Goal: Task Accomplishment & Management: Manage account settings

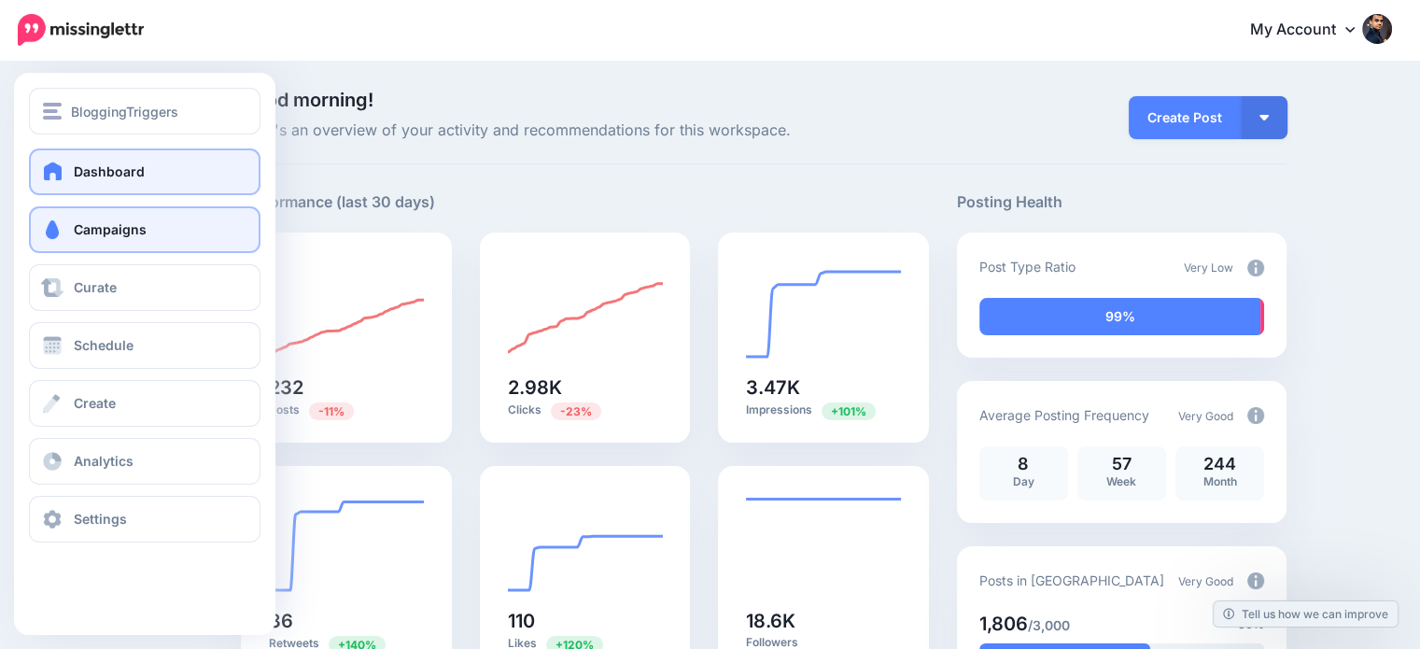
click at [105, 231] on span "Campaigns" at bounding box center [110, 229] width 73 height 16
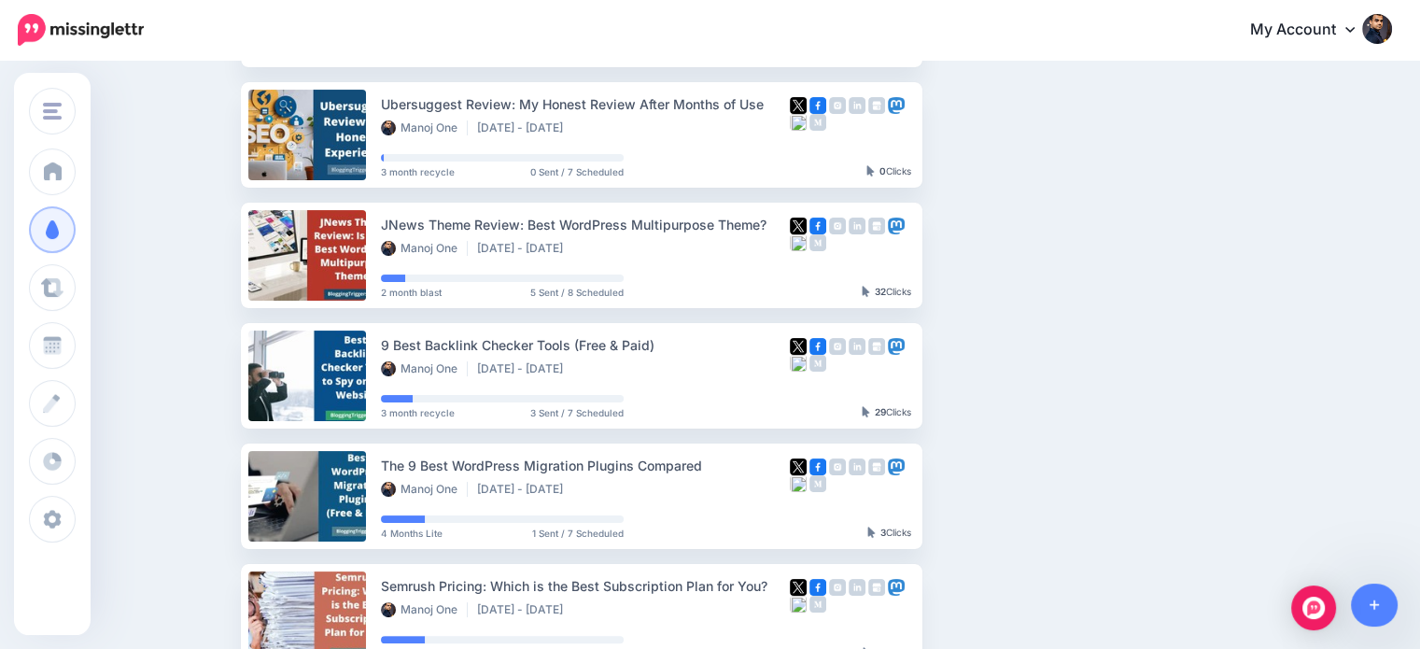
scroll to position [323, 0]
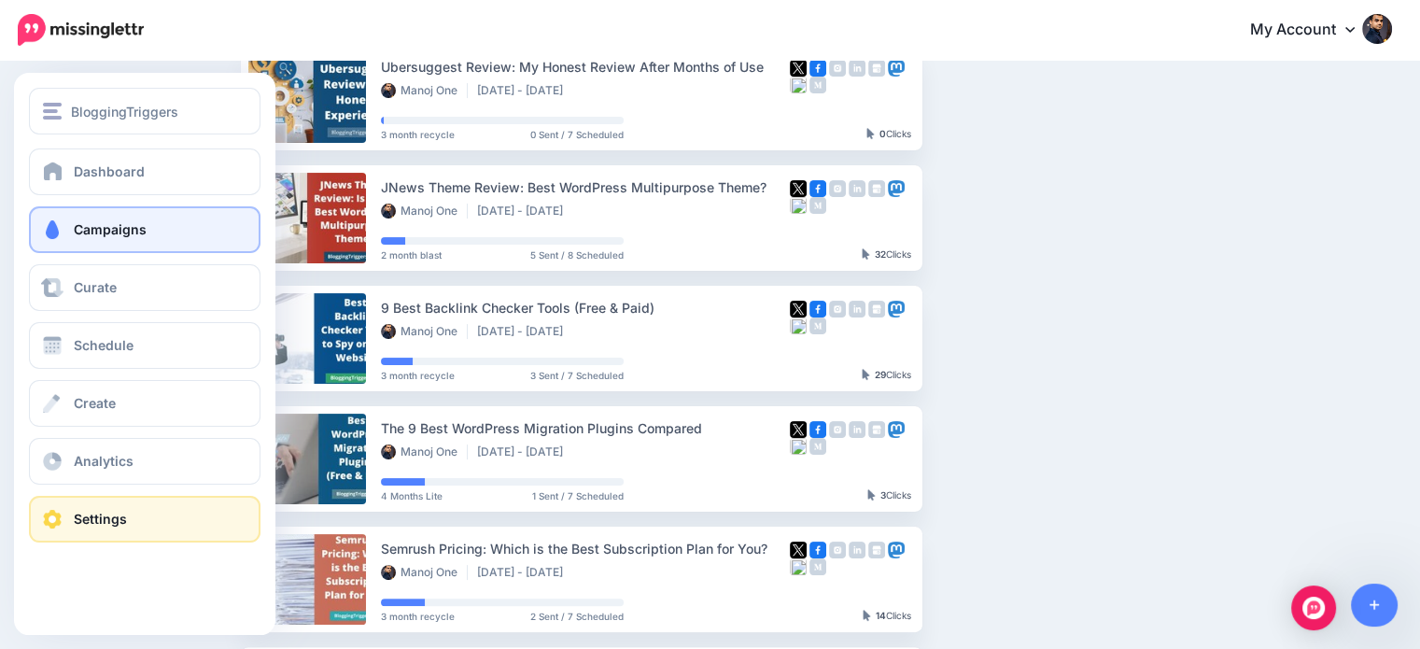
click at [79, 526] on span "Settings" at bounding box center [100, 519] width 53 height 16
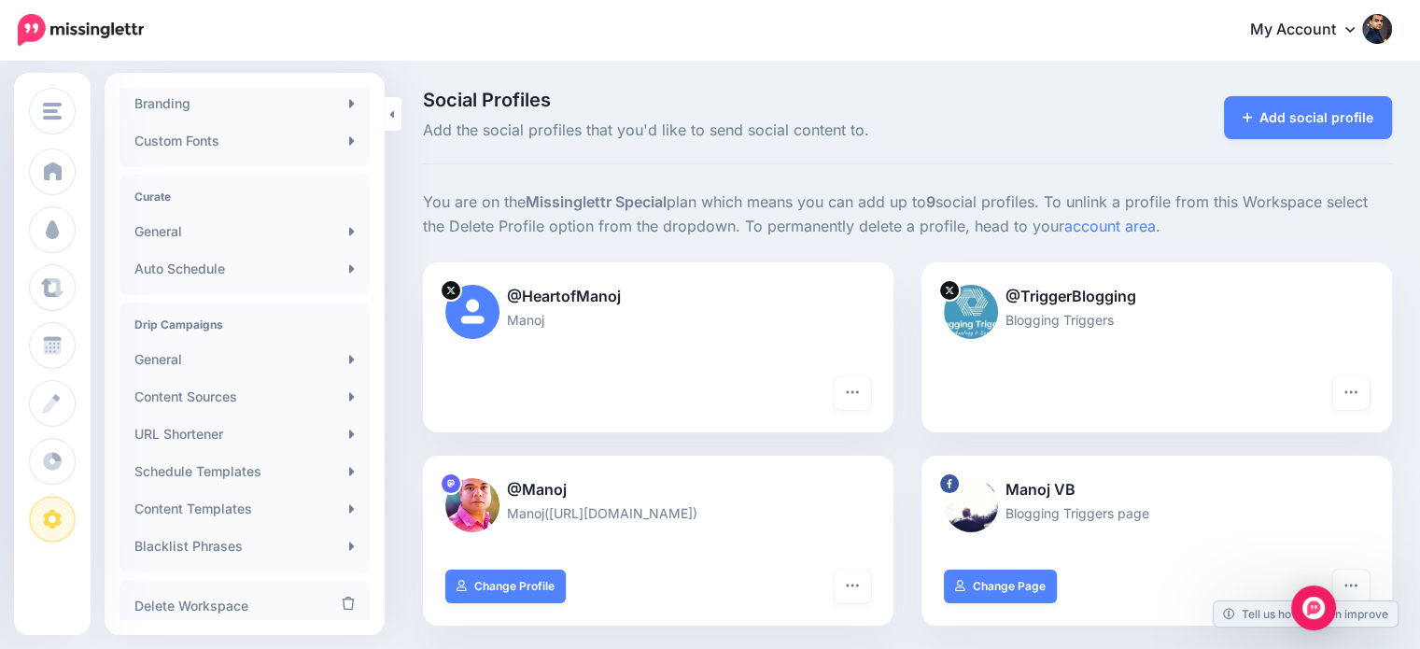
scroll to position [327, 0]
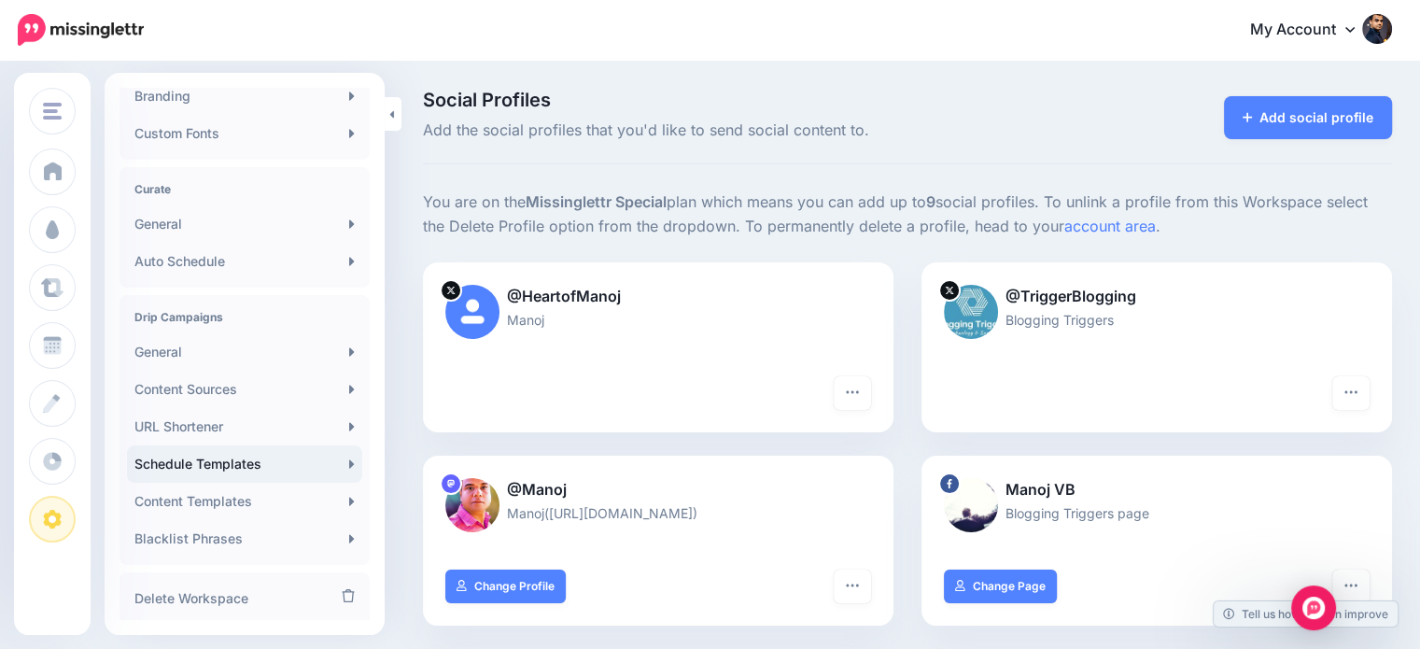
click at [206, 462] on link "Schedule Templates" at bounding box center [244, 463] width 235 height 37
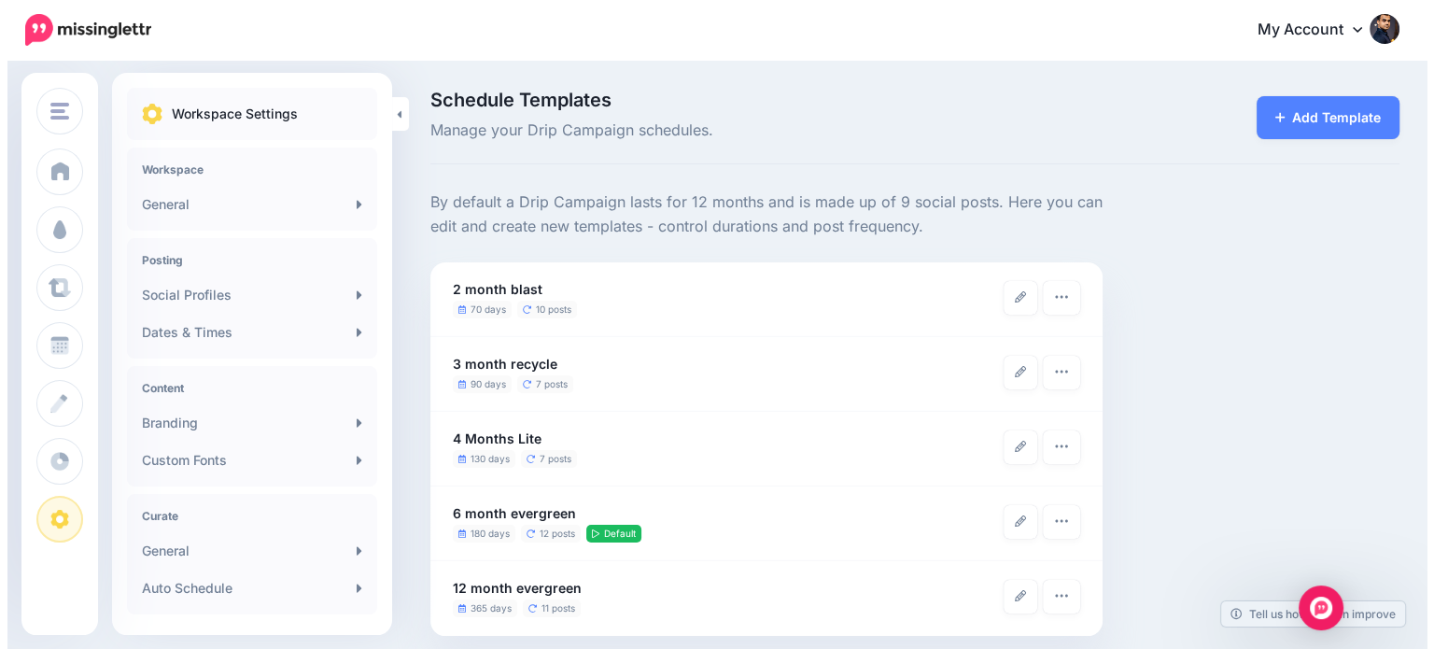
scroll to position [14, 0]
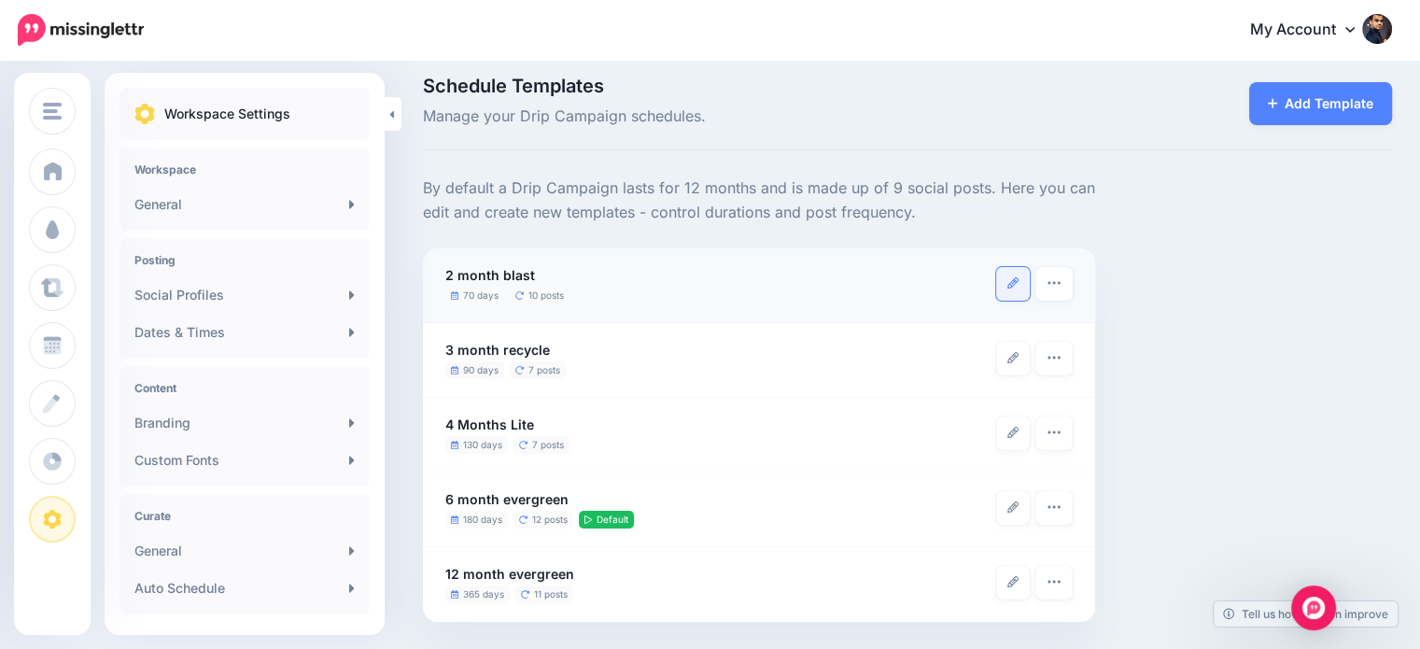
click at [1018, 283] on link at bounding box center [1013, 284] width 34 height 34
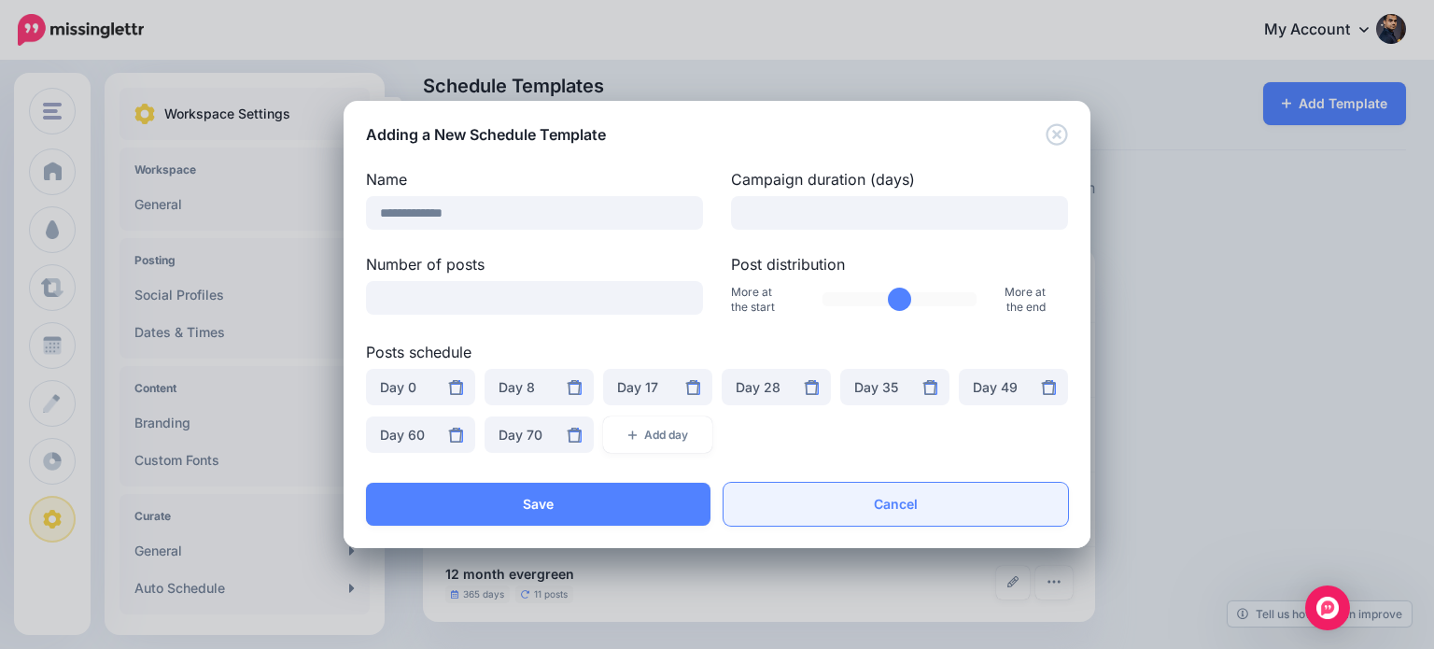
click at [879, 501] on link "Cancel" at bounding box center [895, 504] width 344 height 43
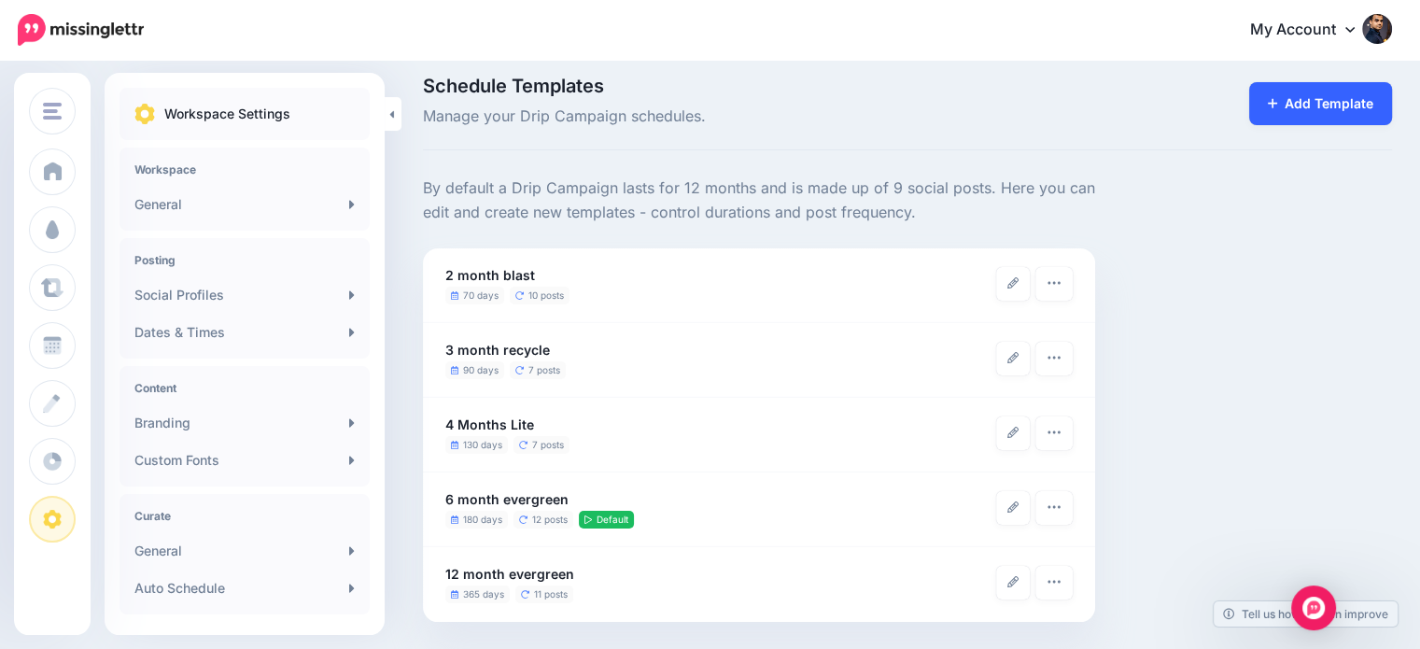
click at [1387, 120] on link "Add Template" at bounding box center [1321, 103] width 144 height 43
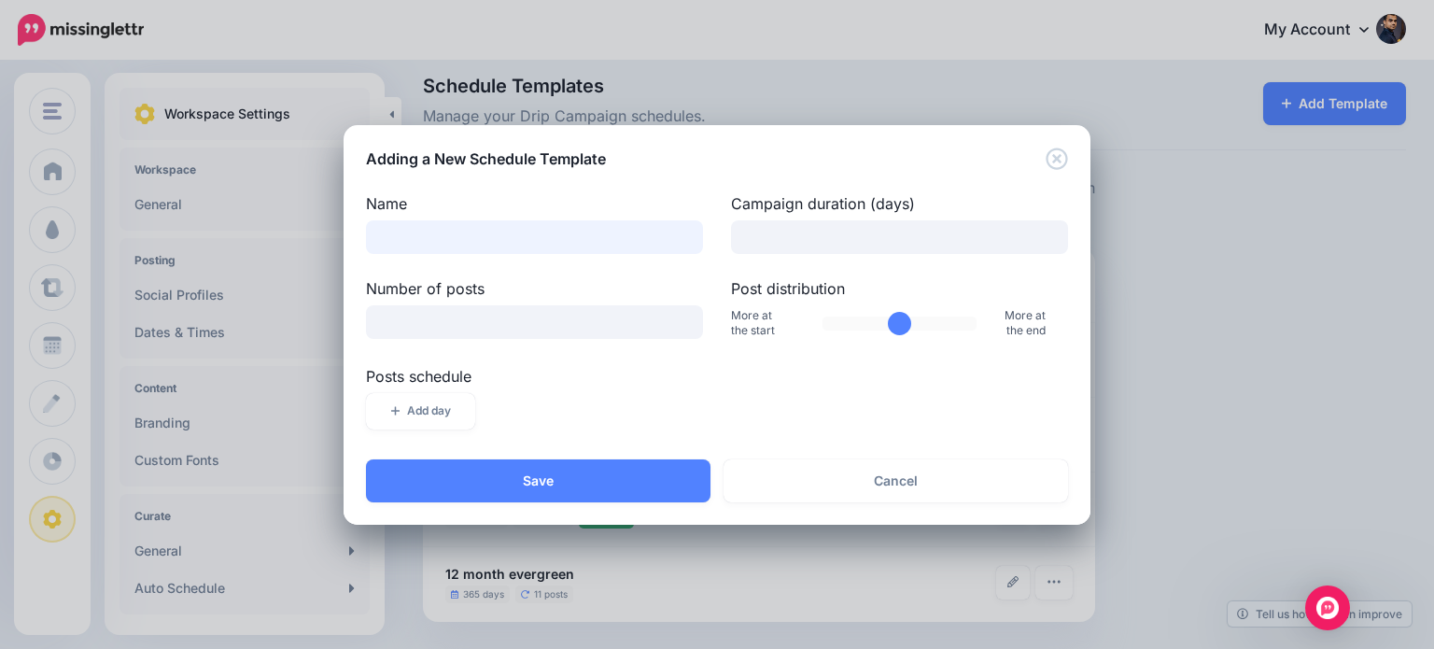
click at [496, 231] on input "Name" at bounding box center [534, 237] width 337 height 34
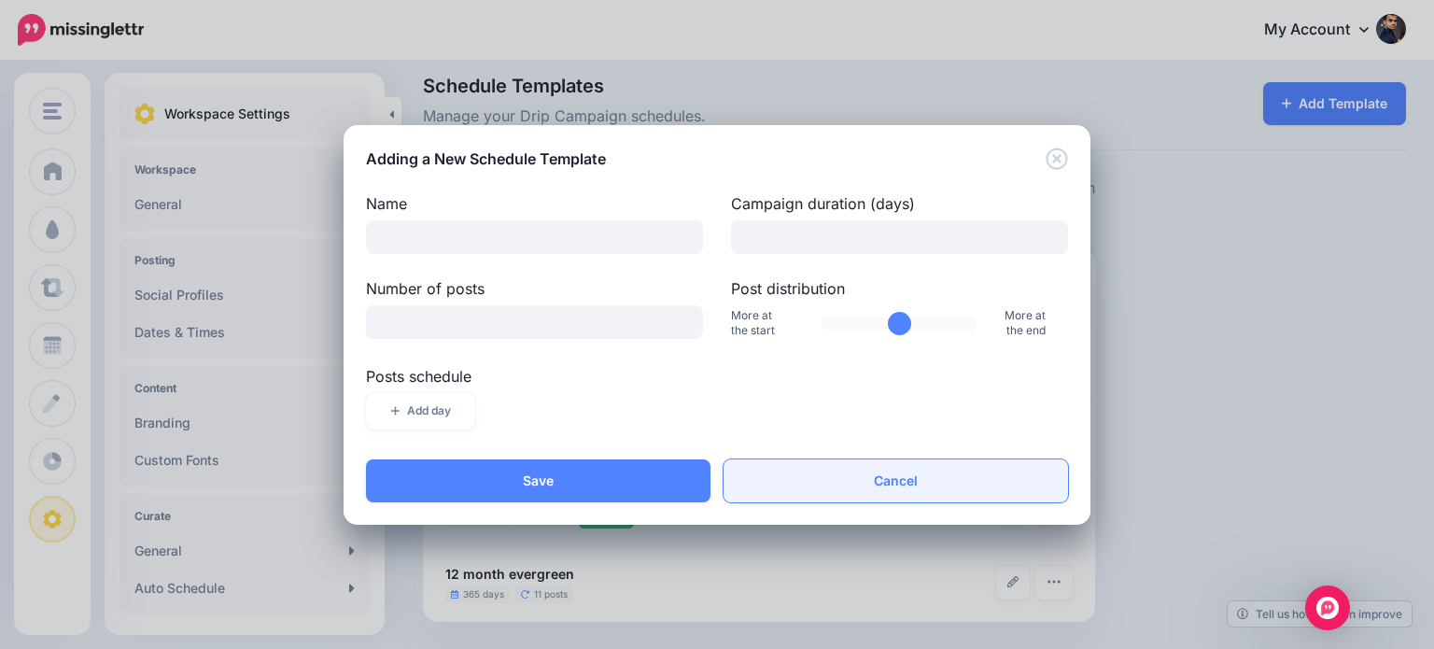
click at [846, 476] on link "Cancel" at bounding box center [895, 480] width 344 height 43
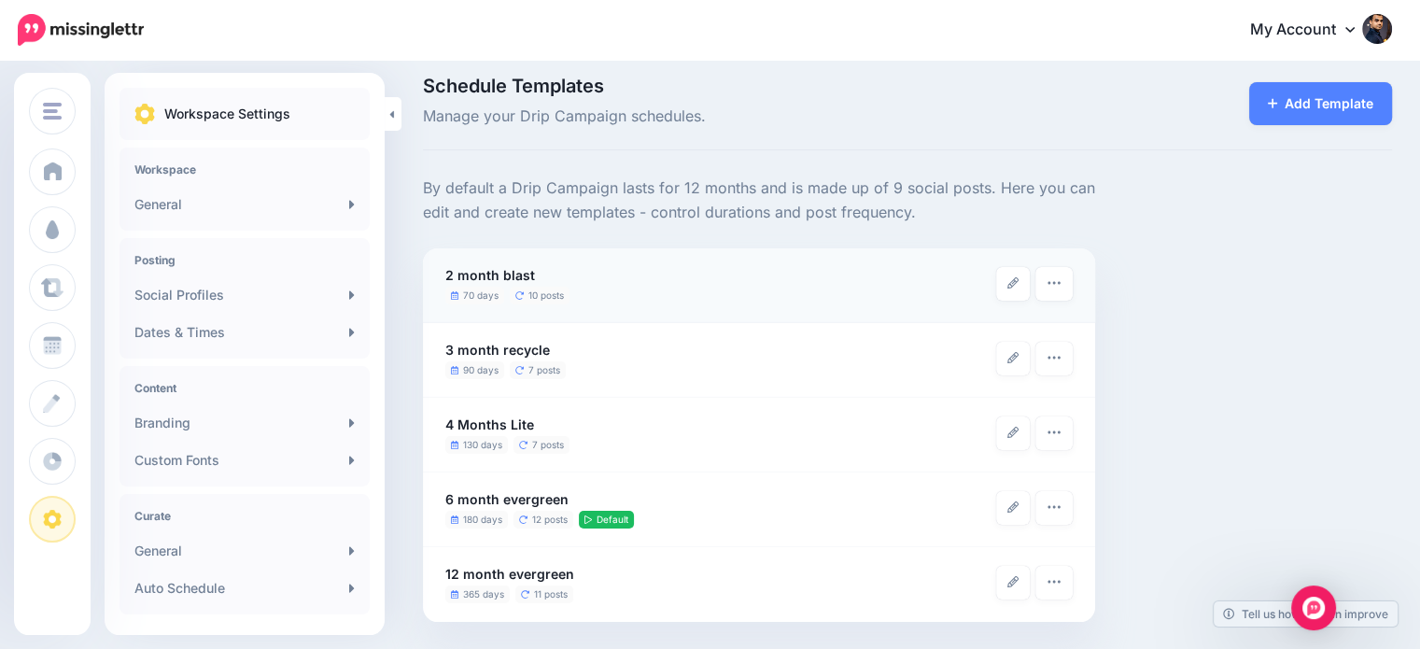
drag, startPoint x: 545, startPoint y: 269, endPoint x: 445, endPoint y: 273, distance: 100.0
click at [445, 273] on div "2 month blast 70 days 10 posts" at bounding box center [720, 284] width 551 height 40
copy b "2 month blast"
click at [1313, 105] on link "Add Template" at bounding box center [1321, 103] width 144 height 43
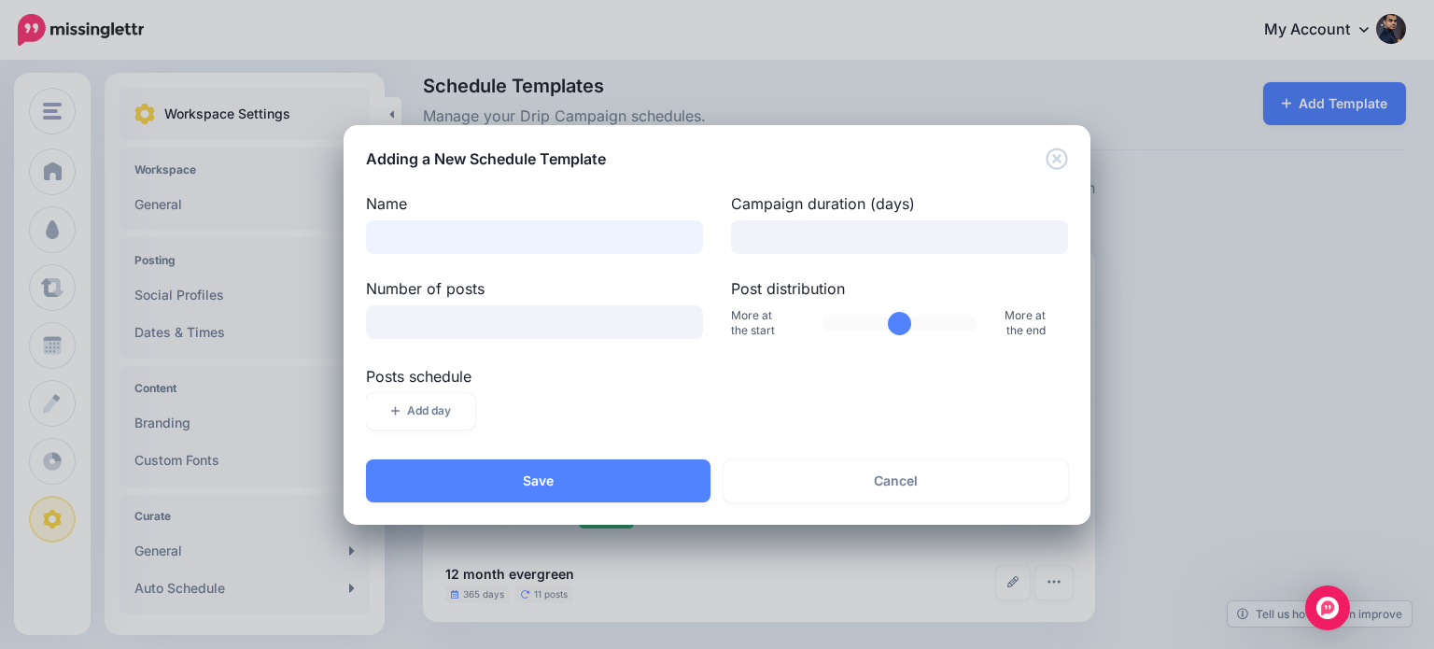
click at [484, 239] on input "Name" at bounding box center [534, 237] width 337 height 34
paste input "**********"
drag, startPoint x: 477, startPoint y: 236, endPoint x: 434, endPoint y: 245, distance: 43.8
click at [434, 246] on input "**********" at bounding box center [534, 237] width 337 height 34
click at [441, 229] on input "**********" at bounding box center [534, 237] width 337 height 34
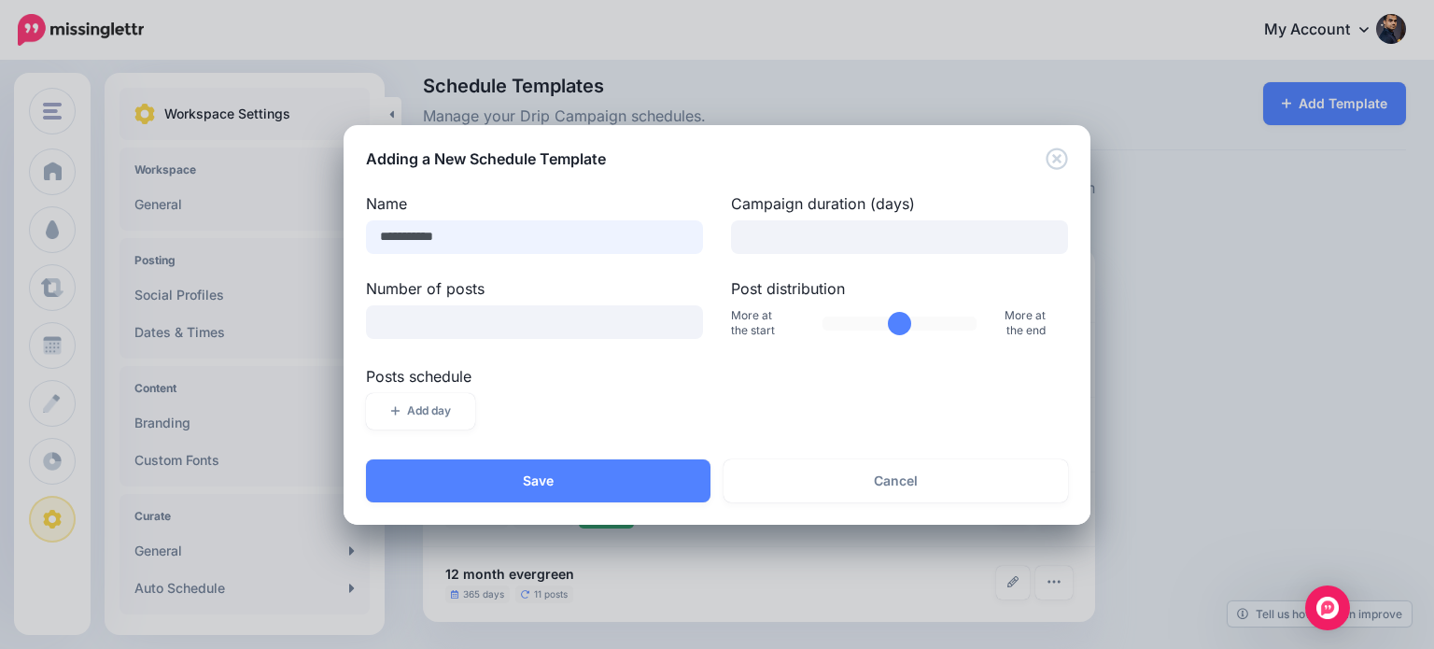
type input "**********"
click at [552, 307] on input "Number of posts" at bounding box center [534, 322] width 337 height 34
type input "*"
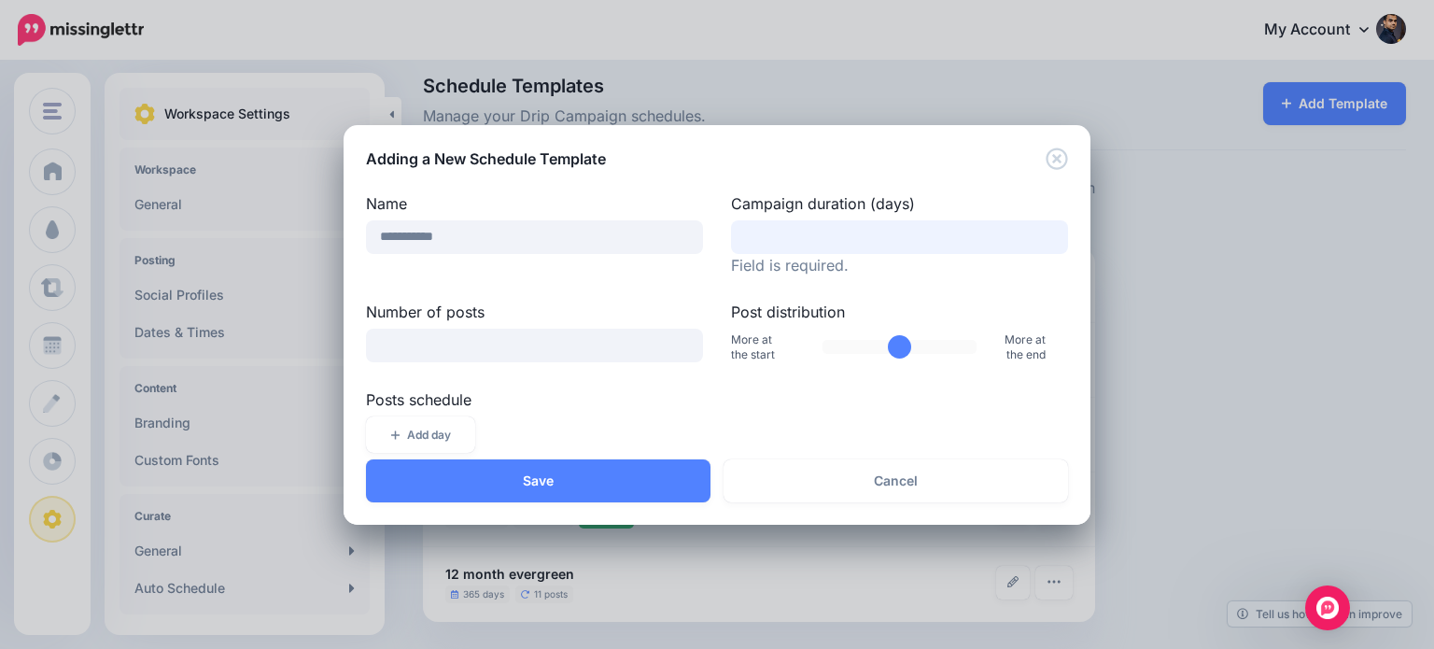
click at [859, 242] on input "Campaign duration (days)" at bounding box center [899, 237] width 337 height 34
drag, startPoint x: 794, startPoint y: 234, endPoint x: 733, endPoint y: 230, distance: 61.8
click at [733, 230] on input "**" at bounding box center [899, 237] width 337 height 34
type input "**"
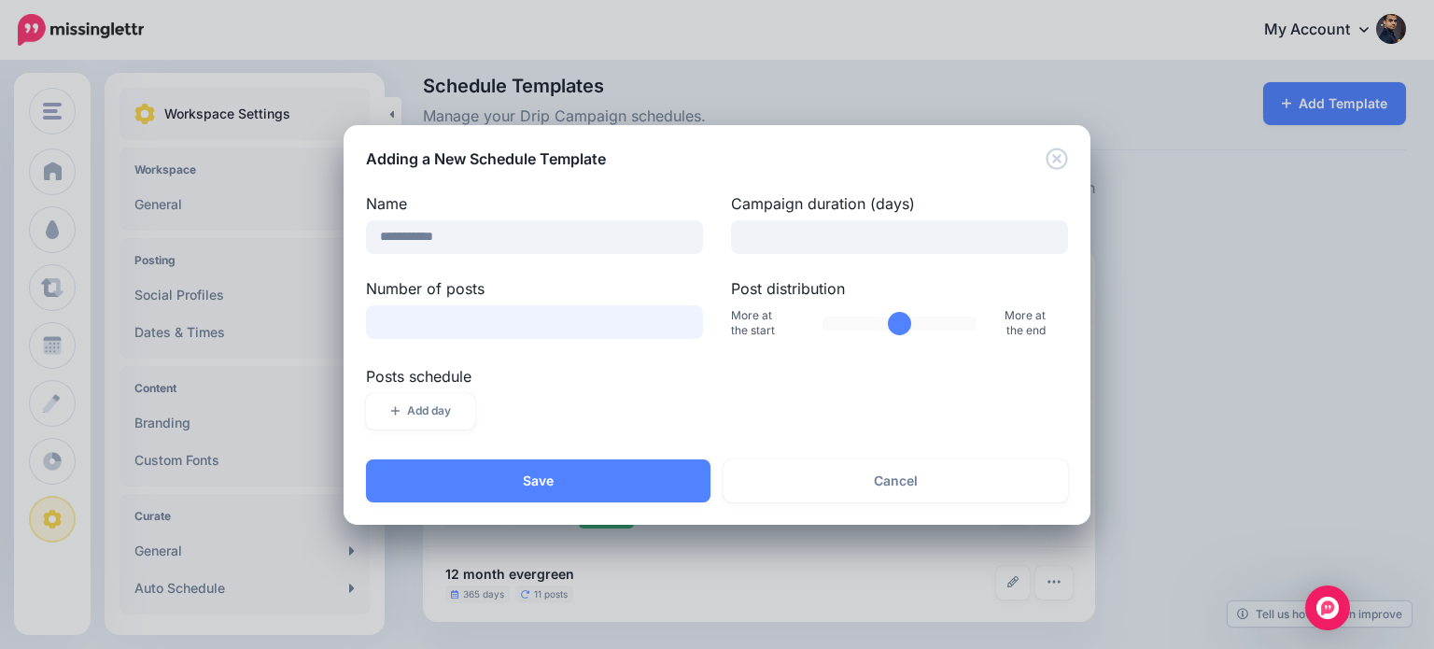
drag, startPoint x: 399, startPoint y: 356, endPoint x: 366, endPoint y: 359, distance: 32.9
click at [366, 359] on div "**********" at bounding box center [717, 316] width 702 height 248
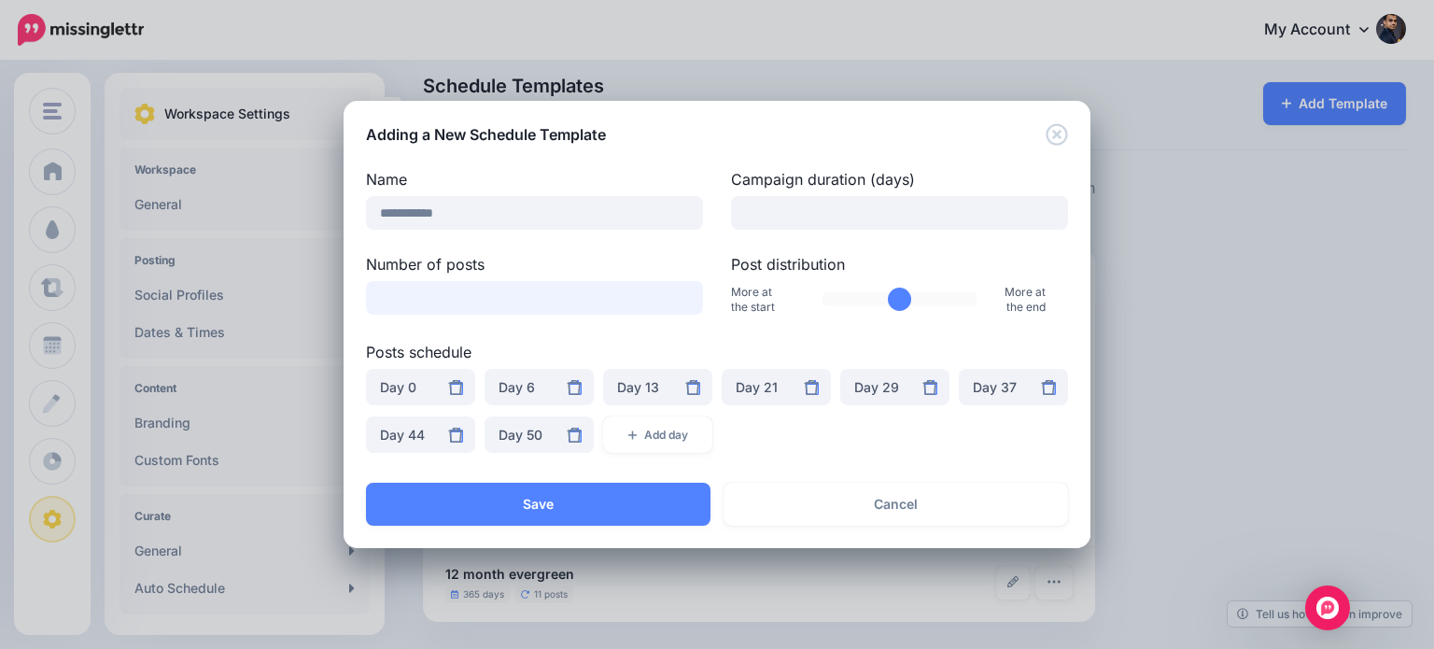
type input "*"
drag, startPoint x: 683, startPoint y: 344, endPoint x: 653, endPoint y: 336, distance: 30.8
click at [682, 344] on label "Posts schedule" at bounding box center [717, 352] width 702 height 22
click at [612, 314] on input "*" at bounding box center [534, 298] width 337 height 34
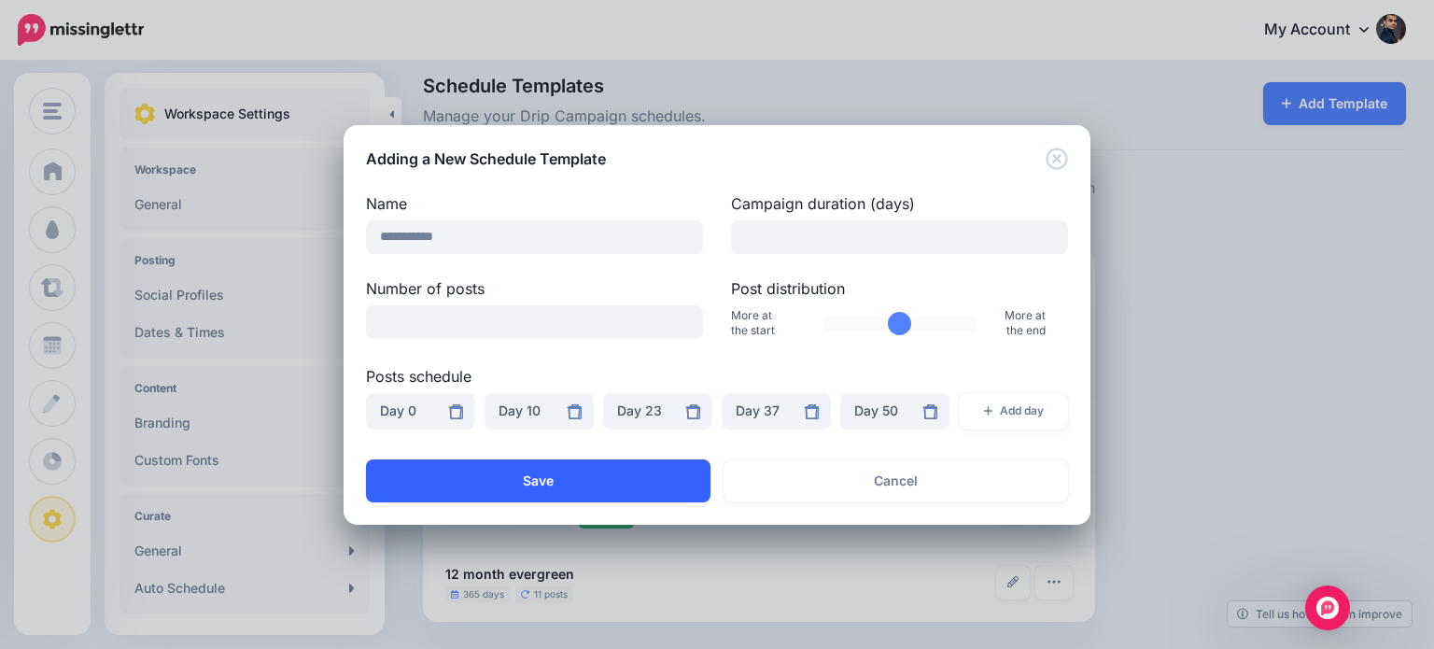
click at [642, 482] on button "Save" at bounding box center [538, 480] width 344 height 43
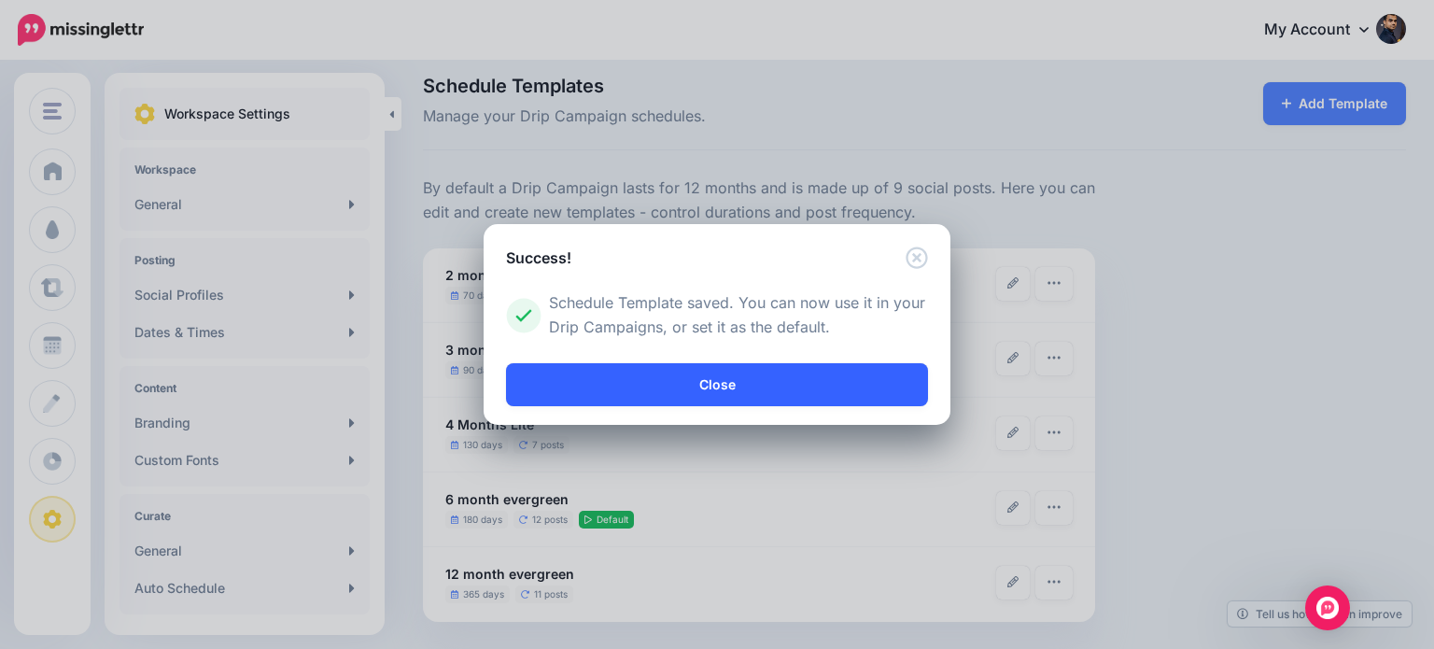
click at [692, 387] on link "Close" at bounding box center [717, 384] width 422 height 43
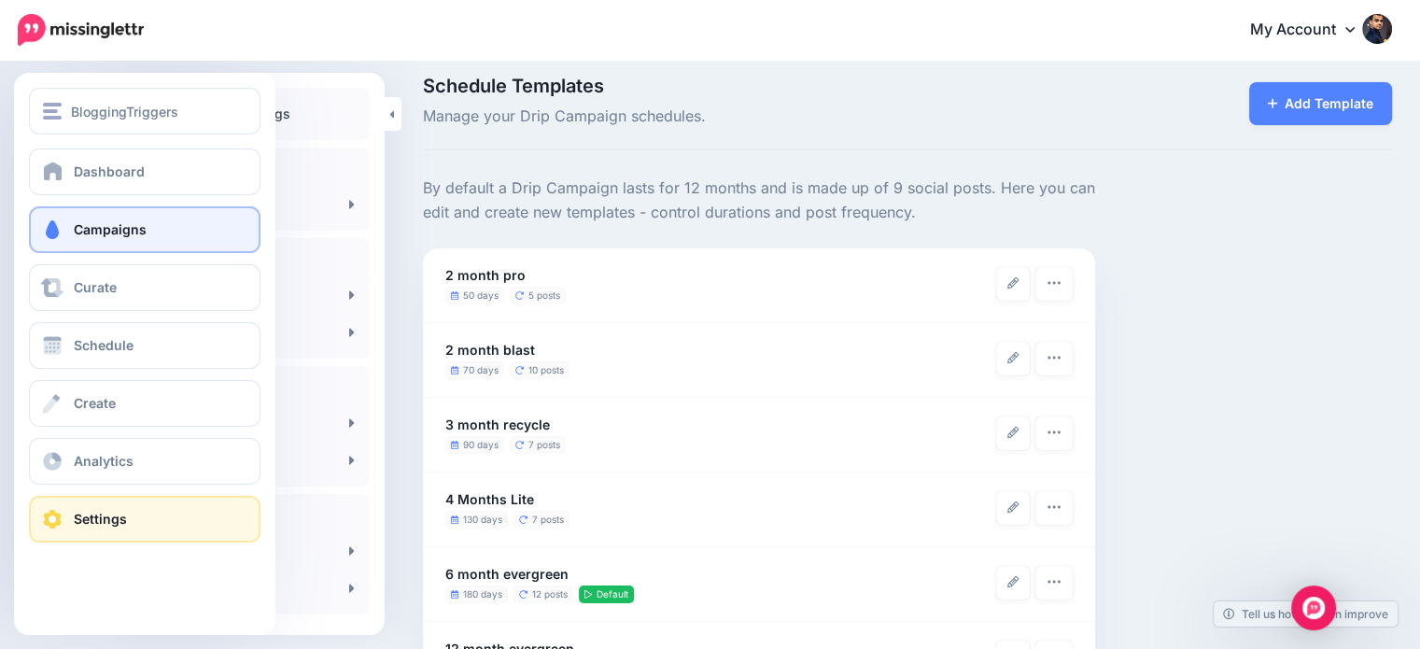
click at [117, 231] on span "Campaigns" at bounding box center [110, 229] width 73 height 16
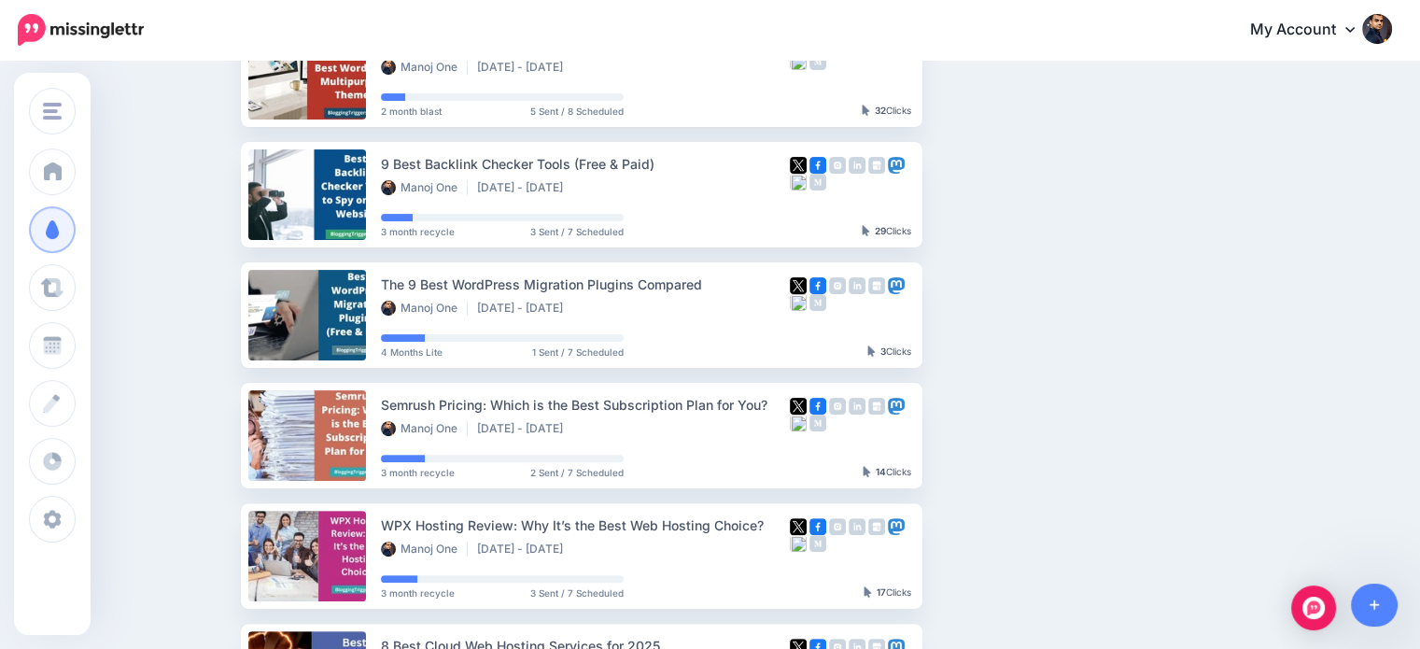
scroll to position [497, 0]
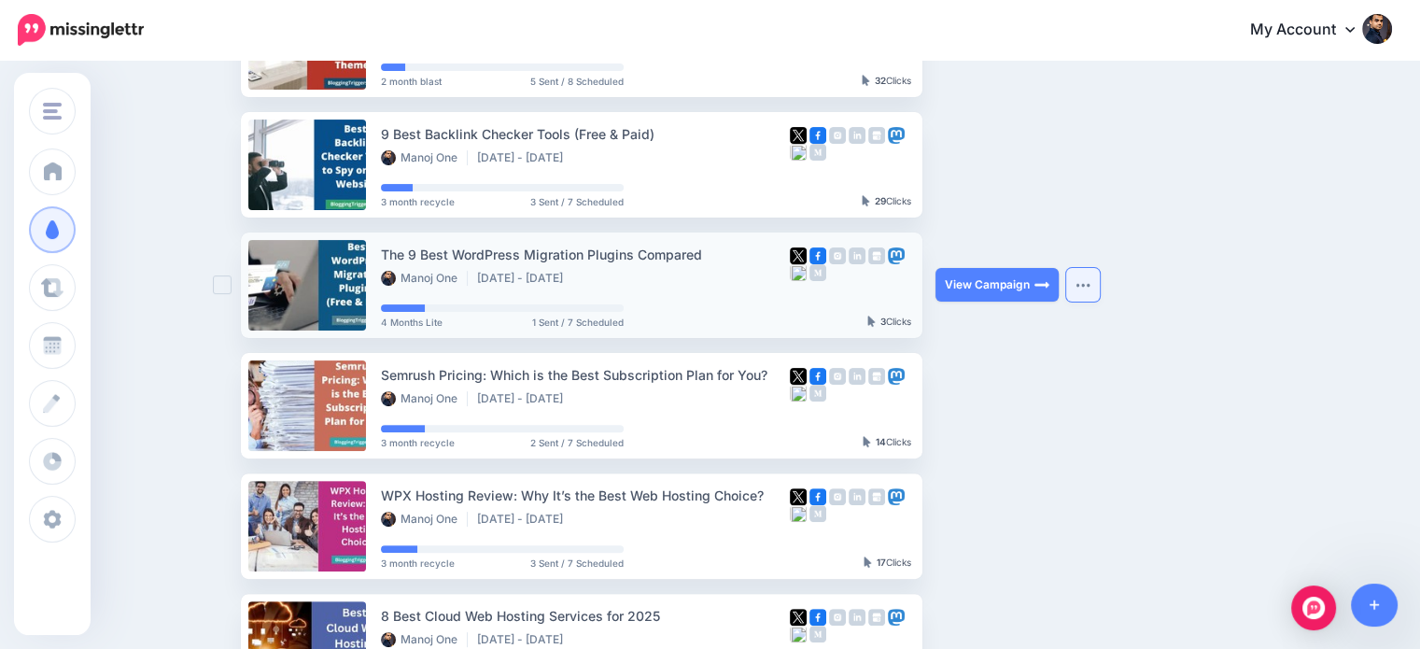
click at [1100, 282] on button "button" at bounding box center [1083, 285] width 34 height 34
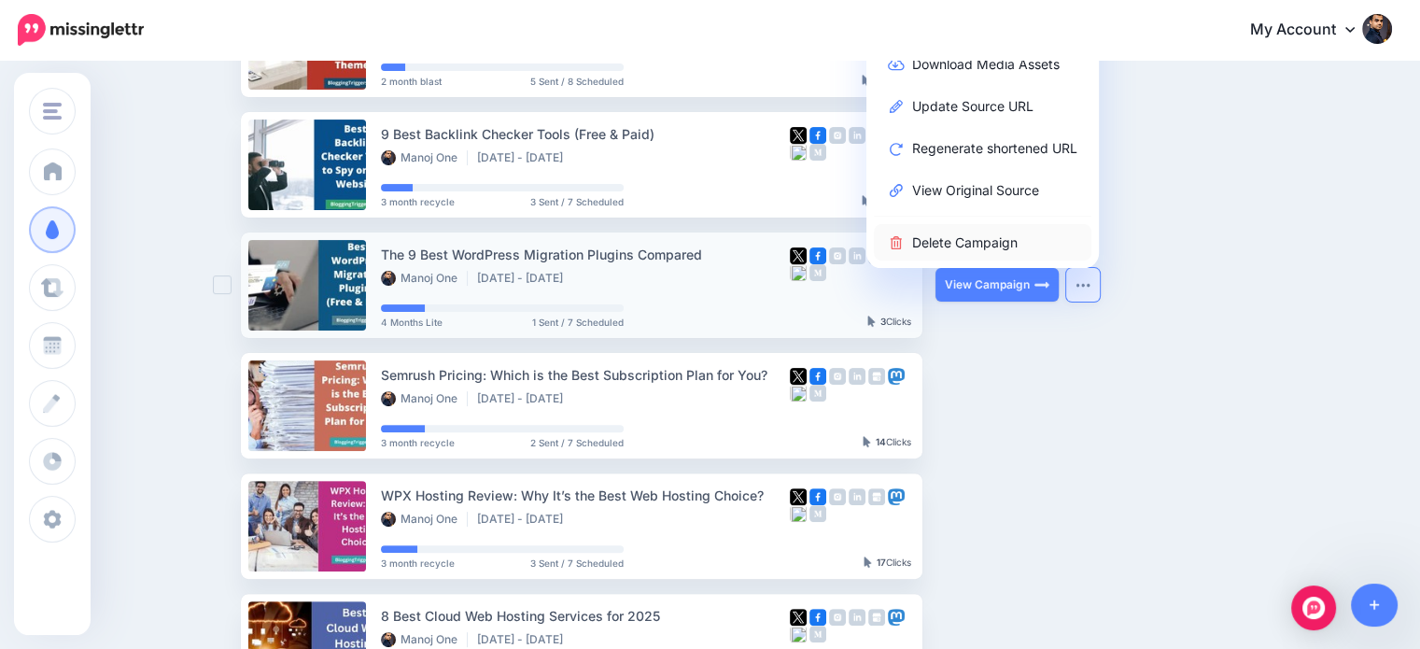
click at [1038, 246] on link "Delete Campaign" at bounding box center [983, 242] width 218 height 36
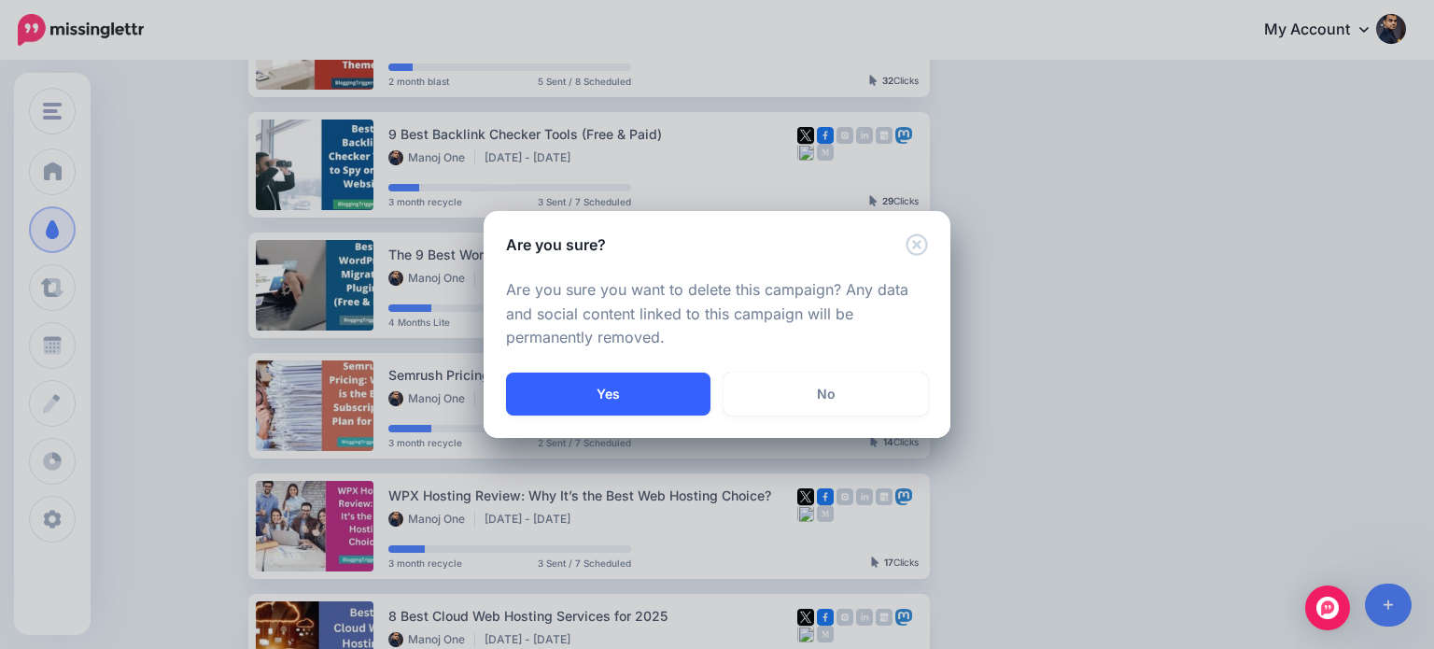
click at [688, 400] on button "Yes" at bounding box center [608, 393] width 204 height 43
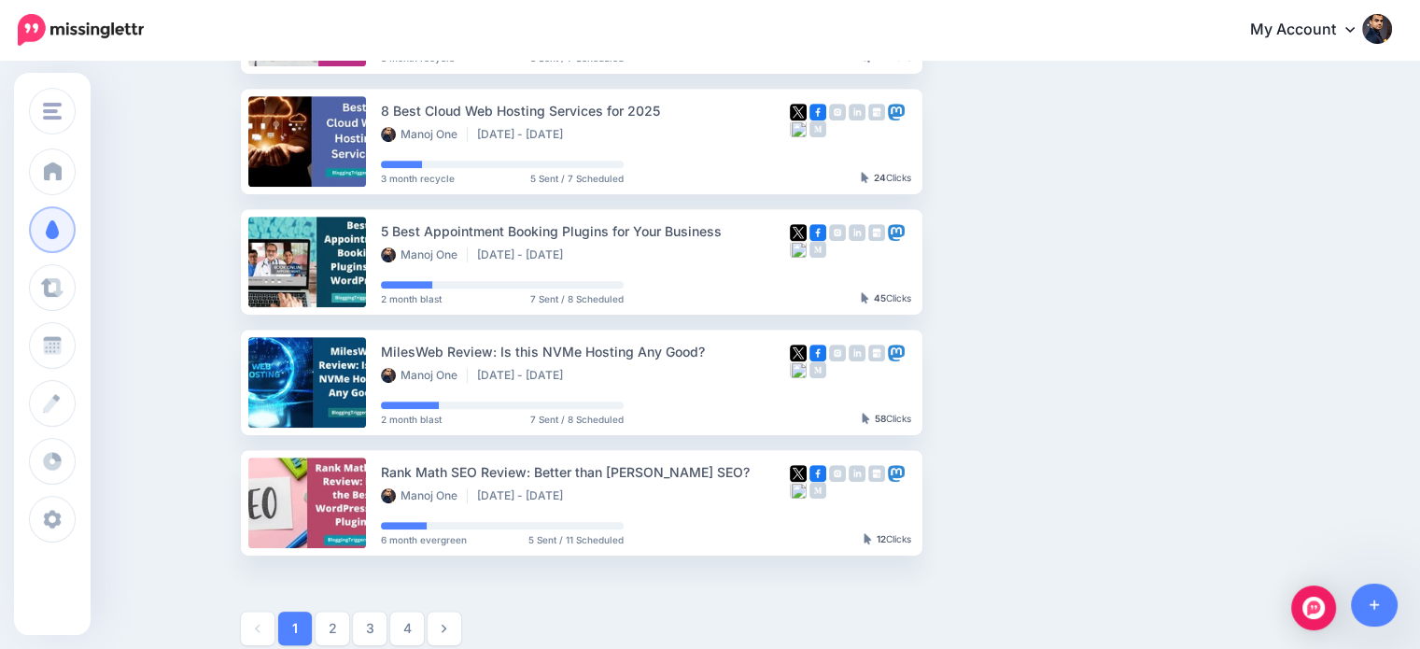
scroll to position [889, 0]
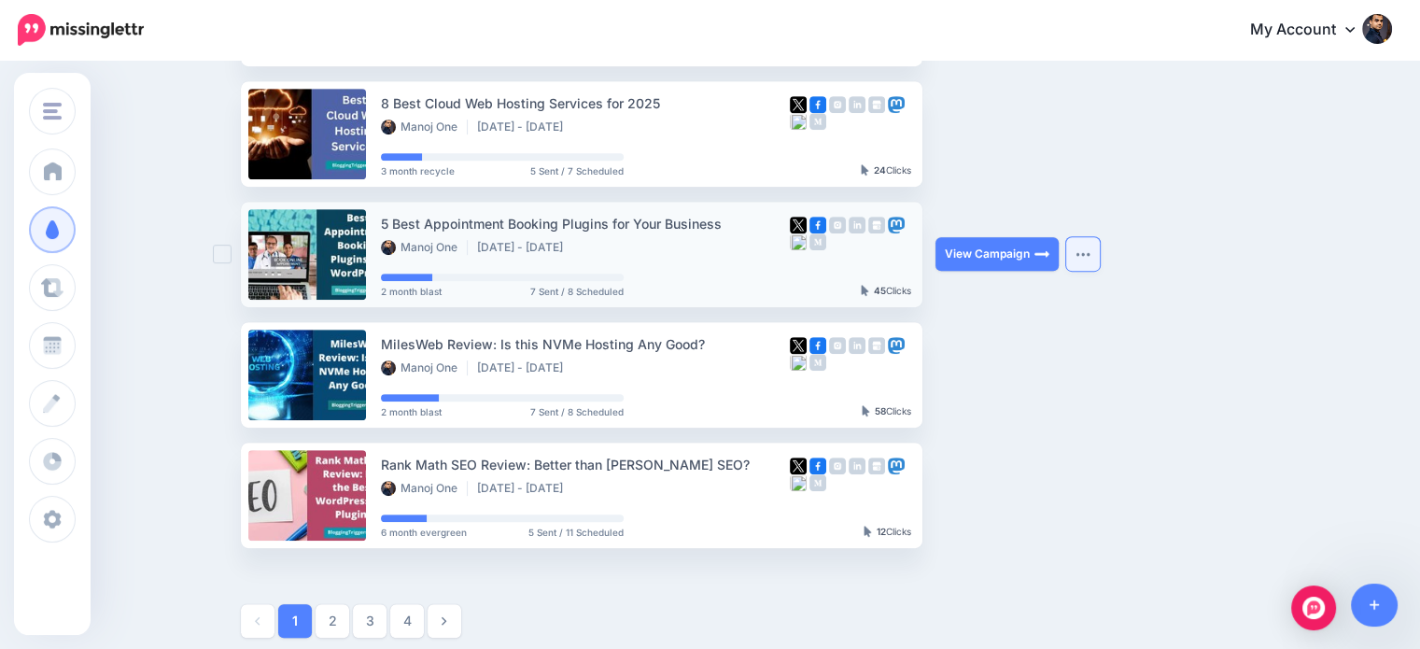
click at [1090, 257] on button "button" at bounding box center [1083, 254] width 34 height 34
click at [1085, 253] on img "button" at bounding box center [1082, 254] width 15 height 6
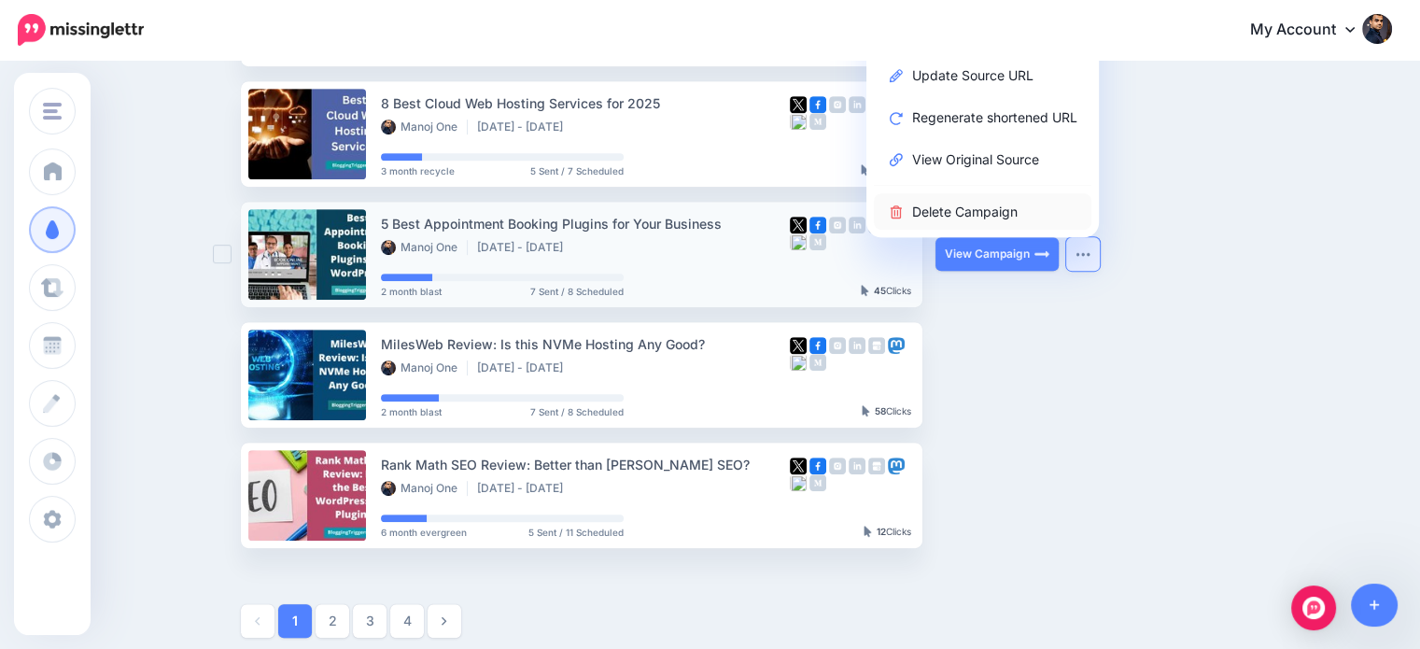
click at [1004, 216] on link "Delete Campaign" at bounding box center [983, 211] width 218 height 36
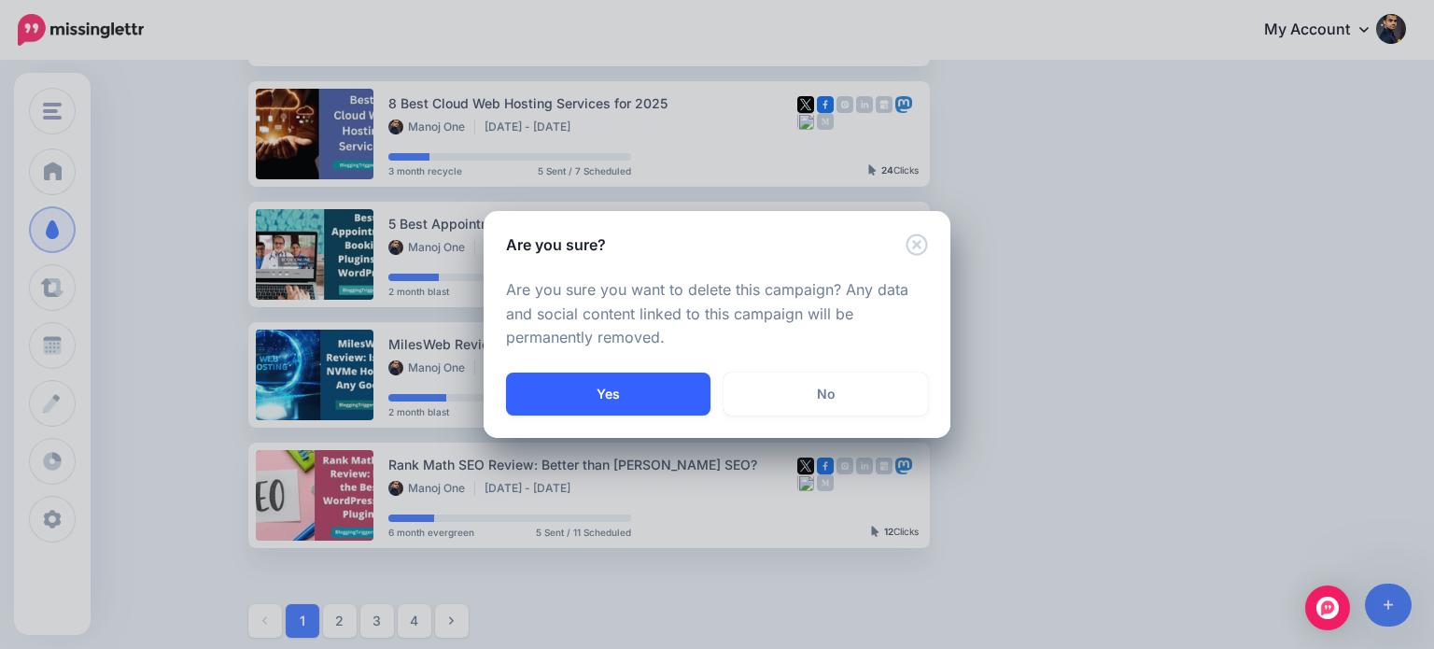
click at [678, 380] on button "Yes" at bounding box center [608, 393] width 204 height 43
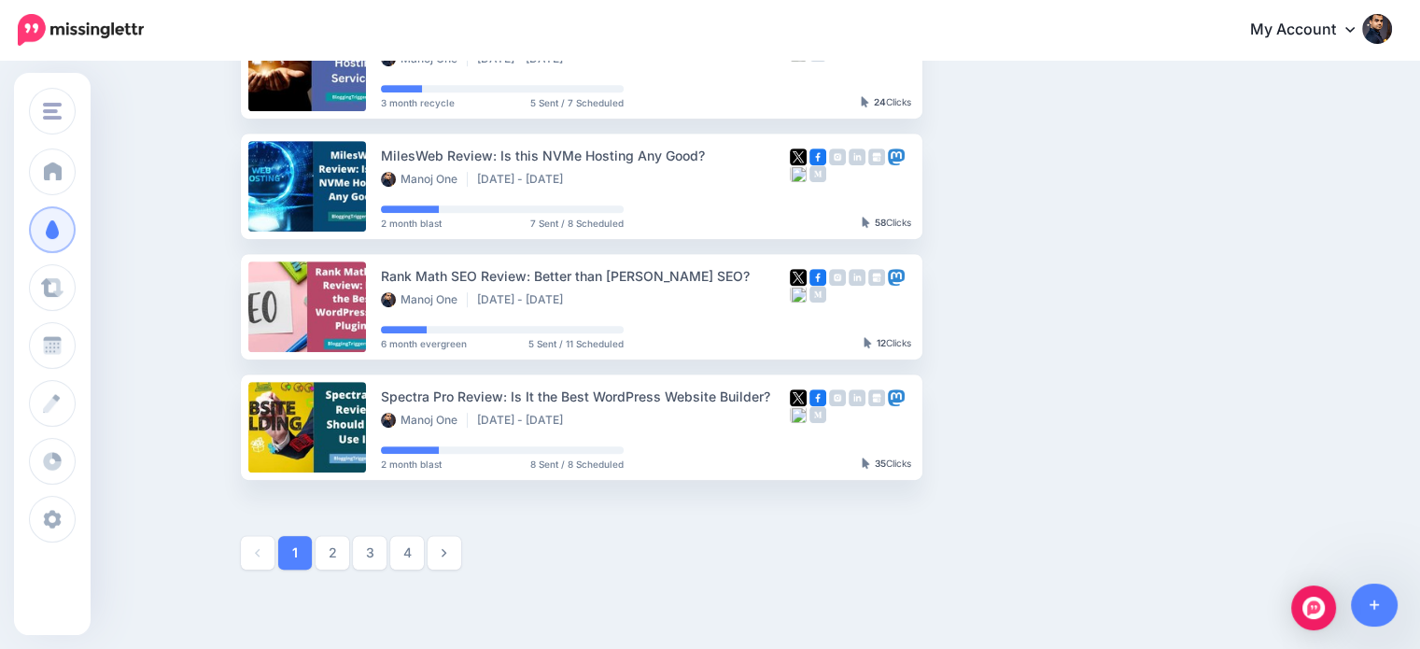
scroll to position [960, 0]
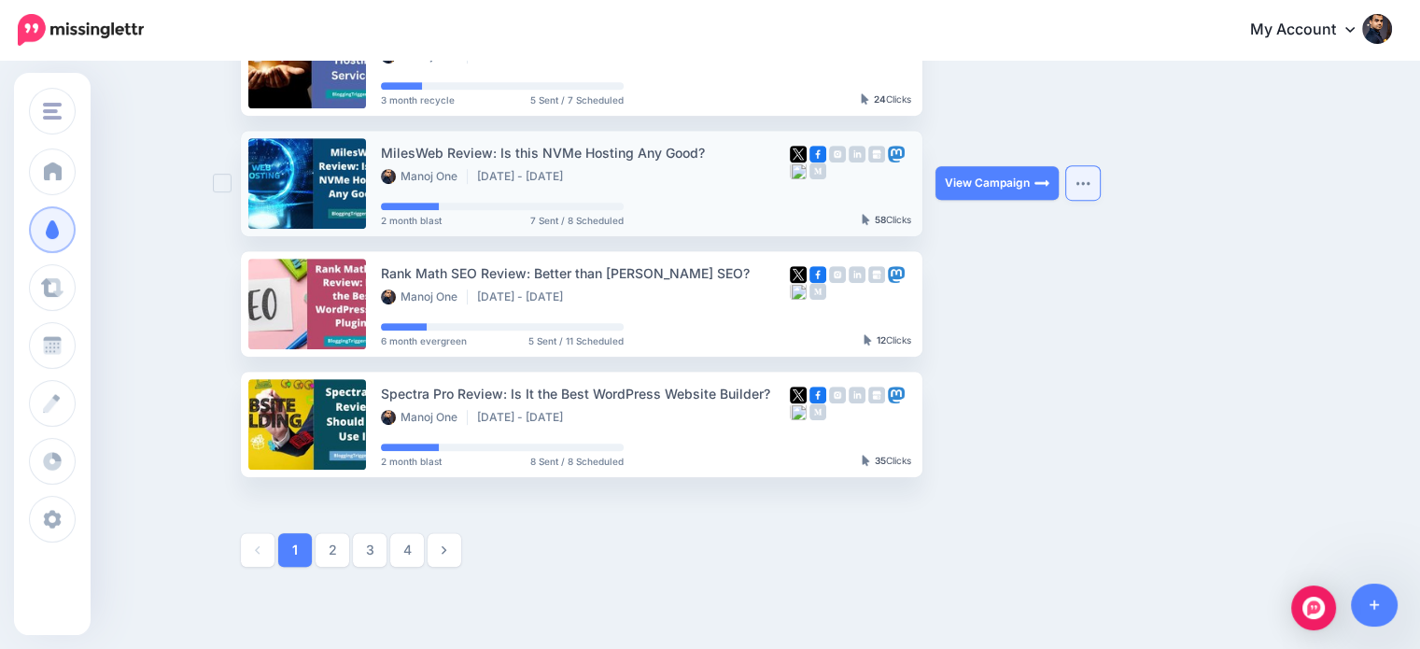
click at [1083, 180] on img "button" at bounding box center [1082, 183] width 15 height 6
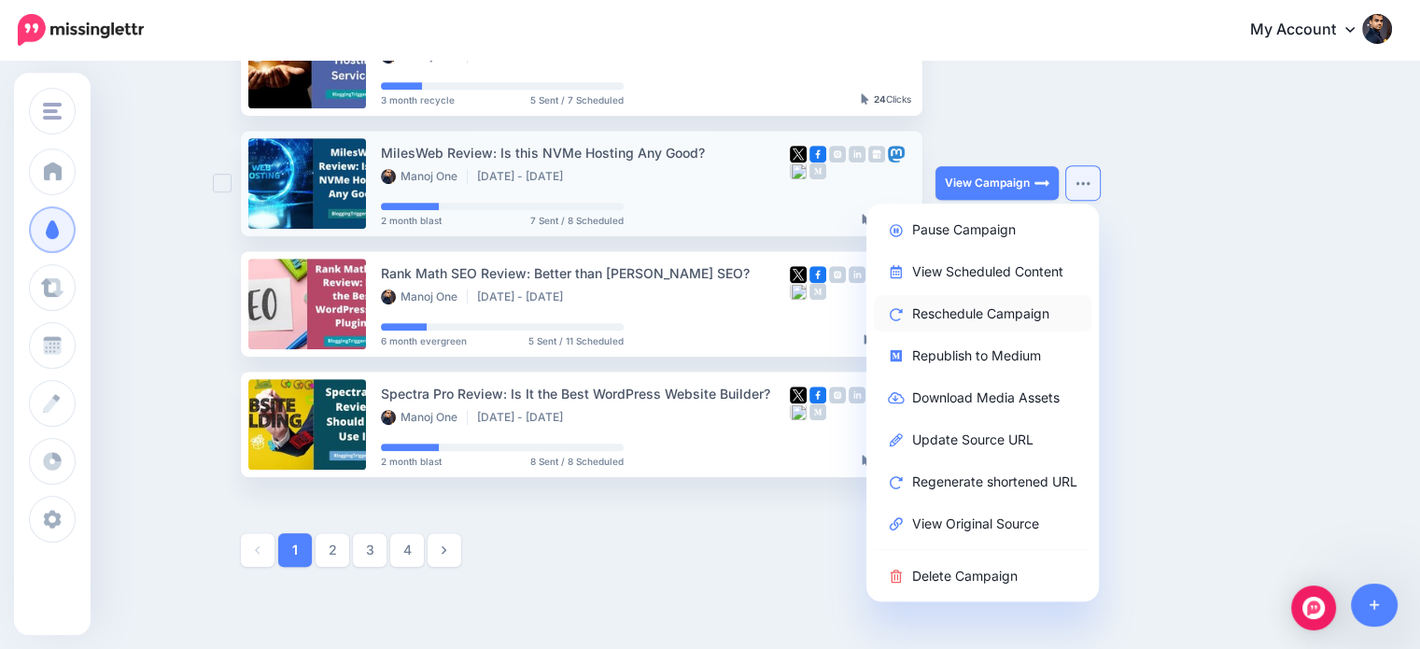
click at [1025, 312] on link "Reschedule Campaign" at bounding box center [983, 313] width 218 height 36
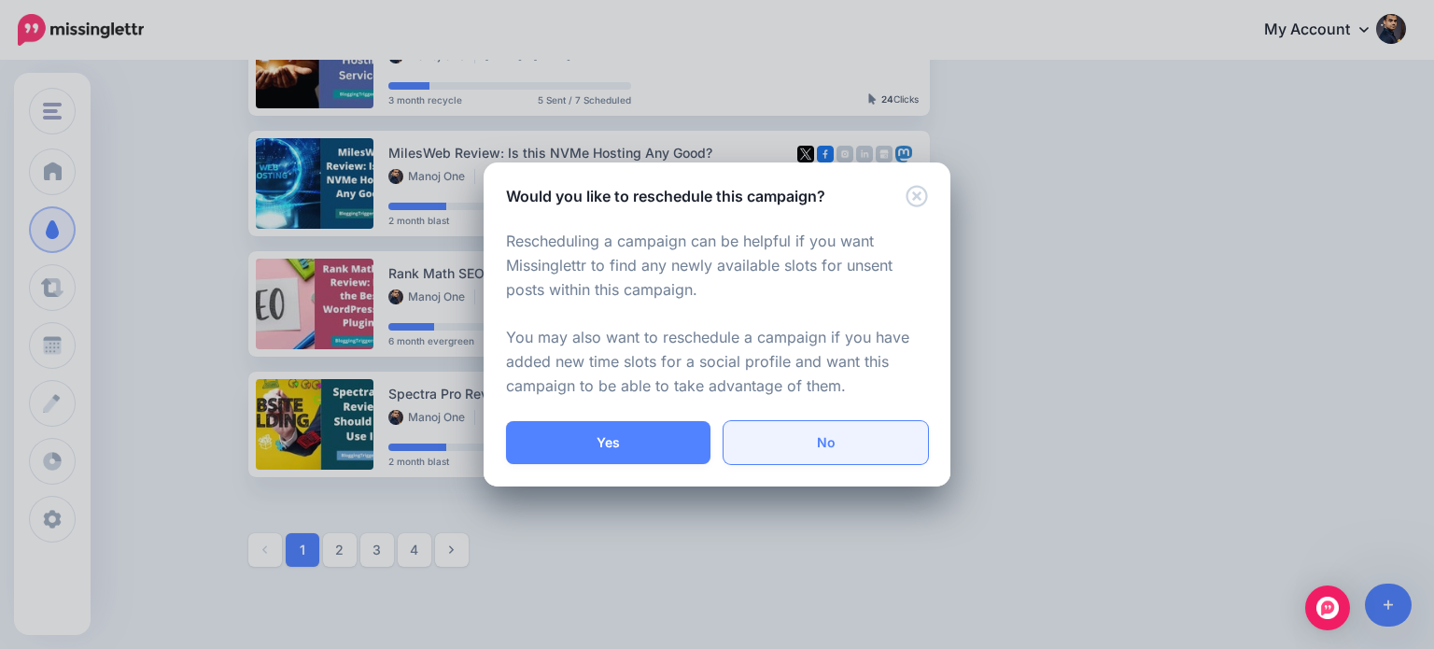
click at [851, 440] on link "No" at bounding box center [825, 442] width 204 height 43
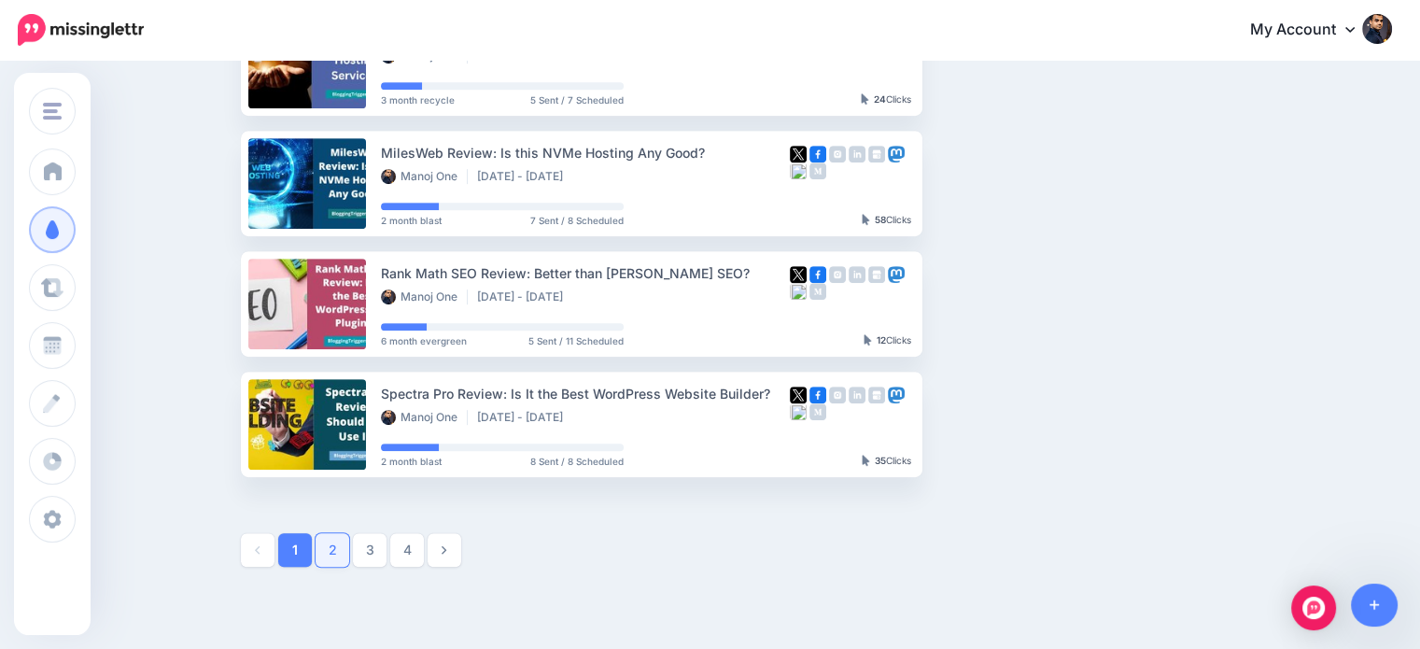
click at [337, 545] on link "2" at bounding box center [333, 550] width 34 height 34
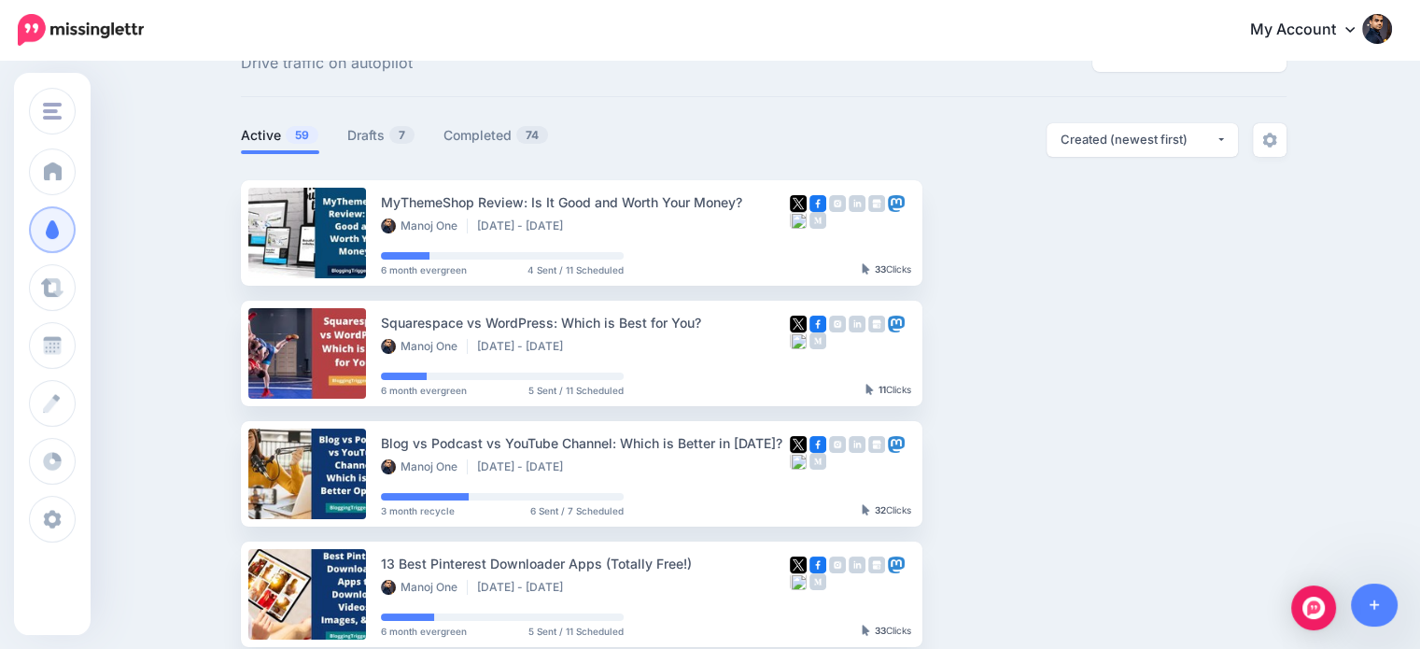
scroll to position [69, 0]
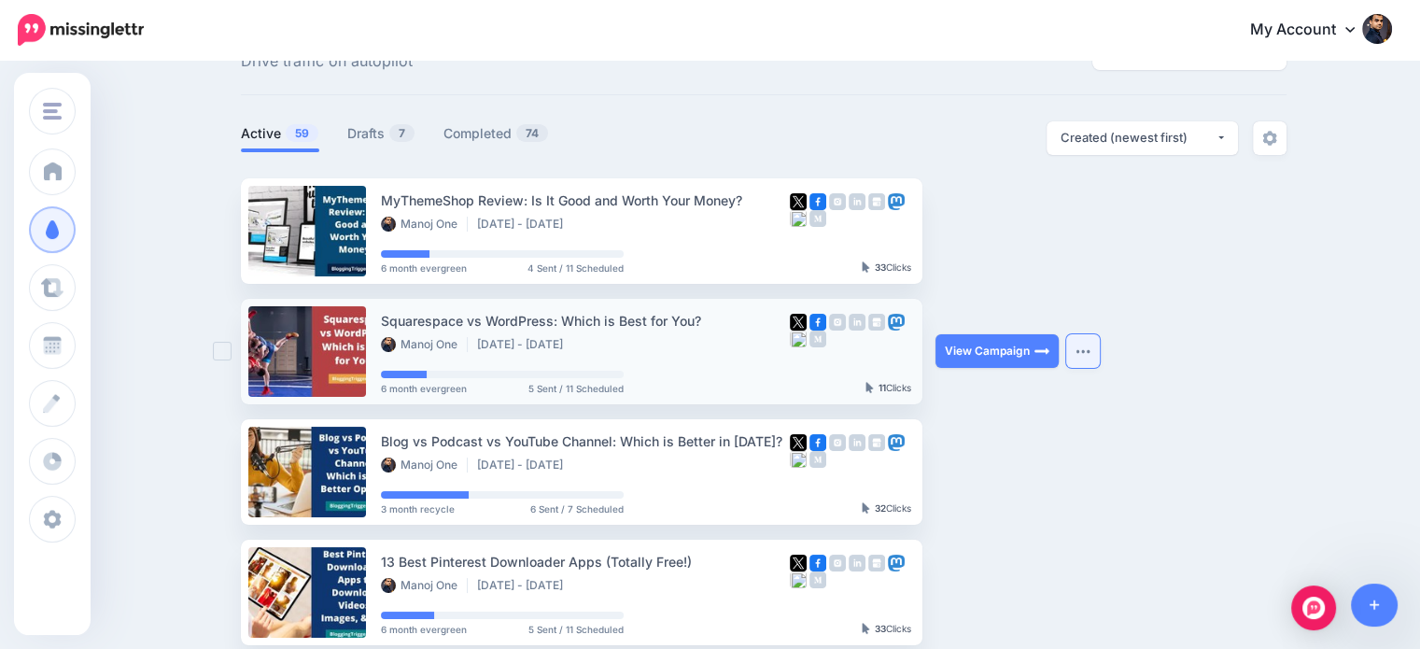
click at [1084, 351] on img "button" at bounding box center [1082, 351] width 15 height 6
drag, startPoint x: 1269, startPoint y: 289, endPoint x: 1370, endPoint y: 289, distance: 101.8
click at [1090, 352] on img "button" at bounding box center [1082, 351] width 15 height 6
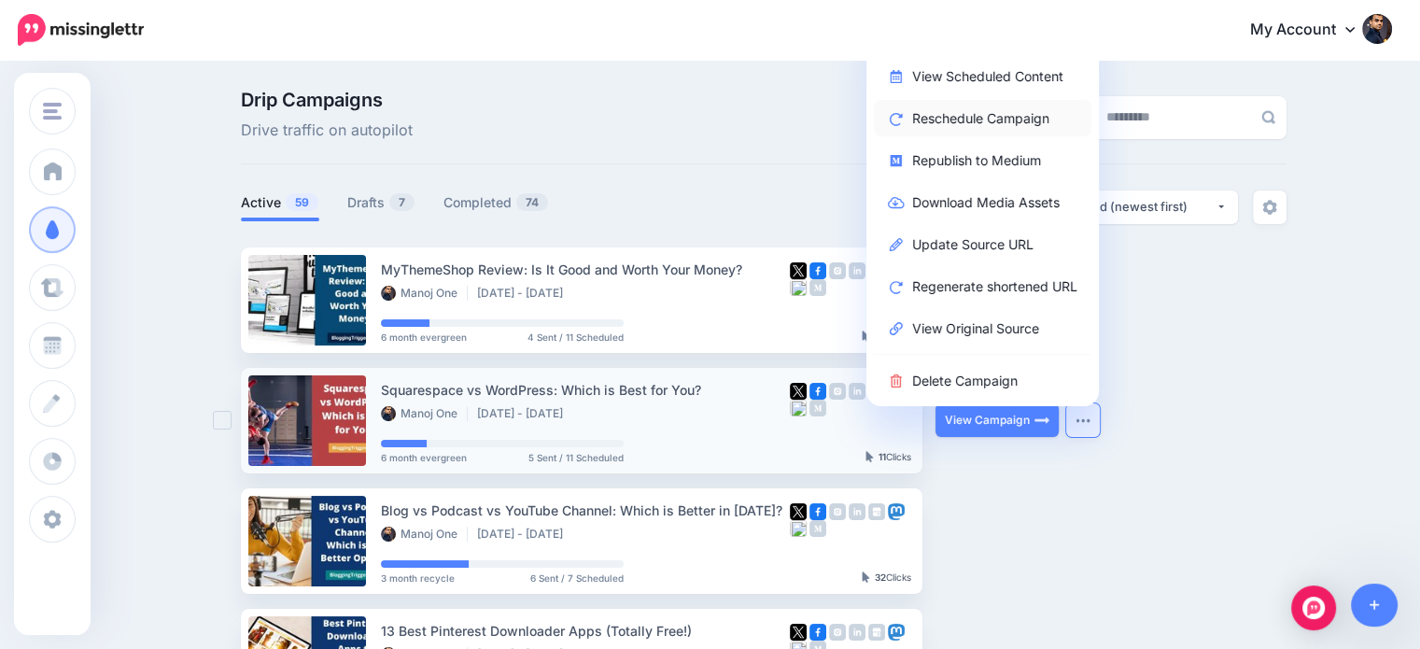
click at [1013, 119] on link "Reschedule Campaign" at bounding box center [983, 118] width 218 height 36
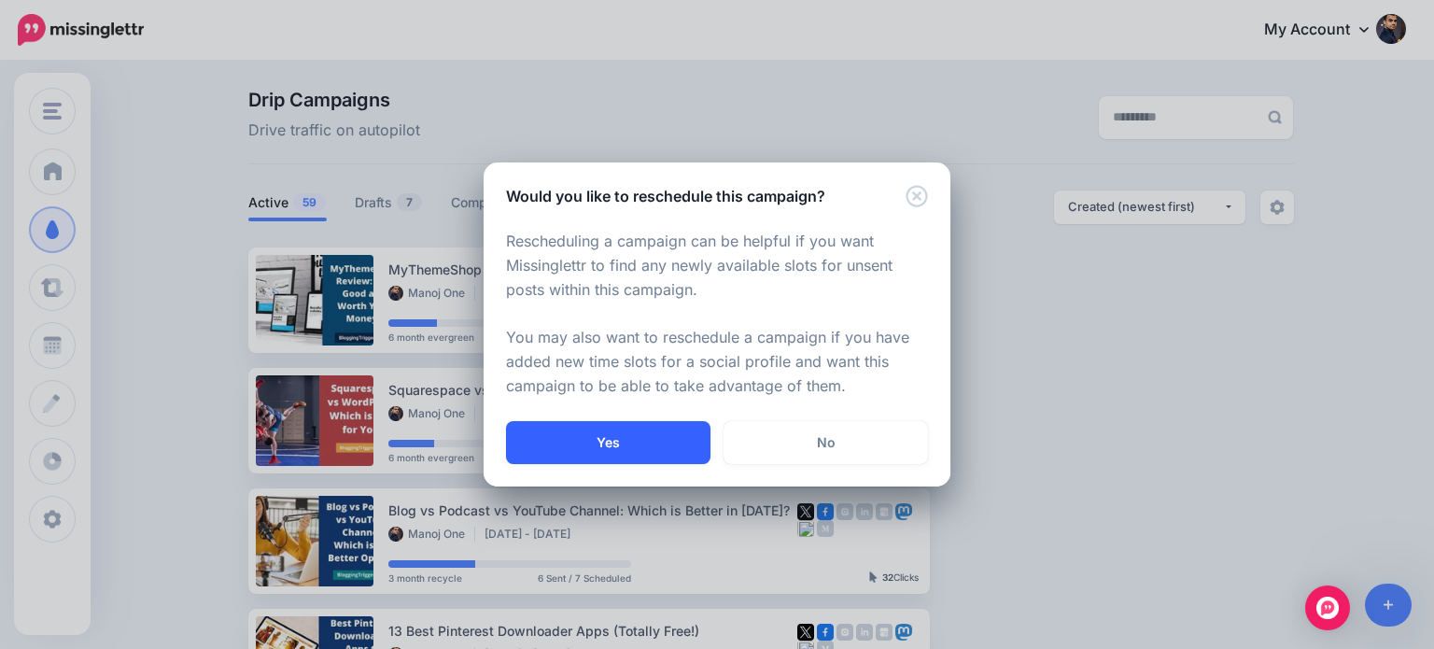
click at [663, 440] on button "Yes" at bounding box center [608, 442] width 204 height 43
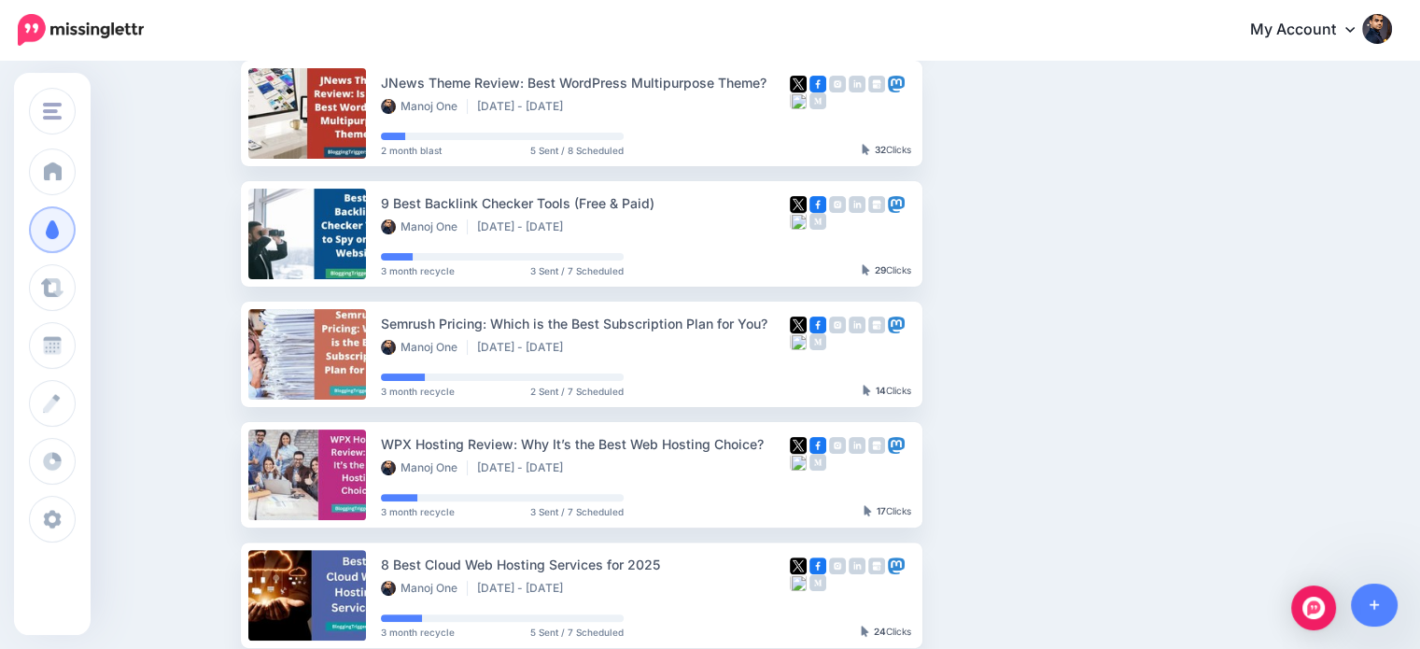
scroll to position [1064, 0]
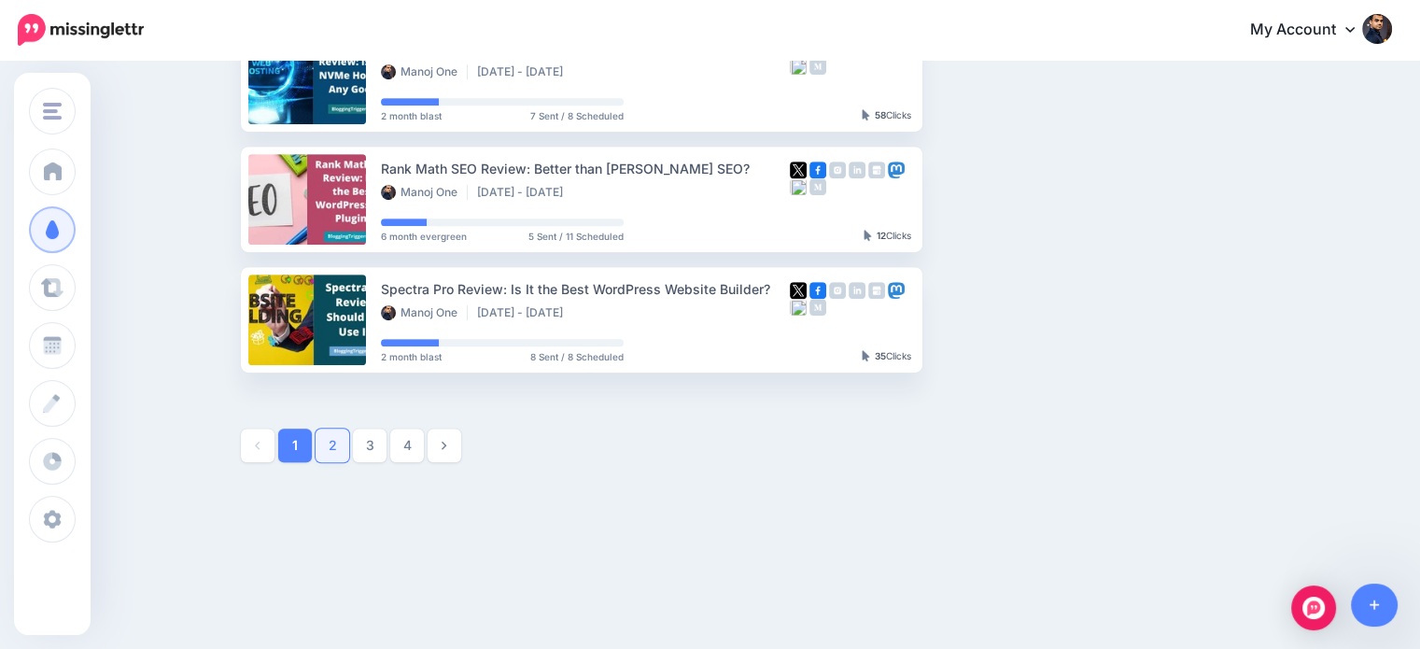
click at [345, 441] on link "2" at bounding box center [333, 445] width 34 height 34
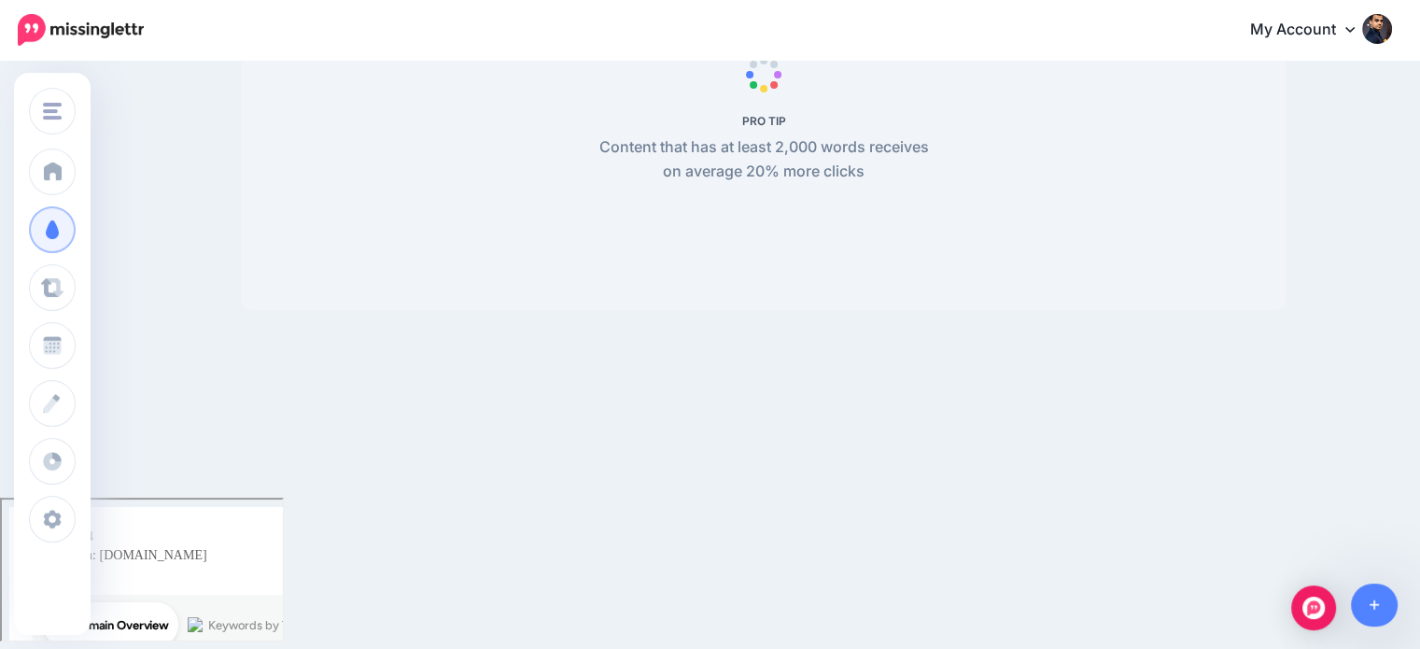
scroll to position [161, 0]
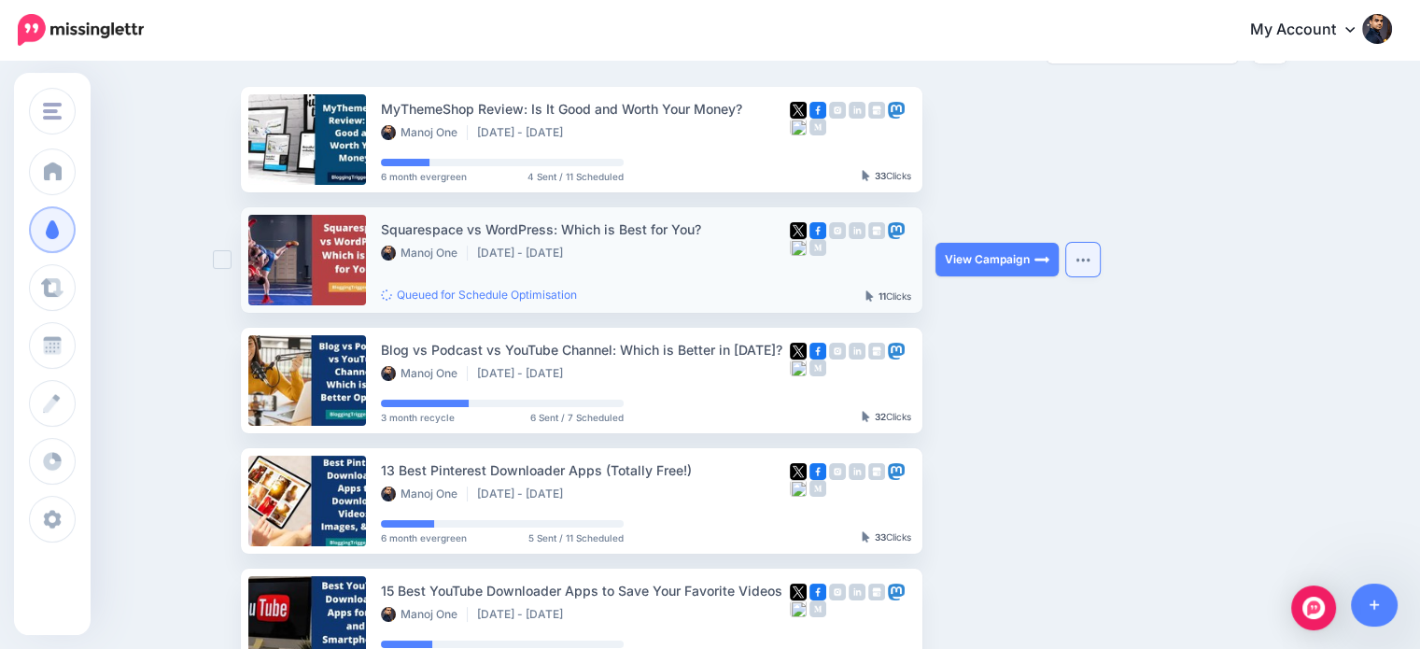
click at [1094, 256] on button "button" at bounding box center [1083, 260] width 34 height 34
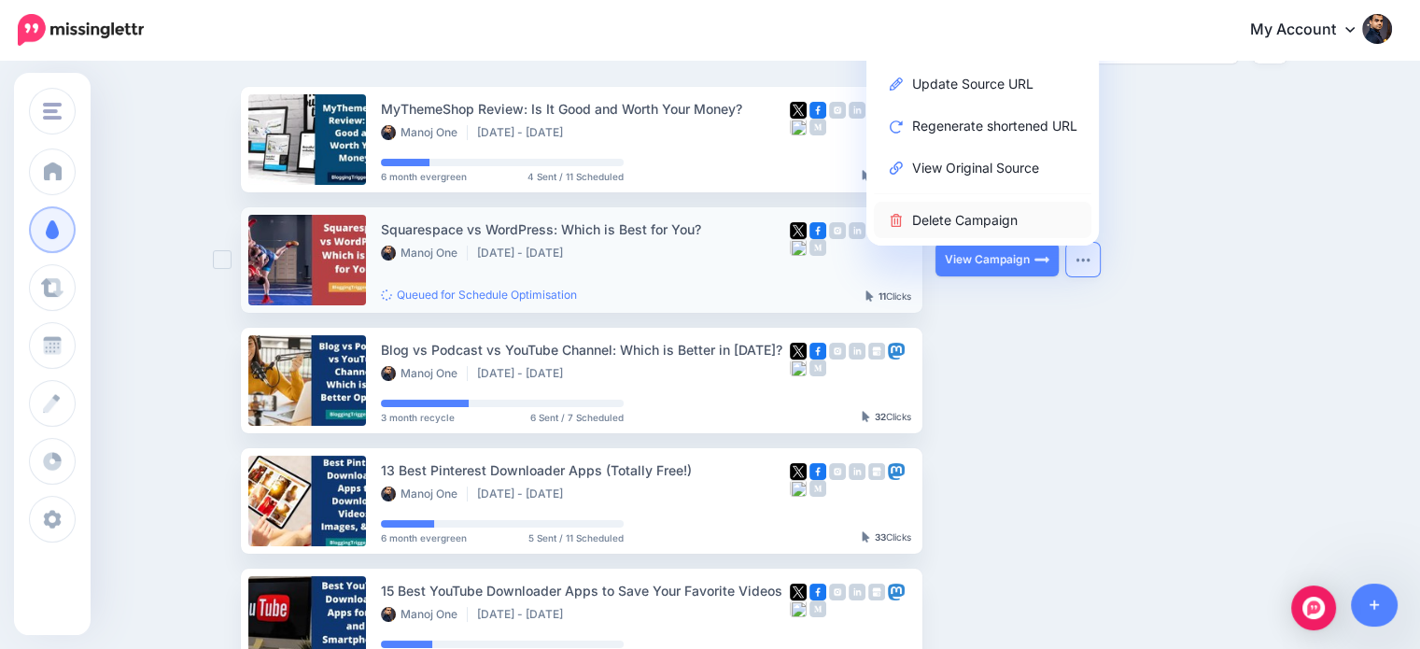
click at [994, 220] on link "Delete Campaign" at bounding box center [983, 220] width 218 height 36
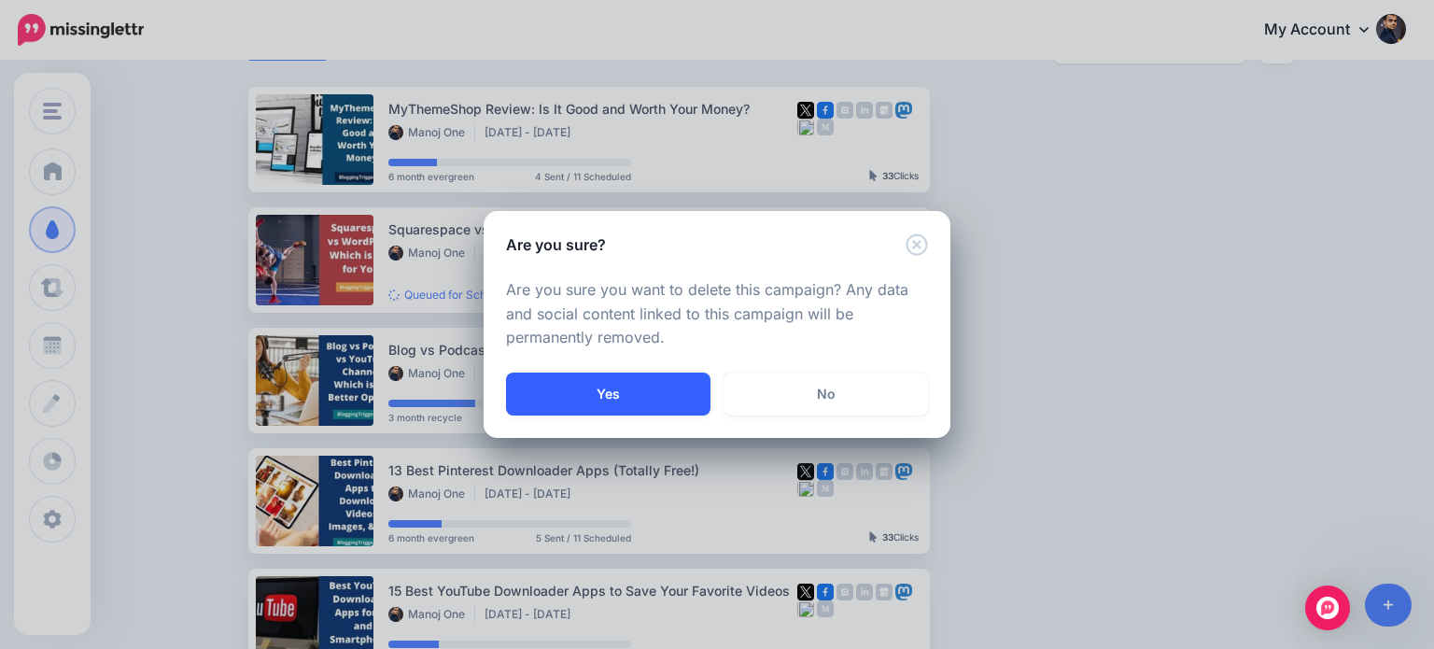
click at [667, 388] on button "Yes" at bounding box center [608, 393] width 204 height 43
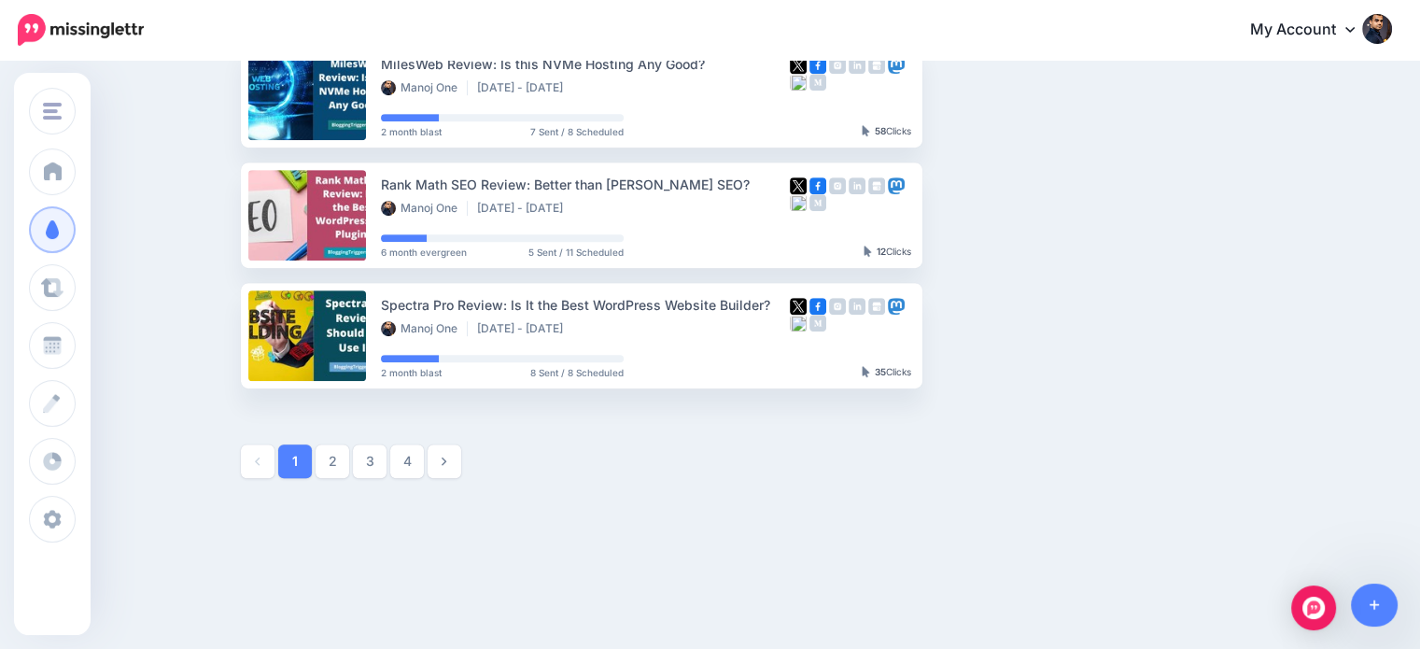
scroll to position [1064, 0]
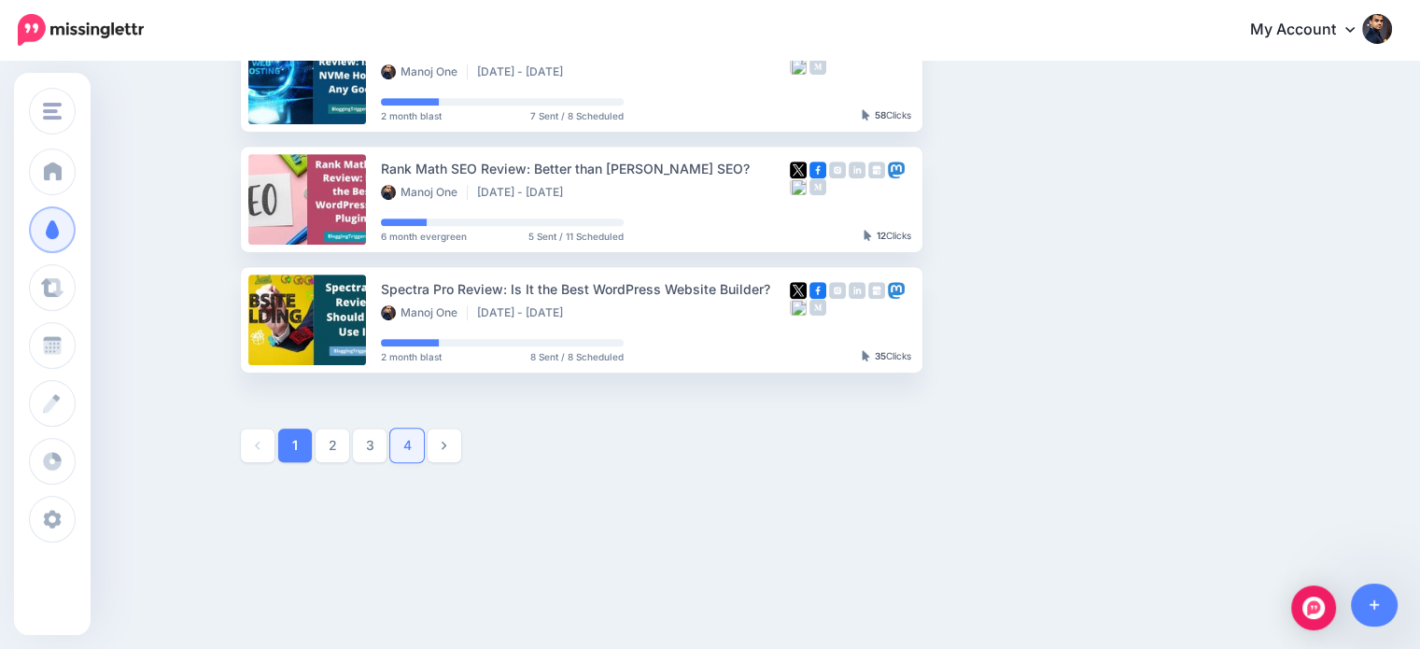
click at [420, 442] on link "4" at bounding box center [407, 445] width 34 height 34
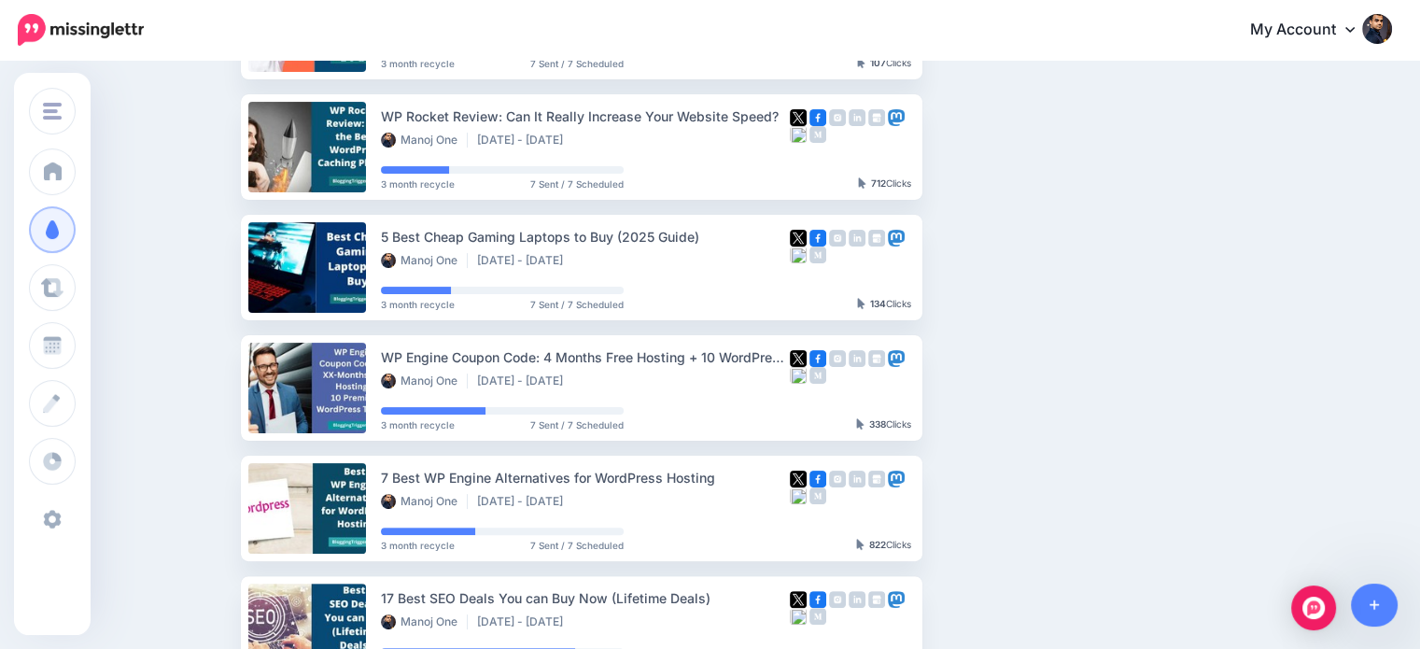
scroll to position [419, 0]
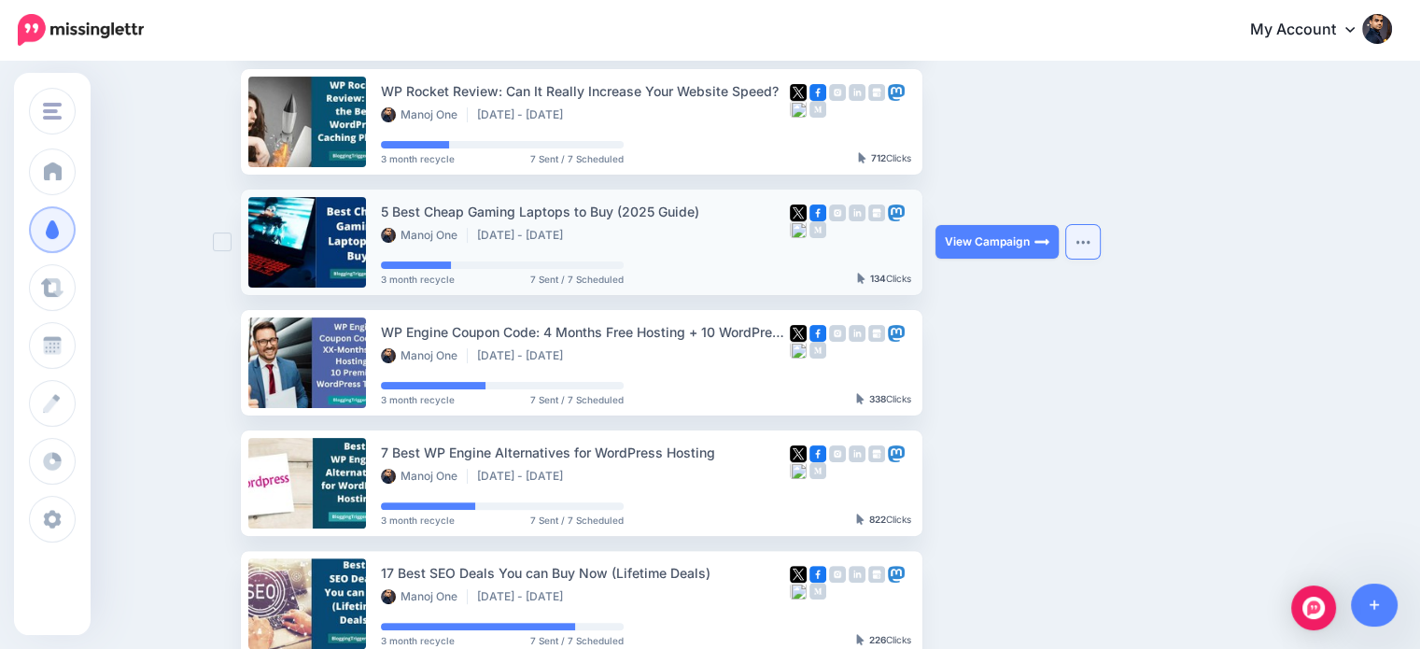
click at [1075, 248] on button "button" at bounding box center [1083, 242] width 34 height 34
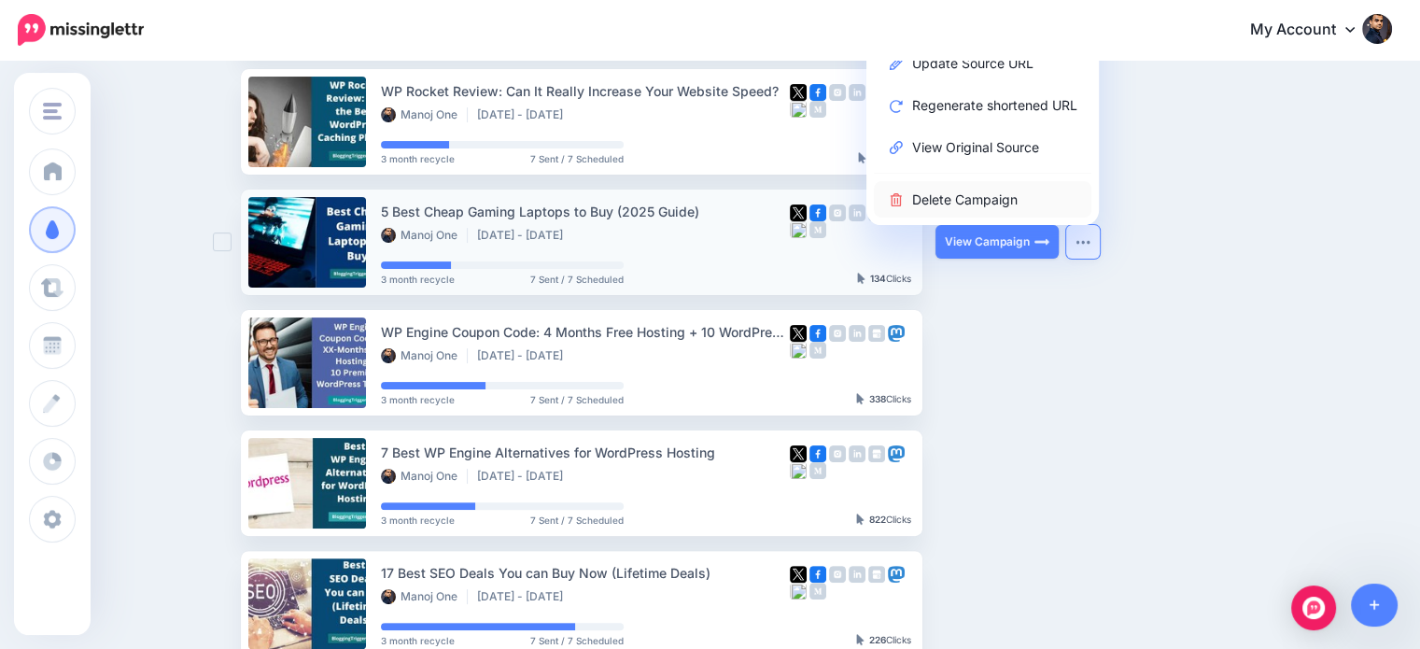
click at [1021, 197] on link "Delete Campaign" at bounding box center [983, 199] width 218 height 36
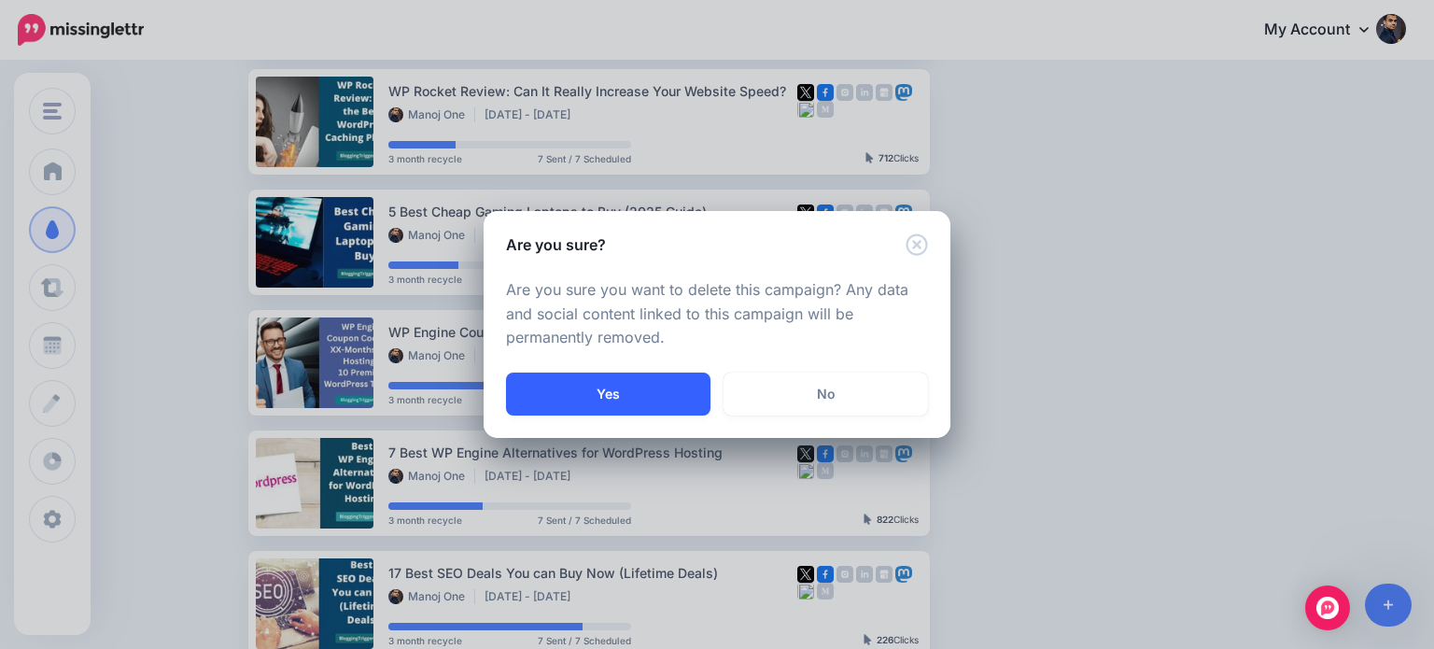
click at [671, 394] on button "Yes" at bounding box center [608, 393] width 204 height 43
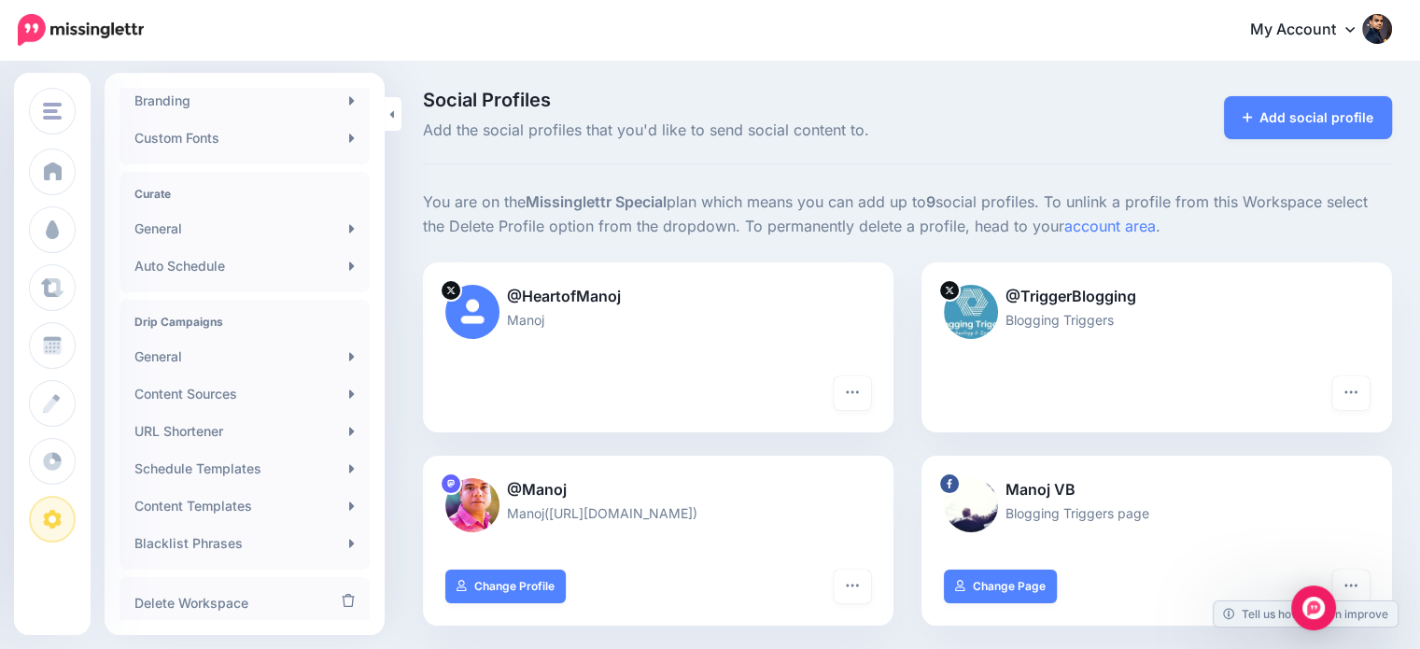
scroll to position [324, 0]
click at [244, 469] on link "Schedule Templates" at bounding box center [244, 466] width 235 height 37
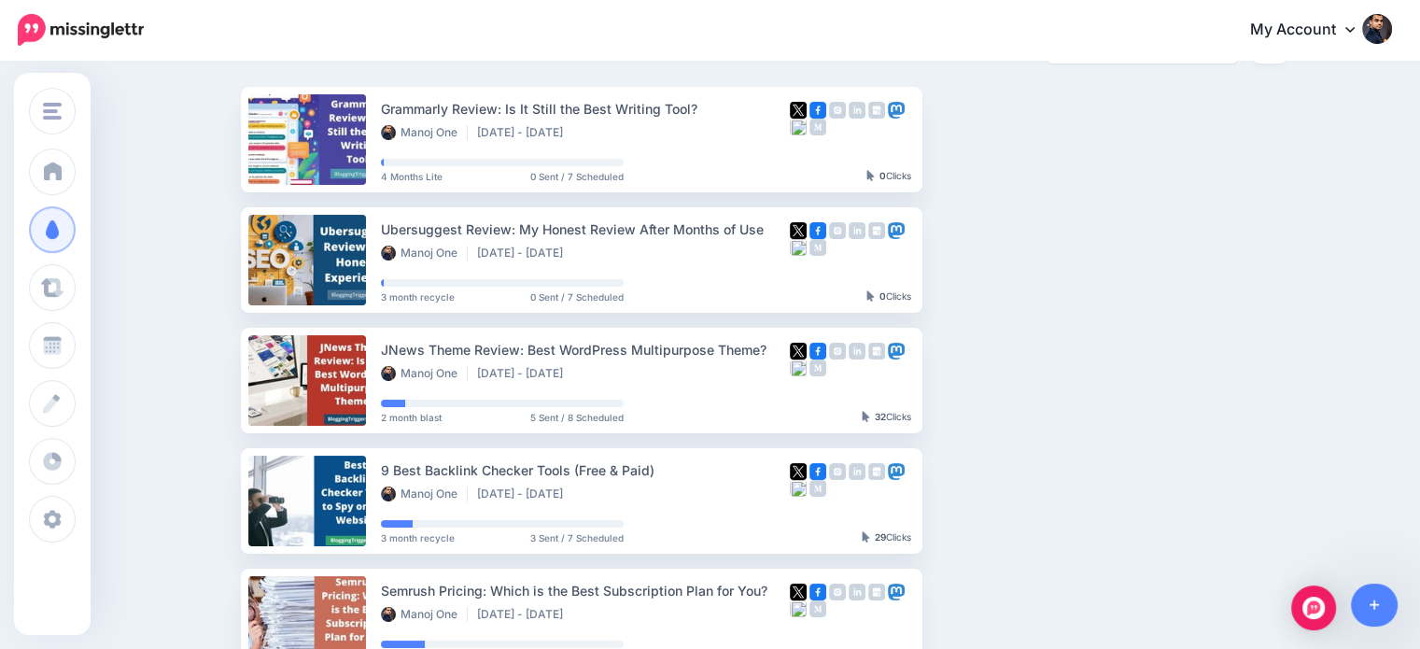
scroll to position [1064, 0]
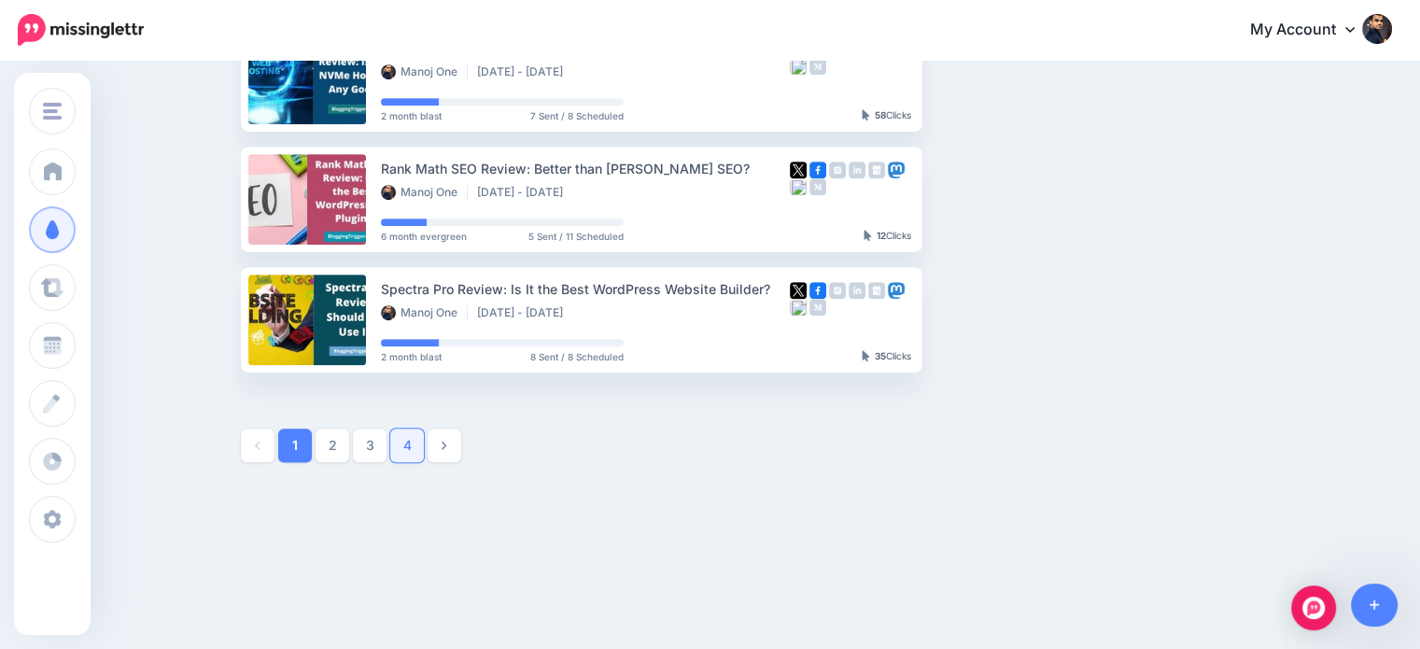
click at [415, 442] on link "4" at bounding box center [407, 445] width 34 height 34
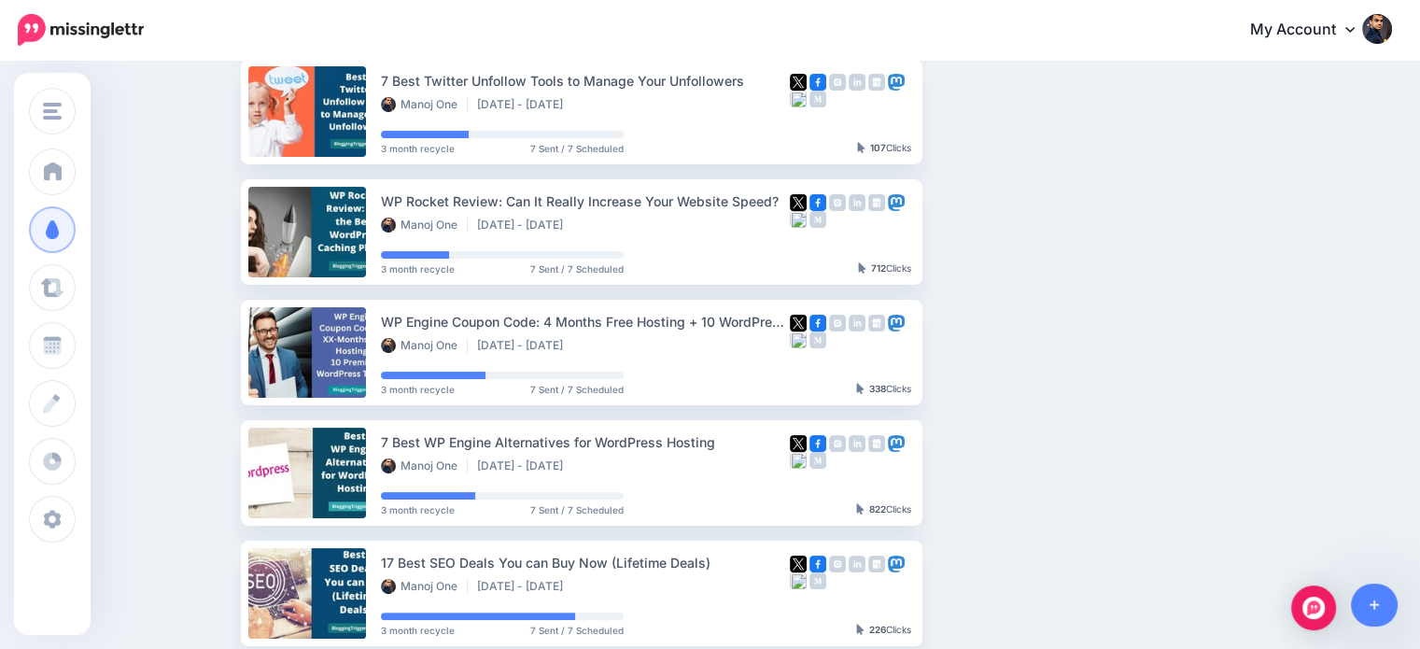
scroll to position [317, 0]
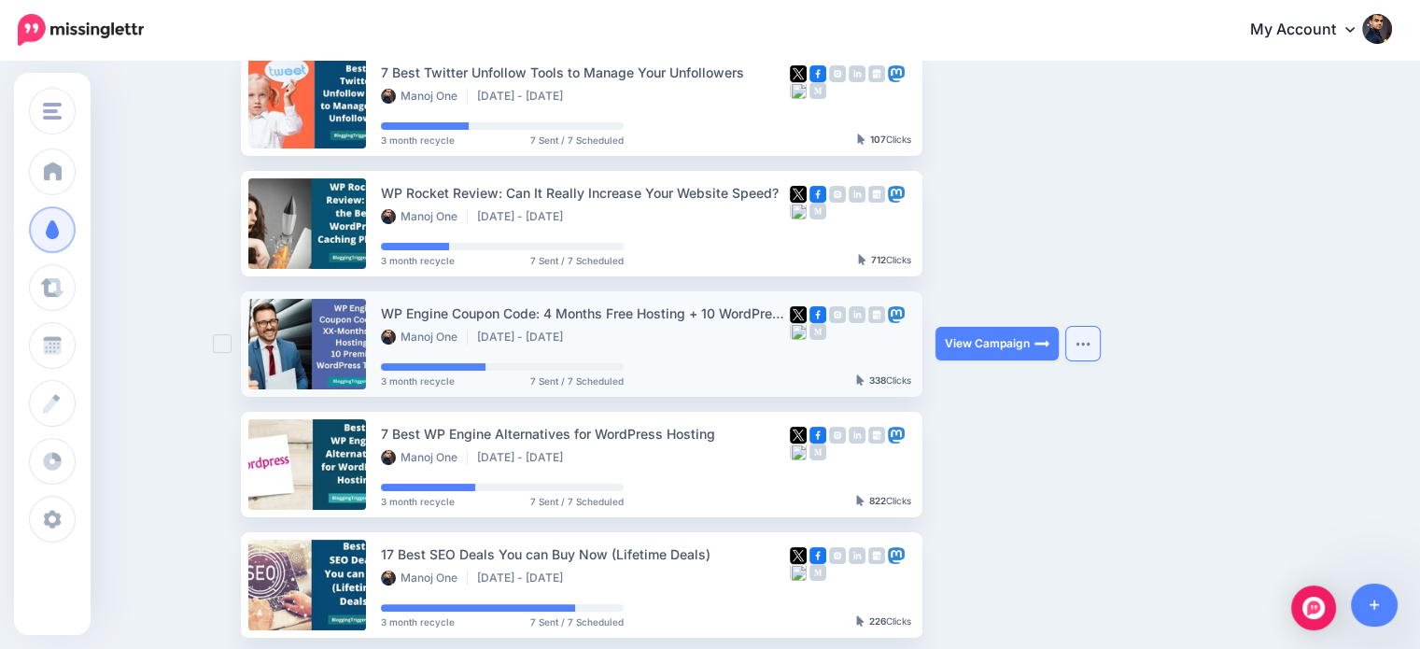
click at [1079, 344] on button "button" at bounding box center [1083, 344] width 34 height 34
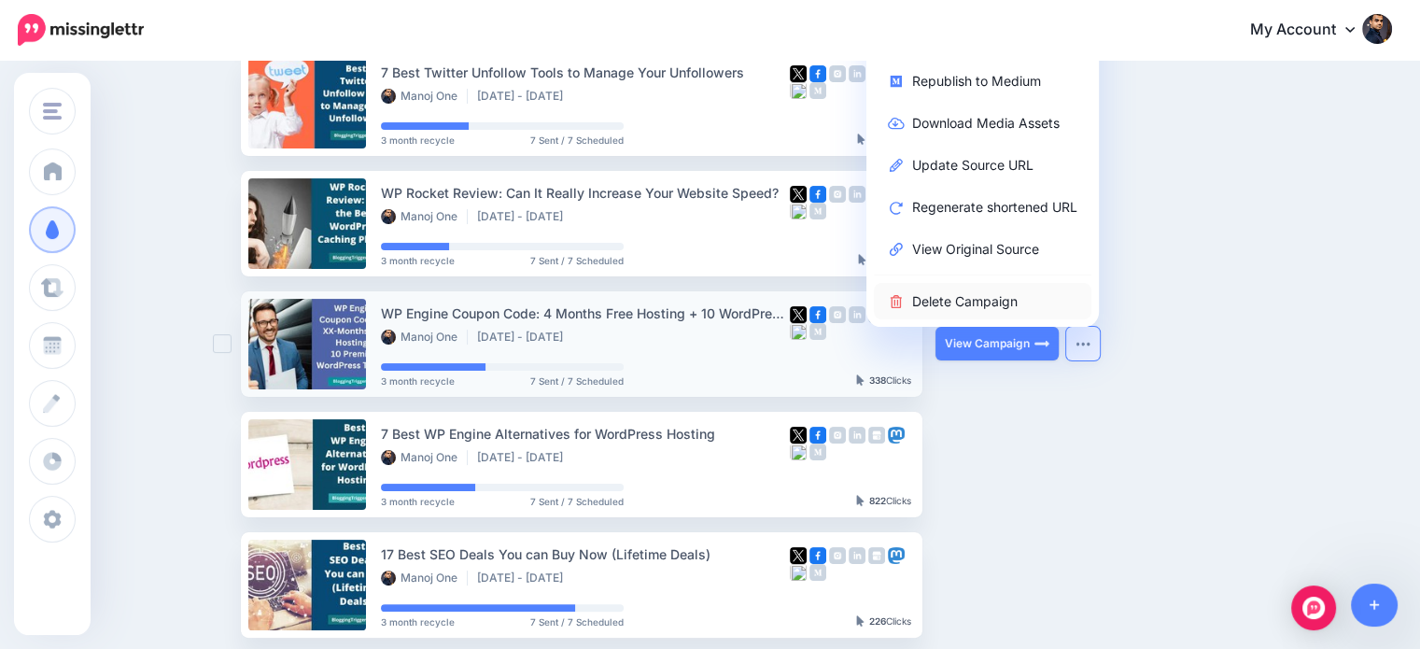
click at [1012, 304] on link "Delete Campaign" at bounding box center [983, 301] width 218 height 36
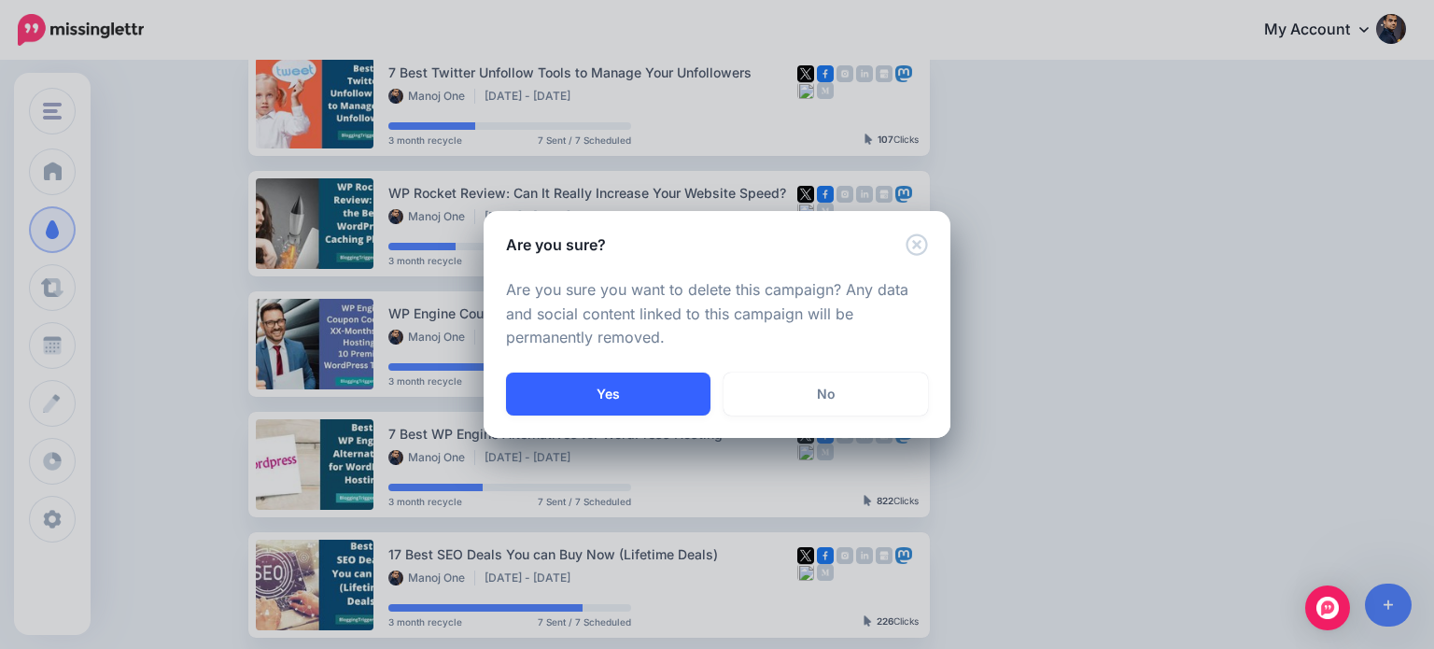
click at [639, 381] on button "Yes" at bounding box center [608, 393] width 204 height 43
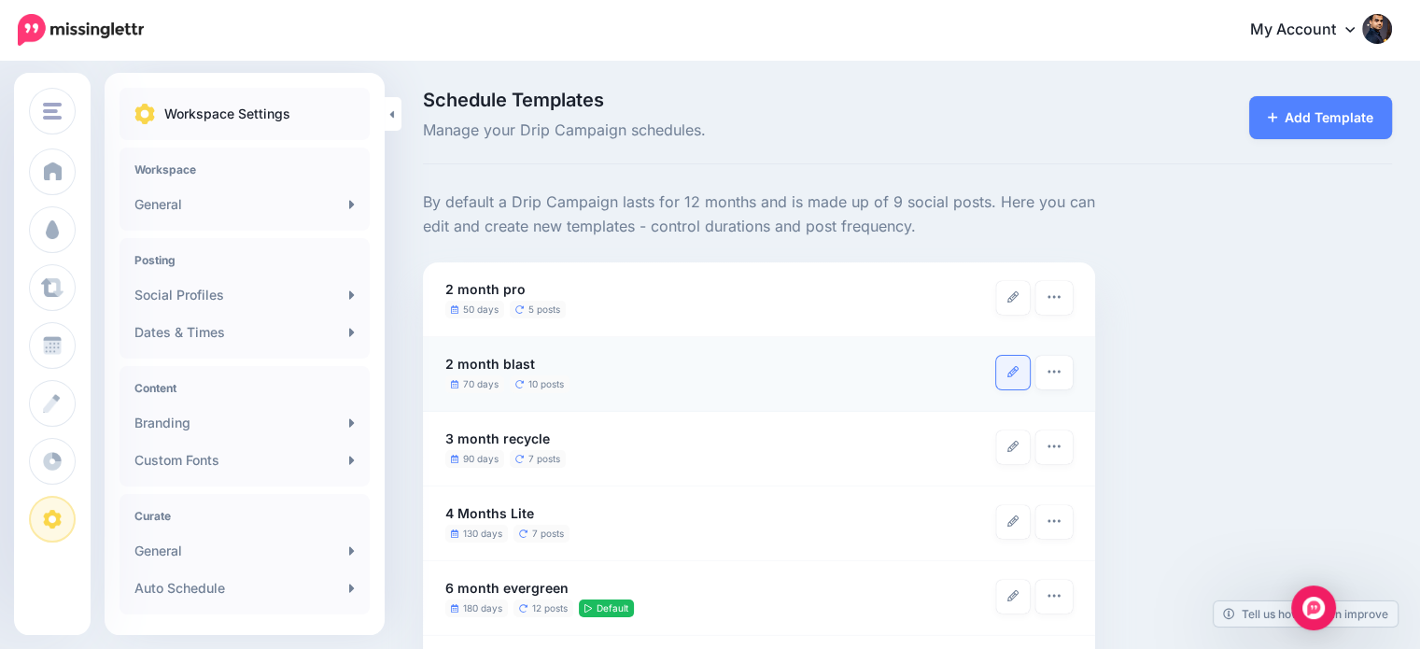
click at [1004, 365] on link at bounding box center [1013, 373] width 34 height 34
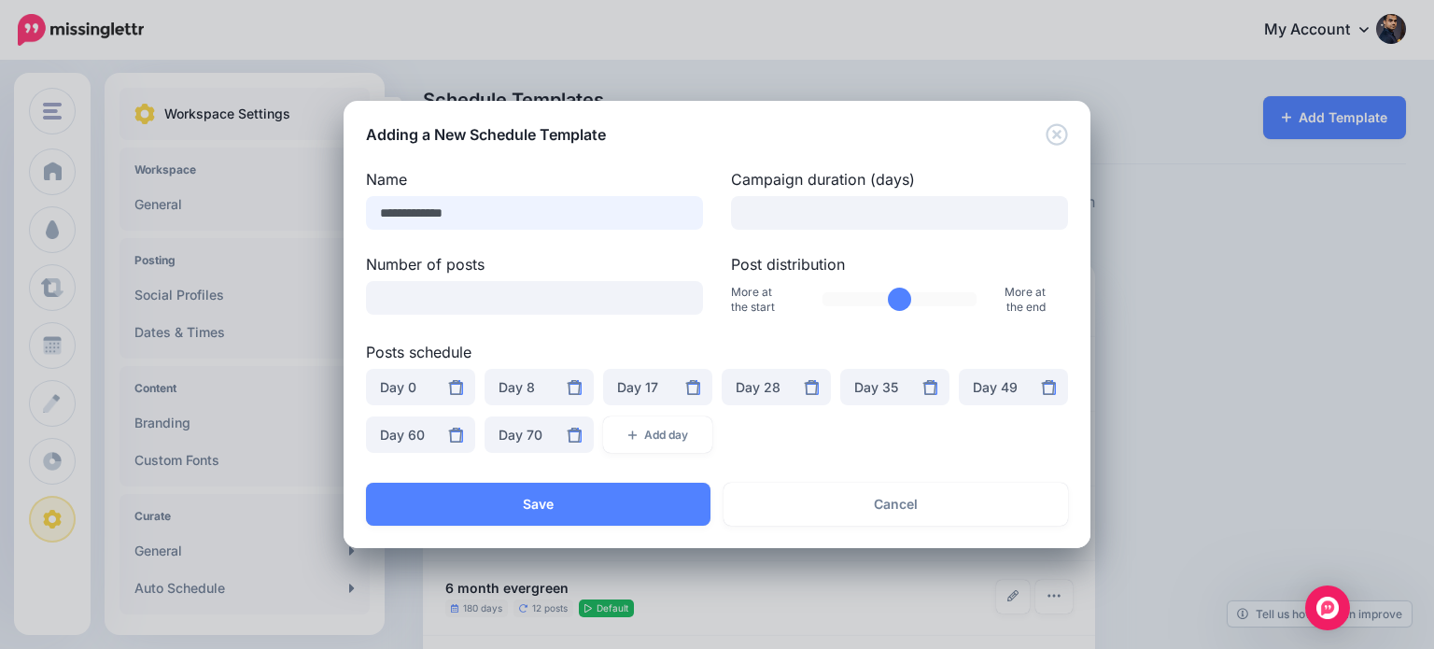
drag, startPoint x: 437, startPoint y: 211, endPoint x: 483, endPoint y: 209, distance: 45.8
click at [483, 209] on input "**********" at bounding box center [534, 213] width 337 height 34
type input "**********"
drag, startPoint x: 411, startPoint y: 298, endPoint x: 371, endPoint y: 307, distance: 41.2
click at [371, 307] on input "**" at bounding box center [534, 298] width 337 height 34
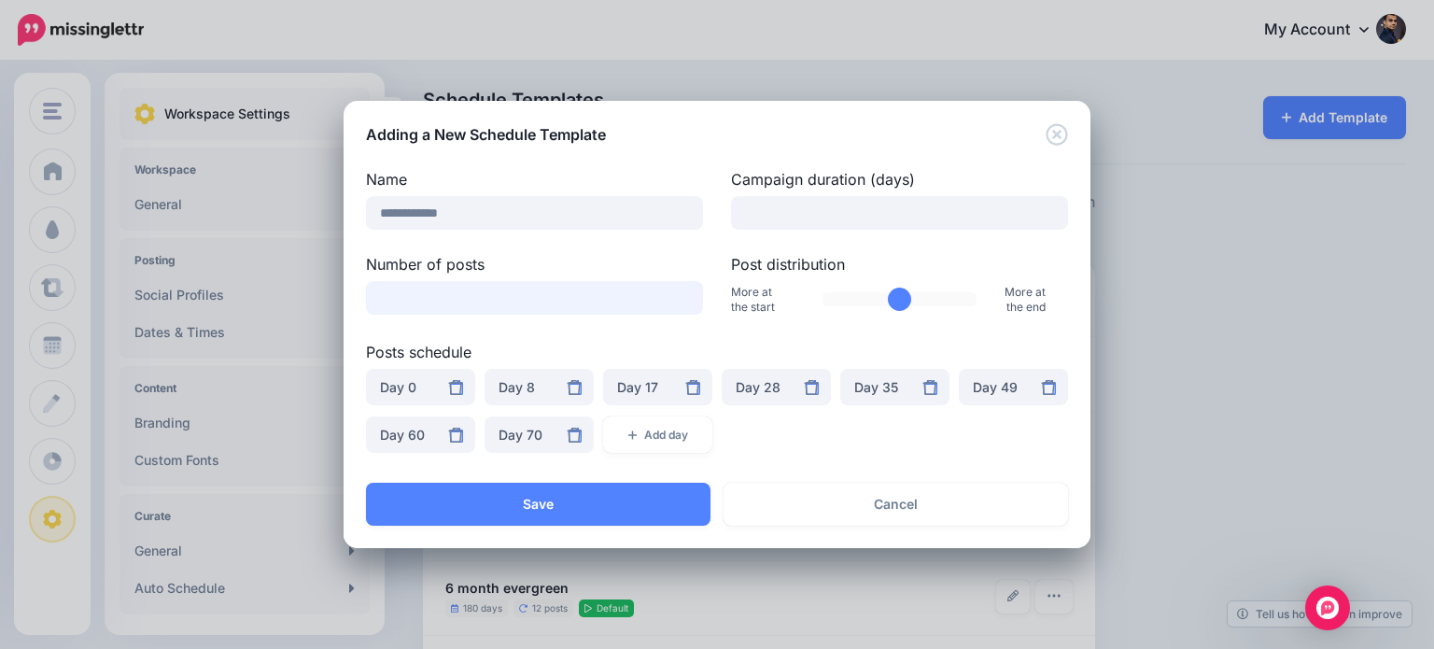
type input "*"
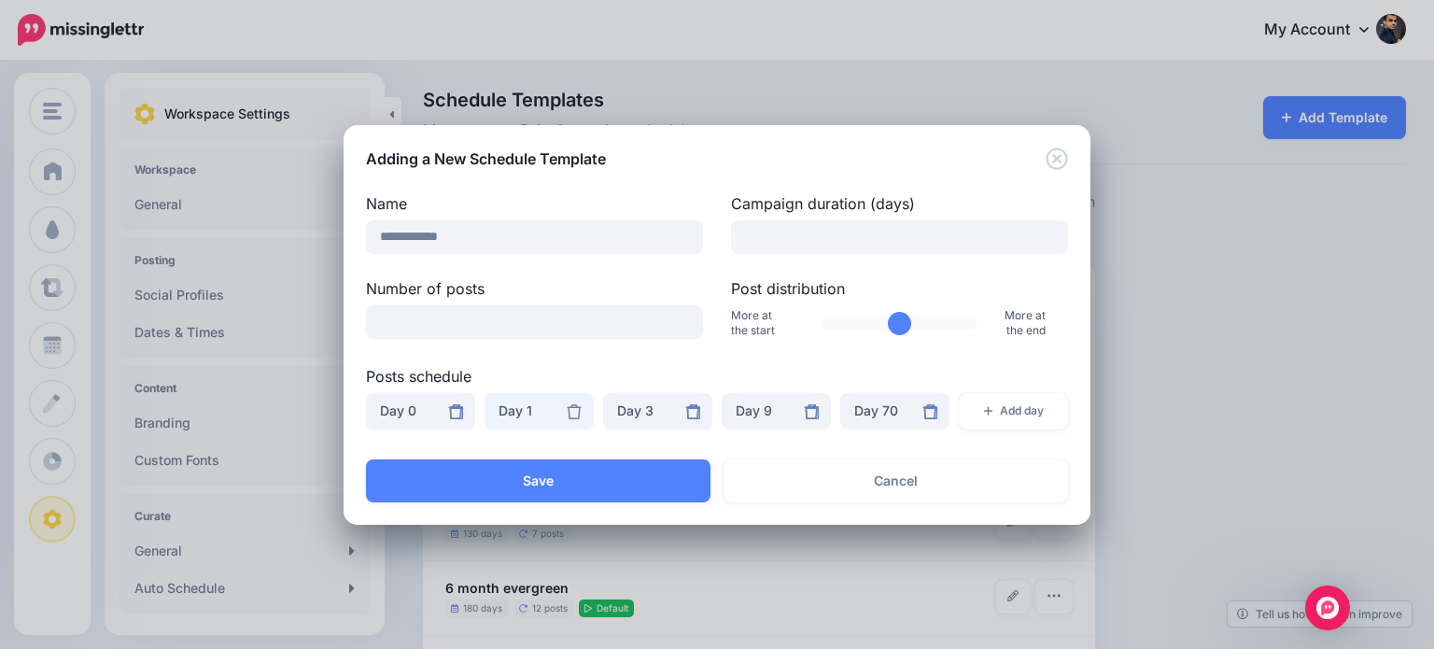
click at [530, 410] on div "Day 1" at bounding box center [538, 411] width 81 height 22
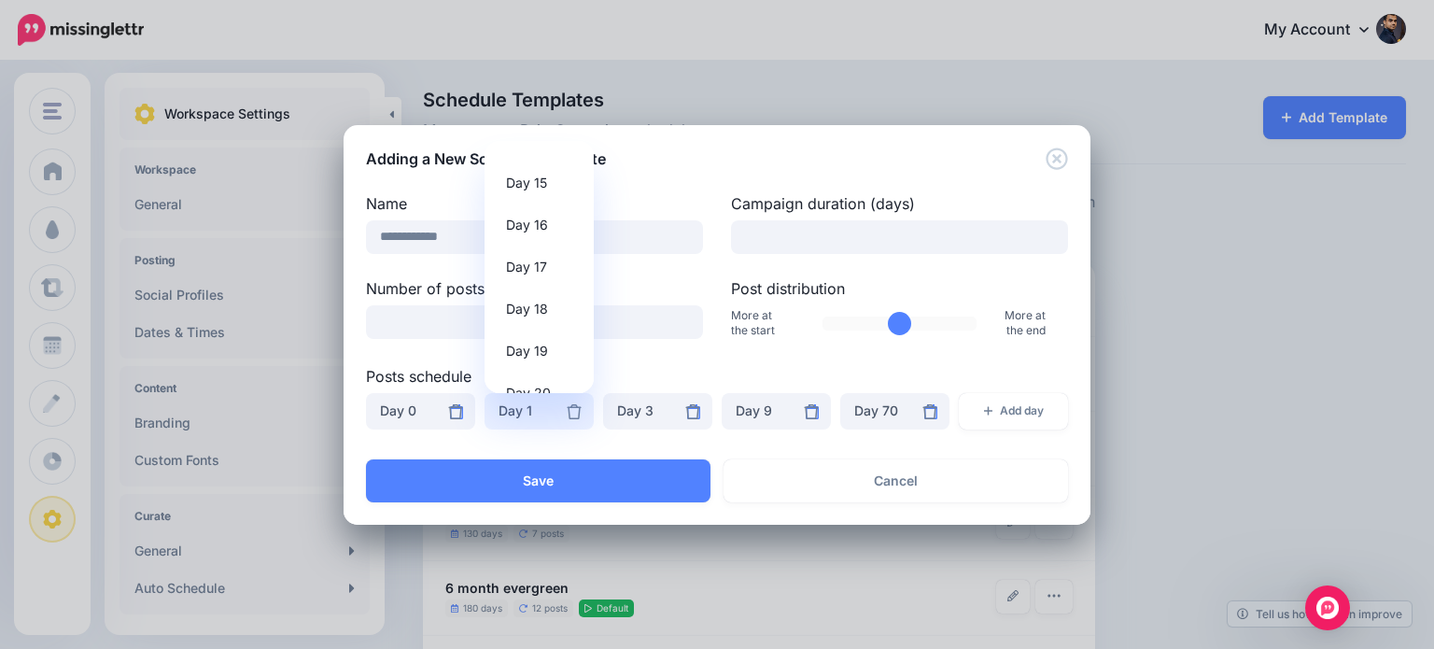
scroll to position [635, 0]
click at [542, 246] on span "Day 17" at bounding box center [526, 245] width 41 height 22
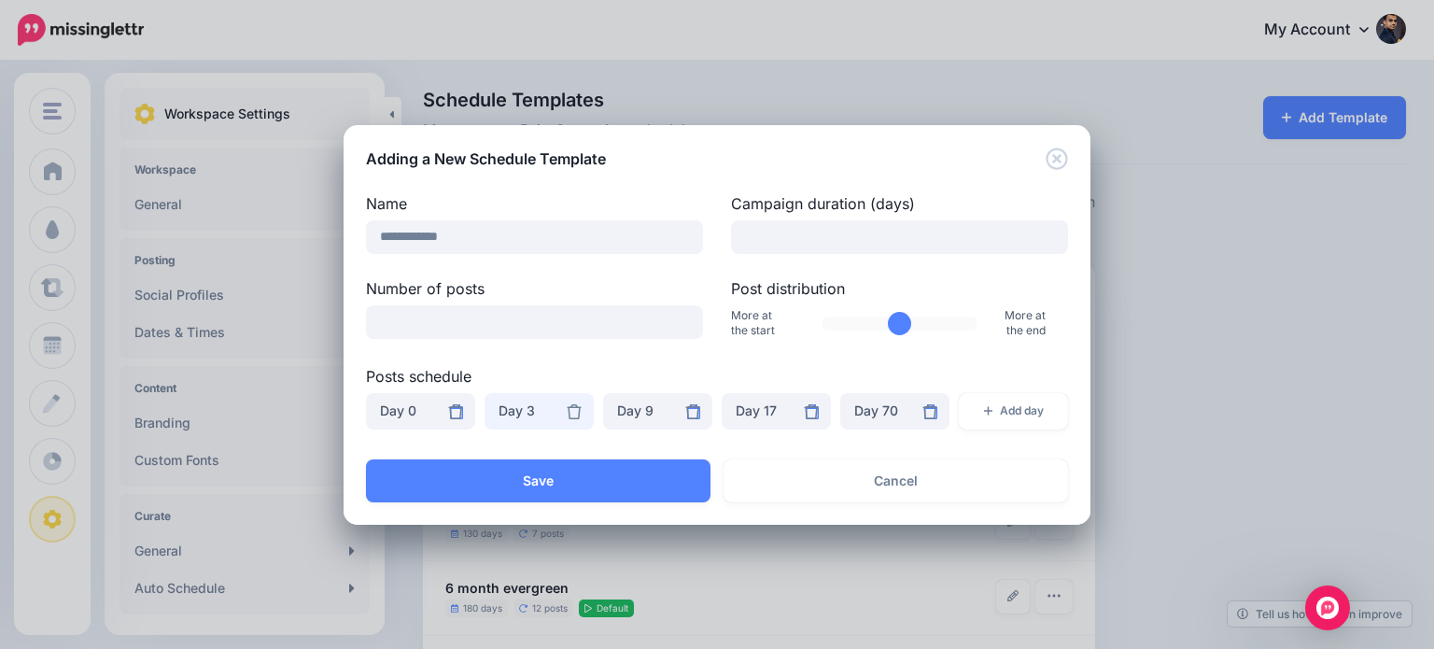
click at [512, 420] on div "Day 3" at bounding box center [538, 411] width 81 height 22
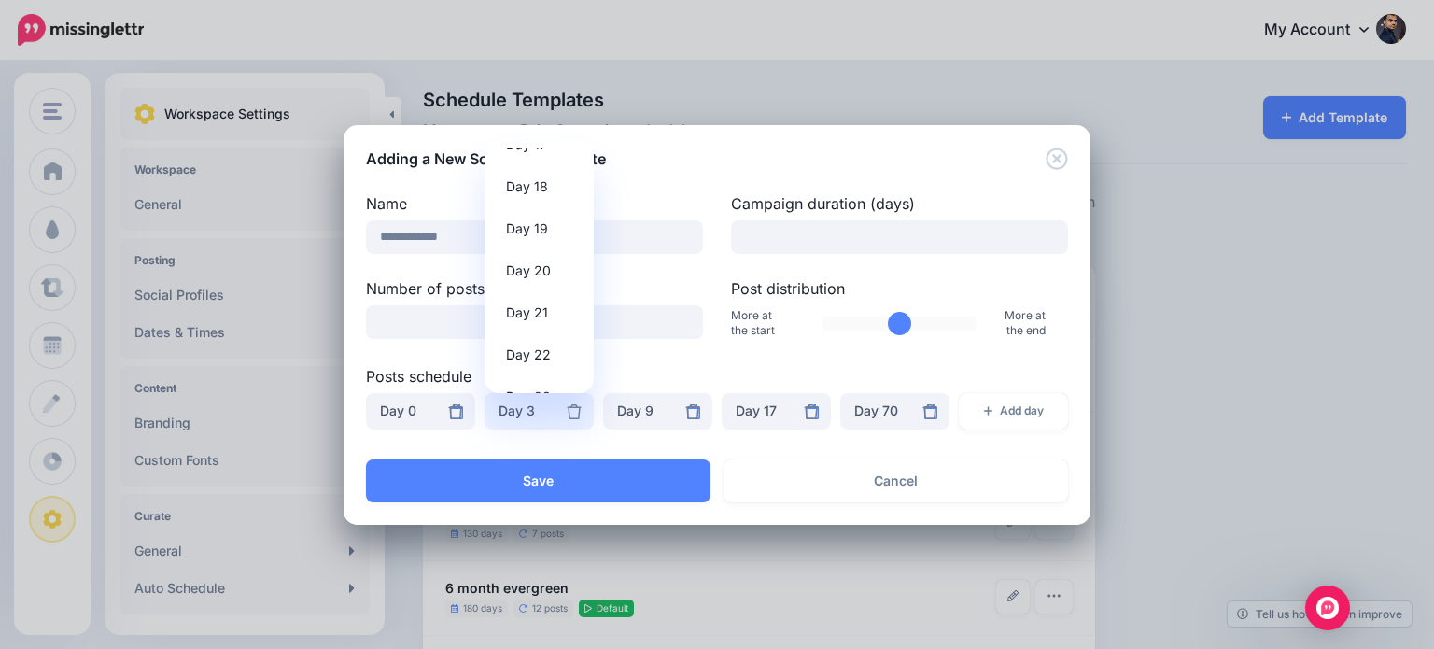
scroll to position [726, 0]
click at [540, 150] on span "Day 17" at bounding box center [526, 154] width 41 height 22
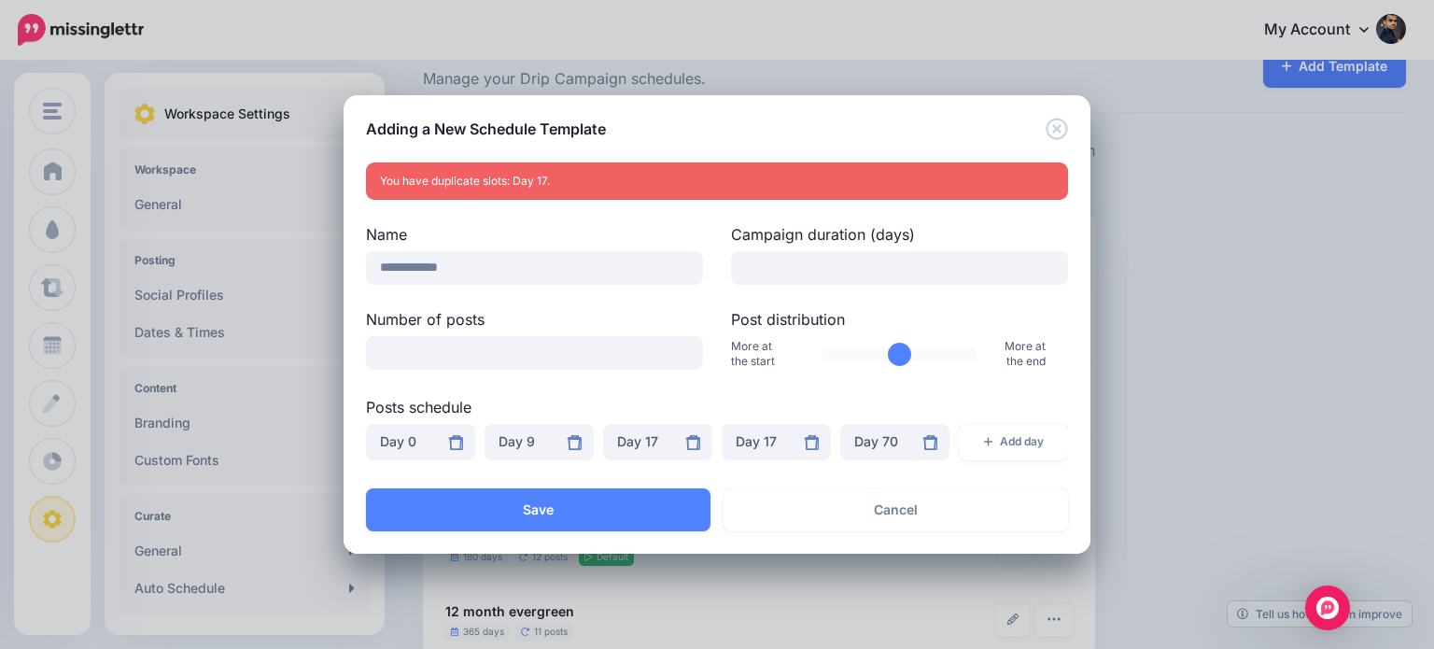
scroll to position [89, 0]
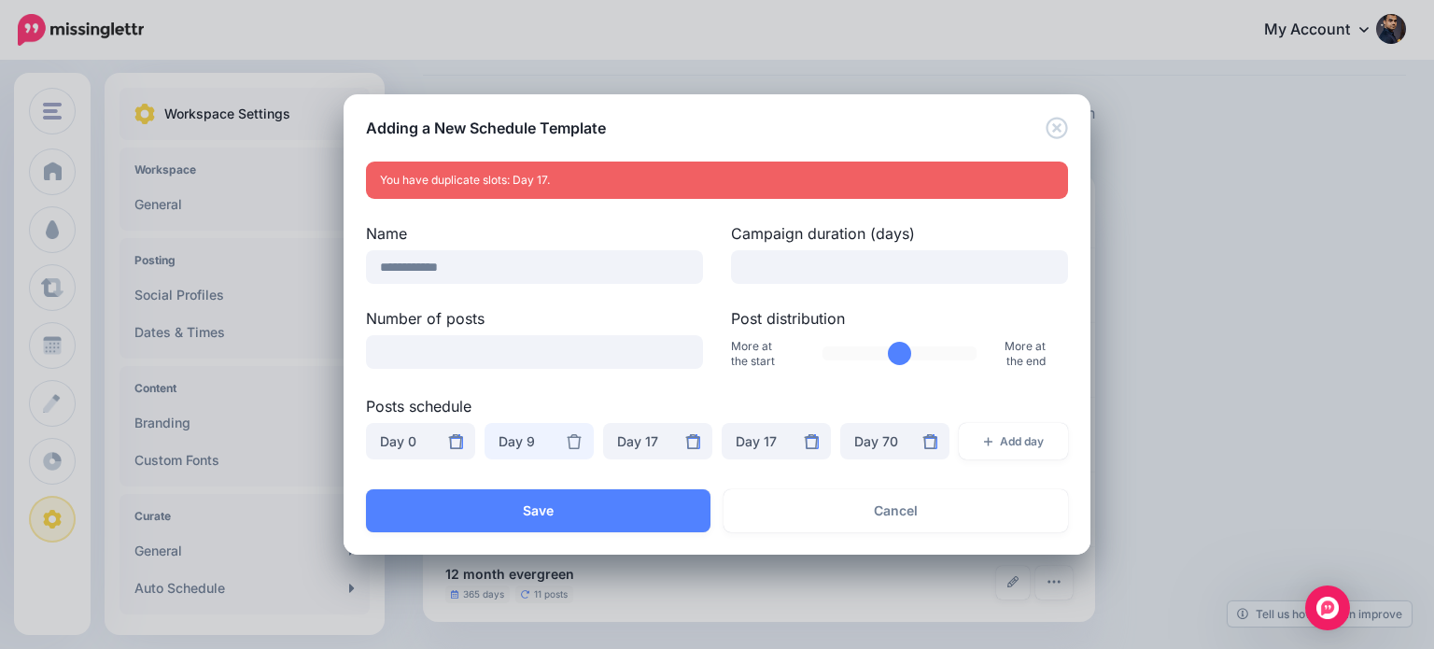
click at [545, 436] on div "Day 9" at bounding box center [538, 441] width 81 height 22
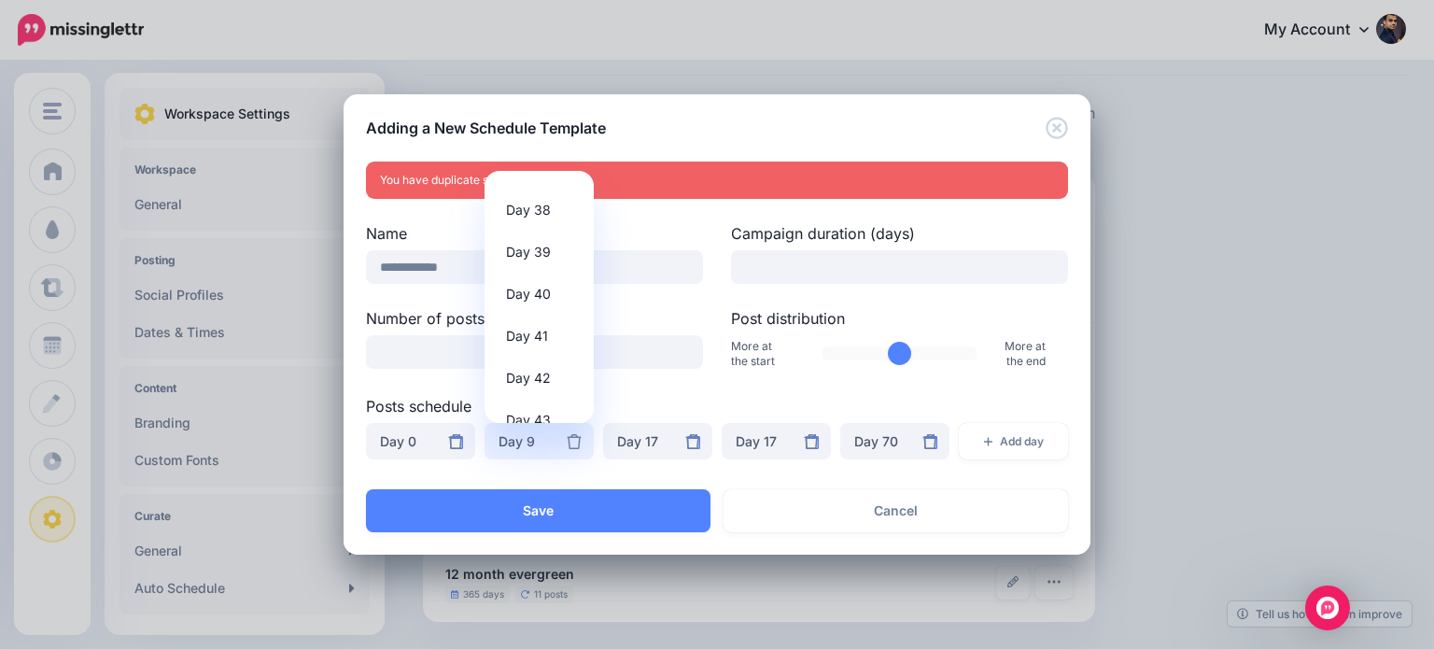
scroll to position [1613, 0]
click at [550, 387] on link "Day 43" at bounding box center [539, 390] width 94 height 36
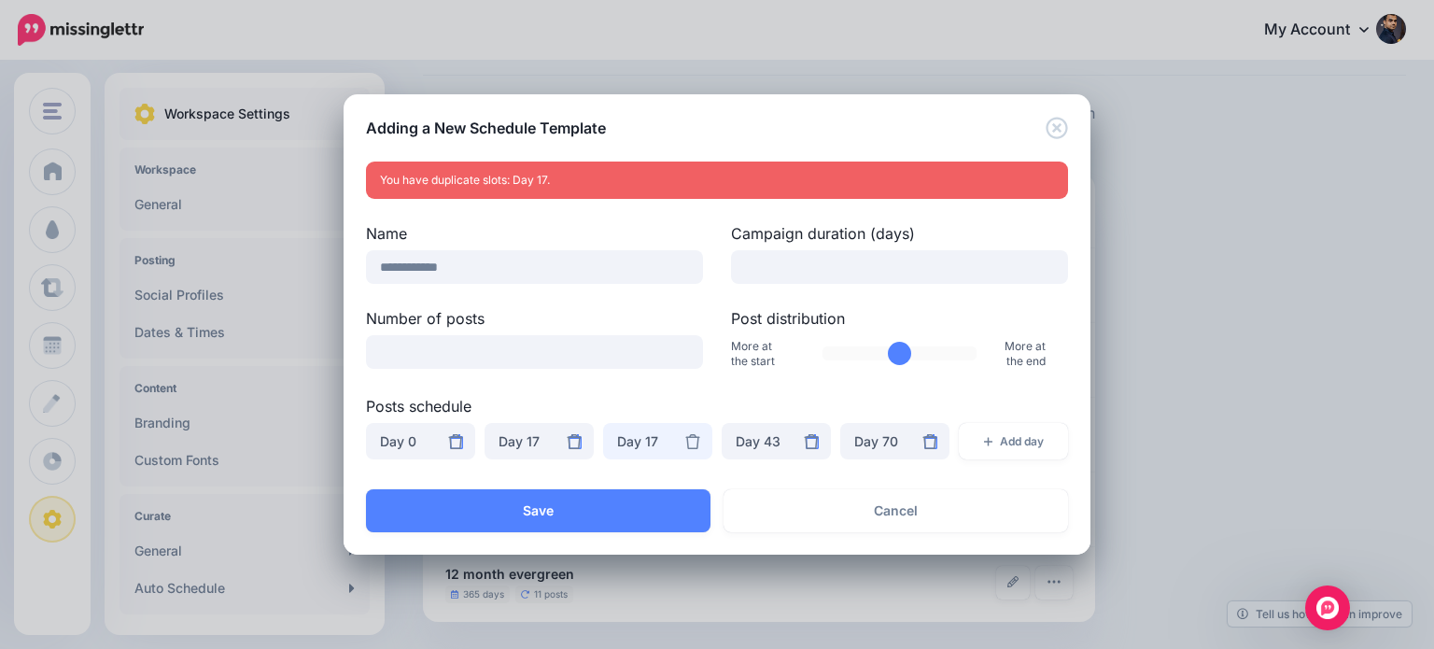
click at [630, 440] on div "Day 17" at bounding box center [657, 441] width 81 height 22
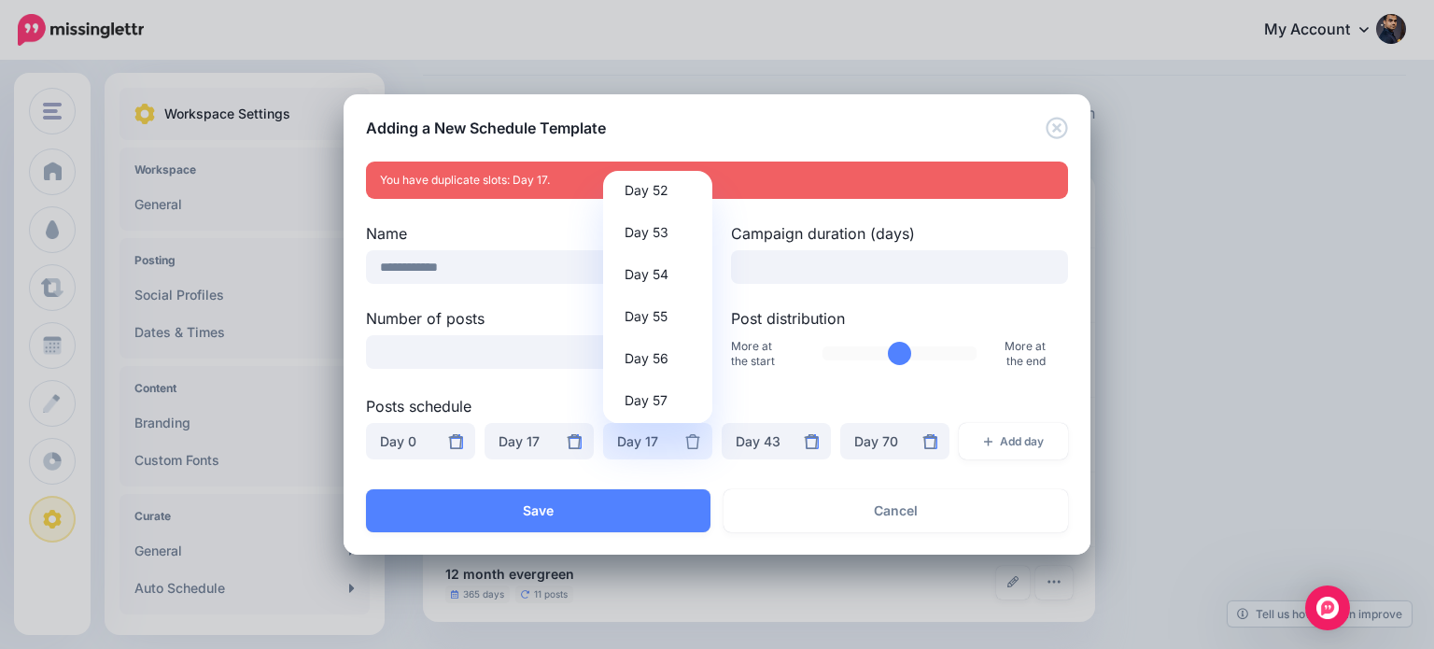
scroll to position [2211, 0]
click at [660, 294] on span "Day 55" at bounding box center [646, 297] width 43 height 22
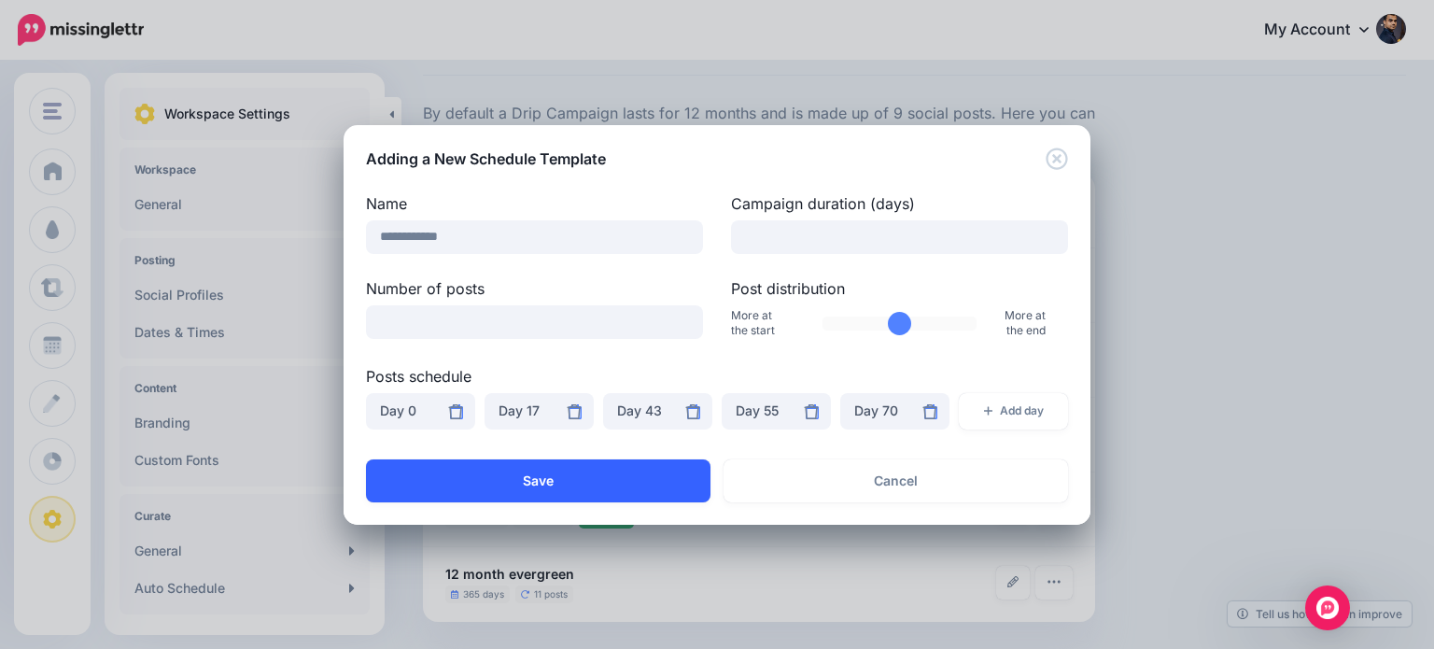
click at [693, 473] on button "Save" at bounding box center [538, 480] width 344 height 43
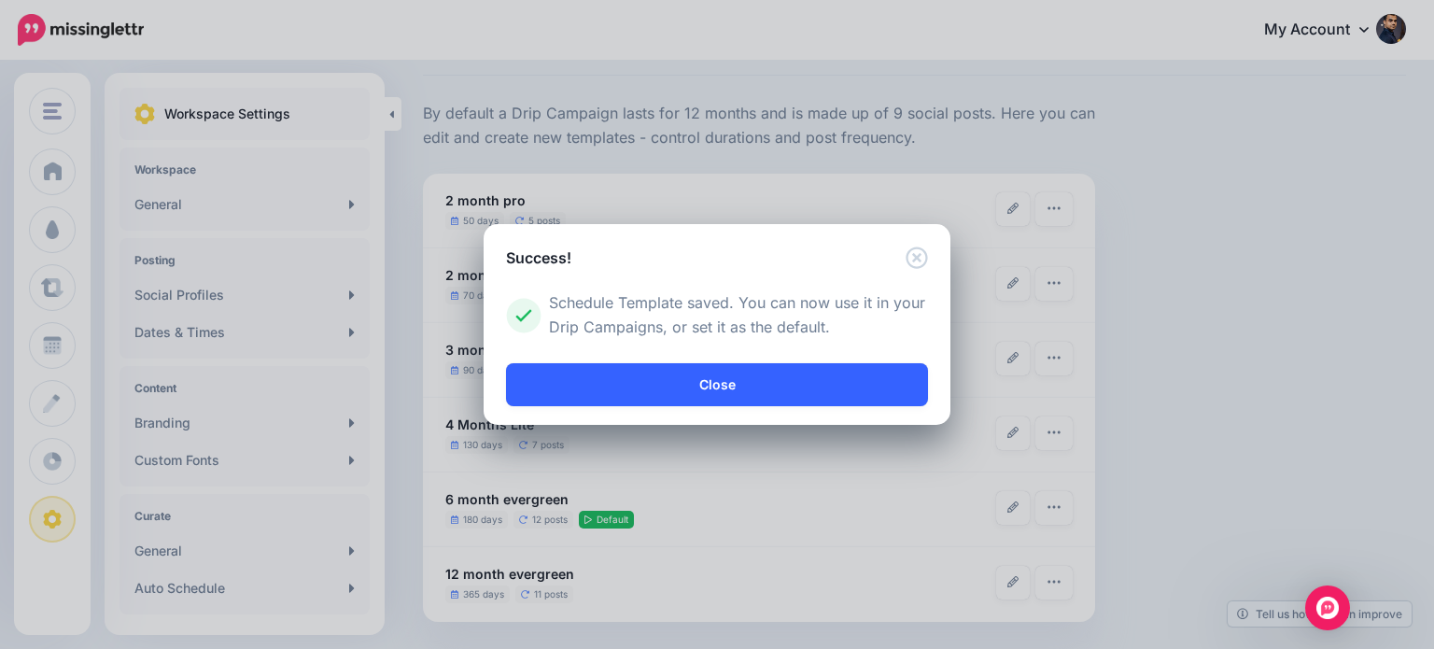
click at [784, 383] on link "Close" at bounding box center [717, 384] width 422 height 43
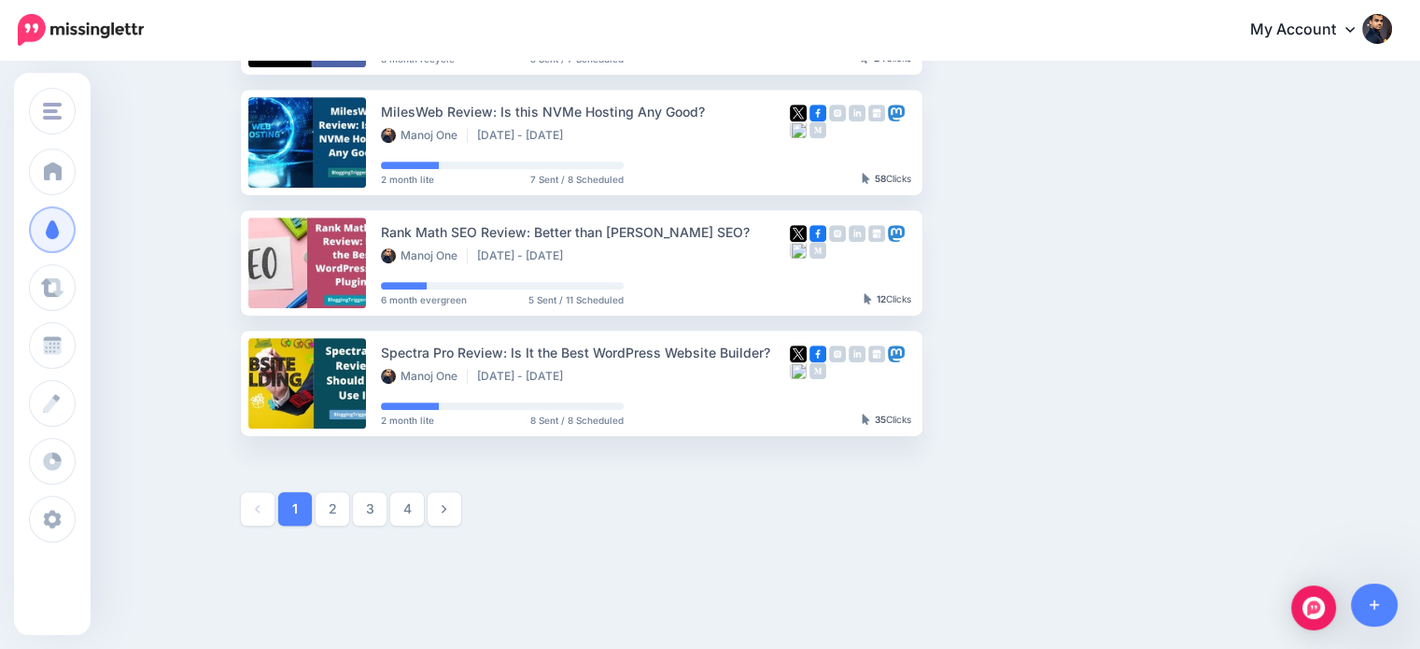
scroll to position [1064, 0]
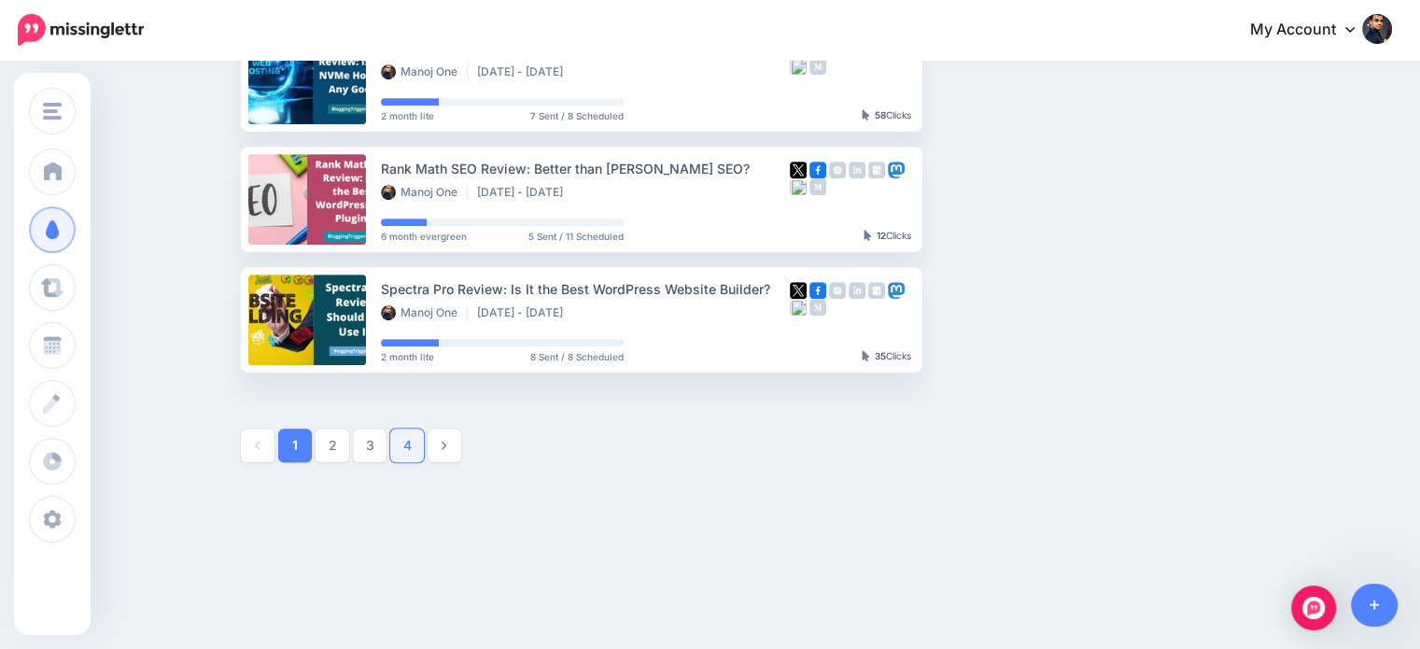
click at [414, 436] on link "4" at bounding box center [407, 445] width 34 height 34
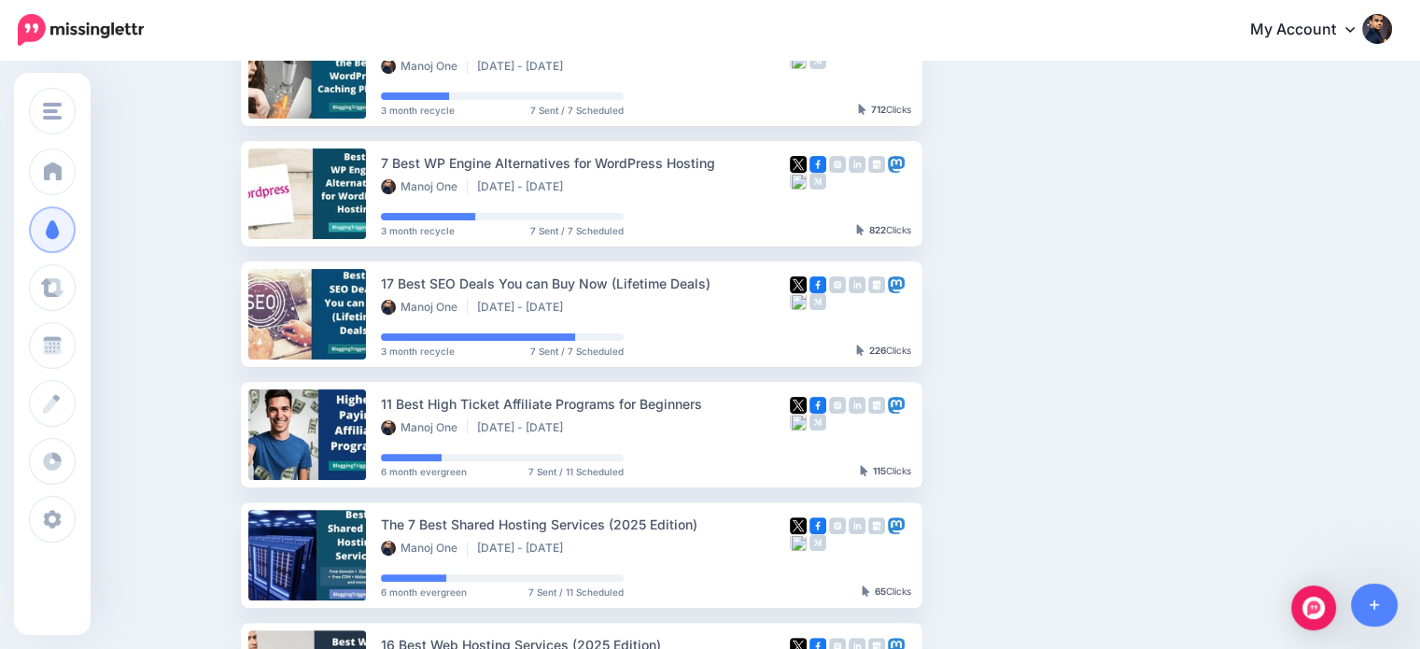
scroll to position [542, 0]
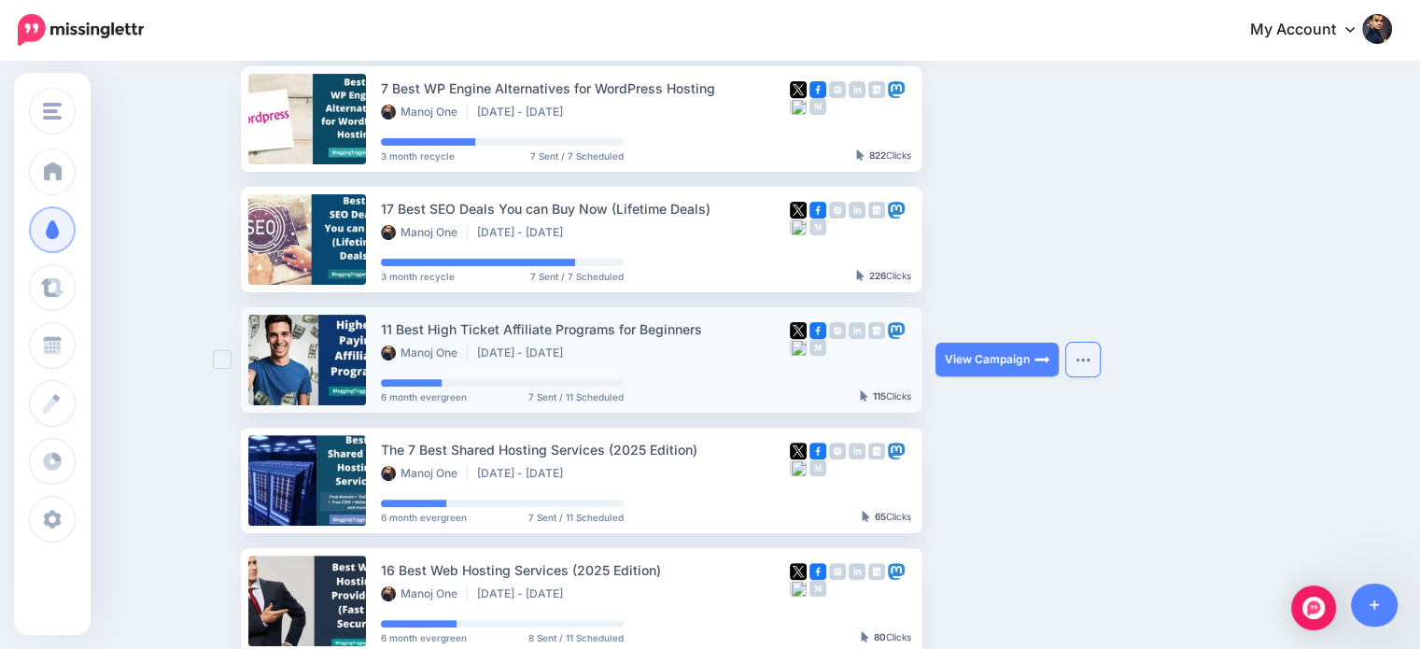
click at [1083, 360] on img "button" at bounding box center [1082, 360] width 15 height 6
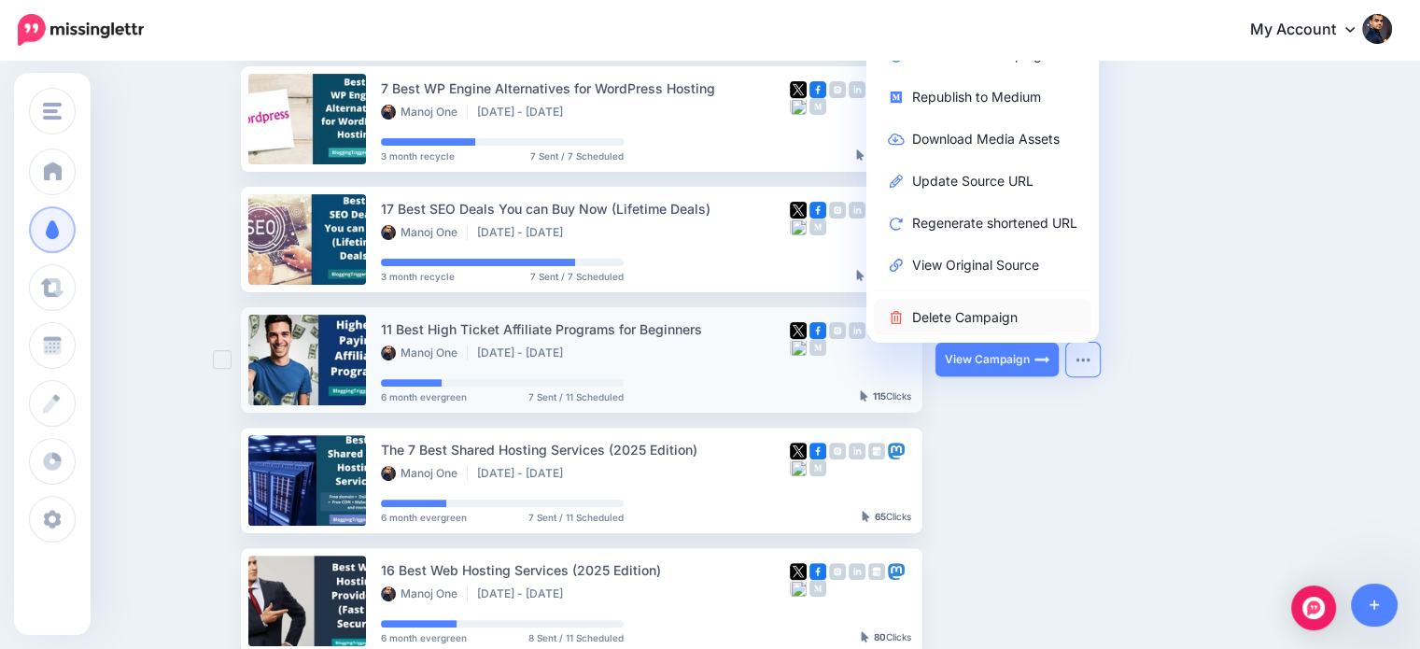
click at [1027, 316] on link "Delete Campaign" at bounding box center [983, 317] width 218 height 36
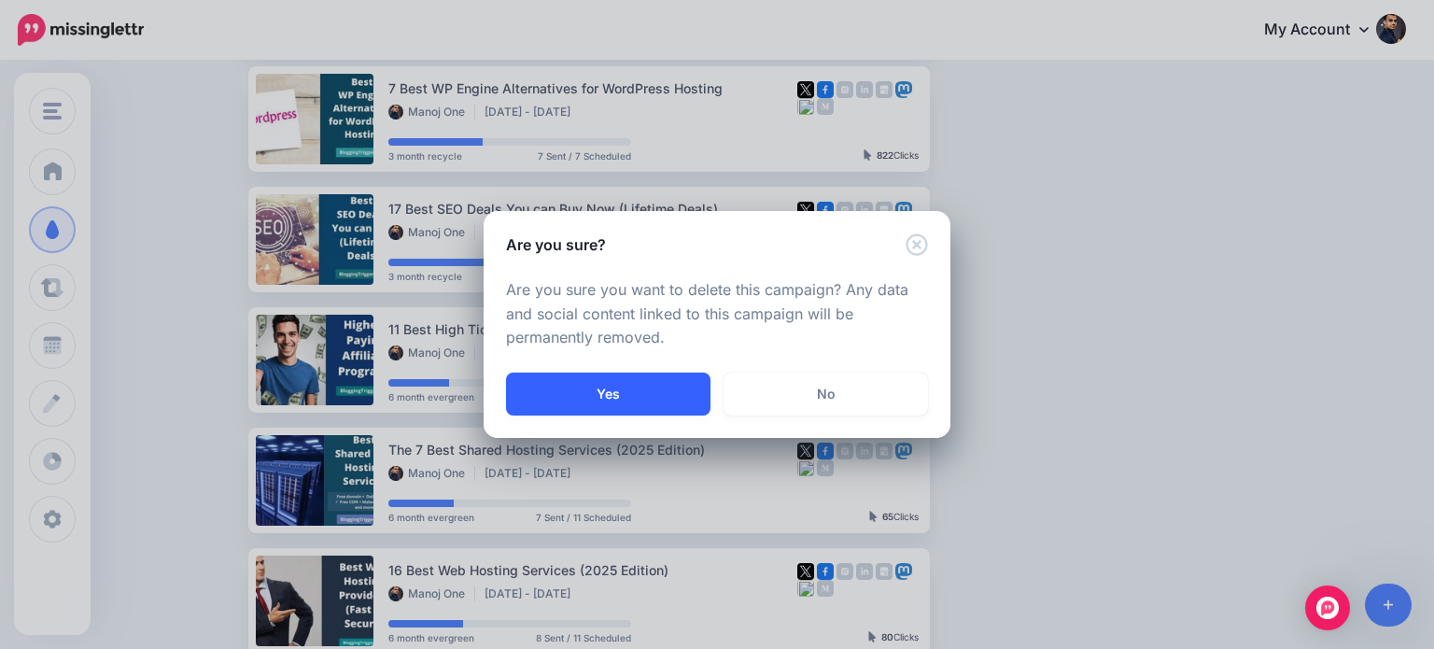
click at [653, 389] on button "Yes" at bounding box center [608, 393] width 204 height 43
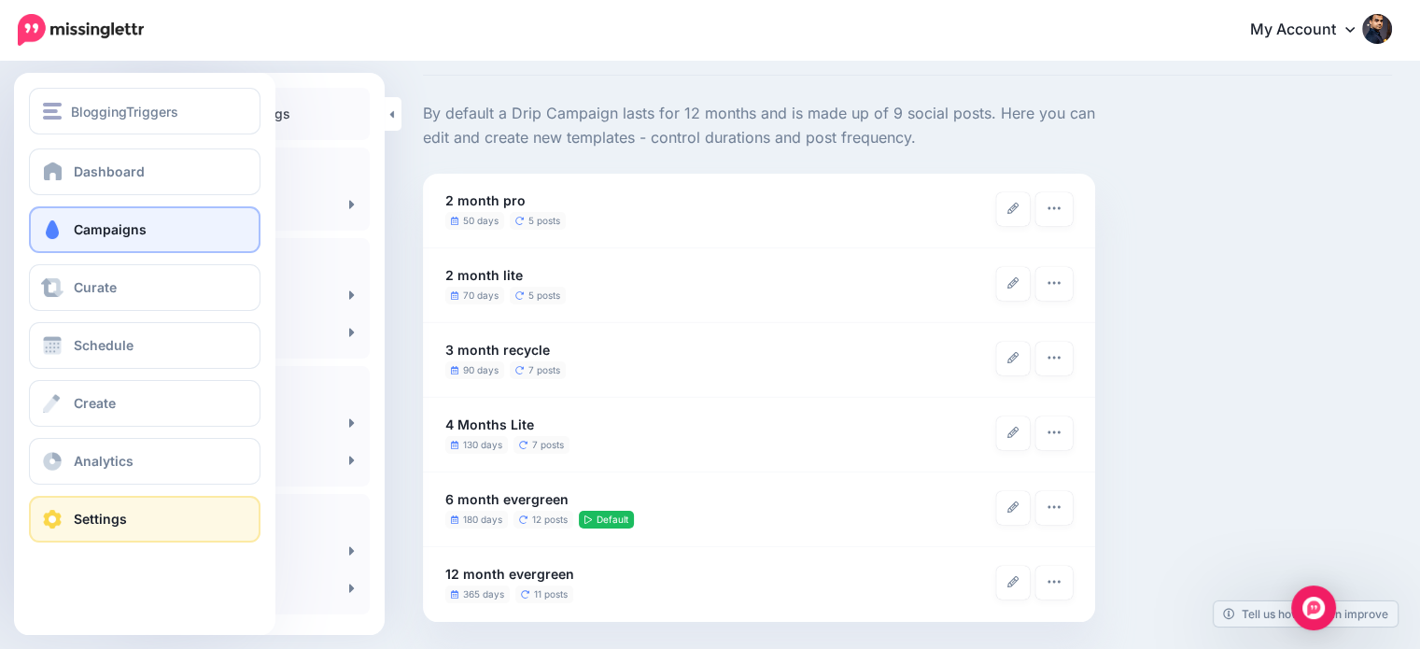
click at [96, 230] on span "Campaigns" at bounding box center [110, 229] width 73 height 16
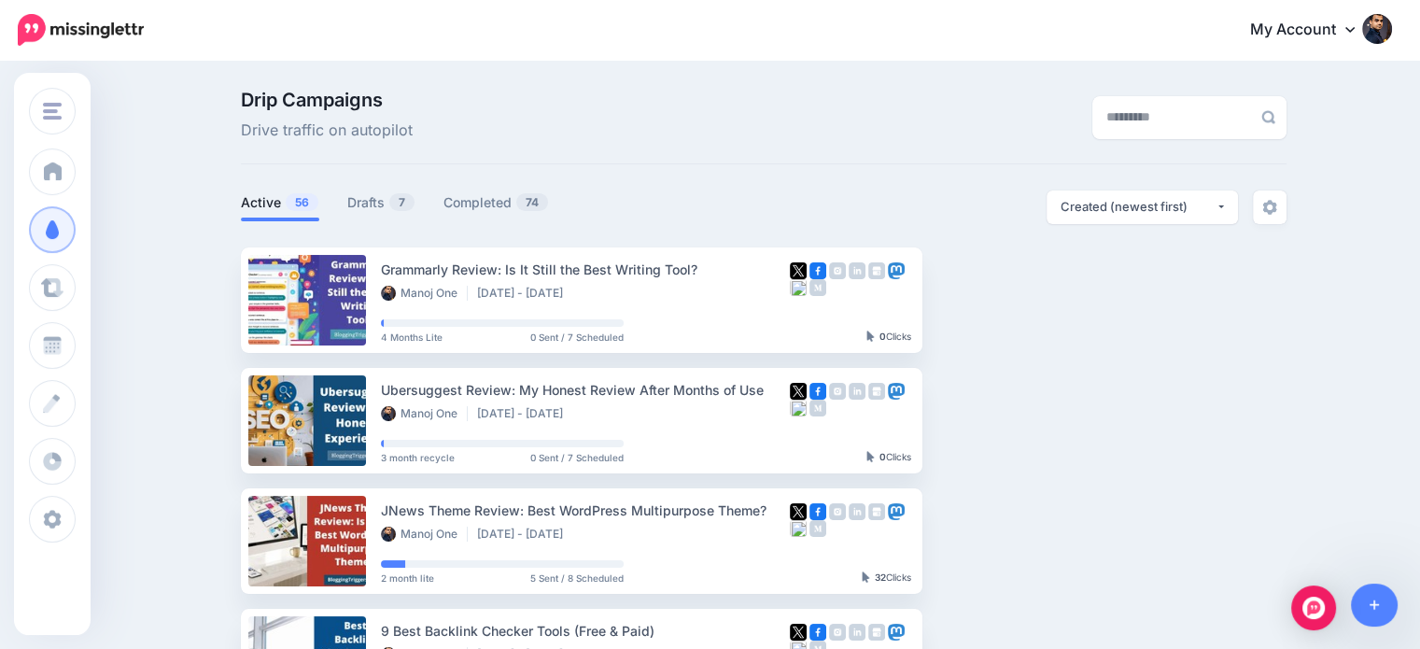
scroll to position [1064, 0]
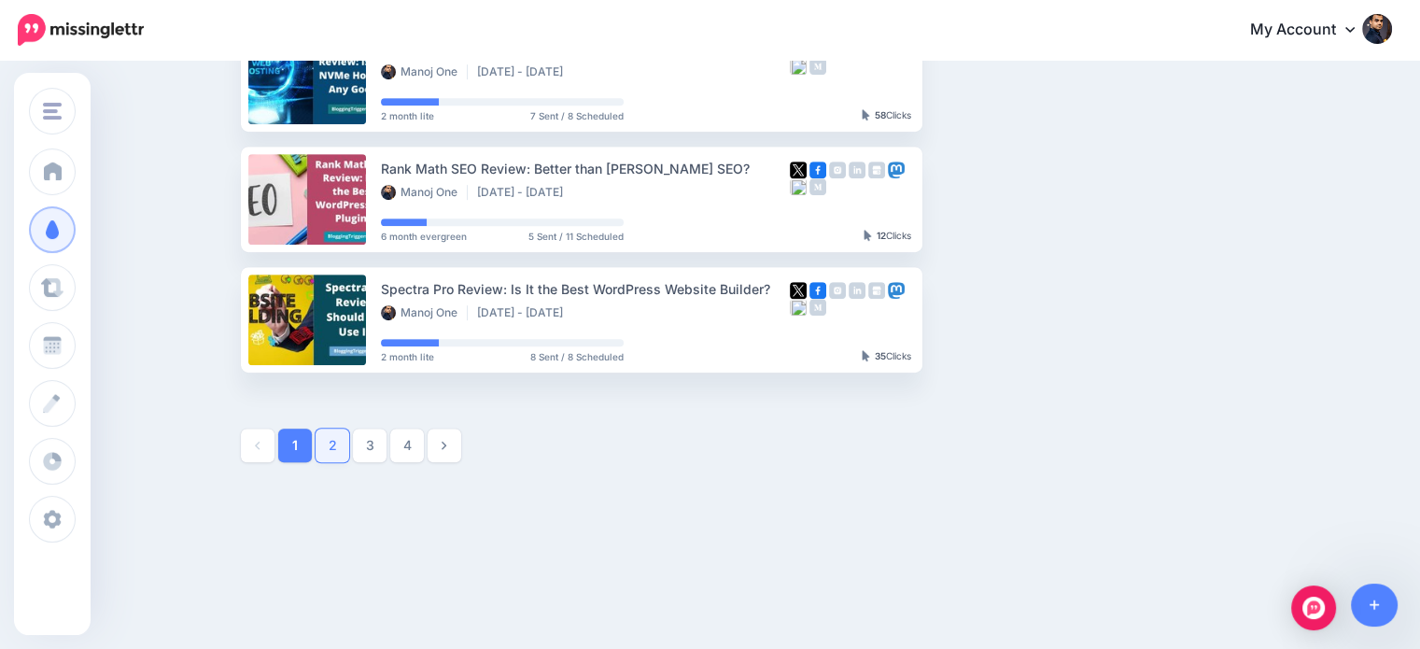
click at [329, 448] on link "2" at bounding box center [333, 445] width 34 height 34
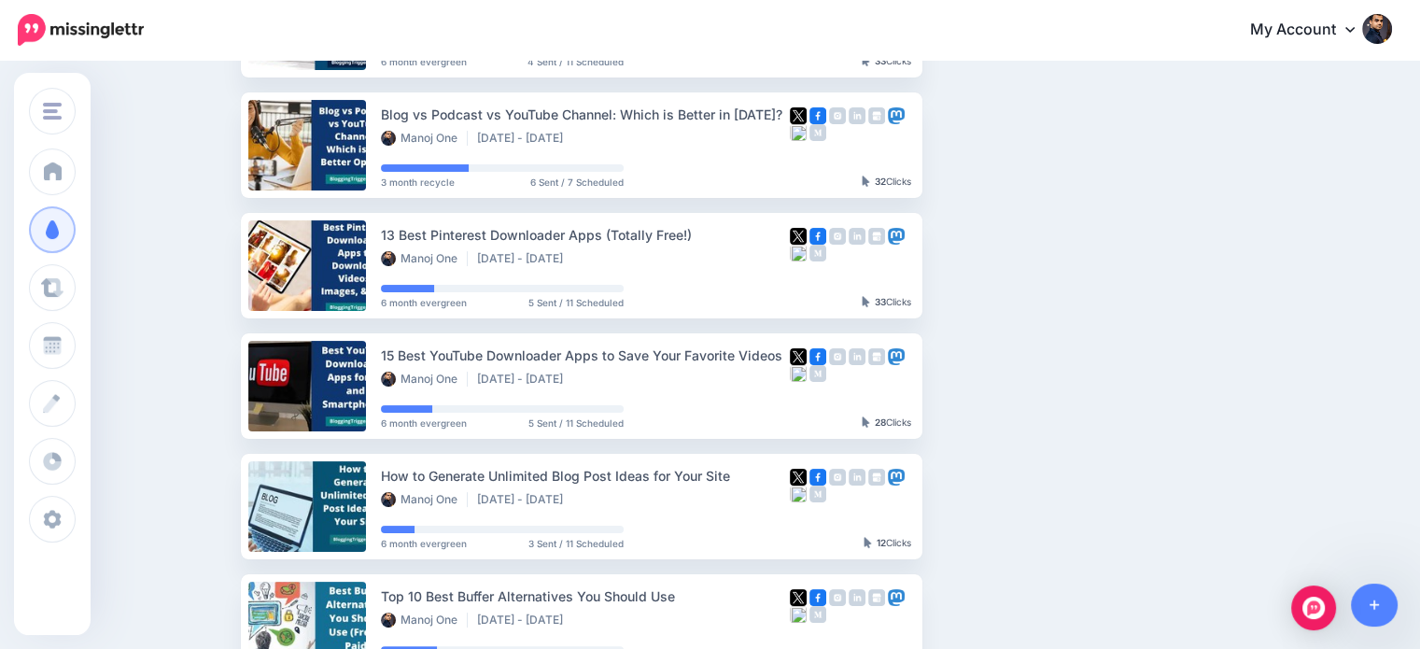
scroll to position [311, 0]
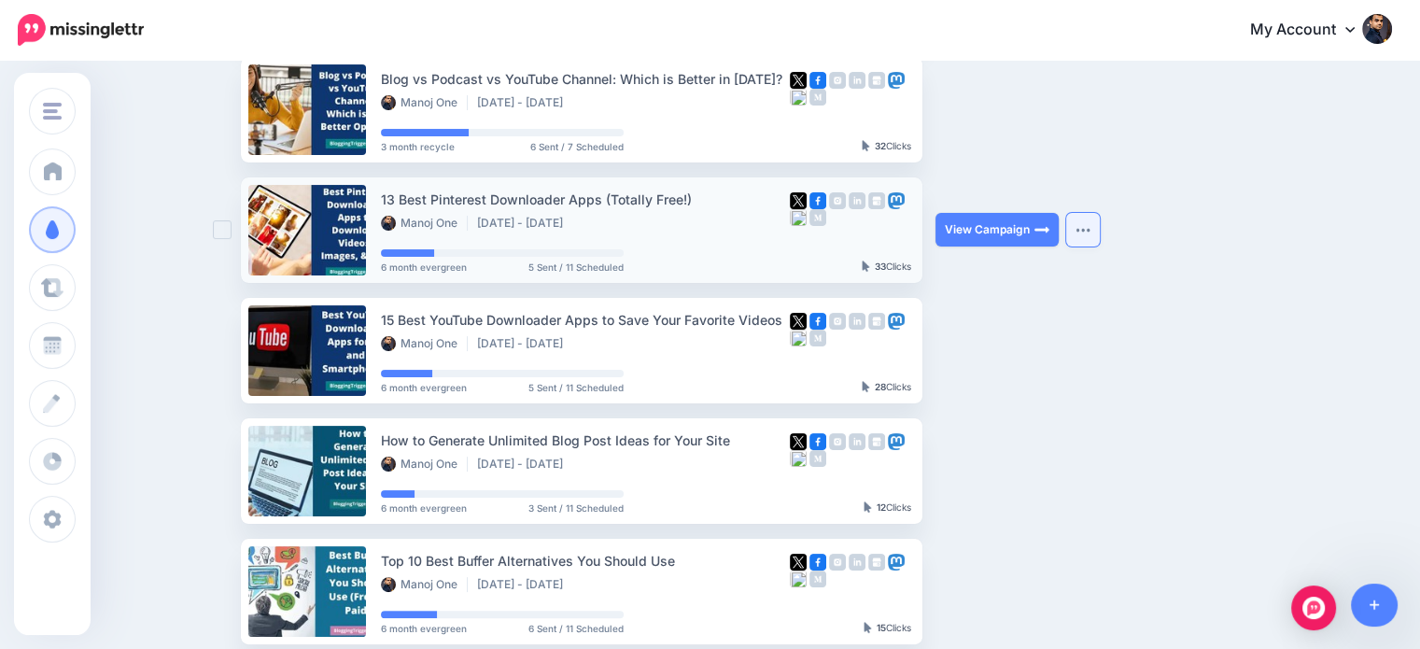
click at [1098, 227] on button "button" at bounding box center [1083, 230] width 34 height 34
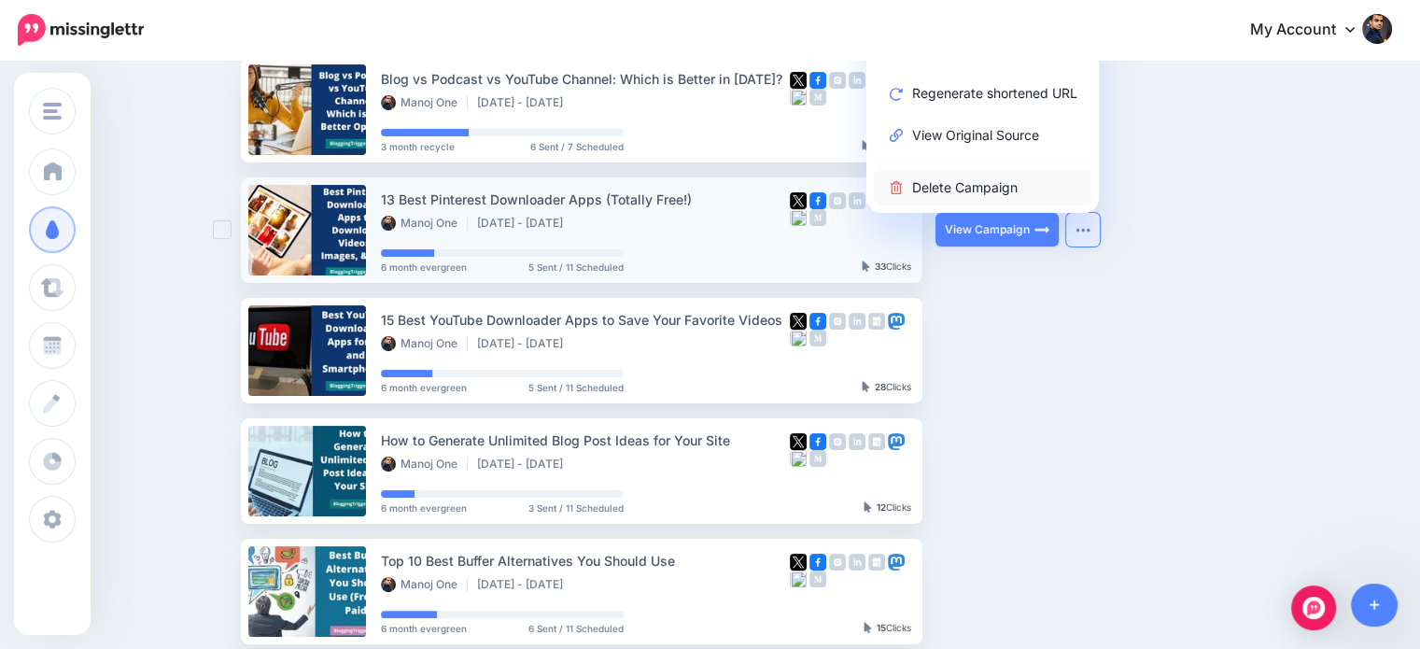
click at [1016, 177] on link "Delete Campaign" at bounding box center [983, 187] width 218 height 36
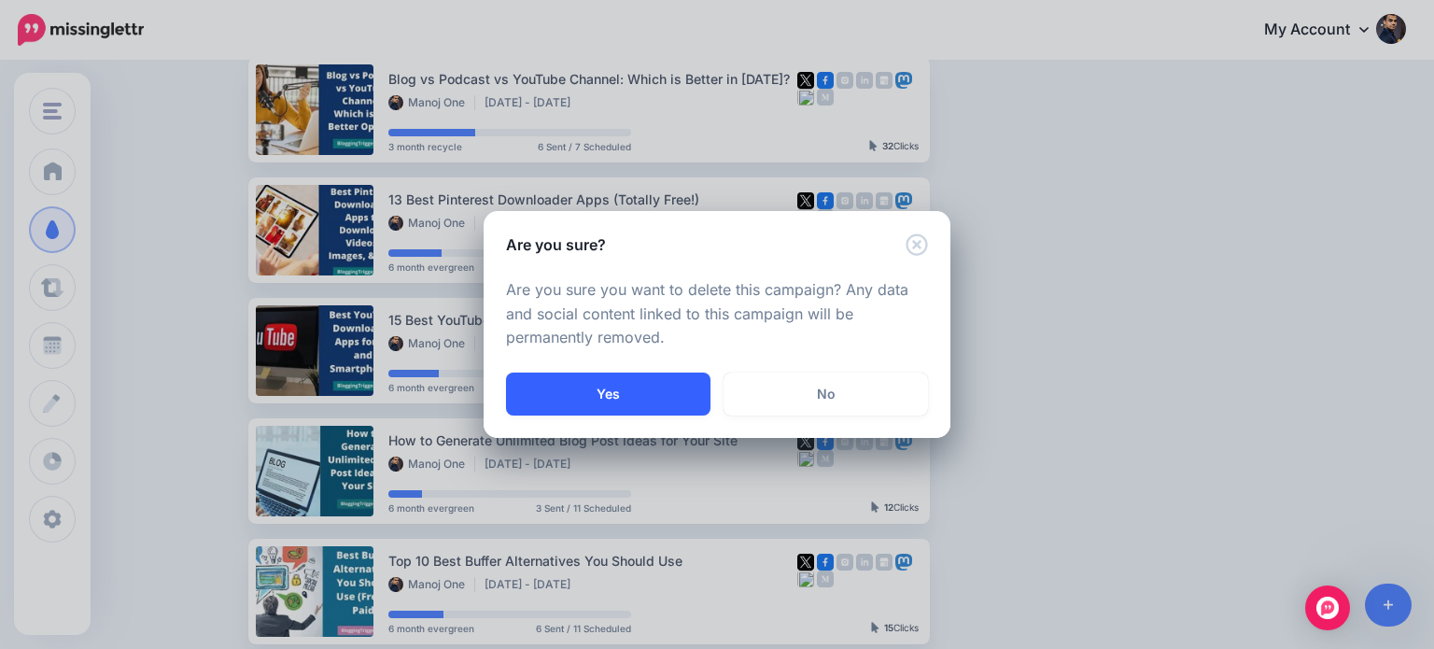
click at [668, 380] on button "Yes" at bounding box center [608, 393] width 204 height 43
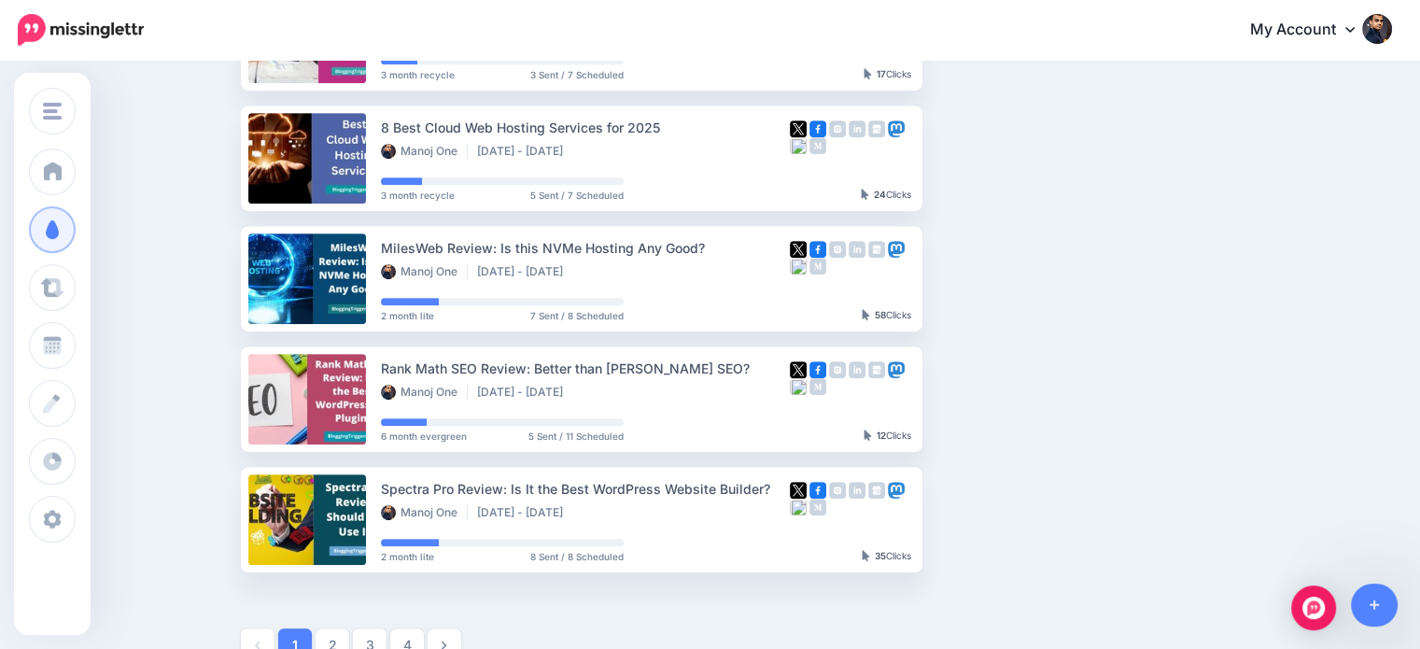
scroll to position [1064, 0]
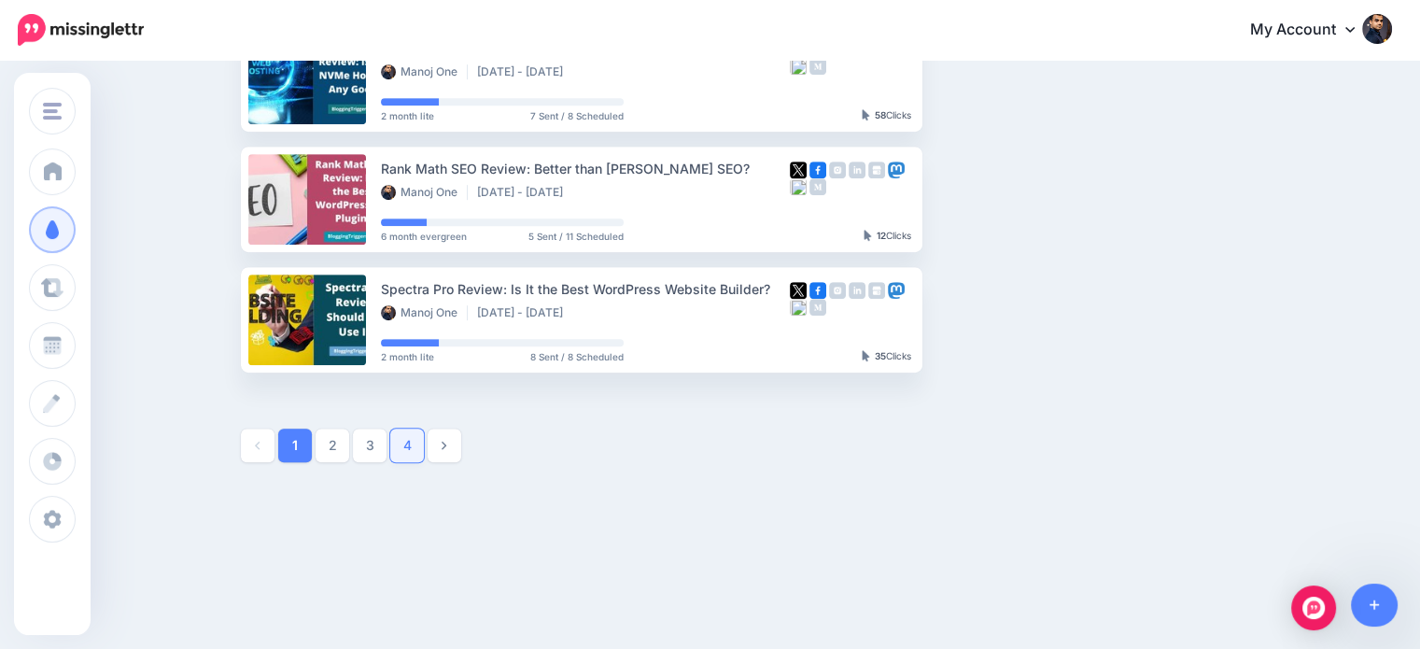
click at [421, 448] on link "4" at bounding box center [407, 445] width 34 height 34
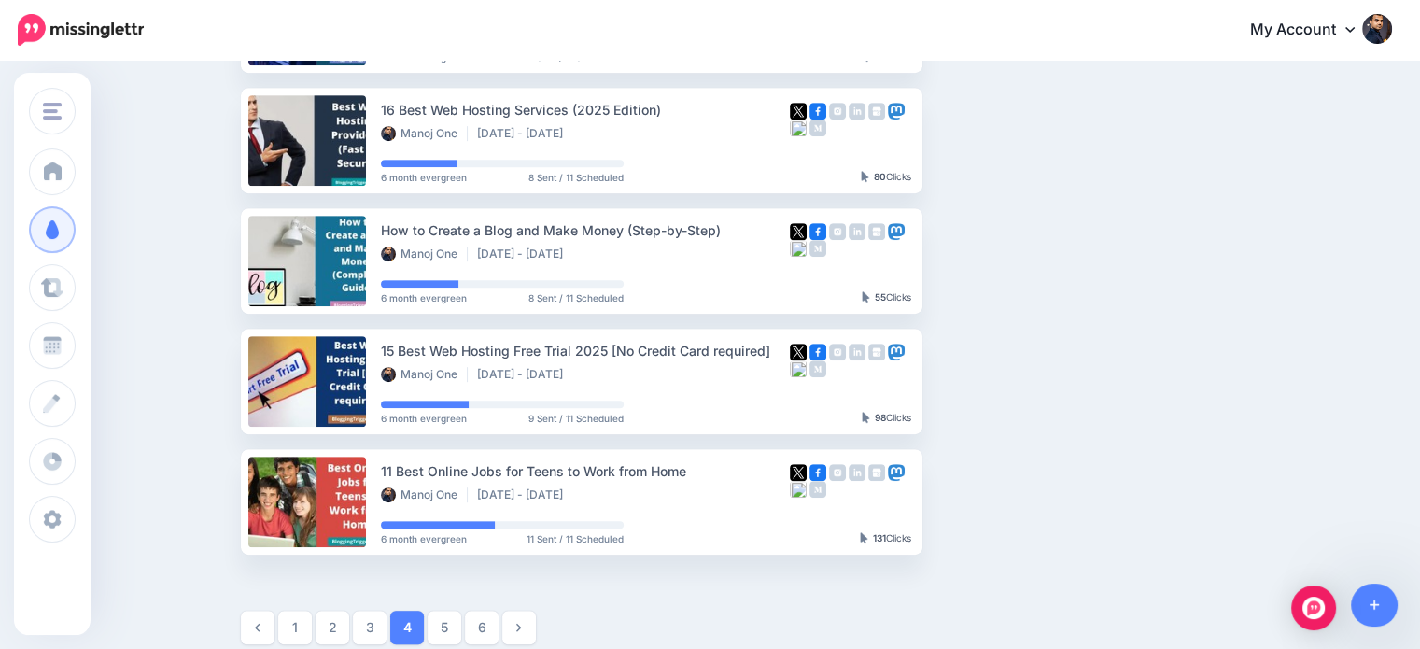
scroll to position [877, 0]
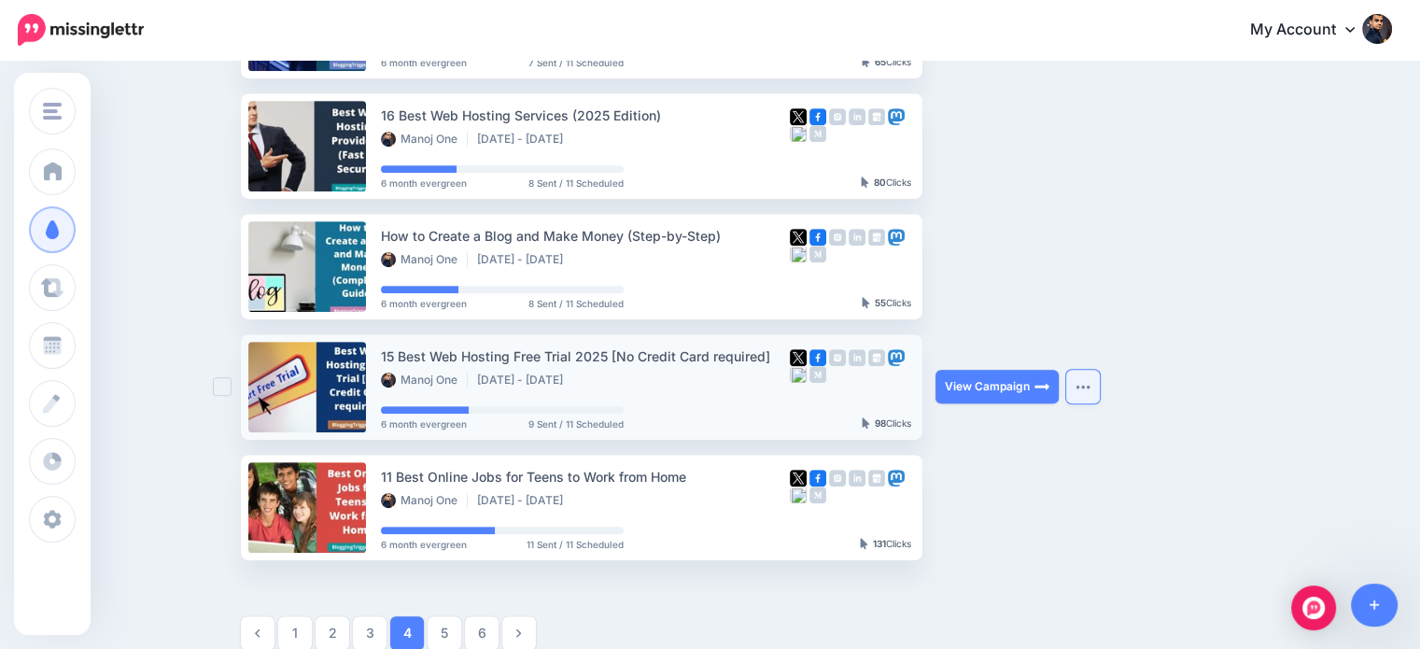
click at [1086, 378] on button "button" at bounding box center [1083, 387] width 34 height 34
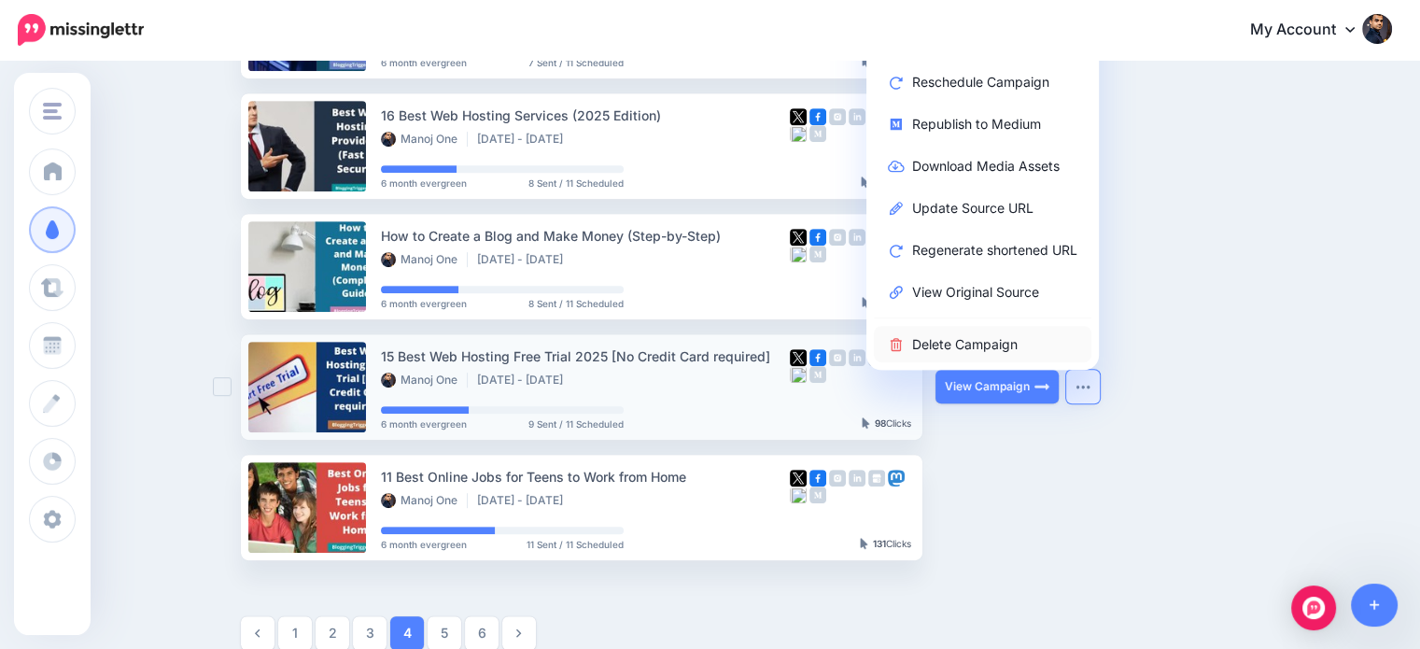
click at [1001, 343] on link "Delete Campaign" at bounding box center [983, 344] width 218 height 36
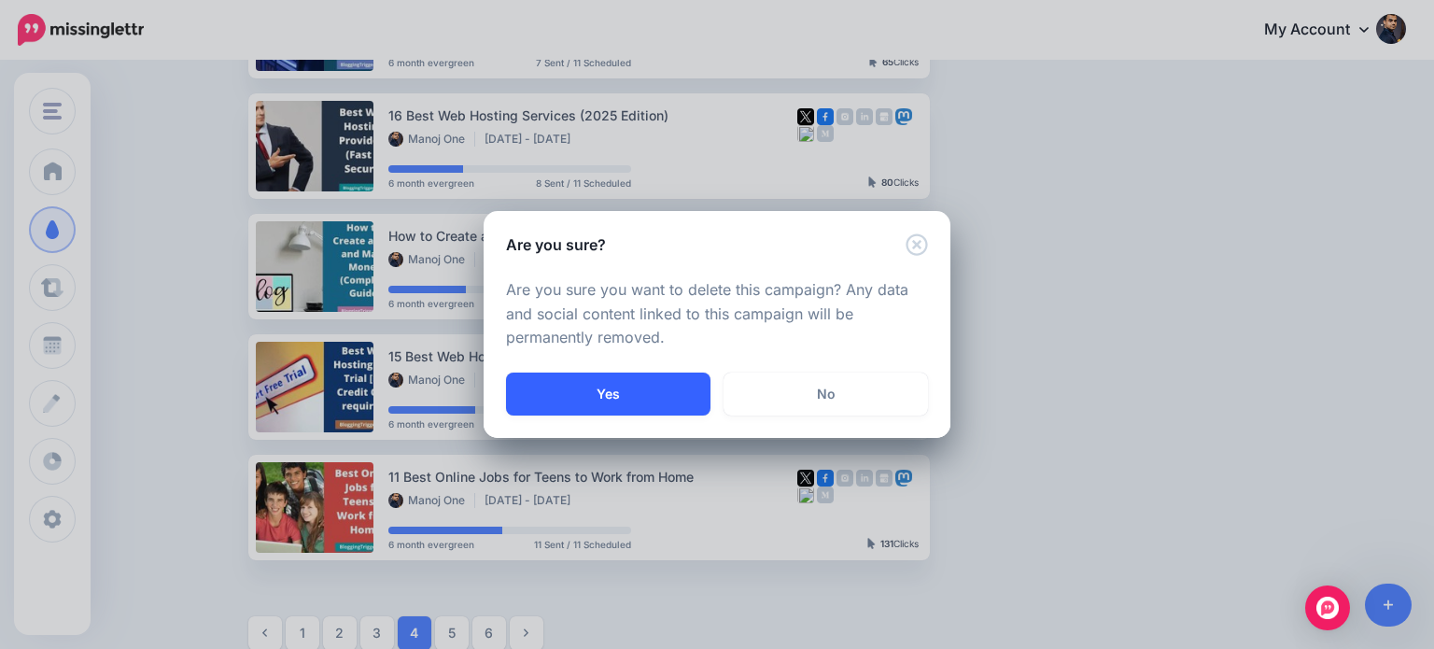
click at [627, 387] on button "Yes" at bounding box center [608, 393] width 204 height 43
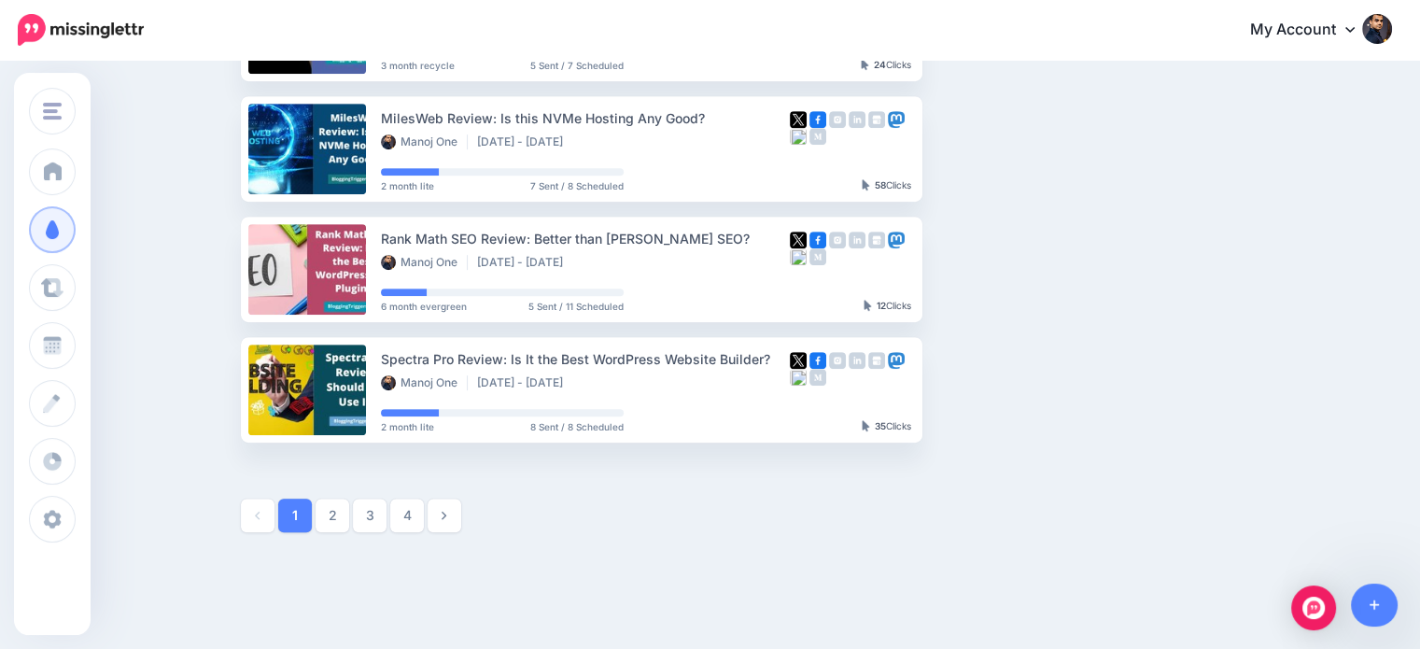
scroll to position [1004, 0]
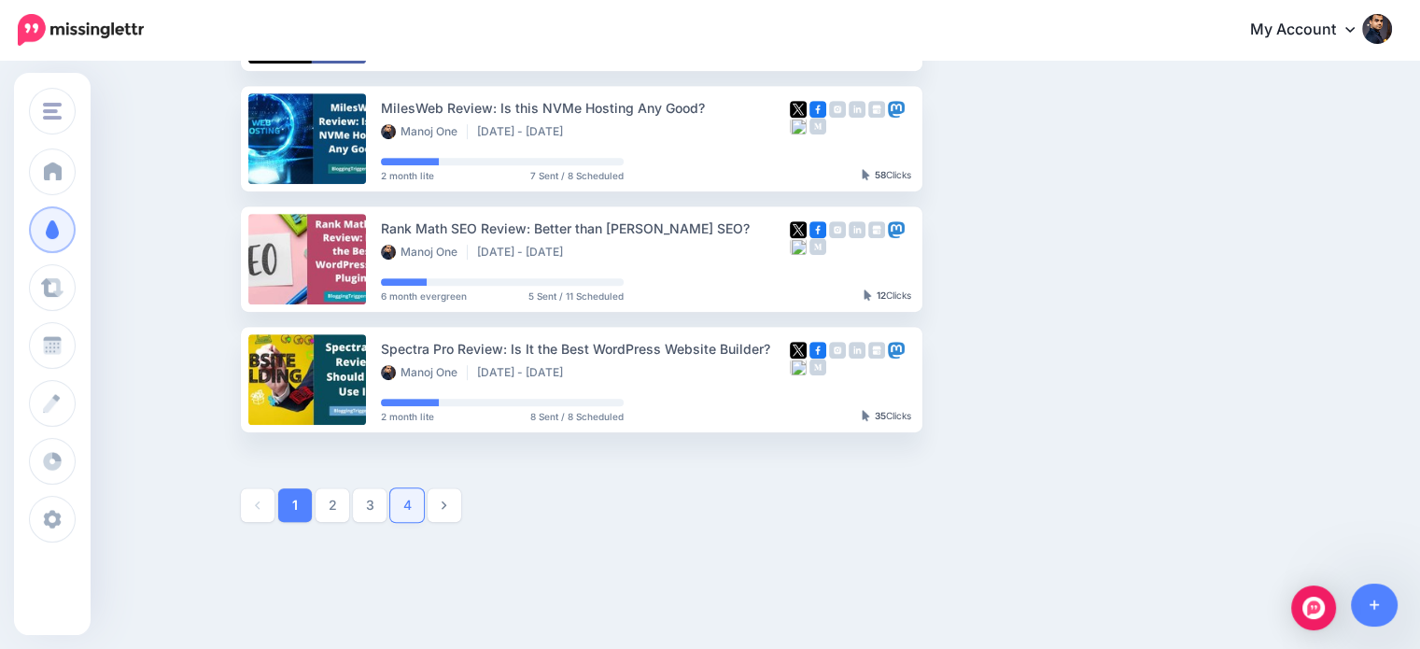
click at [412, 498] on link "4" at bounding box center [407, 505] width 34 height 34
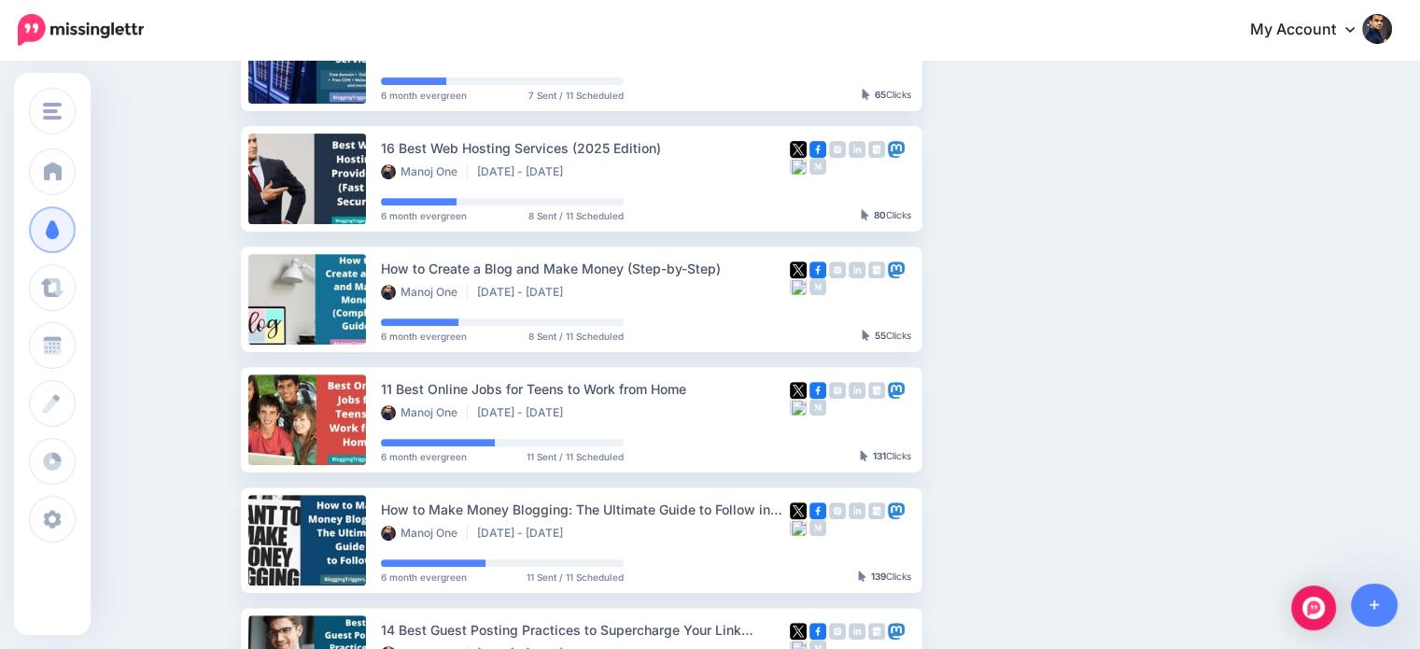
scroll to position [728, 0]
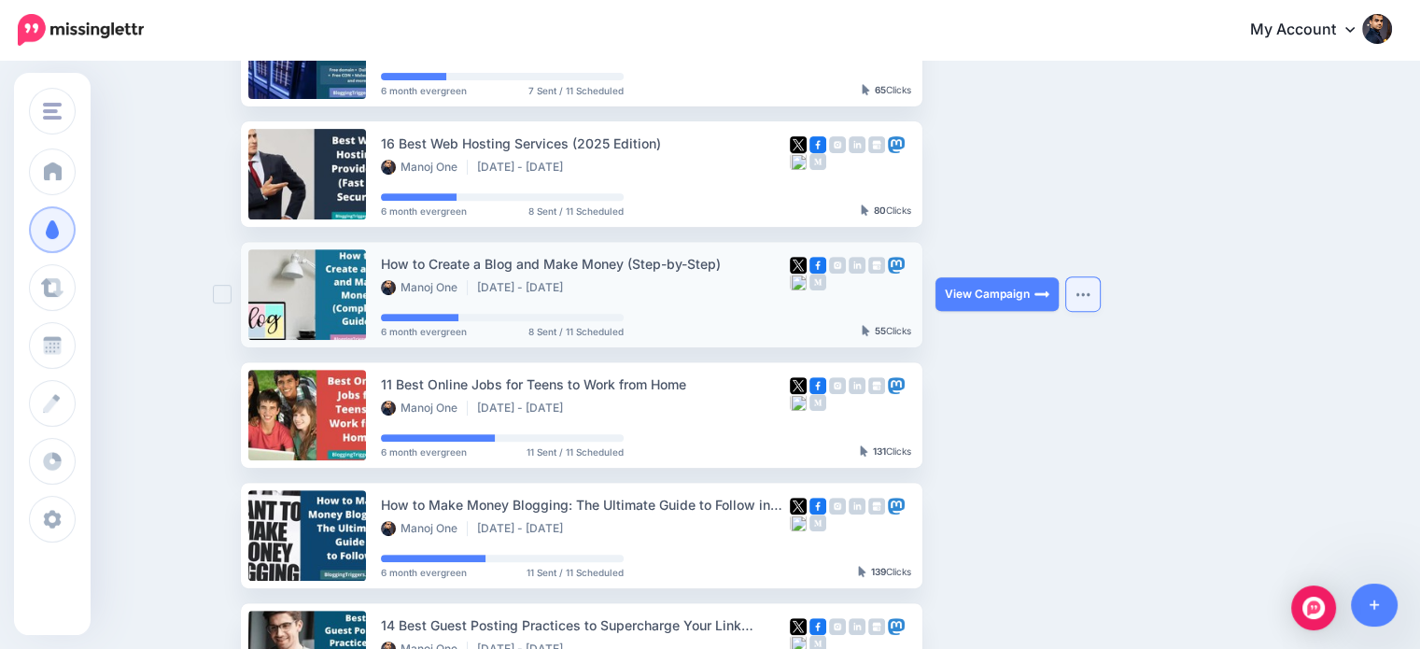
click at [1096, 288] on button "button" at bounding box center [1083, 294] width 34 height 34
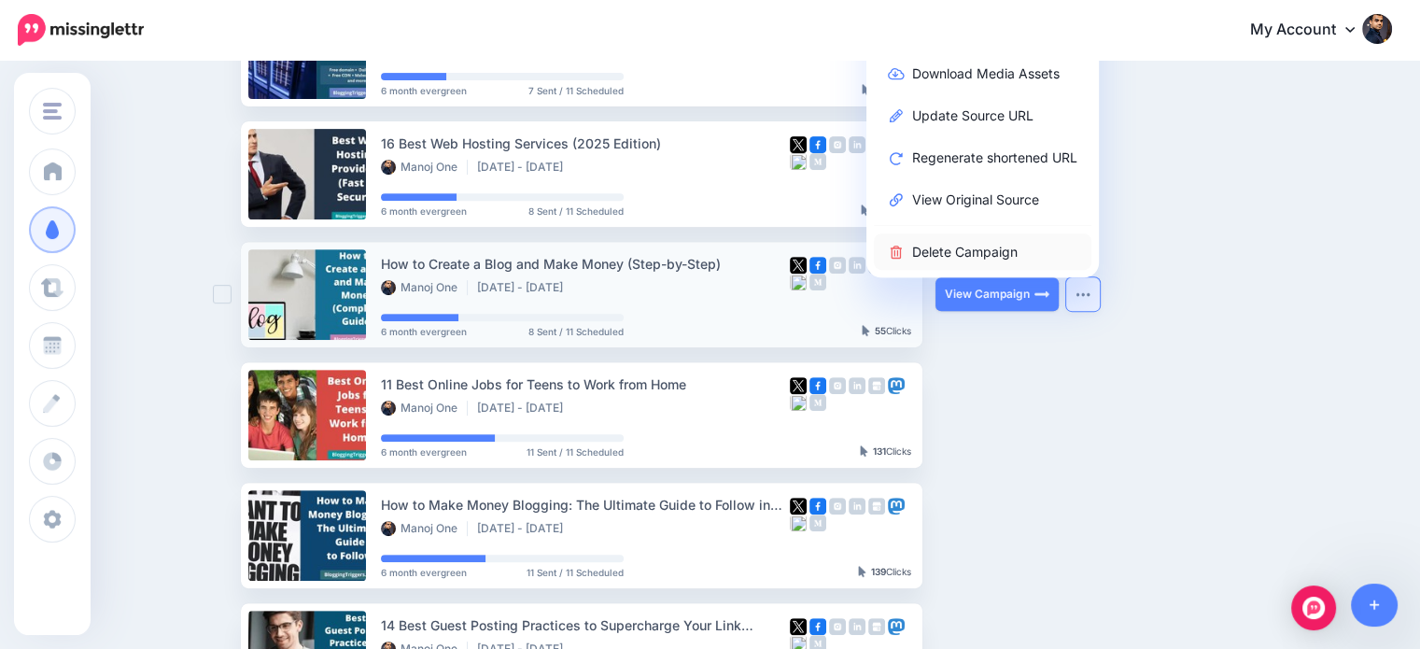
click at [1008, 252] on link "Delete Campaign" at bounding box center [983, 251] width 218 height 36
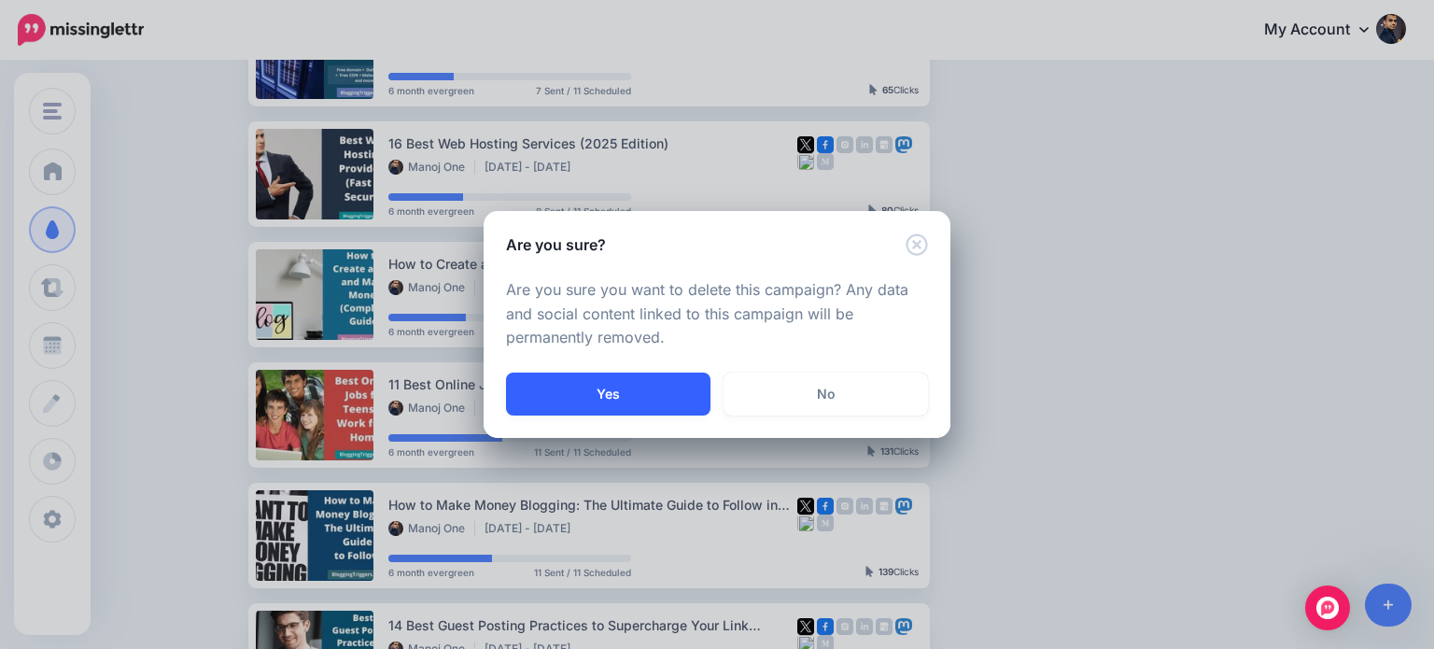
click at [653, 400] on button "Yes" at bounding box center [608, 393] width 204 height 43
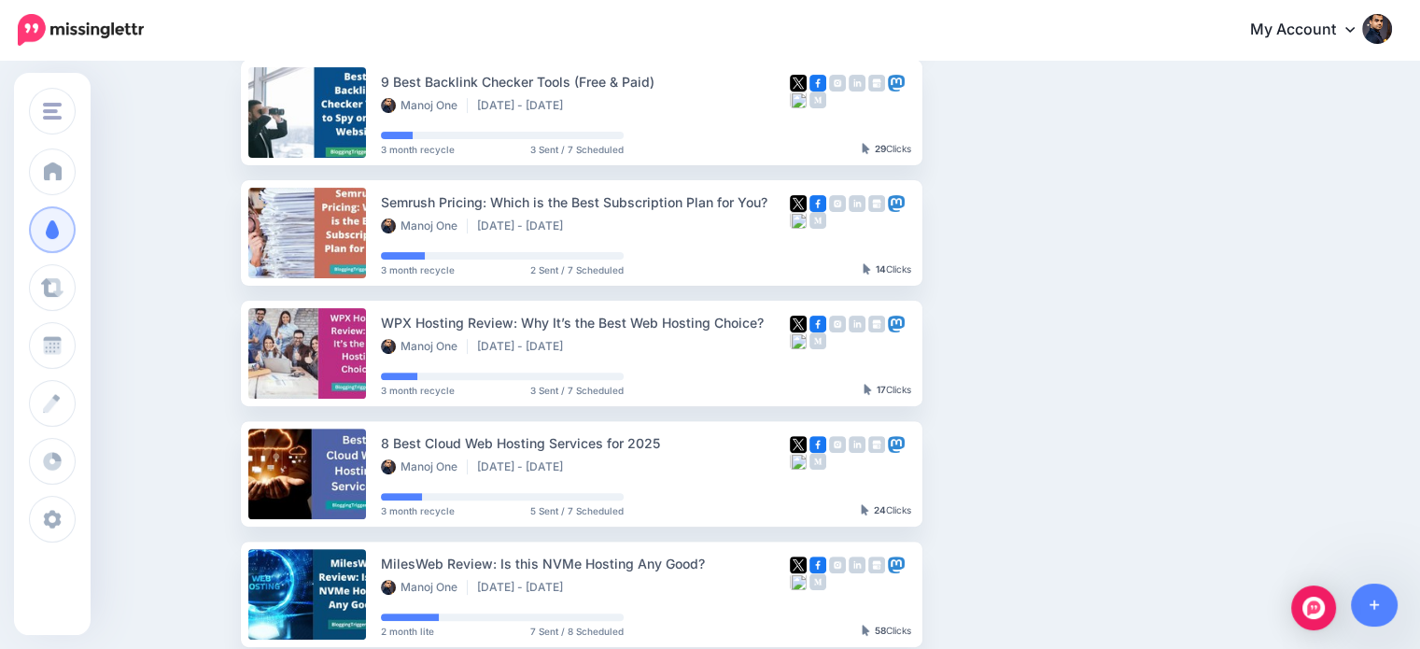
scroll to position [1064, 0]
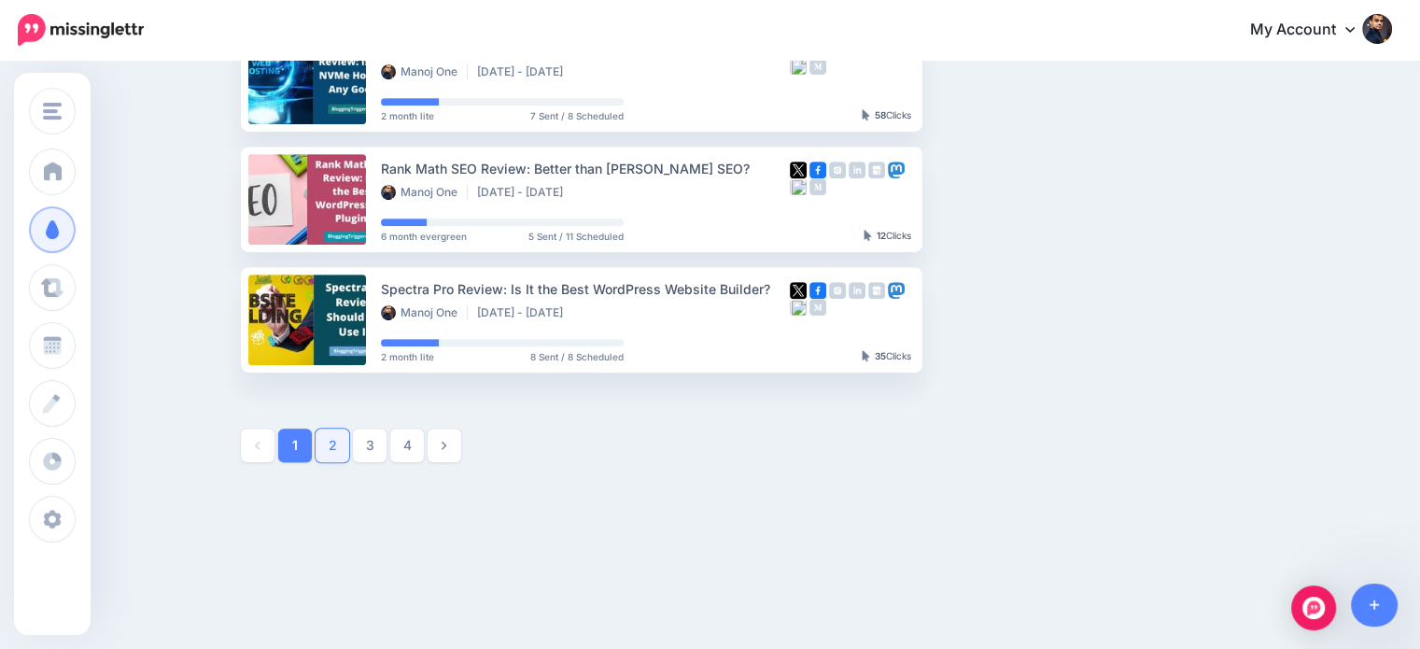
click at [340, 446] on link "2" at bounding box center [333, 445] width 34 height 34
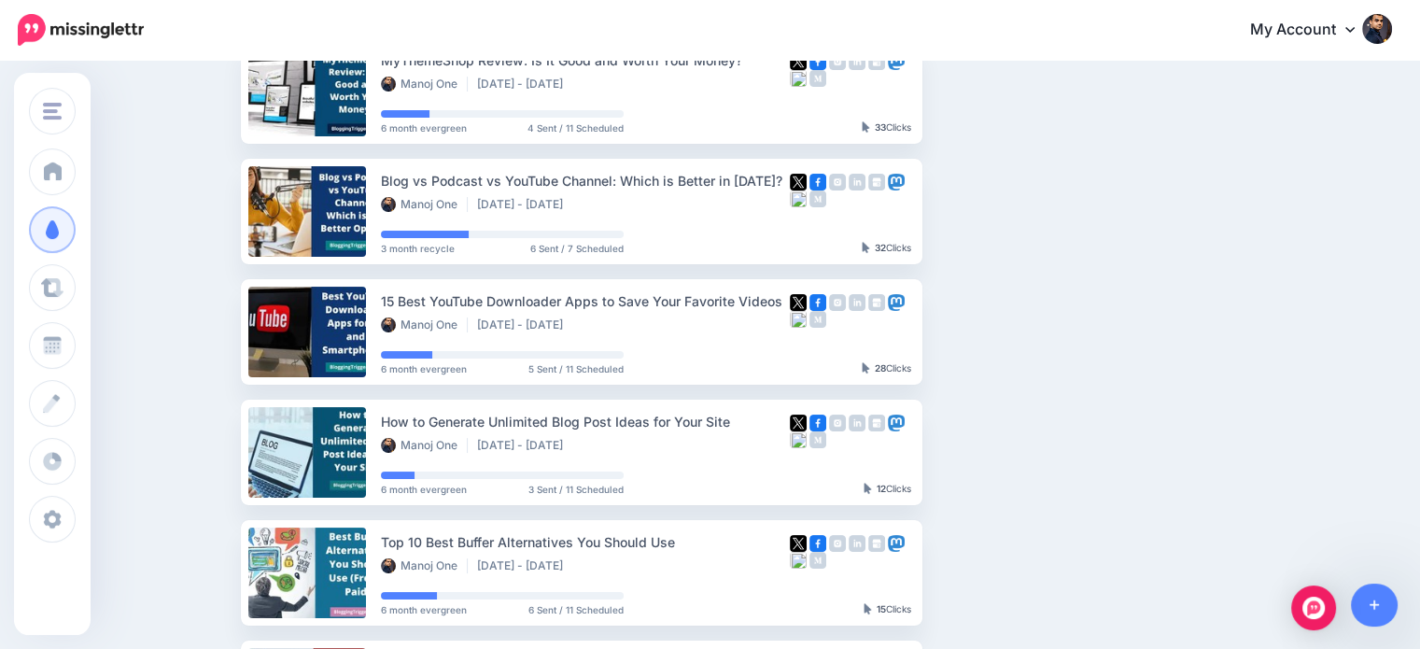
scroll to position [246, 0]
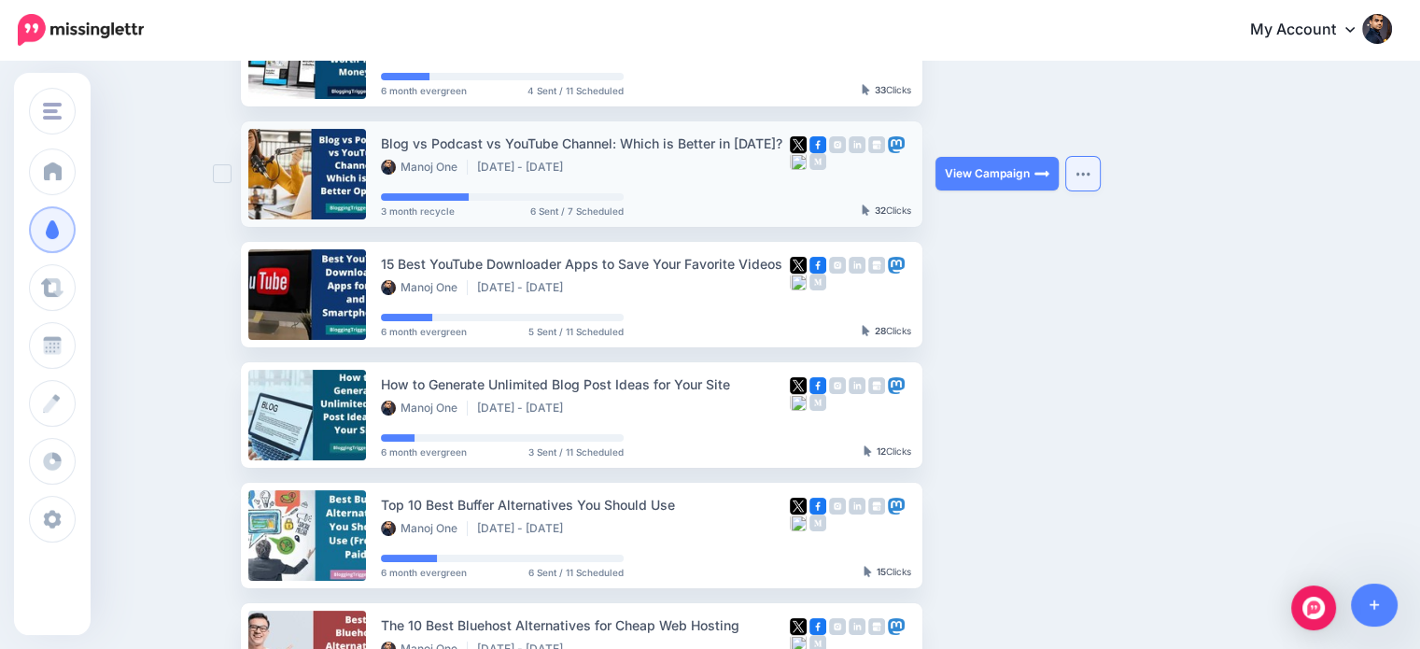
click at [1091, 180] on button "button" at bounding box center [1083, 174] width 34 height 34
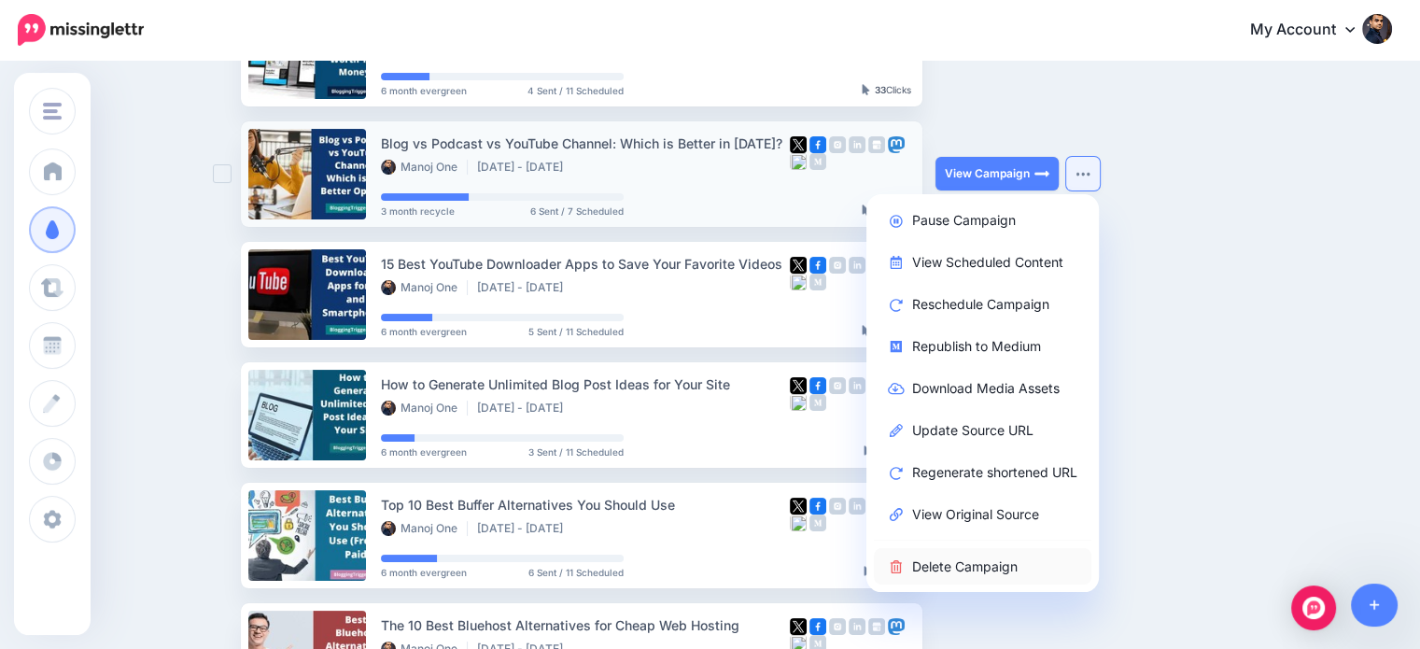
click at [967, 569] on link "Delete Campaign" at bounding box center [983, 566] width 218 height 36
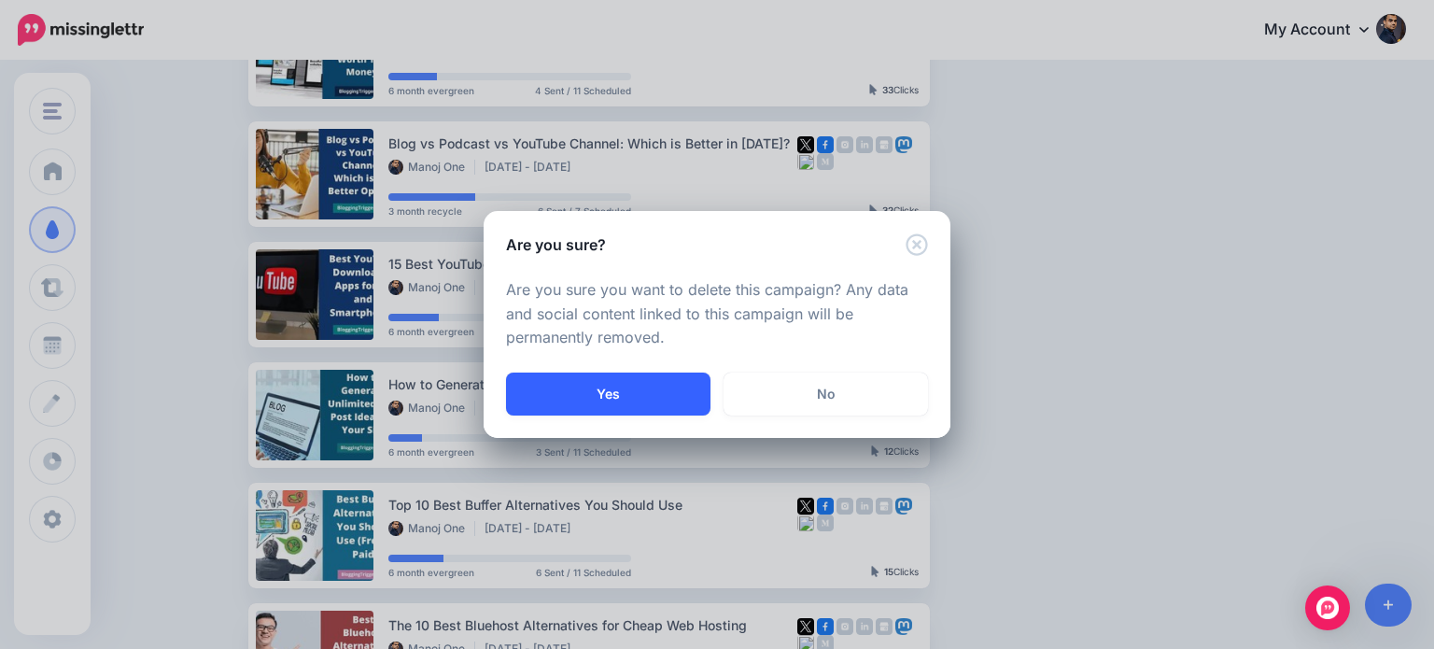
click at [665, 387] on button "Yes" at bounding box center [608, 393] width 204 height 43
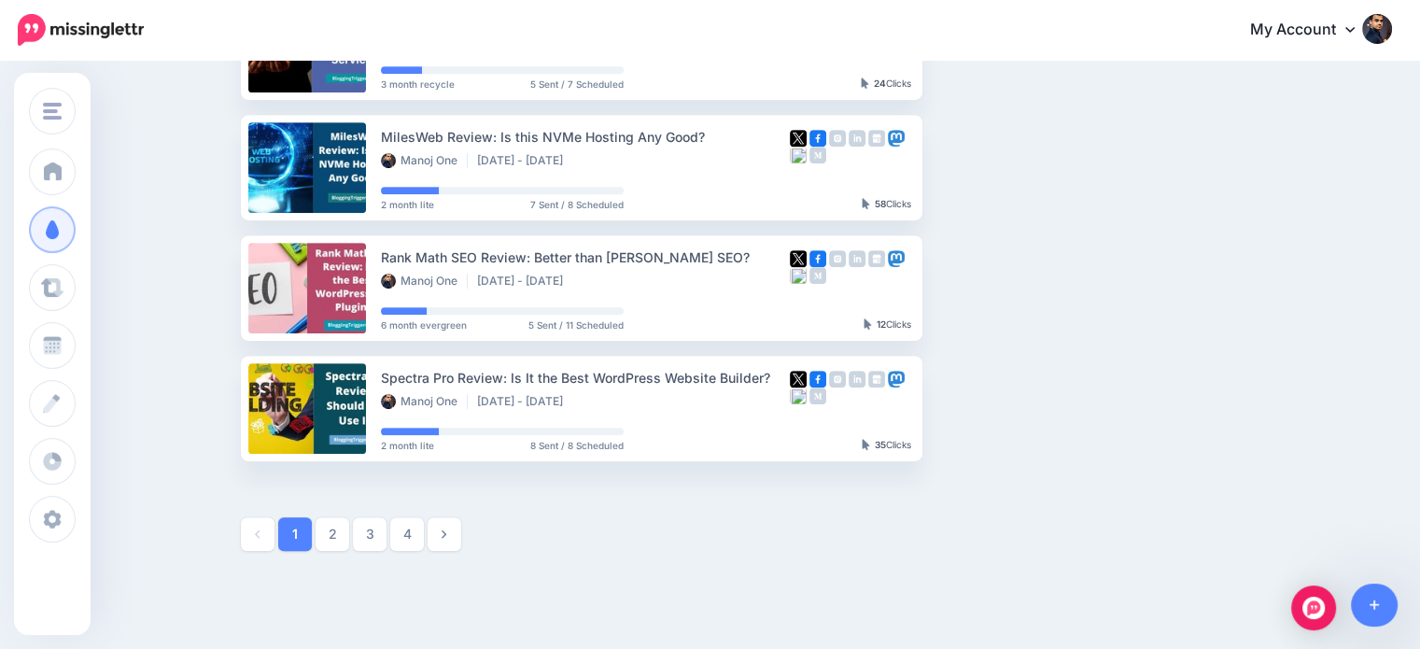
scroll to position [967, 0]
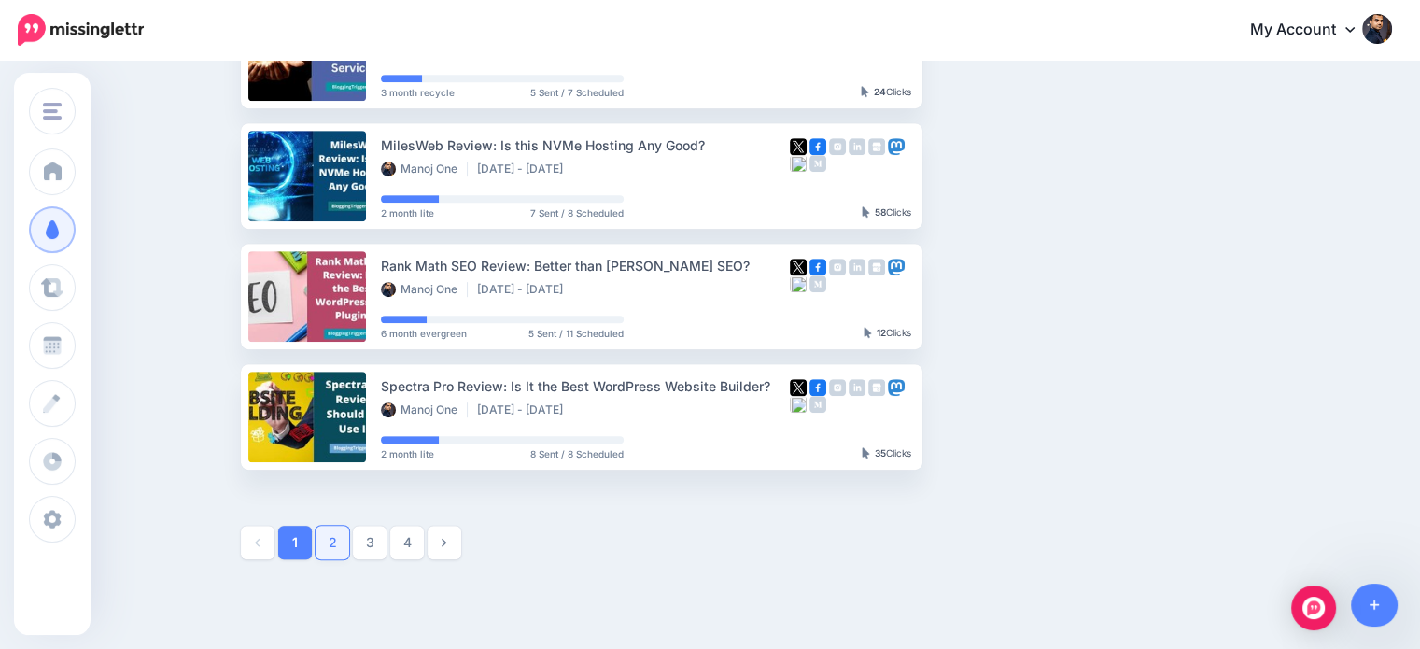
click at [338, 537] on link "2" at bounding box center [333, 543] width 34 height 34
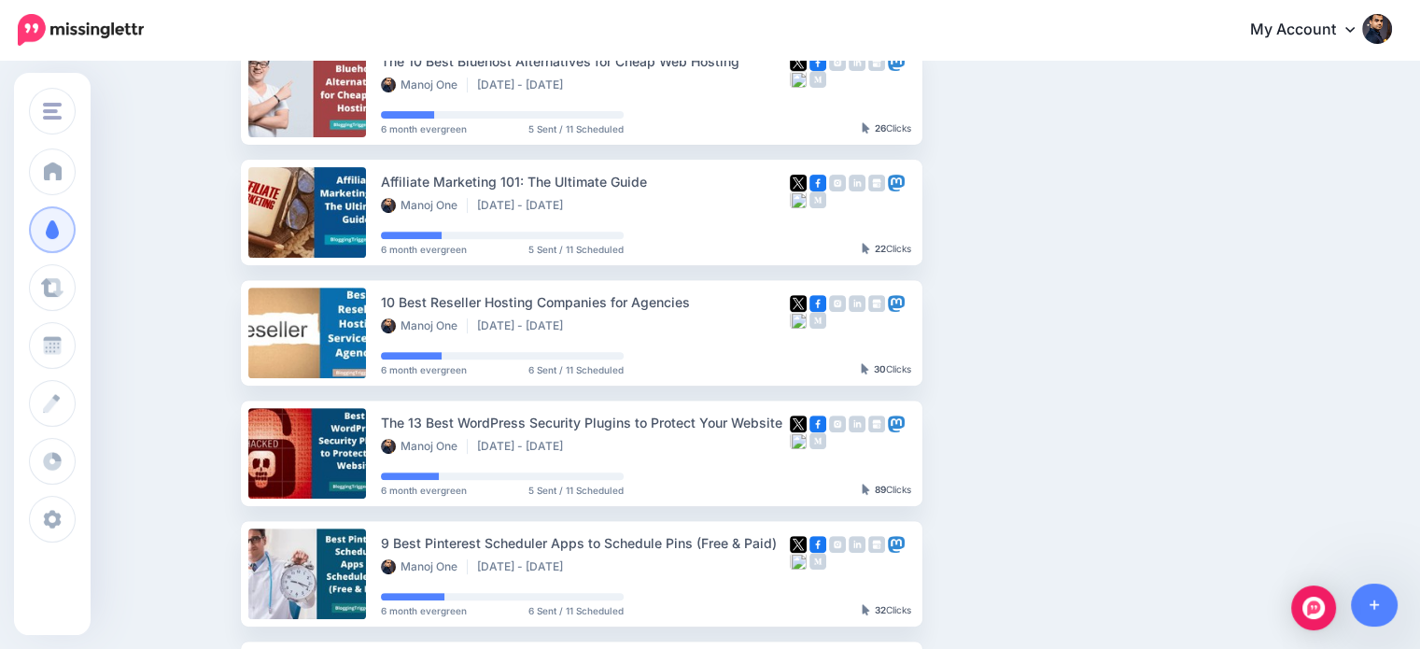
scroll to position [725, 0]
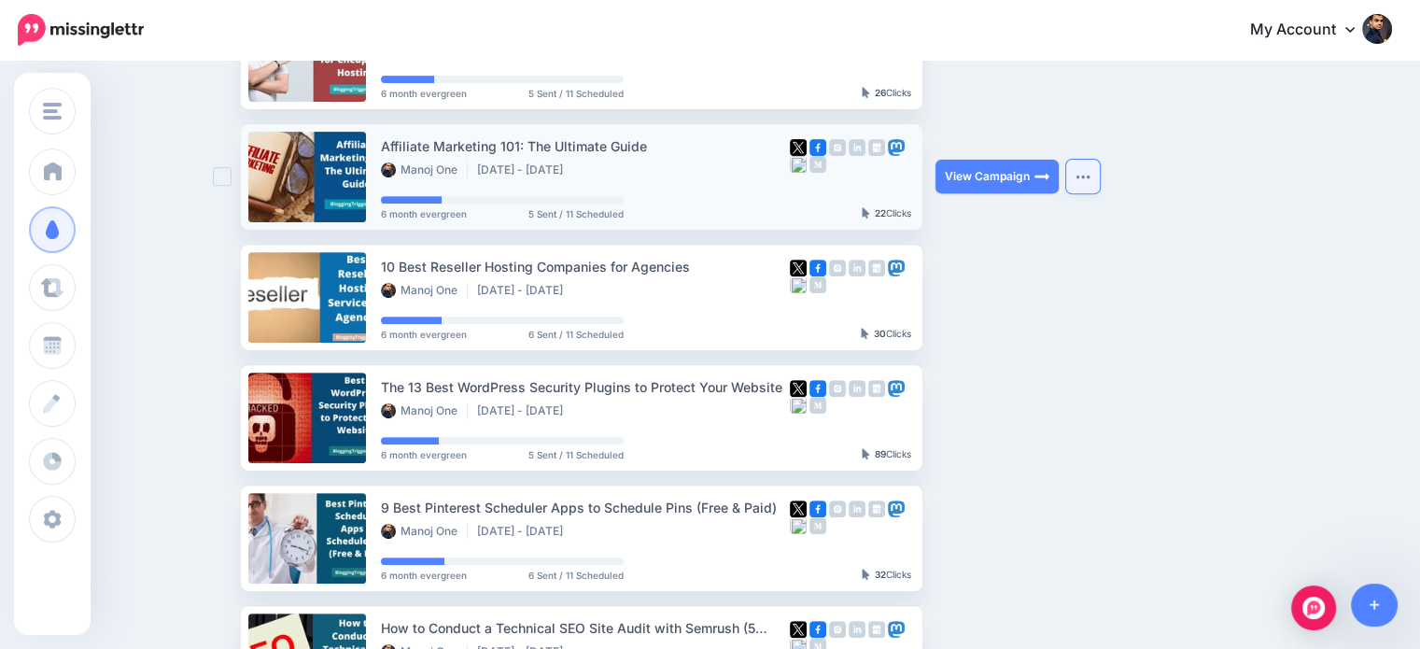
click at [1088, 176] on img "button" at bounding box center [1082, 177] width 15 height 6
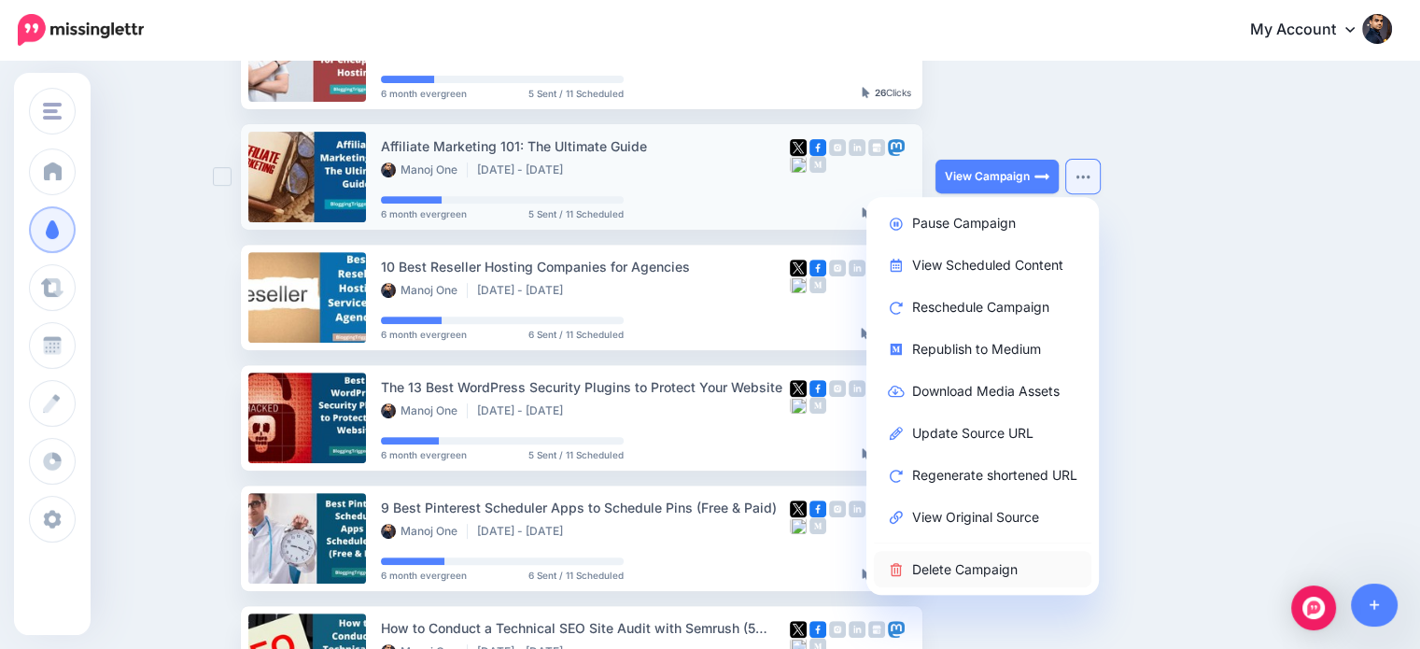
click at [996, 567] on link "Delete Campaign" at bounding box center [983, 569] width 218 height 36
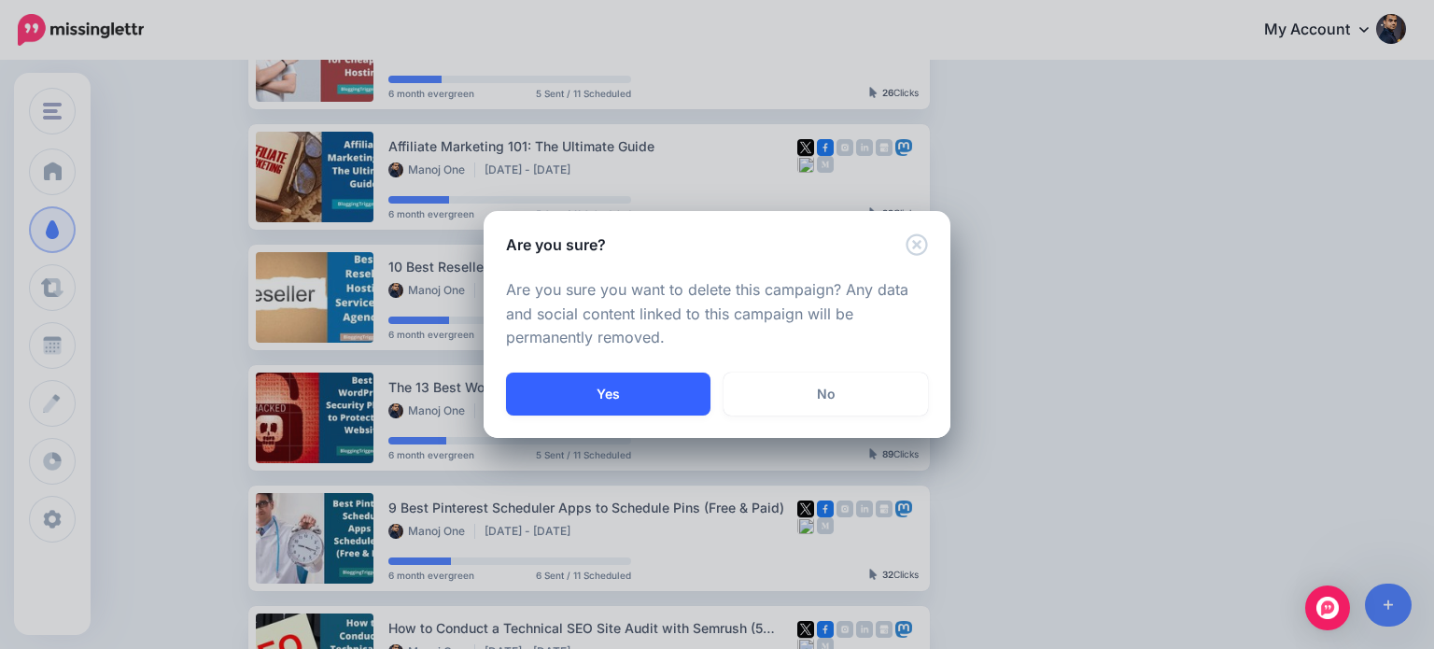
click at [657, 397] on button "Yes" at bounding box center [608, 393] width 204 height 43
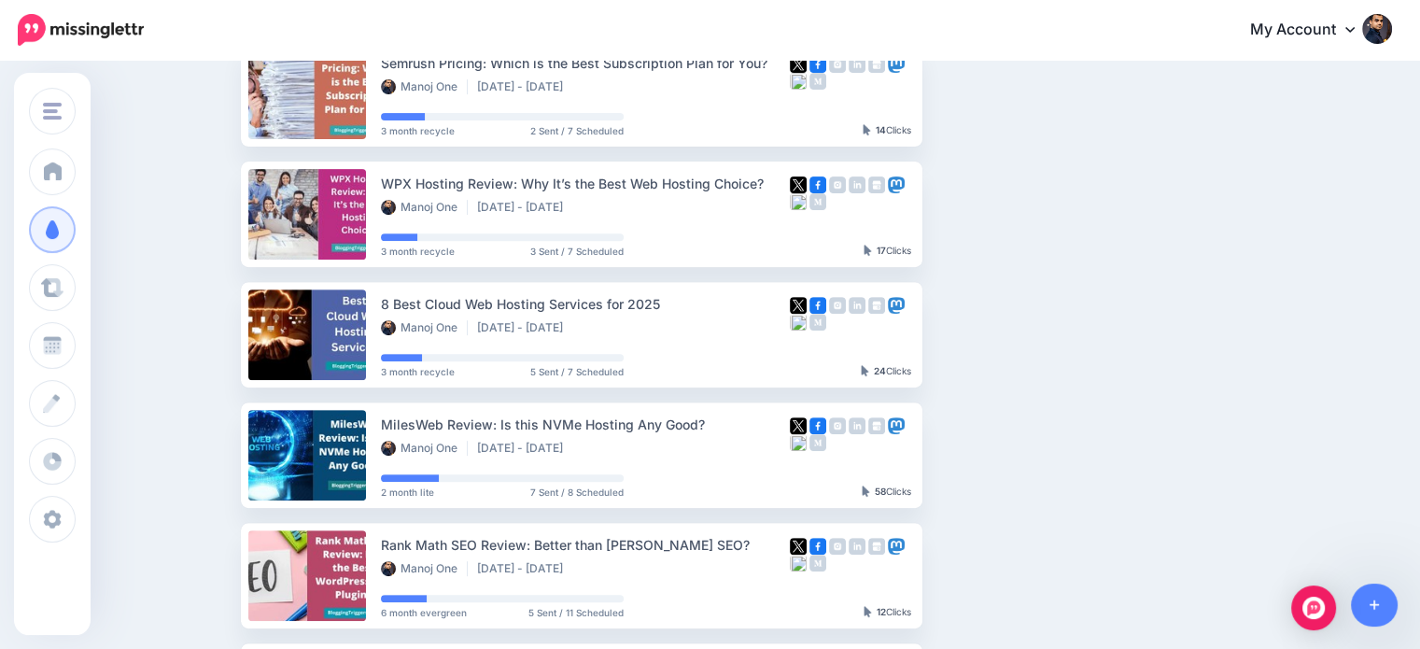
scroll to position [1064, 0]
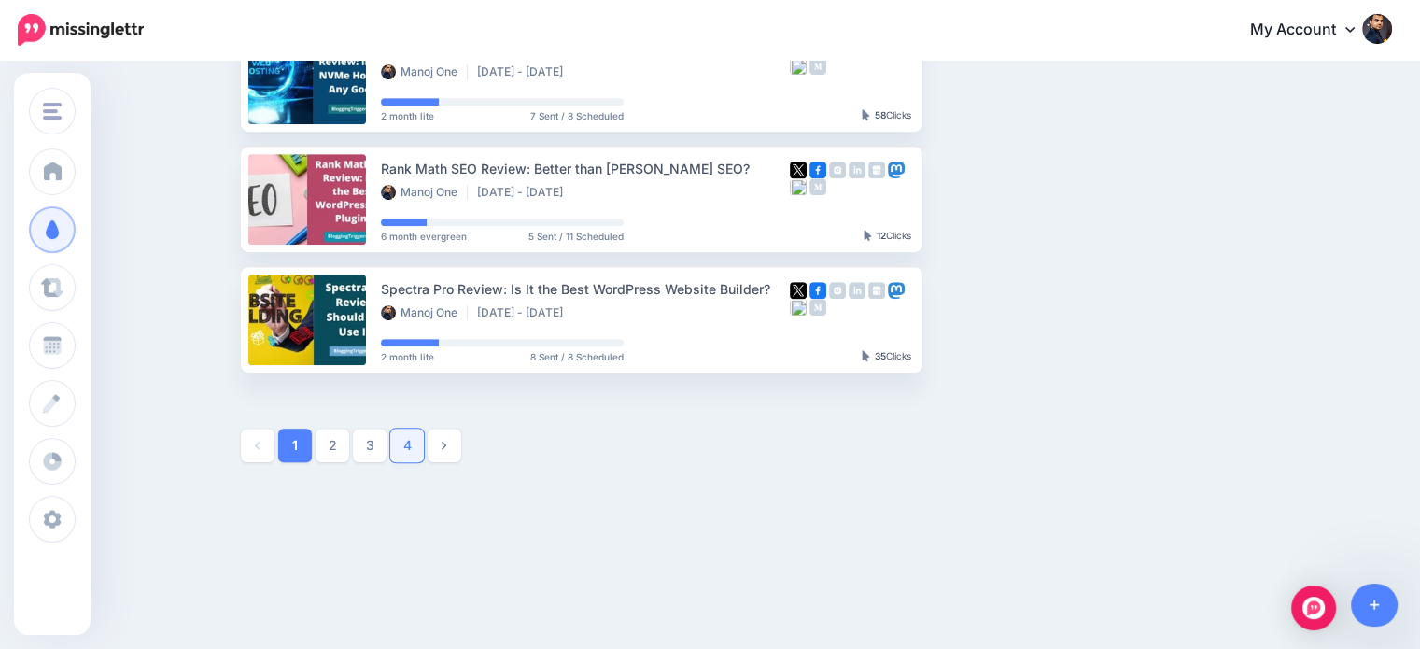
click at [421, 437] on link "4" at bounding box center [407, 445] width 34 height 34
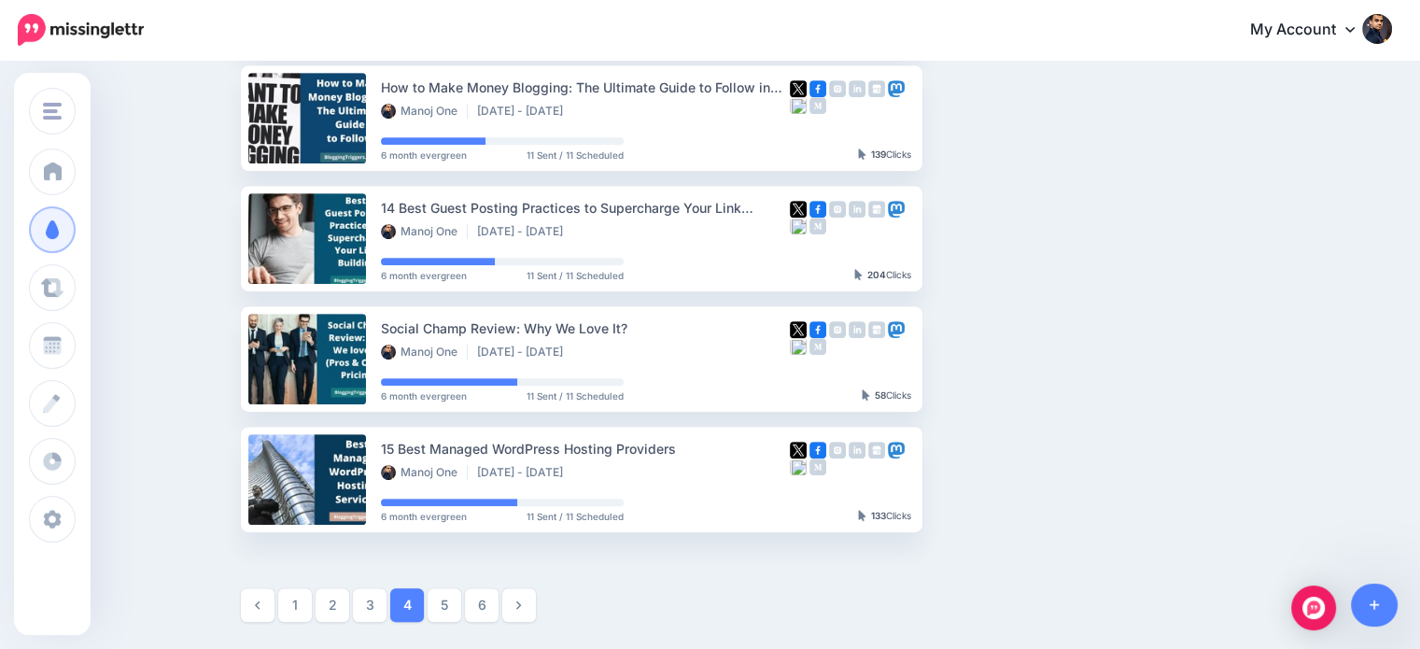
scroll to position [928, 0]
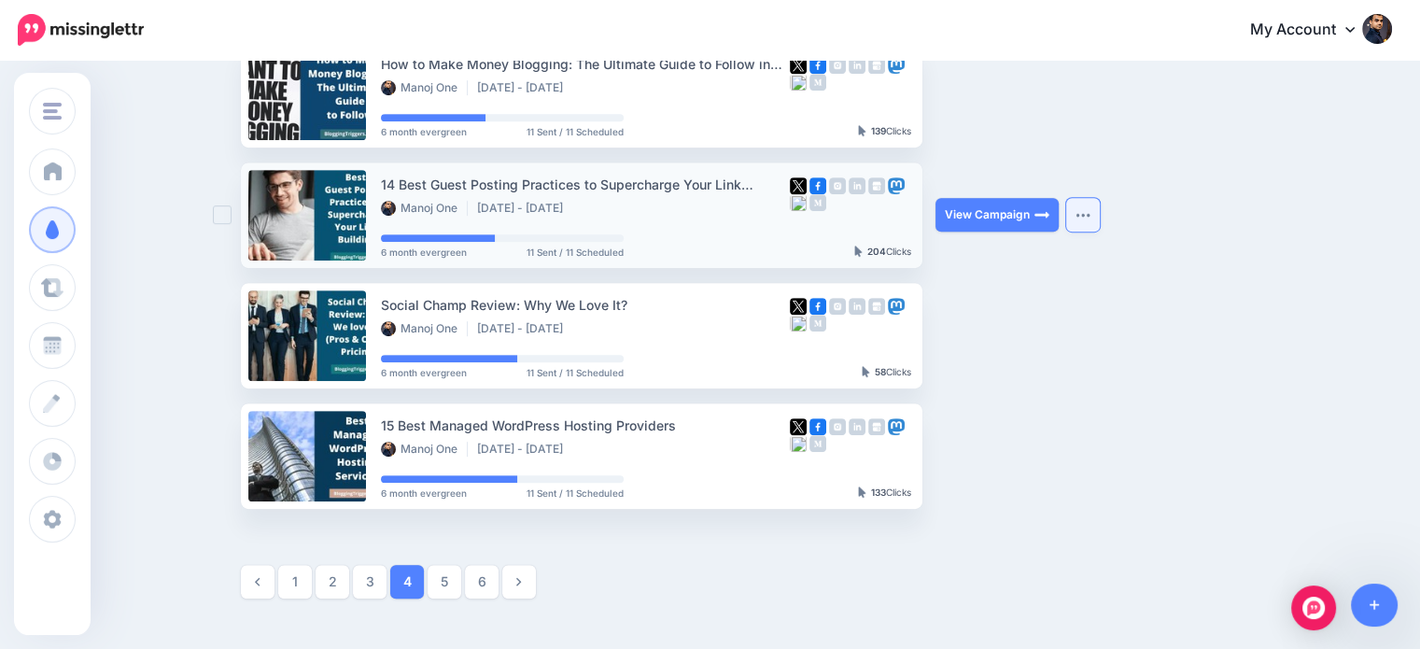
click at [1089, 212] on img "button" at bounding box center [1082, 215] width 15 height 6
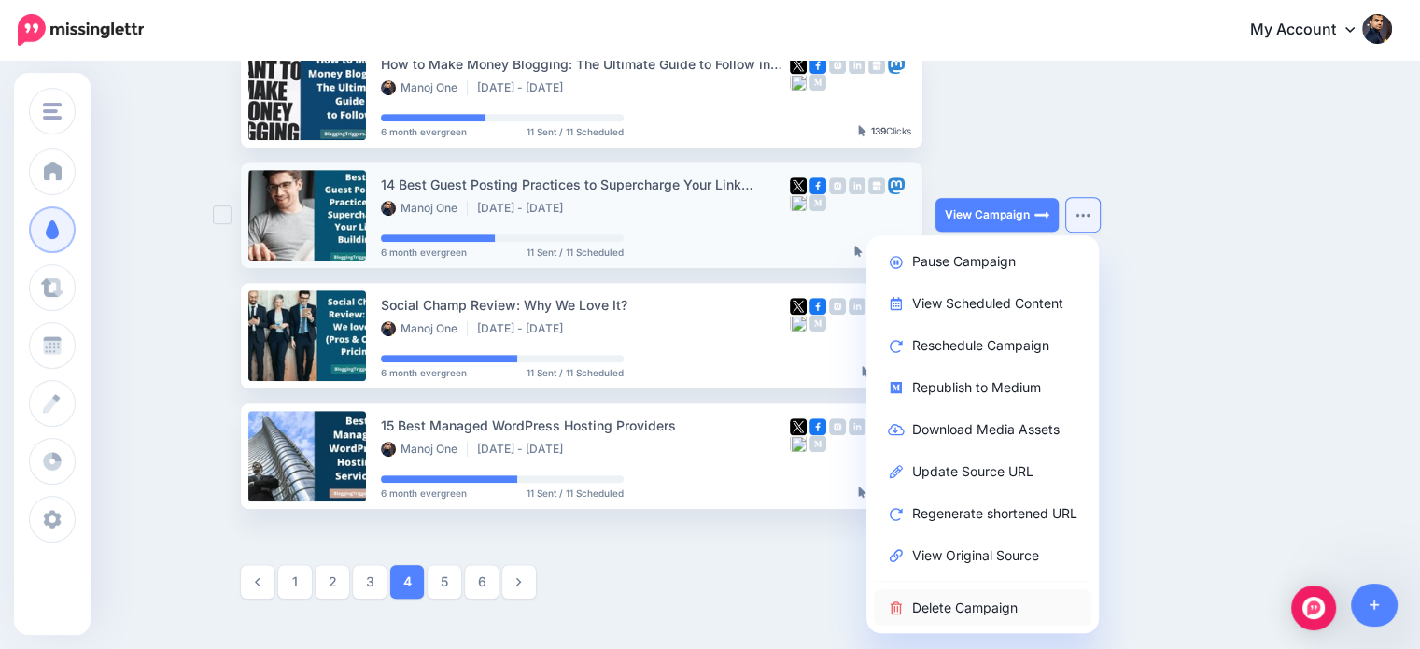
click at [1018, 600] on link "Delete Campaign" at bounding box center [983, 607] width 218 height 36
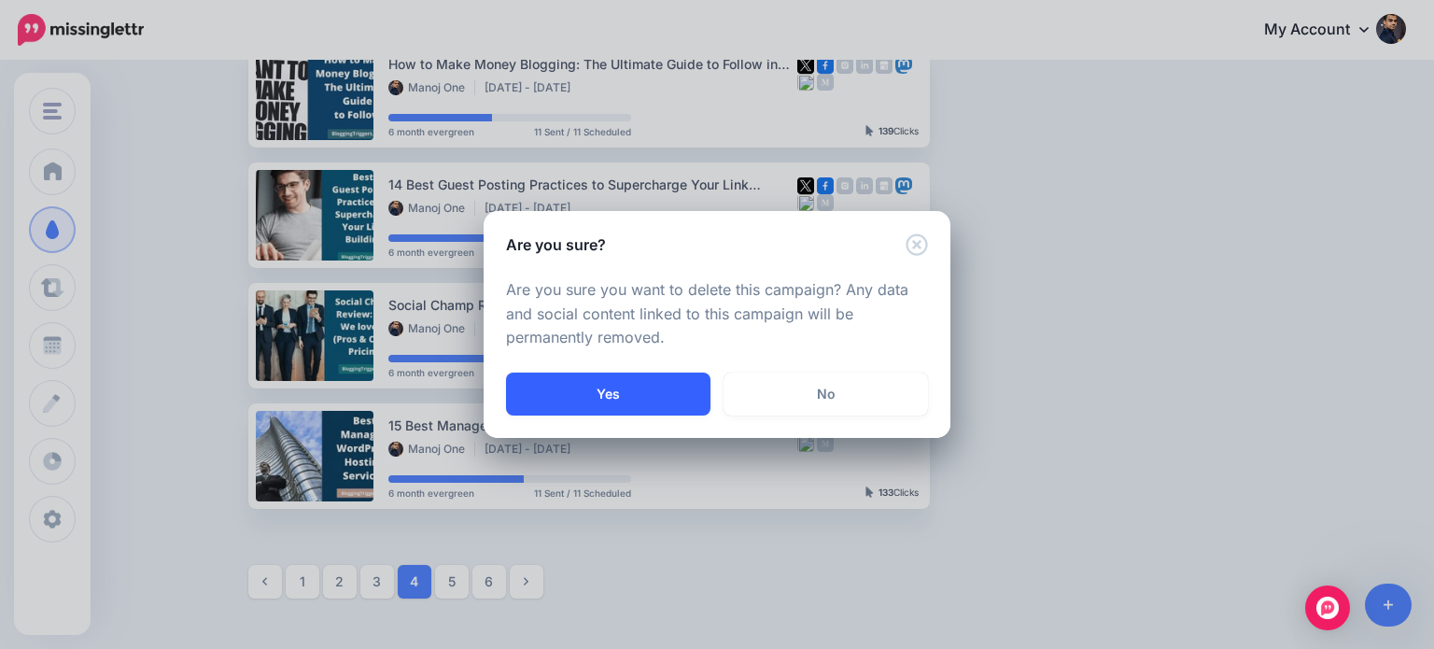
click at [700, 401] on button "Yes" at bounding box center [608, 393] width 204 height 43
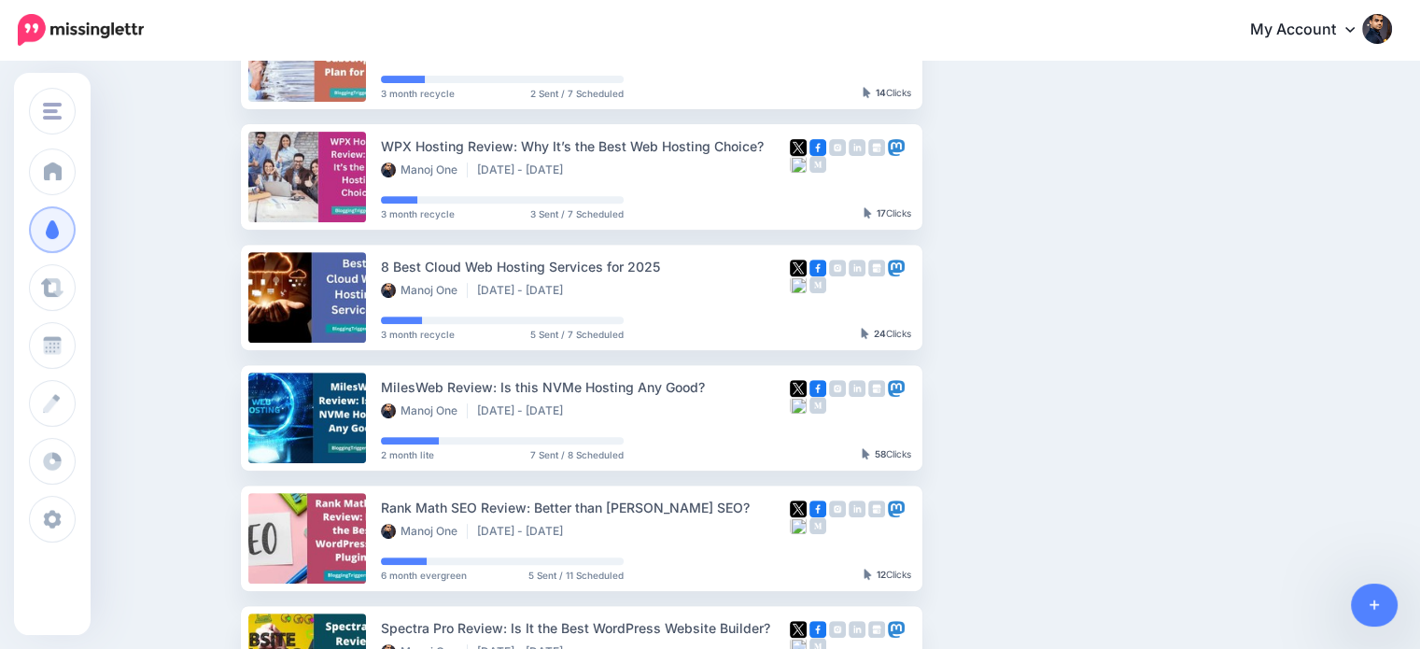
scroll to position [1064, 0]
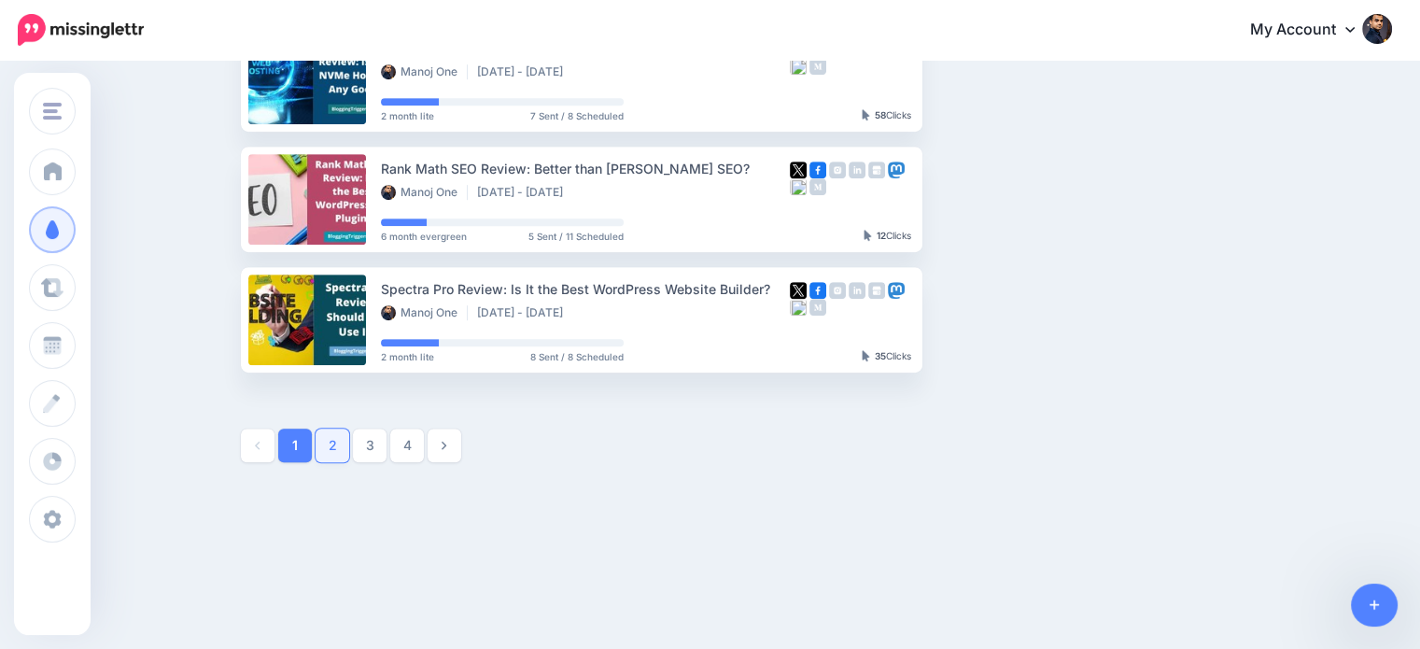
click at [336, 436] on link "2" at bounding box center [333, 445] width 34 height 34
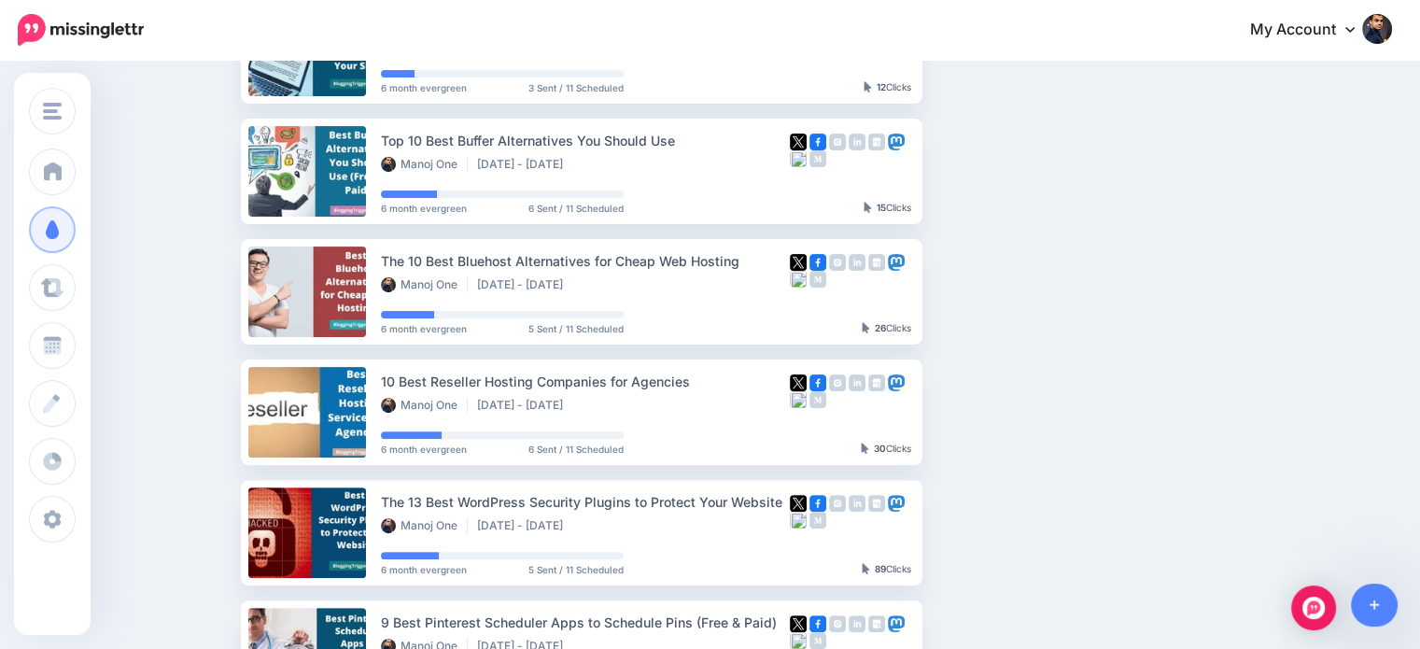
scroll to position [492, 0]
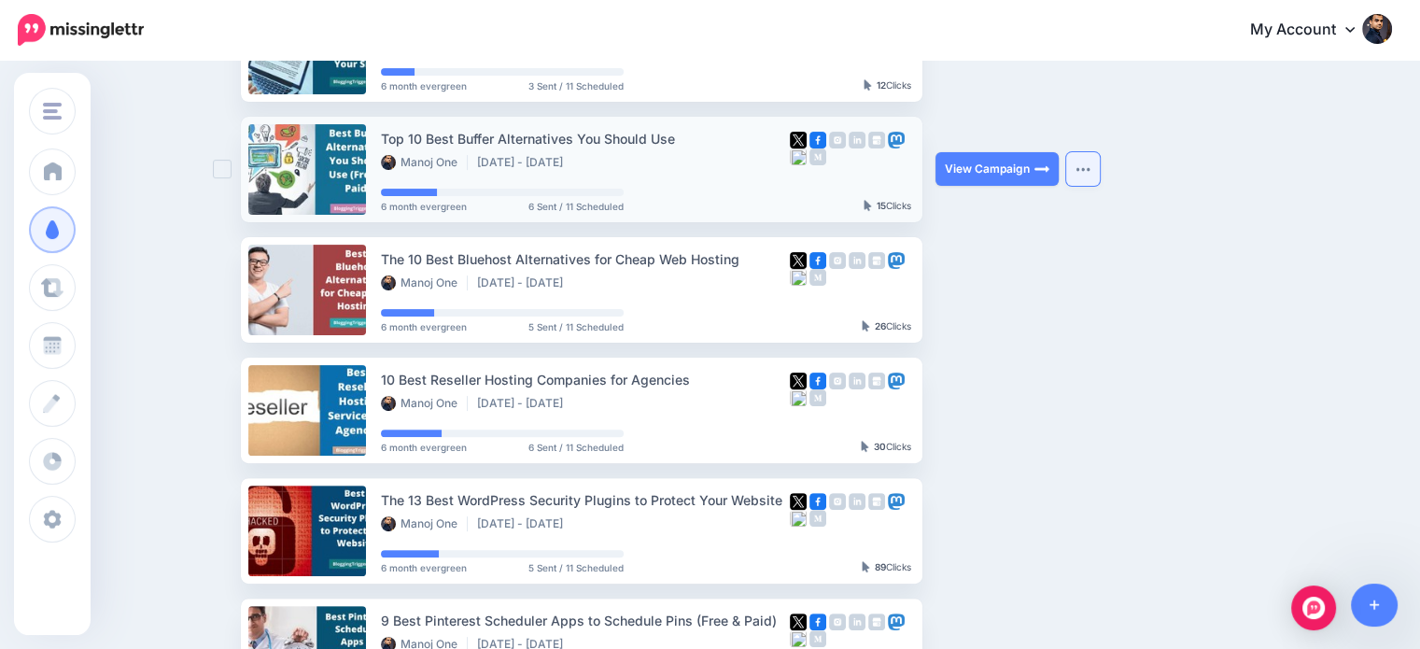
click at [1079, 173] on button "button" at bounding box center [1083, 169] width 34 height 34
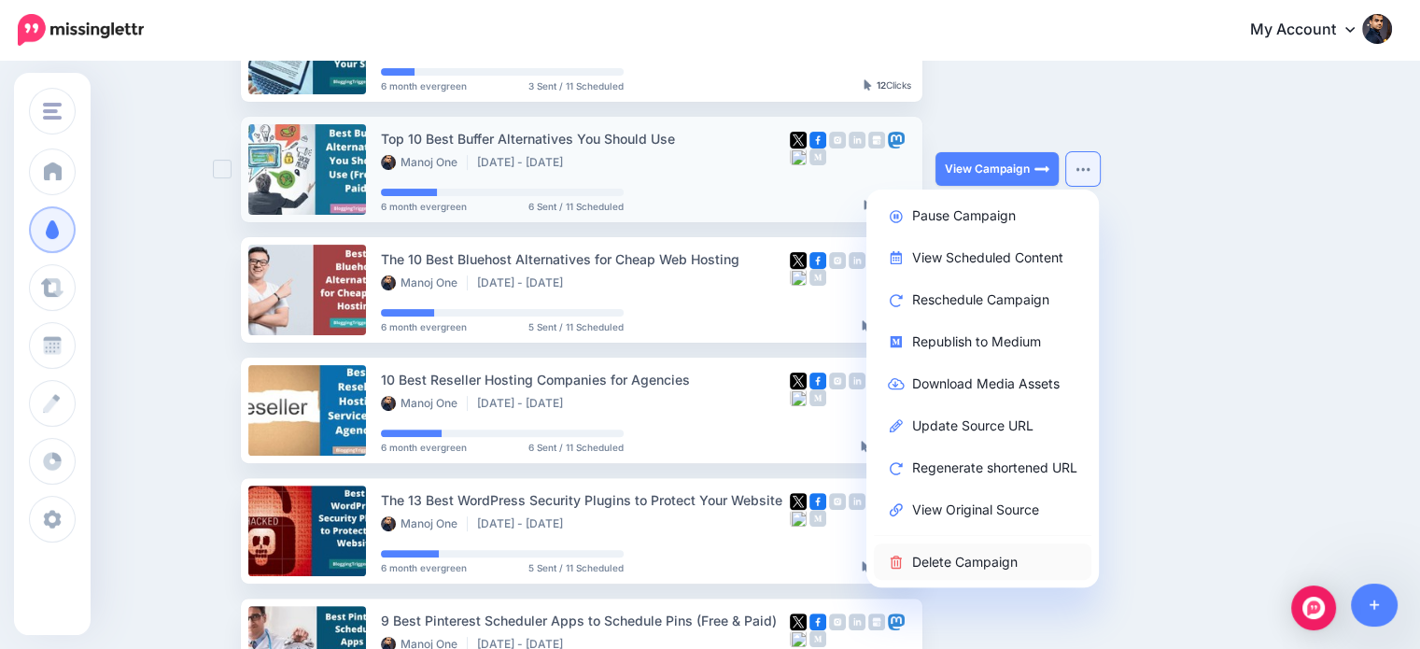
click at [993, 563] on link "Delete Campaign" at bounding box center [983, 561] width 218 height 36
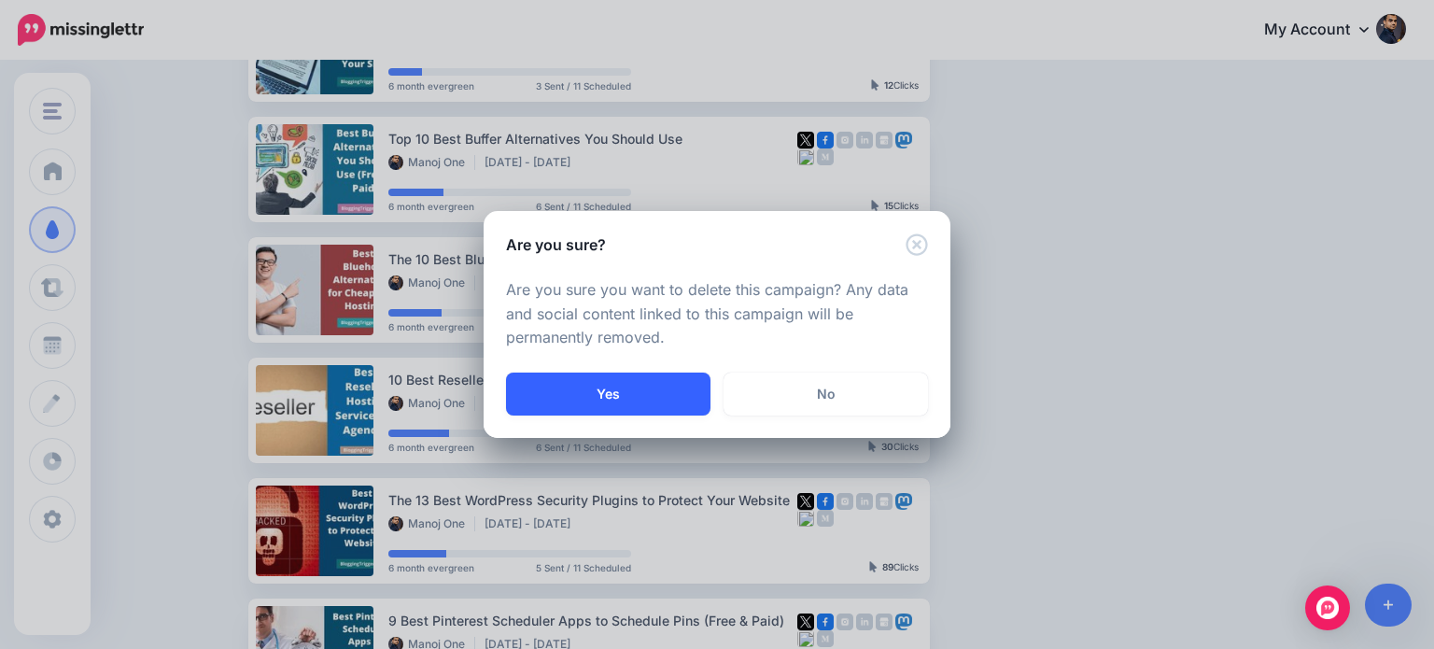
click at [646, 394] on button "Yes" at bounding box center [608, 393] width 204 height 43
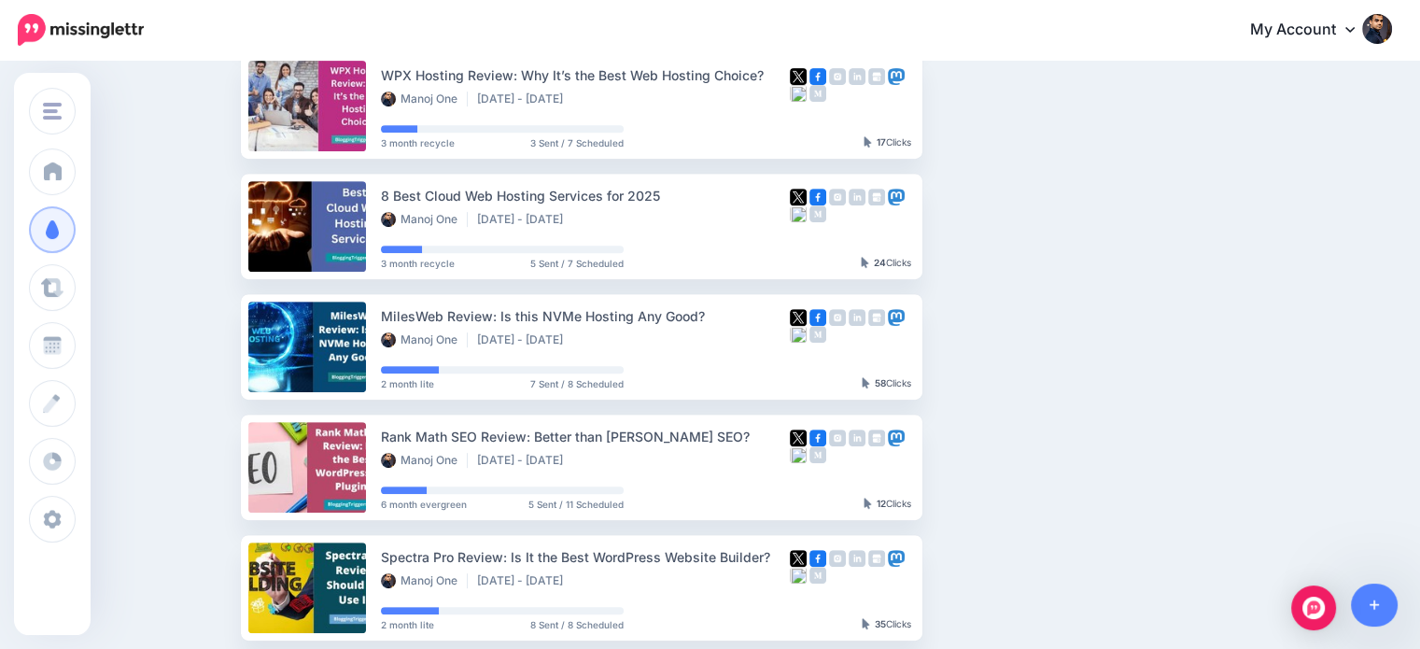
scroll to position [1064, 0]
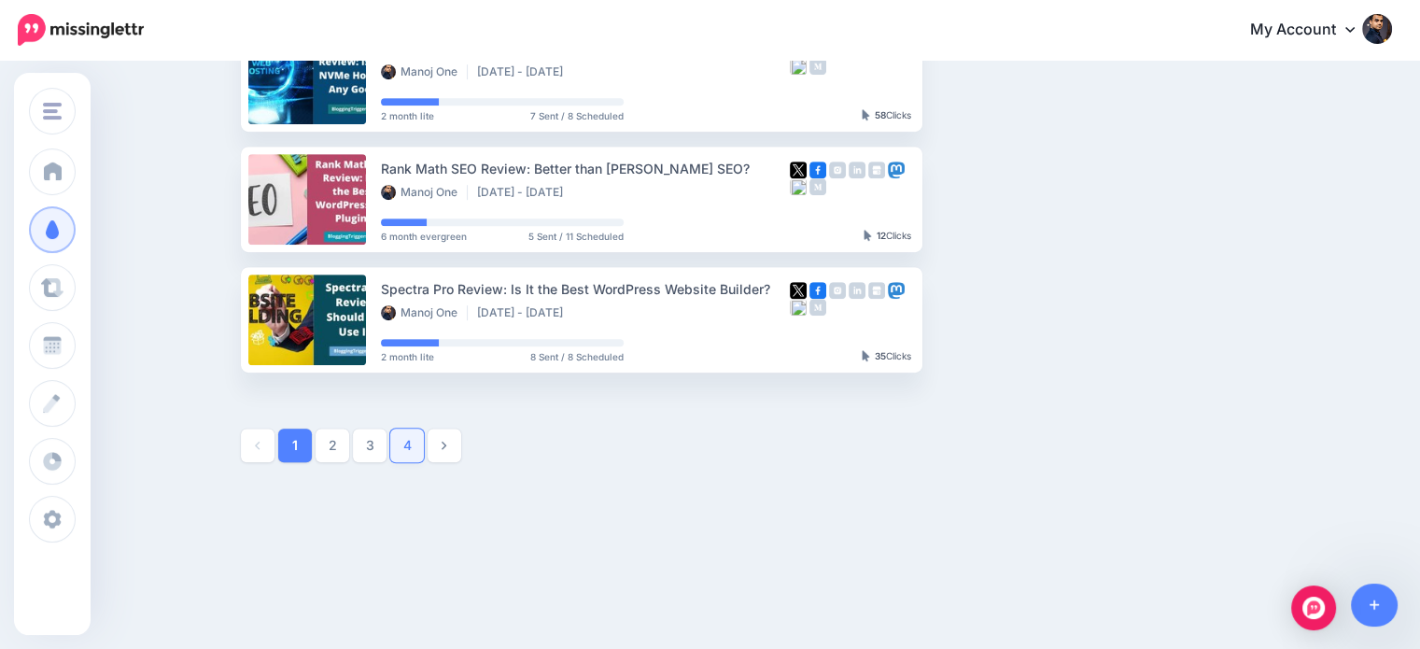
click at [404, 442] on link "4" at bounding box center [407, 445] width 34 height 34
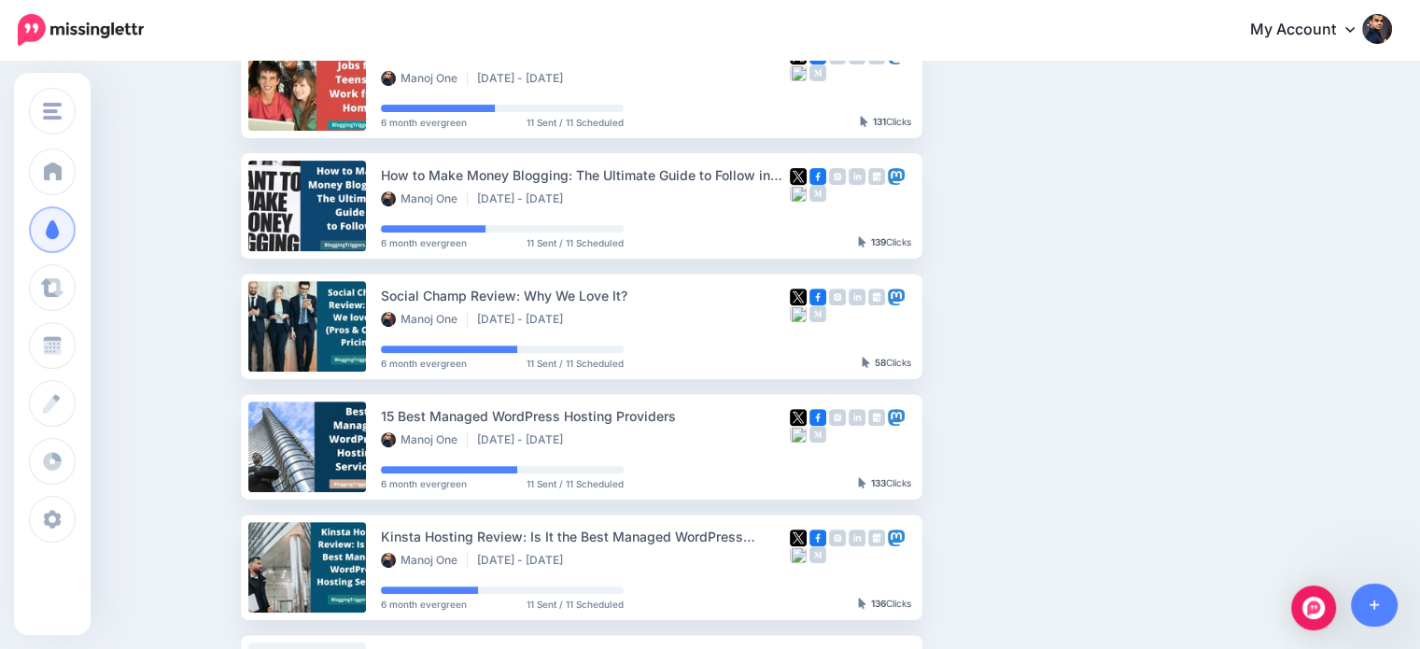
scroll to position [702, 0]
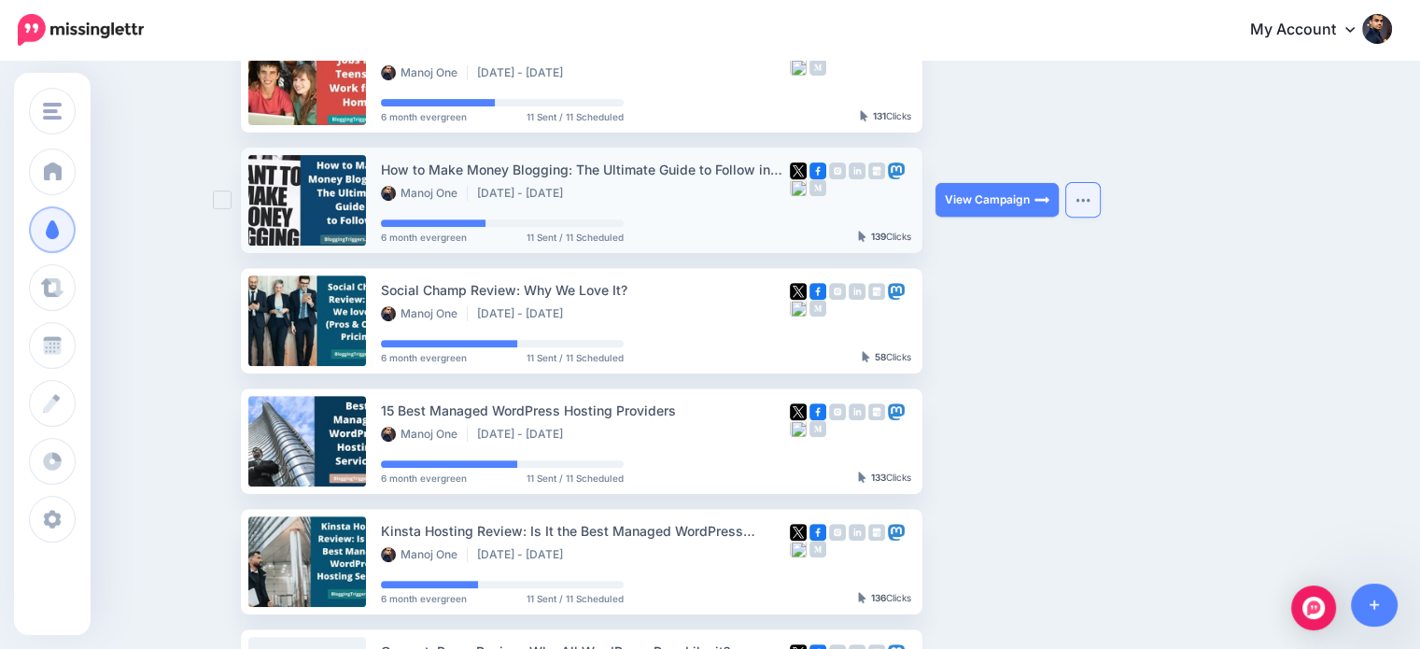
click at [1089, 204] on button "button" at bounding box center [1083, 200] width 34 height 34
click at [1249, 260] on ul "7 Best WP Engine Alternatives for WordPress Hosting Manoj One Apr 25 2025 - Feb…" at bounding box center [764, 139] width 1046 height 1189
click at [1087, 193] on button "button" at bounding box center [1083, 200] width 34 height 34
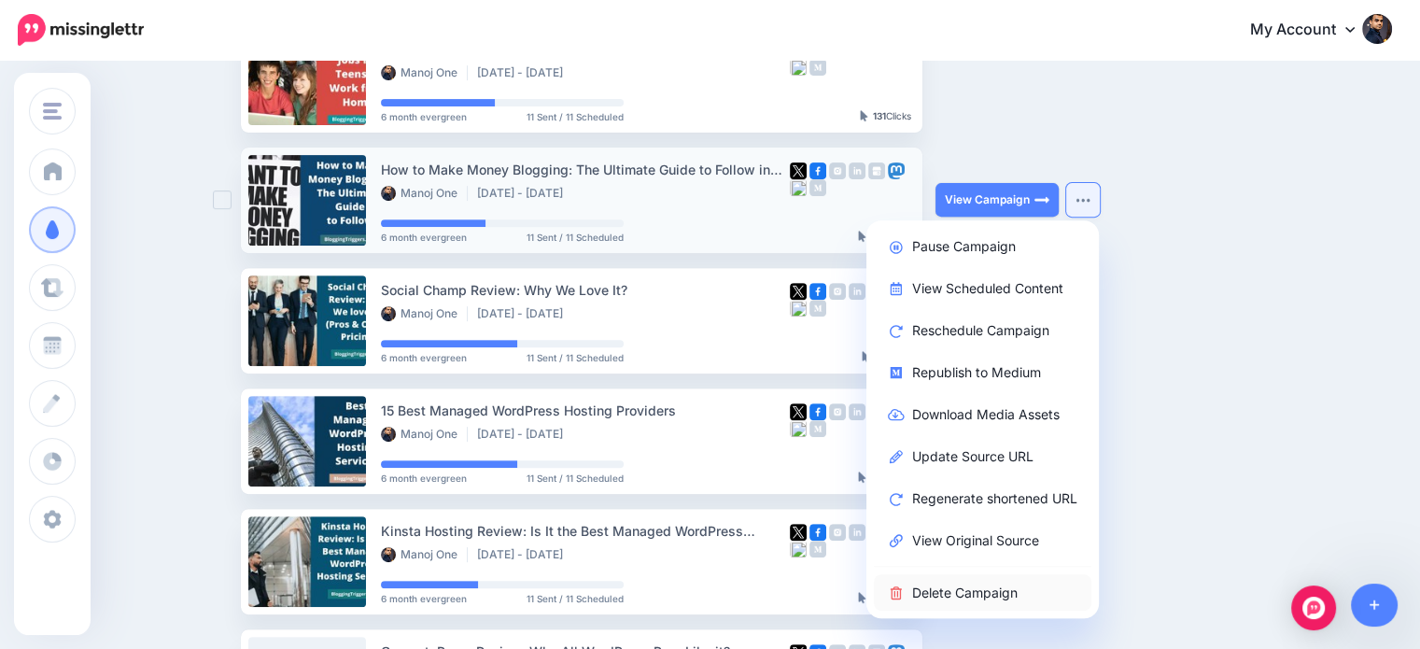
click at [980, 589] on link "Delete Campaign" at bounding box center [983, 592] width 218 height 36
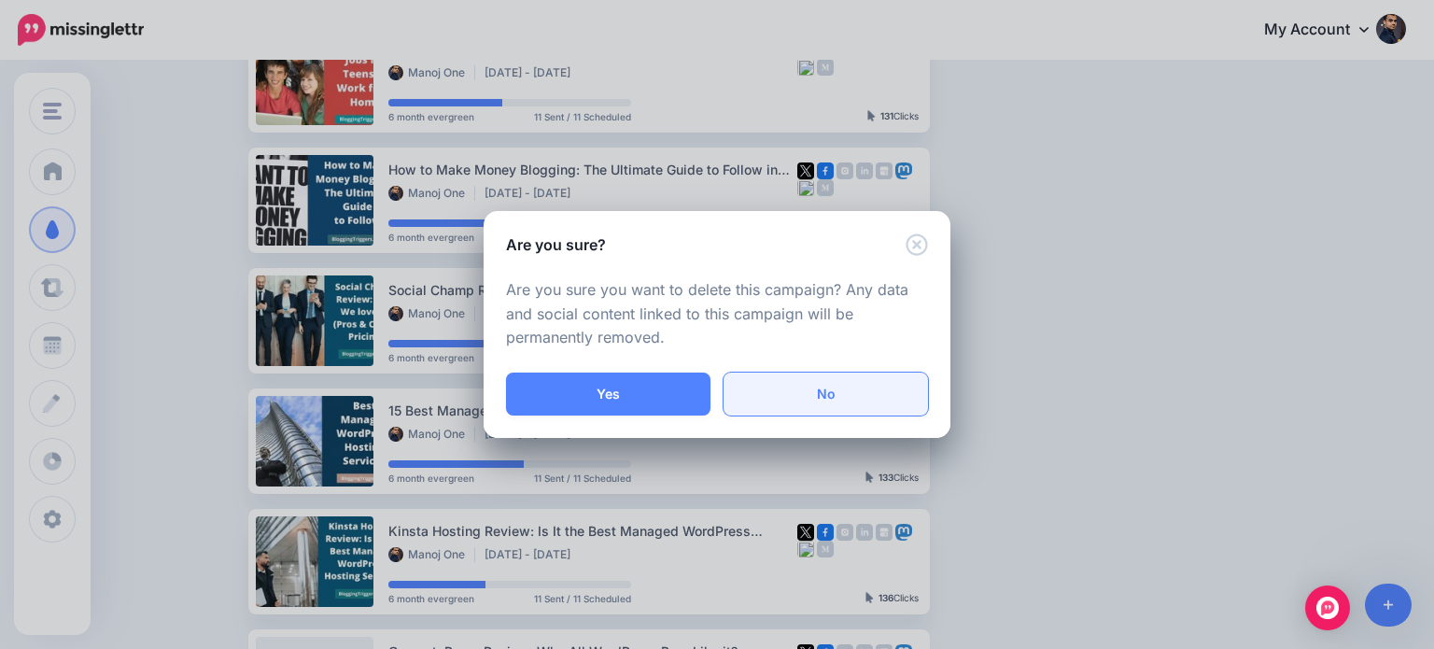
drag, startPoint x: 678, startPoint y: 396, endPoint x: 737, endPoint y: 338, distance: 82.5
click at [678, 396] on button "Yes" at bounding box center [608, 393] width 204 height 43
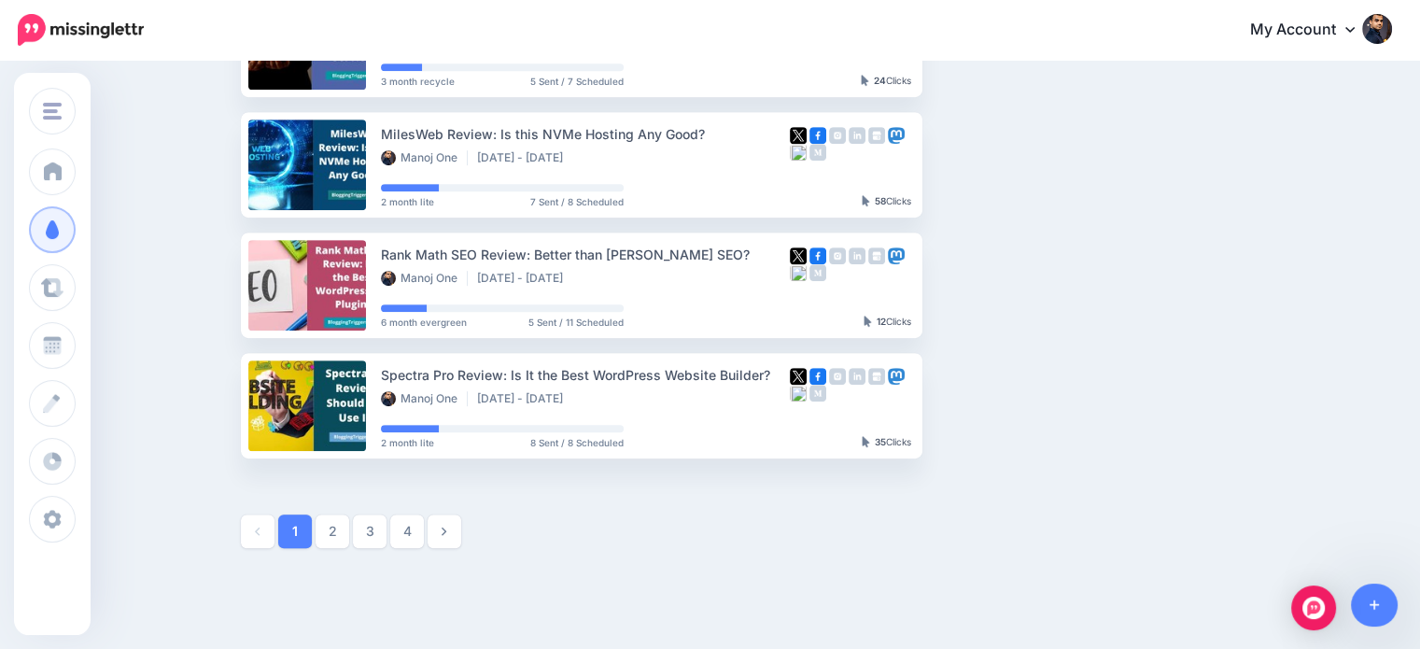
scroll to position [1064, 0]
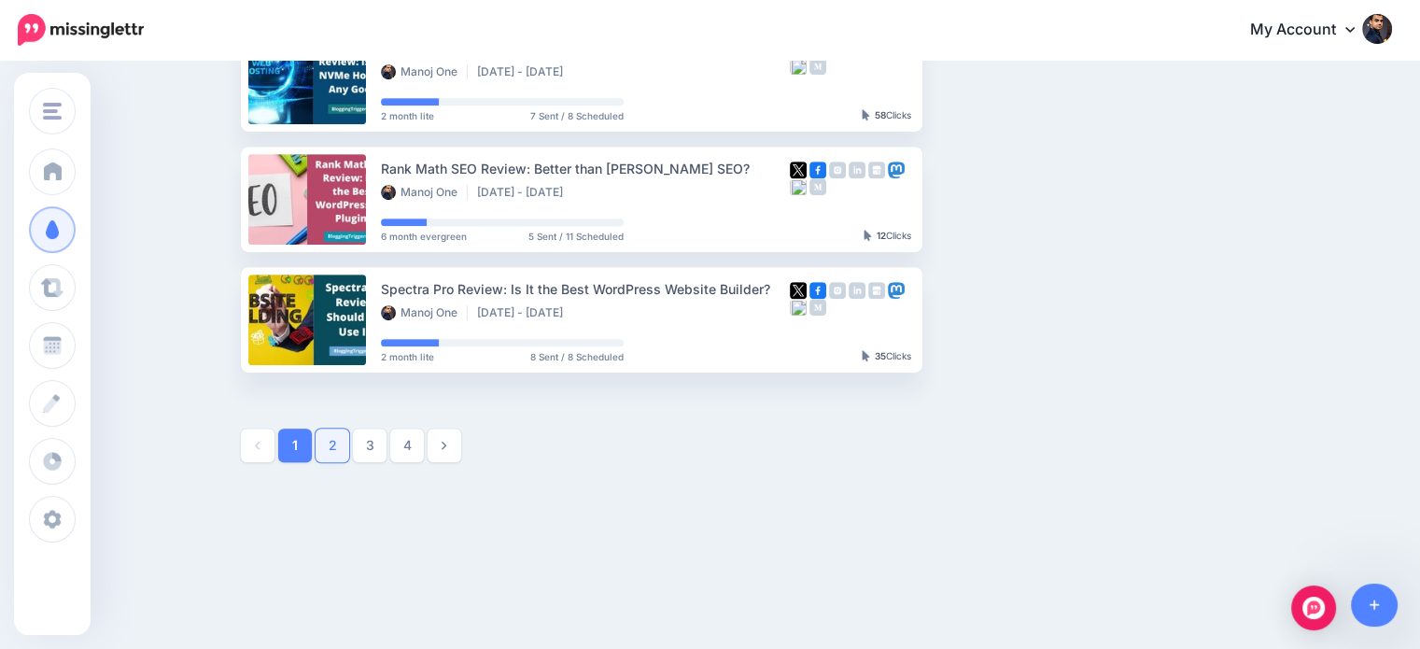
click at [341, 428] on link "2" at bounding box center [333, 445] width 34 height 34
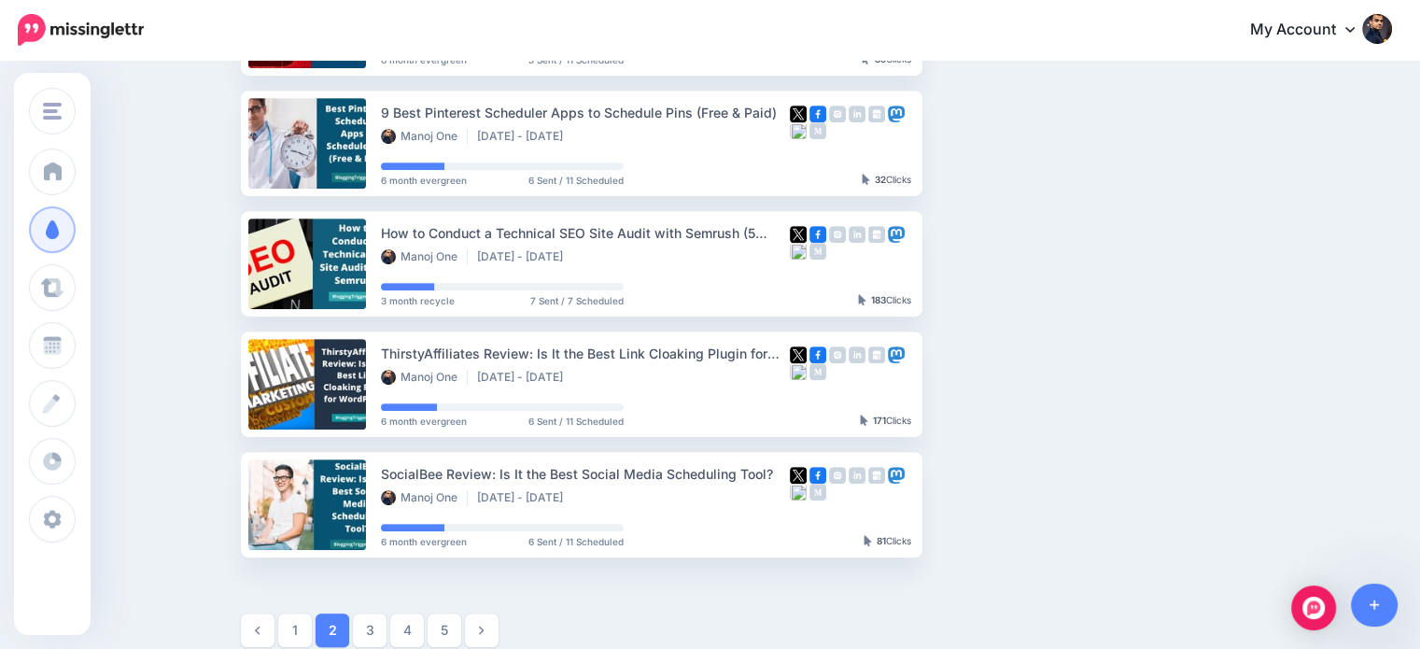
scroll to position [852, 0]
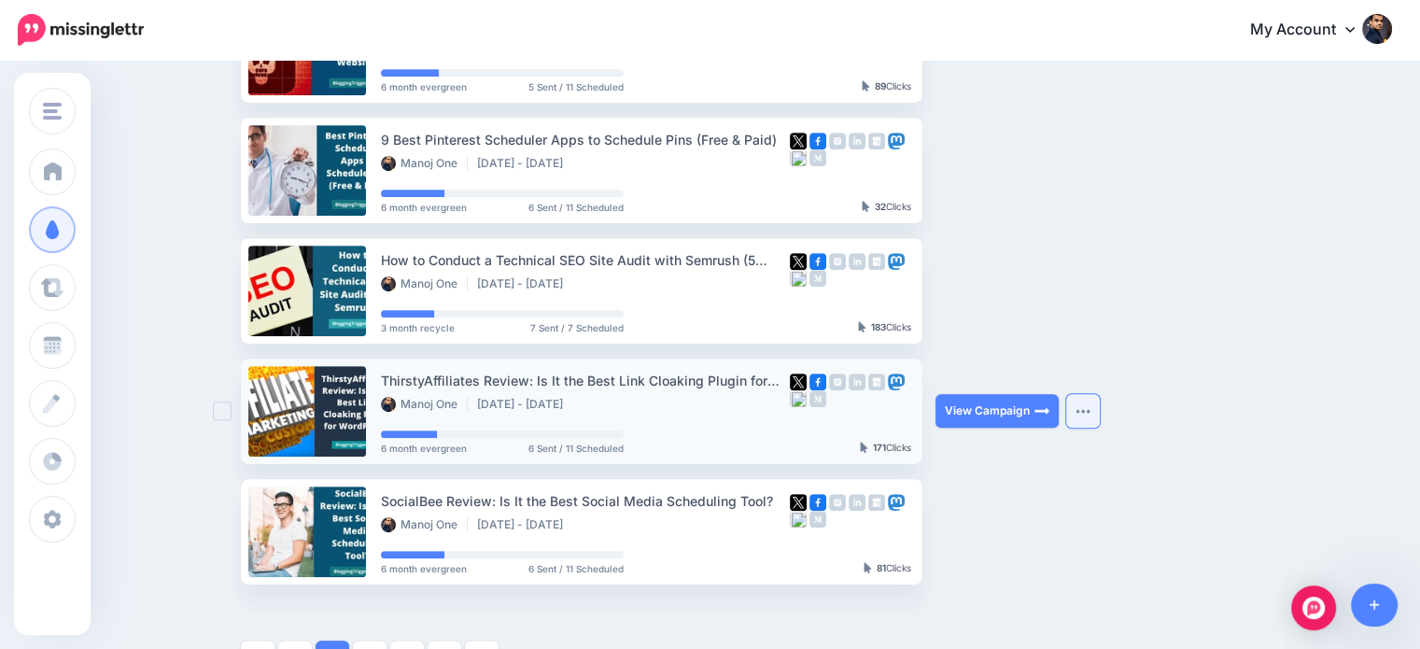
click at [1079, 414] on button "button" at bounding box center [1083, 411] width 34 height 34
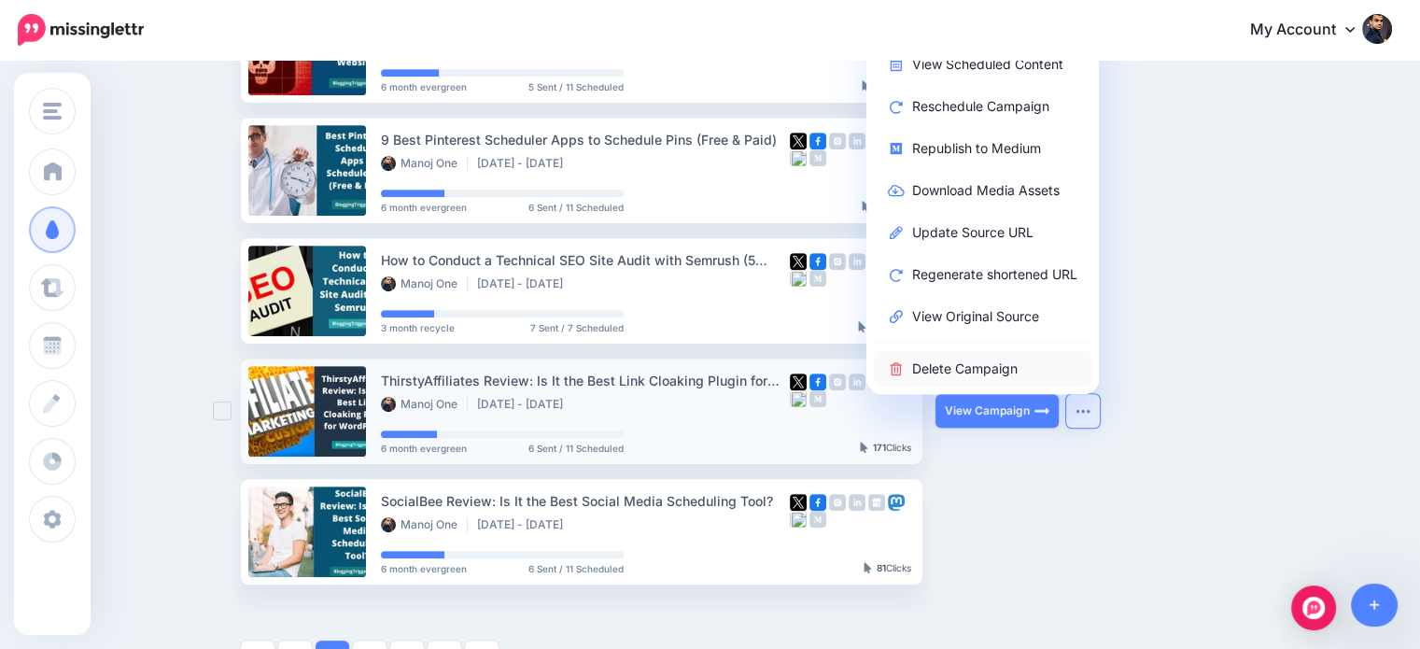
click at [1004, 363] on link "Delete Campaign" at bounding box center [983, 368] width 218 height 36
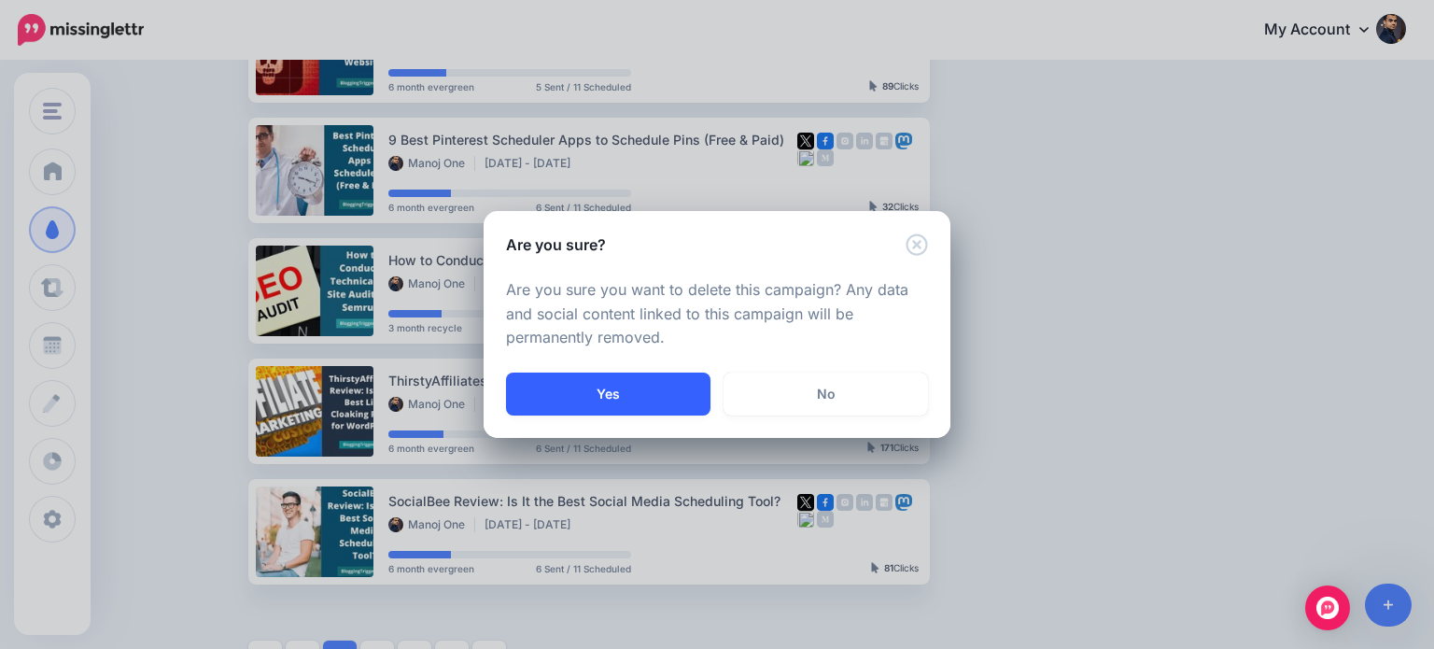
click at [597, 385] on button "Yes" at bounding box center [608, 393] width 204 height 43
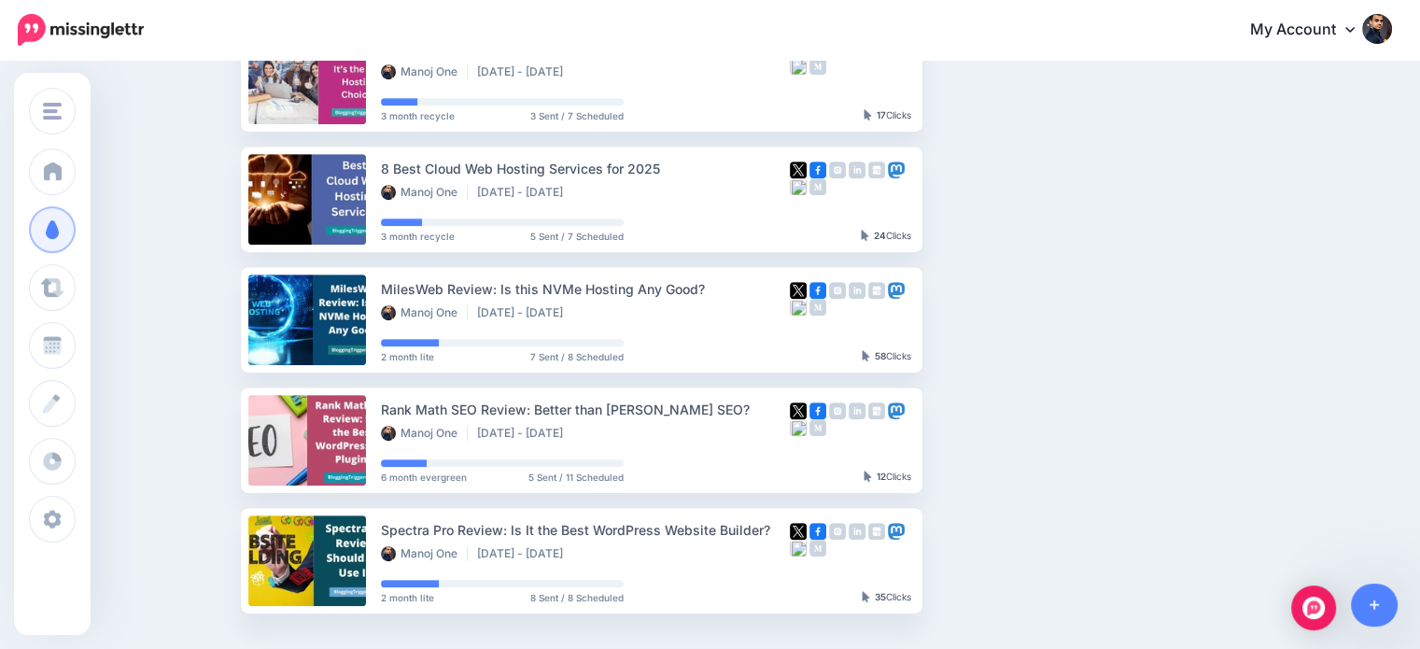
scroll to position [1064, 0]
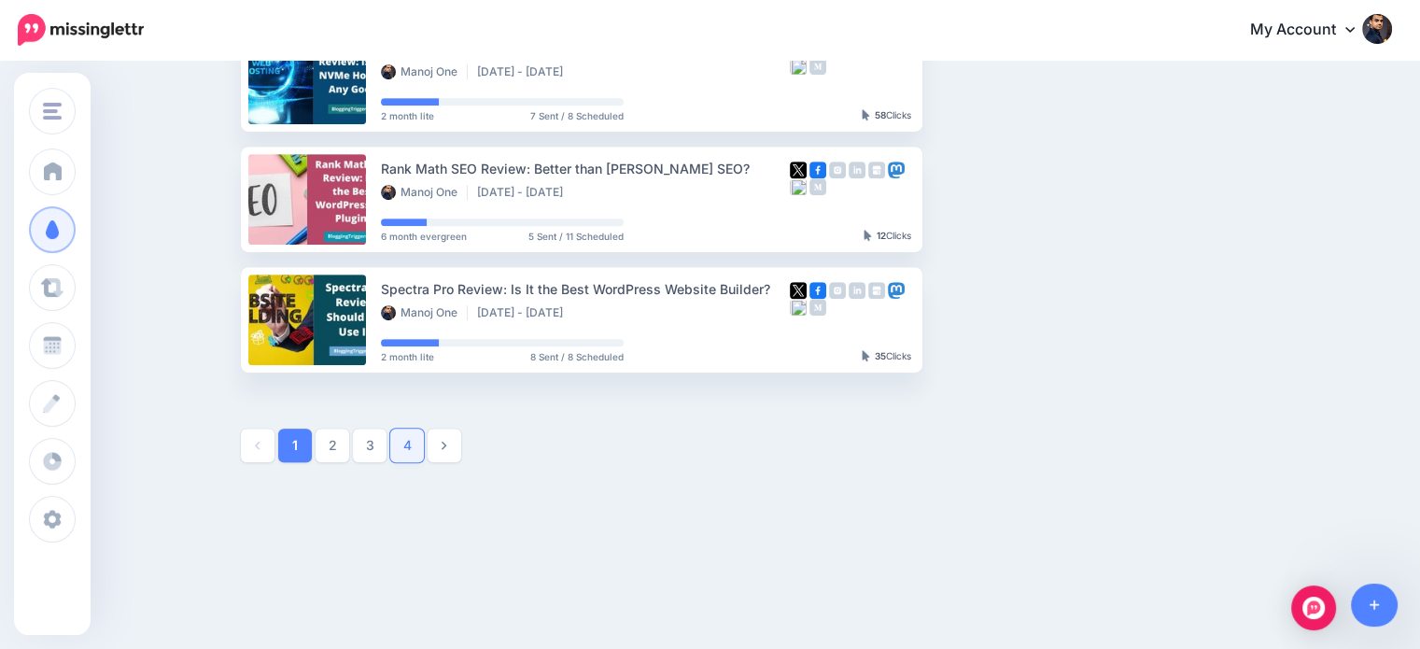
click at [410, 445] on link "4" at bounding box center [407, 445] width 34 height 34
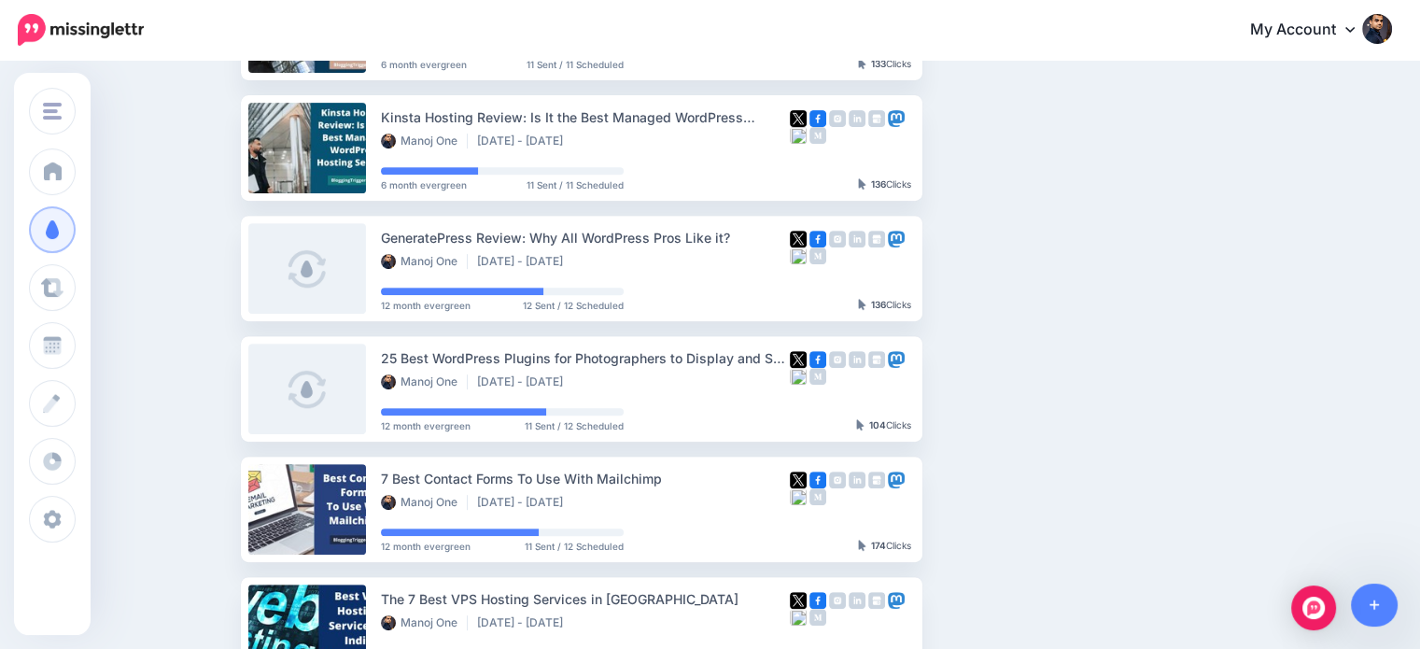
scroll to position [794, 0]
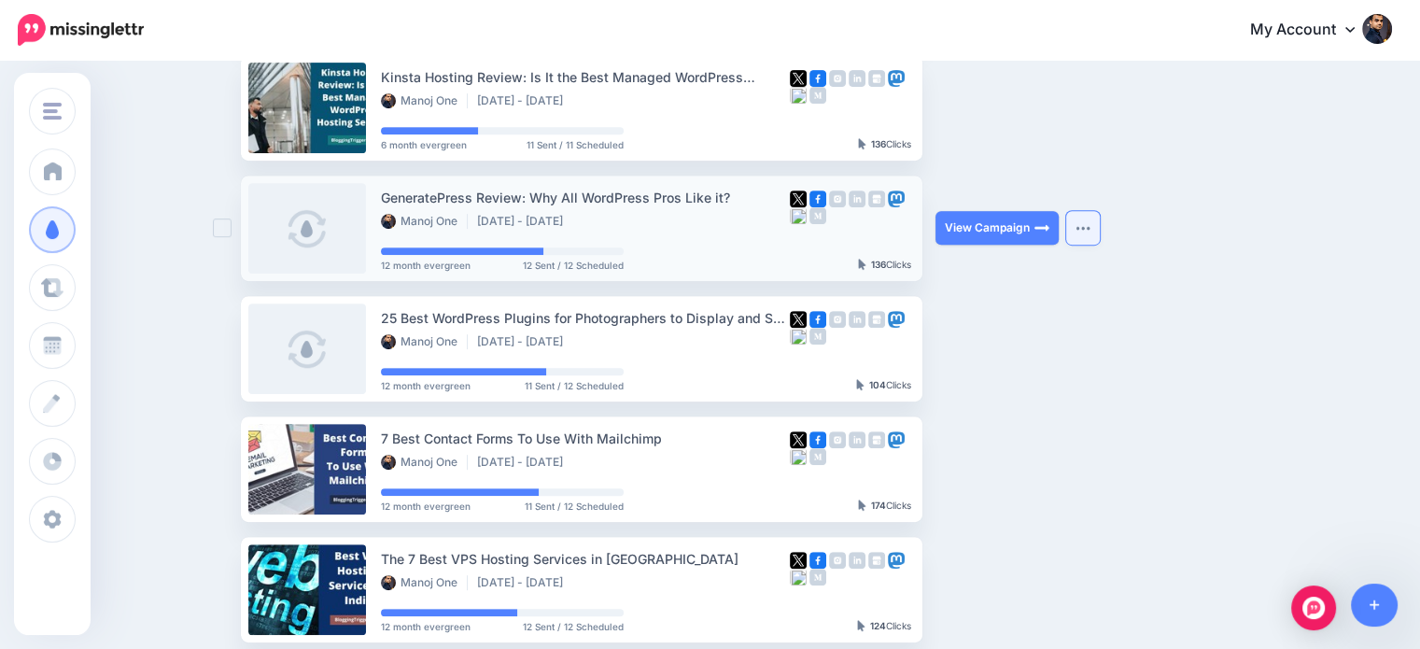
click at [1087, 234] on button "button" at bounding box center [1083, 228] width 34 height 34
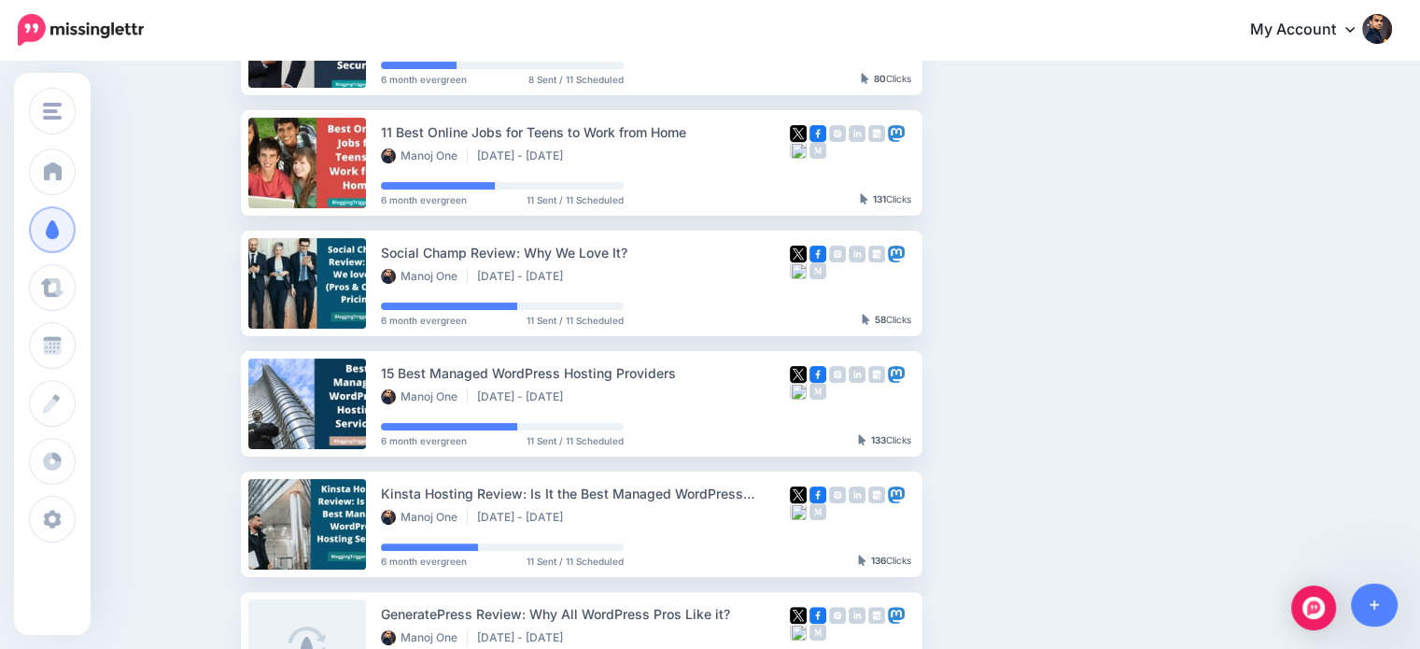
scroll to position [0, 0]
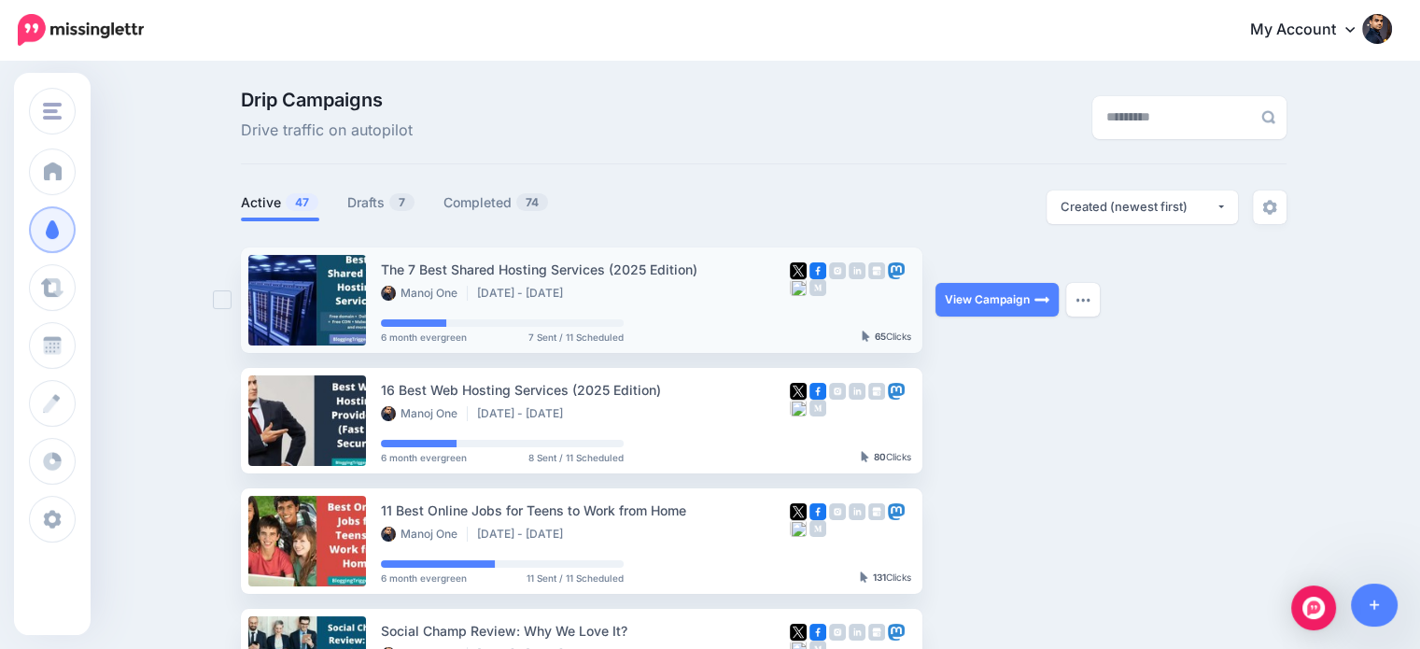
click at [226, 302] on ins at bounding box center [222, 299] width 19 height 19
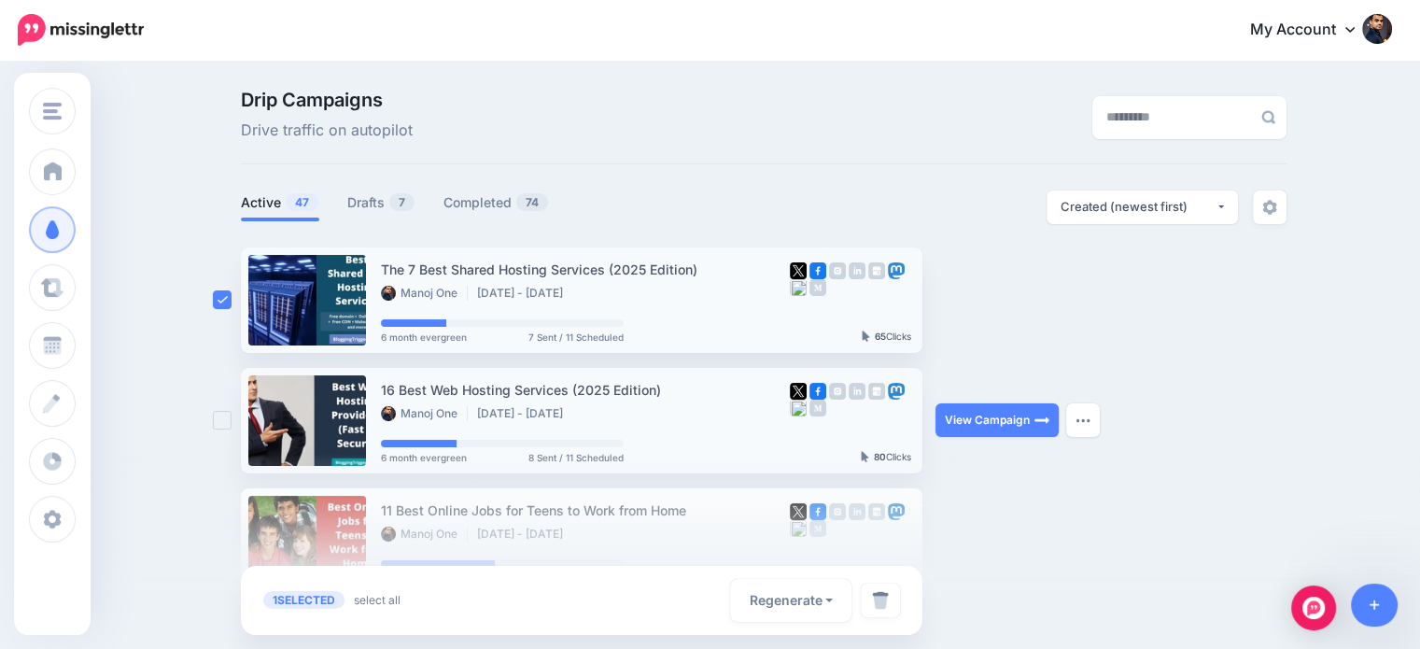
click at [228, 424] on ins at bounding box center [222, 420] width 19 height 19
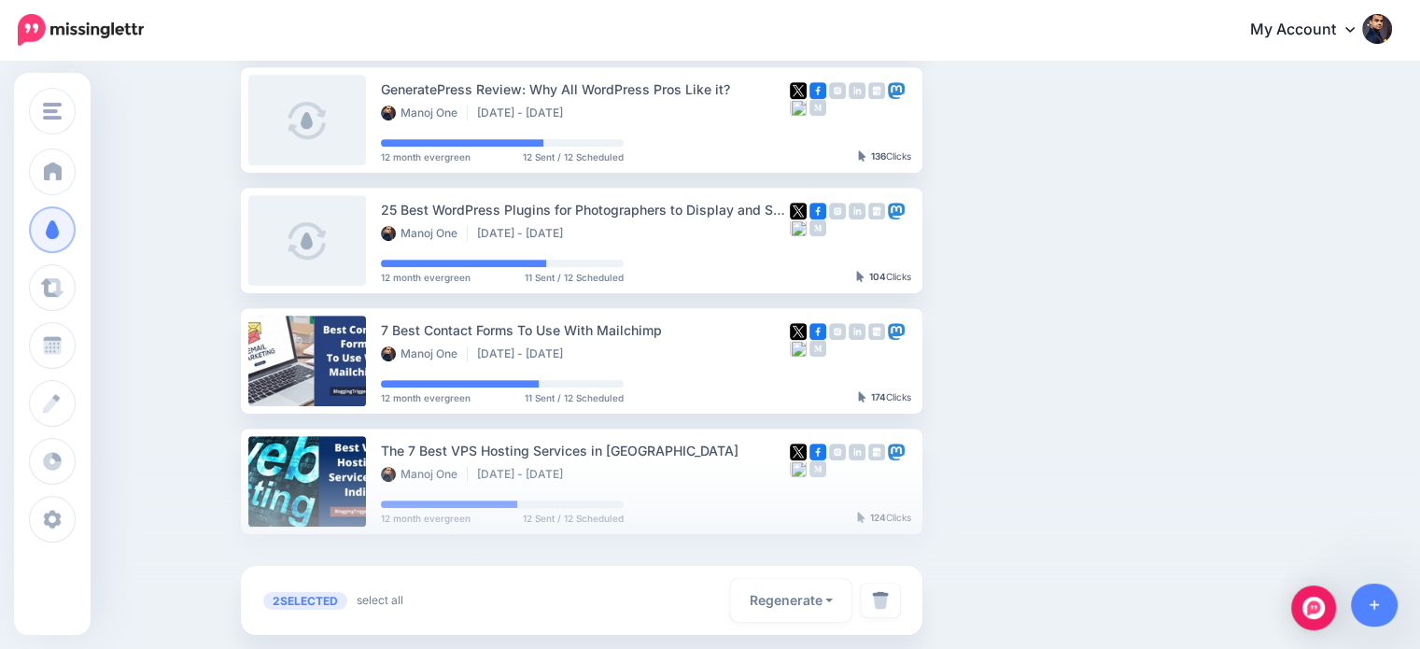
scroll to position [905, 0]
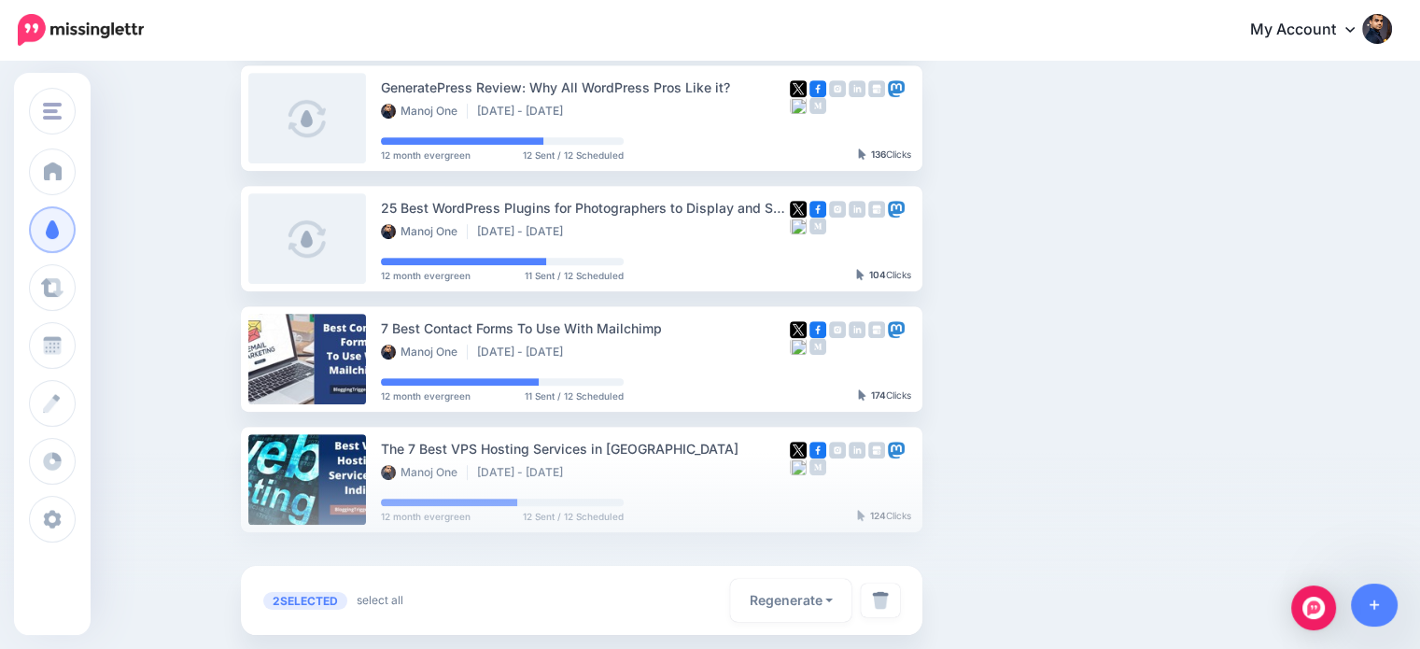
click at [230, 473] on div at bounding box center [710, 551] width 1420 height 196
click at [232, 482] on div at bounding box center [710, 551] width 1420 height 196
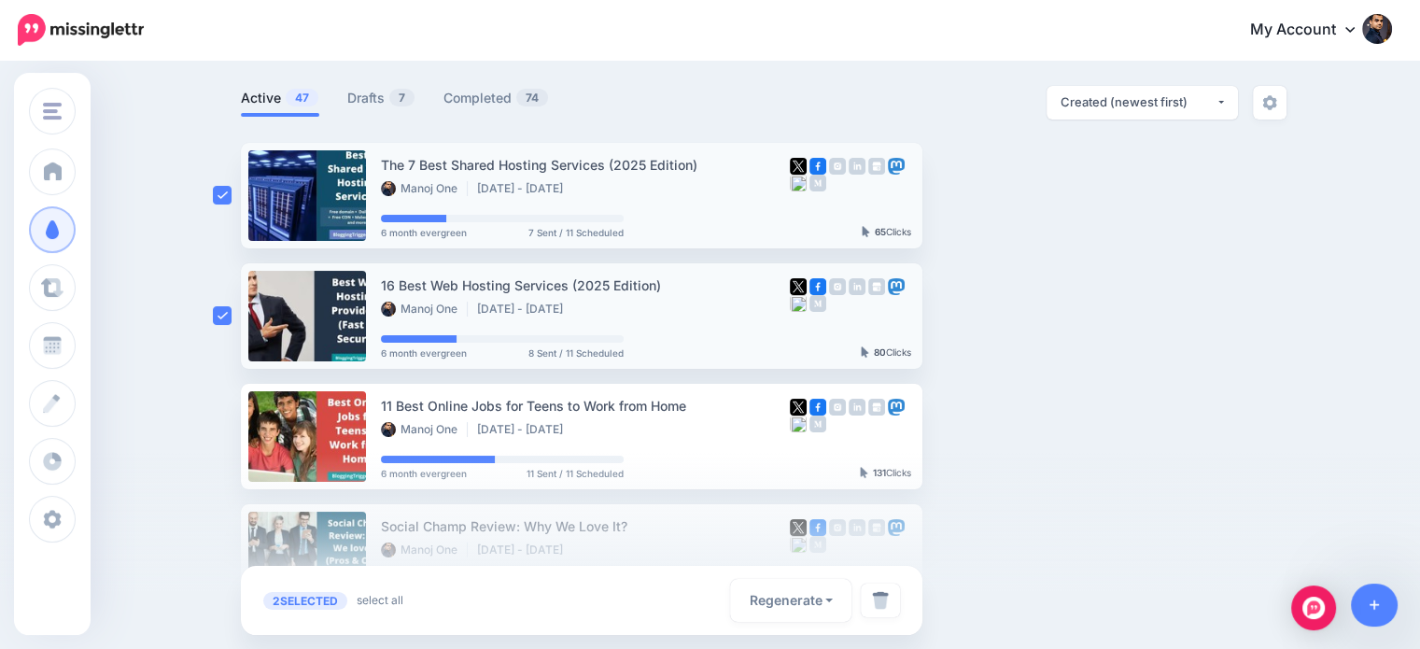
scroll to position [99, 0]
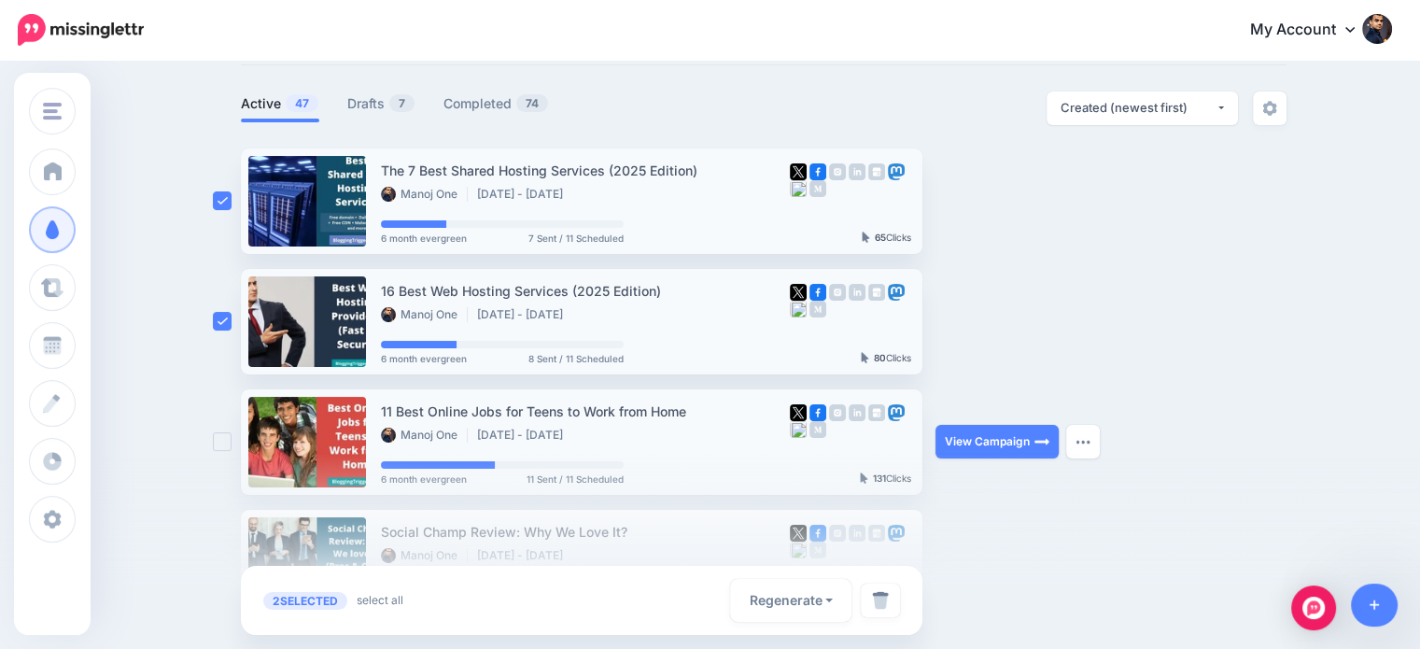
click at [223, 438] on ins at bounding box center [222, 441] width 19 height 19
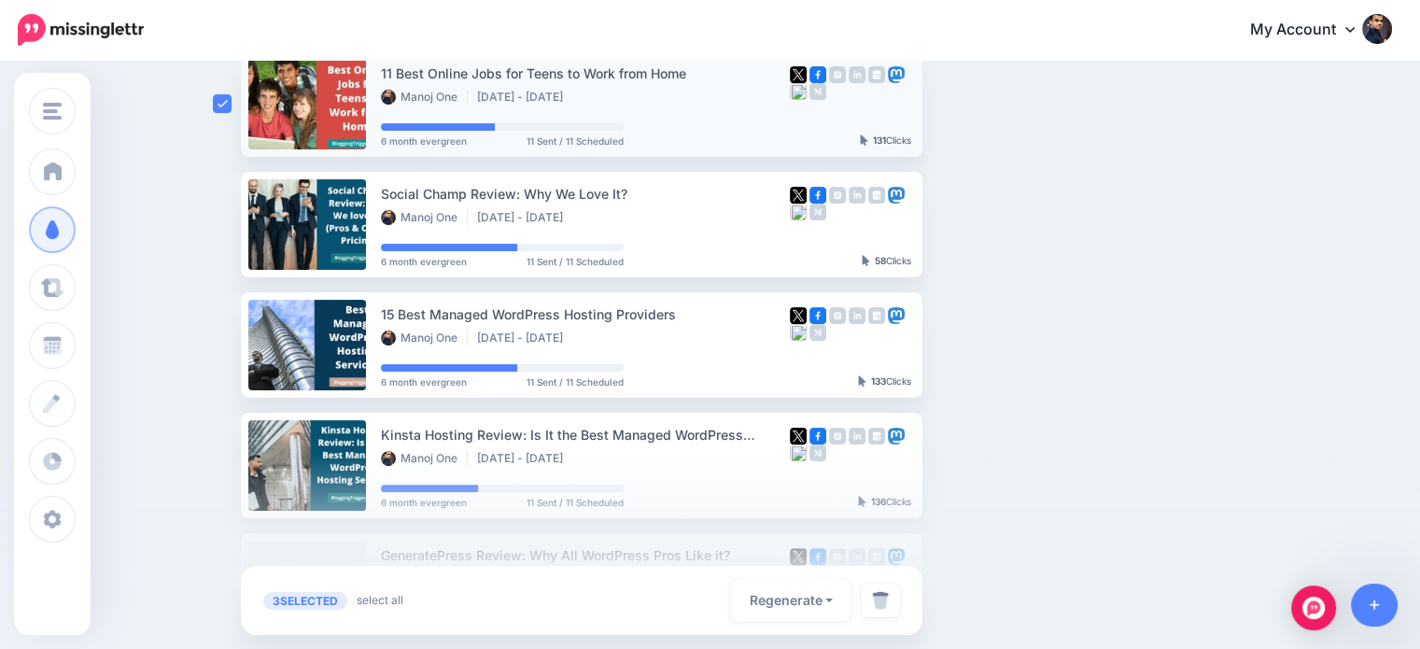
scroll to position [495, 0]
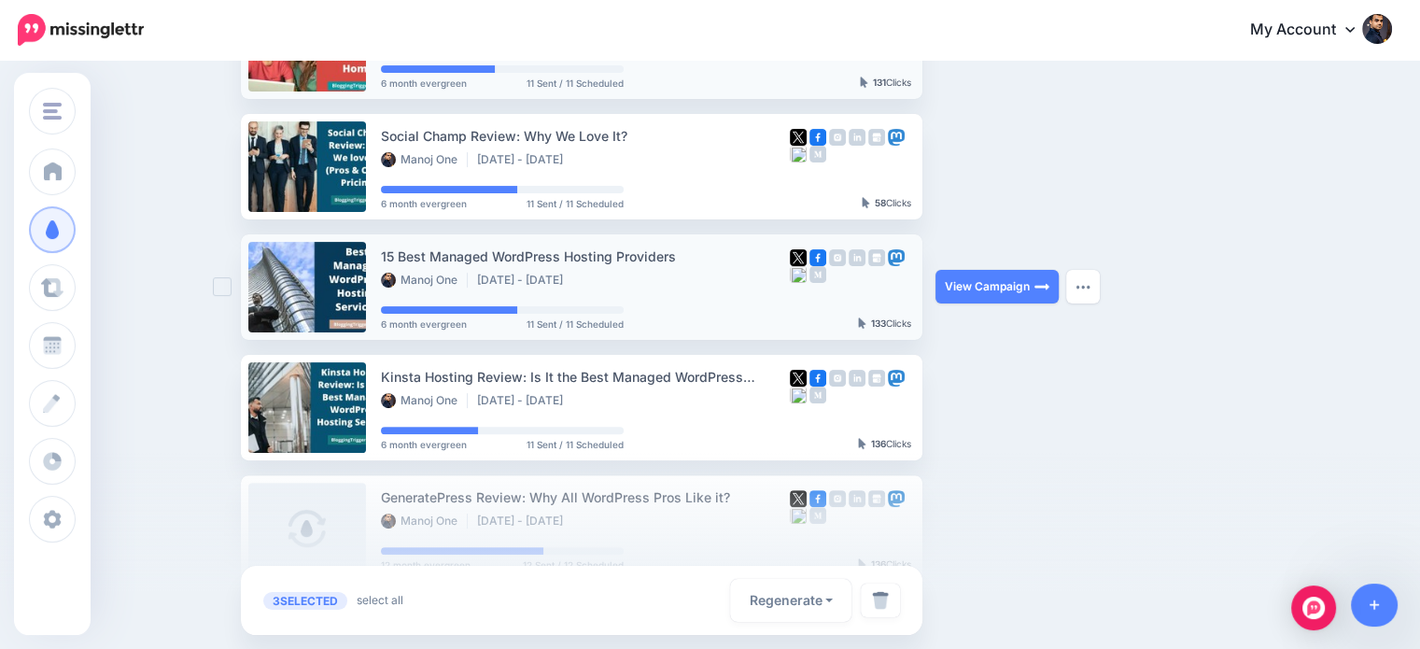
click at [228, 288] on ins at bounding box center [222, 286] width 19 height 19
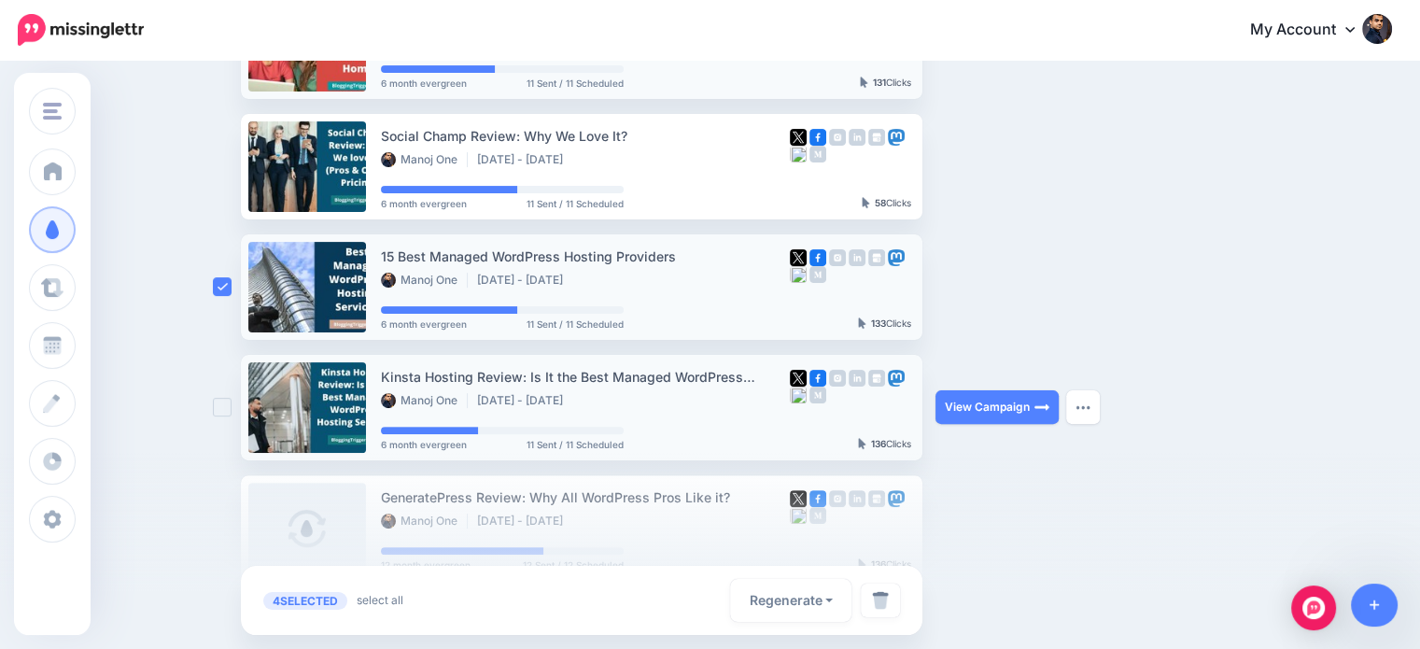
click at [228, 400] on ins at bounding box center [222, 407] width 19 height 19
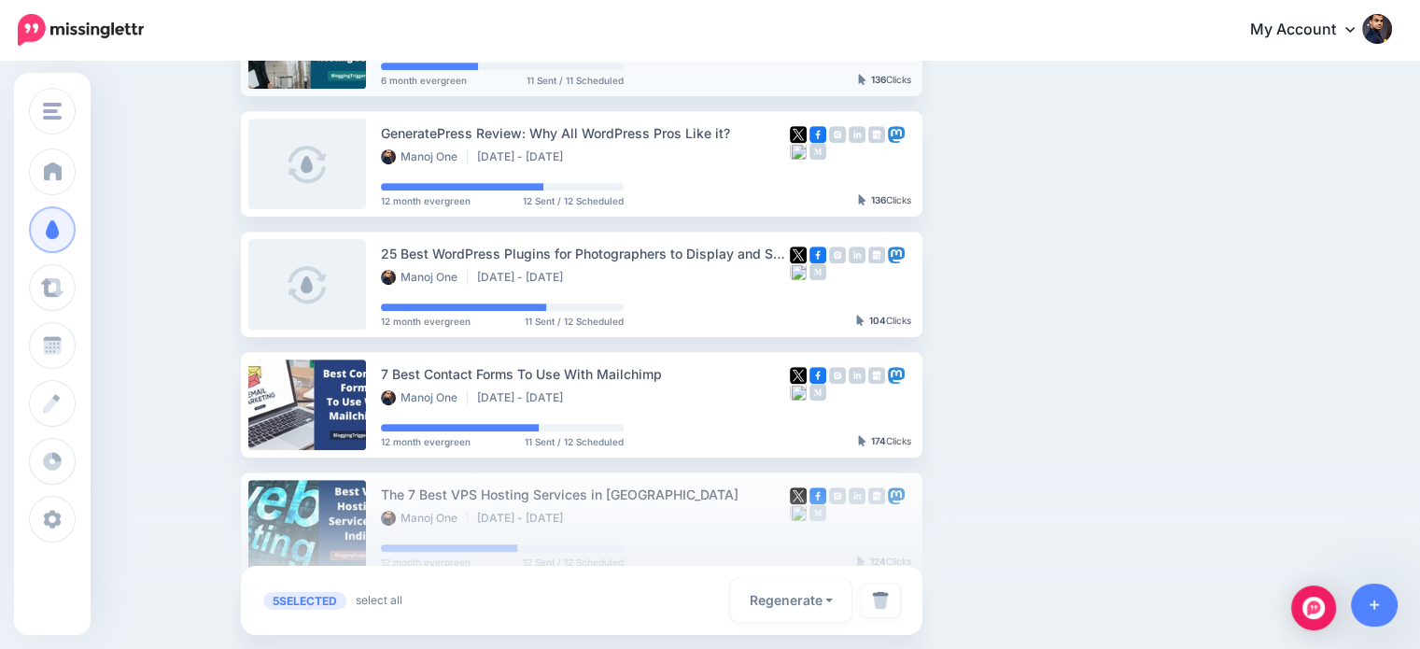
scroll to position [864, 0]
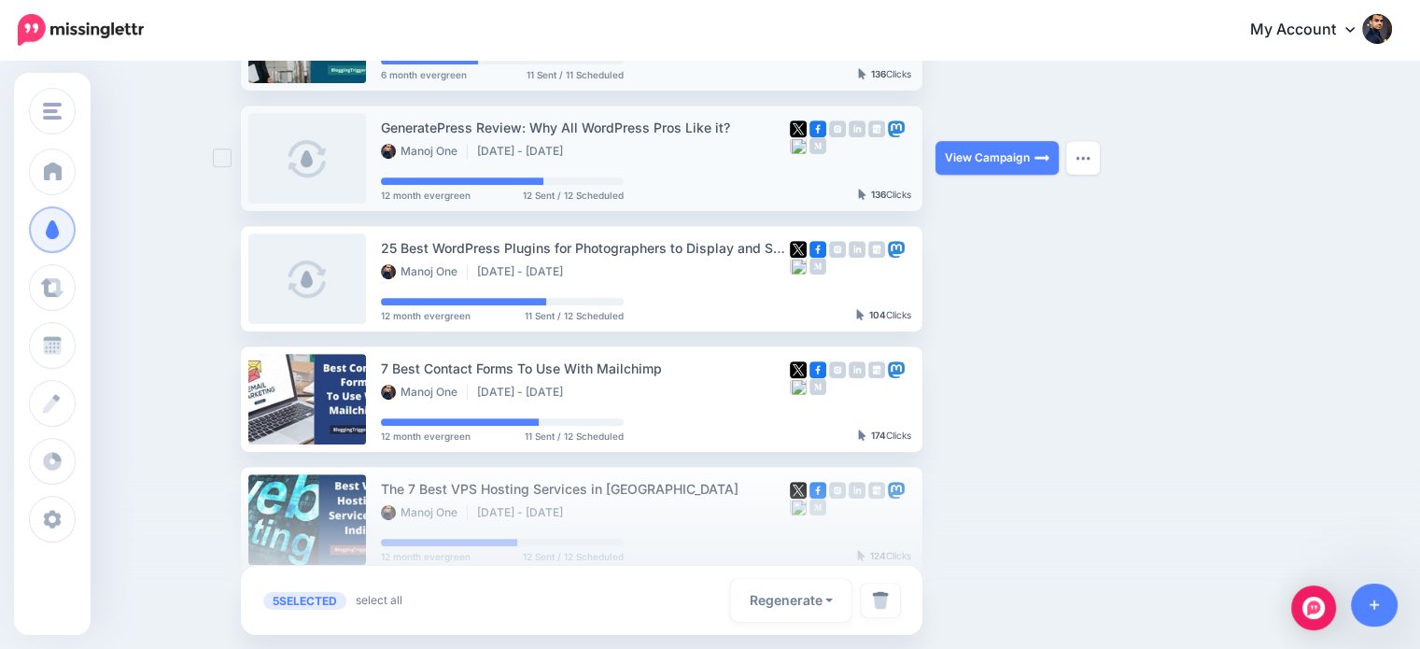
click at [224, 160] on ins at bounding box center [222, 157] width 19 height 19
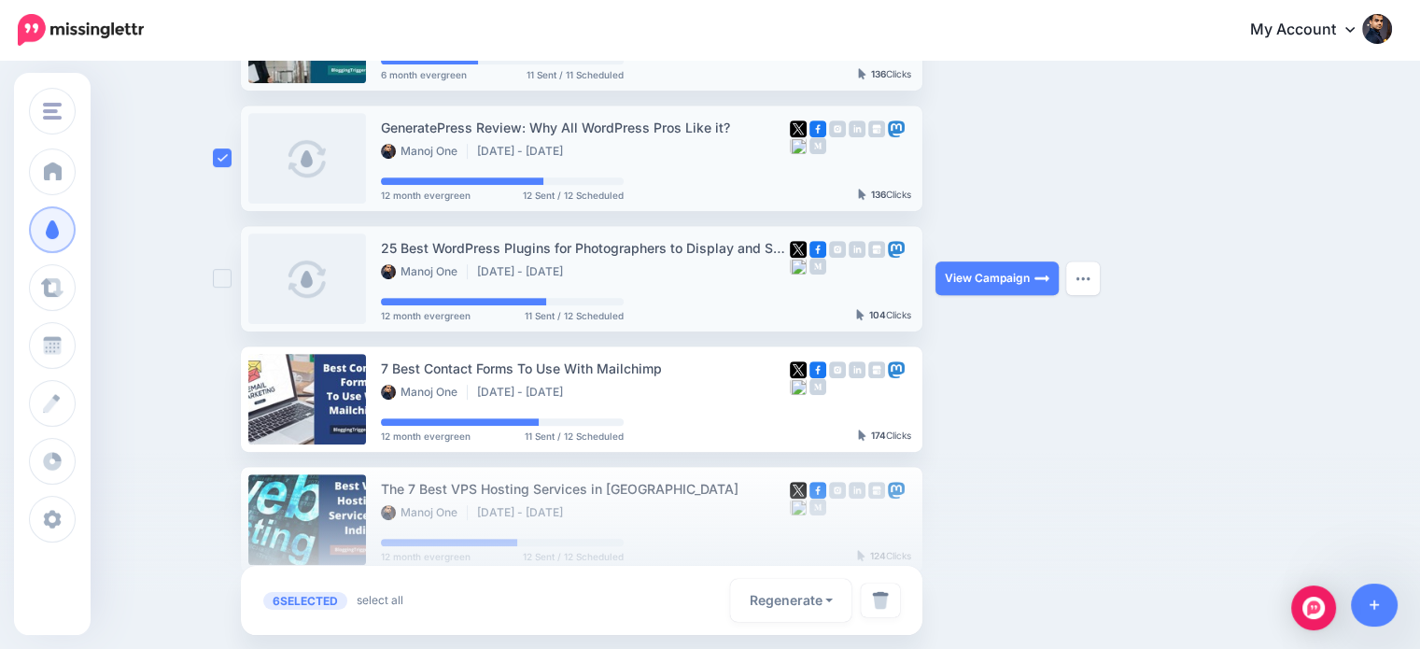
click at [231, 277] on ins at bounding box center [222, 278] width 19 height 19
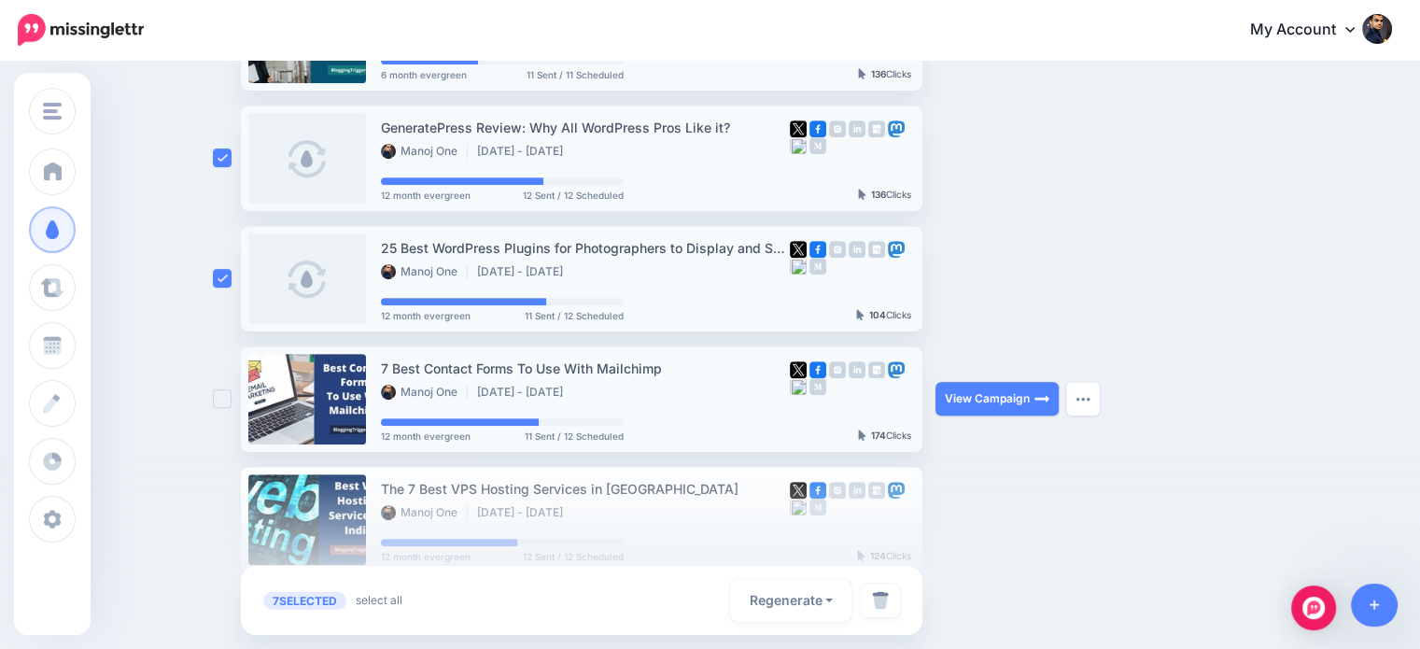
click at [227, 395] on ins at bounding box center [222, 398] width 19 height 19
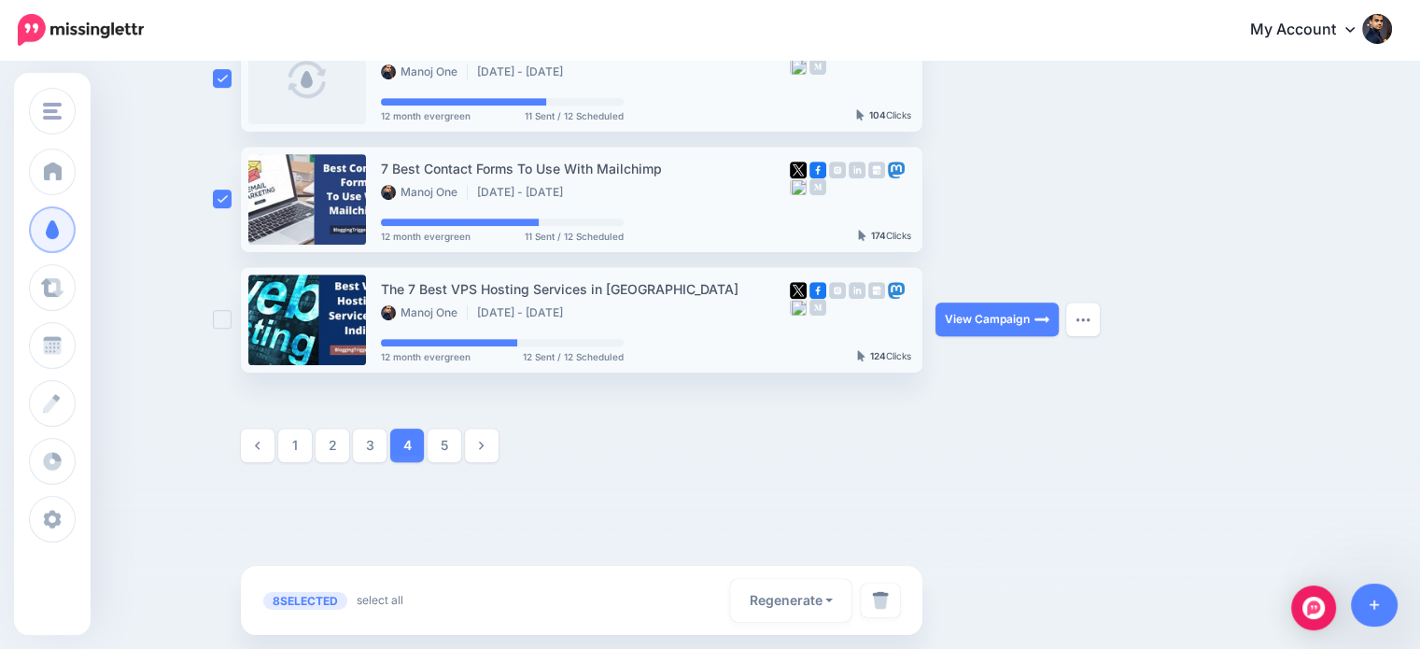
click at [231, 313] on ins at bounding box center [222, 319] width 19 height 19
click at [889, 597] on img at bounding box center [880, 600] width 17 height 19
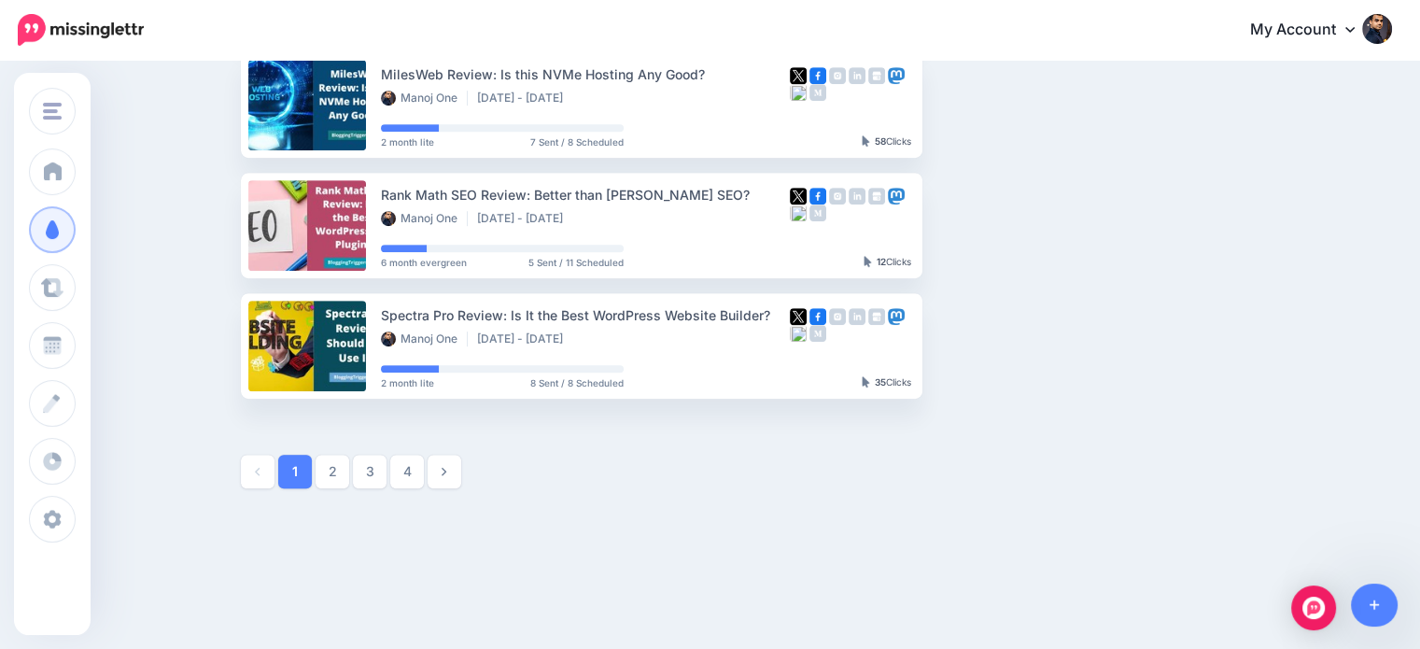
scroll to position [1064, 0]
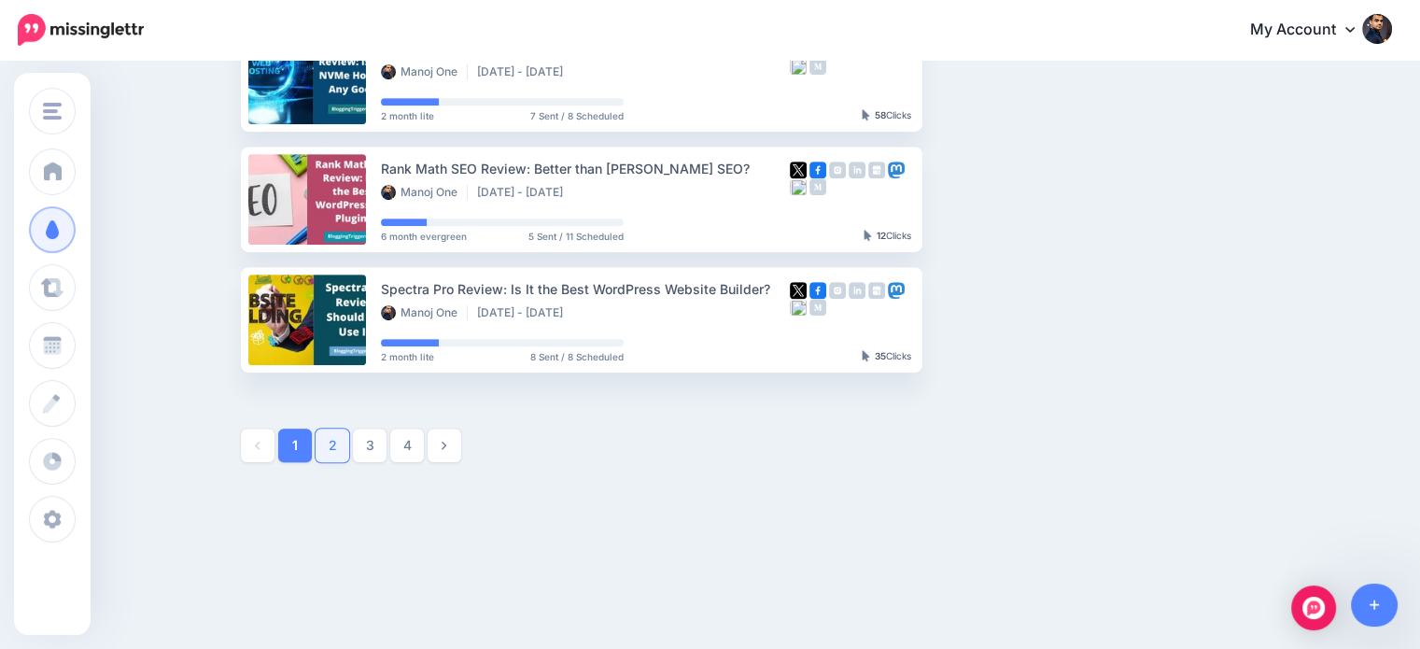
click at [329, 448] on link "2" at bounding box center [333, 445] width 34 height 34
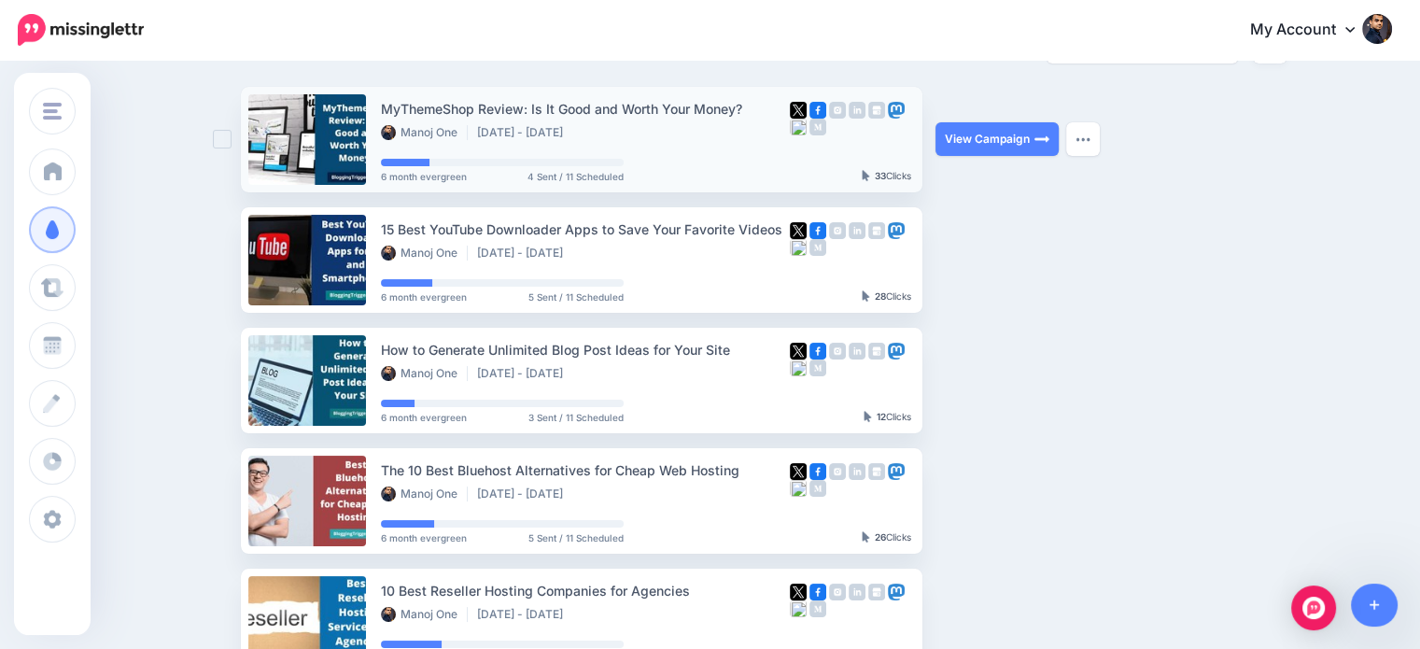
click at [231, 141] on ins at bounding box center [222, 139] width 19 height 19
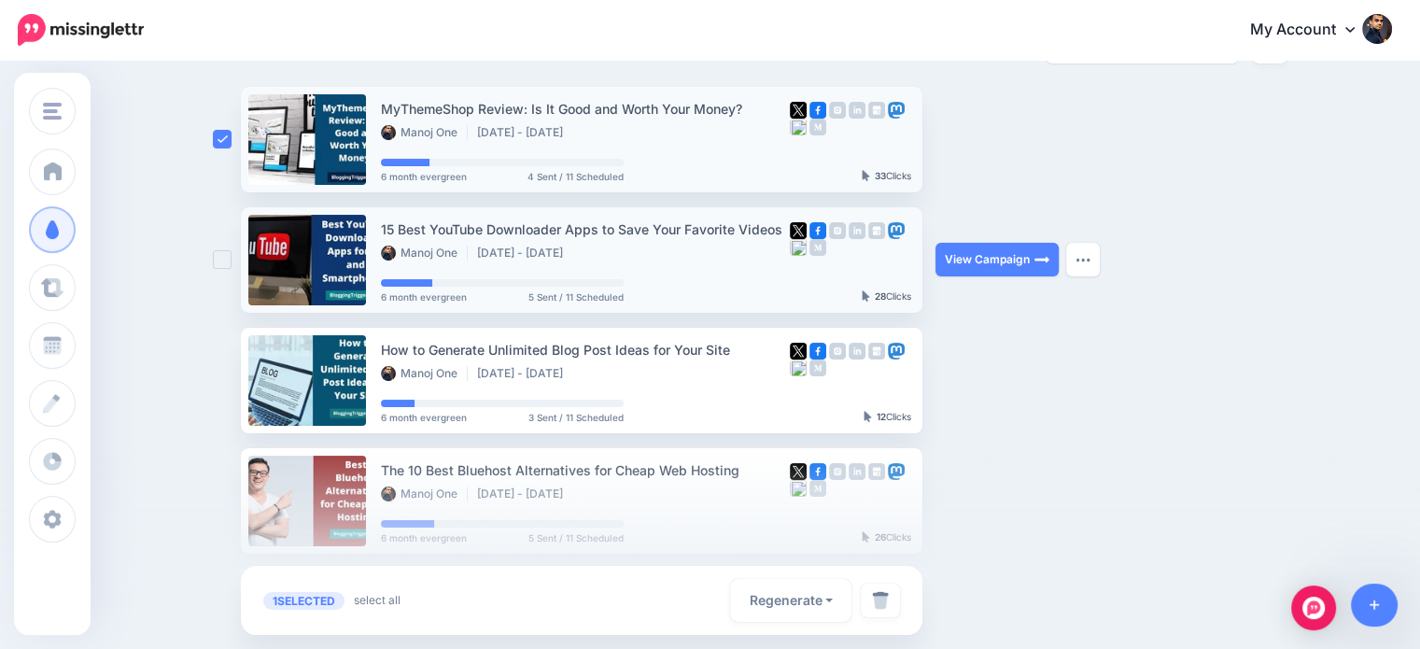
click at [228, 267] on ins at bounding box center [222, 259] width 19 height 19
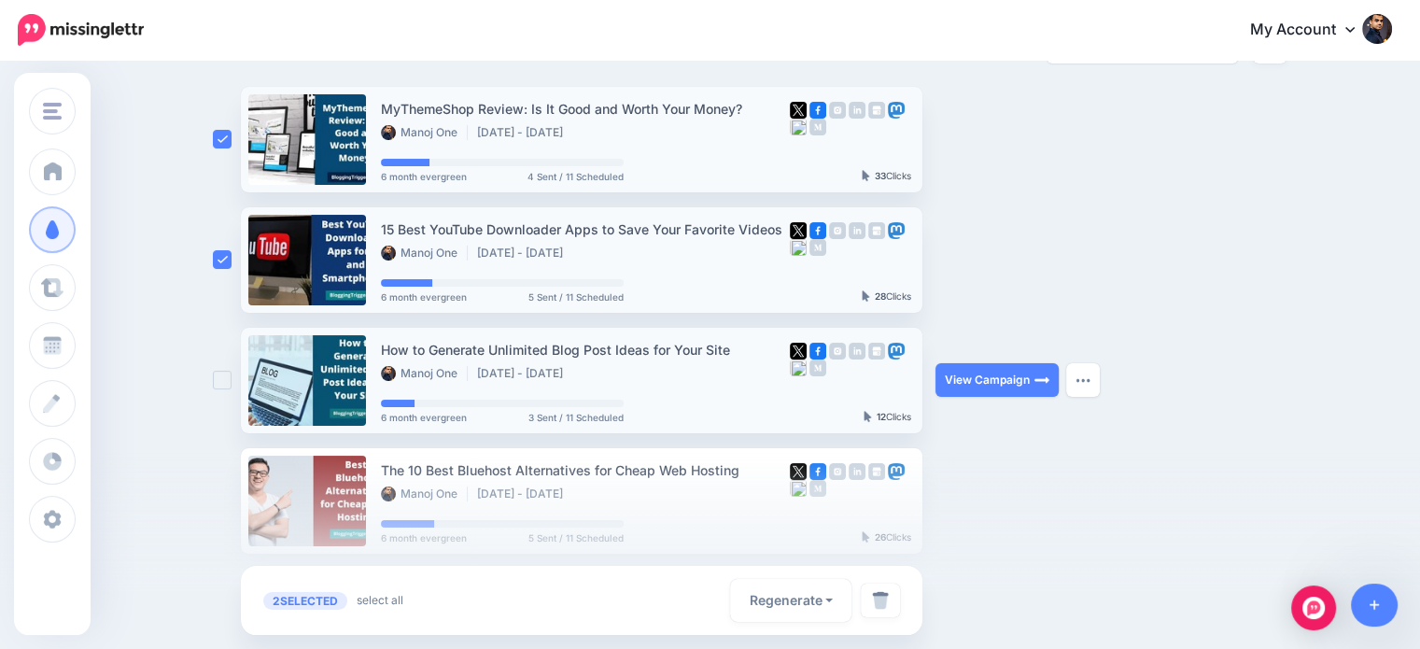
click at [228, 386] on ins at bounding box center [222, 380] width 19 height 19
click at [231, 497] on div at bounding box center [710, 551] width 1420 height 196
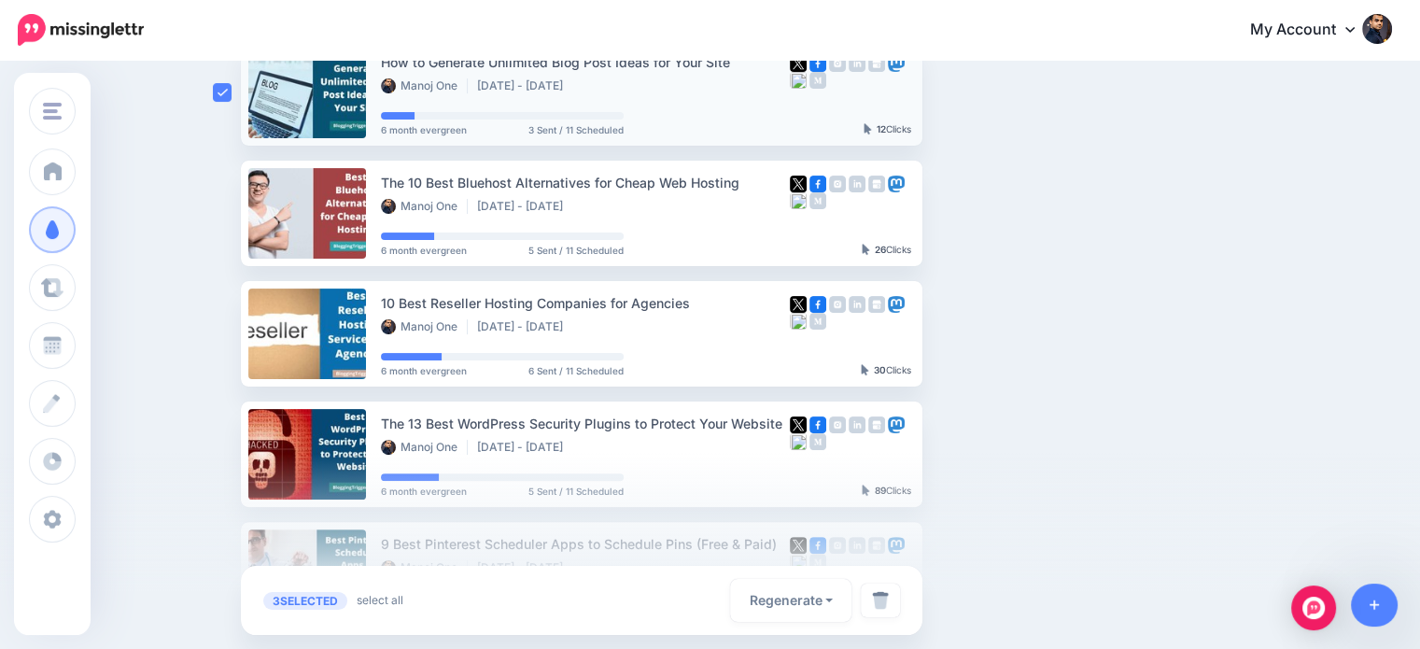
scroll to position [484, 0]
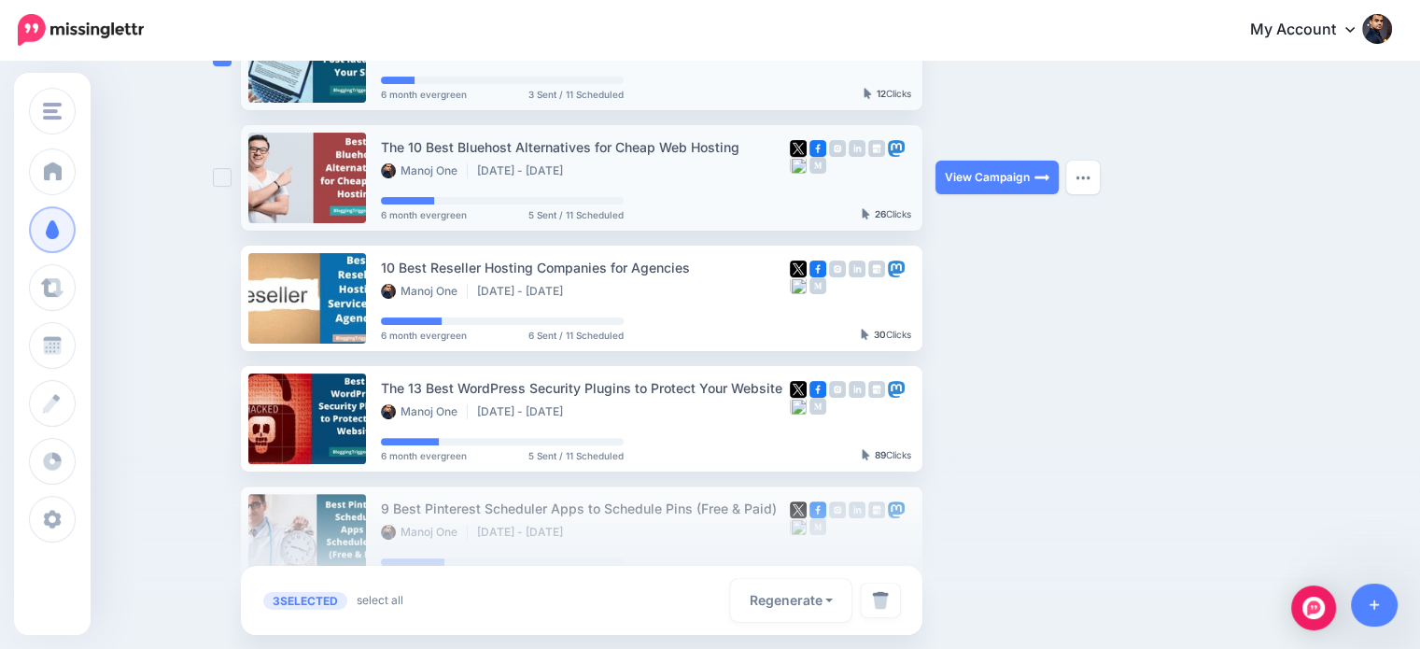
click at [223, 178] on ins at bounding box center [222, 177] width 19 height 19
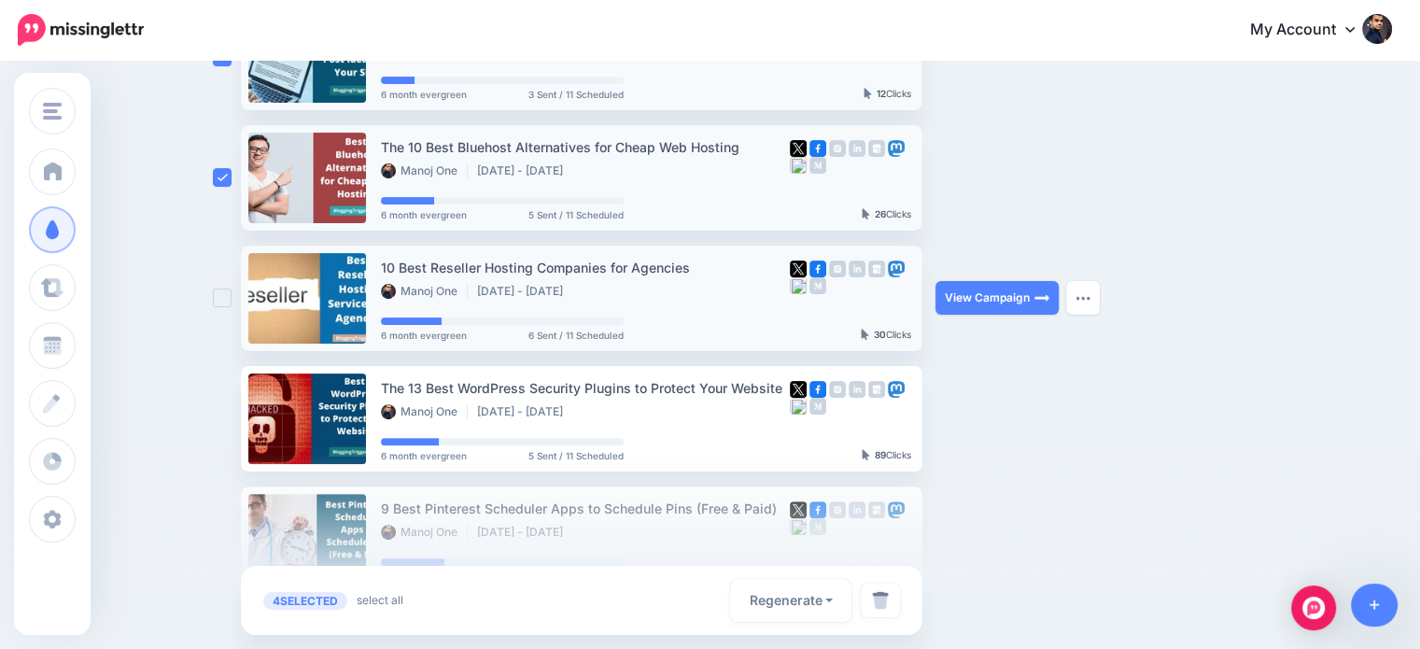
click at [229, 292] on ins at bounding box center [222, 297] width 19 height 19
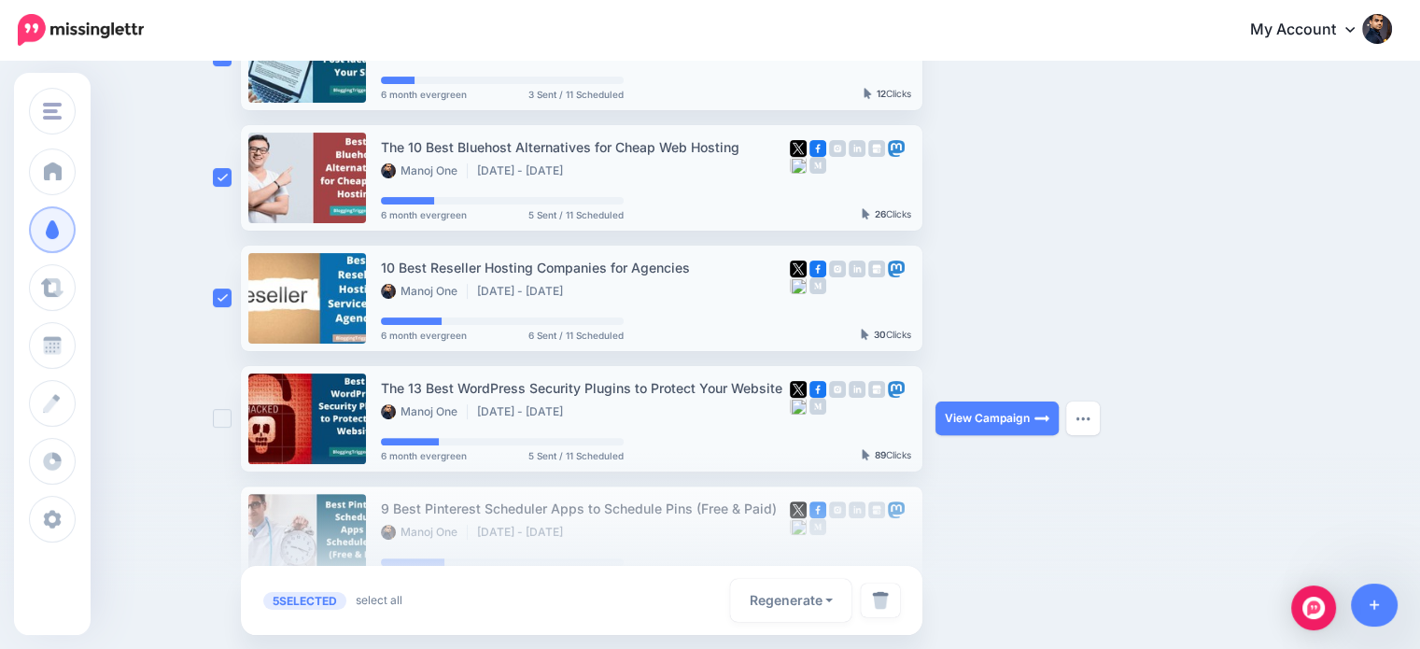
click at [232, 416] on ins at bounding box center [222, 418] width 19 height 19
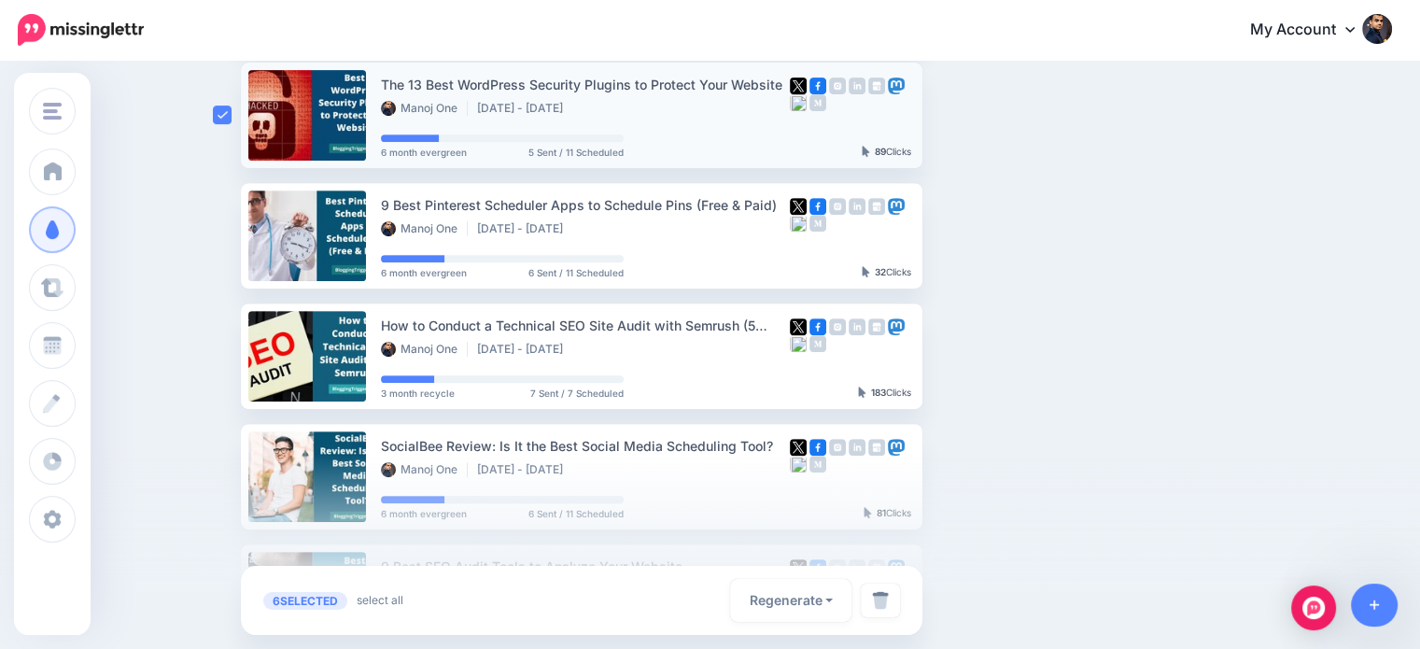
scroll to position [793, 0]
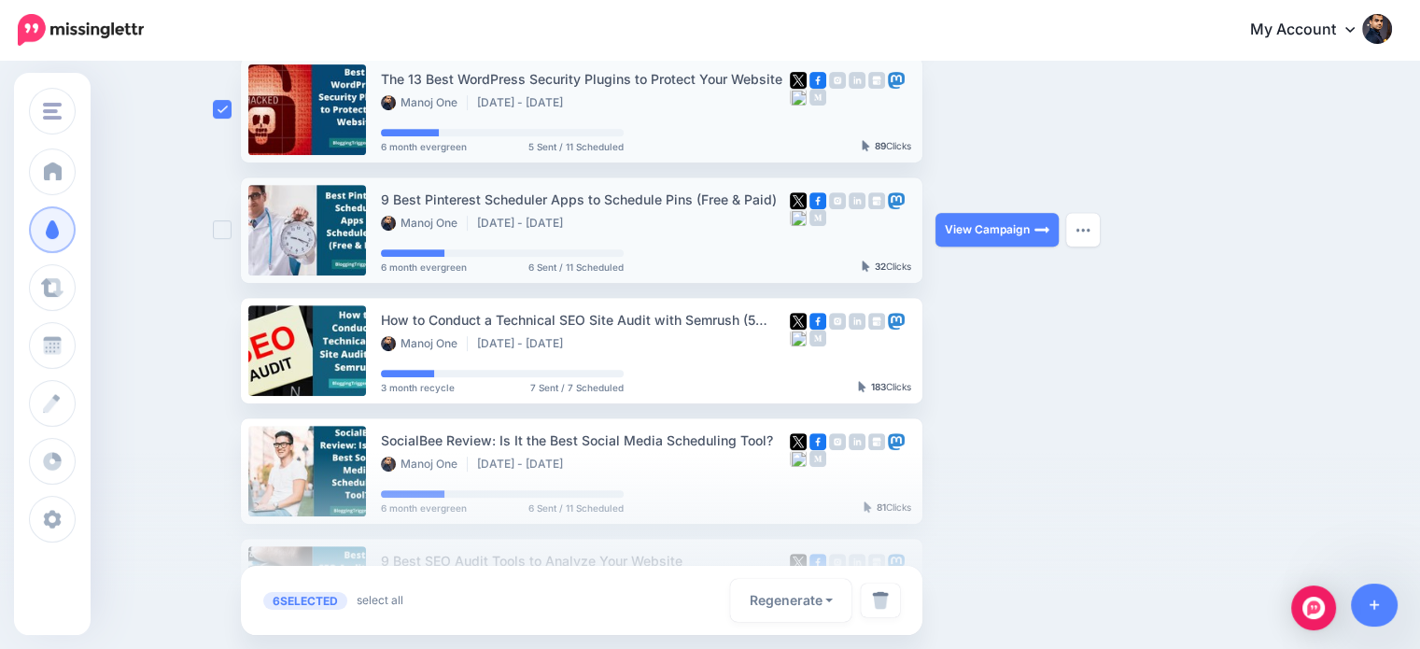
click at [230, 228] on ins at bounding box center [222, 229] width 19 height 19
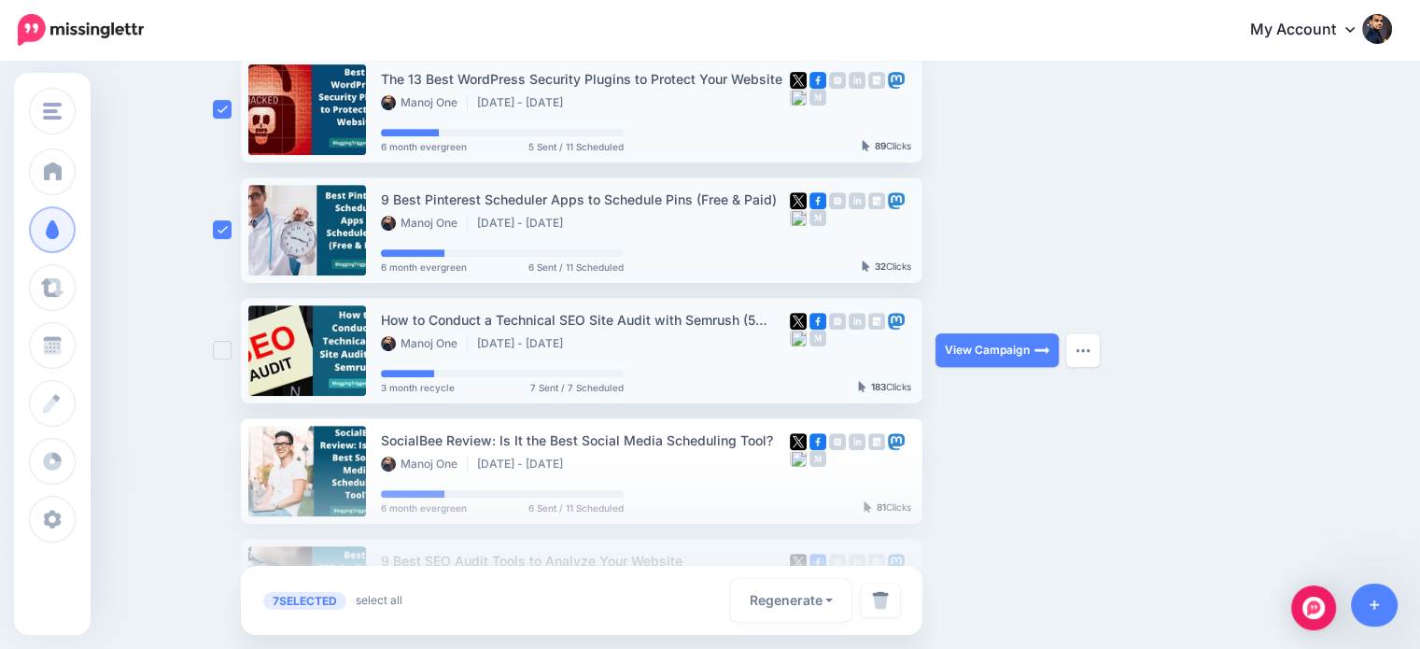
click at [228, 347] on ins at bounding box center [222, 350] width 19 height 19
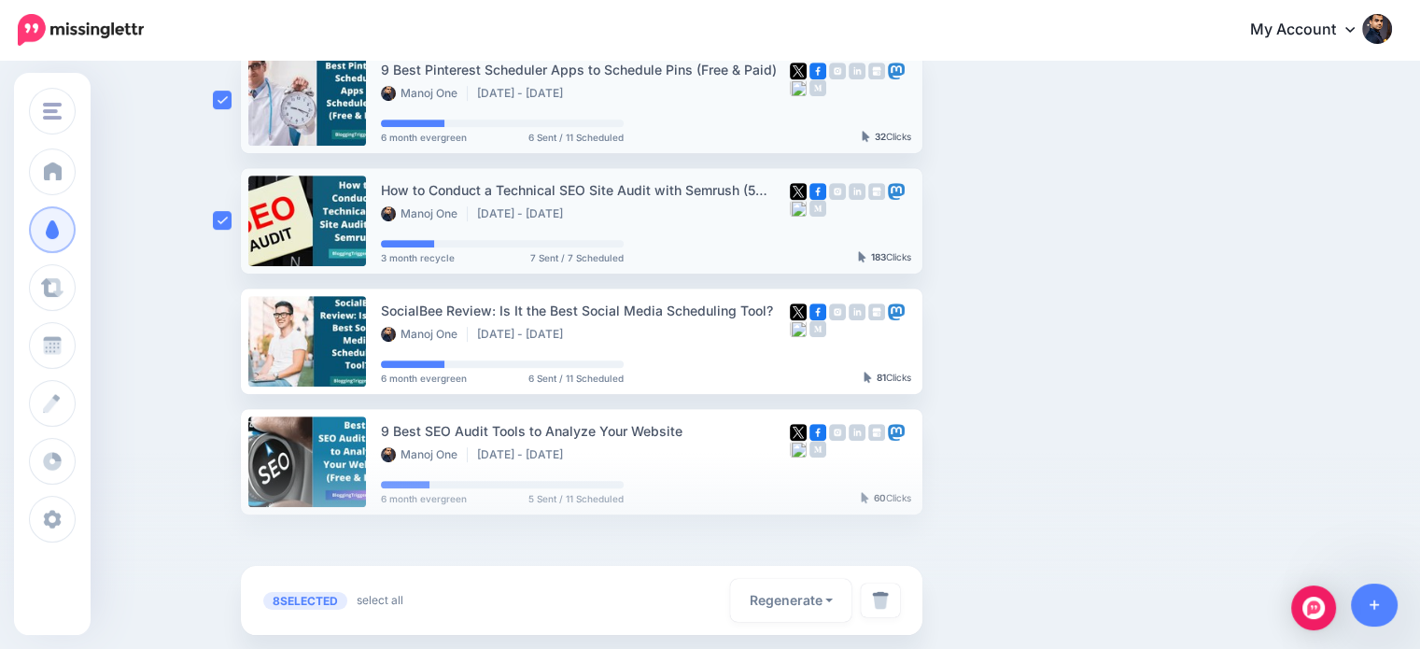
scroll to position [1064, 0]
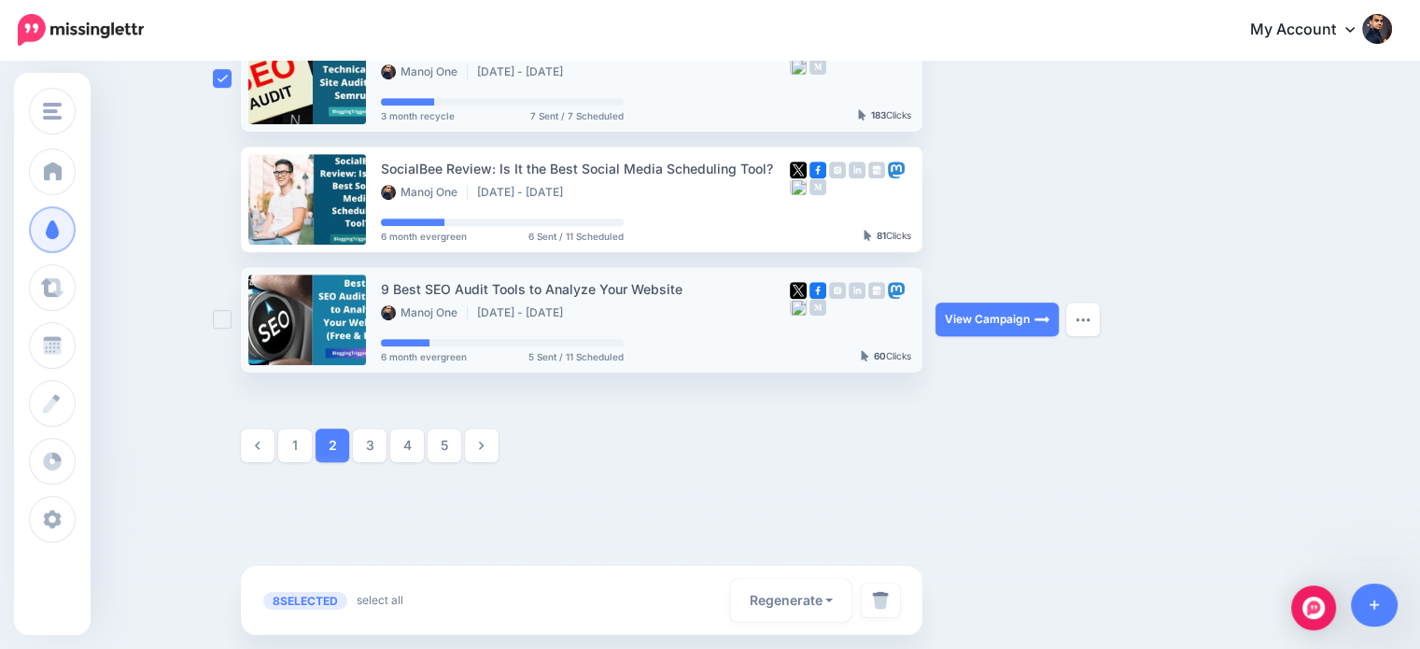
click at [223, 323] on ins at bounding box center [222, 319] width 19 height 19
click at [893, 589] on link at bounding box center [880, 600] width 39 height 34
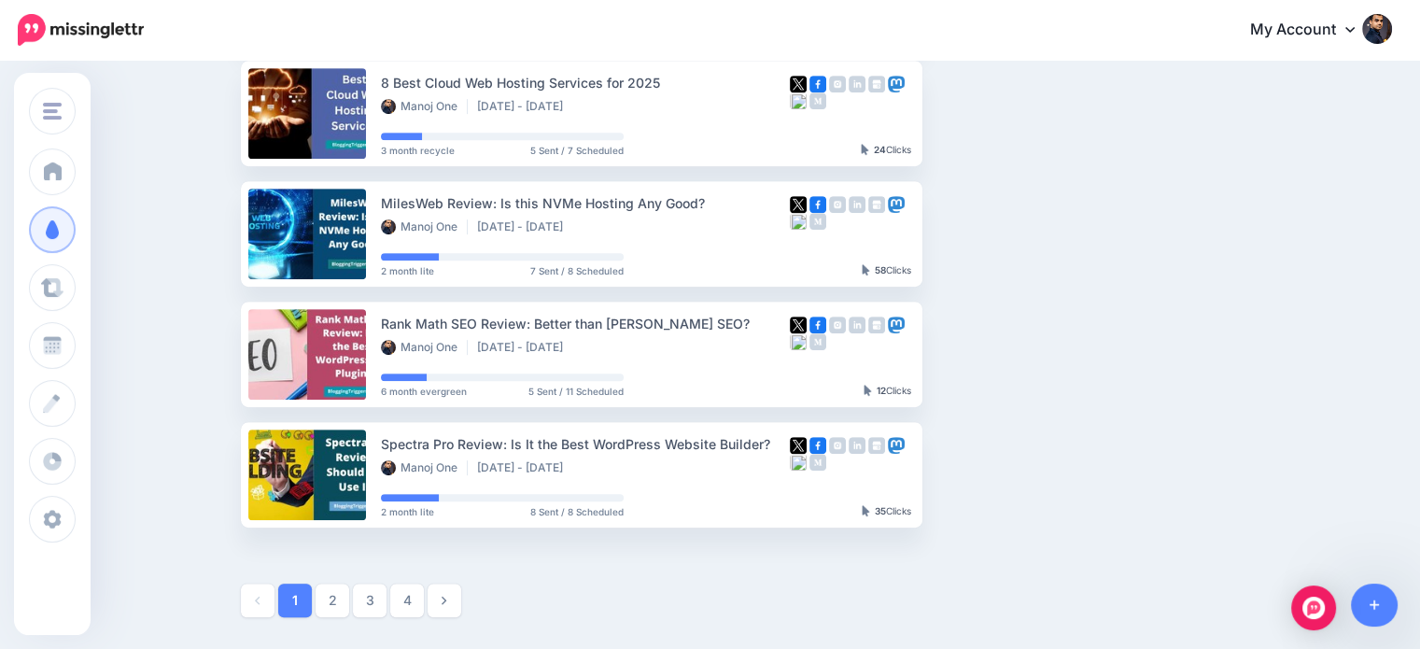
scroll to position [969, 0]
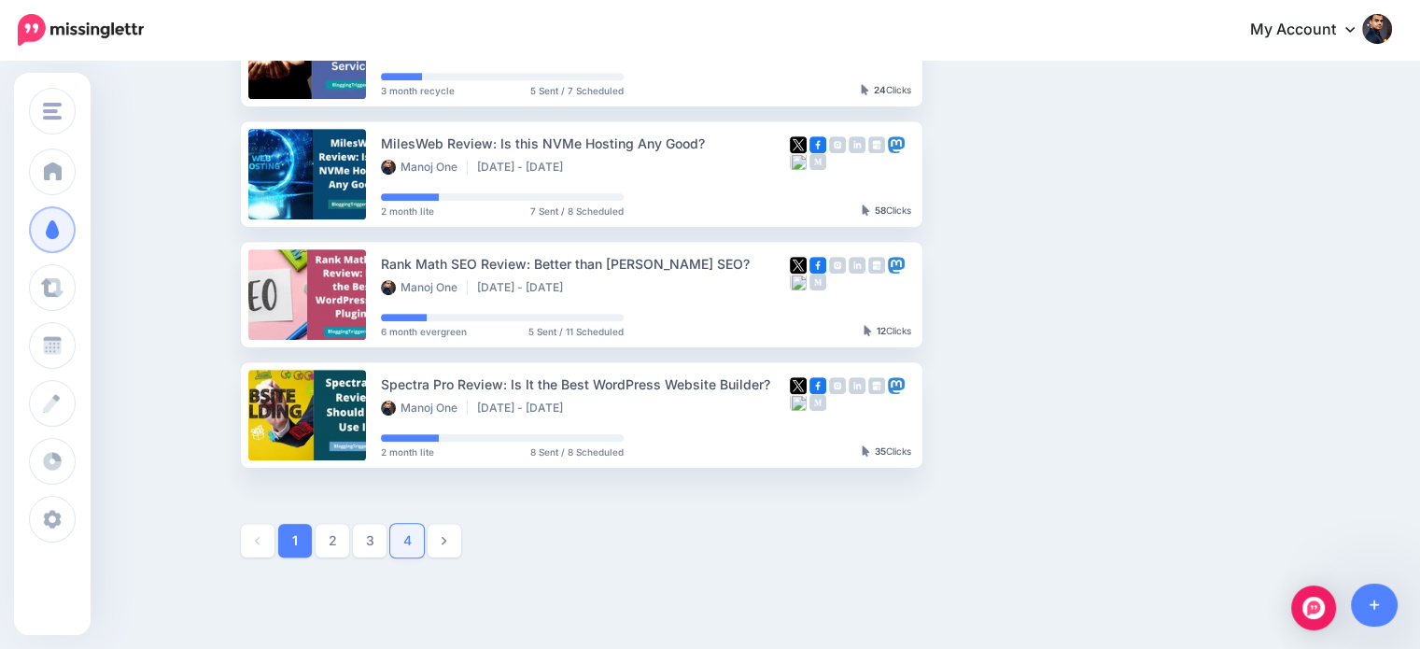
click at [419, 540] on link "4" at bounding box center [407, 541] width 34 height 34
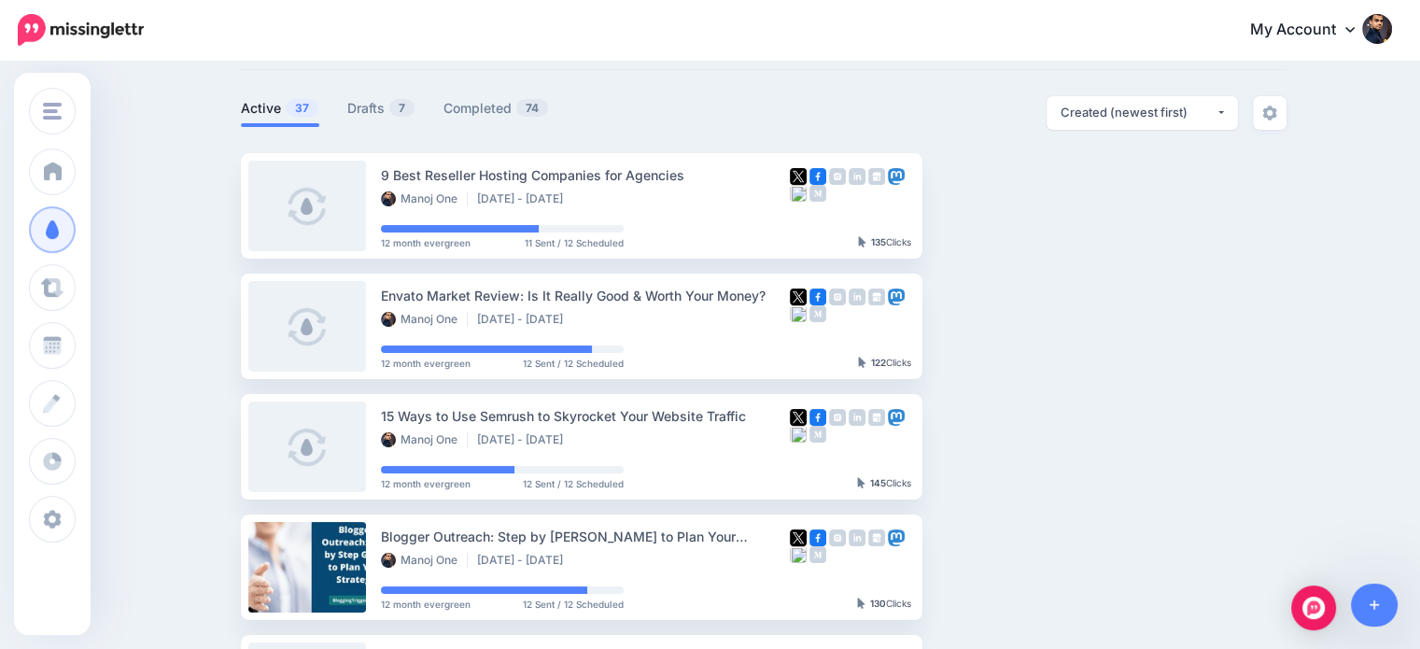
scroll to position [64, 0]
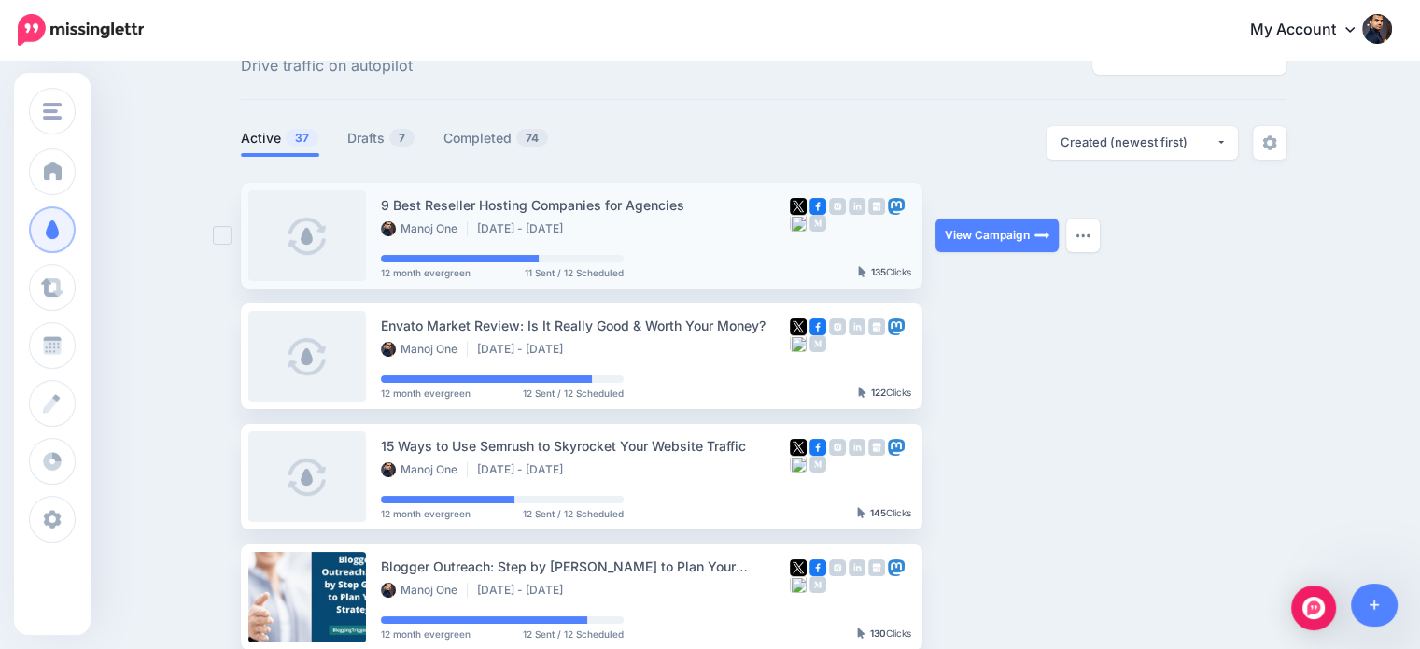
click at [228, 237] on ins at bounding box center [222, 235] width 19 height 19
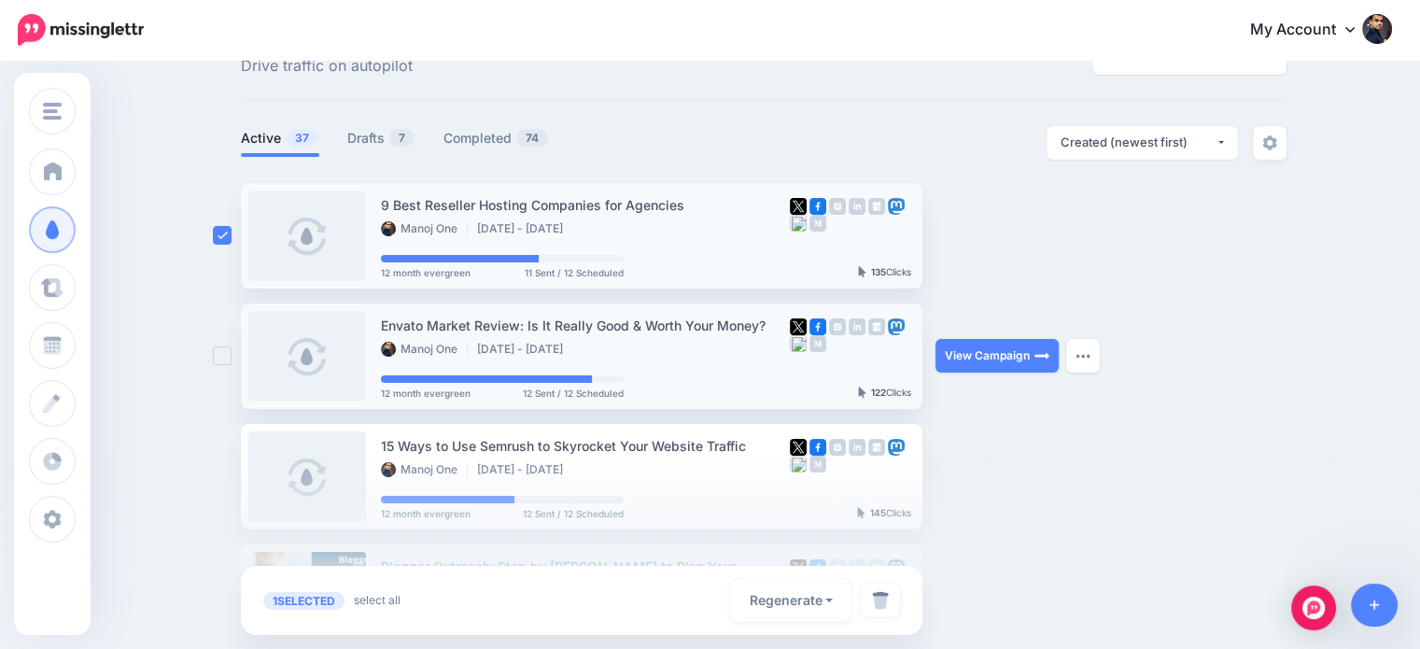
click at [229, 354] on ins at bounding box center [222, 355] width 19 height 19
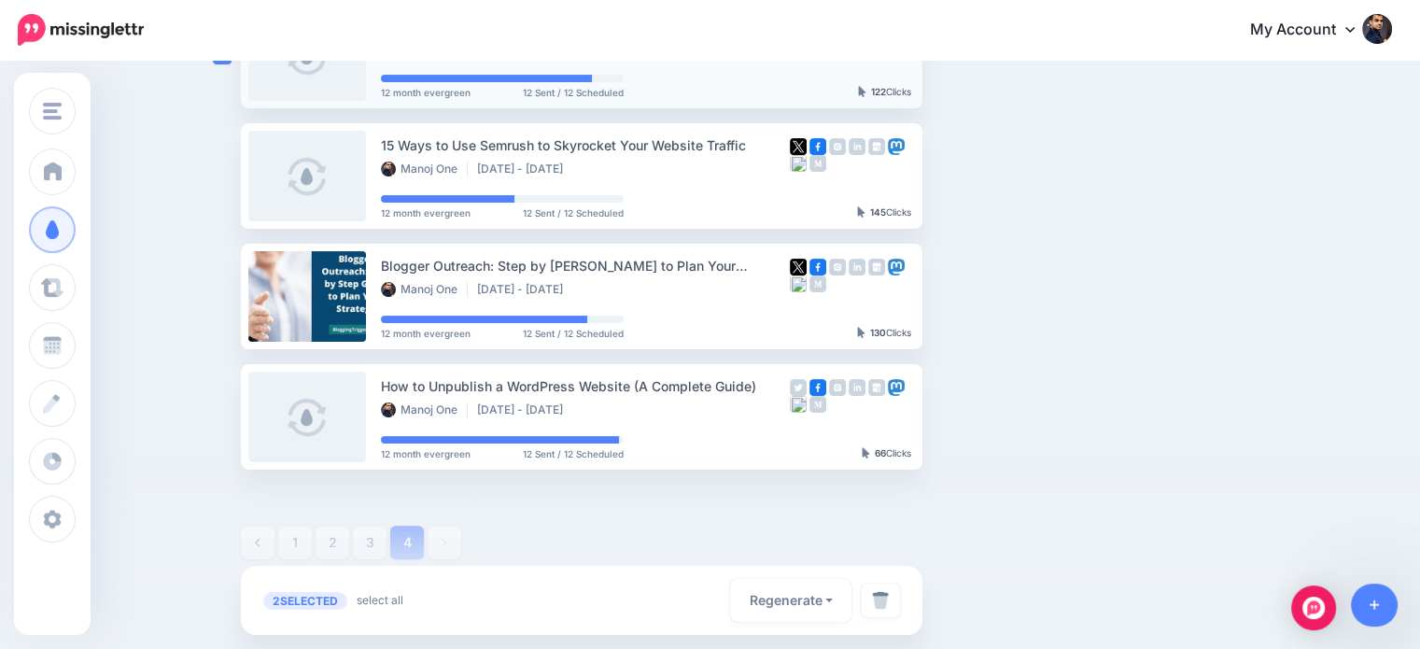
scroll to position [368, 0]
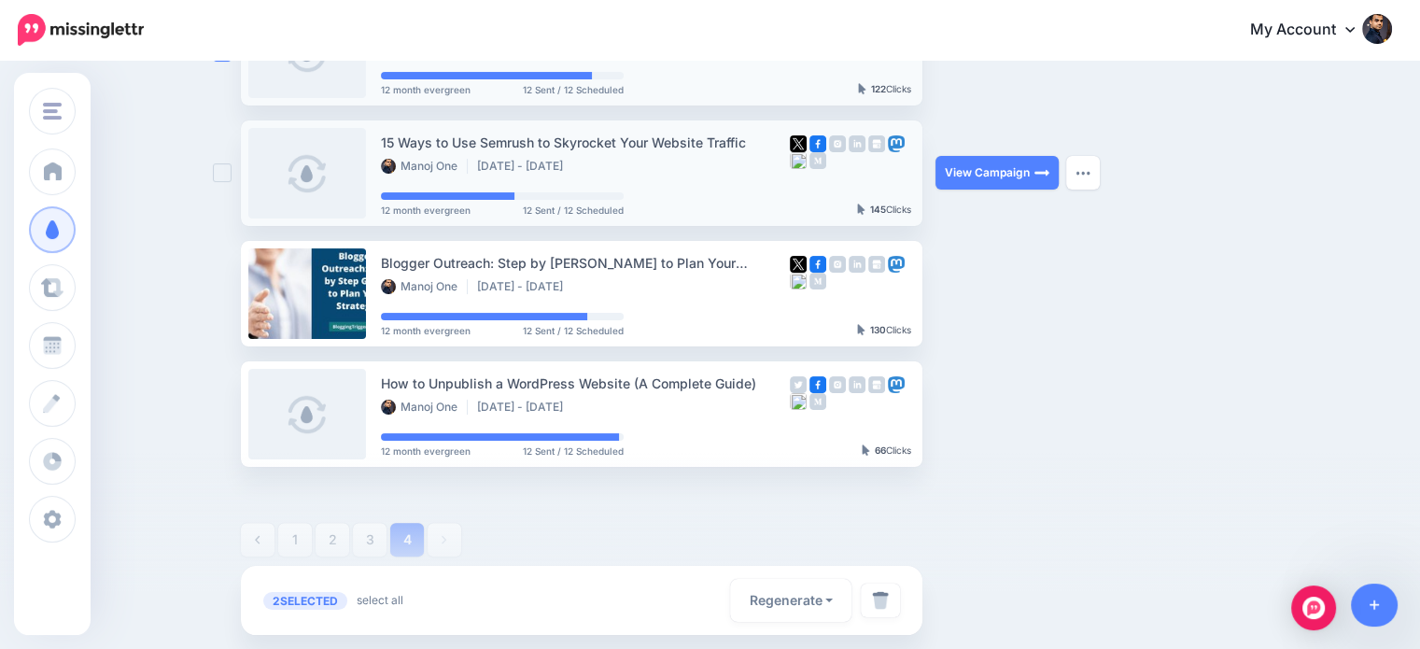
click at [230, 173] on ins at bounding box center [222, 172] width 19 height 19
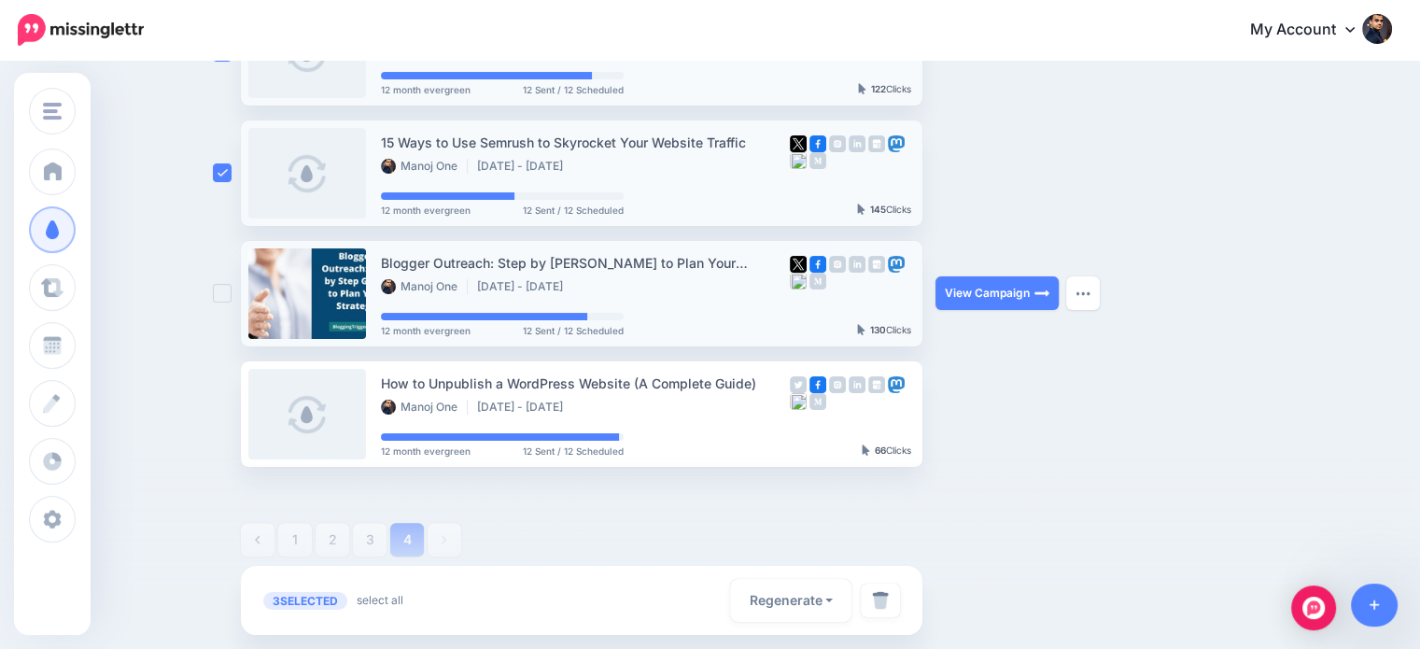
click at [229, 293] on ins at bounding box center [222, 293] width 19 height 19
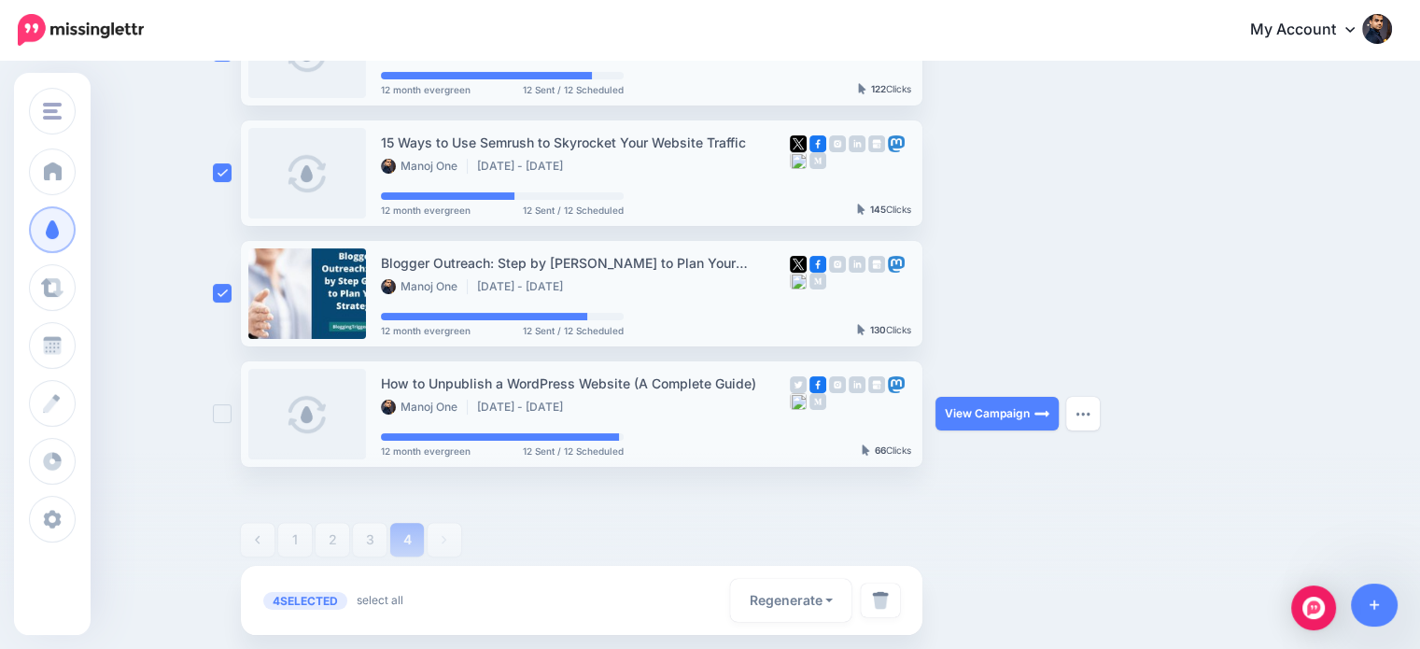
click at [229, 411] on ins at bounding box center [222, 413] width 19 height 19
click at [889, 600] on img at bounding box center [880, 600] width 17 height 19
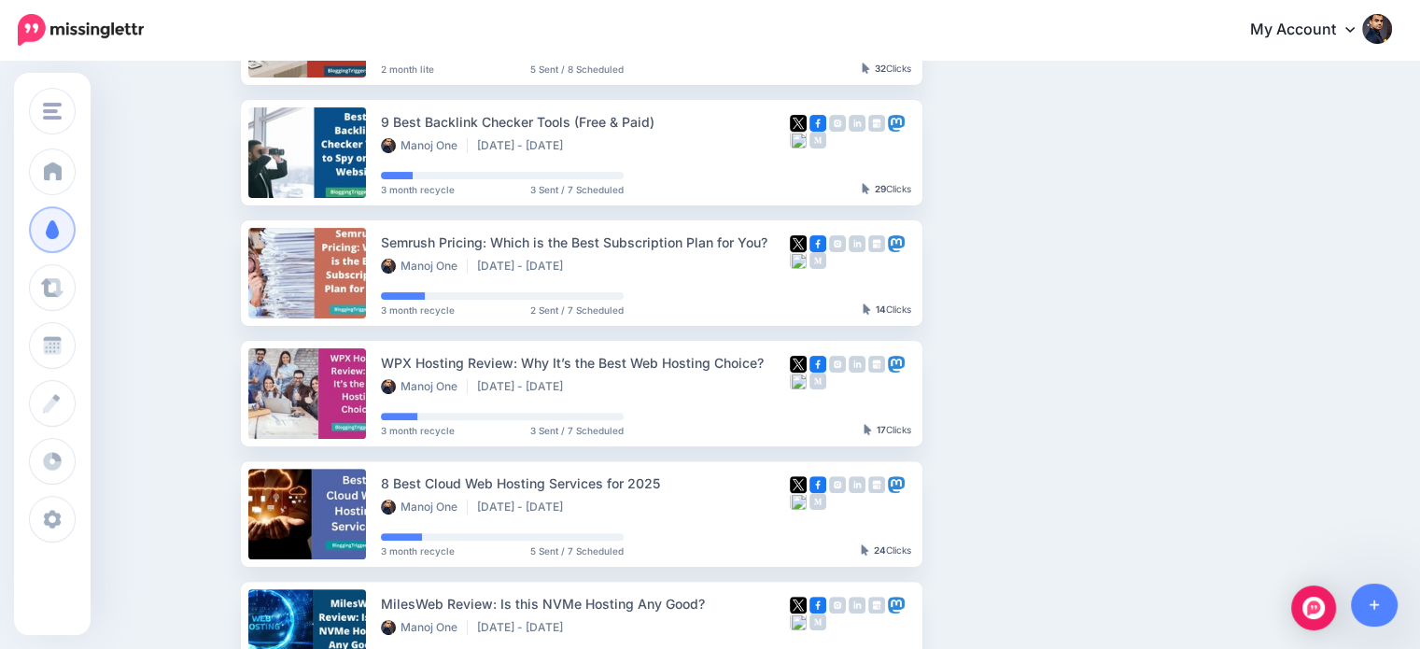
scroll to position [1064, 0]
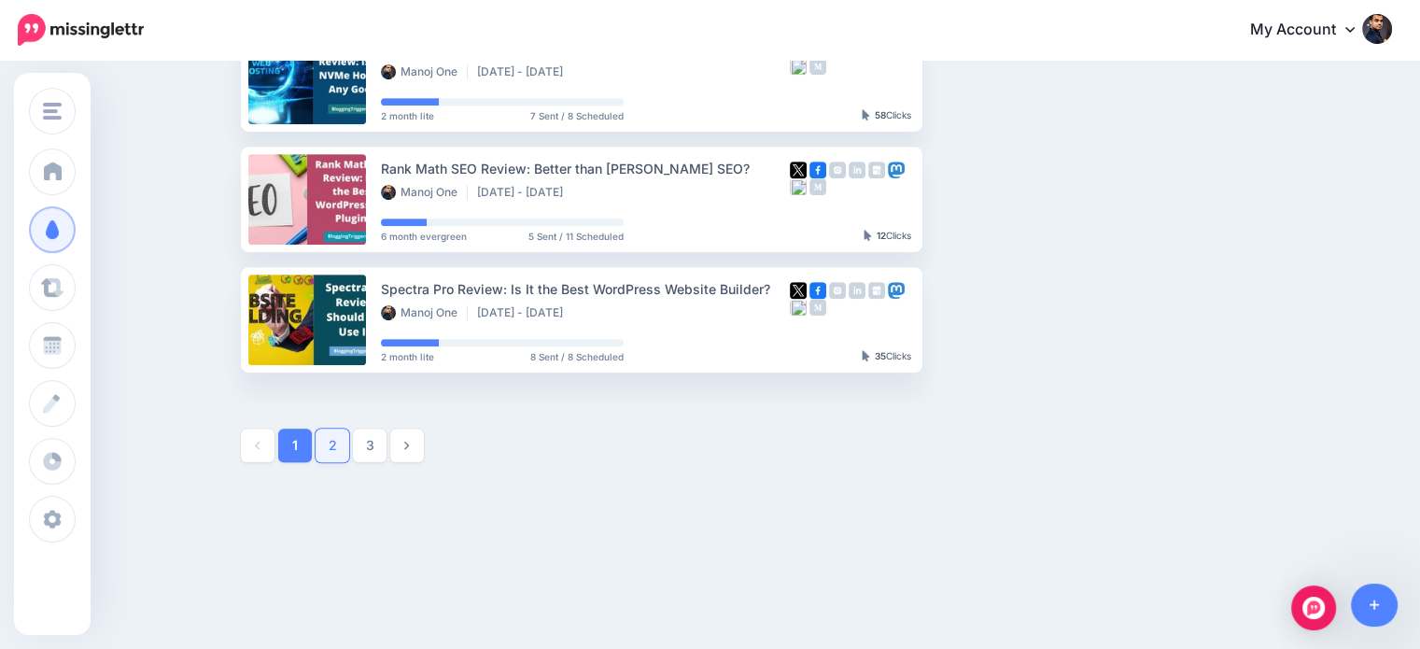
click at [337, 445] on link "2" at bounding box center [333, 445] width 34 height 34
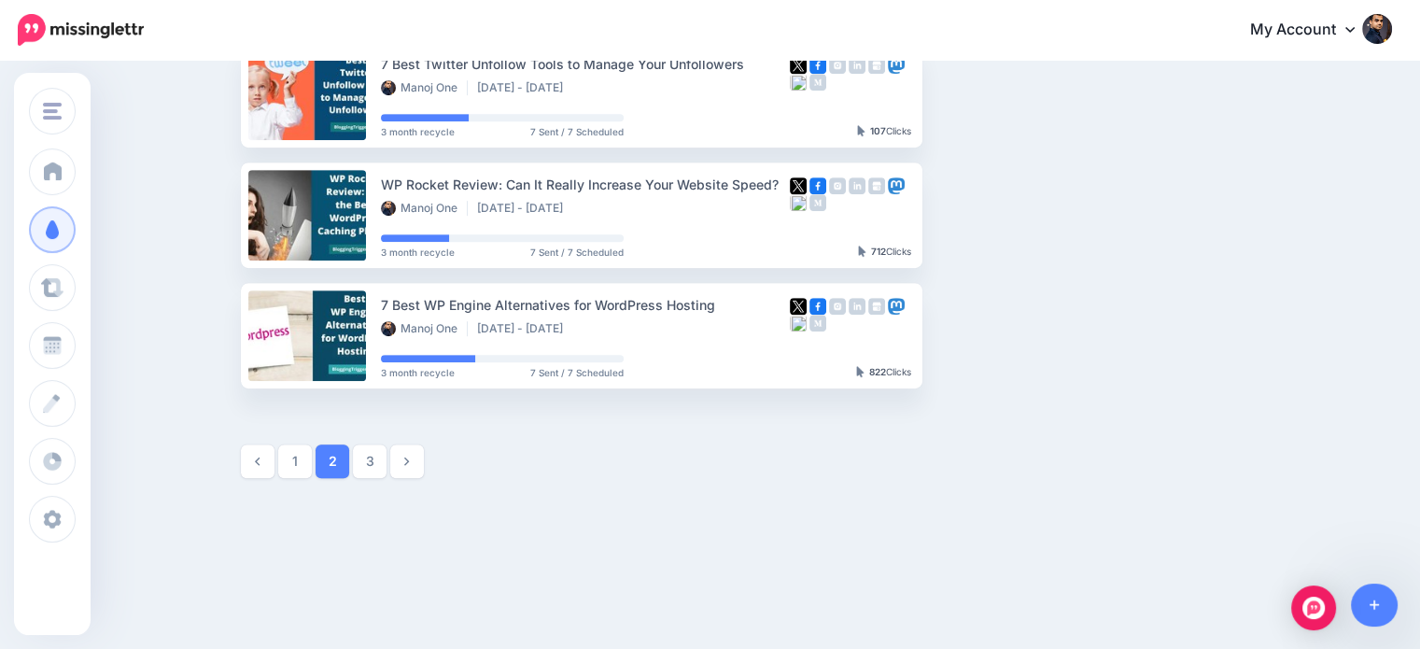
scroll to position [1053, 0]
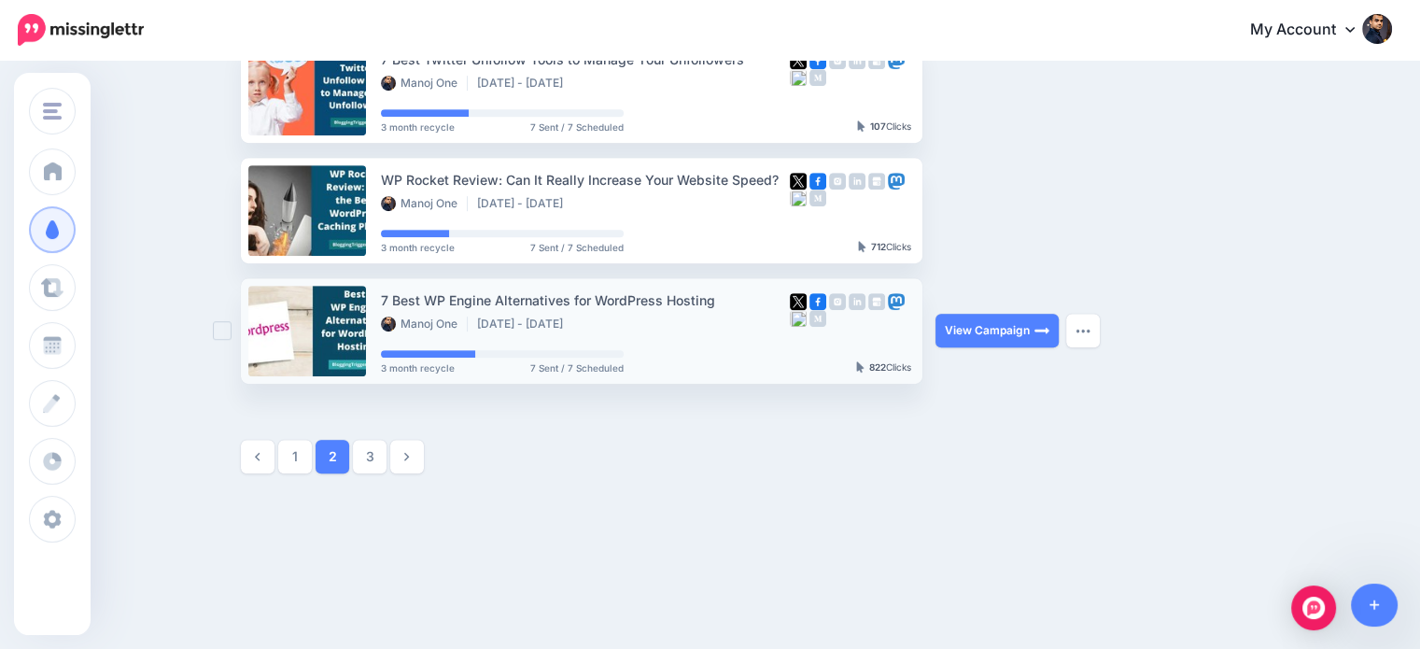
click at [228, 327] on ins at bounding box center [222, 330] width 19 height 19
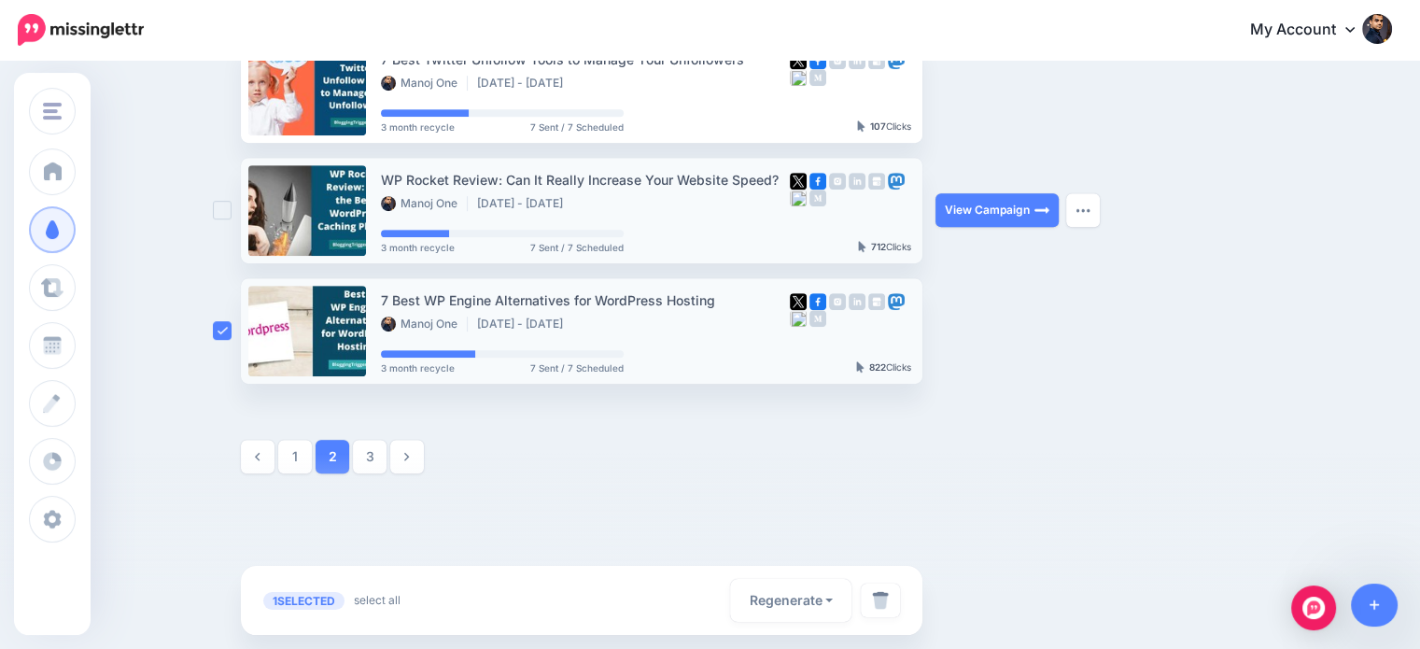
click at [224, 205] on ins at bounding box center [222, 210] width 19 height 19
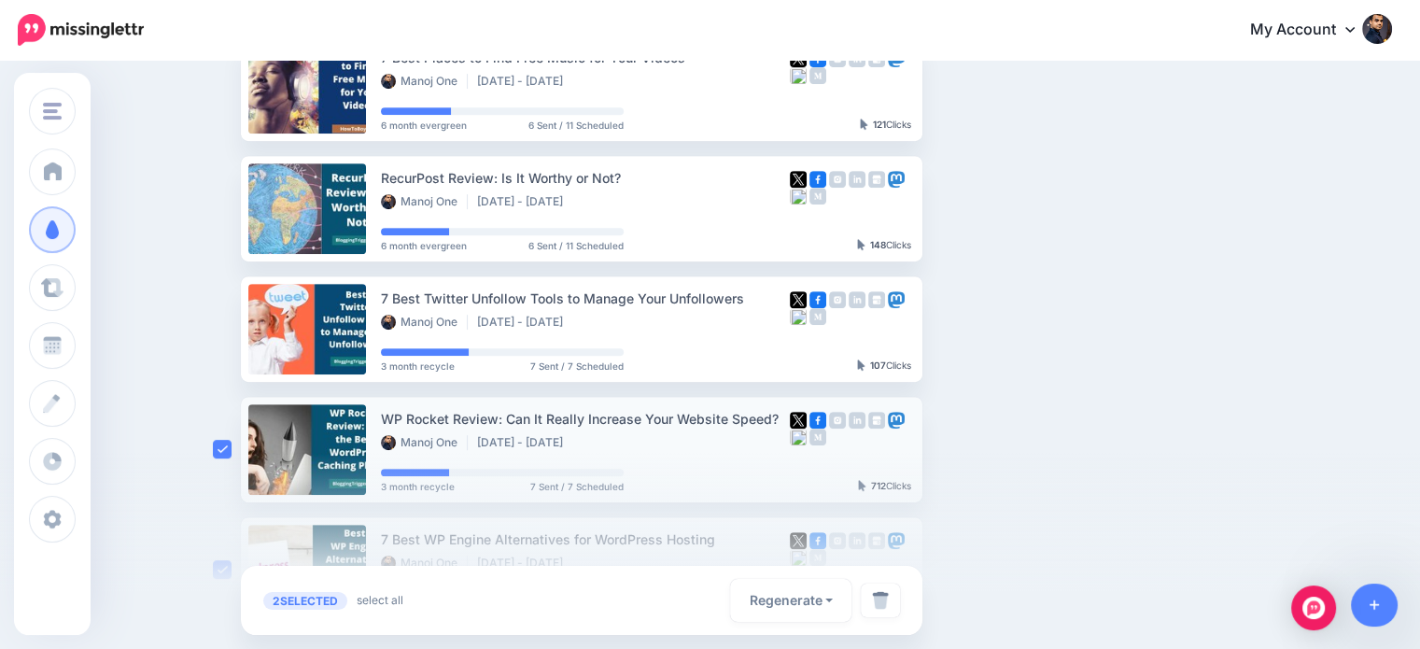
scroll to position [811, 0]
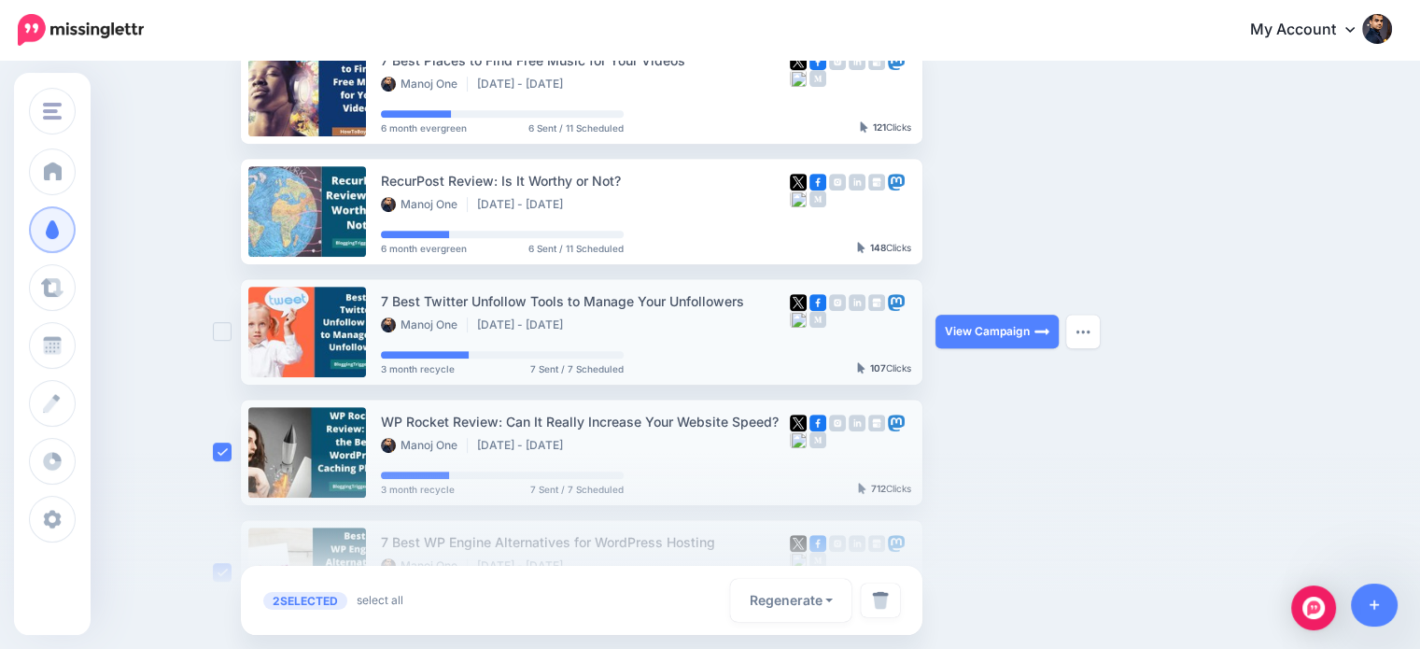
click at [225, 330] on ins at bounding box center [222, 331] width 19 height 19
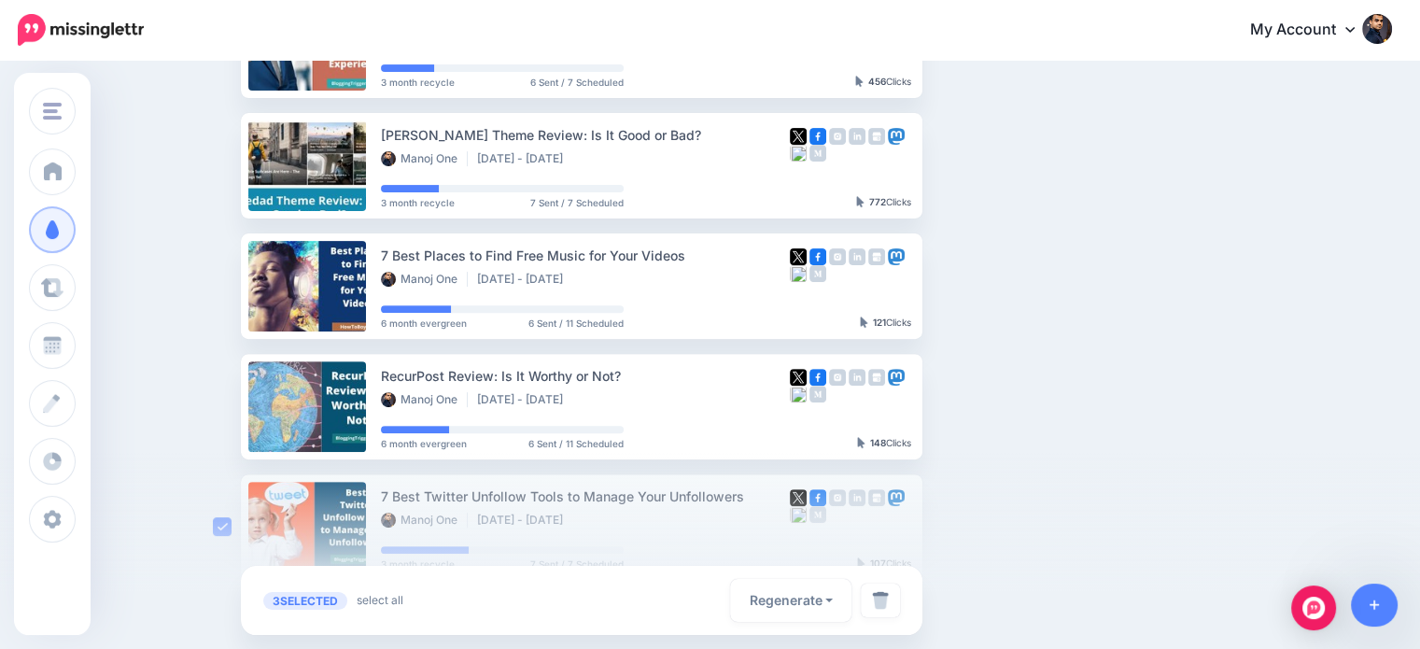
scroll to position [643, 0]
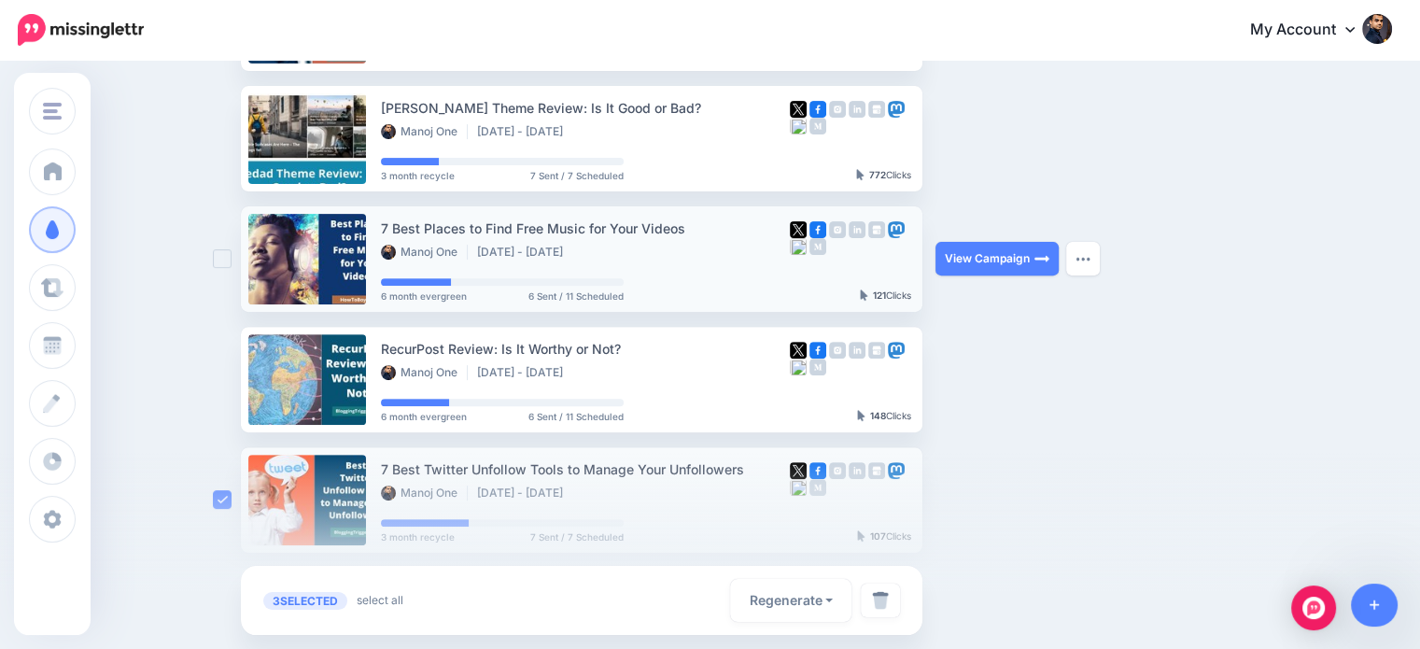
click at [224, 253] on ins at bounding box center [222, 258] width 19 height 19
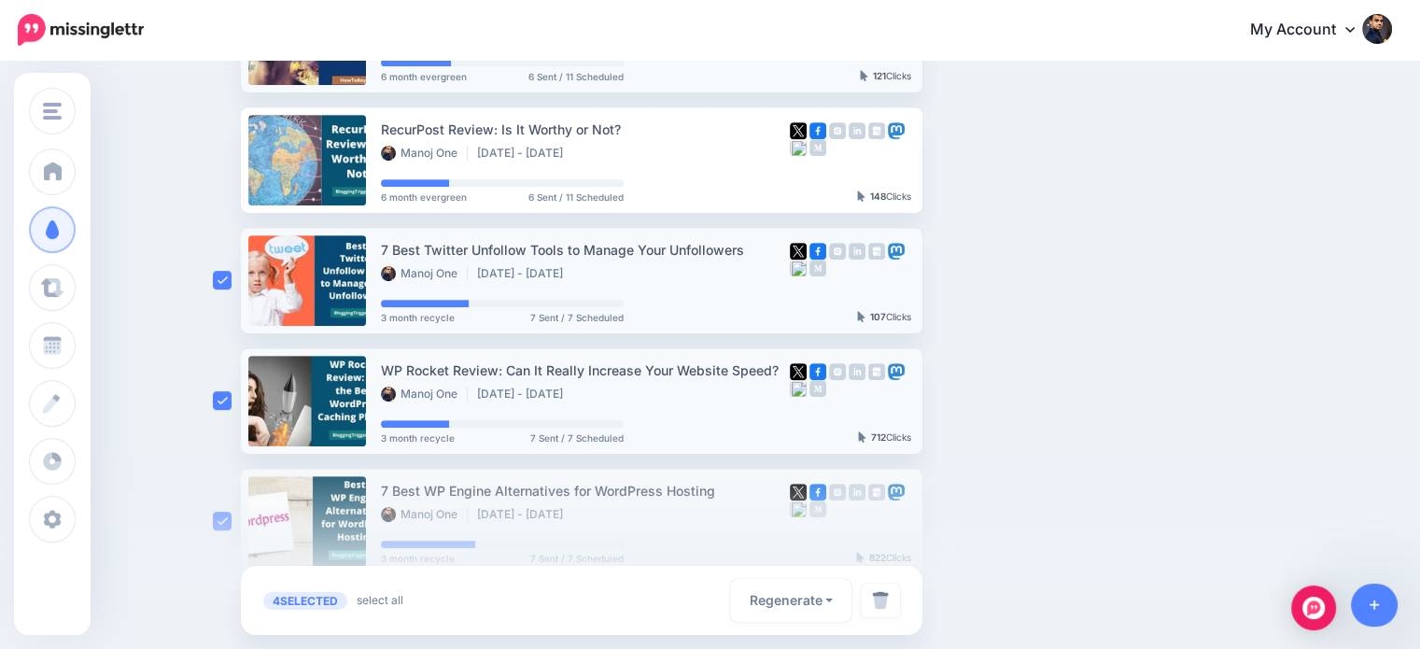
scroll to position [1064, 0]
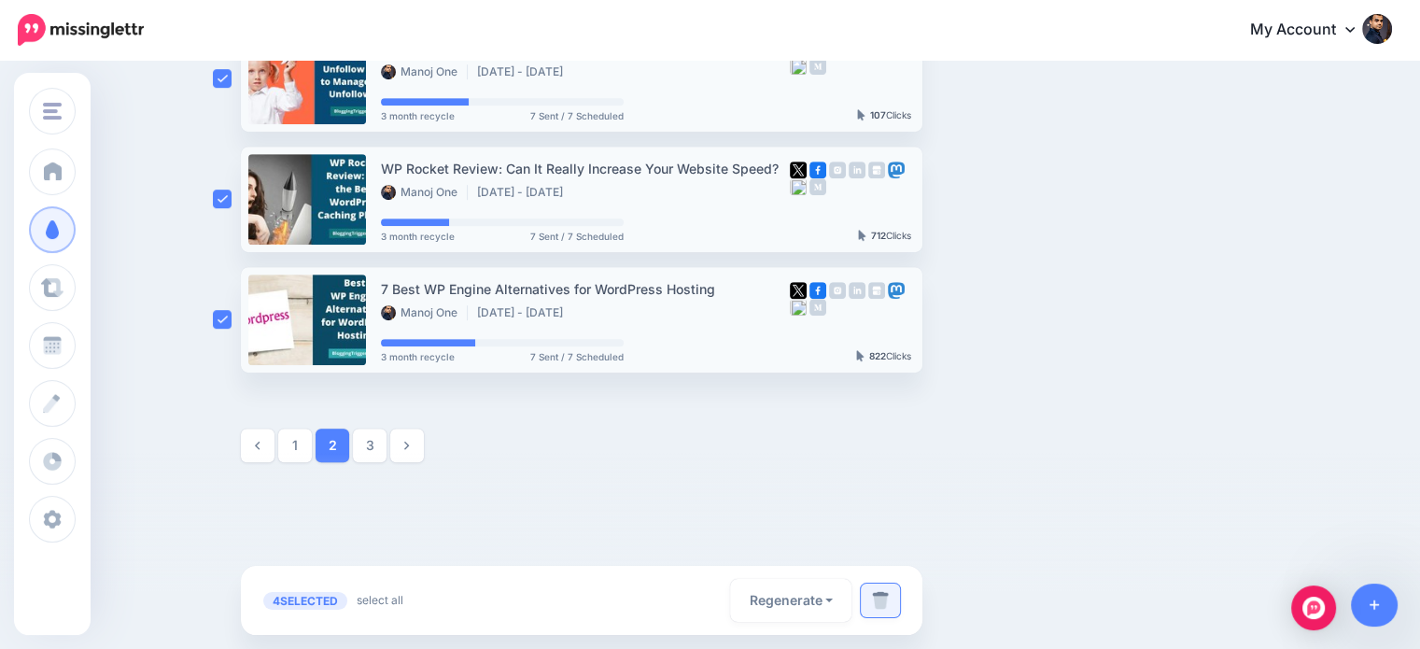
click at [889, 601] on img at bounding box center [880, 600] width 17 height 19
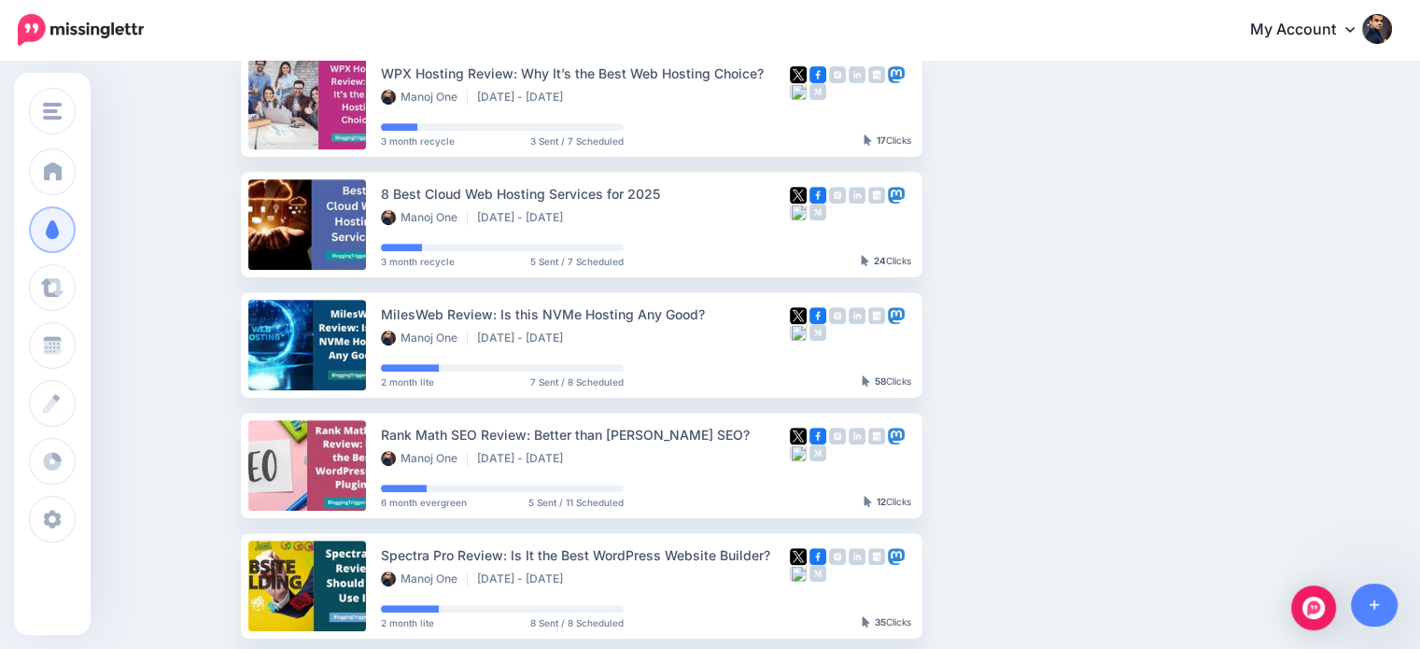
scroll to position [1064, 0]
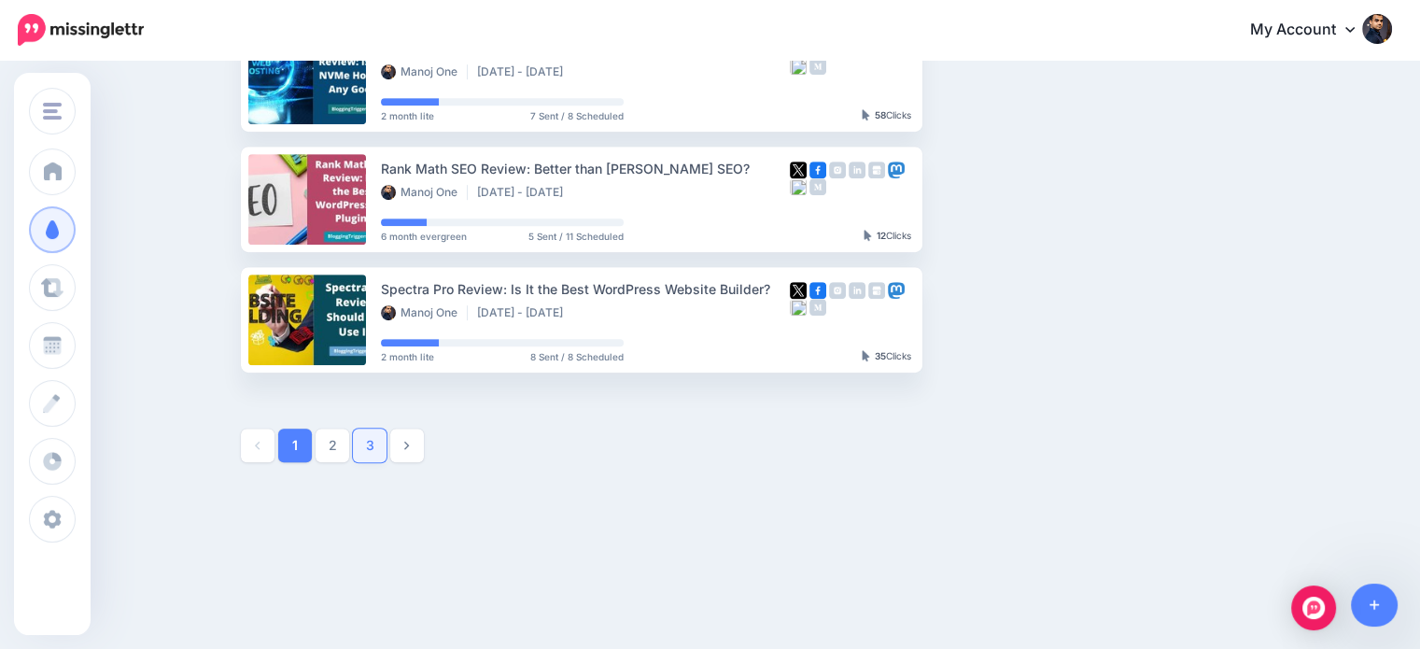
click at [379, 436] on link "3" at bounding box center [370, 445] width 34 height 34
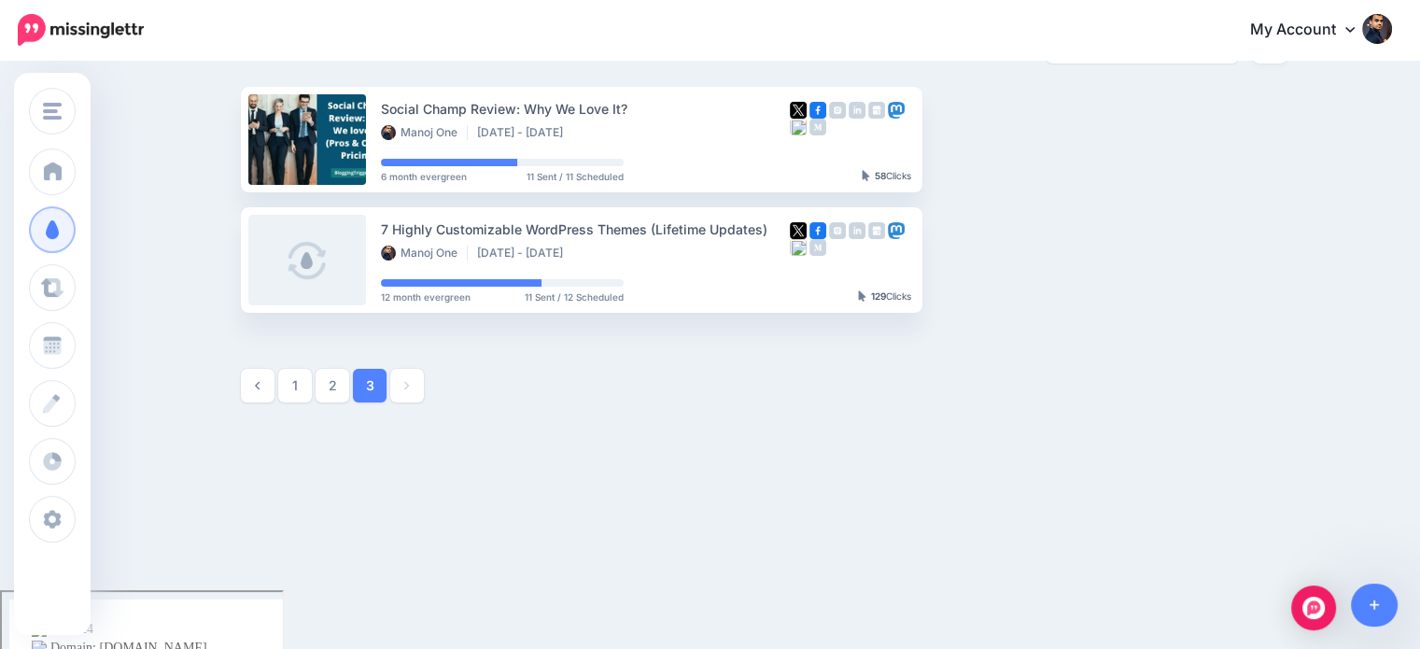
scroll to position [101, 0]
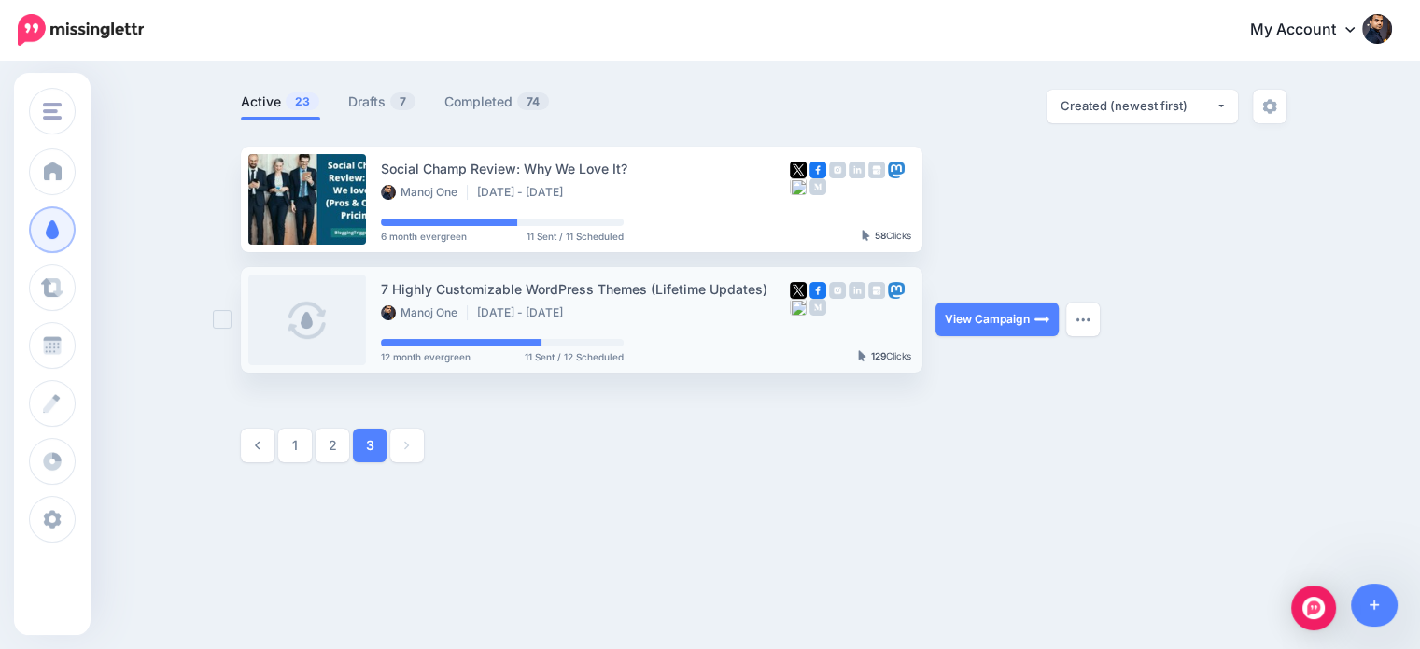
click at [227, 324] on ins at bounding box center [222, 319] width 19 height 19
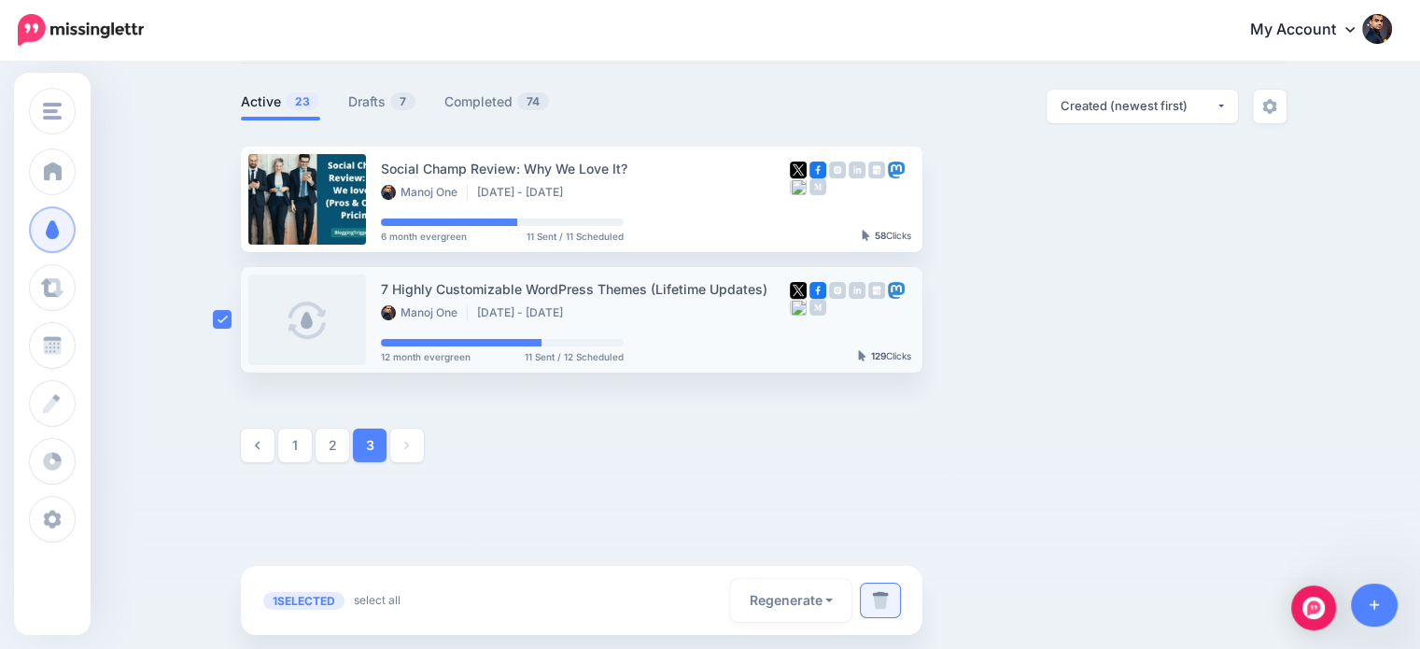
click at [889, 605] on img at bounding box center [880, 600] width 17 height 19
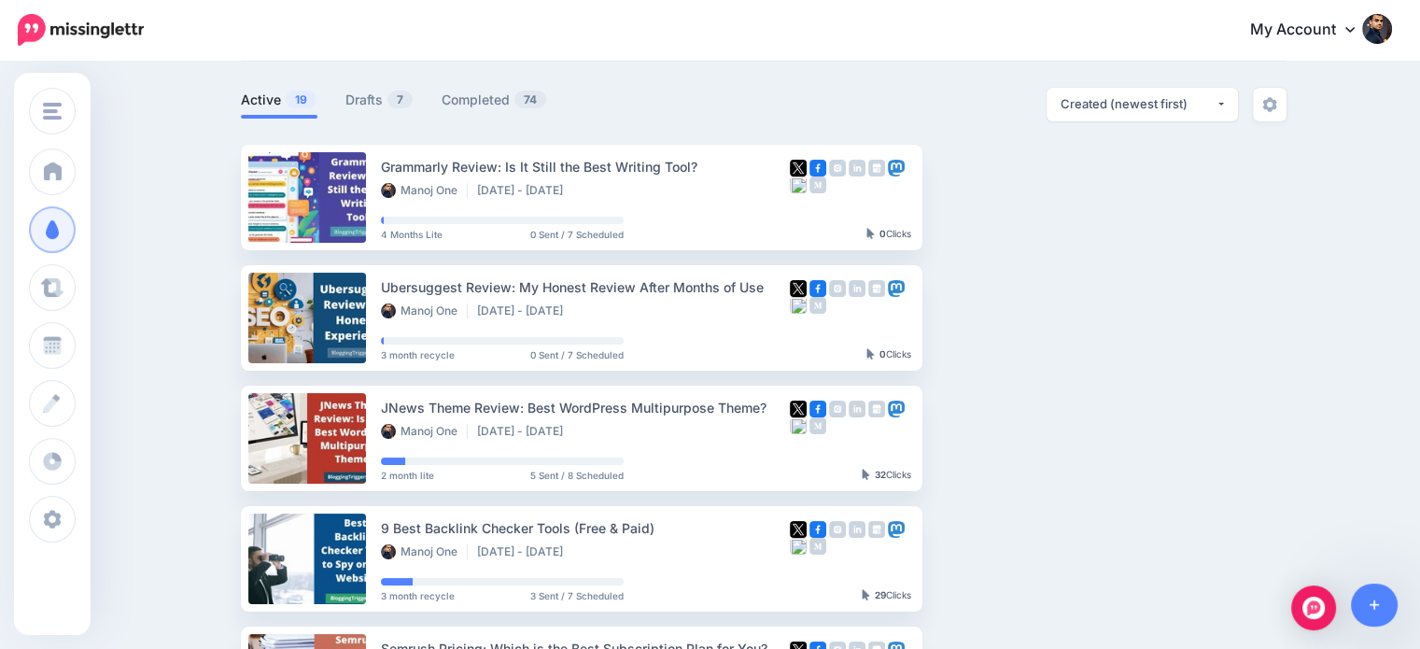
scroll to position [1064, 0]
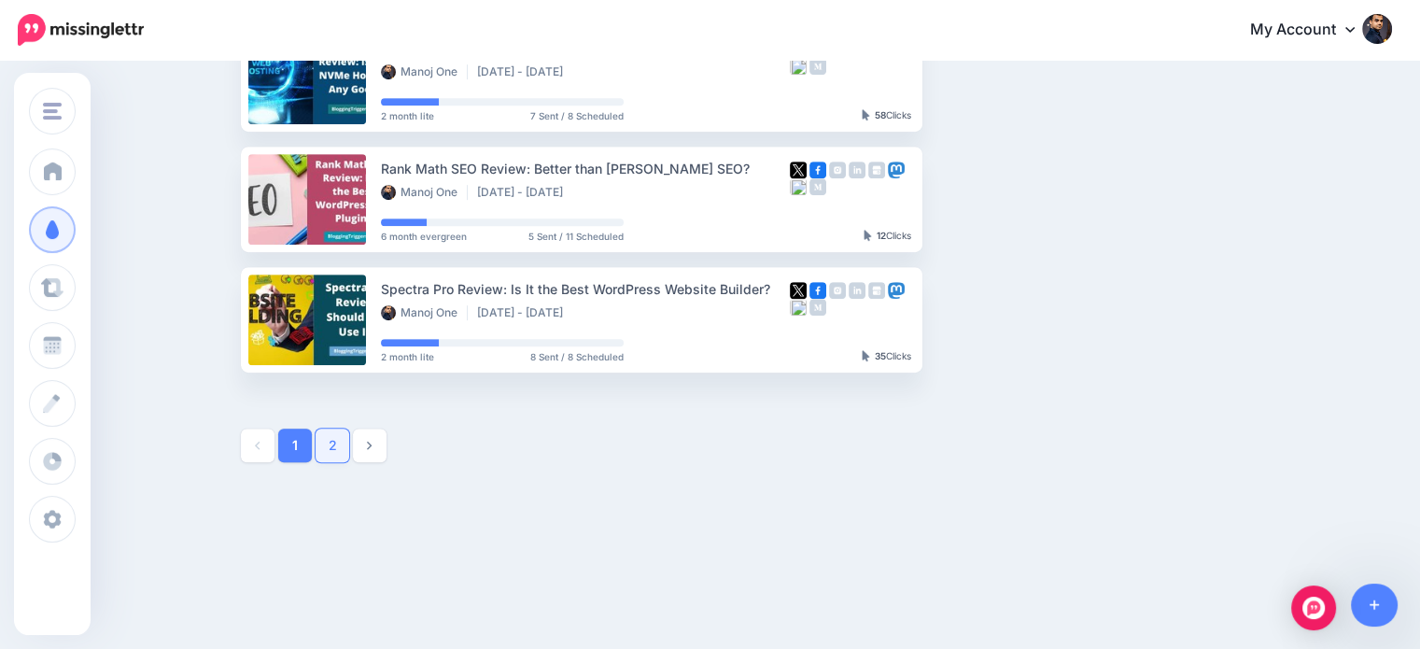
click at [344, 440] on link "2" at bounding box center [333, 445] width 34 height 34
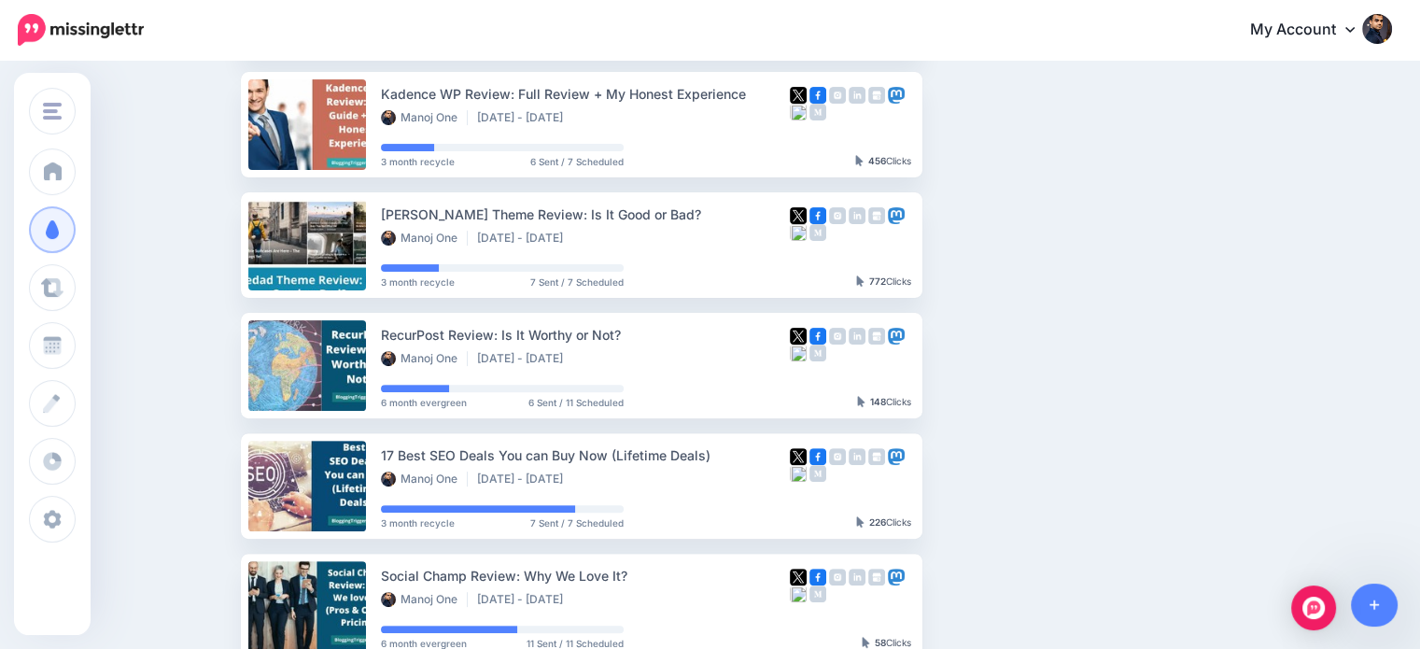
scroll to position [510, 0]
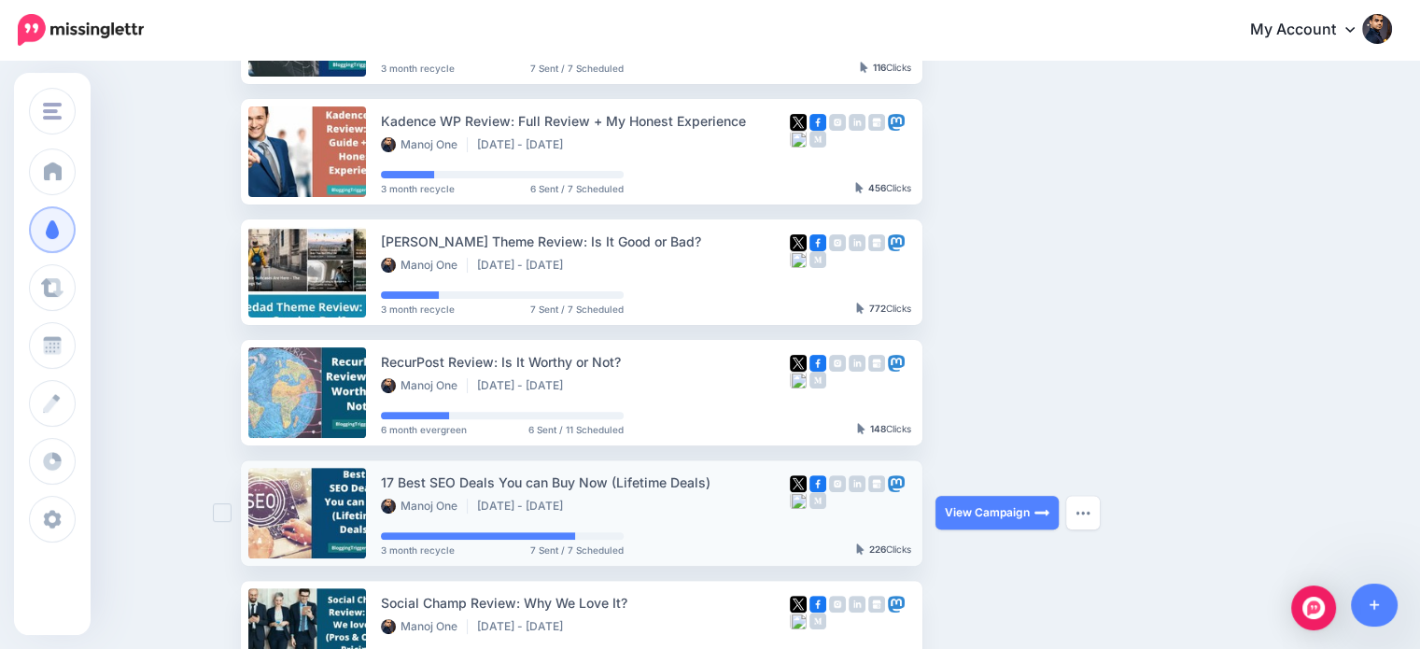
click at [224, 512] on ins at bounding box center [222, 512] width 19 height 19
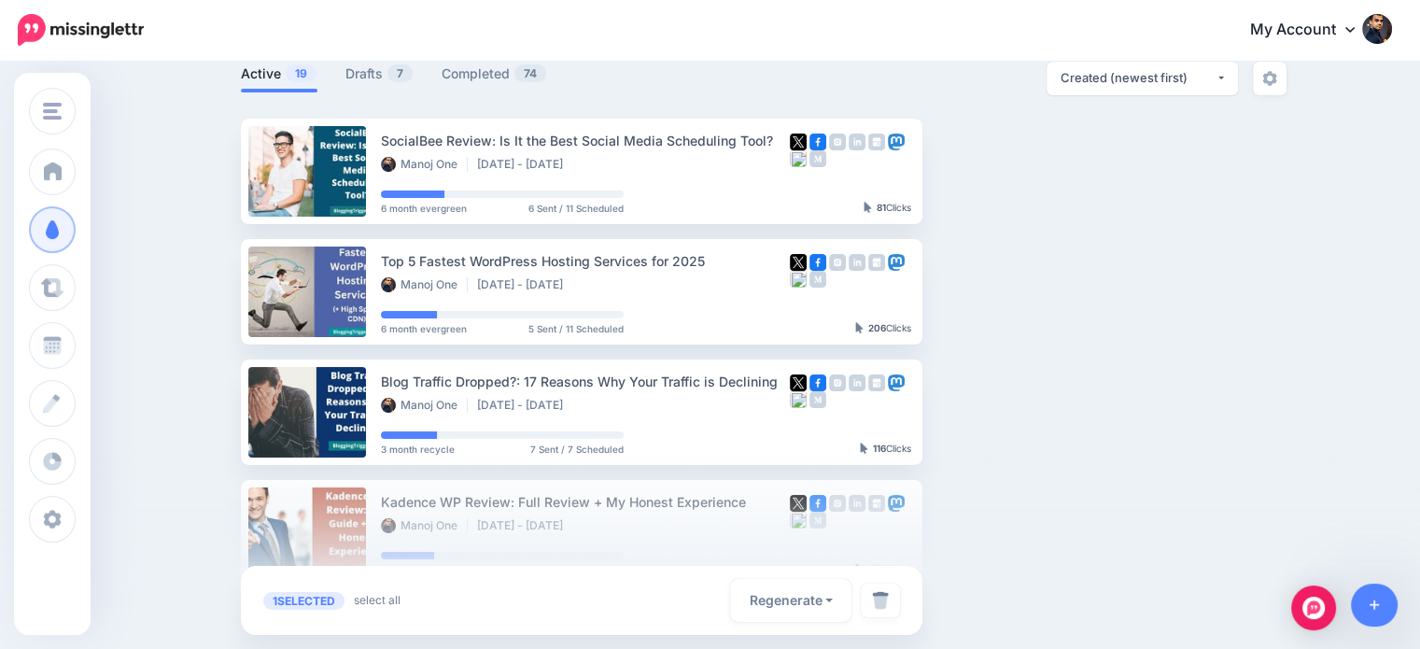
scroll to position [204, 0]
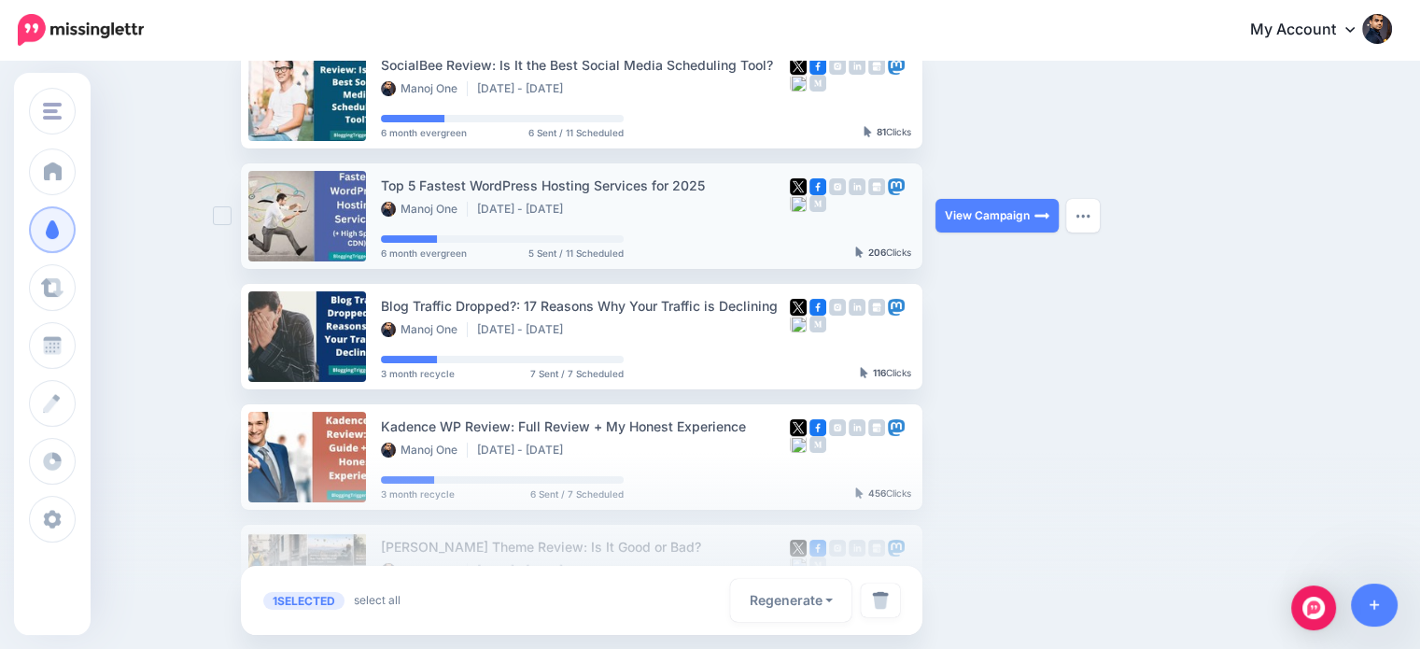
click at [228, 210] on ins at bounding box center [222, 215] width 19 height 19
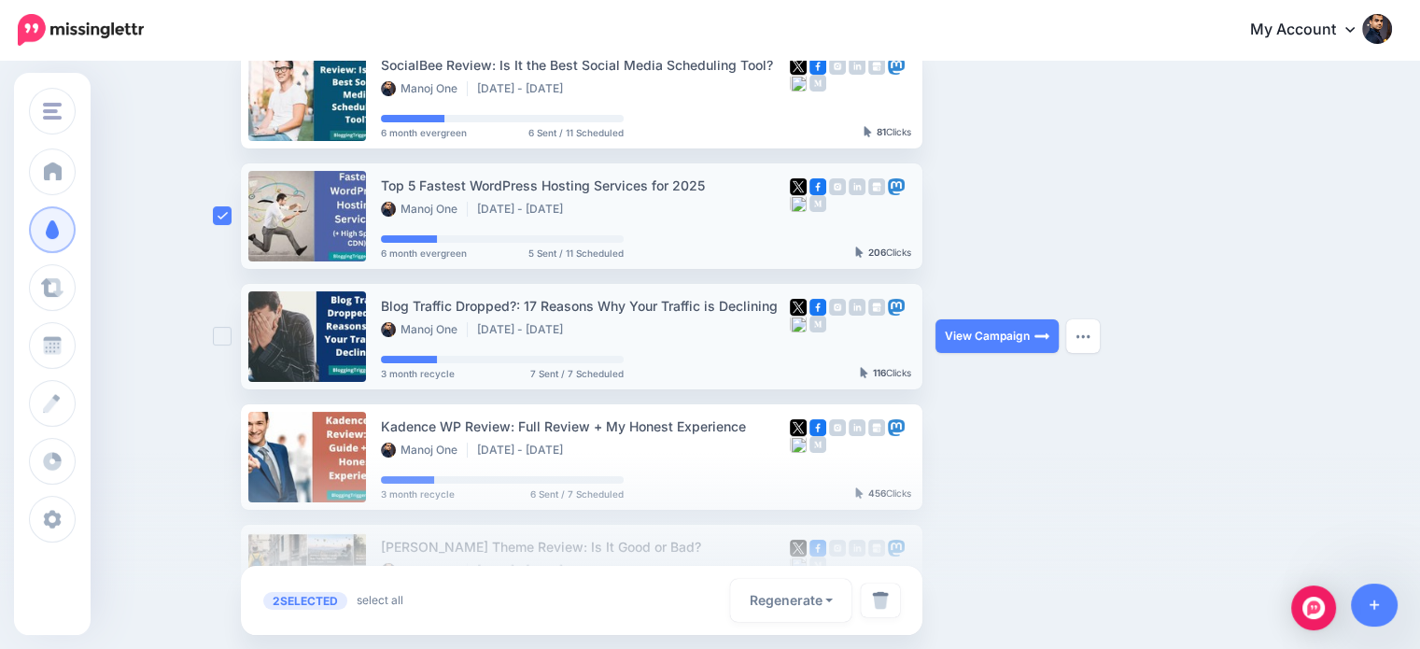
click at [224, 343] on ins at bounding box center [222, 336] width 19 height 19
click at [228, 454] on div at bounding box center [710, 551] width 1420 height 196
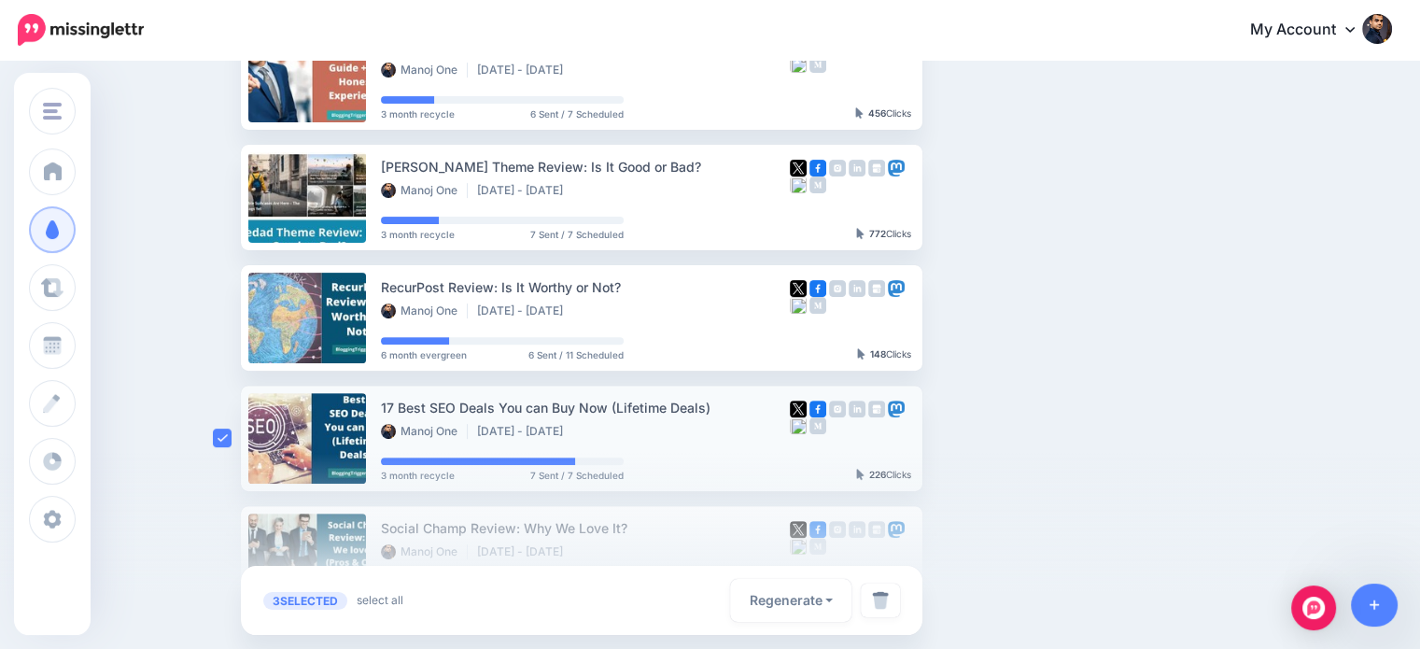
scroll to position [444, 0]
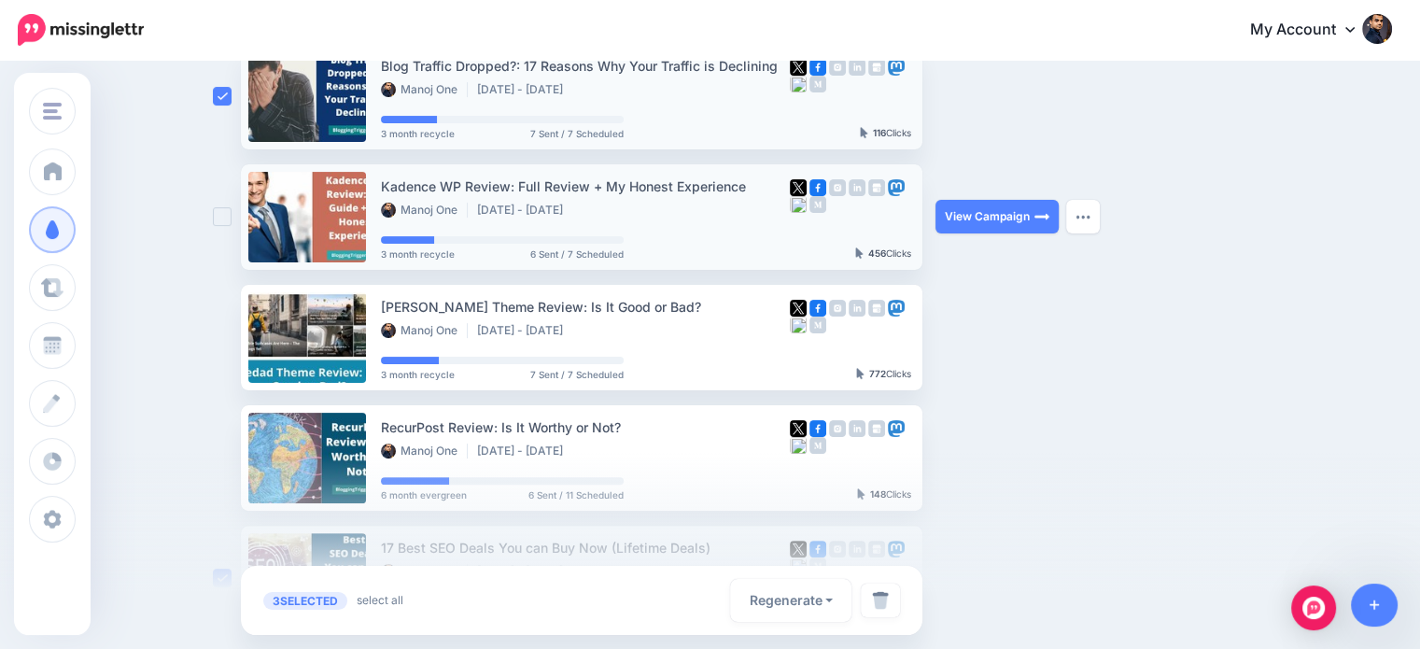
click at [231, 219] on ins at bounding box center [222, 216] width 19 height 19
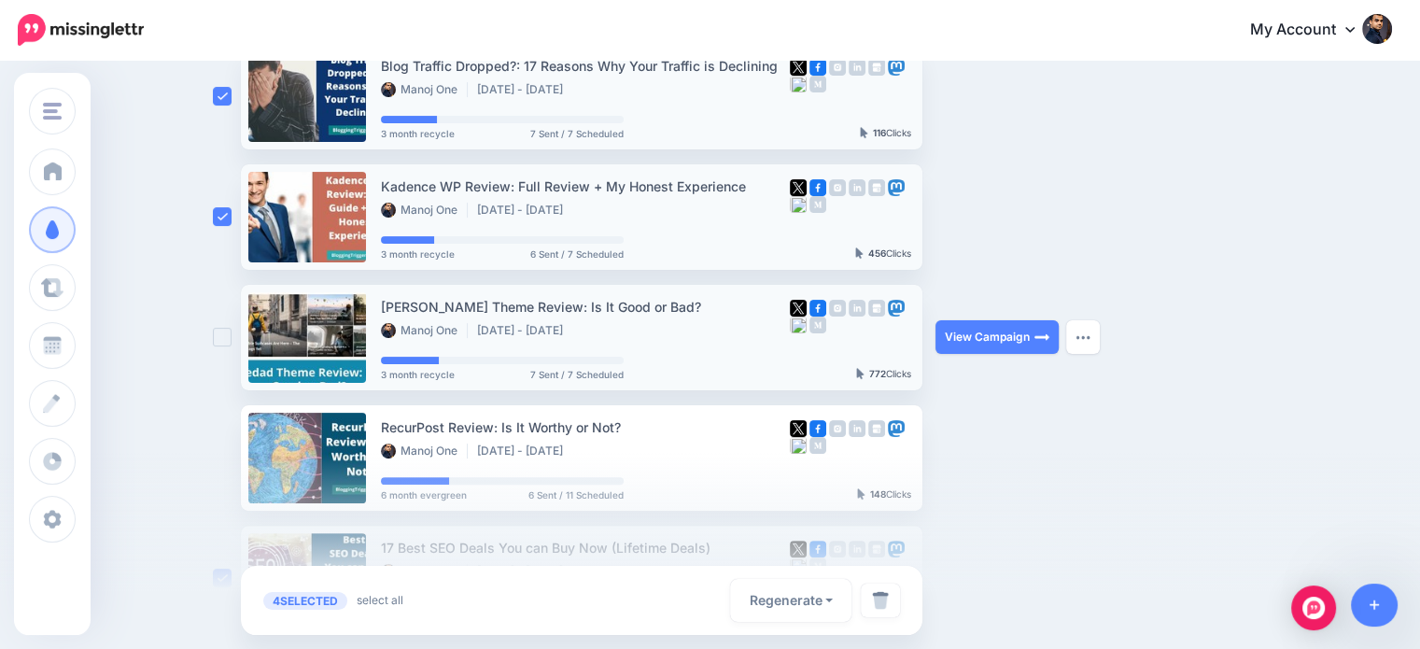
click at [224, 338] on ins at bounding box center [222, 337] width 19 height 19
click at [231, 462] on div at bounding box center [710, 551] width 1420 height 196
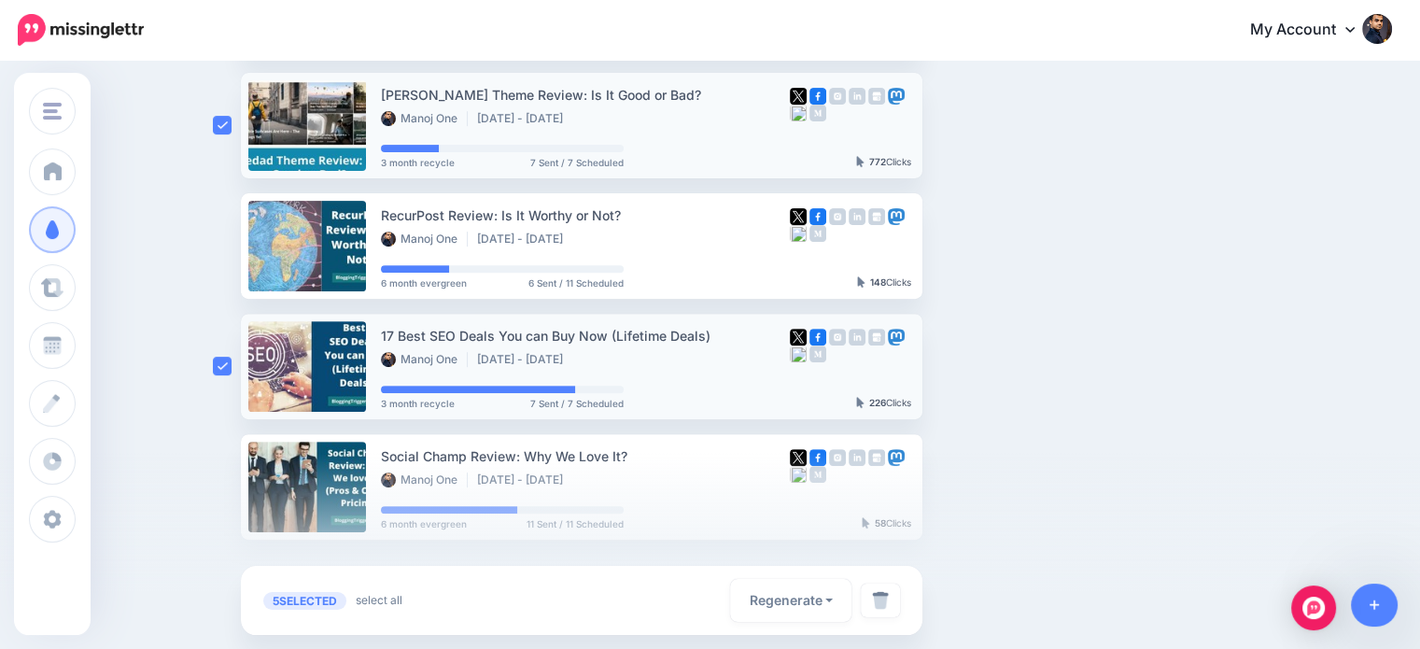
scroll to position [670, 0]
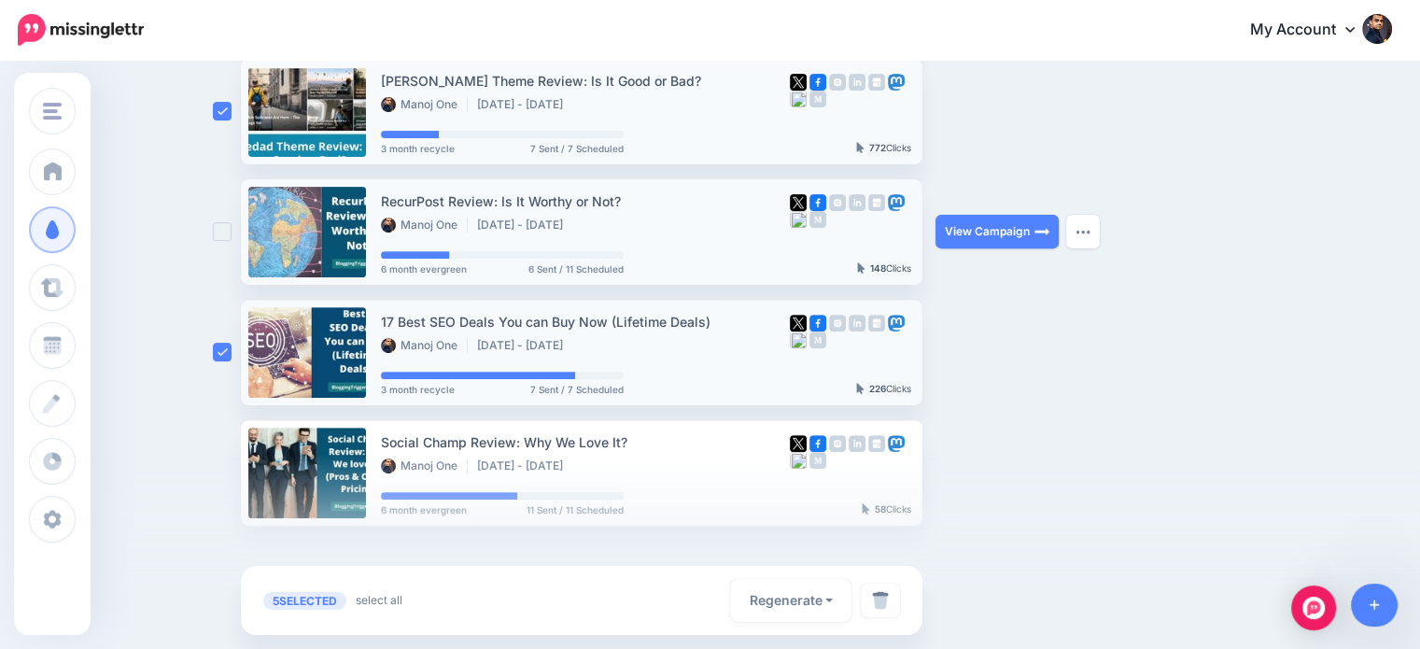
click at [228, 234] on ins at bounding box center [222, 231] width 19 height 19
click at [232, 477] on div at bounding box center [710, 551] width 1420 height 196
click at [232, 481] on div at bounding box center [710, 551] width 1420 height 196
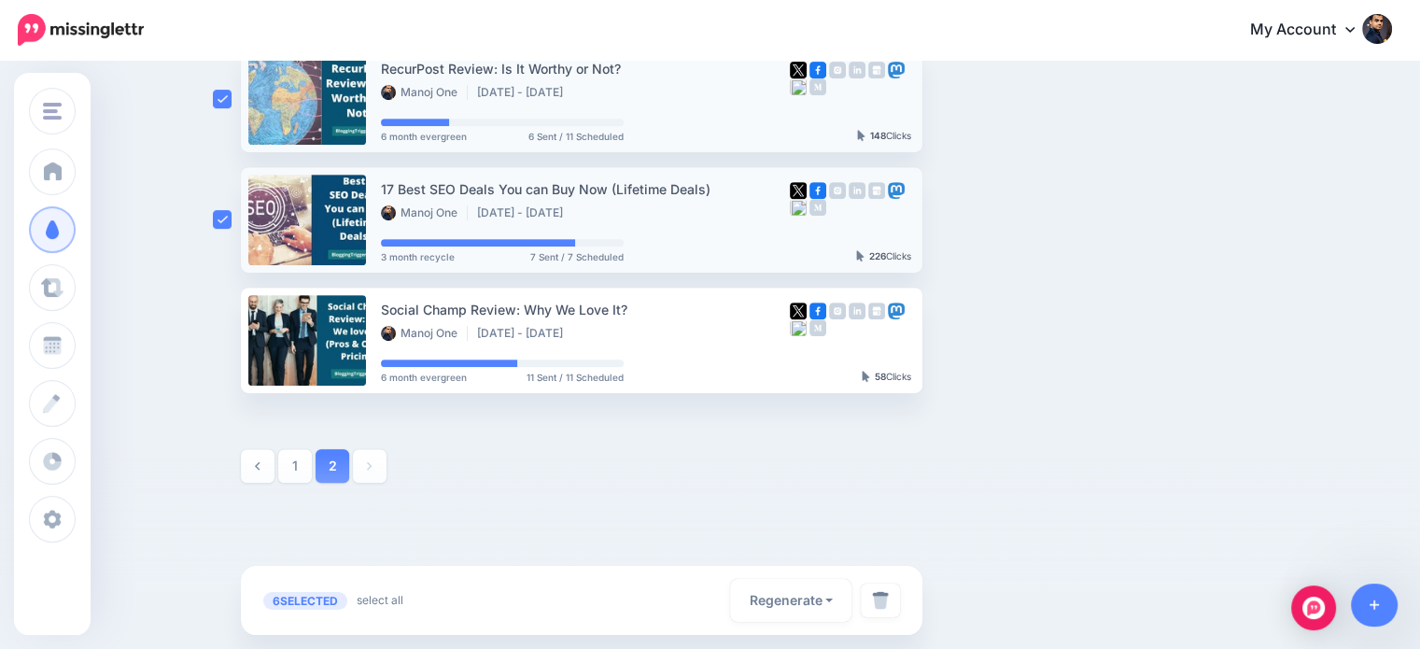
scroll to position [823, 0]
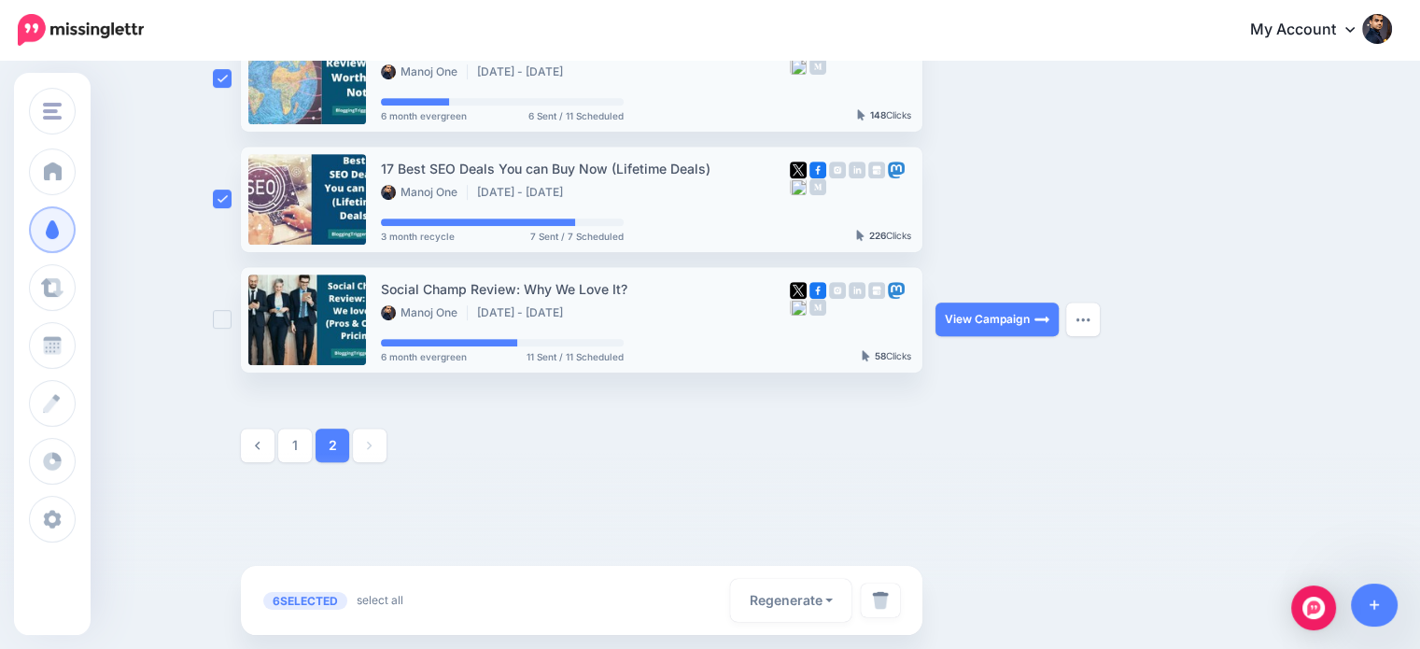
click at [231, 316] on ins at bounding box center [222, 319] width 19 height 19
click at [886, 593] on img at bounding box center [880, 600] width 17 height 19
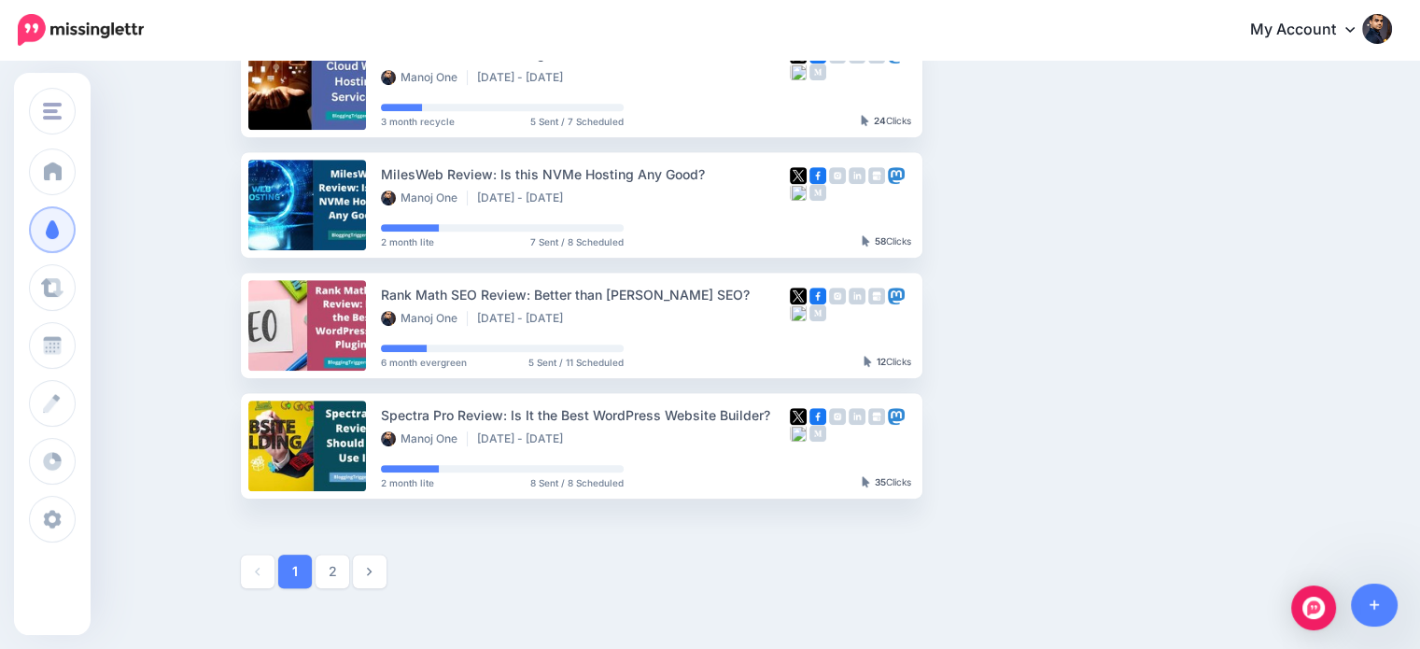
scroll to position [943, 0]
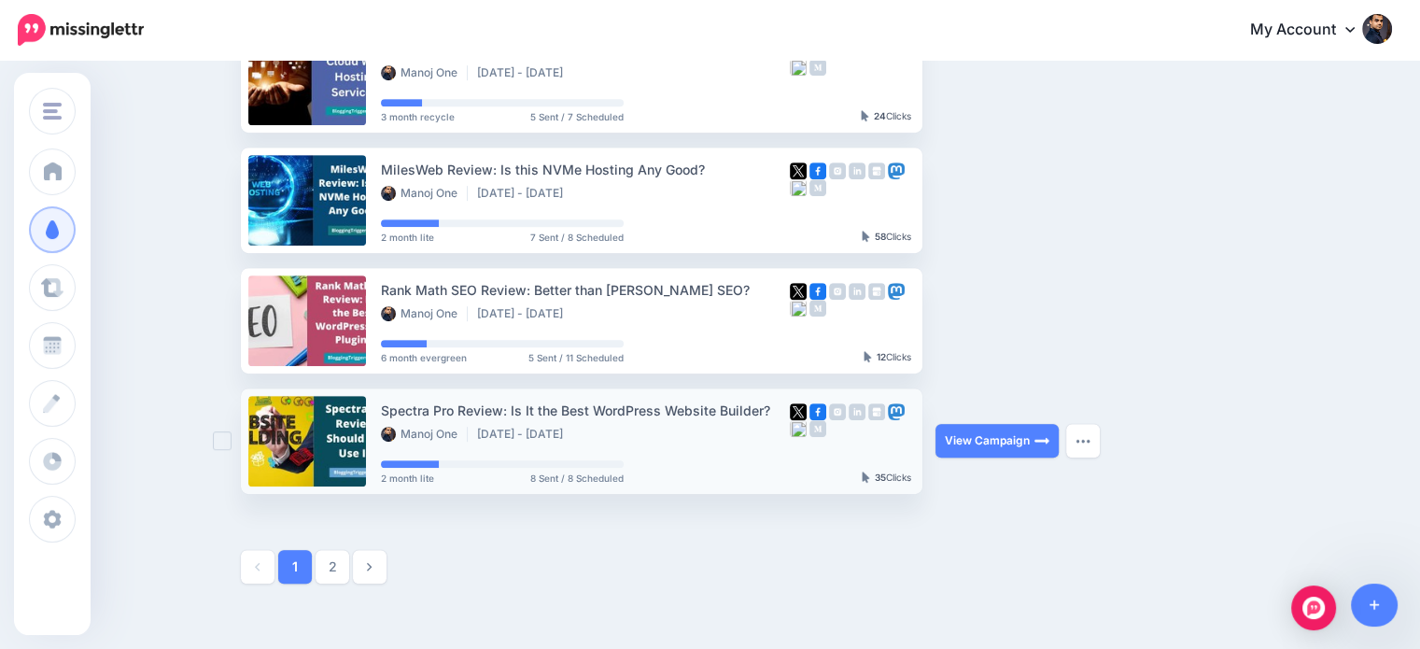
click at [228, 440] on ins at bounding box center [222, 440] width 19 height 19
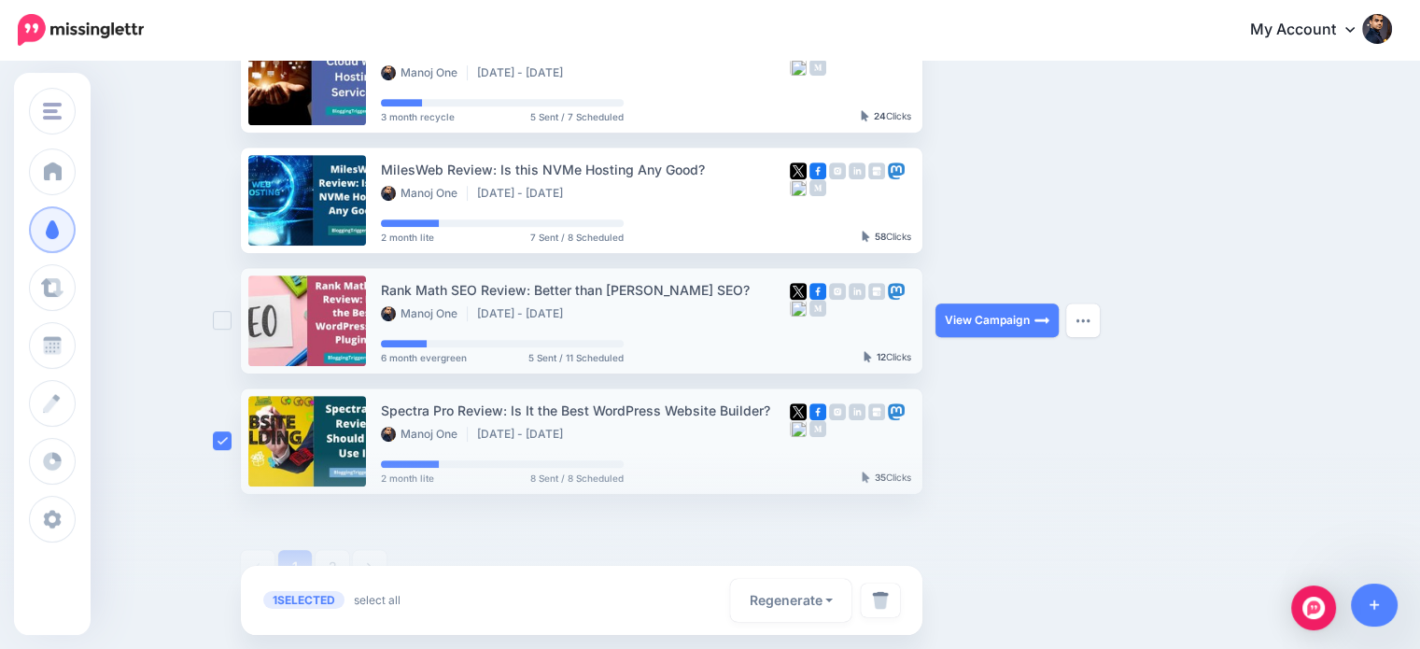
click at [231, 316] on ins at bounding box center [222, 320] width 19 height 19
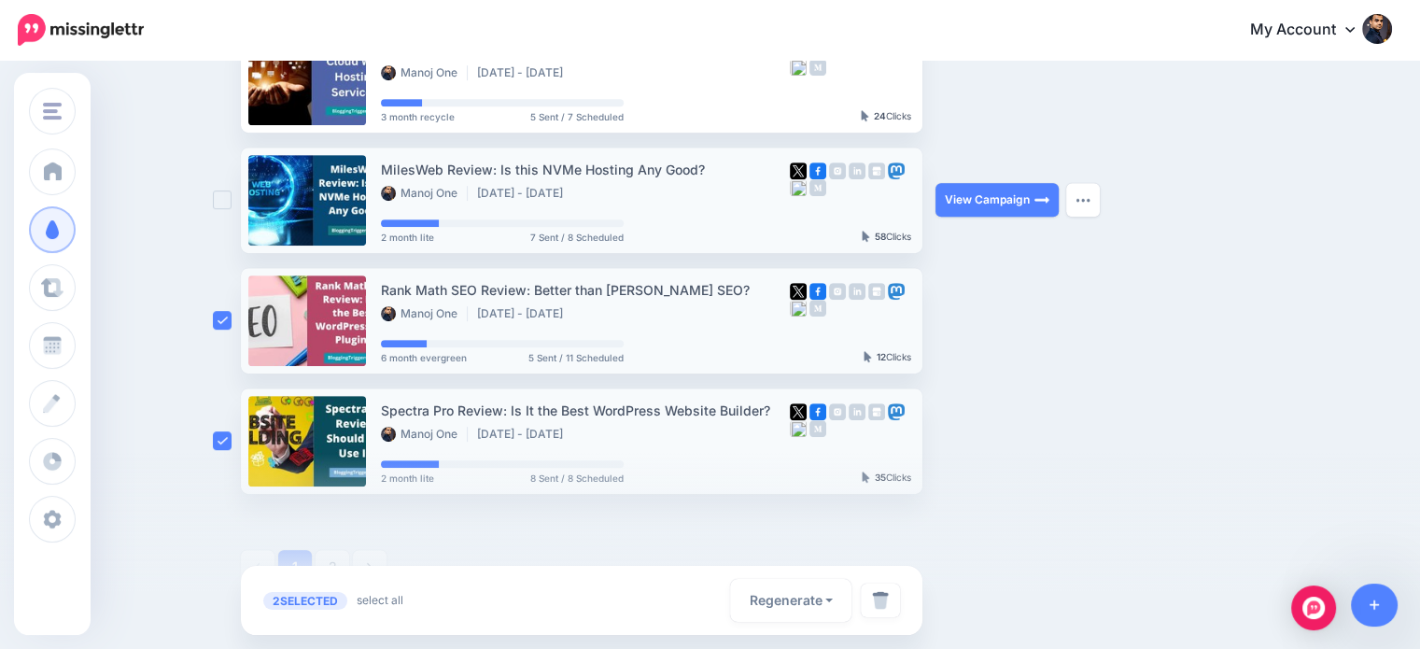
click at [231, 196] on ins at bounding box center [222, 199] width 19 height 19
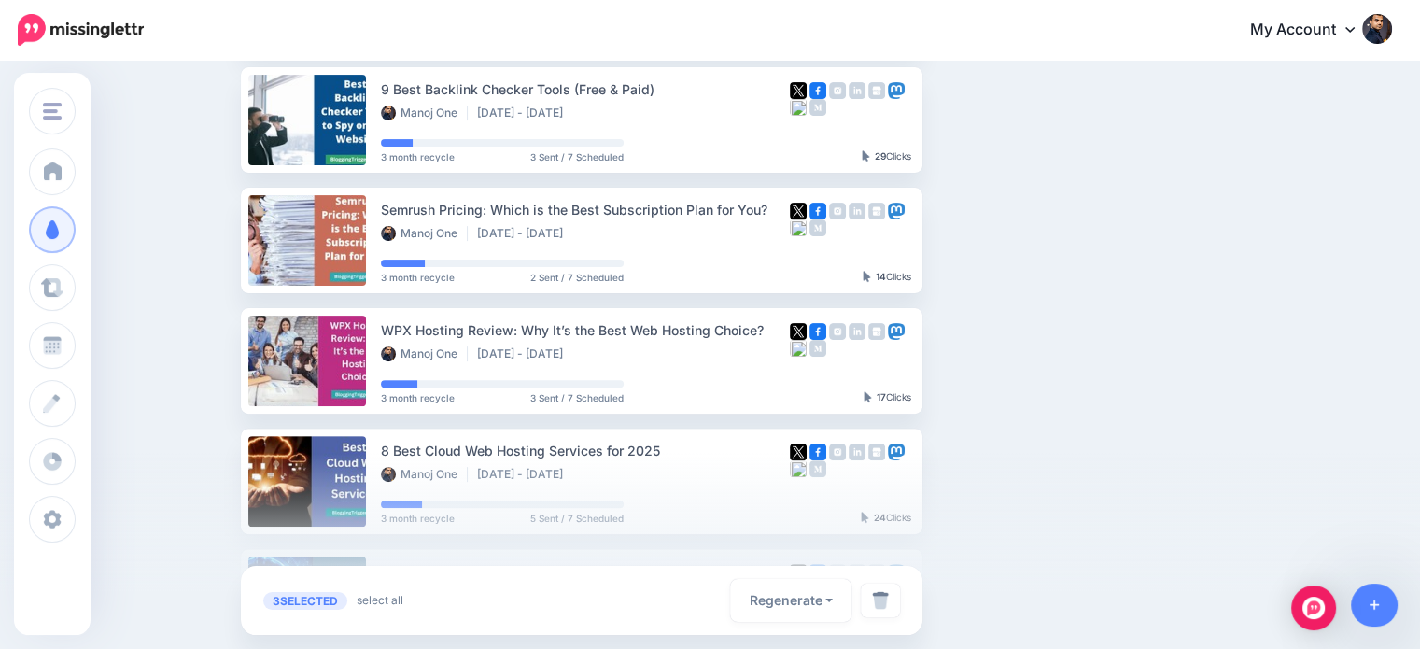
scroll to position [539, 0]
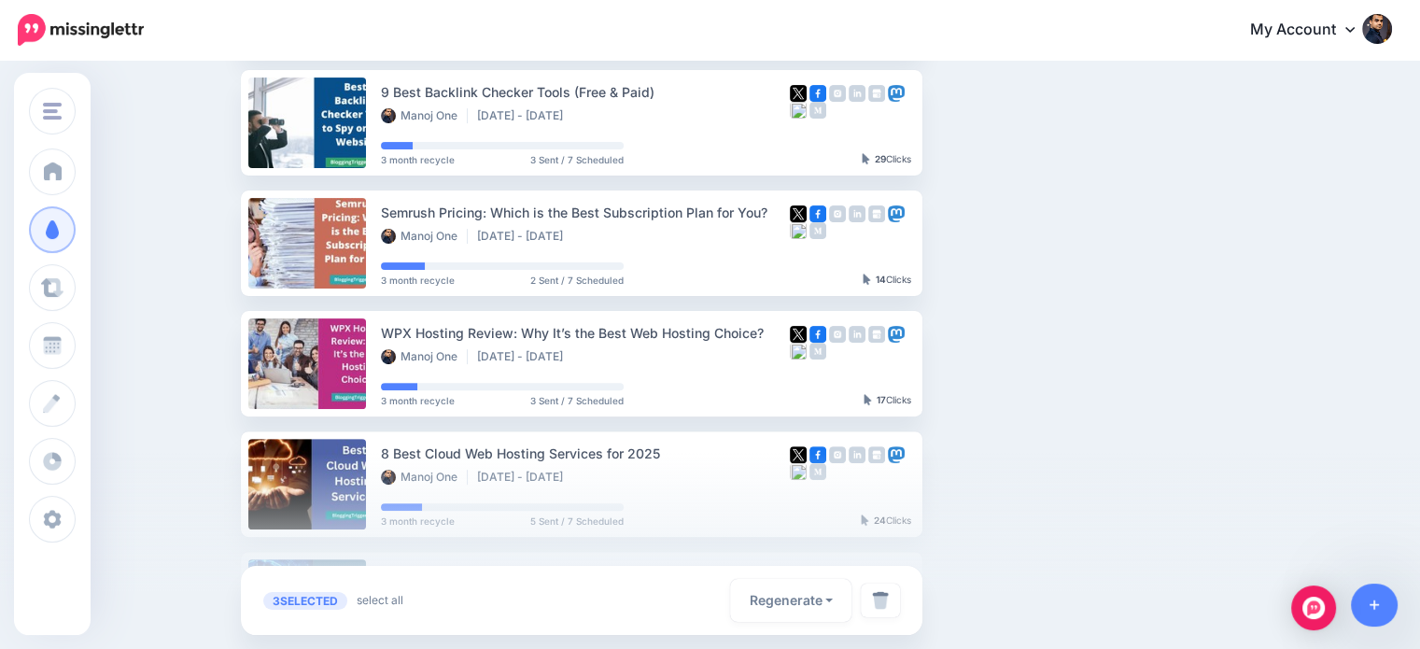
click at [235, 482] on div at bounding box center [710, 551] width 1420 height 196
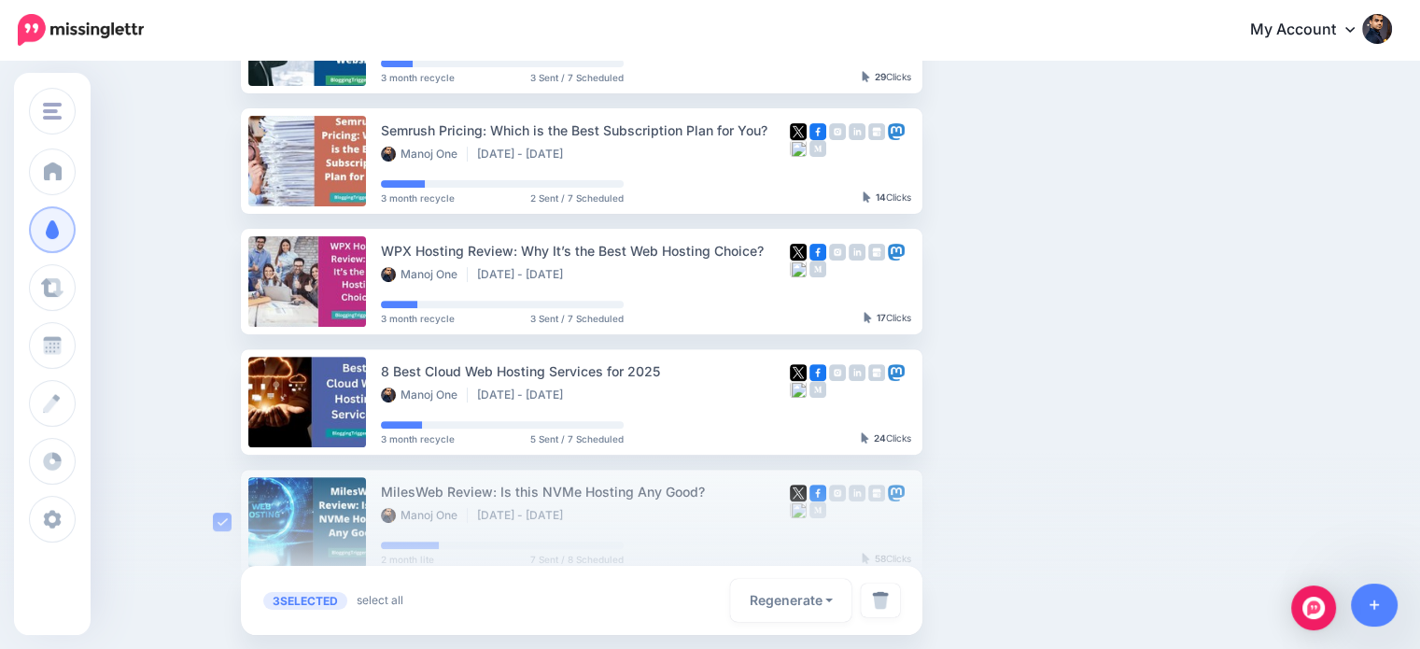
scroll to position [638, 0]
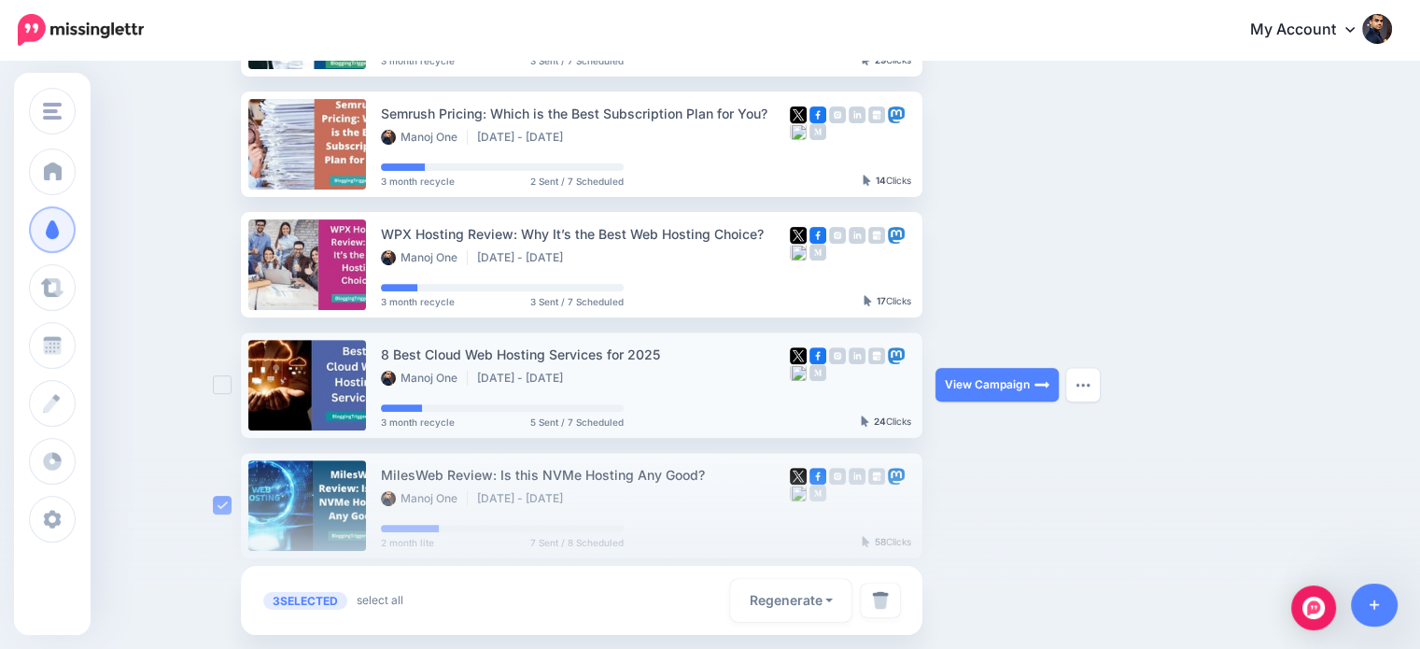
click at [224, 387] on ins at bounding box center [222, 384] width 19 height 19
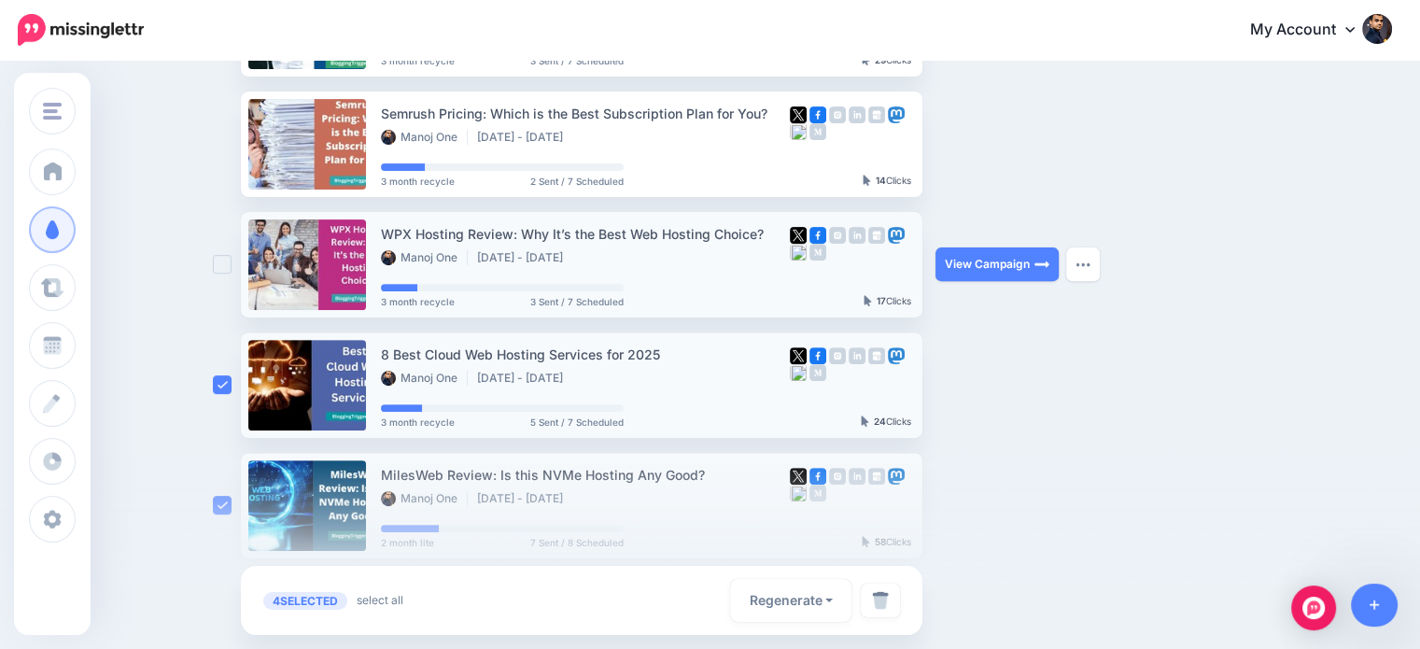
click at [220, 261] on ins at bounding box center [222, 264] width 19 height 19
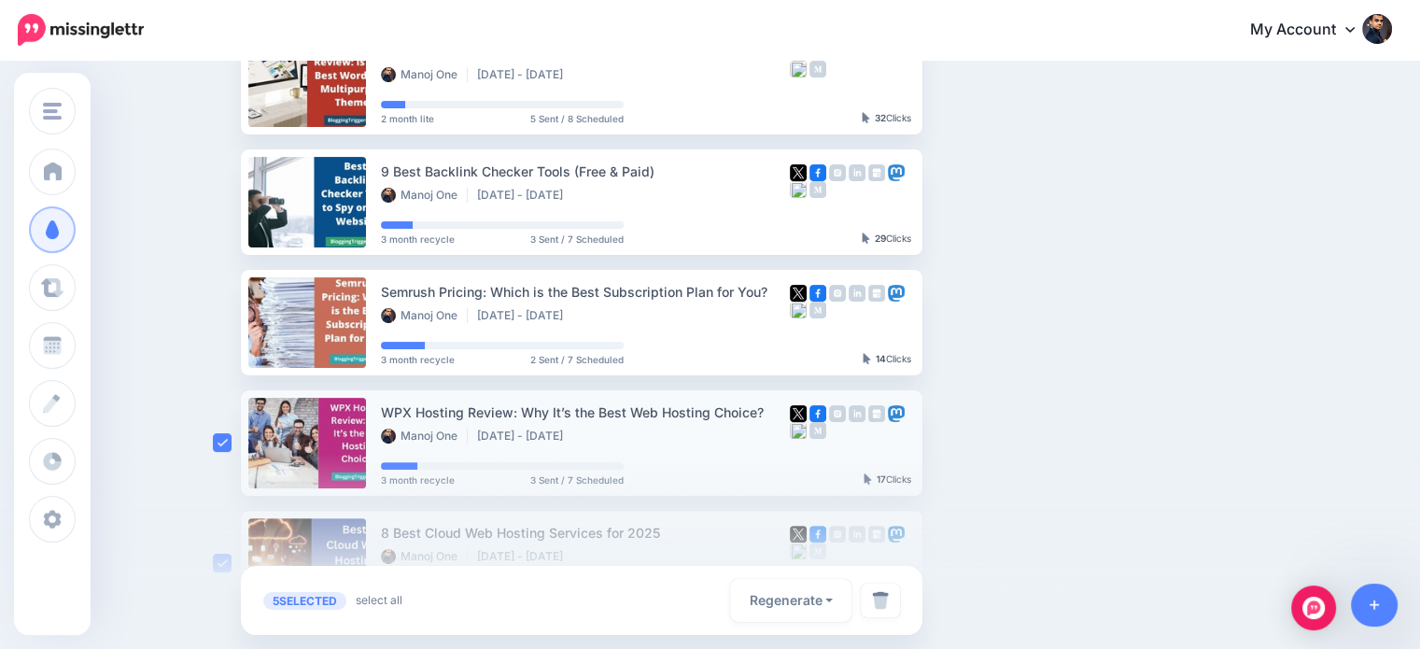
scroll to position [331, 0]
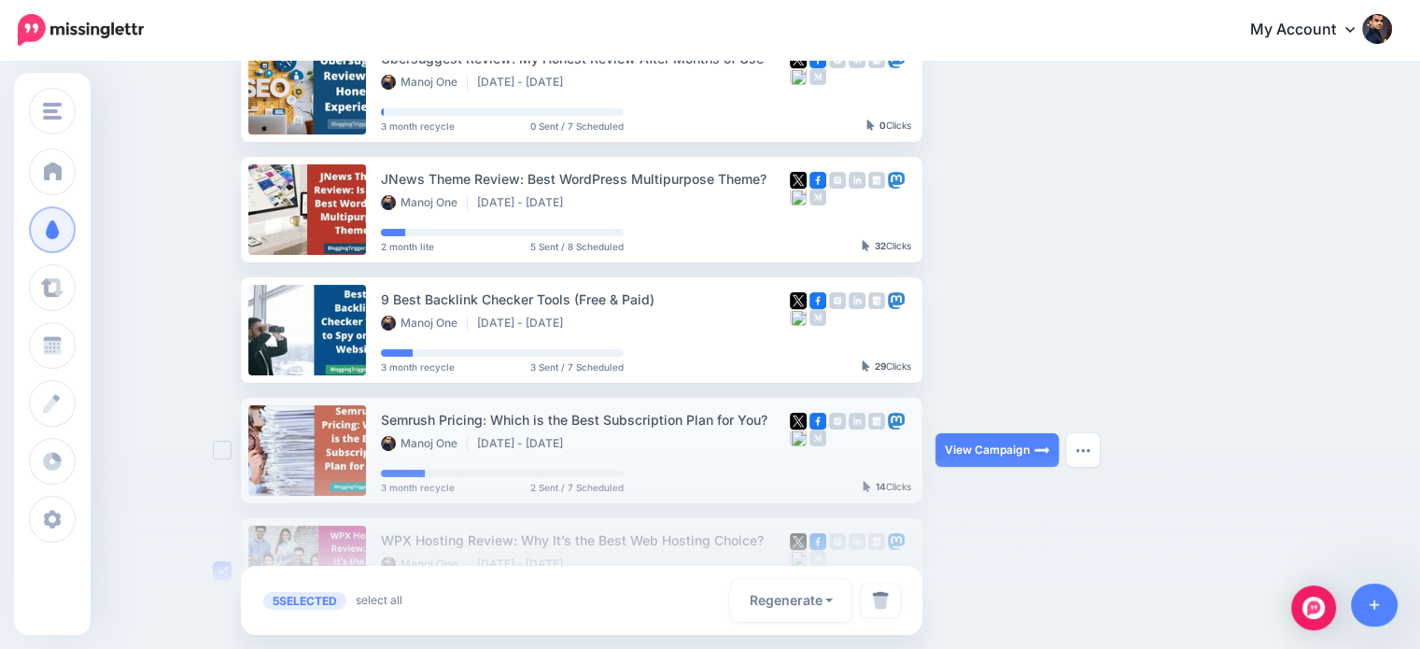
click at [232, 447] on ins at bounding box center [222, 450] width 19 height 19
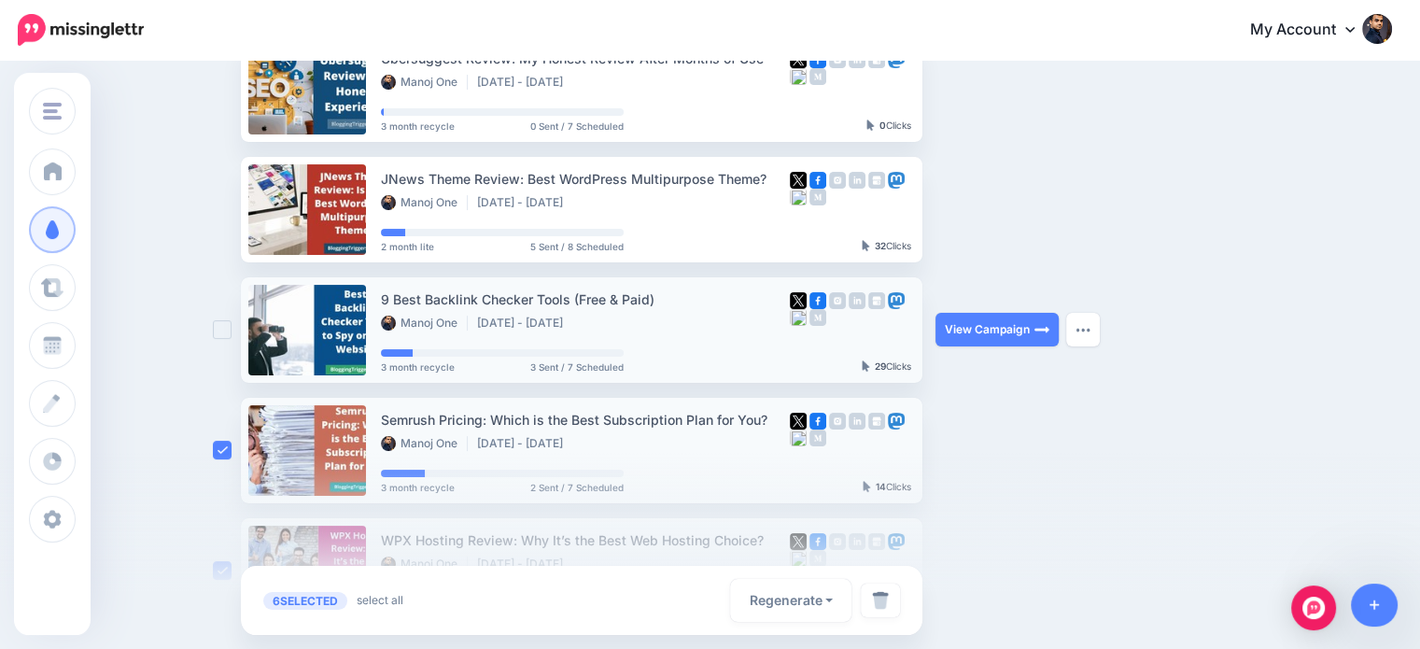
click at [232, 330] on ins at bounding box center [222, 329] width 19 height 19
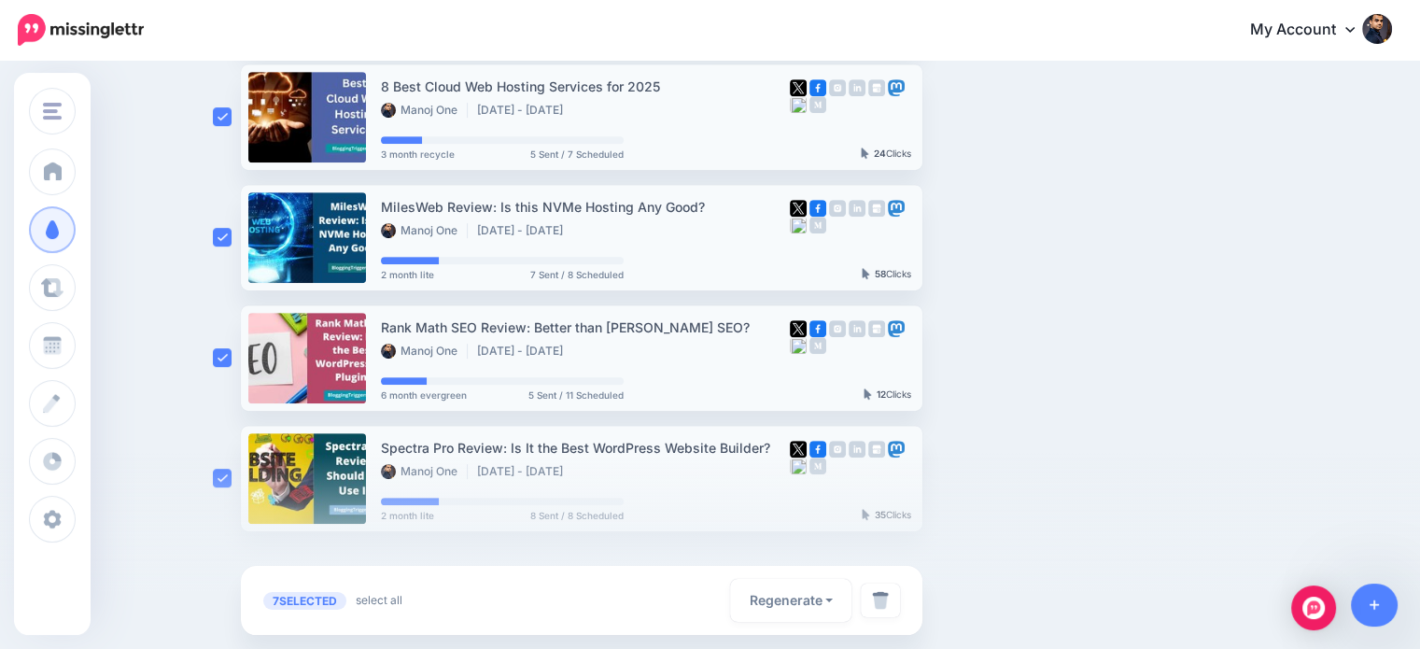
scroll to position [967, 0]
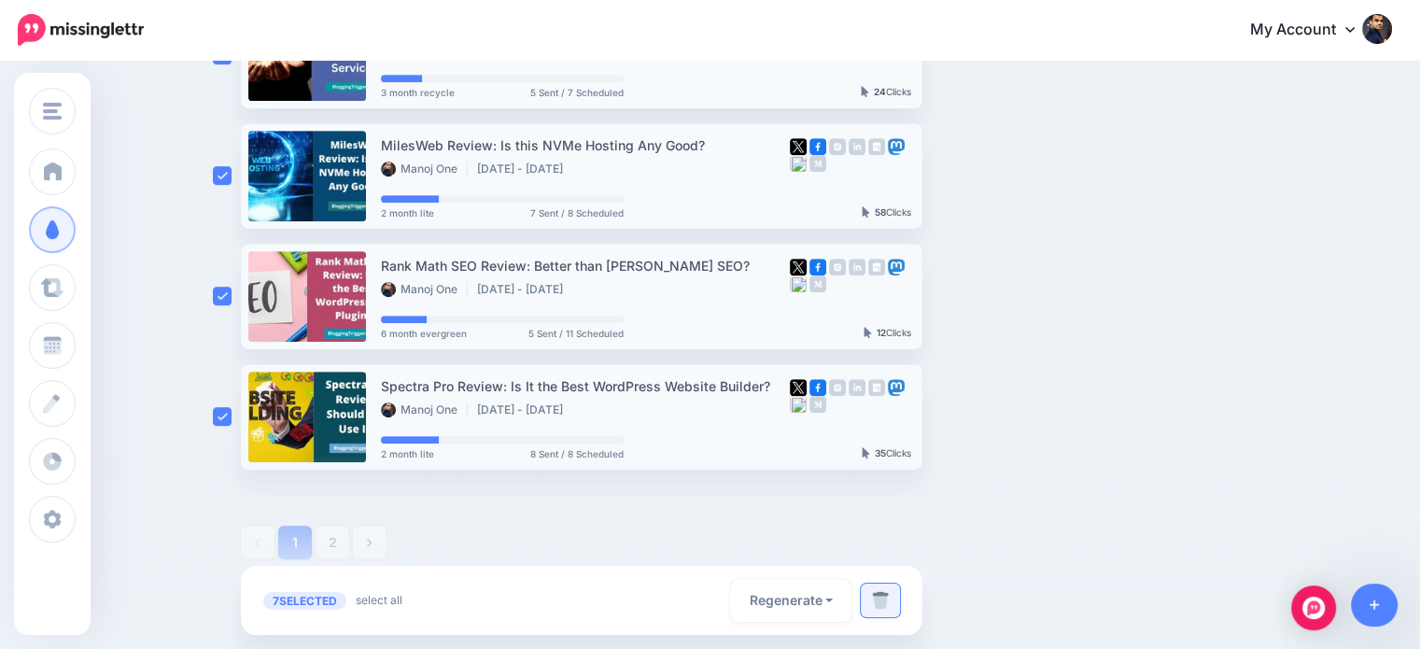
click at [881, 587] on link at bounding box center [880, 600] width 39 height 34
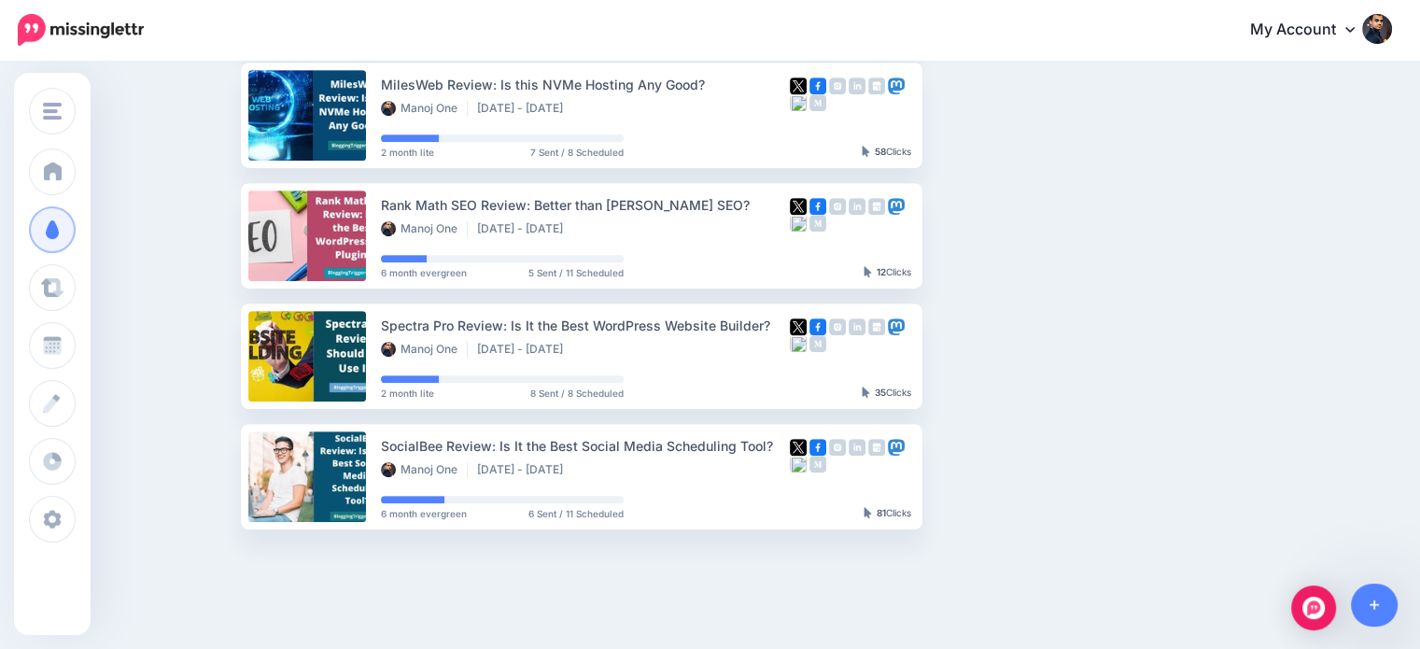
scroll to position [947, 0]
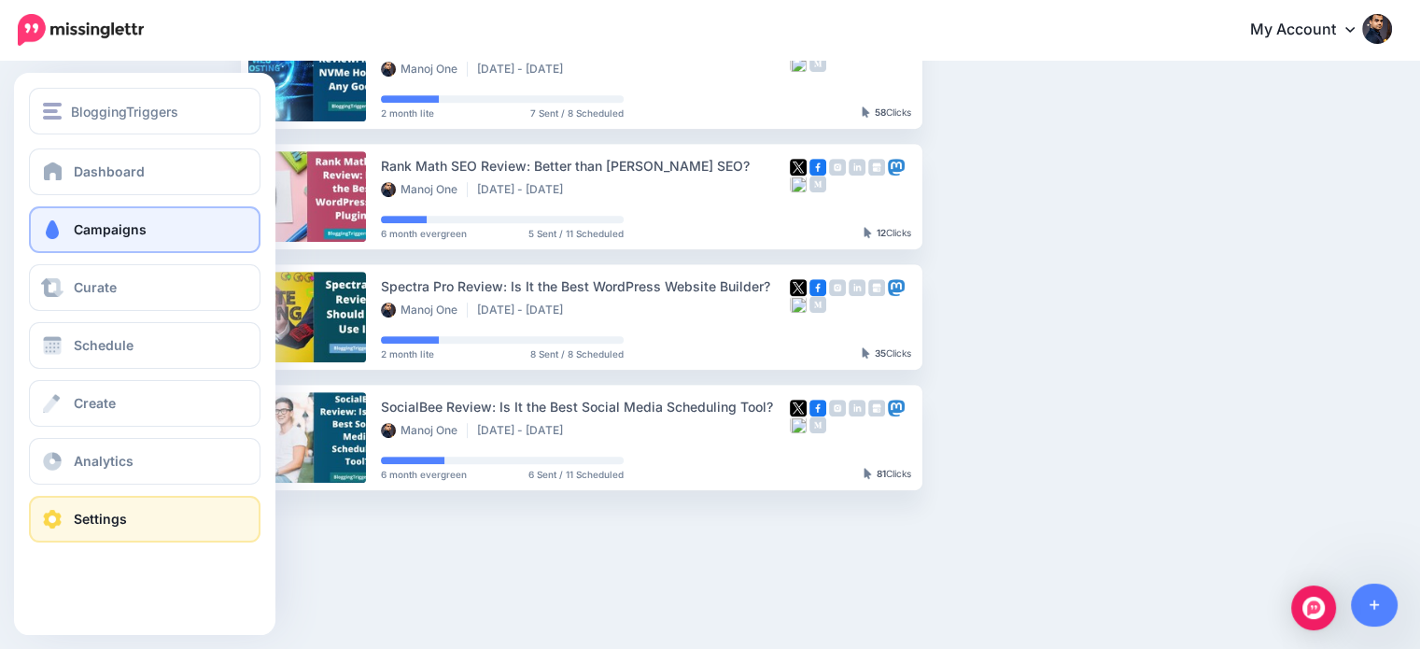
click at [88, 526] on link "Settings" at bounding box center [145, 519] width 232 height 47
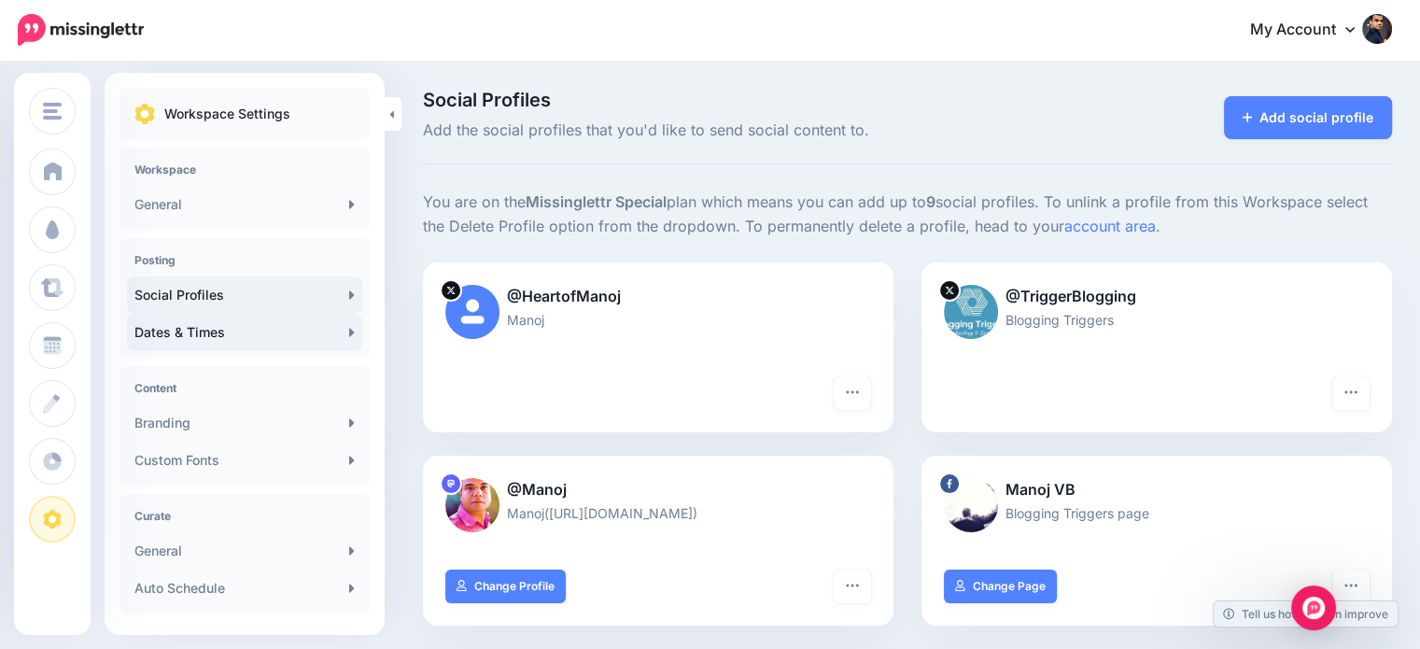
click at [246, 328] on link "Dates & Times" at bounding box center [244, 332] width 235 height 37
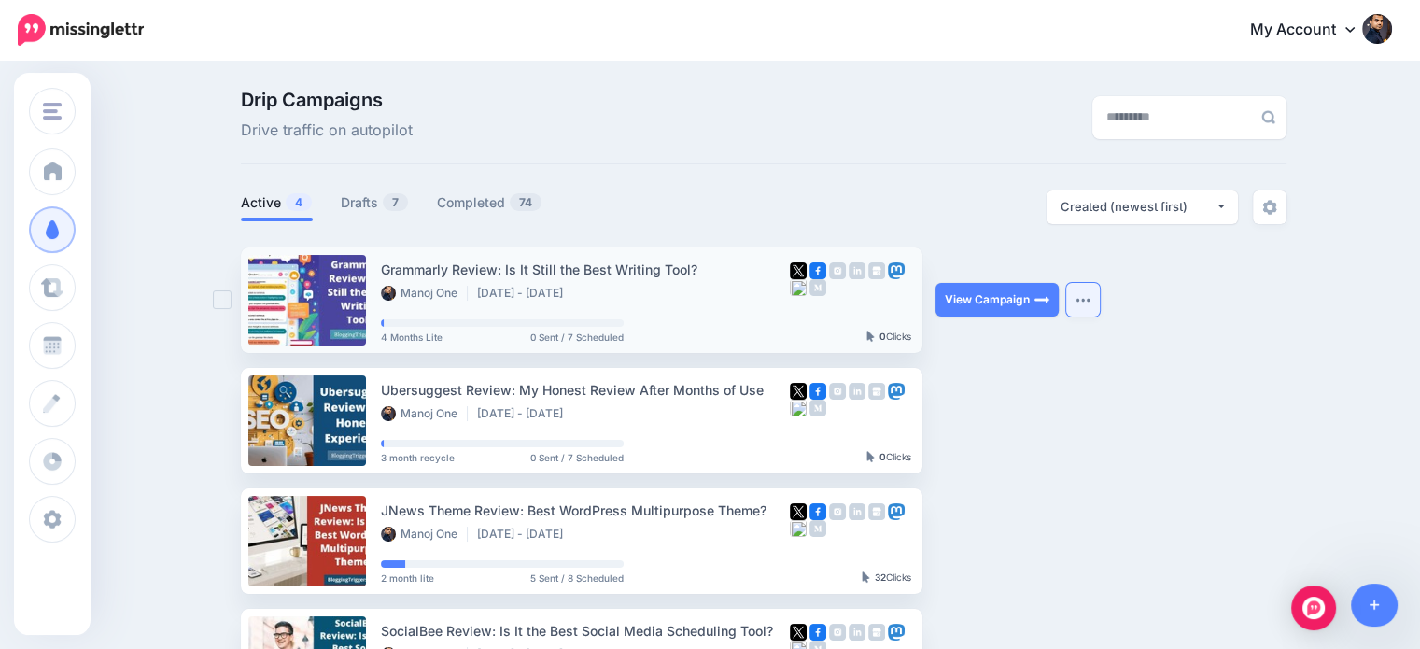
click at [1087, 301] on img "button" at bounding box center [1082, 300] width 15 height 6
click at [1236, 349] on ul "Grammarly Review: Is It Still the Best Writing Tool? Manoj One [DATE] - [DATE] …" at bounding box center [764, 480] width 1046 height 467
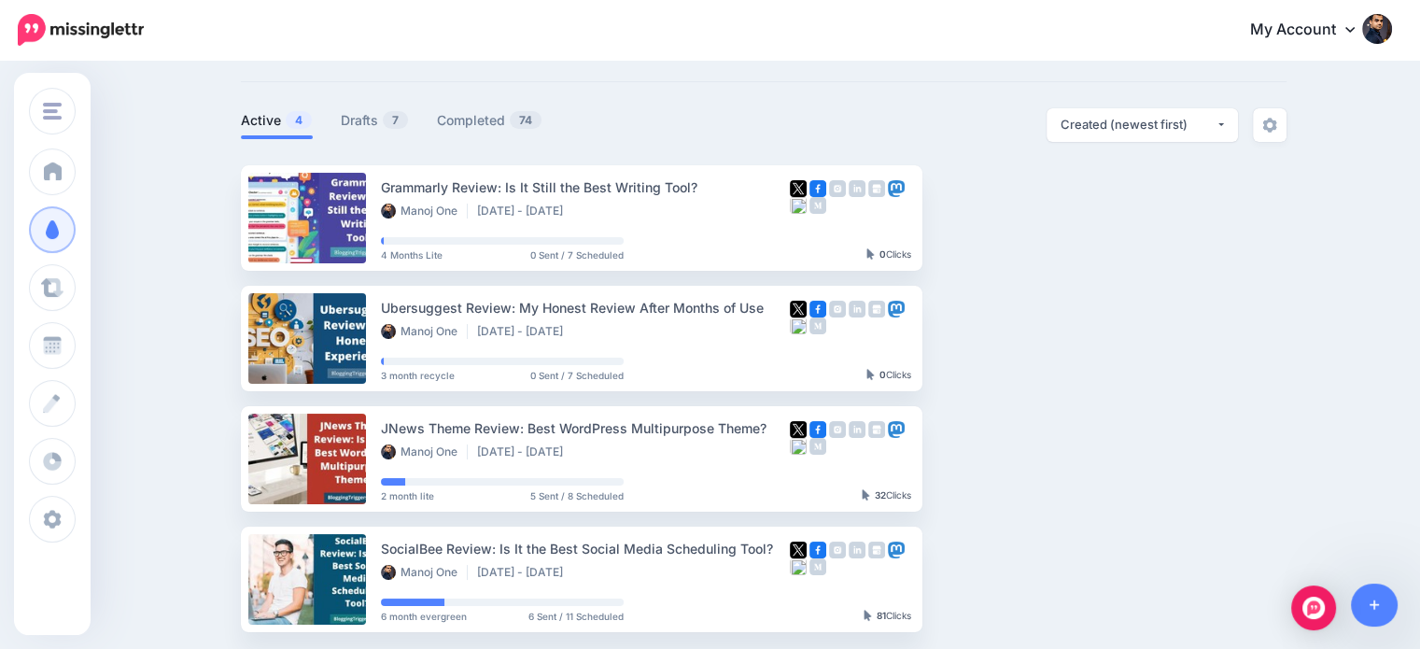
scroll to position [86, 0]
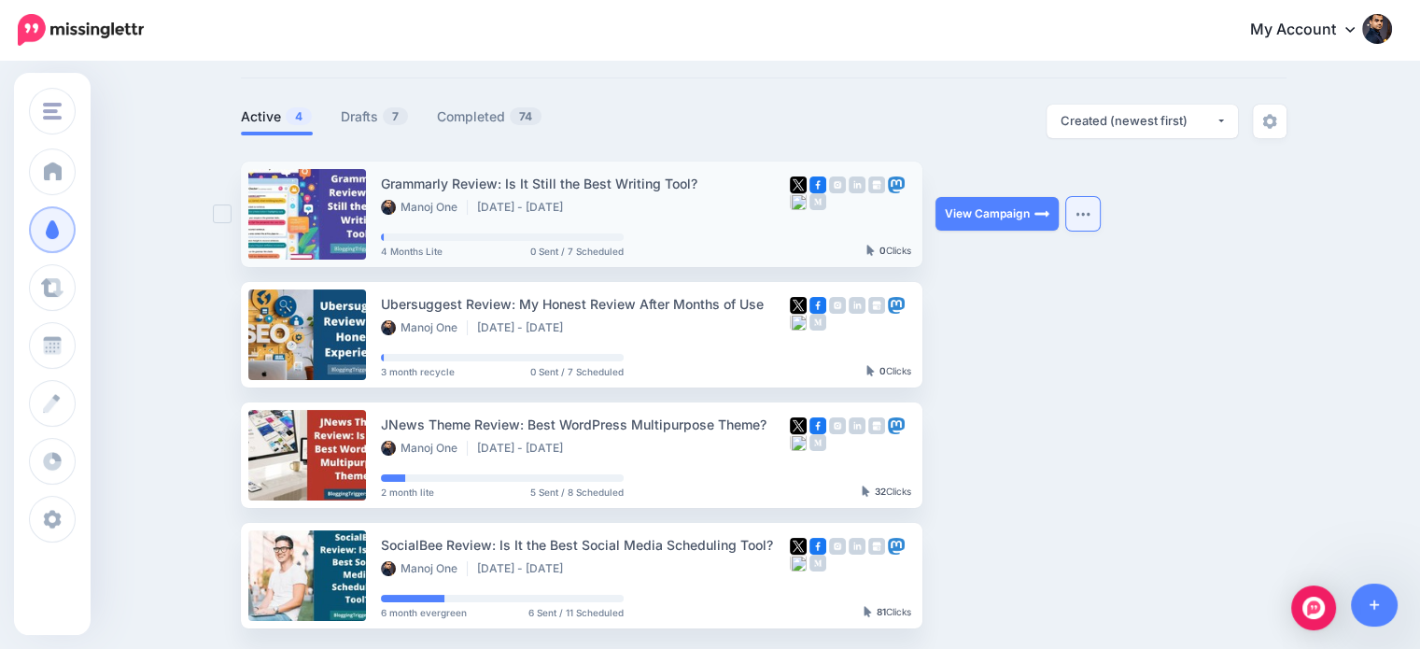
click at [1100, 218] on button "button" at bounding box center [1083, 214] width 34 height 34
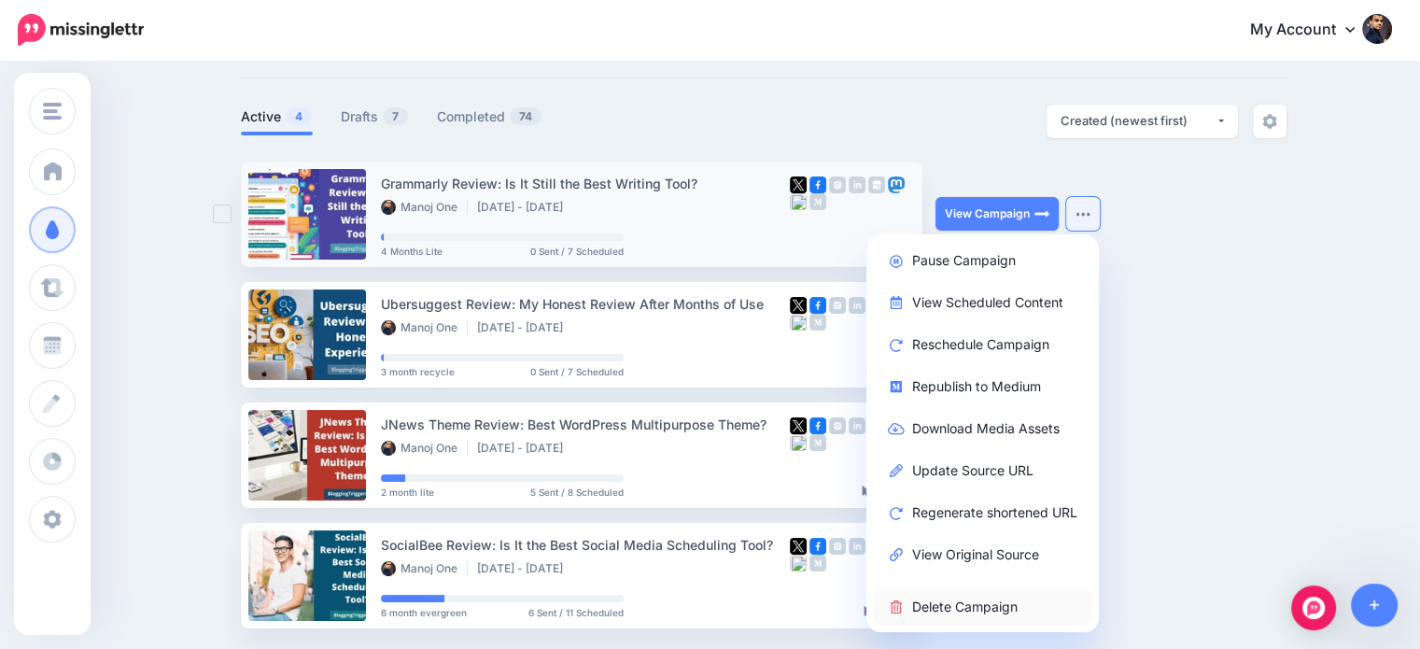
click at [979, 604] on link "Delete Campaign" at bounding box center [983, 606] width 218 height 36
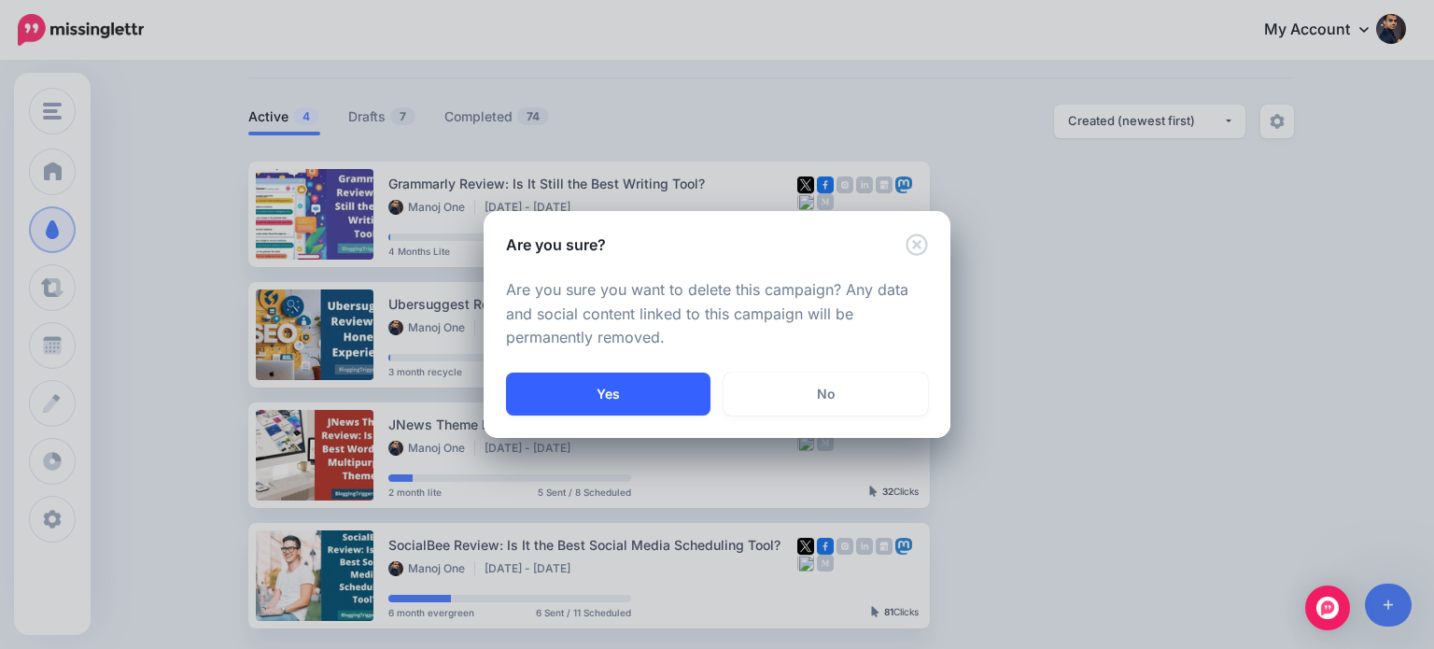
click at [691, 393] on button "Yes" at bounding box center [608, 393] width 204 height 43
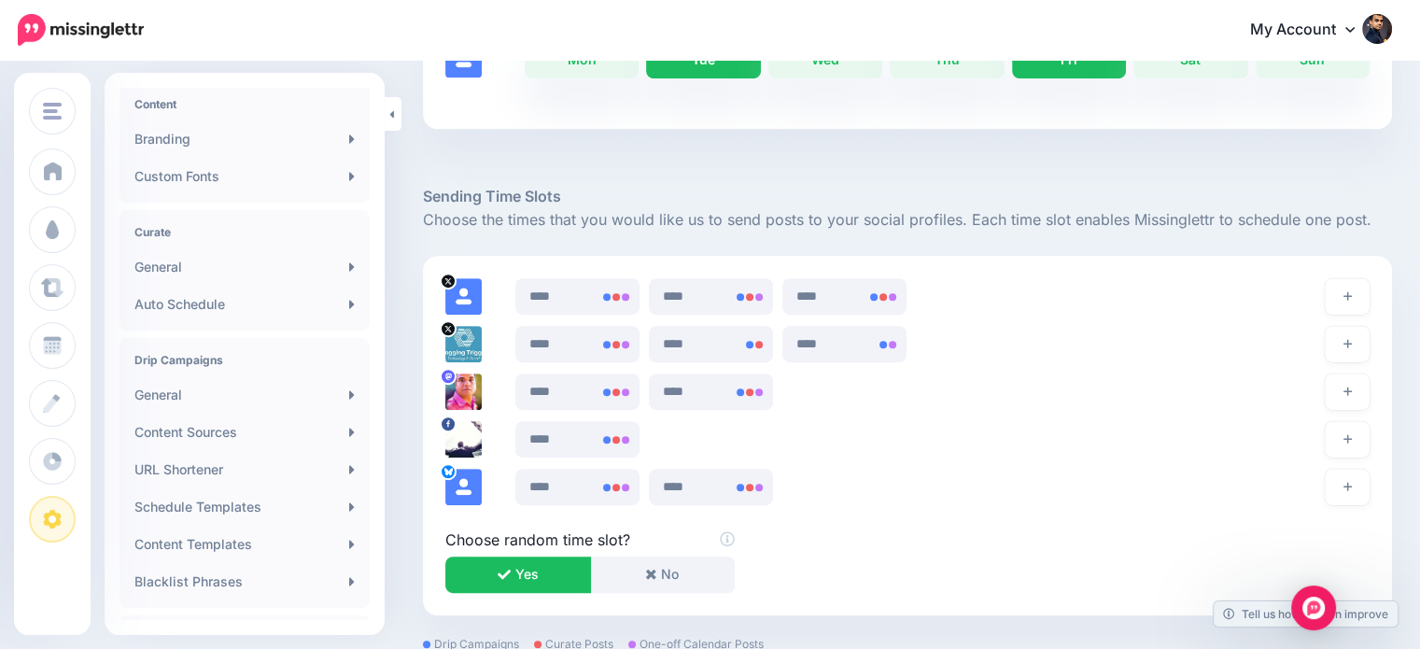
scroll to position [291, 0]
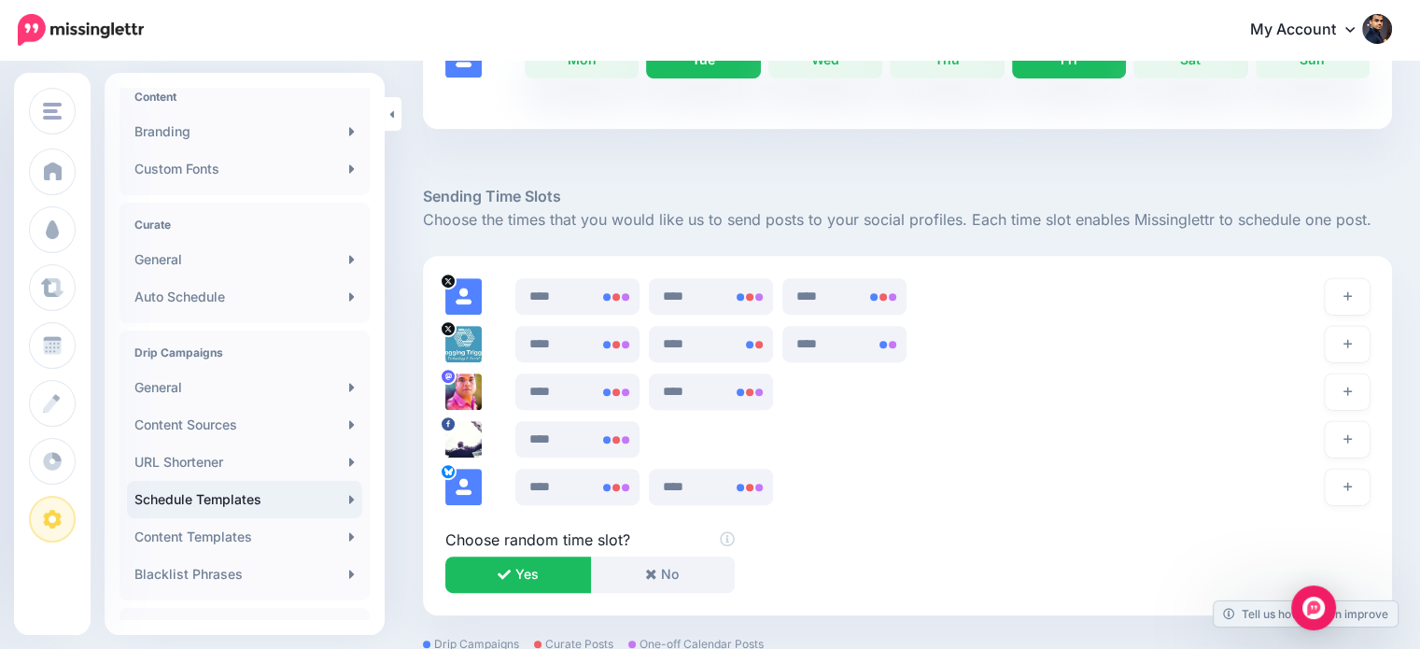
click at [218, 497] on link "Schedule Templates" at bounding box center [244, 499] width 235 height 37
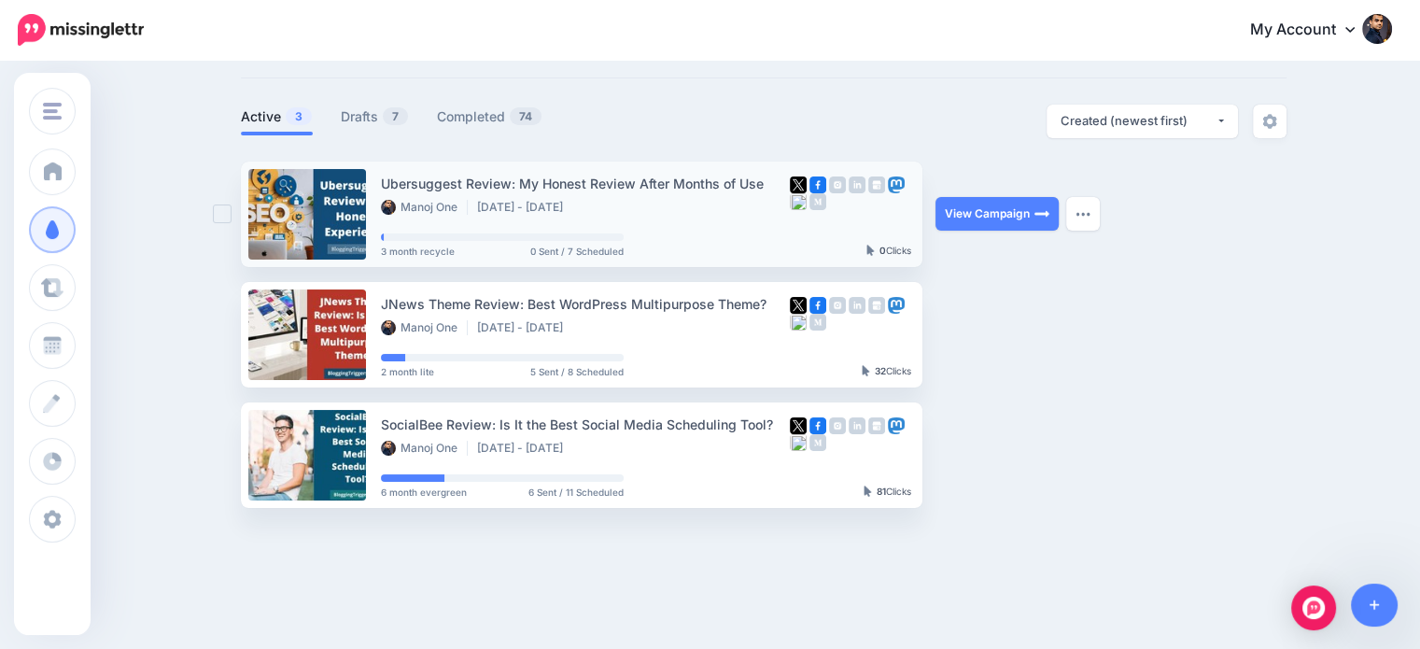
click at [228, 215] on ins at bounding box center [222, 213] width 19 height 19
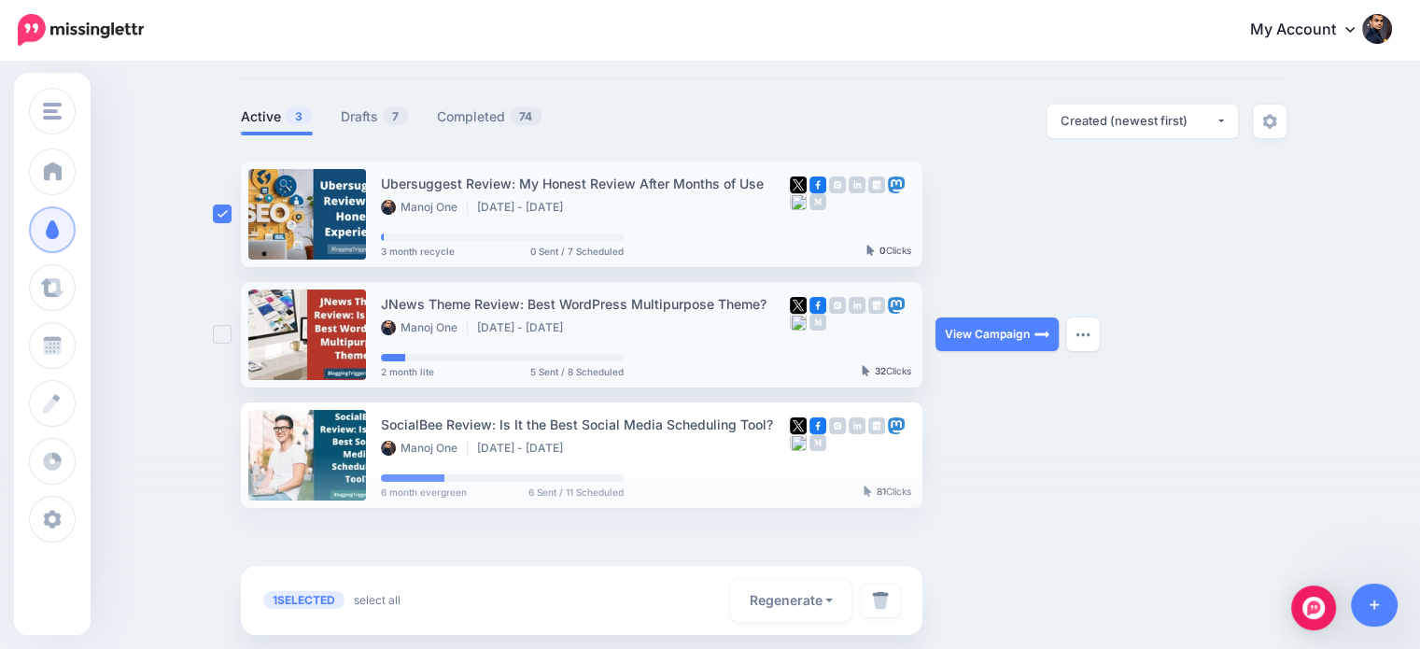
click at [230, 330] on ins at bounding box center [222, 334] width 19 height 19
click at [227, 457] on div at bounding box center [710, 551] width 1420 height 196
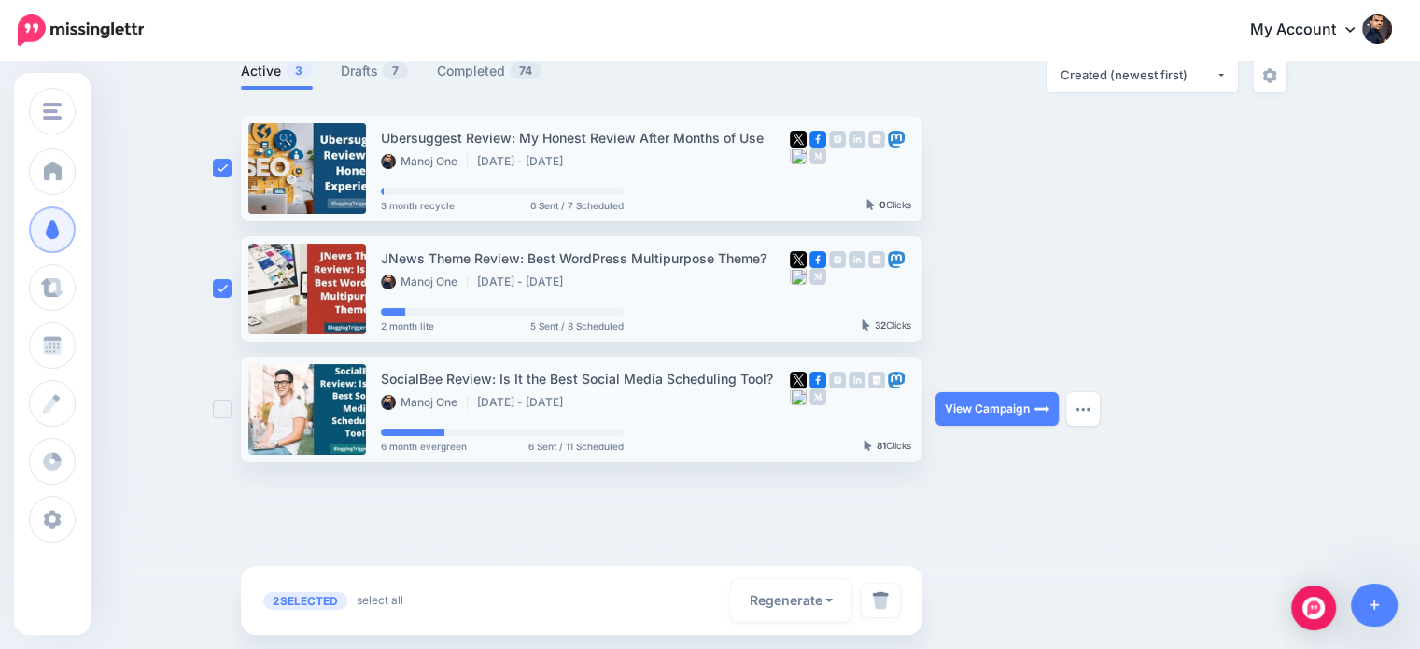
click at [232, 407] on ins at bounding box center [222, 409] width 19 height 19
click at [876, 594] on link at bounding box center [880, 600] width 39 height 34
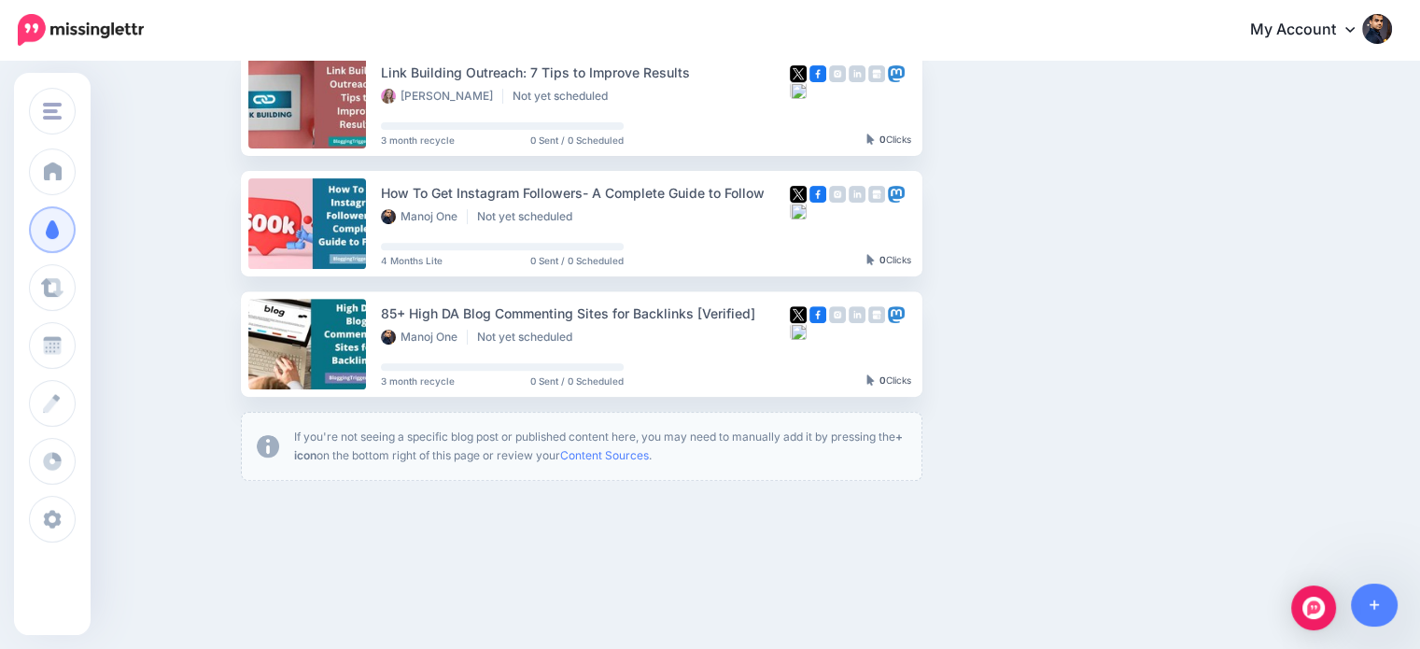
scroll to position [697, 0]
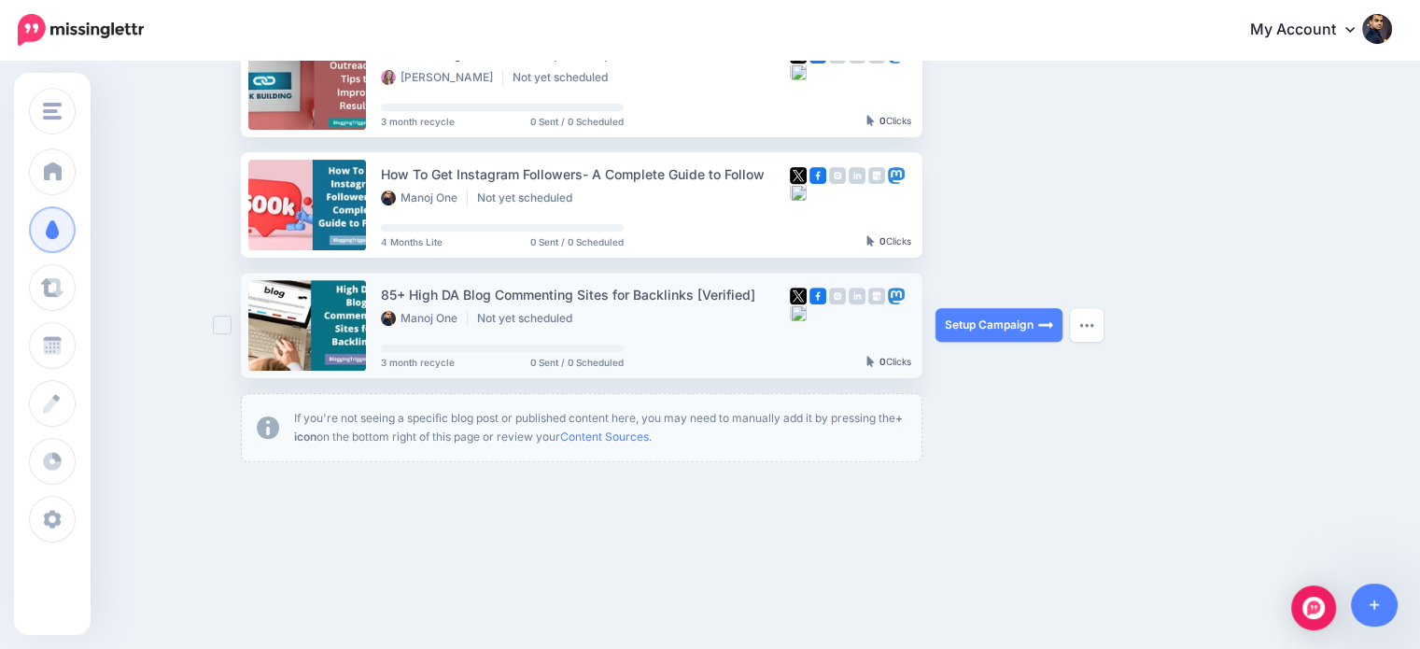
click at [225, 327] on ins at bounding box center [222, 325] width 19 height 19
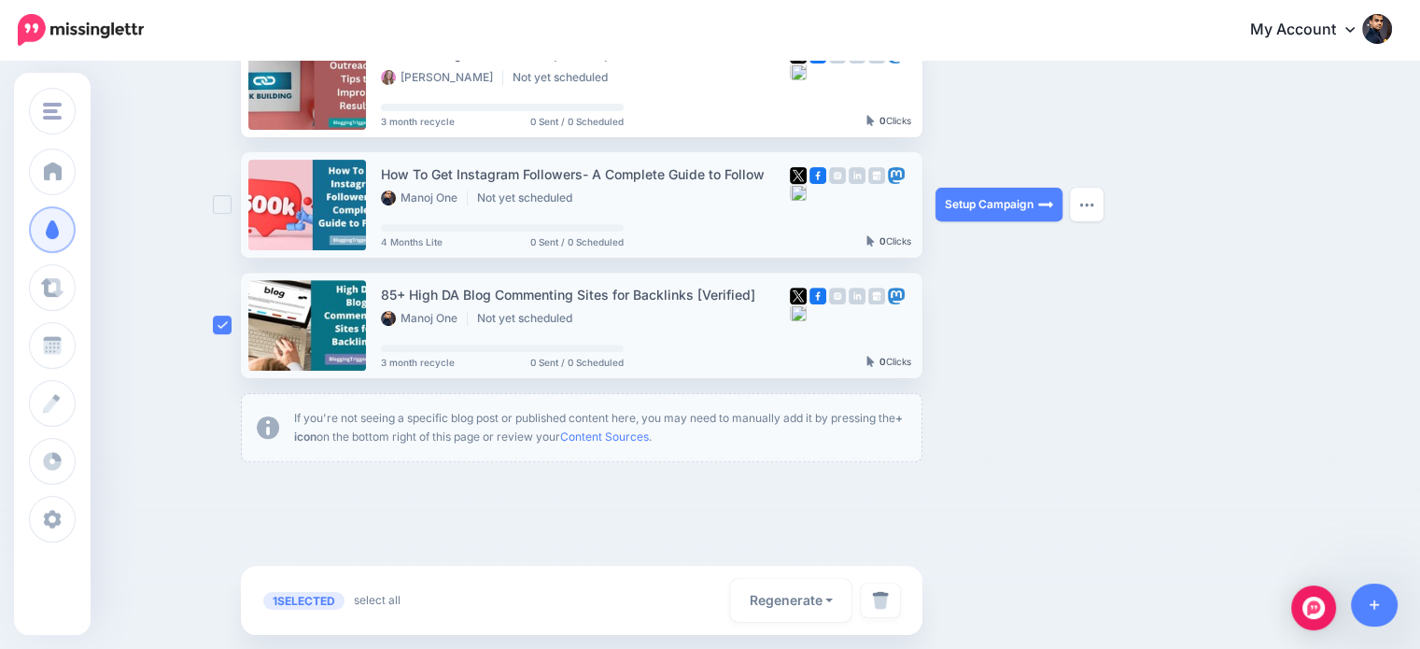
click at [224, 205] on ins at bounding box center [222, 204] width 19 height 19
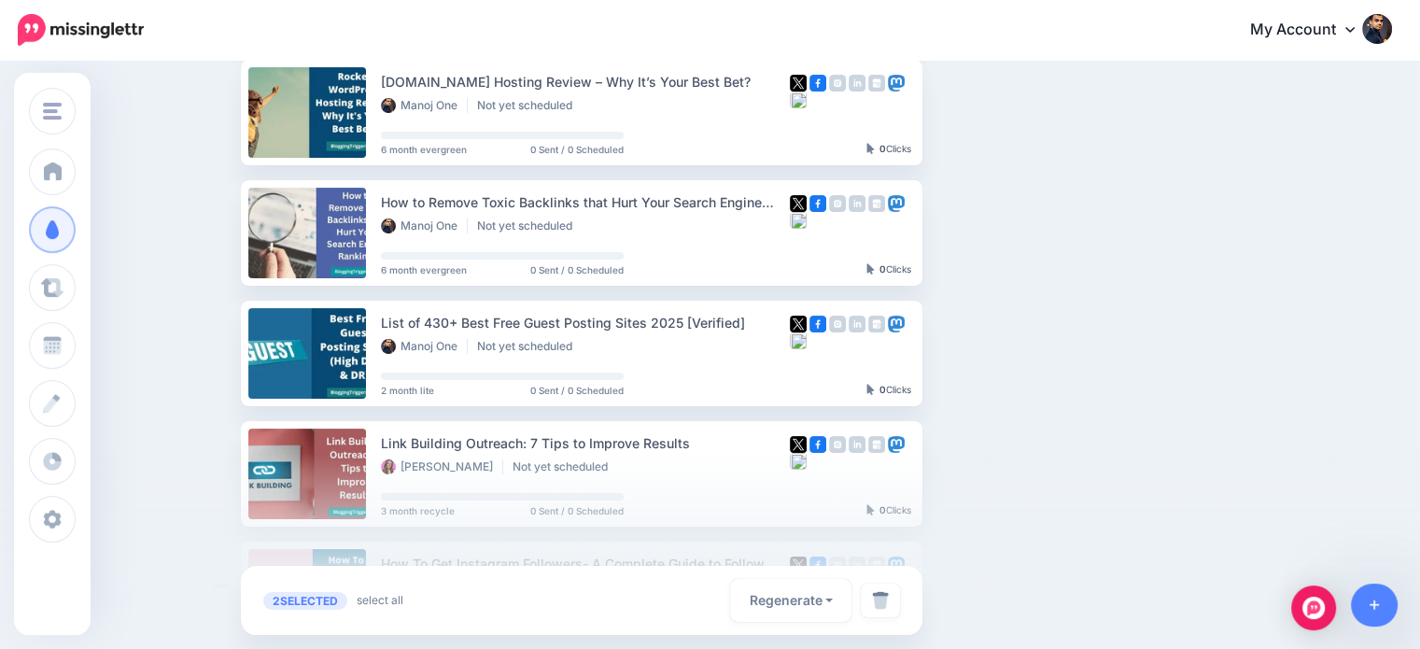
scroll to position [451, 0]
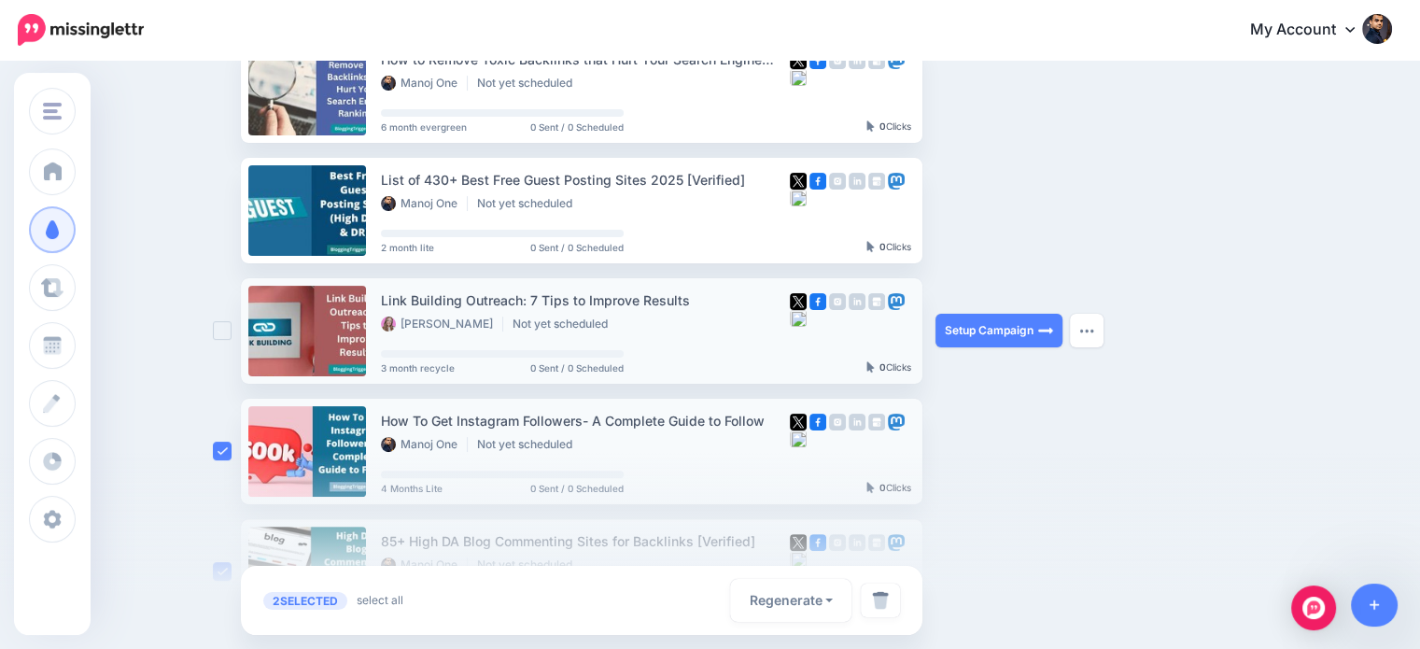
click at [223, 327] on ins at bounding box center [222, 330] width 19 height 19
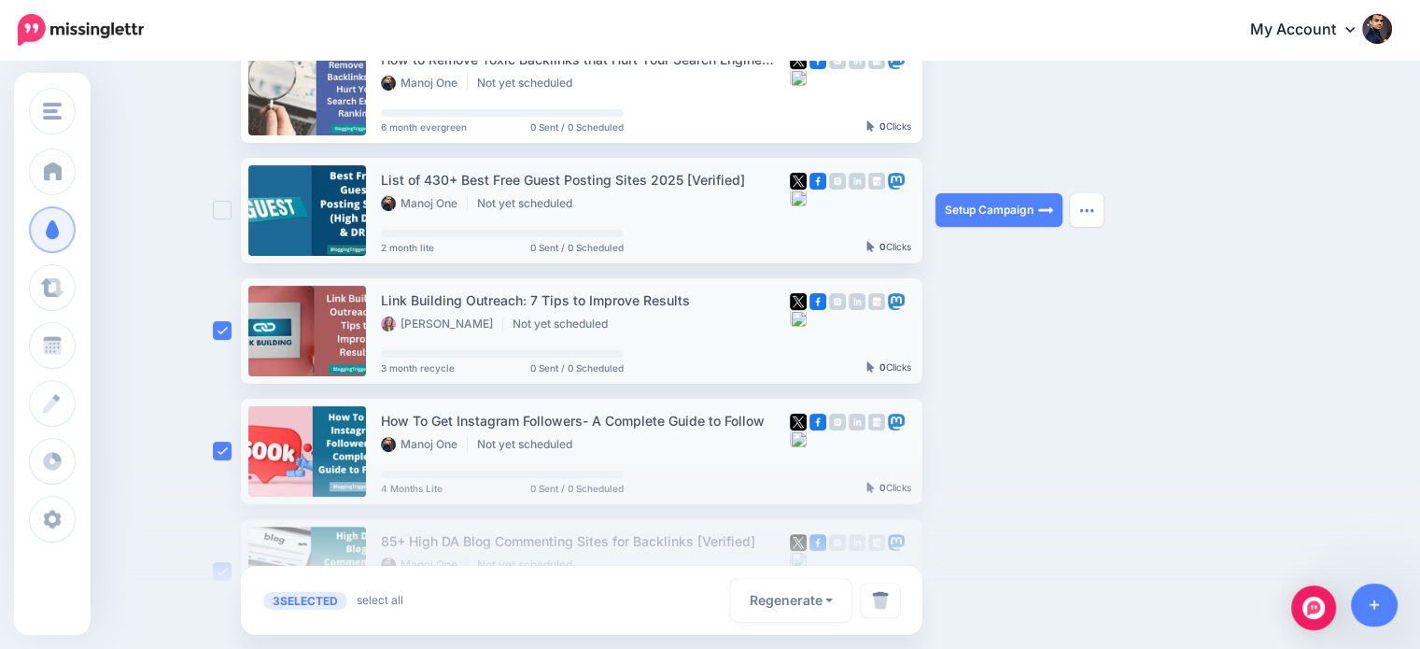
click at [225, 208] on ins at bounding box center [222, 210] width 19 height 19
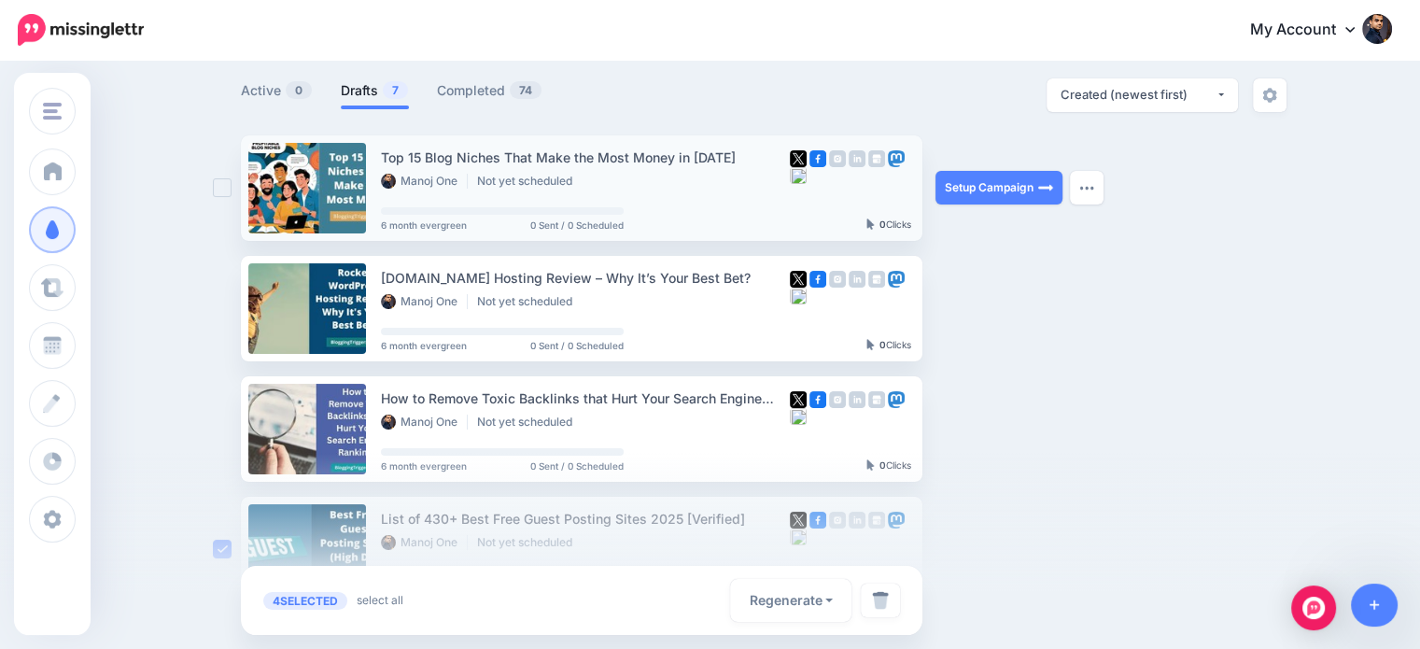
scroll to position [111, 0]
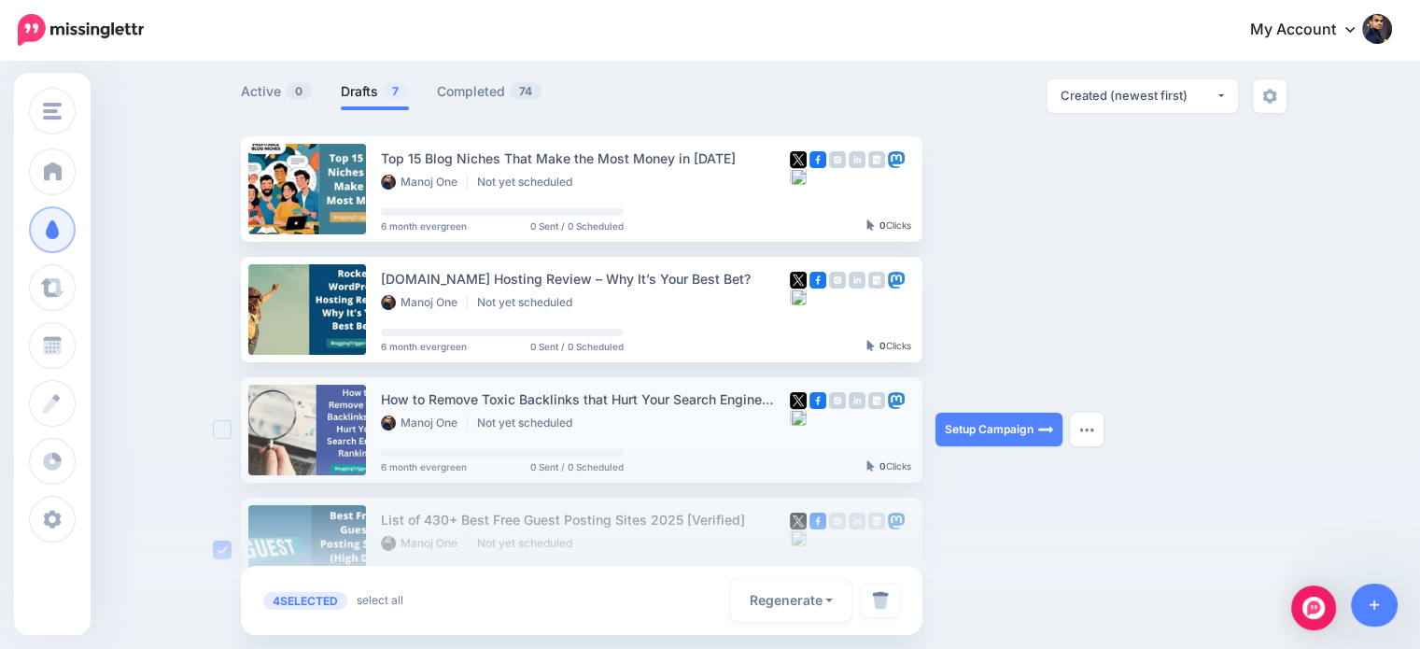
click at [224, 428] on ins at bounding box center [222, 429] width 19 height 19
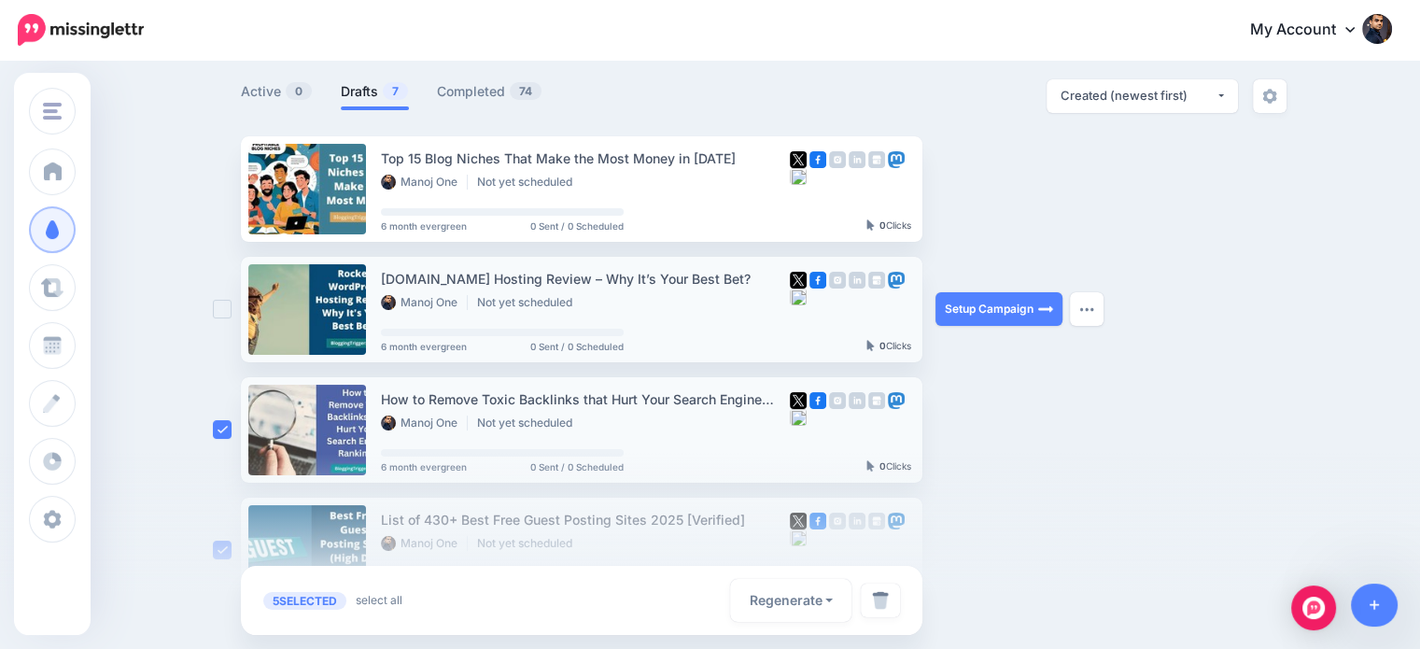
click at [231, 305] on ins at bounding box center [222, 309] width 19 height 19
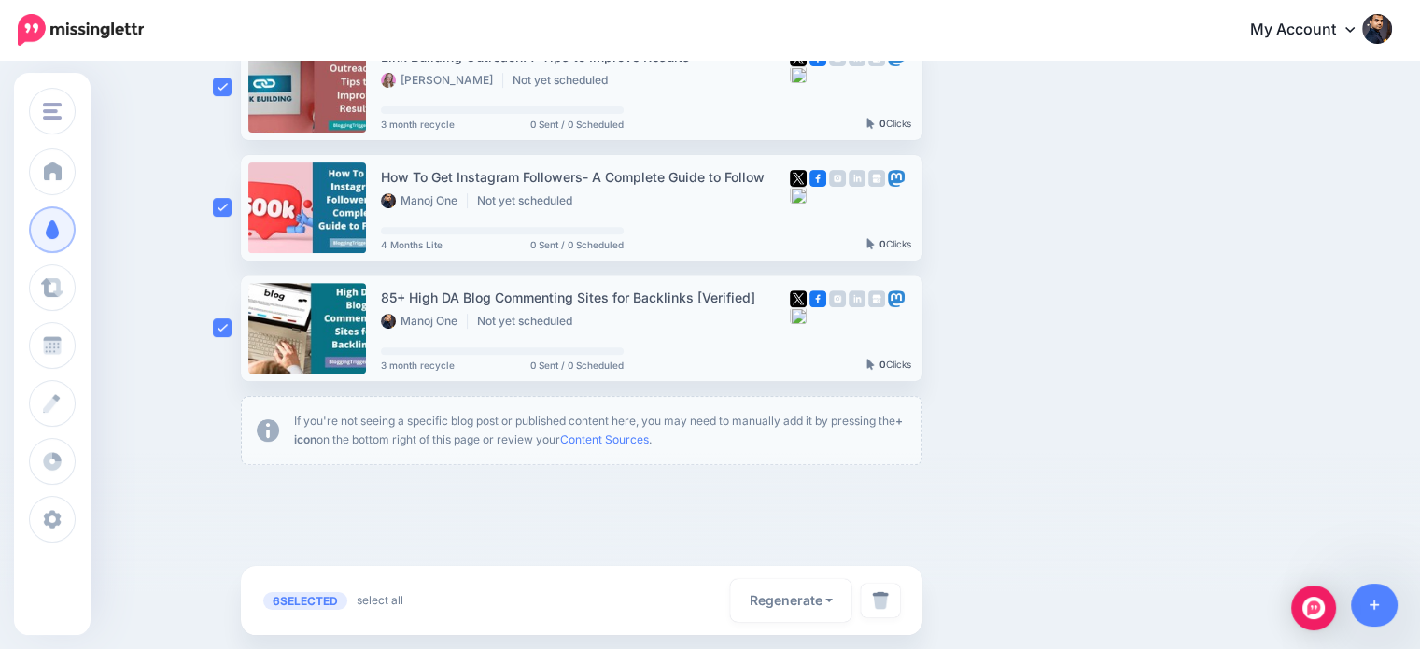
scroll to position [697, 0]
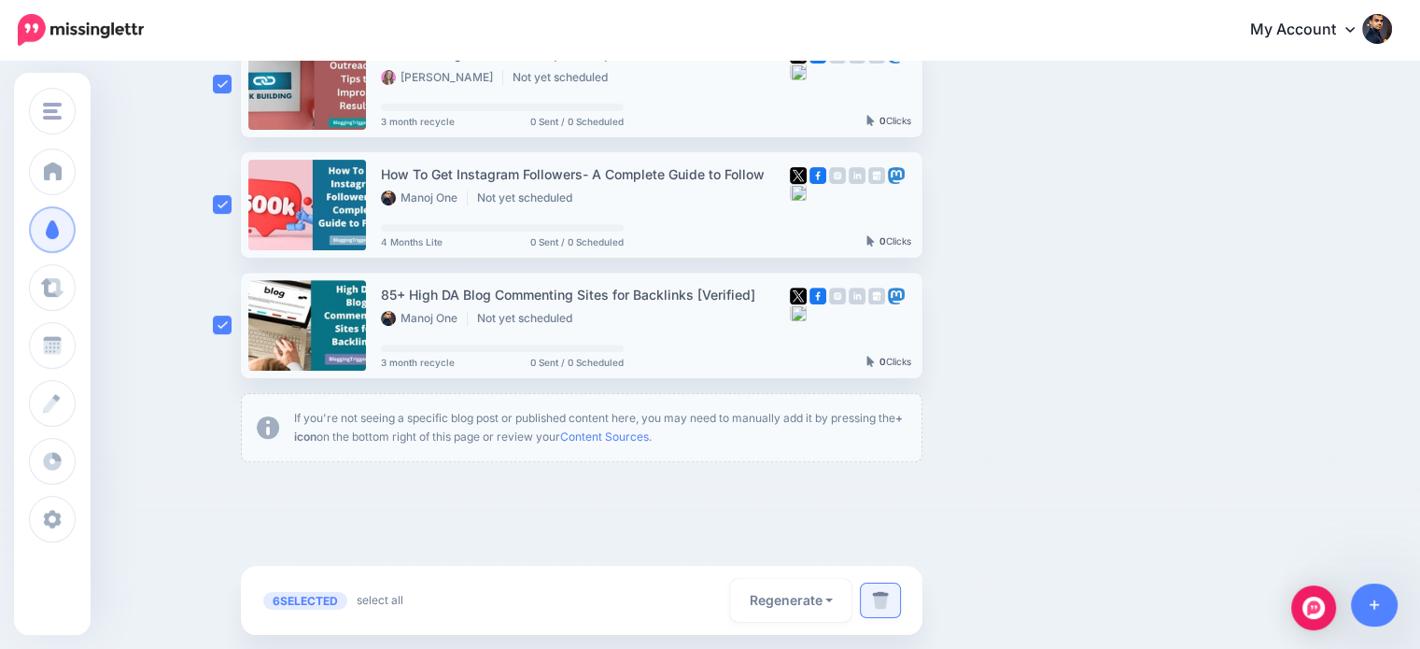
click at [881, 603] on img at bounding box center [880, 600] width 17 height 19
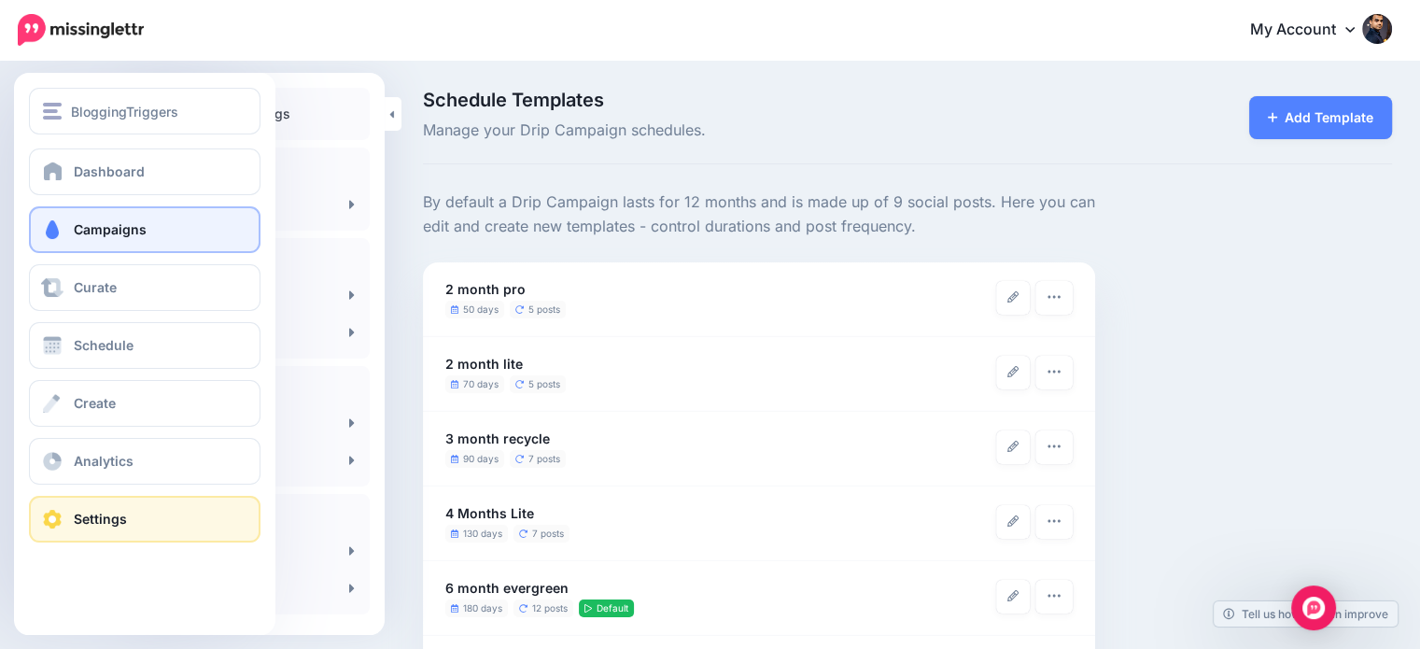
click at [94, 235] on span "Campaigns" at bounding box center [110, 229] width 73 height 16
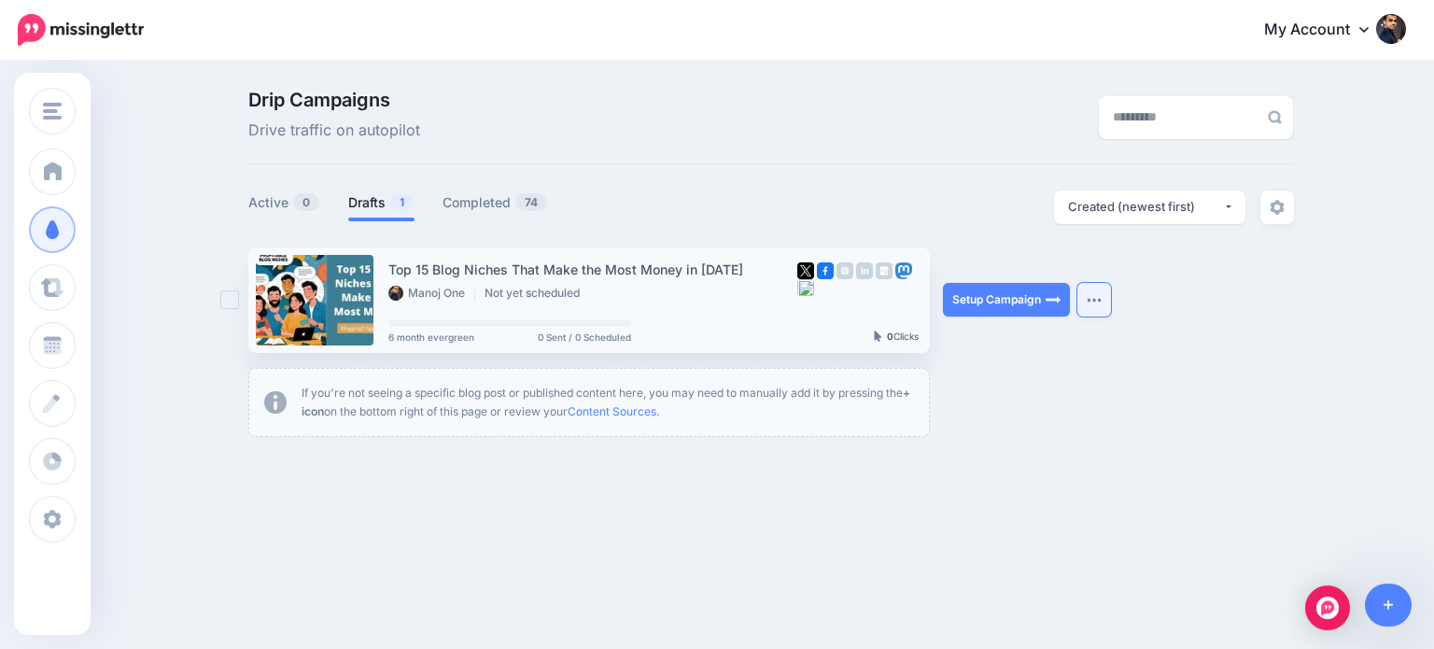
click at [1091, 294] on button "button" at bounding box center [1094, 300] width 34 height 34
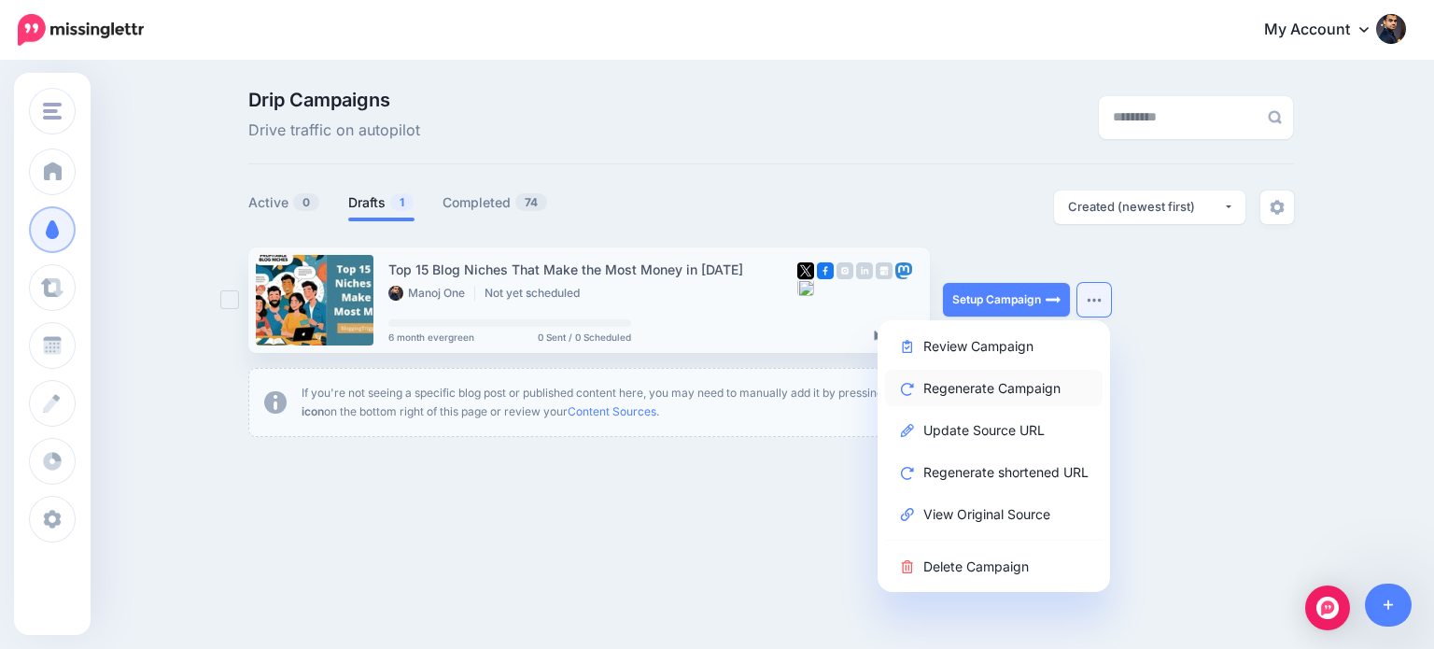
click at [1032, 384] on link "Regenerate Campaign" at bounding box center [994, 388] width 218 height 36
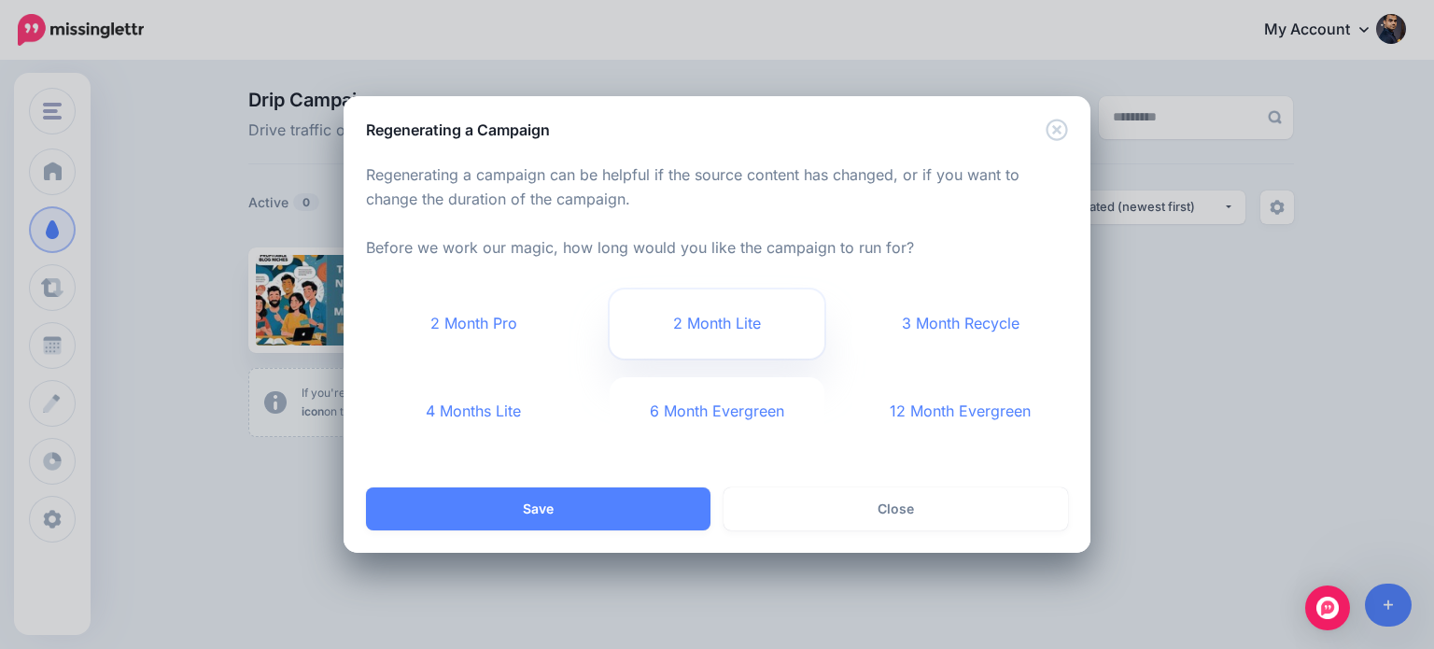
click at [761, 316] on link "2 Month Lite" at bounding box center [718, 323] width 216 height 69
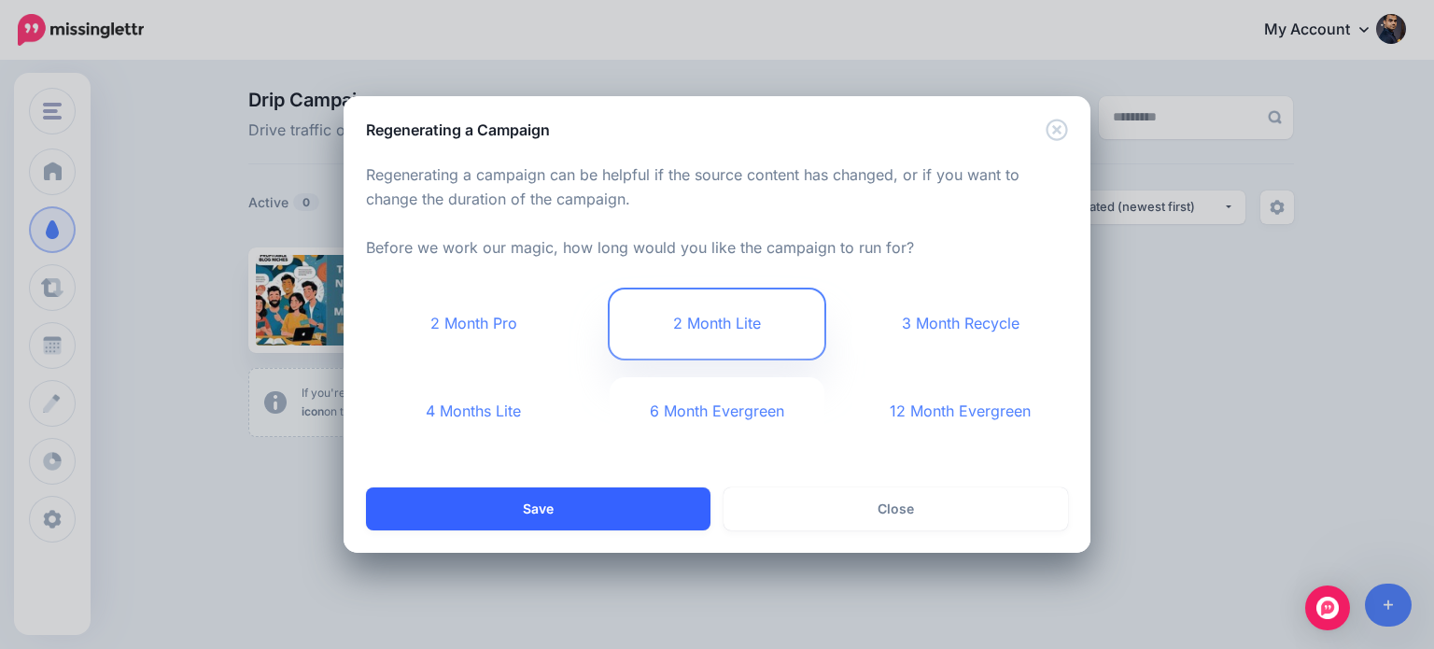
click at [610, 505] on button "Save" at bounding box center [538, 508] width 344 height 43
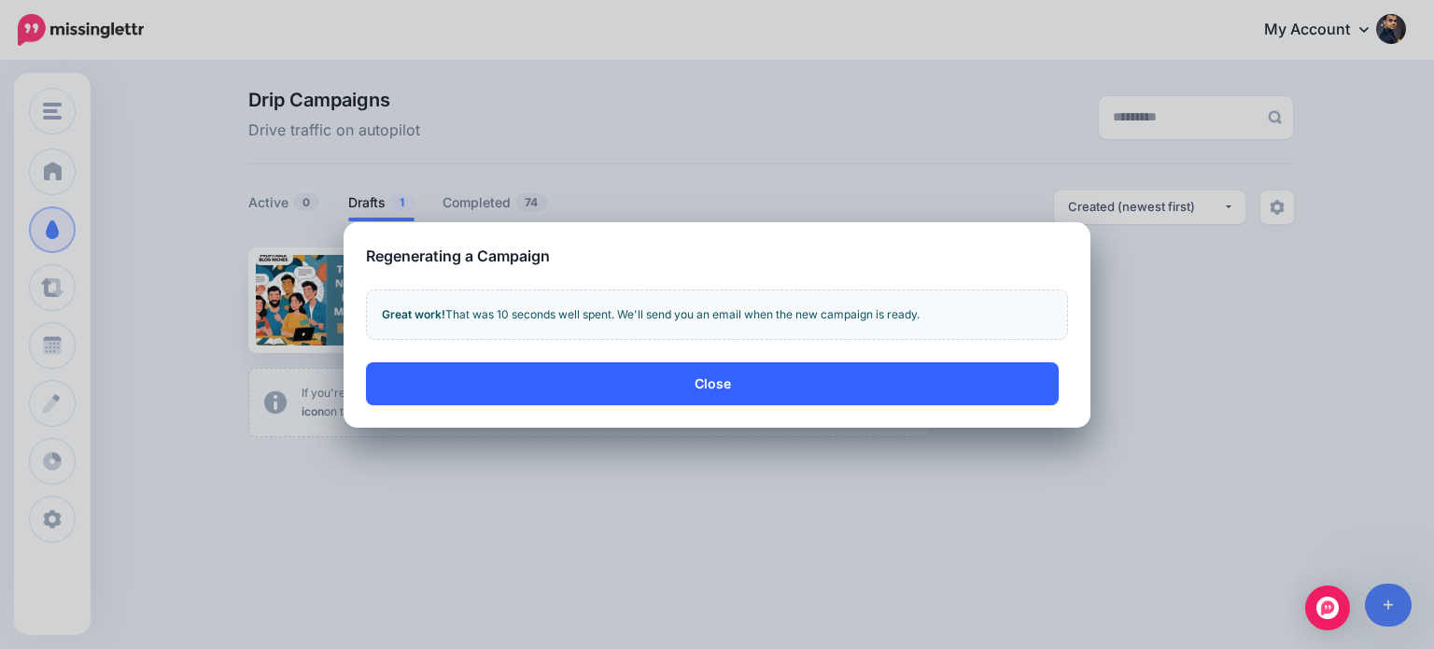
click at [821, 375] on button "Close" at bounding box center [712, 383] width 693 height 43
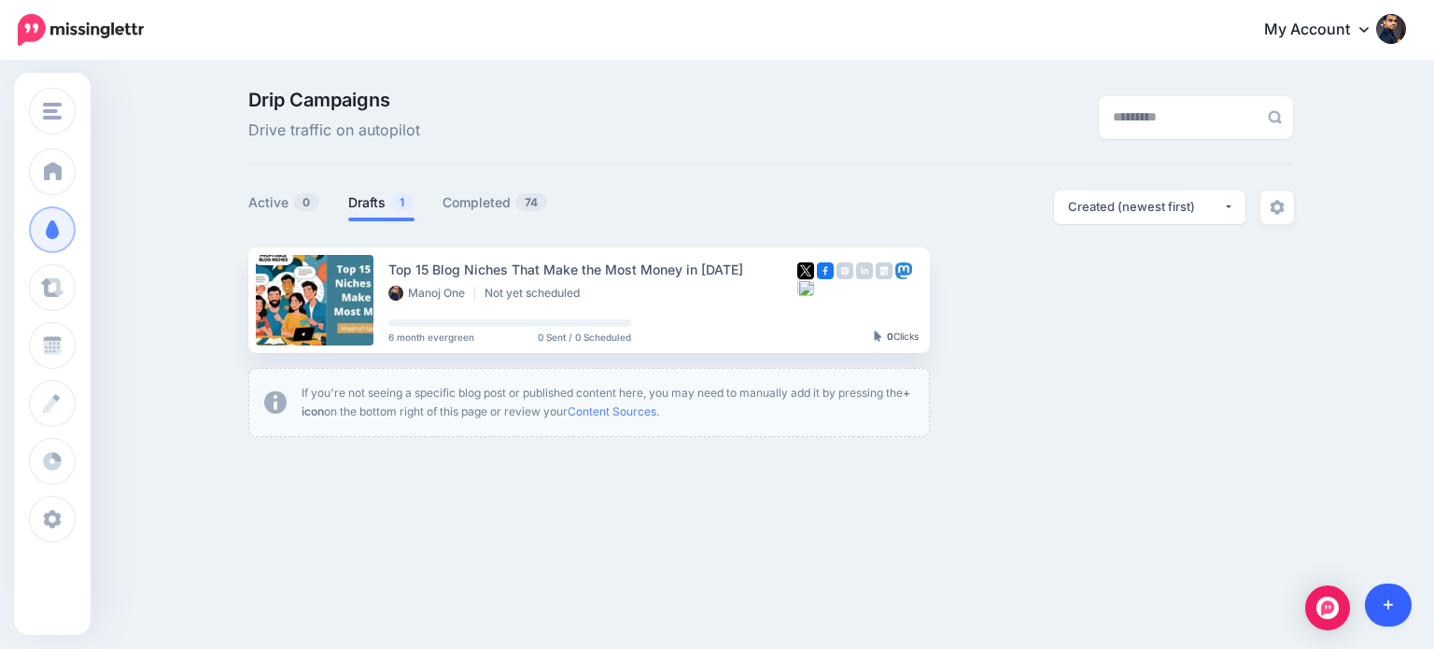
click at [1395, 599] on link at bounding box center [1389, 604] width 48 height 43
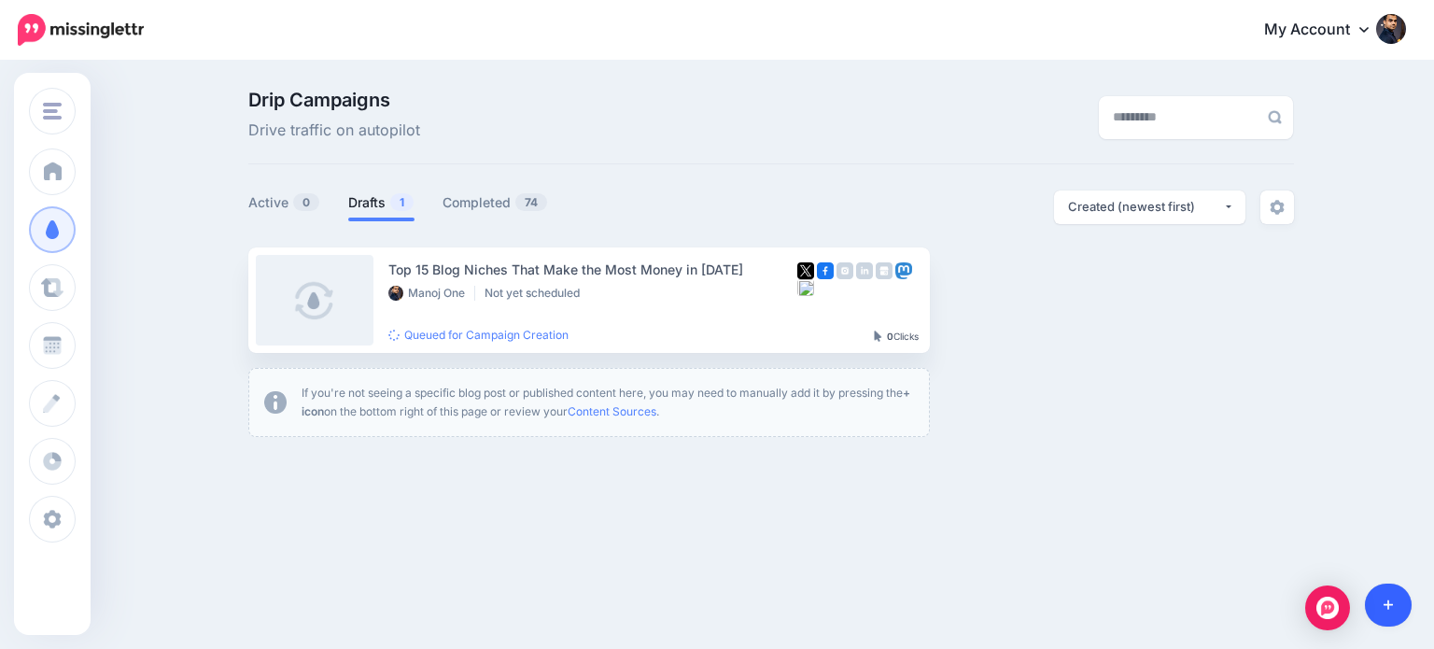
click at [1383, 598] on icon at bounding box center [1388, 604] width 10 height 13
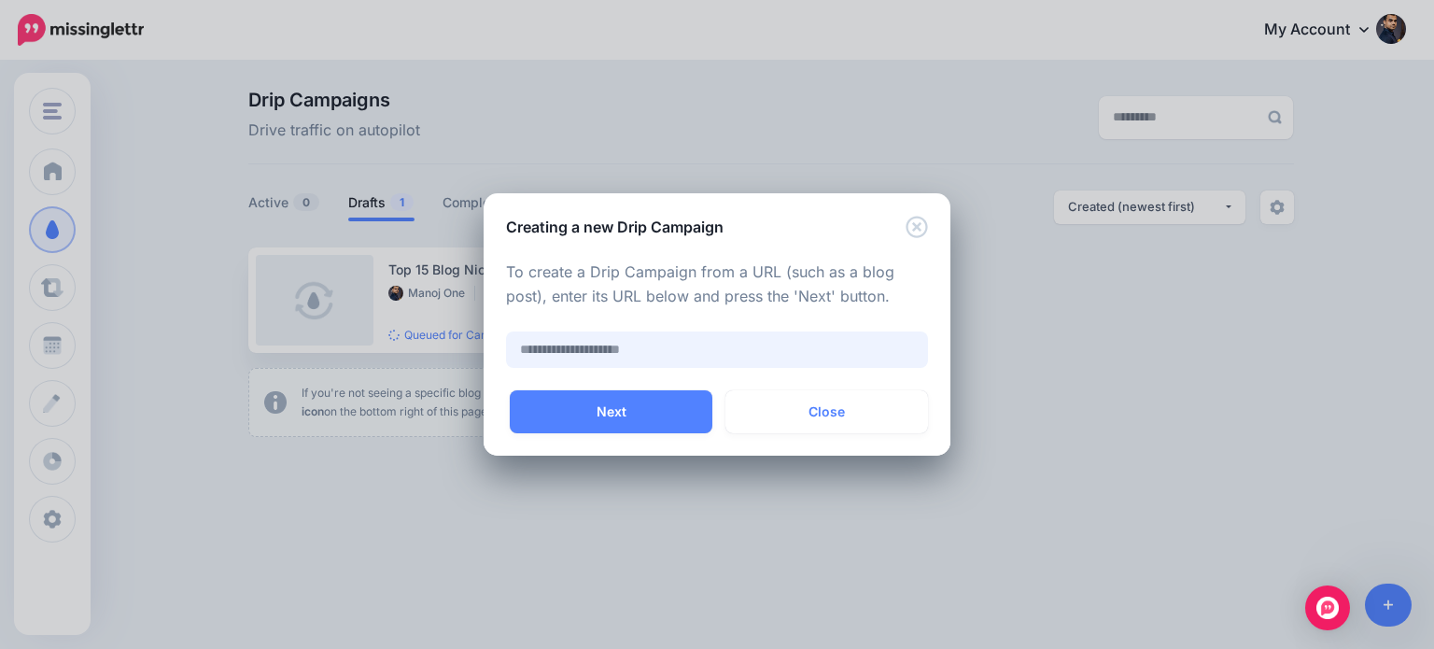
paste input "**********"
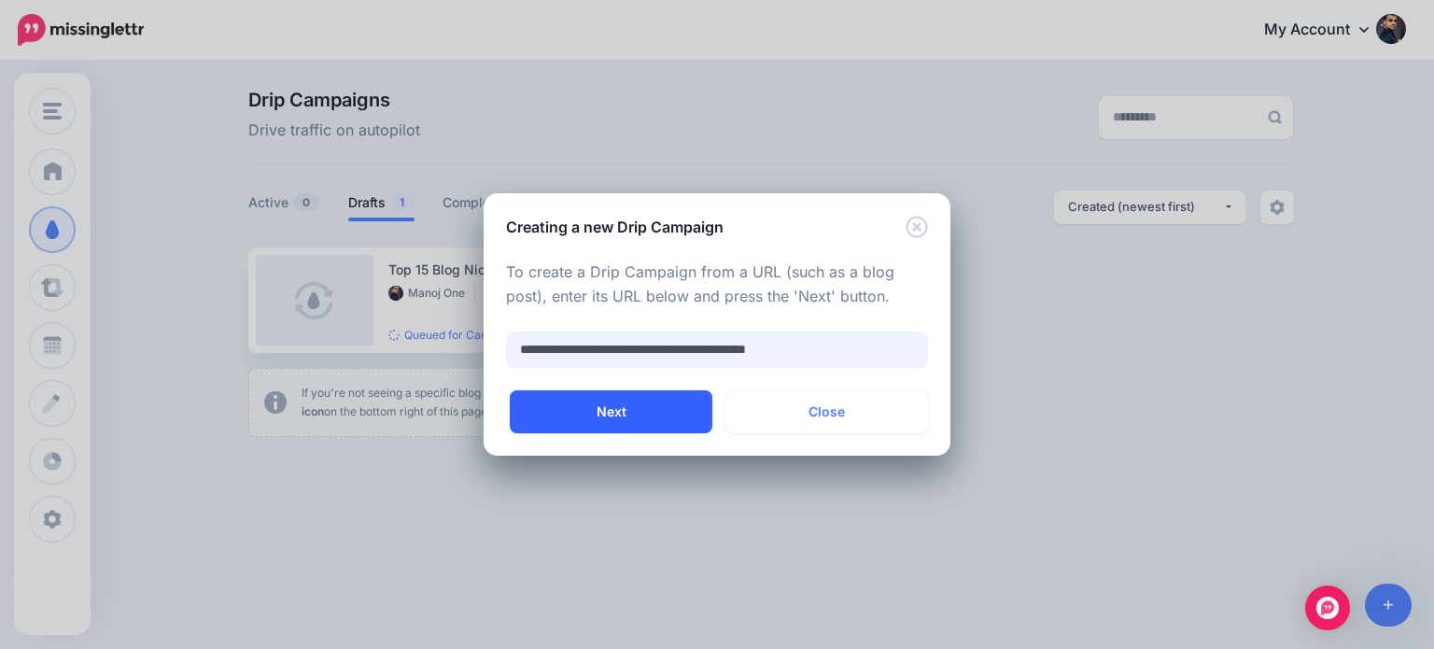
type input "**********"
click at [645, 402] on button "Next" at bounding box center [611, 411] width 203 height 43
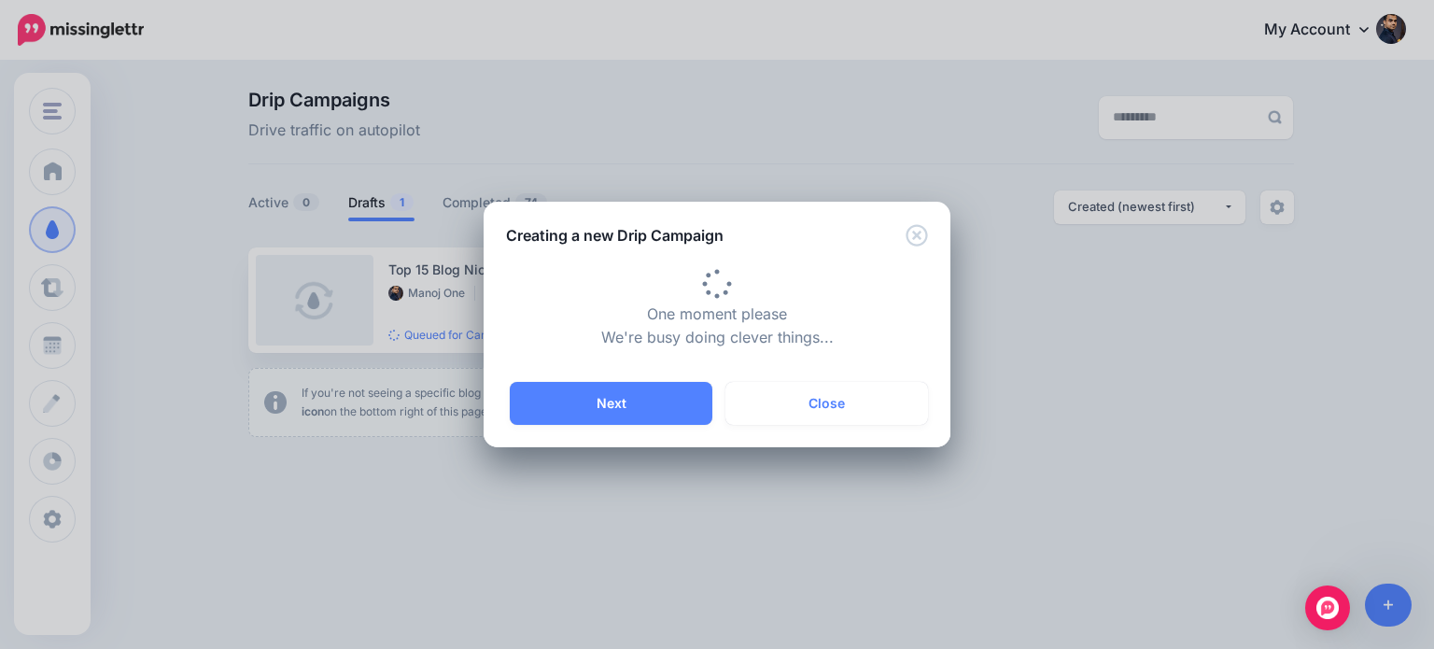
type input "**********"
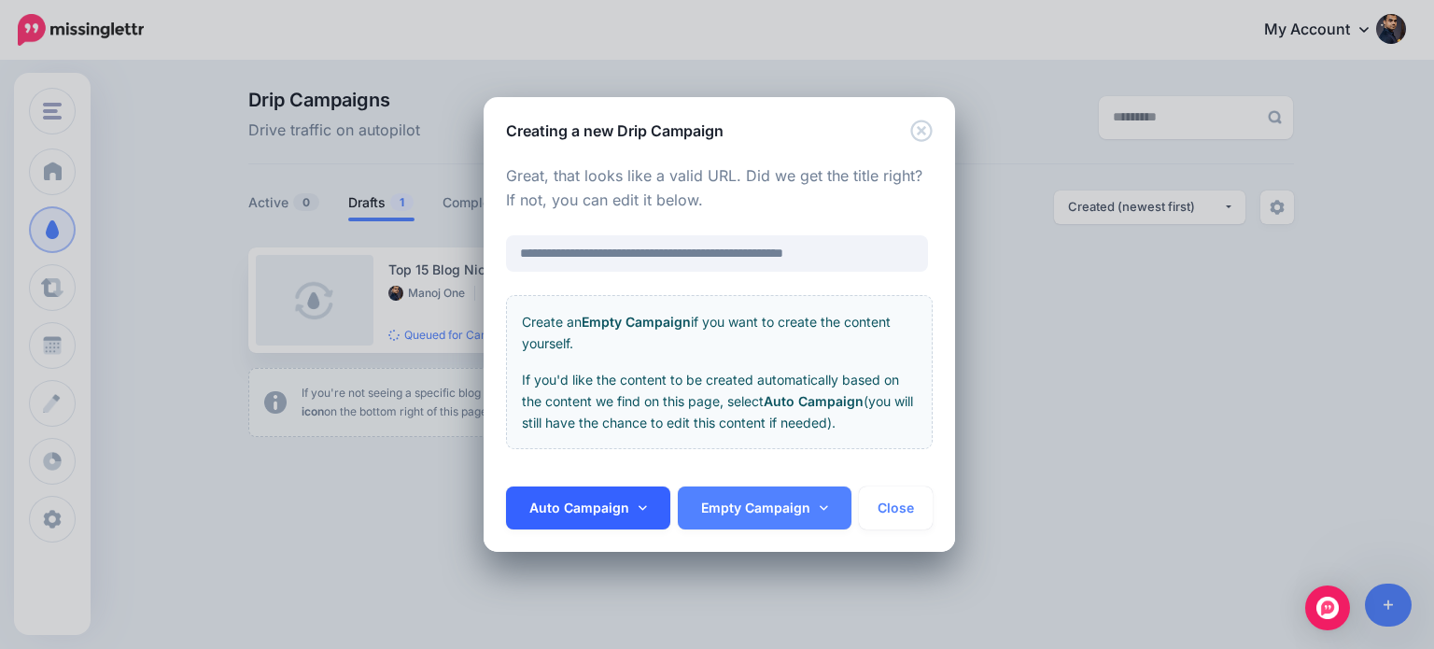
click at [630, 508] on link "Auto Campaign" at bounding box center [588, 507] width 164 height 43
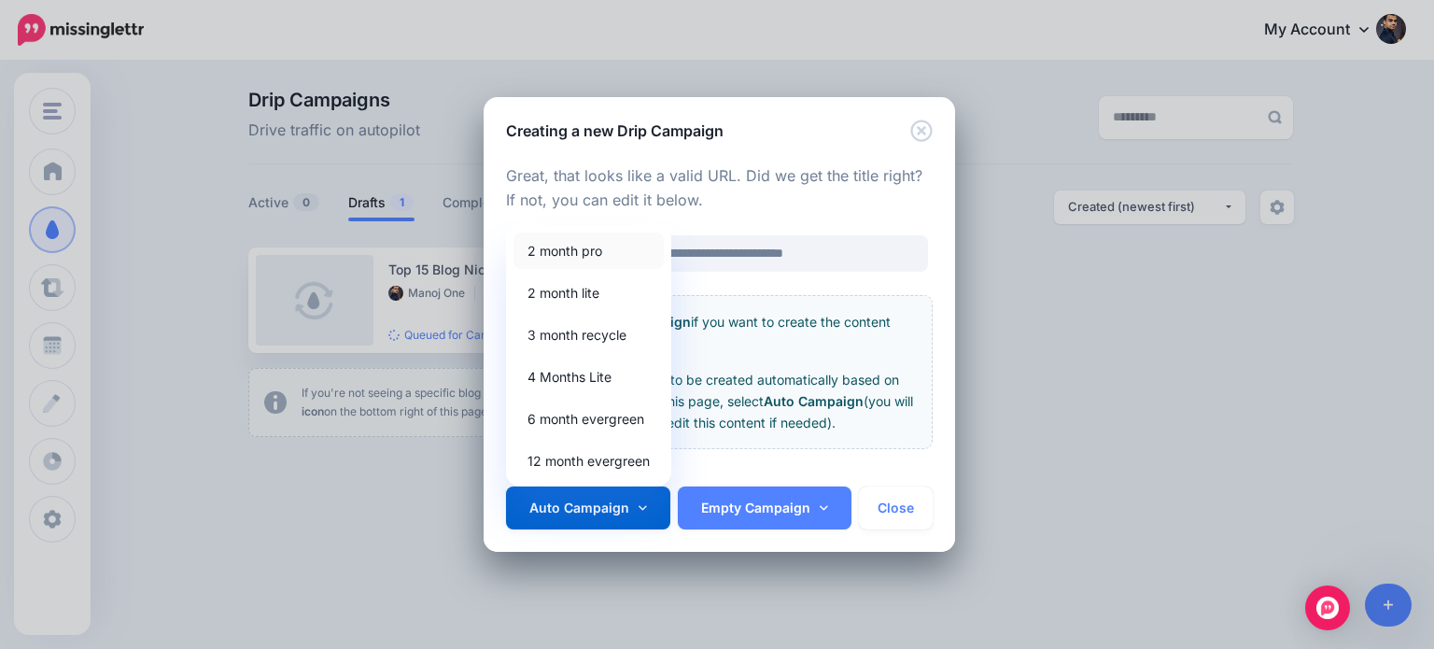
click at [596, 246] on link "2 month pro" at bounding box center [588, 250] width 150 height 36
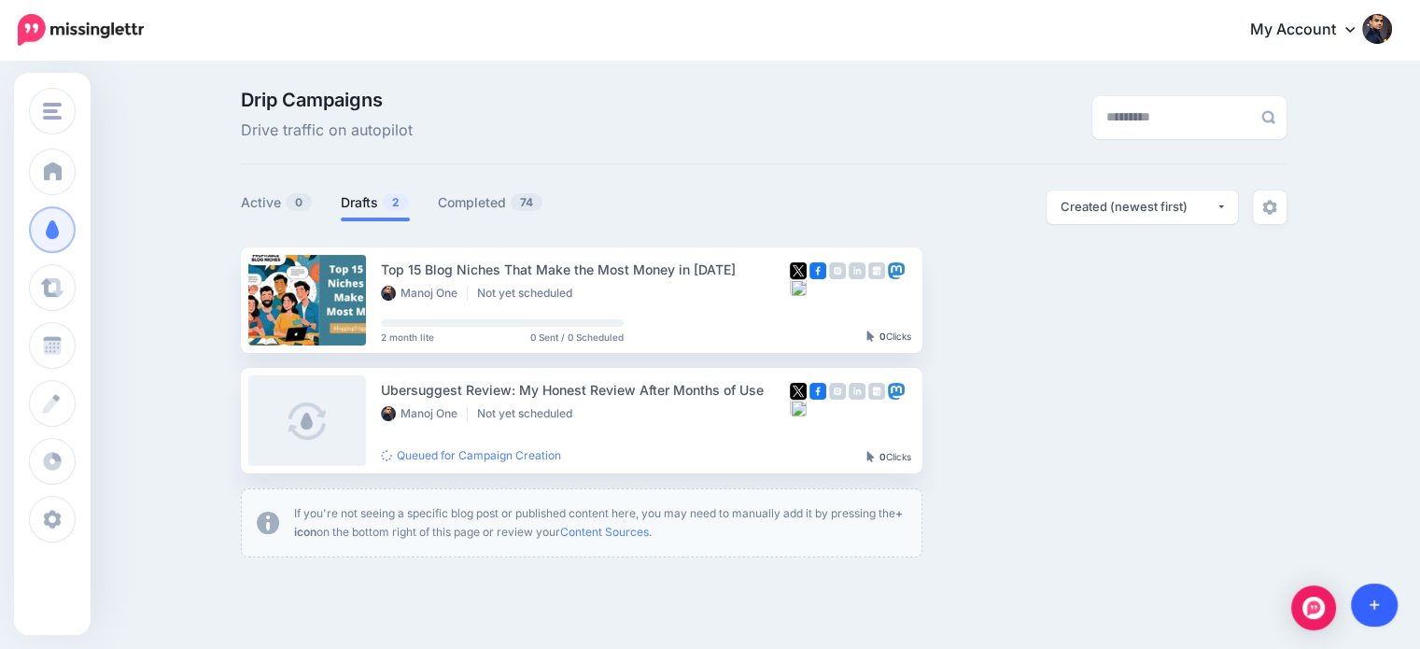
click at [1382, 598] on link at bounding box center [1375, 604] width 48 height 43
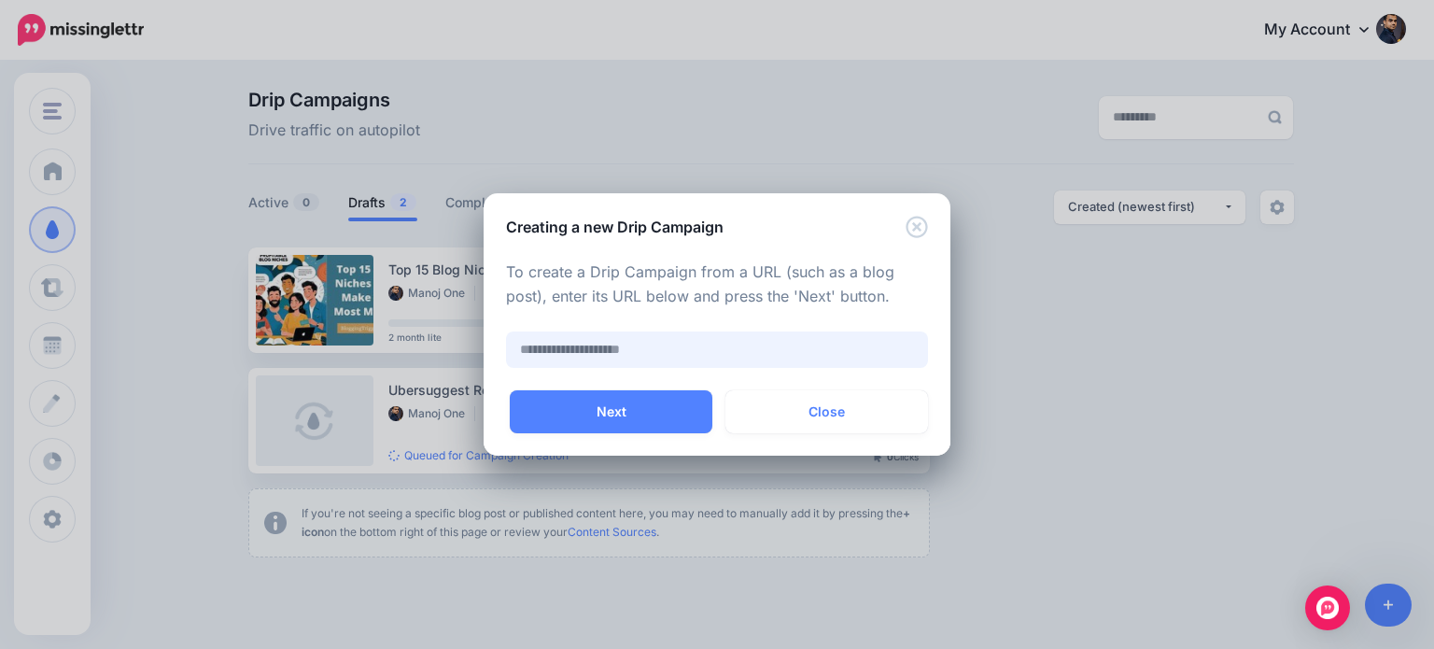
paste input "**********"
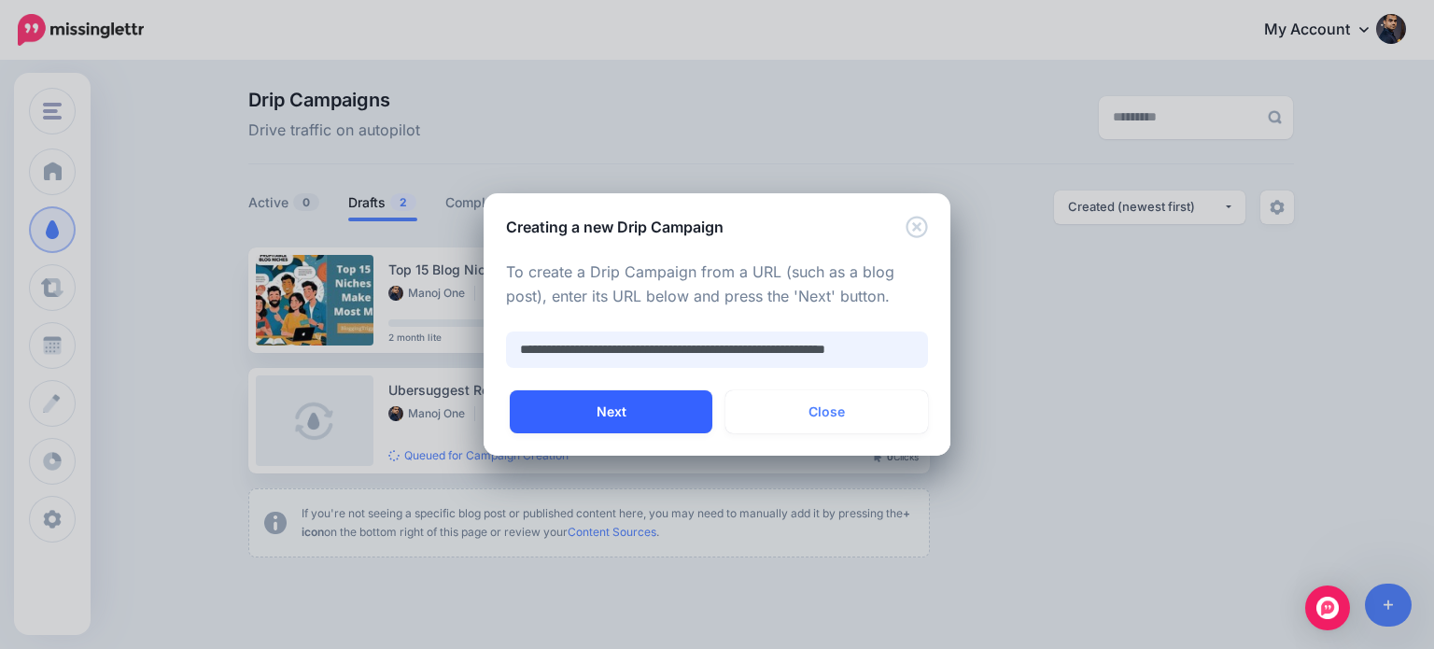
type input "**********"
click at [673, 407] on button "Next" at bounding box center [611, 411] width 203 height 43
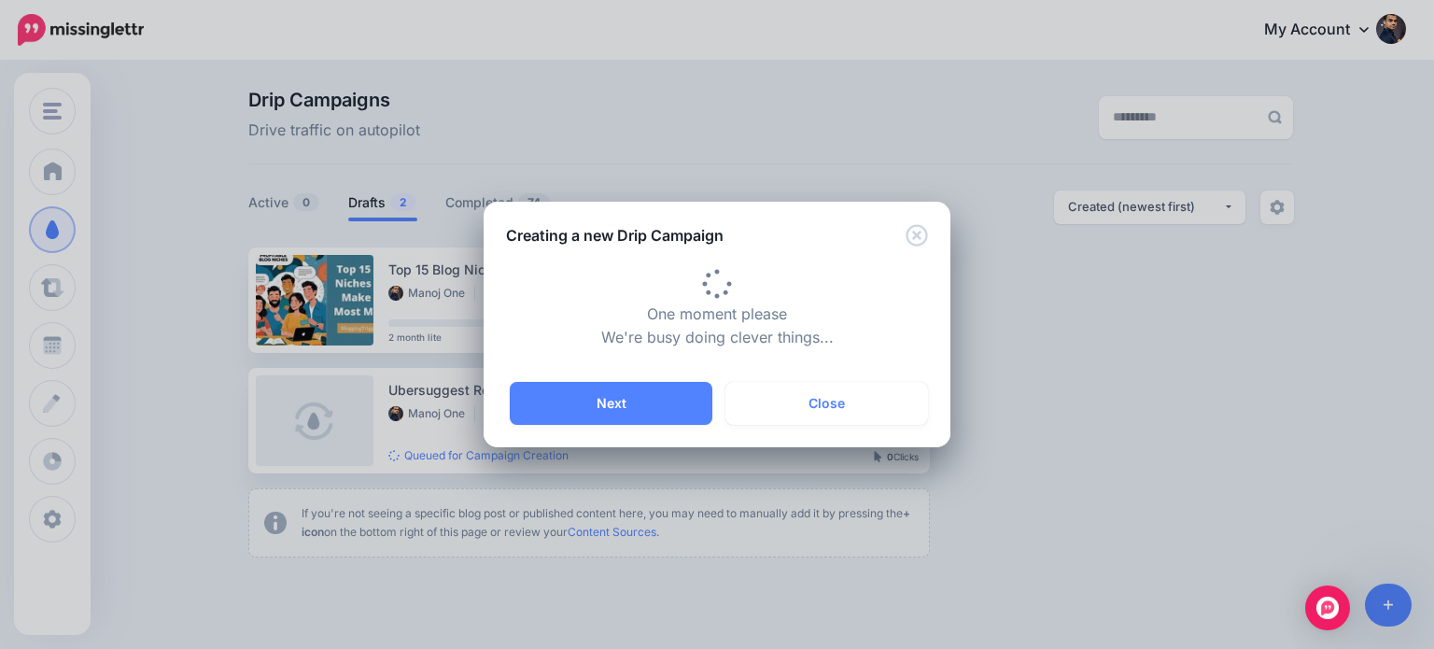
type input "**********"
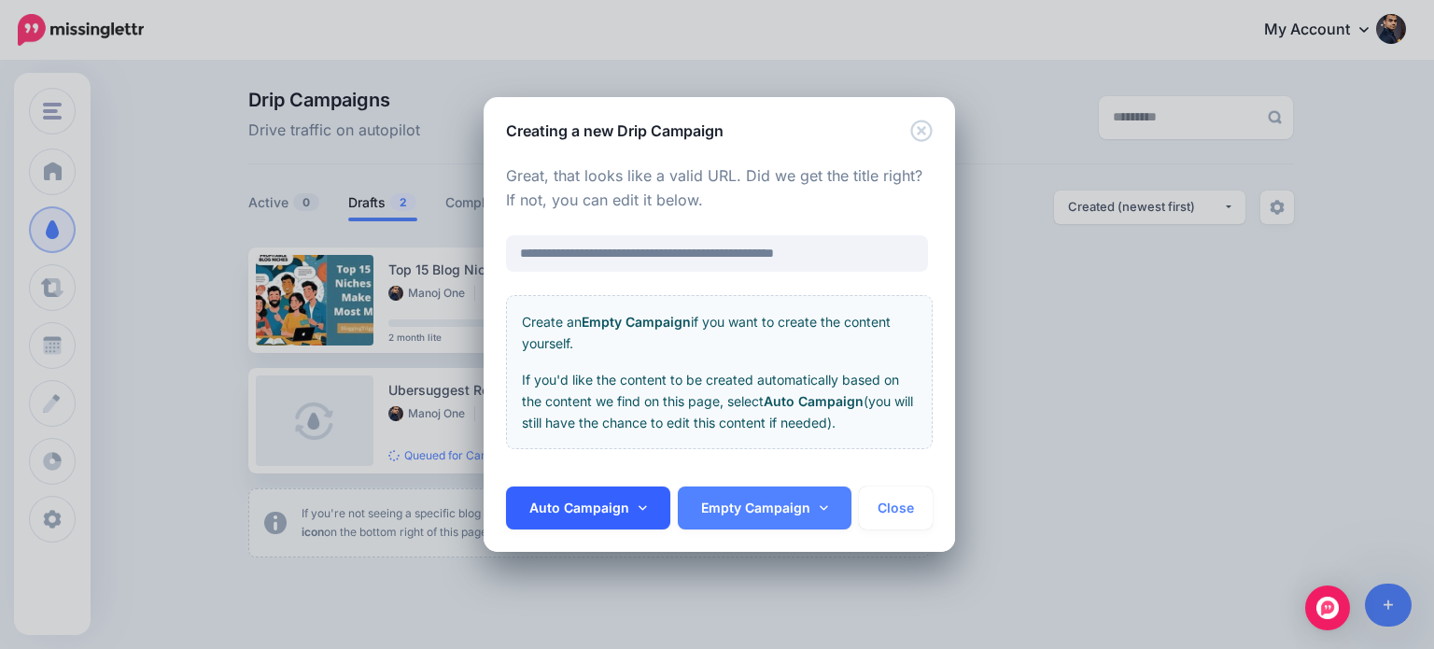
click at [635, 498] on link "Auto Campaign" at bounding box center [588, 507] width 164 height 43
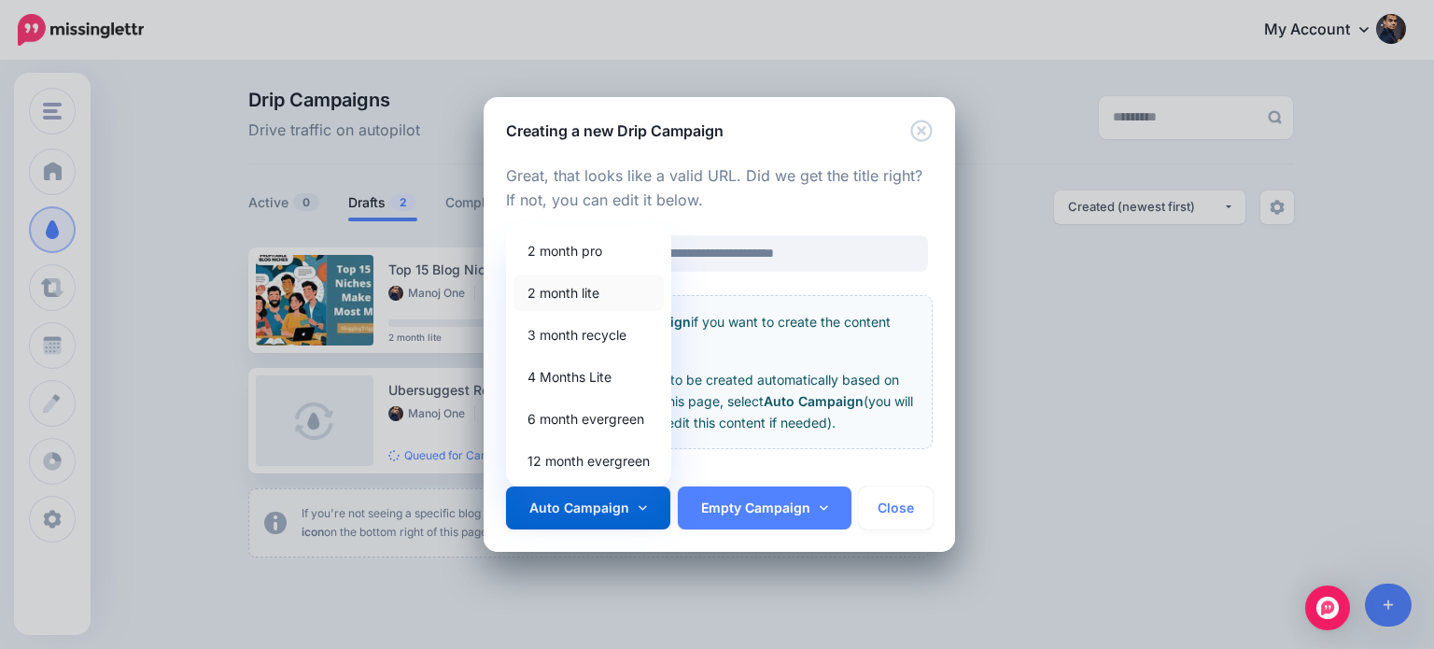
click at [594, 298] on link "2 month lite" at bounding box center [588, 292] width 150 height 36
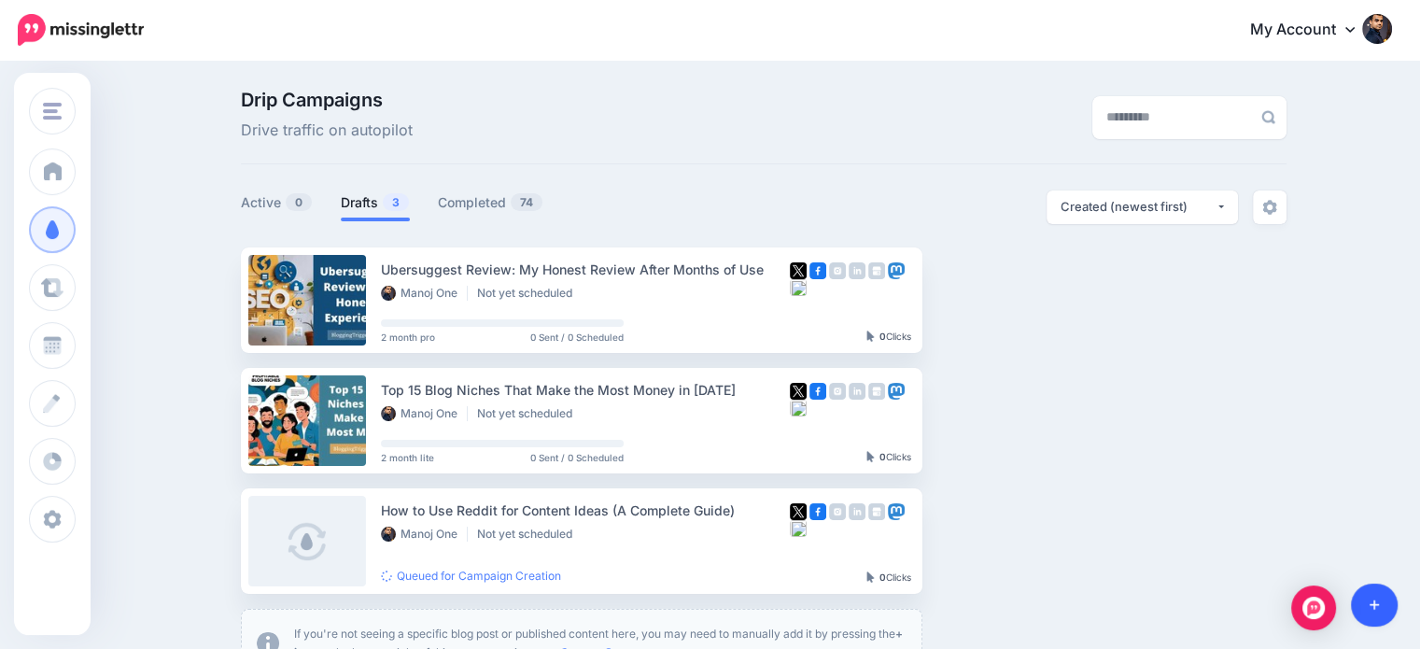
click at [1382, 608] on link at bounding box center [1375, 604] width 48 height 43
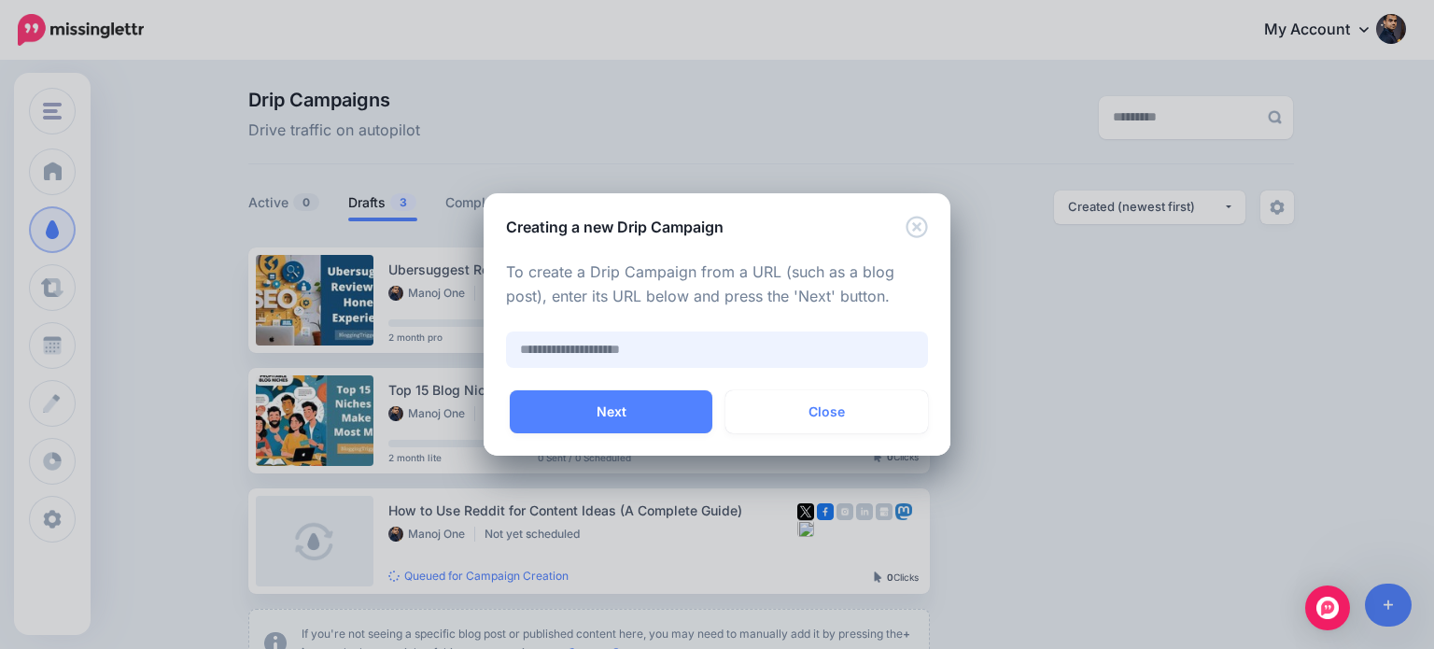
paste input "**********"
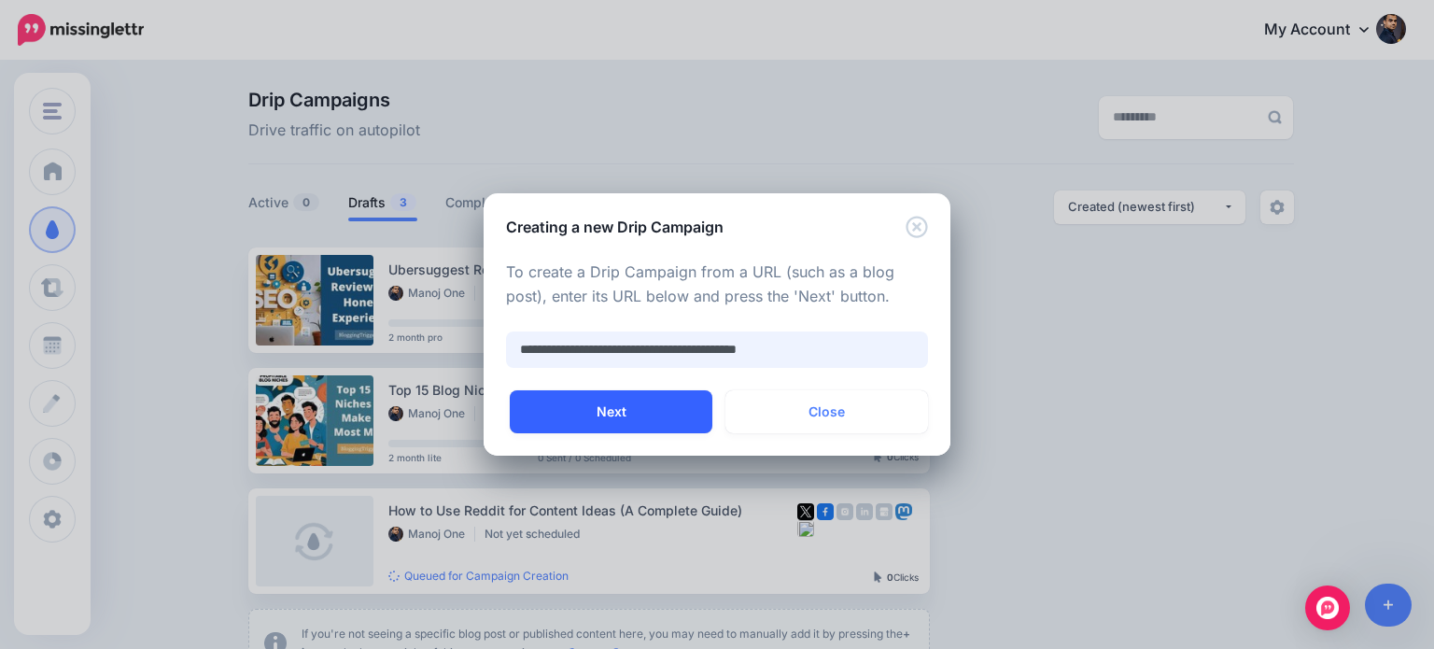
type input "**********"
click at [653, 400] on button "Next" at bounding box center [611, 411] width 203 height 43
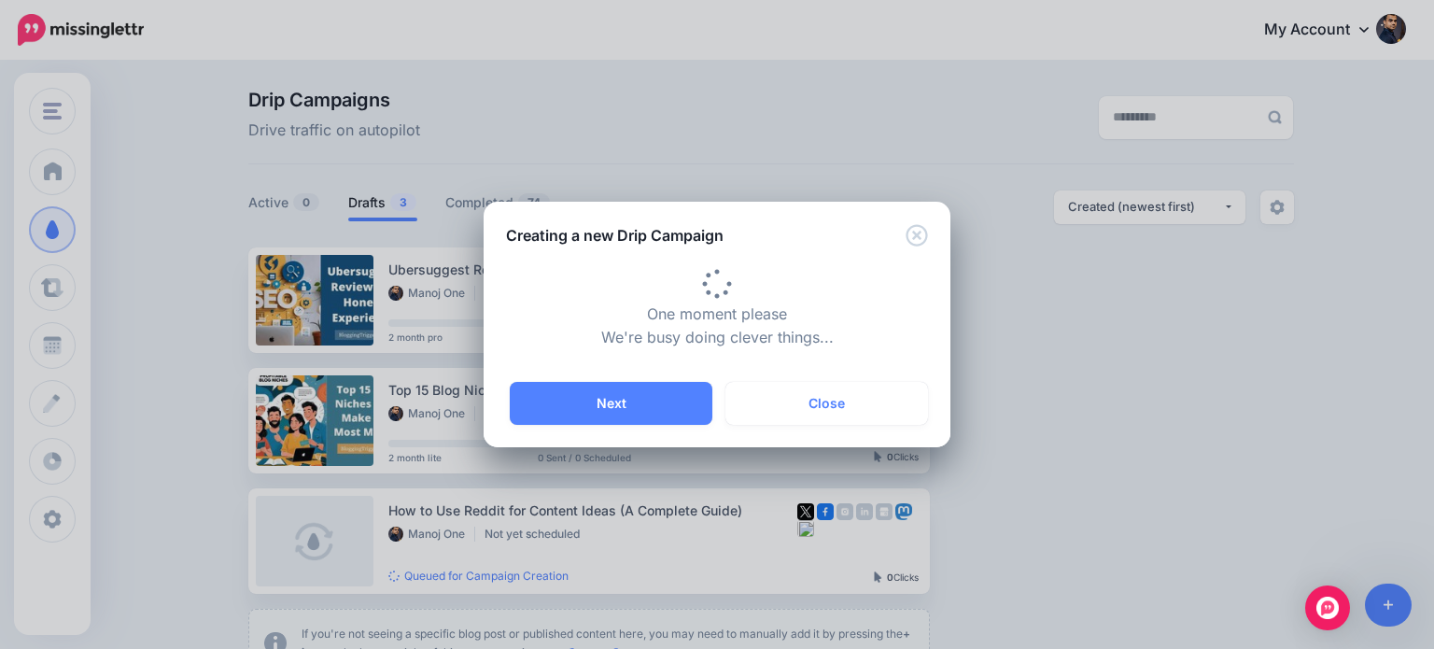
type input "**********"
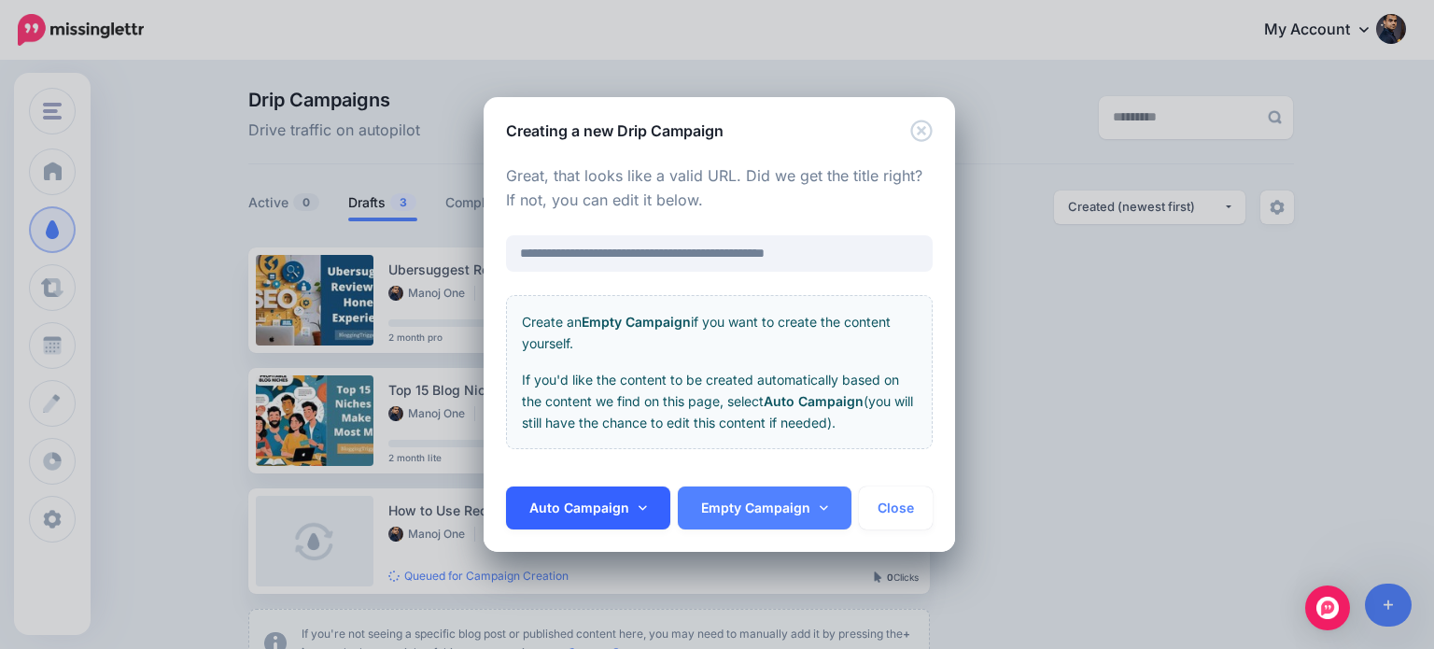
click at [642, 503] on icon at bounding box center [643, 507] width 8 height 13
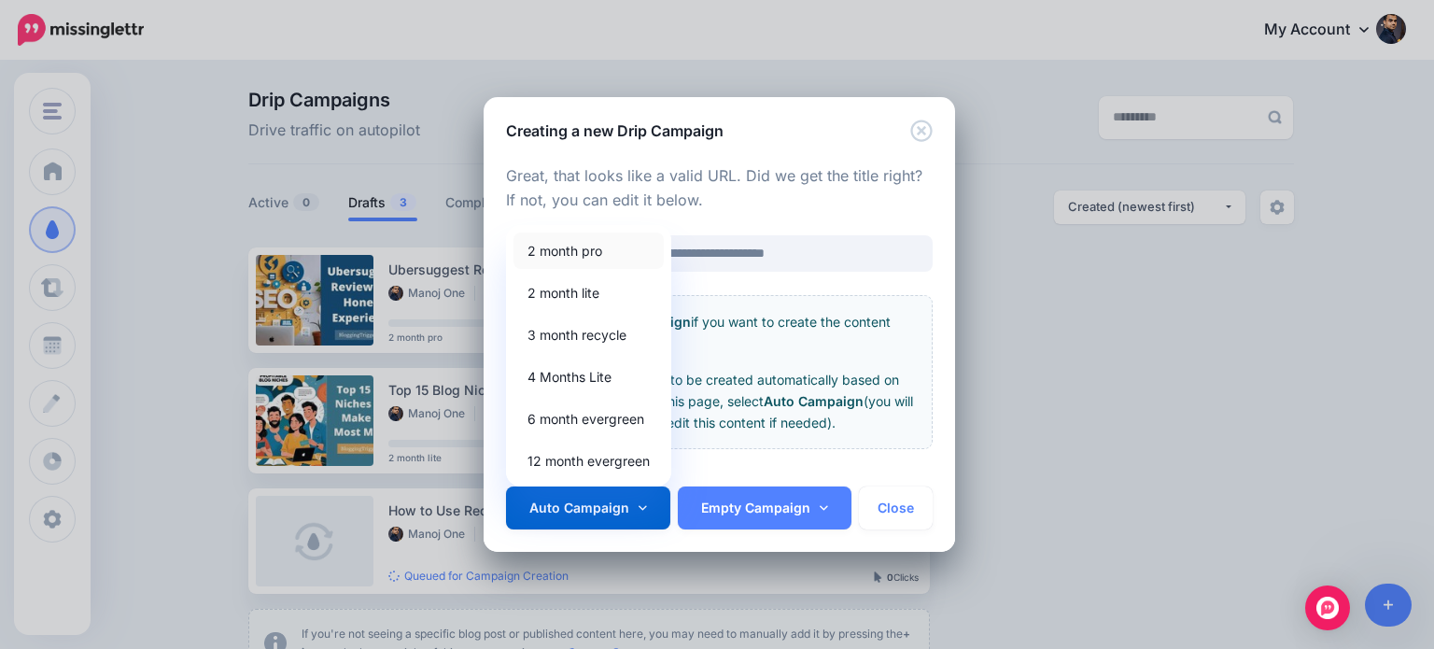
click at [585, 251] on link "2 month pro" at bounding box center [588, 250] width 150 height 36
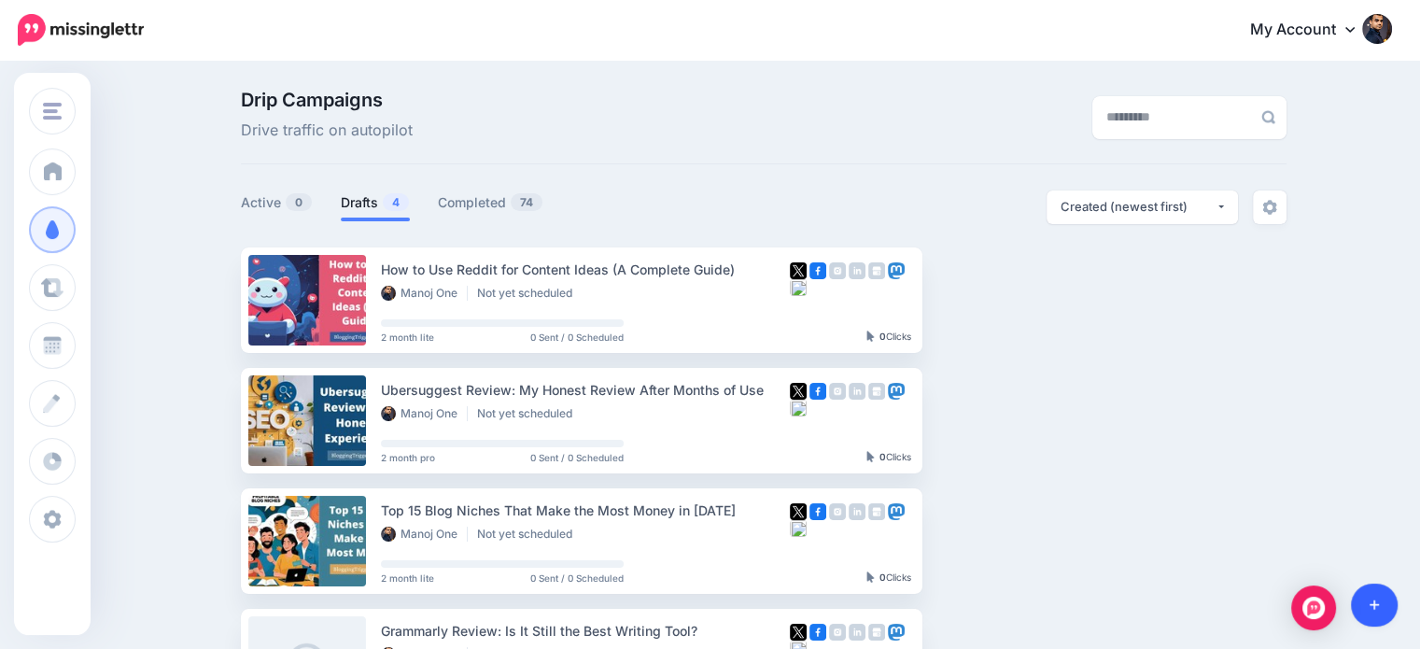
click at [1386, 602] on link at bounding box center [1375, 604] width 48 height 43
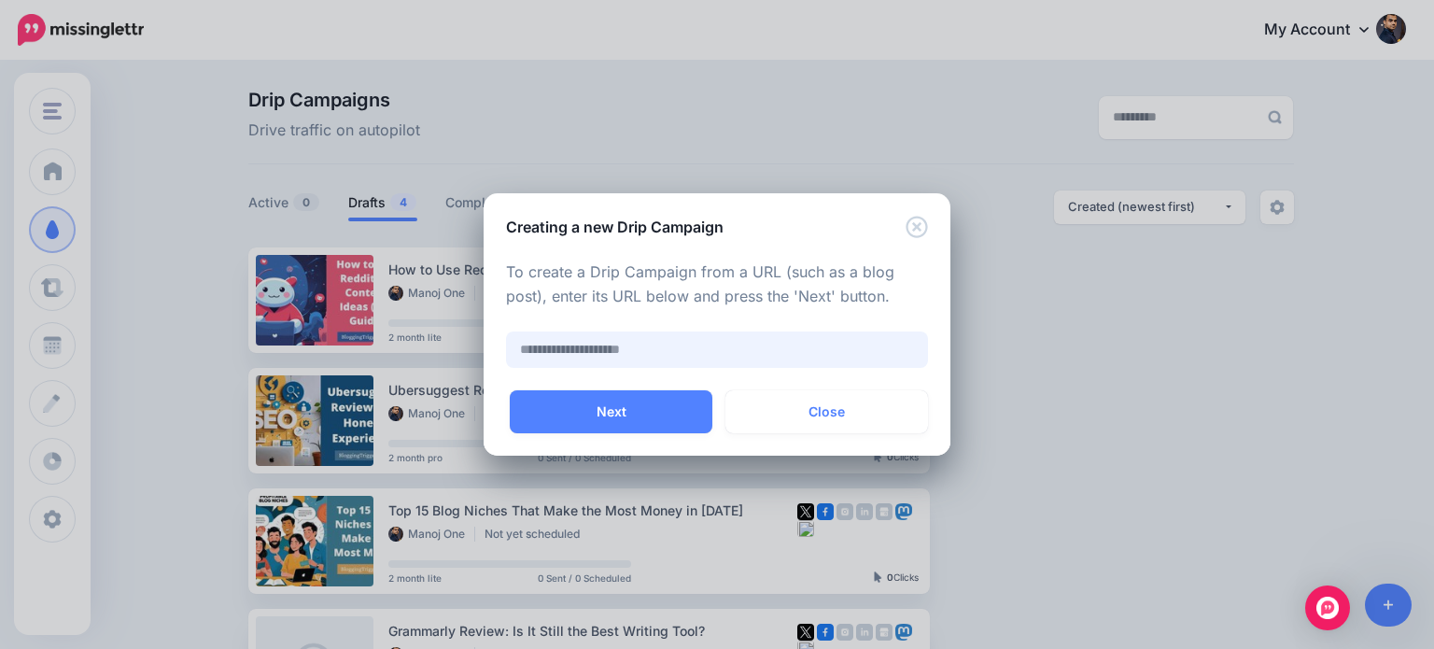
paste input "**********"
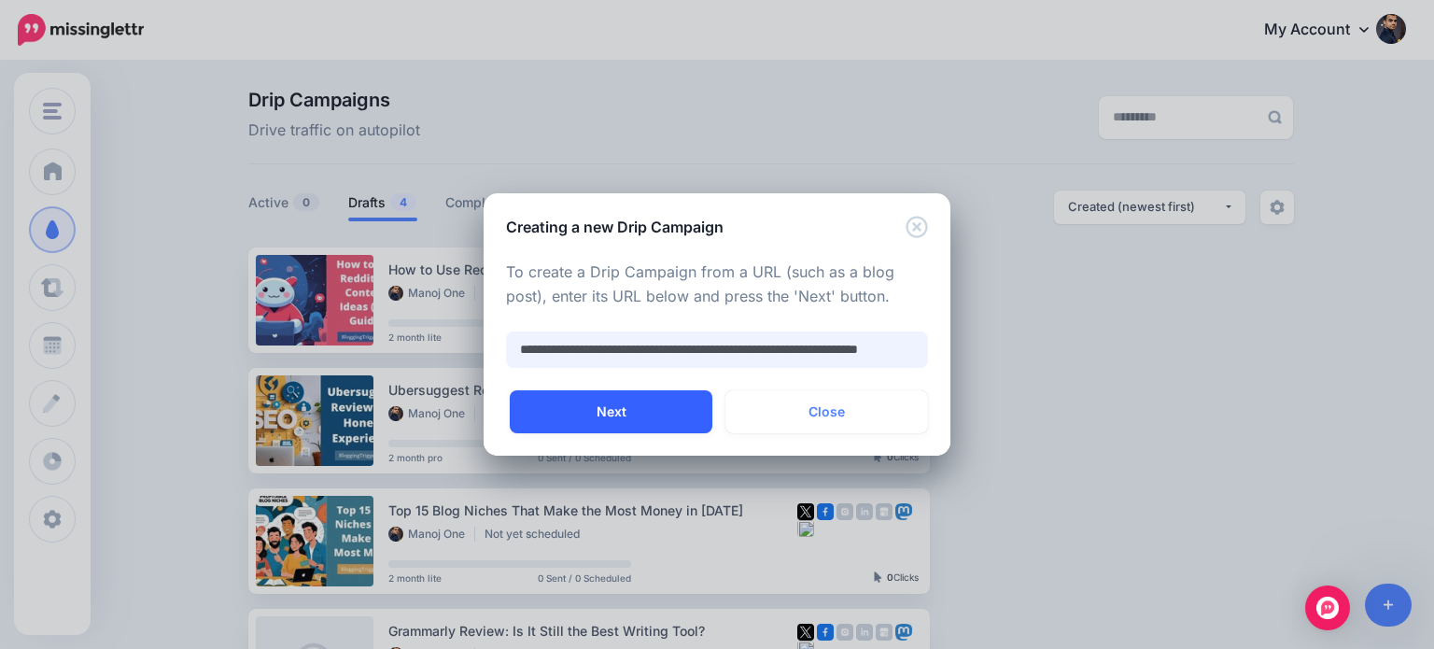
type input "**********"
click at [667, 404] on button "Next" at bounding box center [611, 411] width 203 height 43
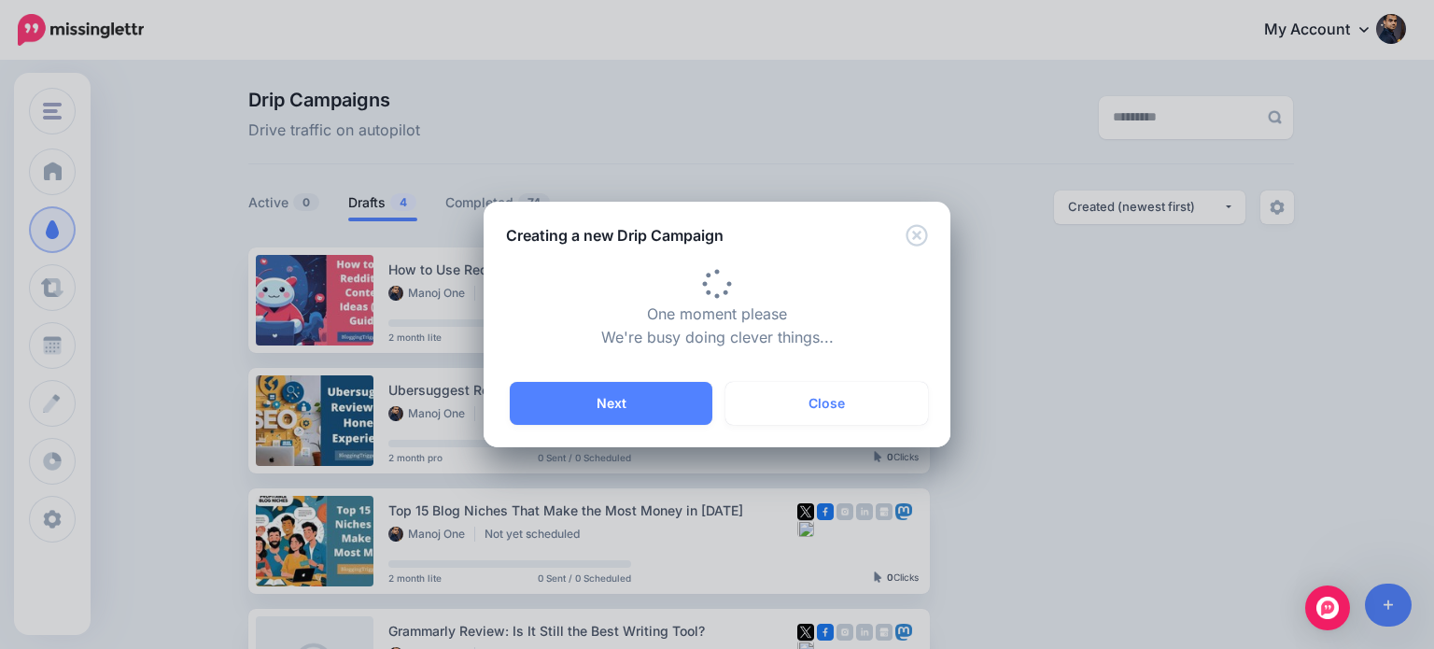
type input "**********"
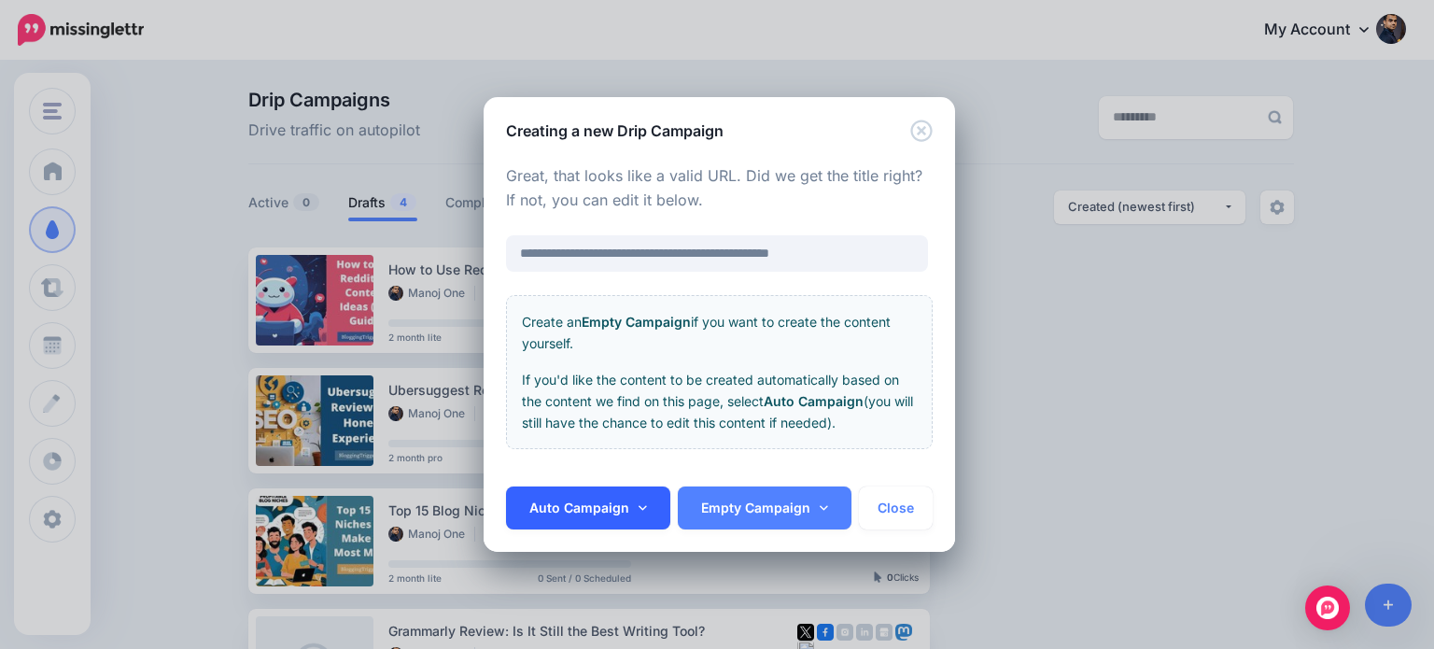
click at [643, 507] on icon at bounding box center [643, 507] width 8 height 13
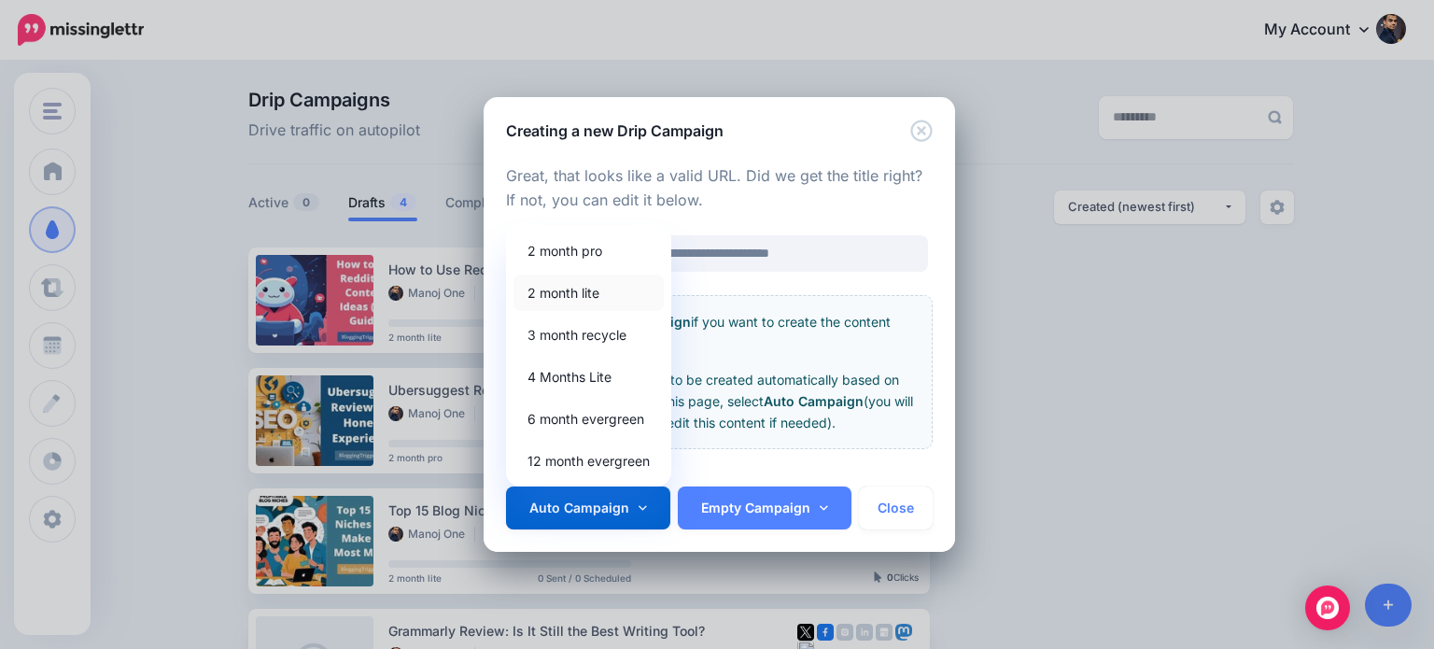
click at [592, 297] on link "2 month lite" at bounding box center [588, 292] width 150 height 36
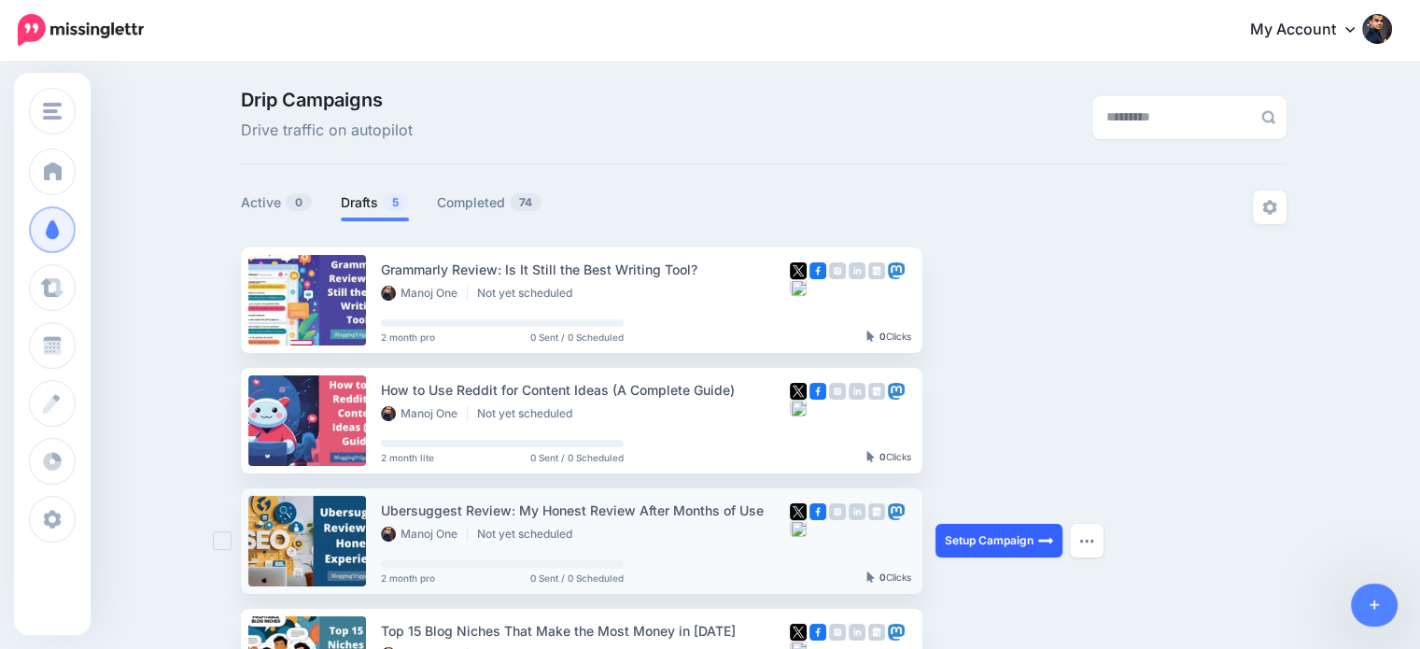
click at [1042, 544] on link "Setup Campaign" at bounding box center [998, 541] width 127 height 34
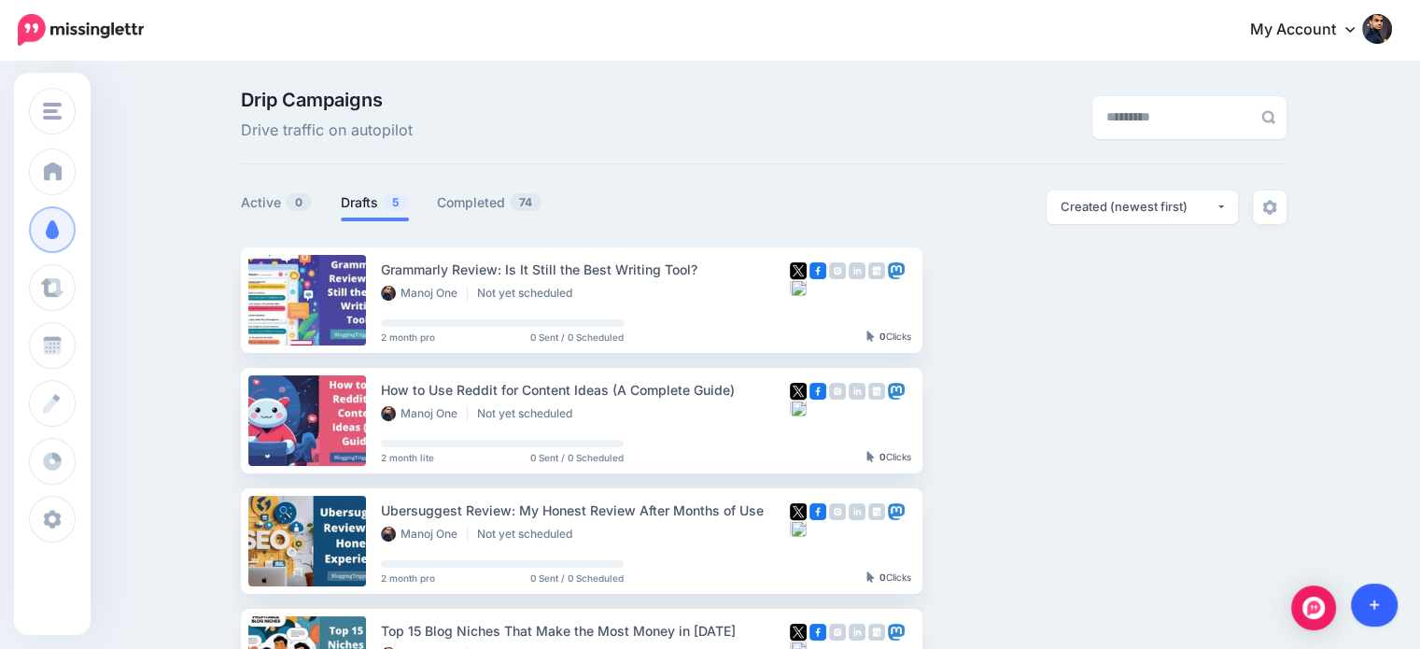
click at [1373, 595] on link at bounding box center [1375, 604] width 48 height 43
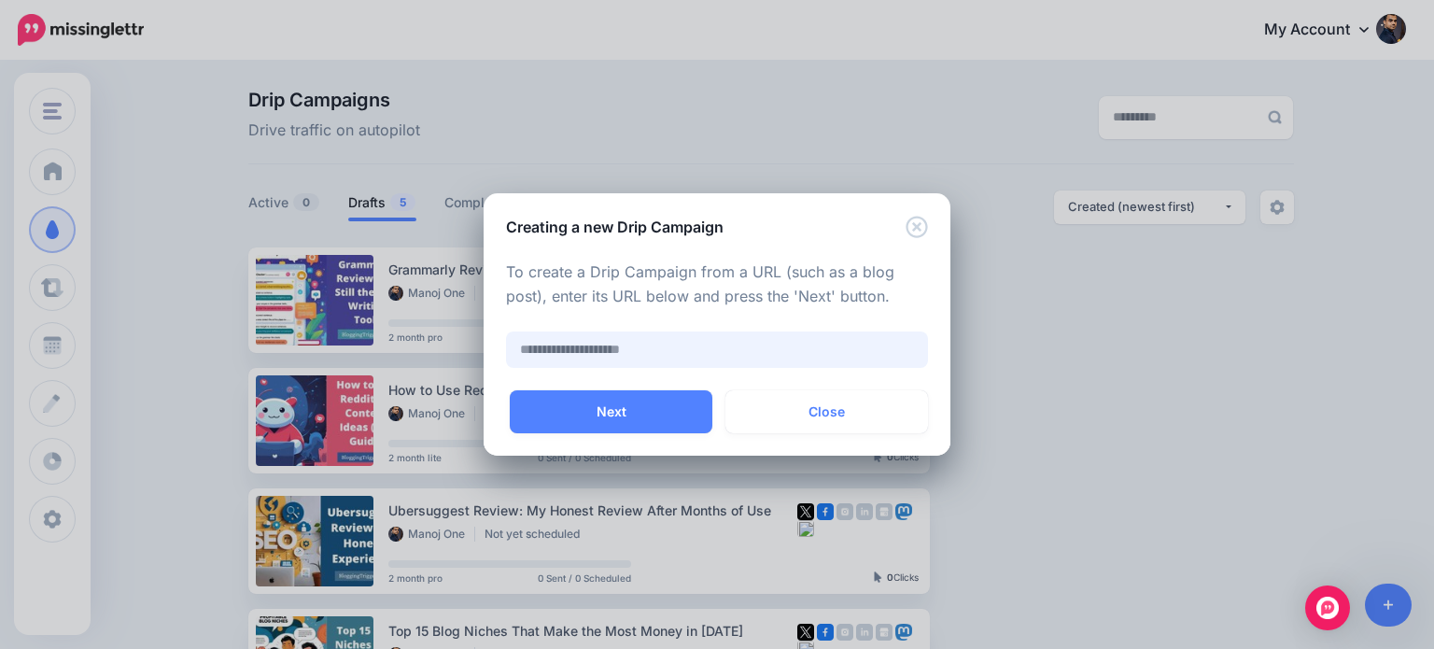
paste input "**********"
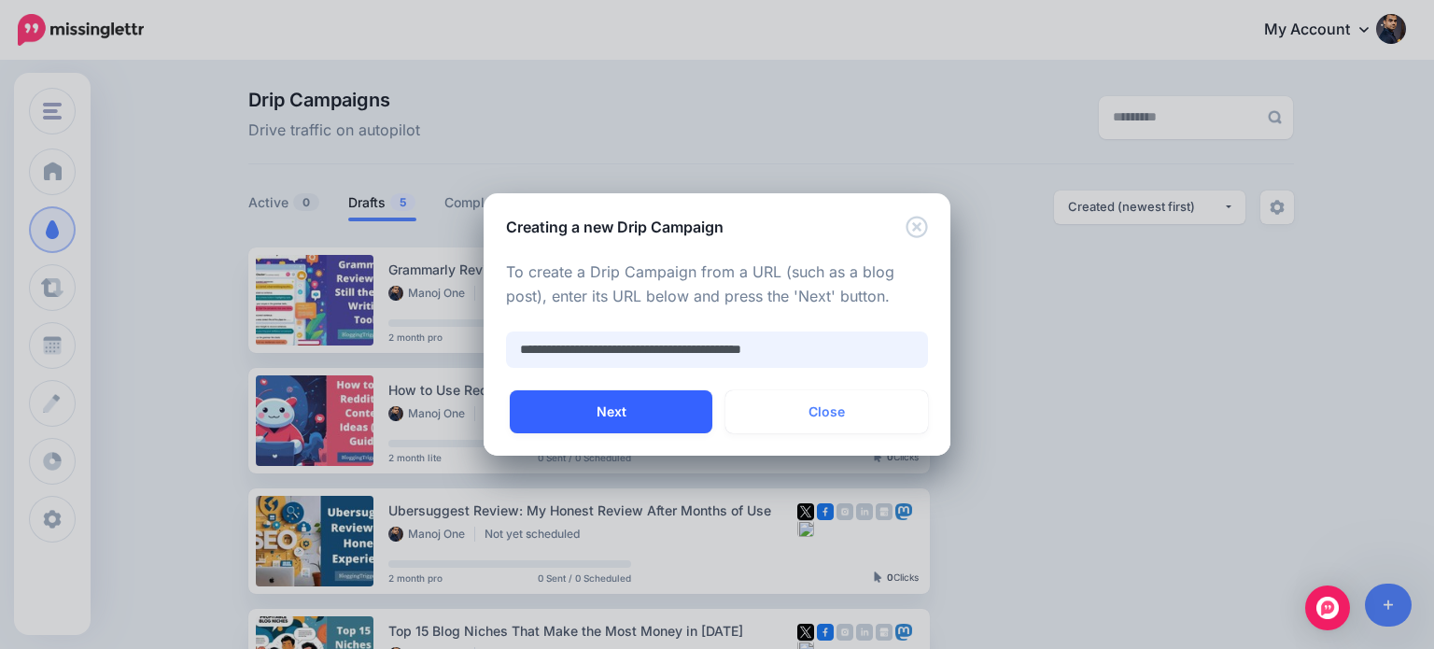
type input "**********"
click at [673, 402] on button "Next" at bounding box center [611, 411] width 203 height 43
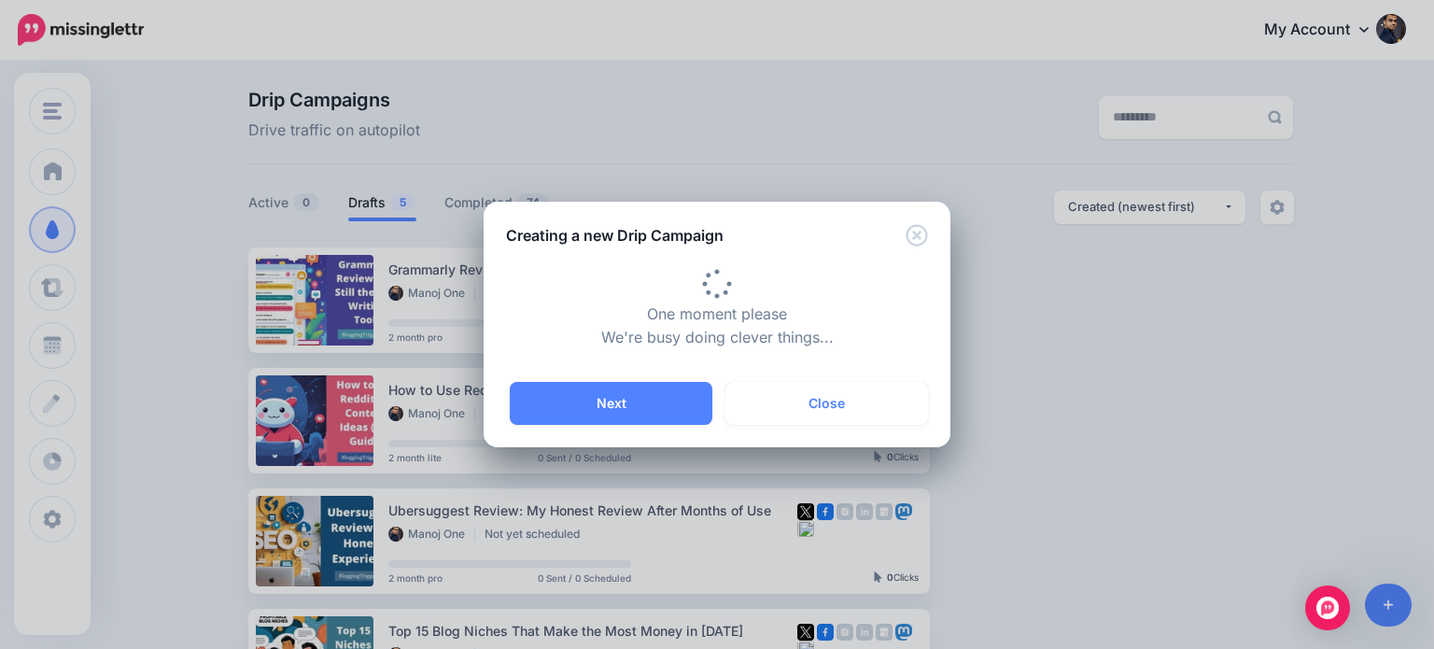
type input "**********"
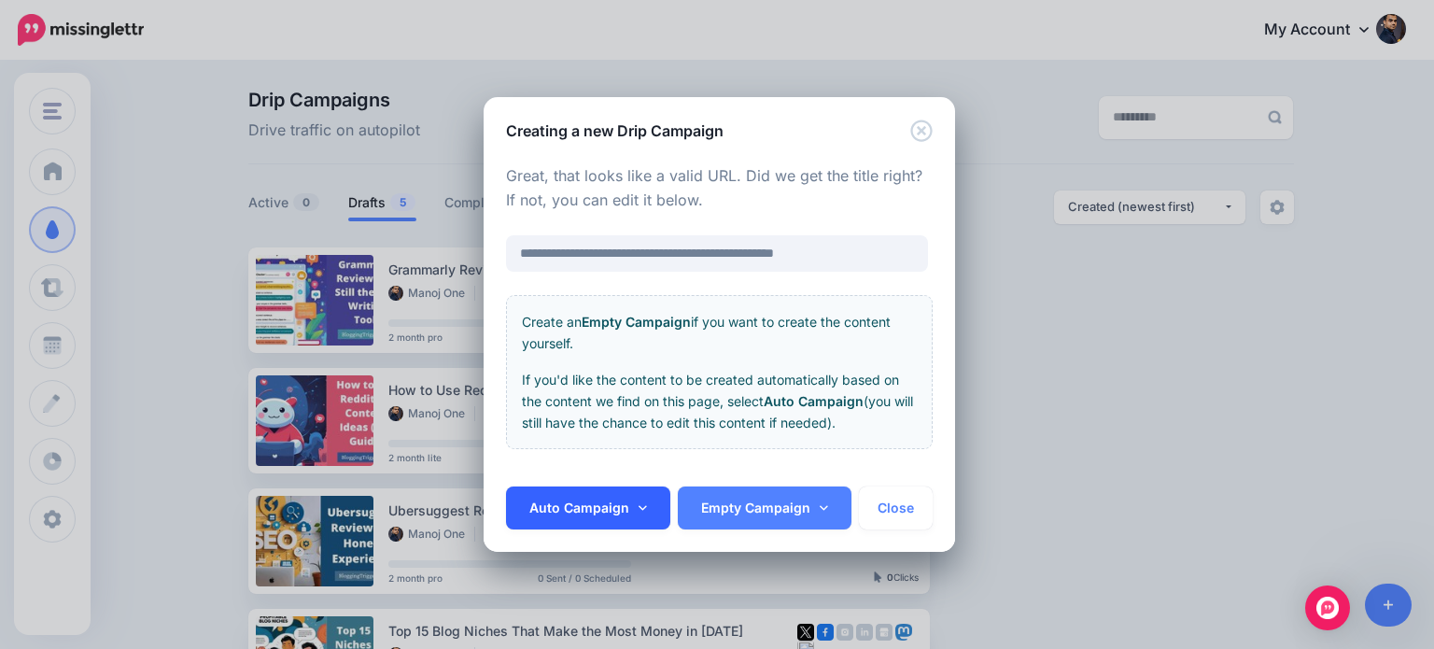
click at [646, 506] on link "Auto Campaign" at bounding box center [588, 507] width 164 height 43
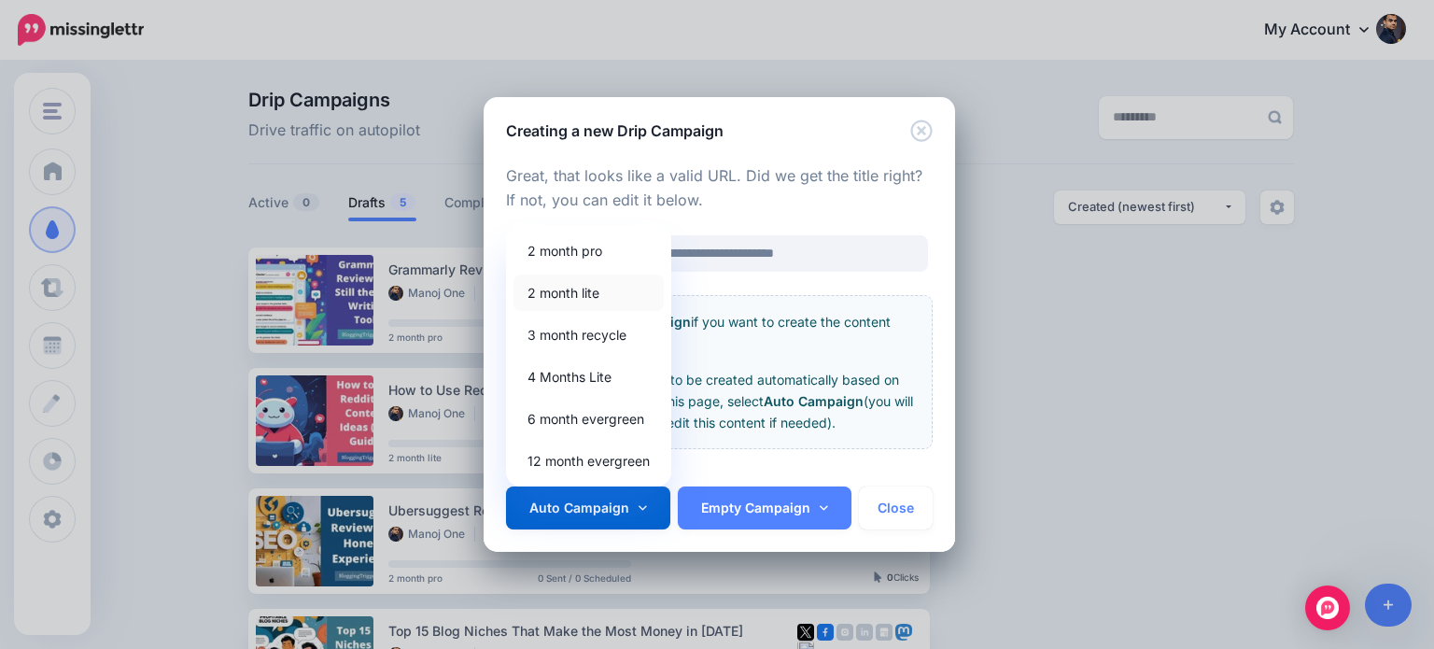
click at [598, 294] on link "2 month lite" at bounding box center [588, 292] width 150 height 36
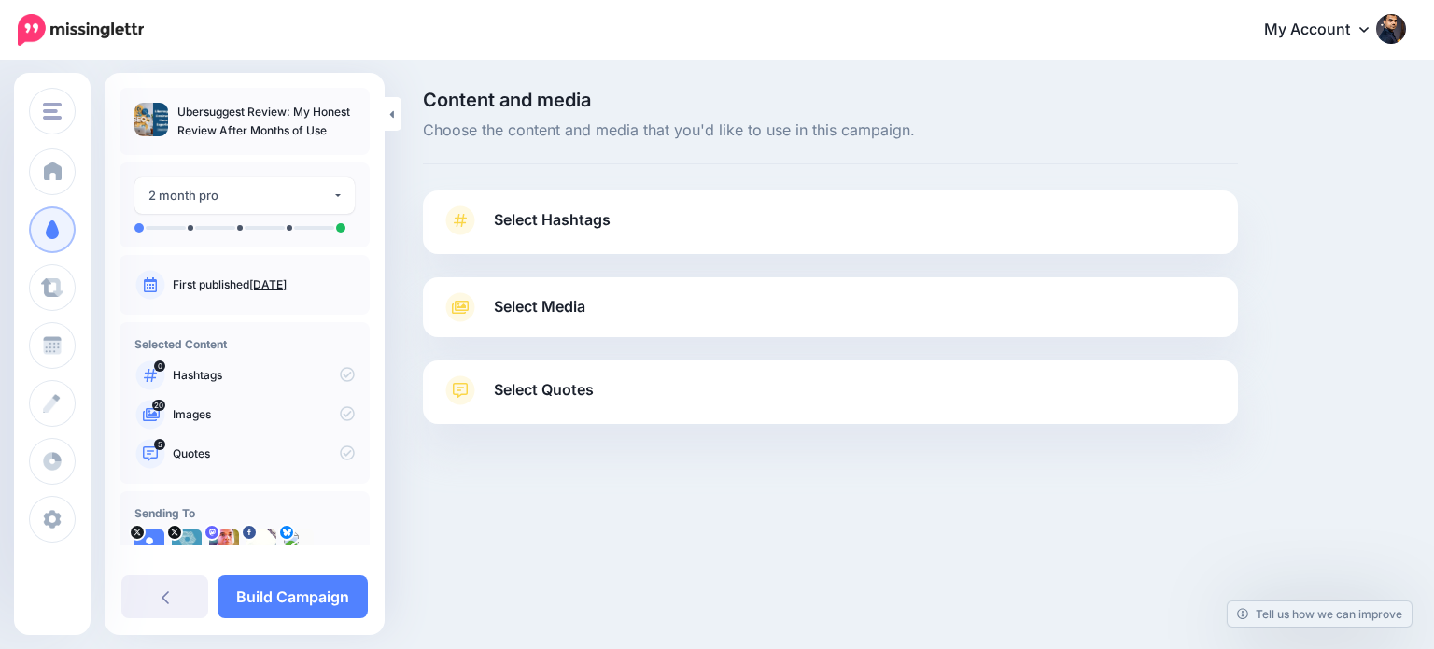
click at [592, 229] on span "Select Hashtags" at bounding box center [552, 219] width 117 height 25
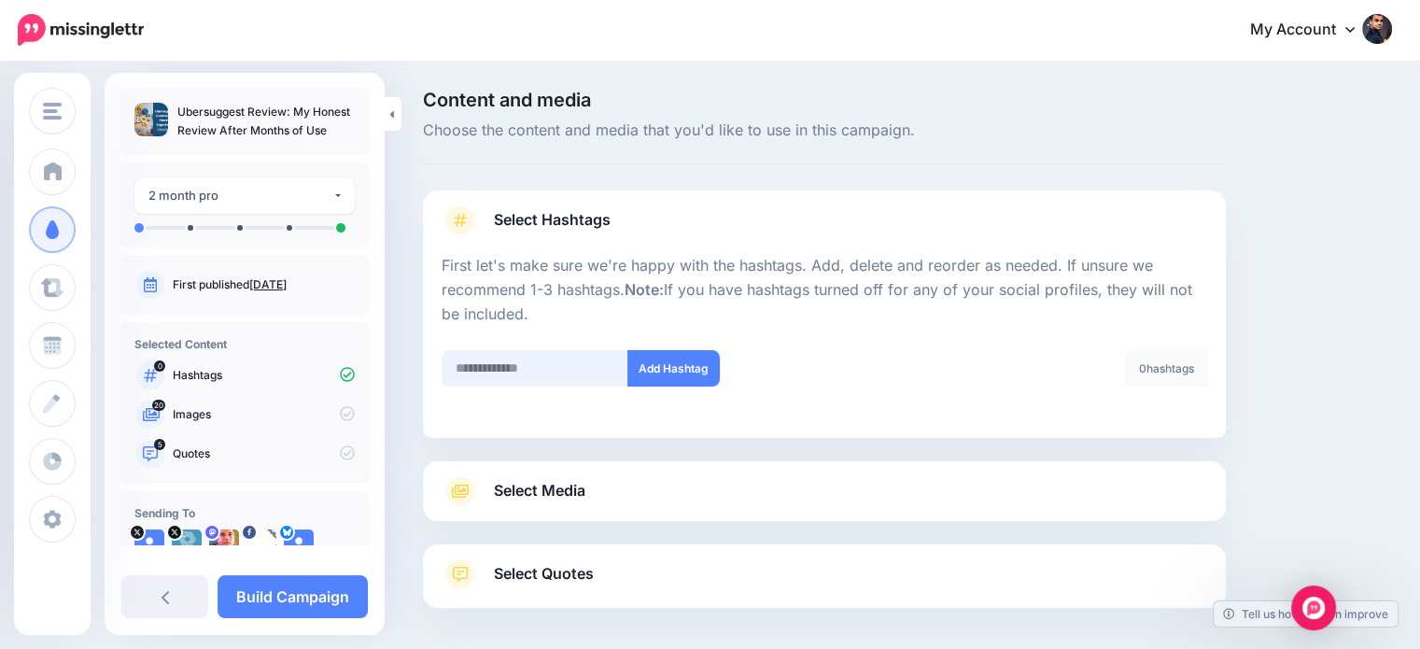
click at [477, 375] on input "text" at bounding box center [535, 368] width 187 height 36
type input "***"
click at [658, 381] on button "Add Hashtag" at bounding box center [673, 368] width 92 height 36
click at [562, 380] on input "text" at bounding box center [535, 368] width 187 height 36
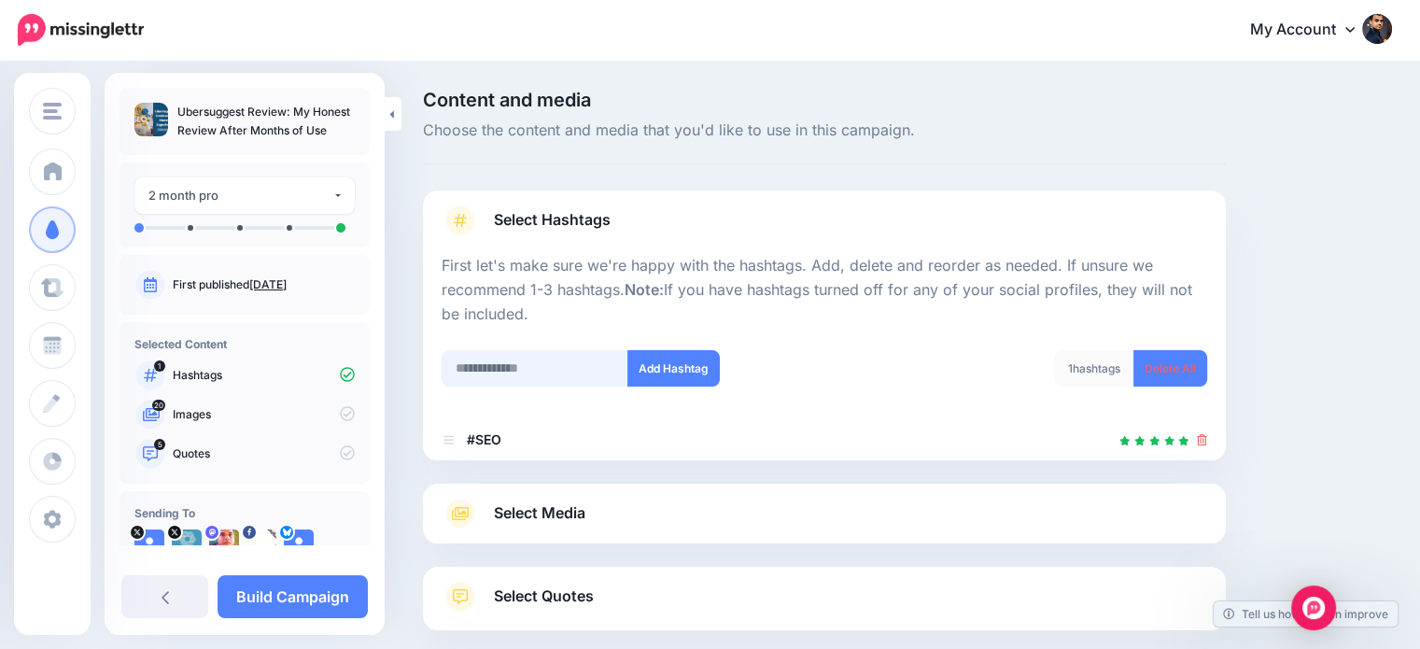
scroll to position [102, 0]
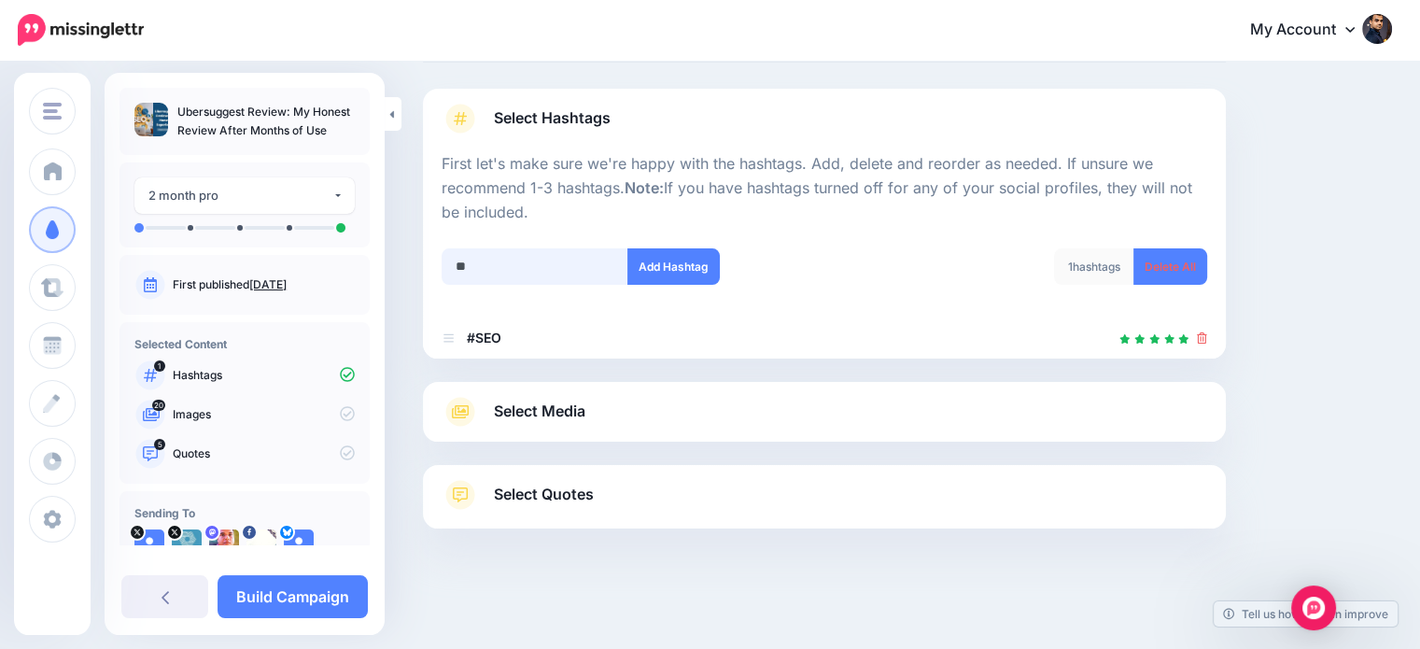
type input "*"
type input "*********"
click at [681, 244] on div at bounding box center [824, 236] width 765 height 23
click at [680, 267] on button "Add Hashtag" at bounding box center [673, 266] width 92 height 36
click at [576, 263] on input "text" at bounding box center [535, 266] width 187 height 36
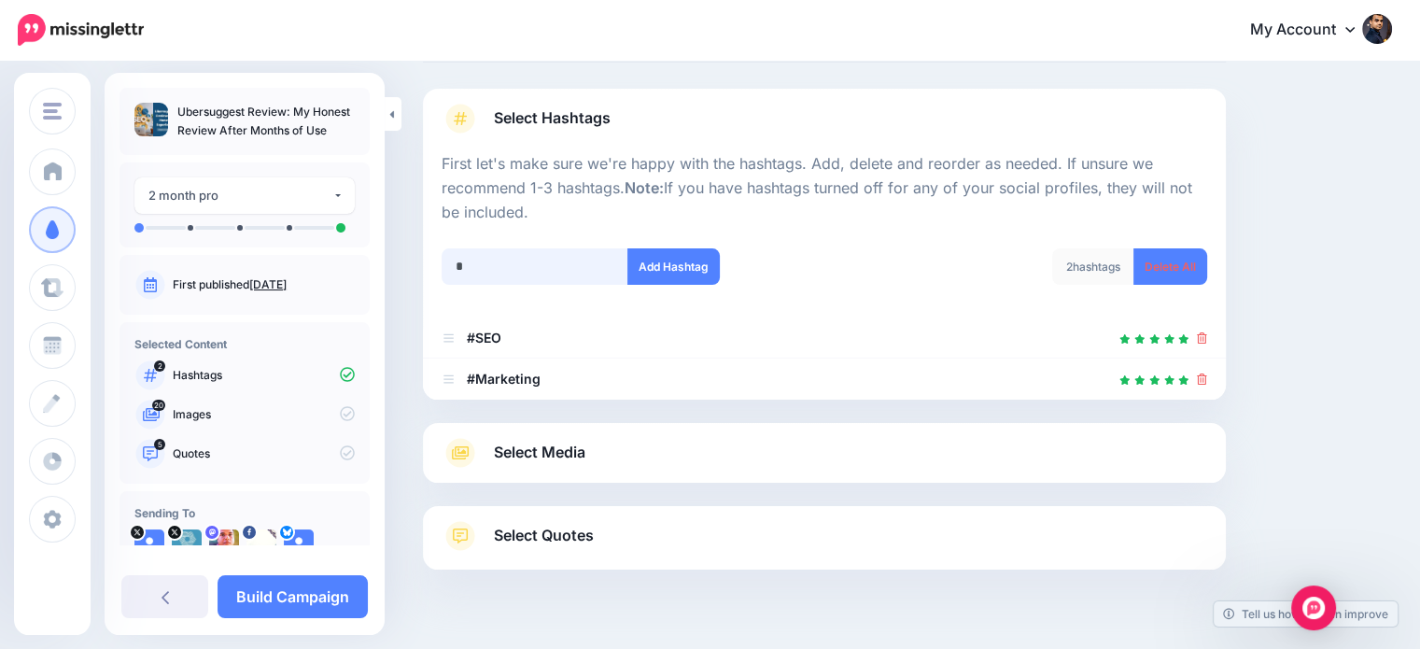
scroll to position [143, 0]
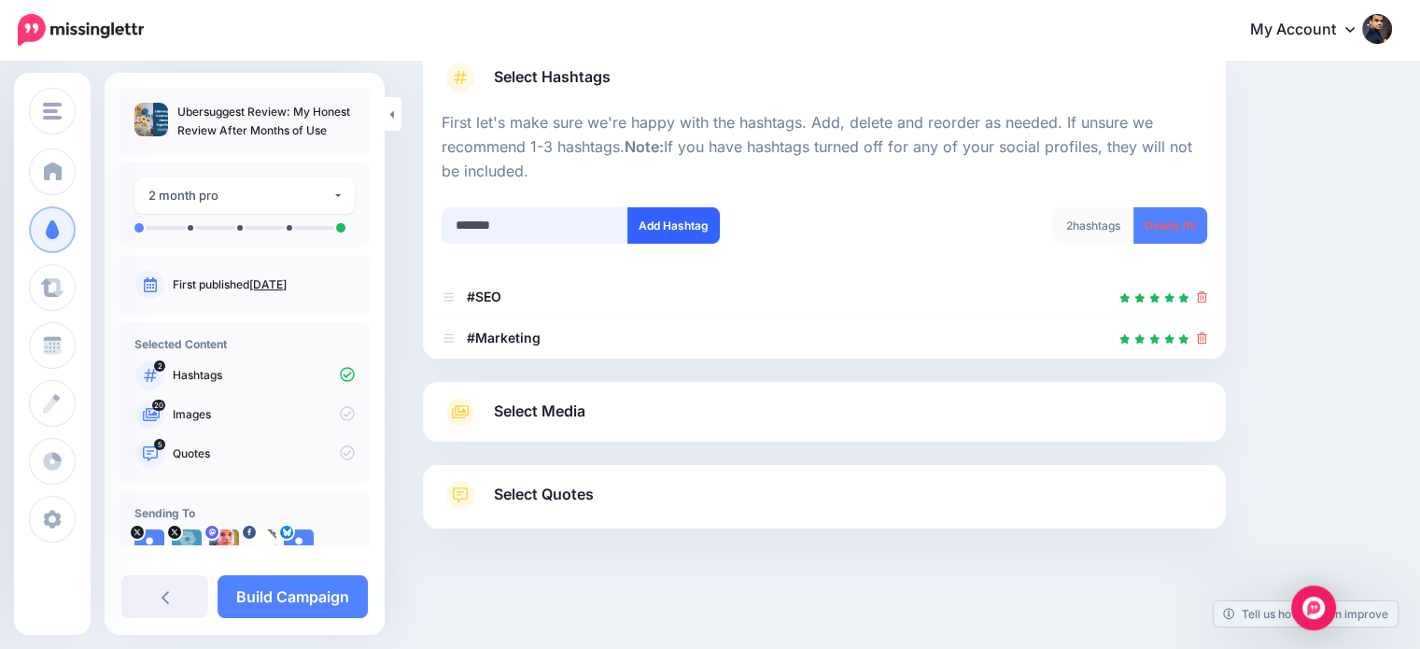
type input "*******"
click at [653, 214] on button "Add Hashtag" at bounding box center [673, 225] width 92 height 36
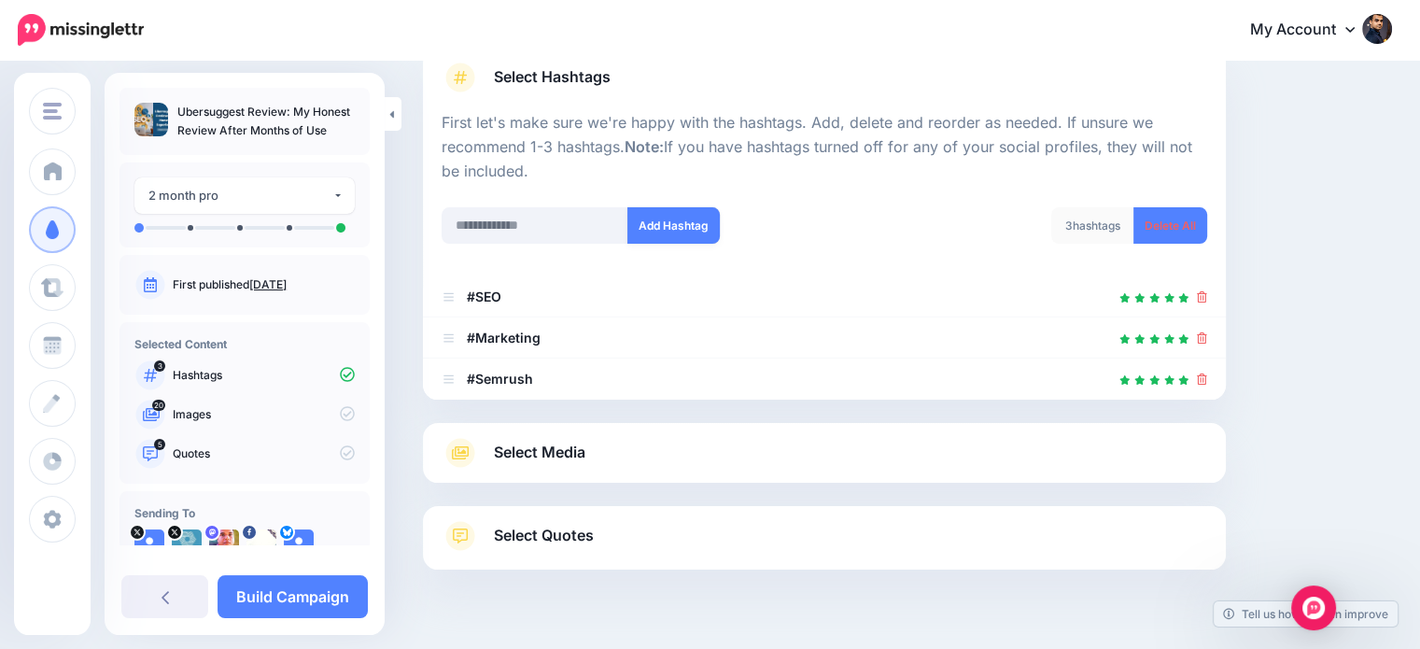
scroll to position [184, 0]
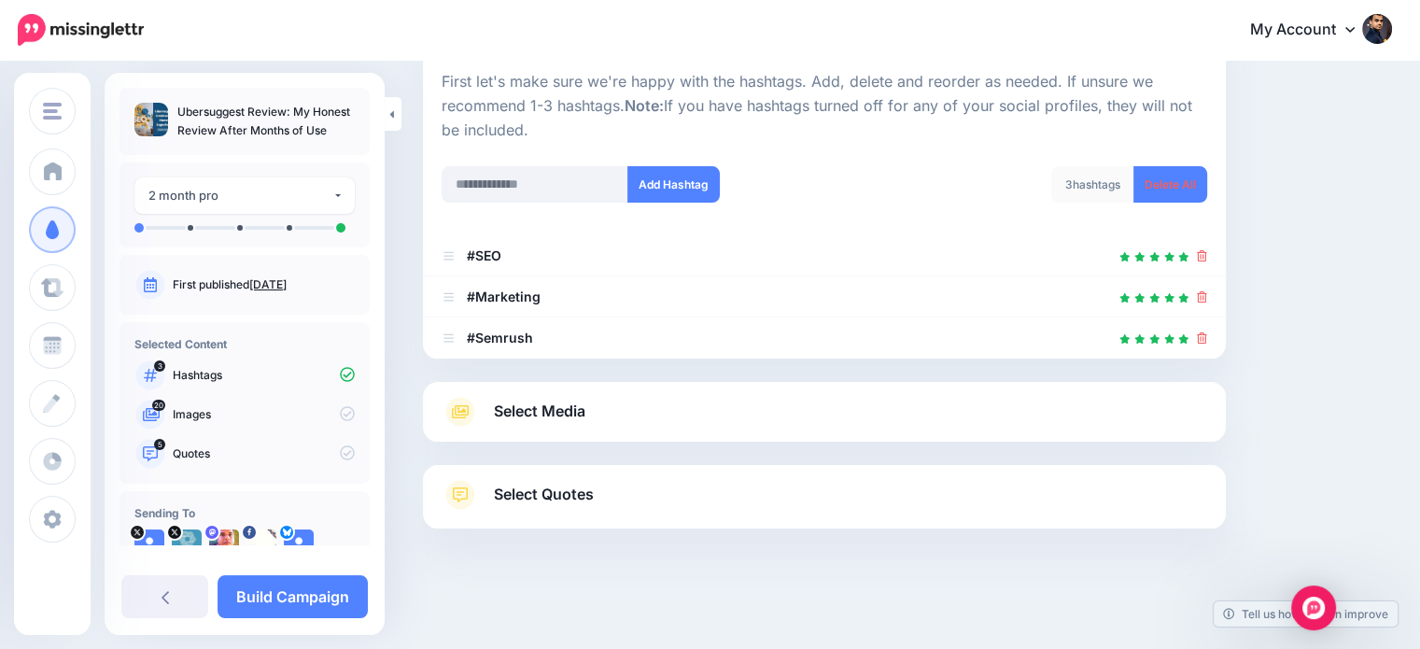
click at [575, 493] on span "Select Quotes" at bounding box center [544, 494] width 100 height 25
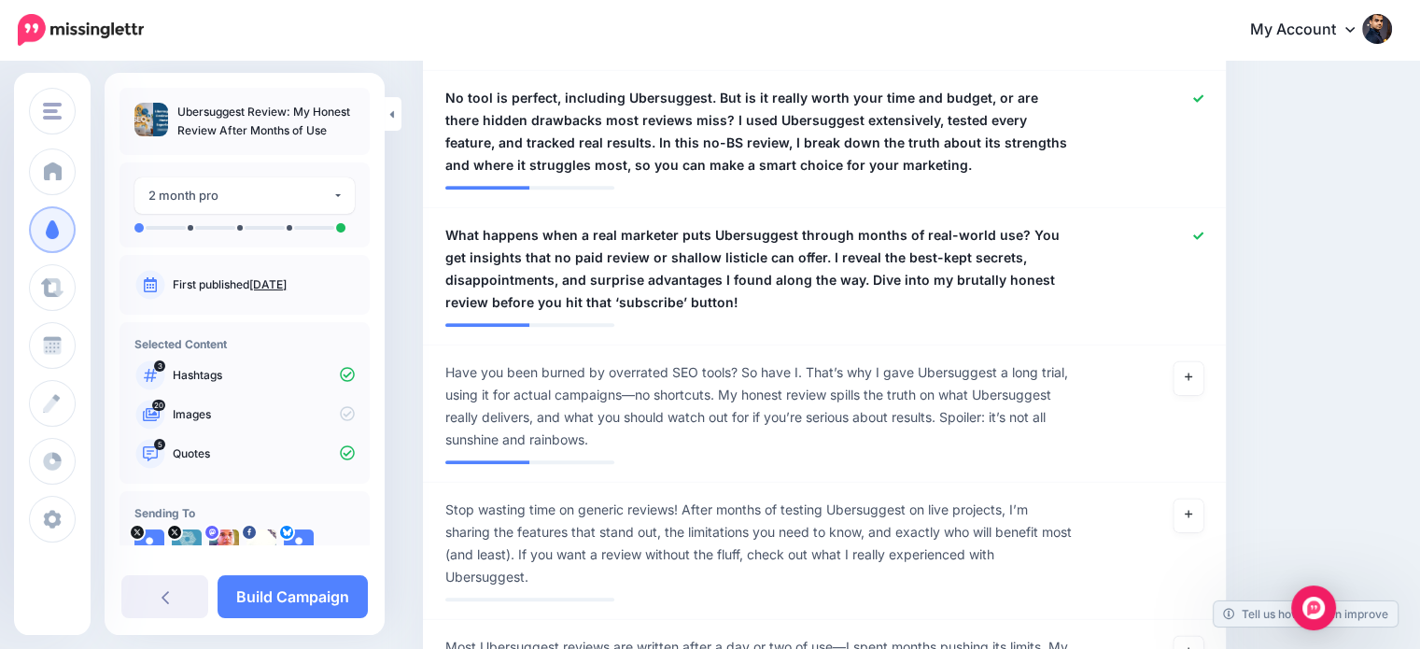
scroll to position [963, 0]
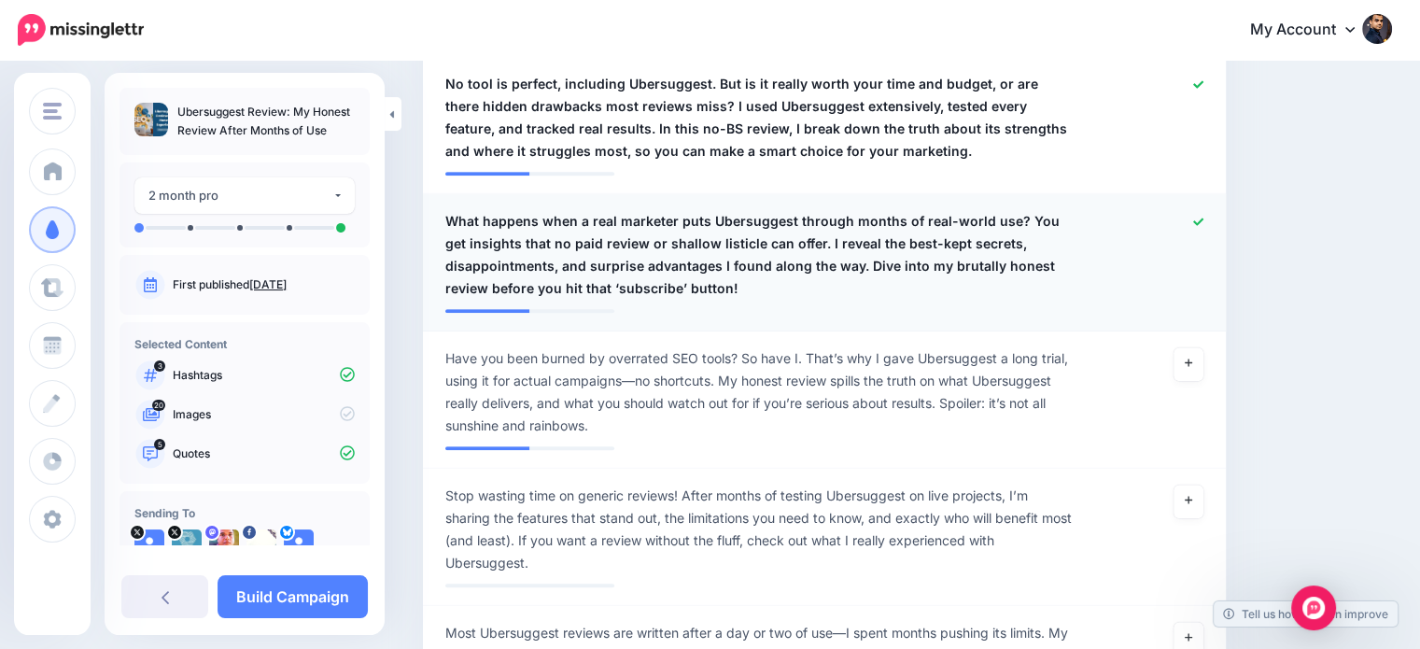
click at [1203, 216] on link at bounding box center [1198, 222] width 10 height 13
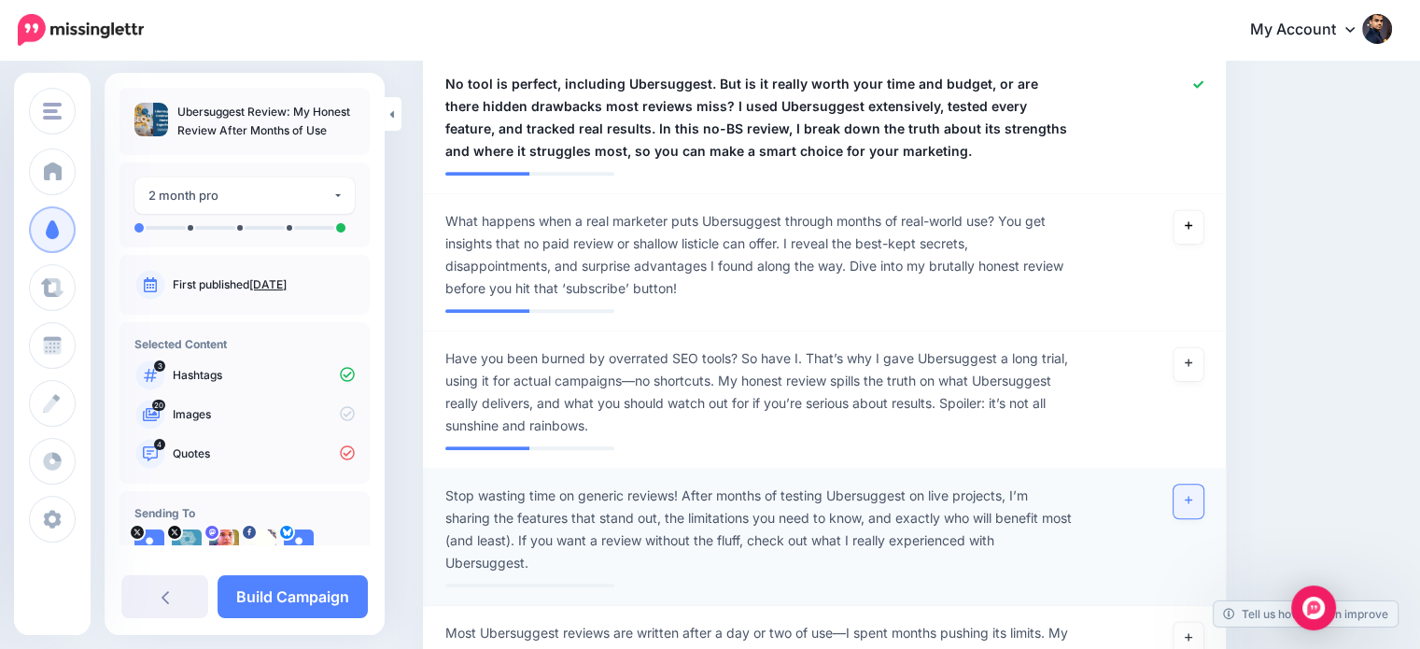
click at [1192, 498] on icon at bounding box center [1188, 500] width 7 height 10
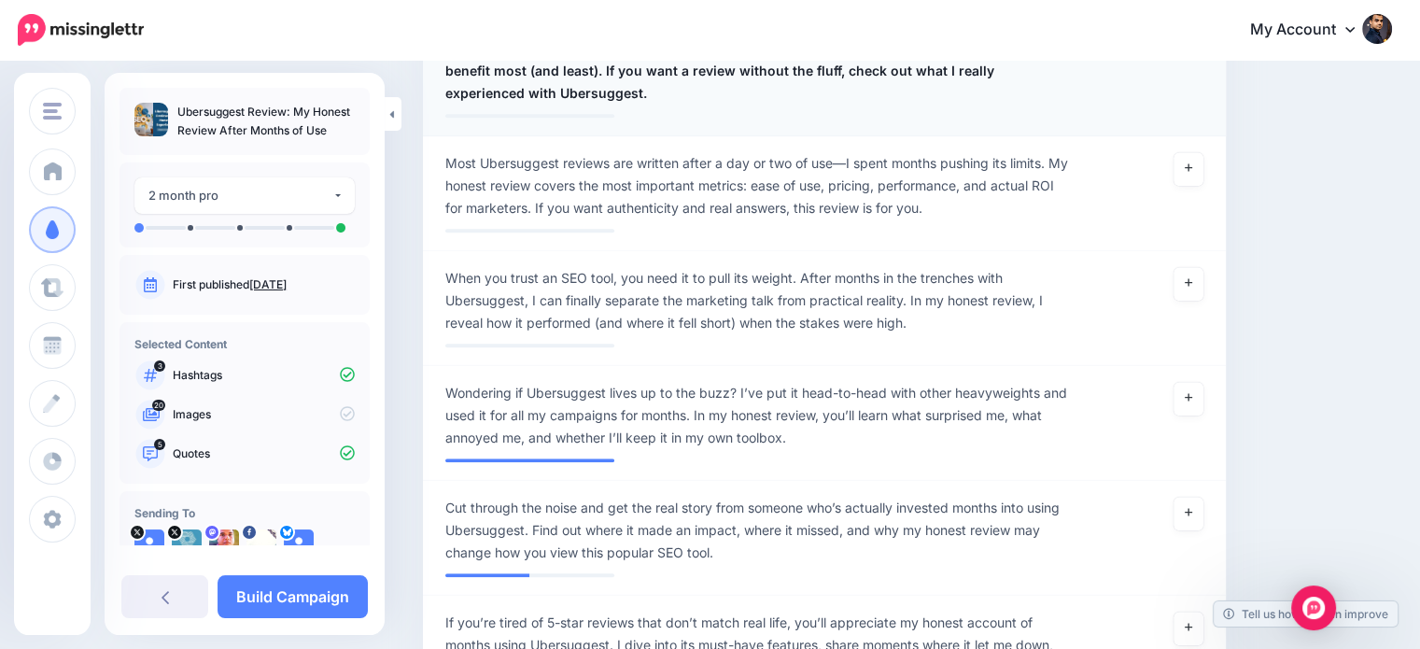
scroll to position [1472, 0]
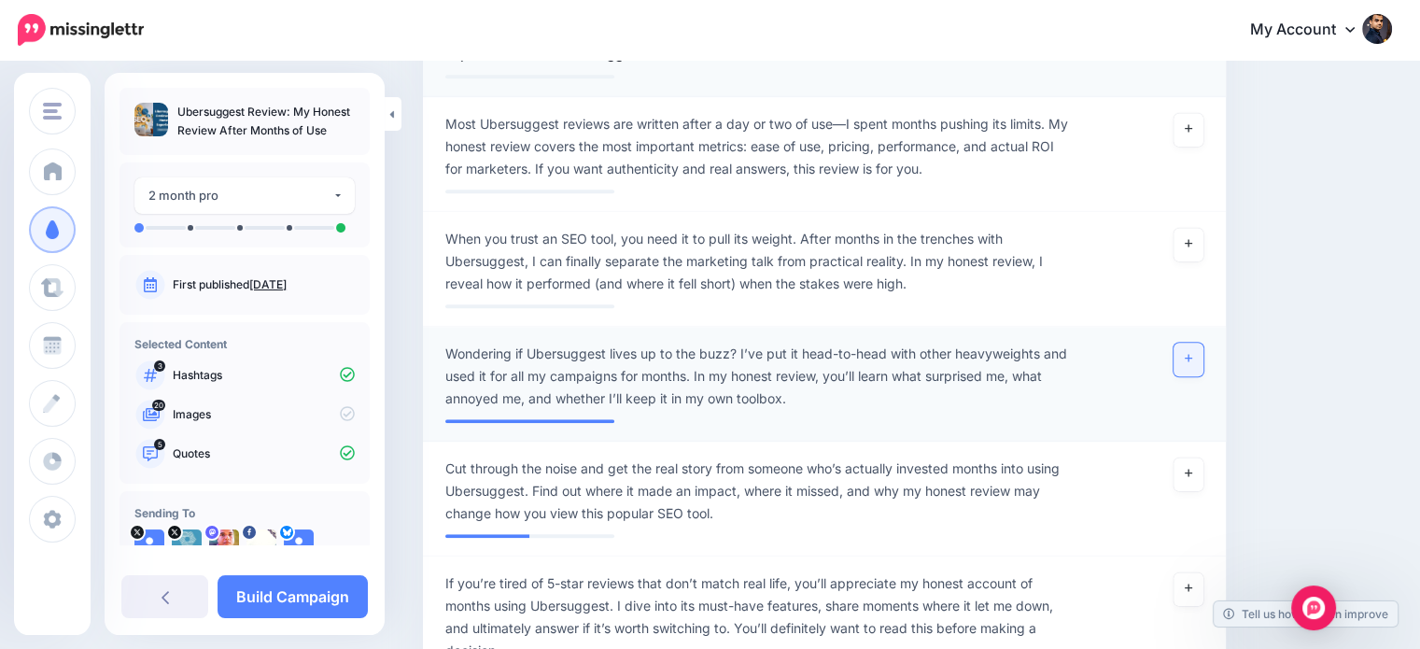
click at [1203, 354] on link at bounding box center [1188, 360] width 30 height 34
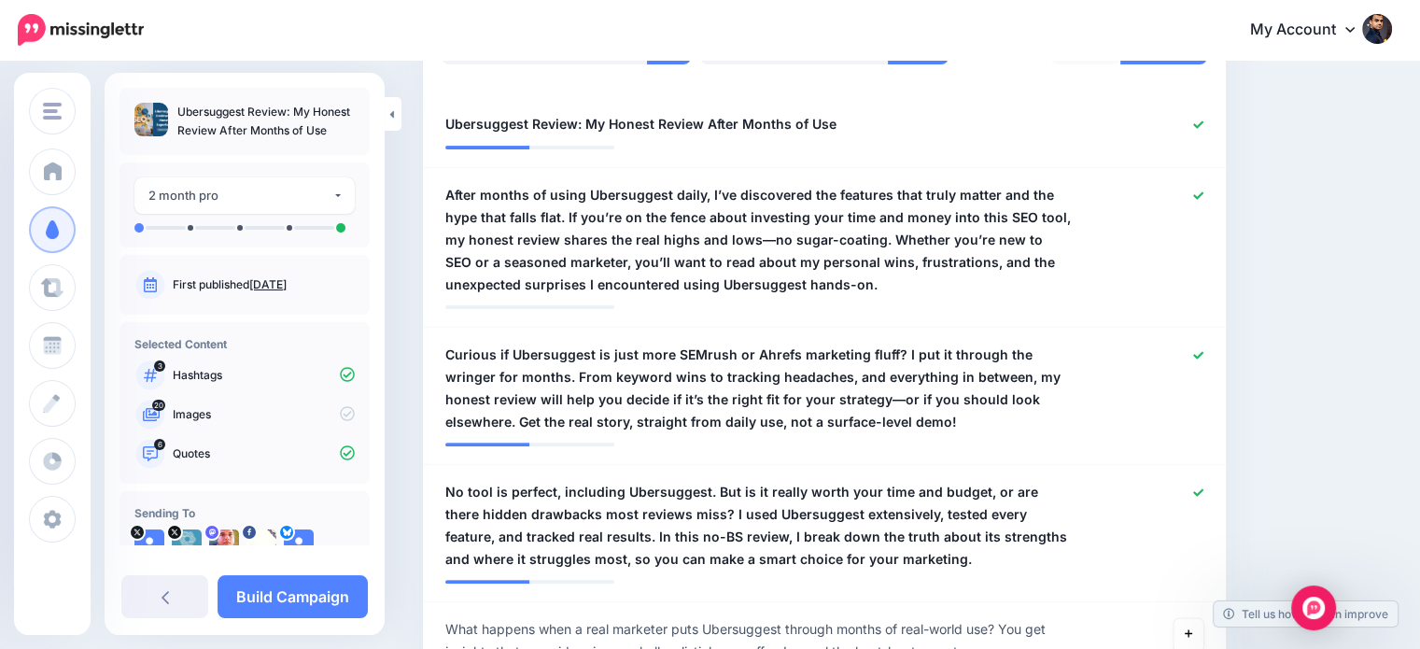
scroll to position [539, 0]
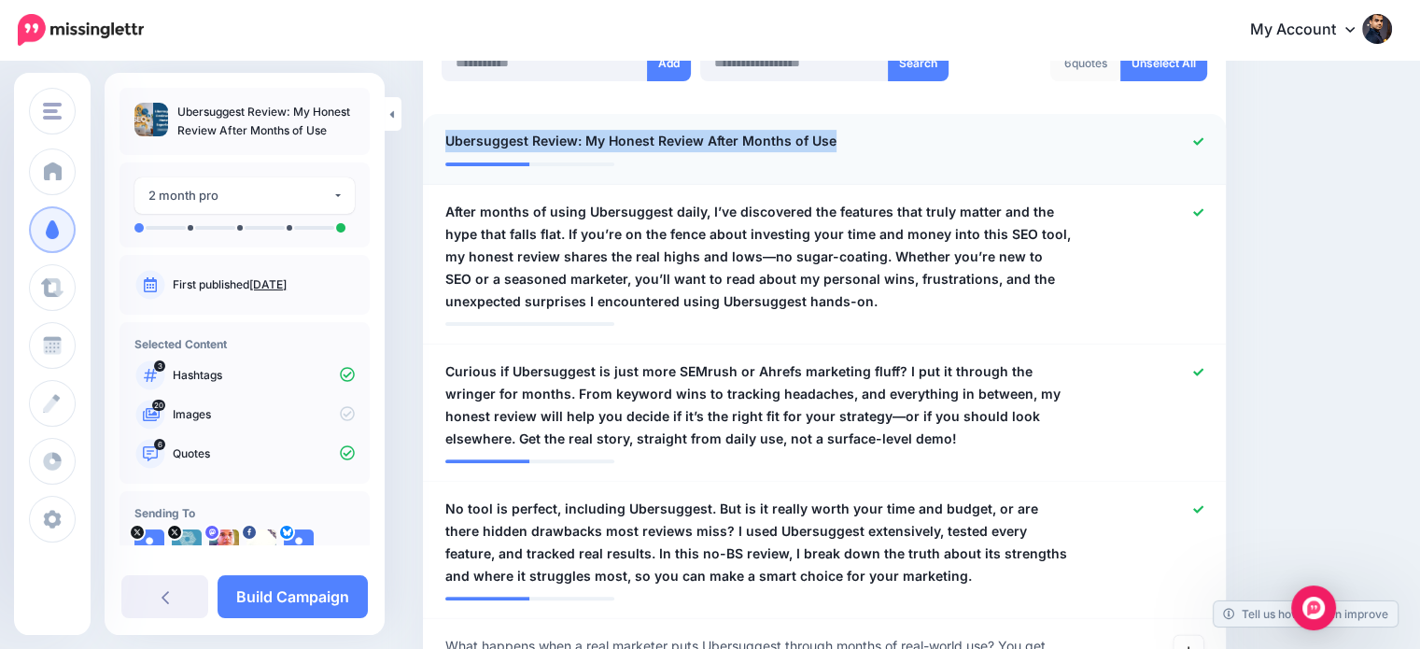
drag, startPoint x: 839, startPoint y: 137, endPoint x: 446, endPoint y: 114, distance: 393.7
click li "**********"
copy span "Ubersuggest Review: My Honest Review After Months of Use"
click icon
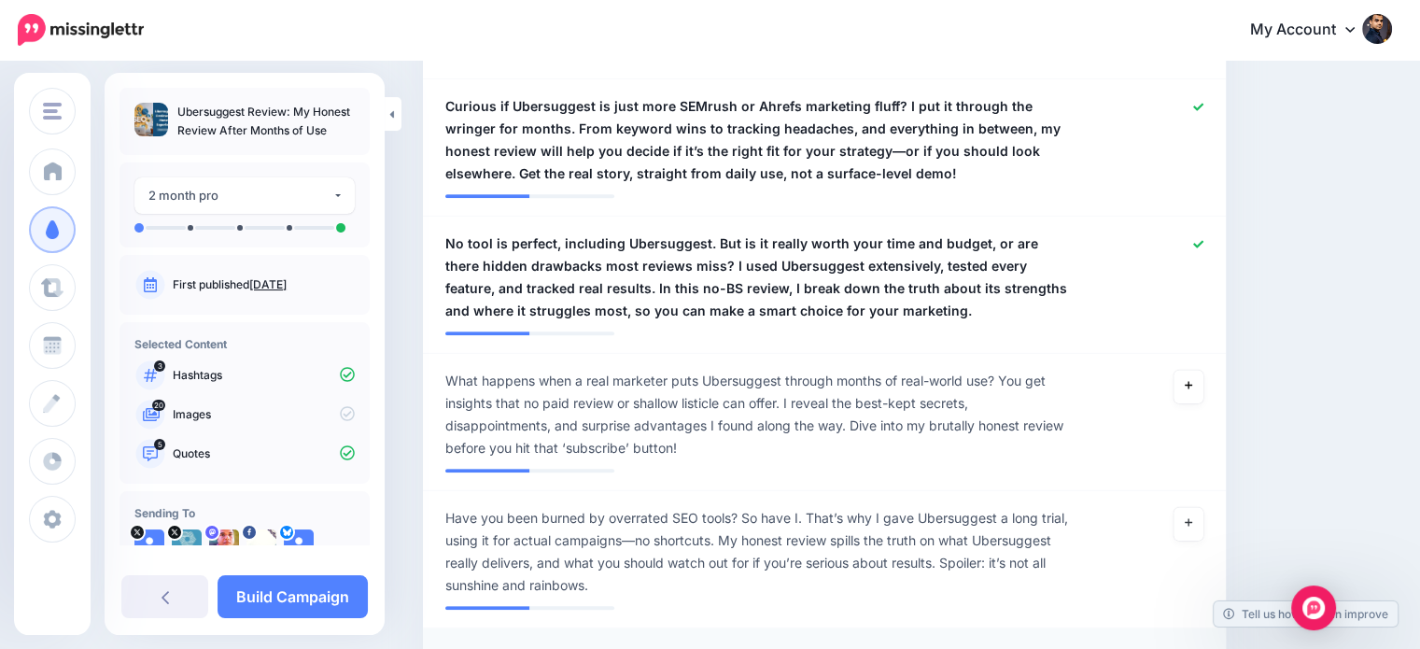
scroll to position [851, 0]
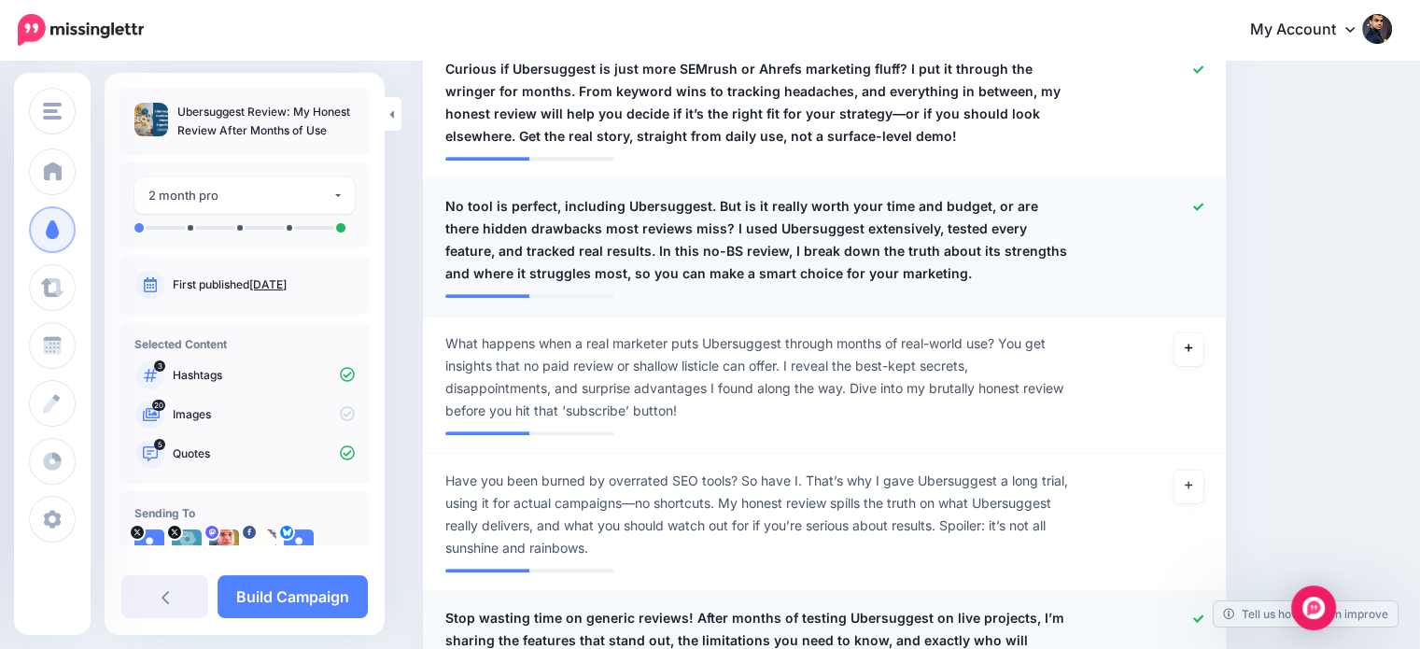
click icon
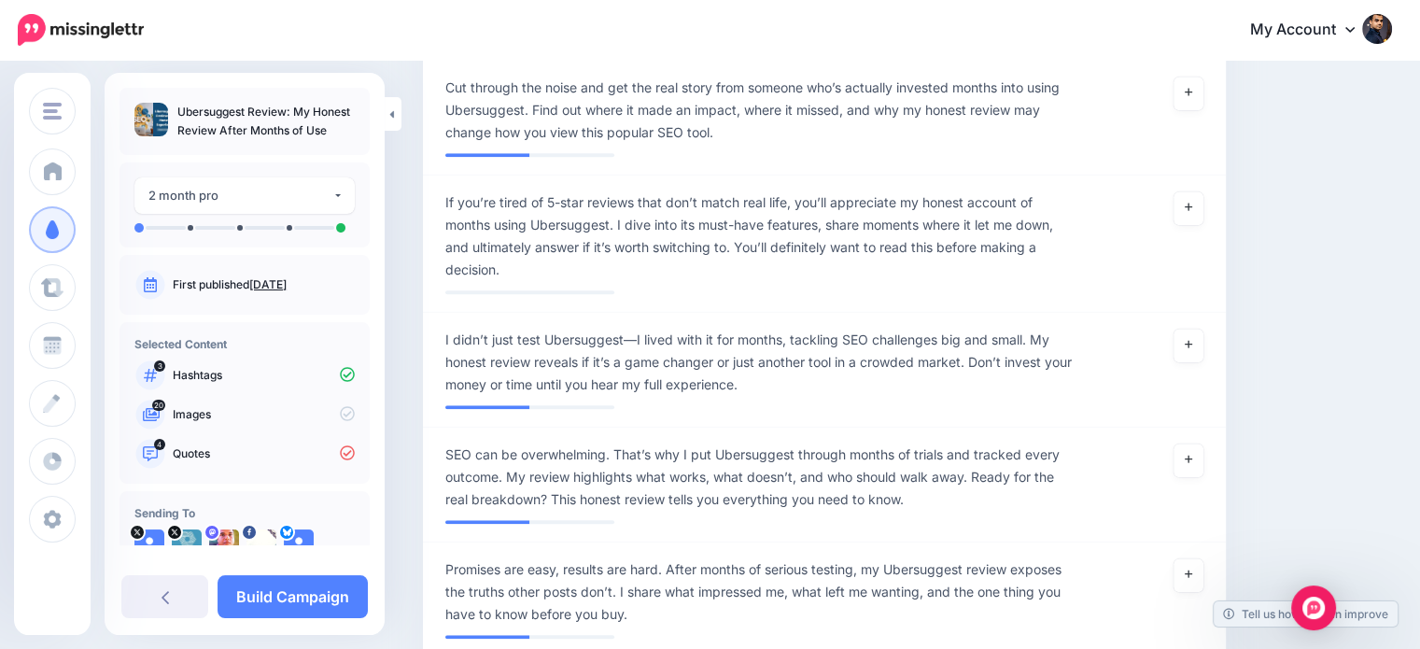
scroll to position [1876, 0]
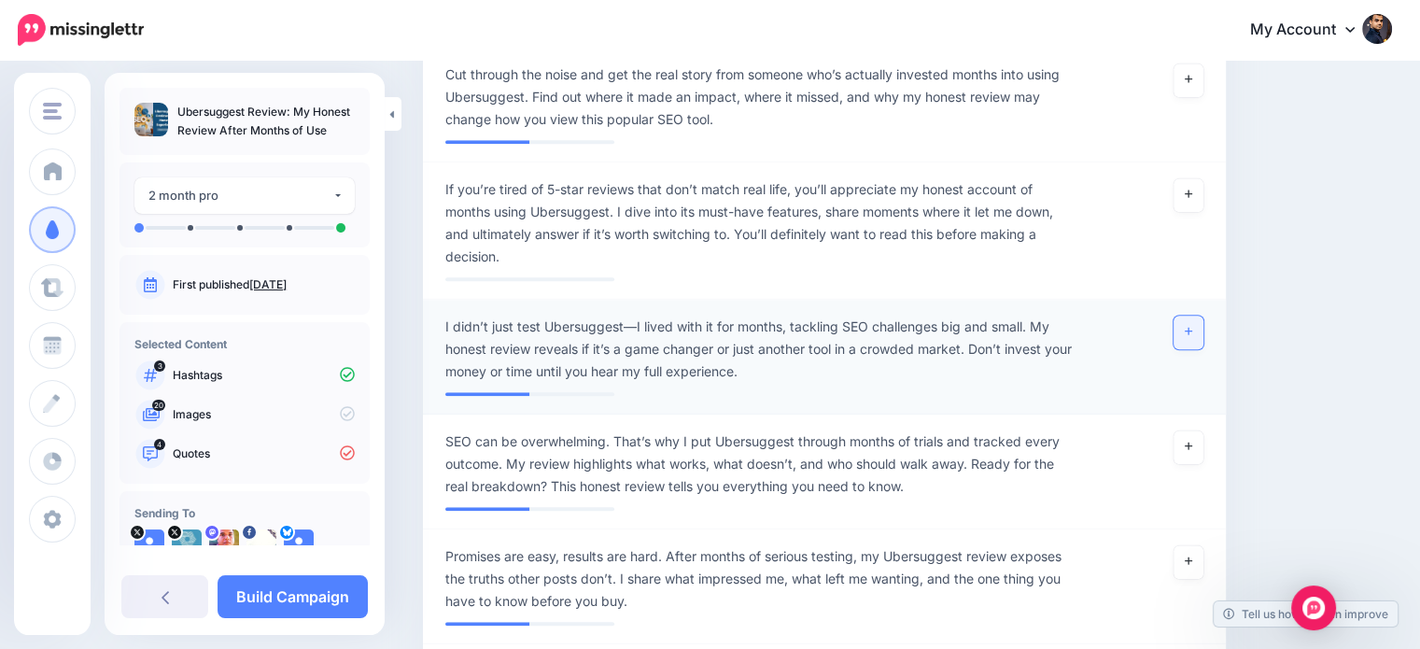
click icon
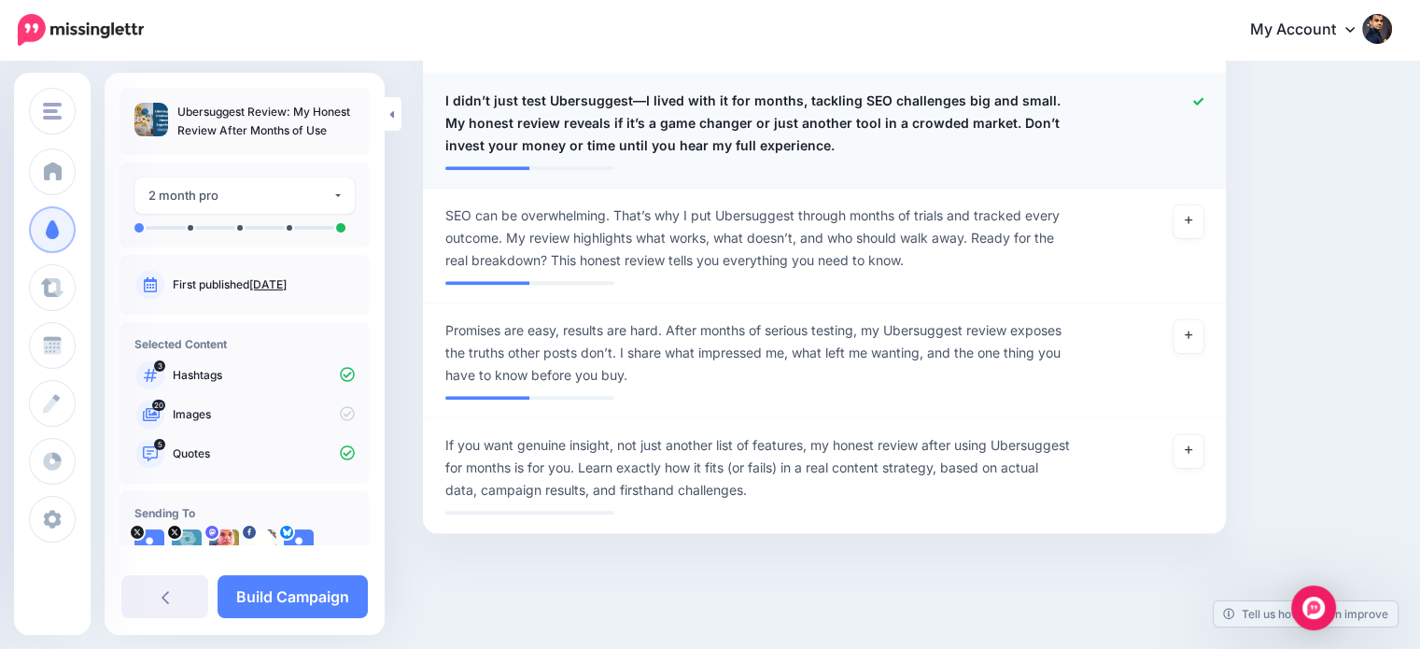
scroll to position [2106, 0]
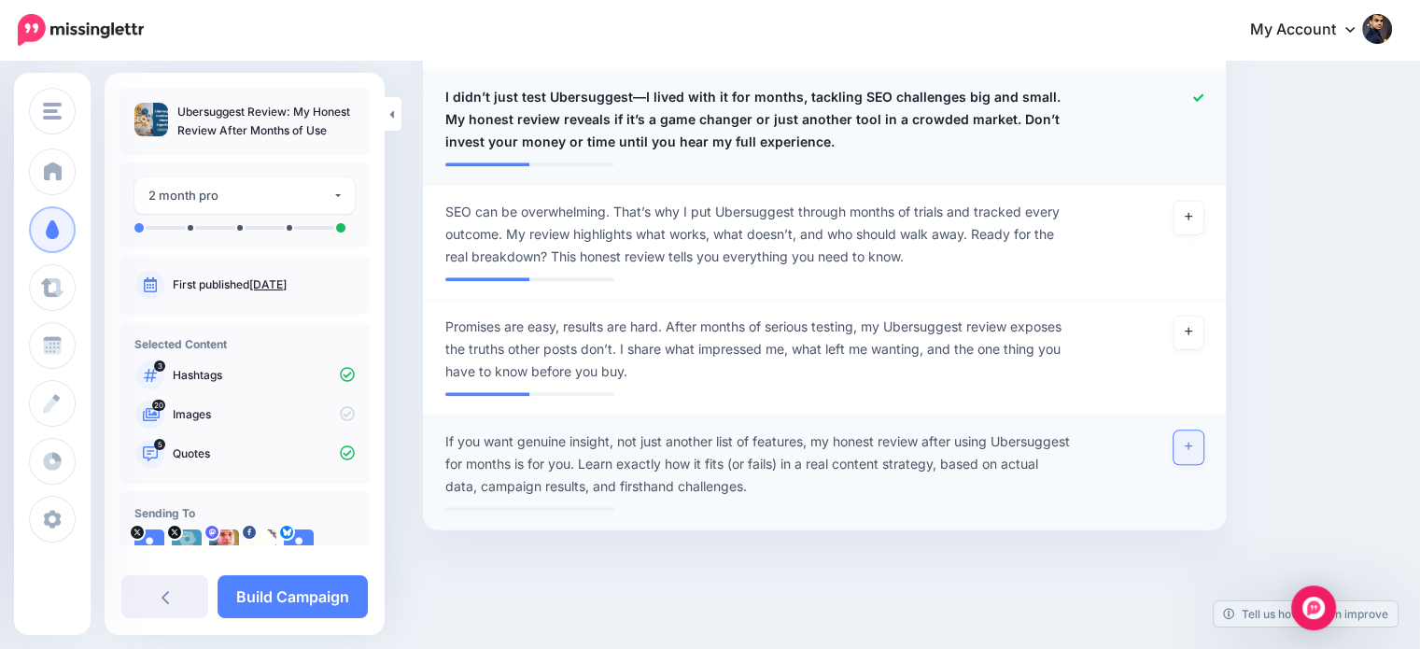
click link
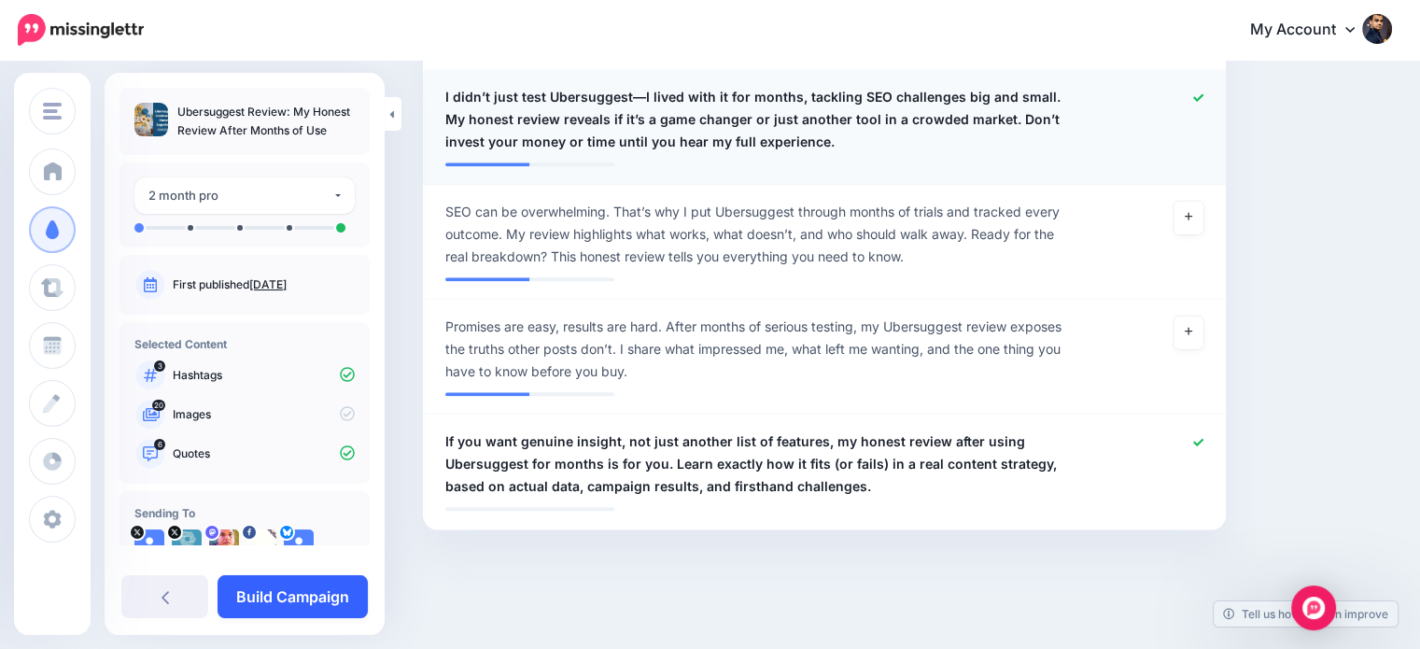
click link "Build Campaign"
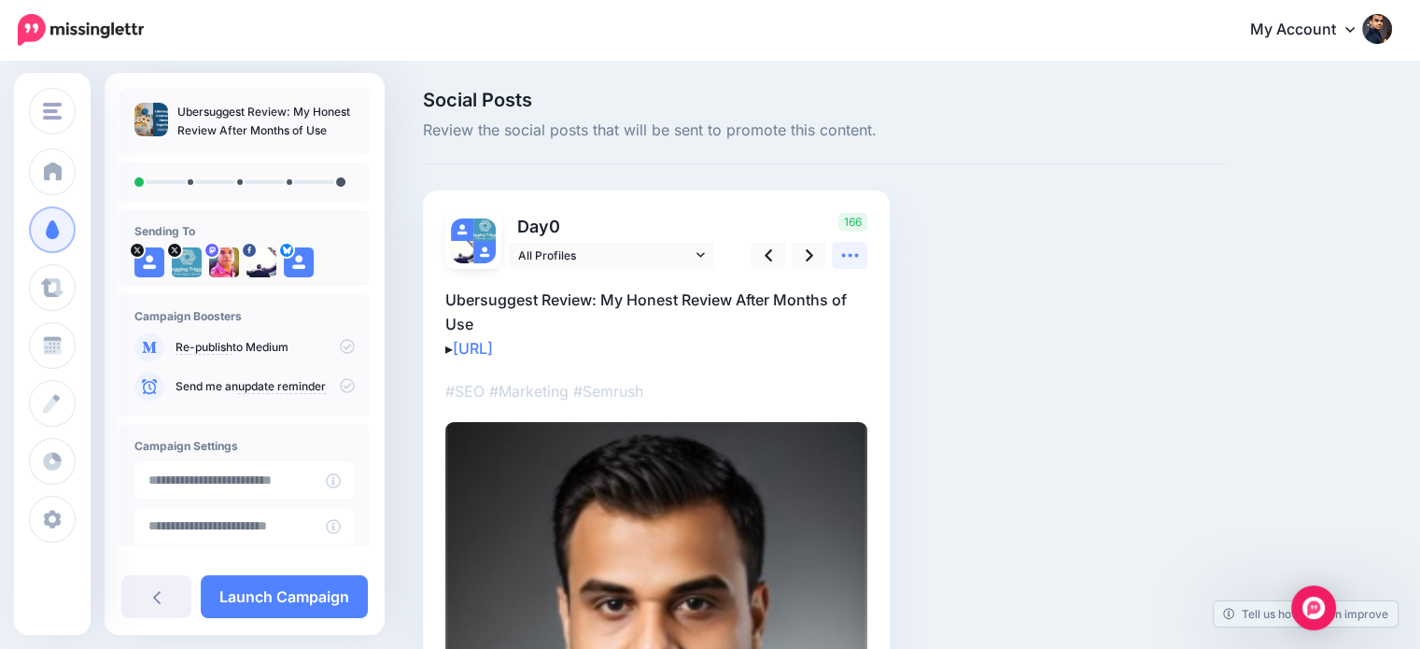
click at [864, 257] on link at bounding box center [849, 255] width 35 height 27
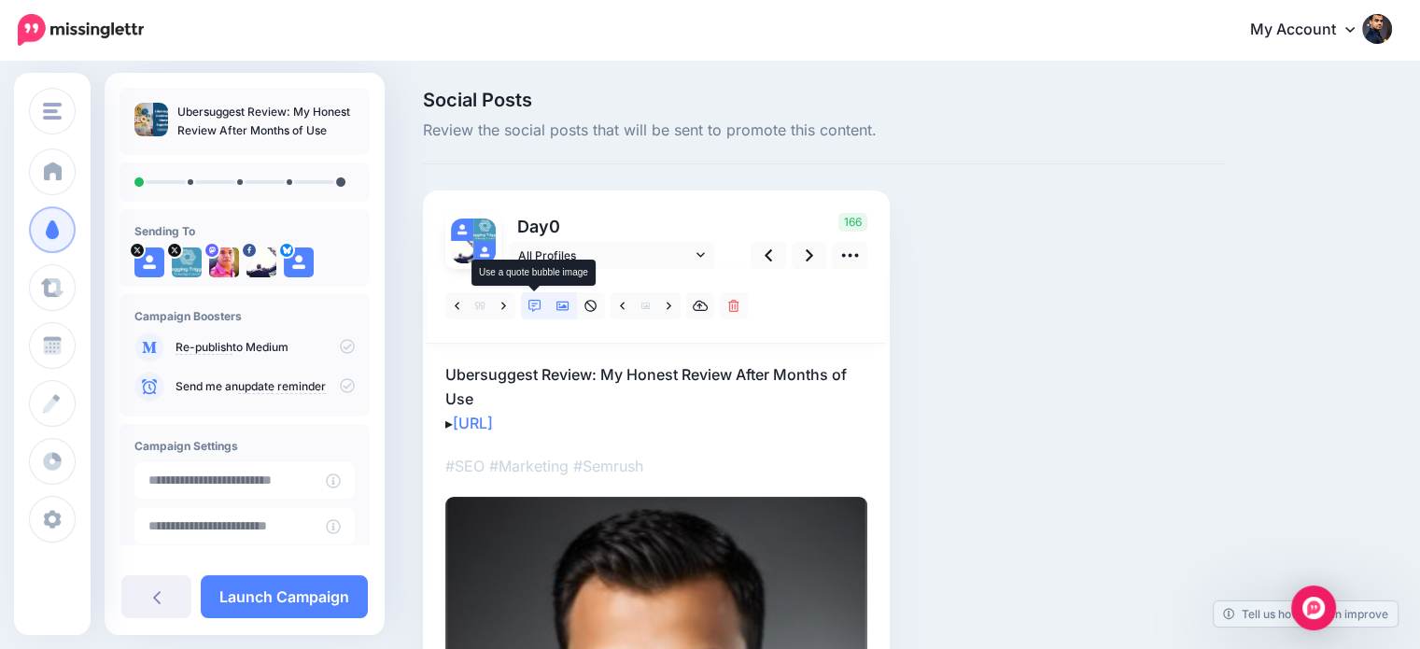
click at [534, 308] on icon at bounding box center [534, 306] width 13 height 13
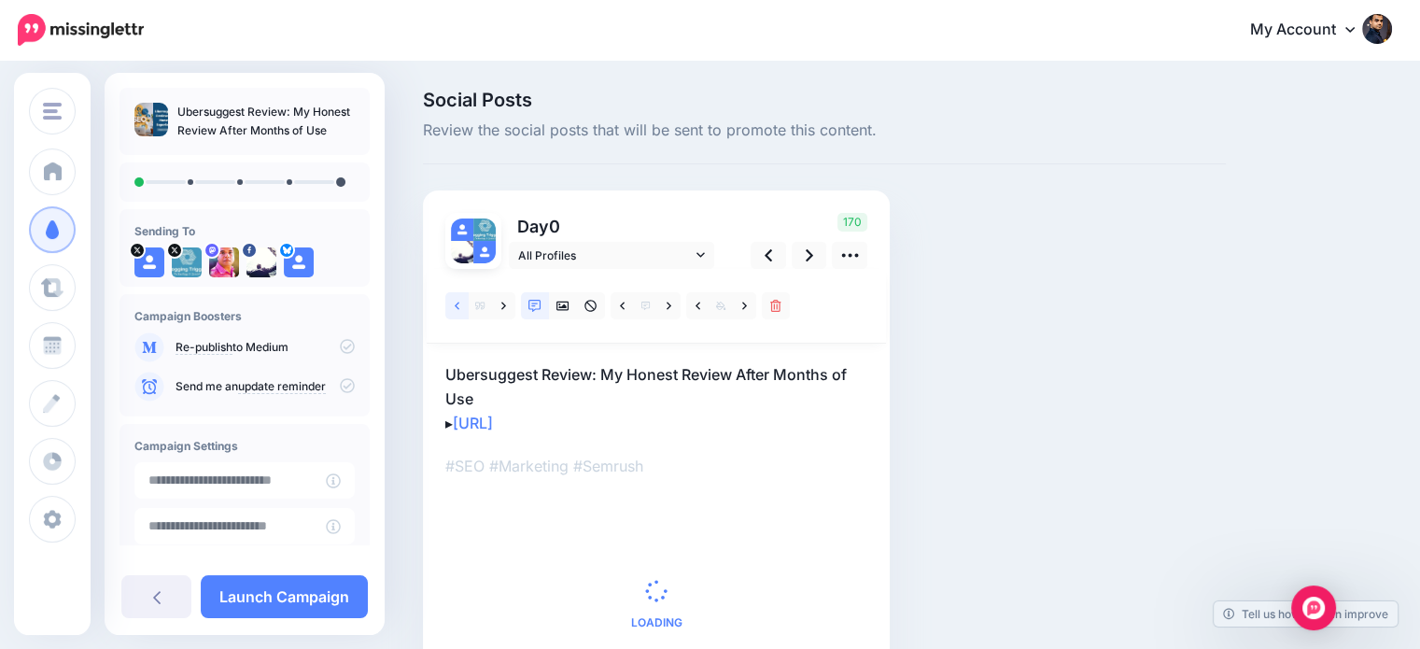
click at [459, 300] on link at bounding box center [456, 305] width 23 height 27
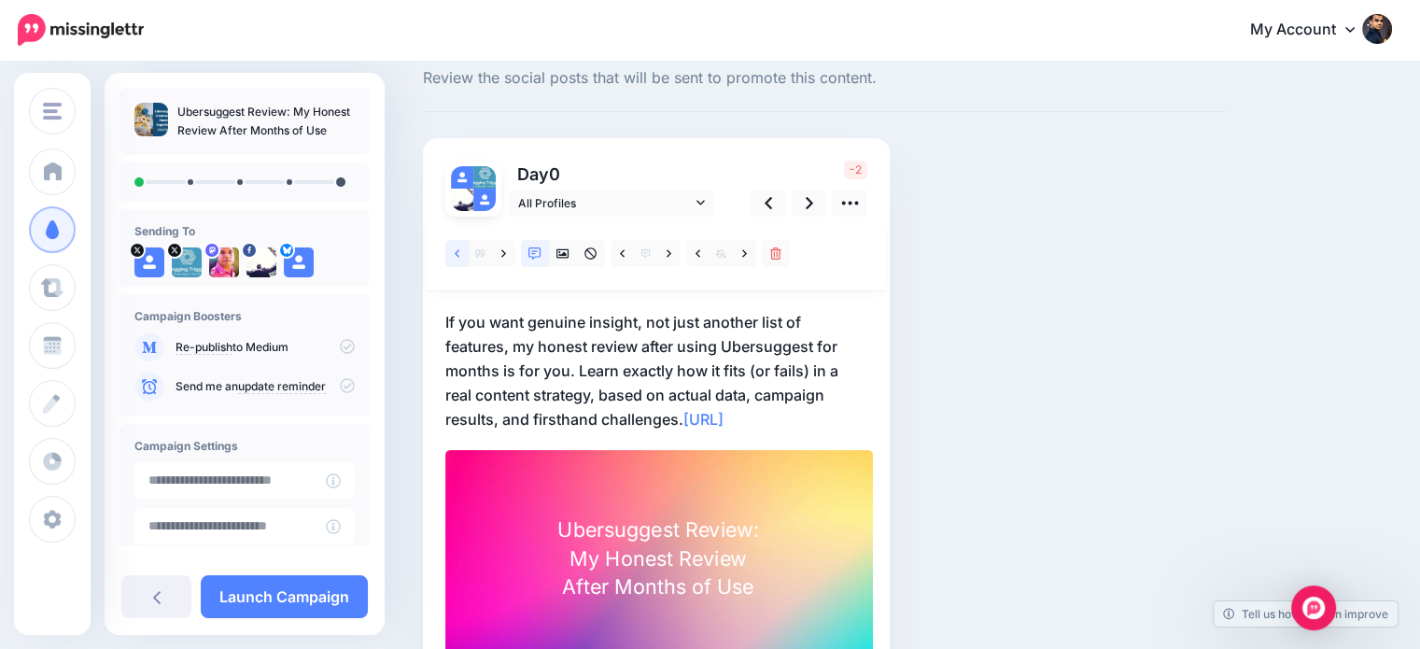
scroll to position [116, 0]
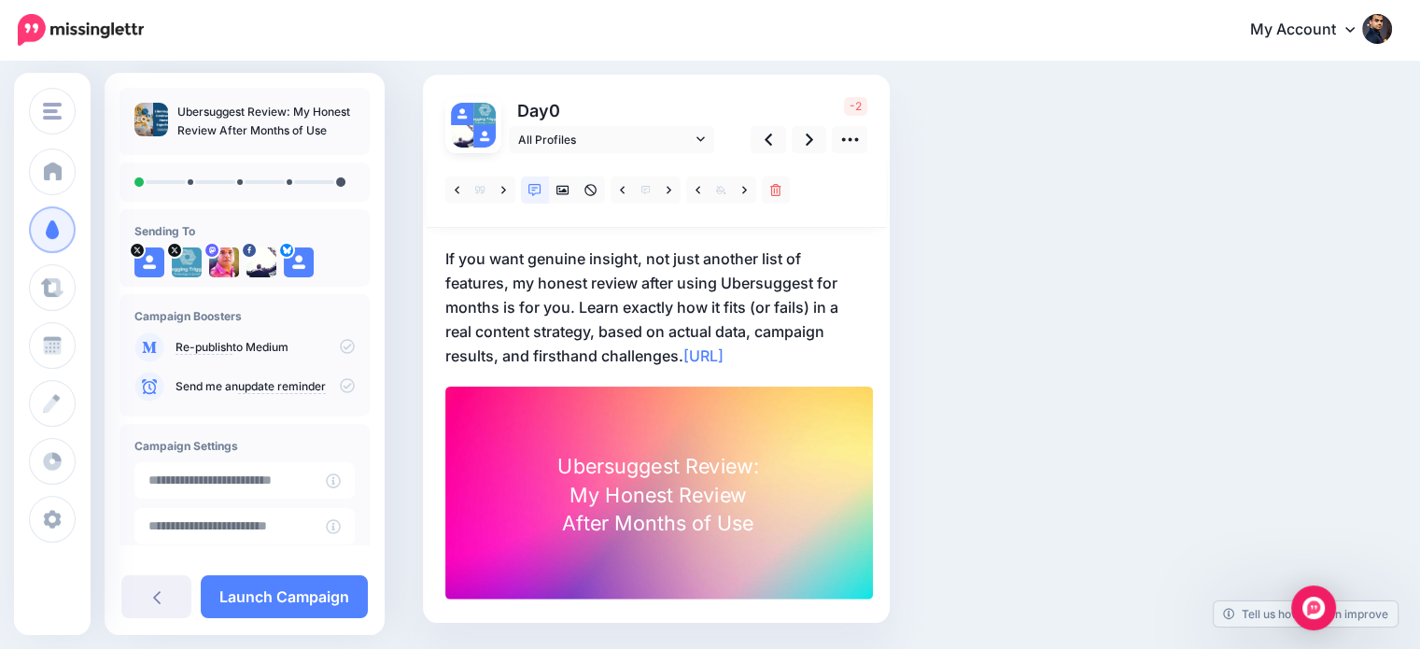
click at [641, 358] on p "If you want genuine insight, not just another list of features, my honest revie…" at bounding box center [656, 306] width 422 height 121
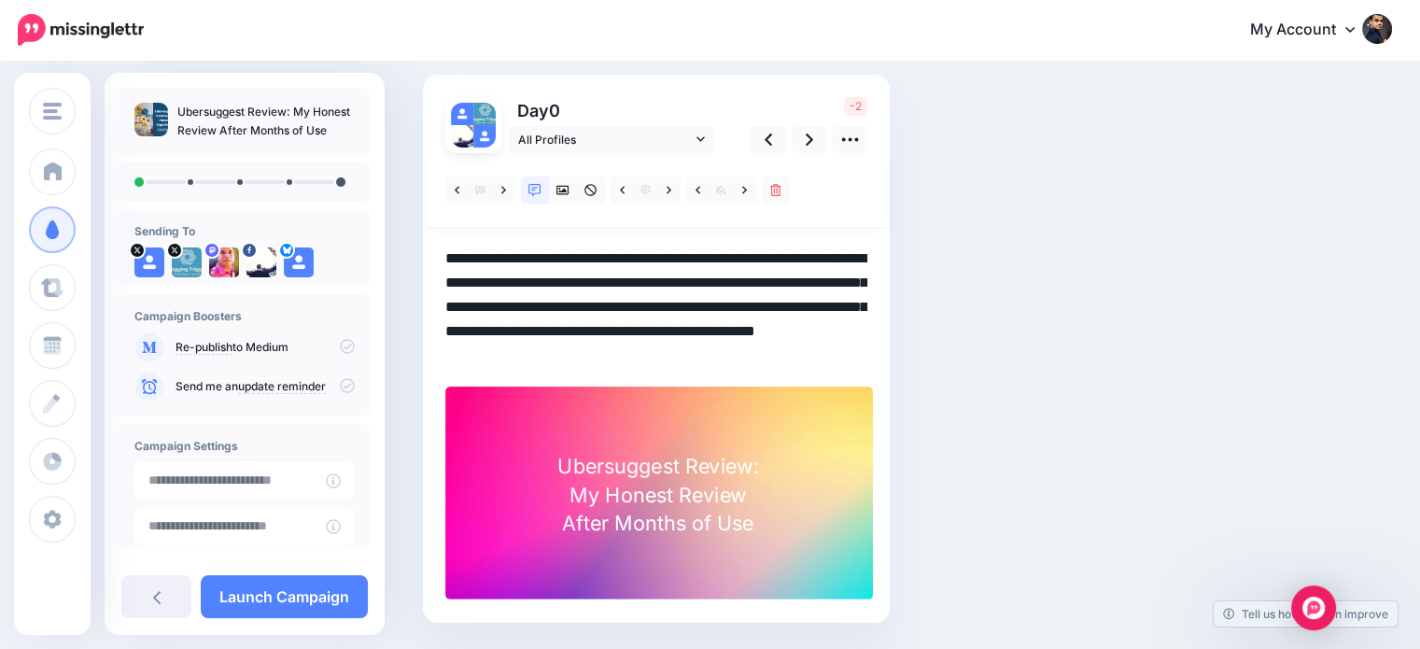
click at [641, 358] on textarea "**********" at bounding box center [656, 306] width 422 height 121
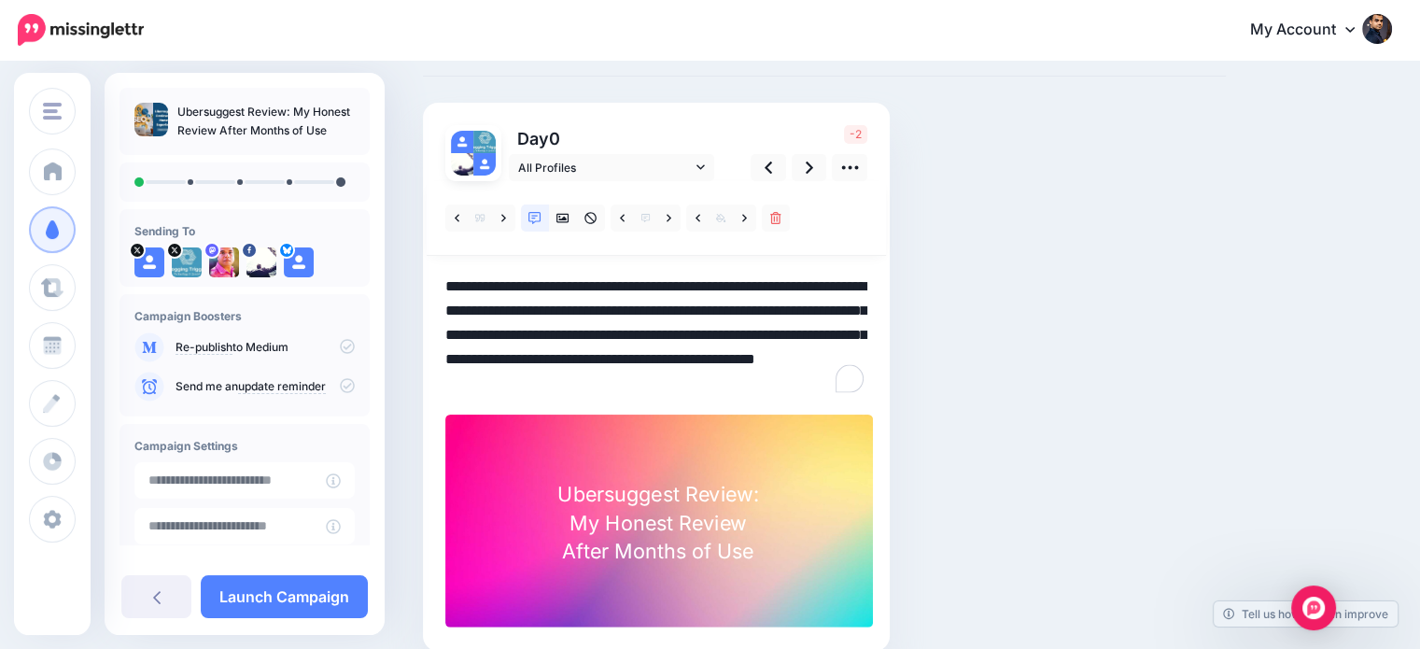
drag, startPoint x: 682, startPoint y: 384, endPoint x: 493, endPoint y: 382, distance: 189.5
click at [493, 382] on textarea "**********" at bounding box center [656, 334] width 422 height 121
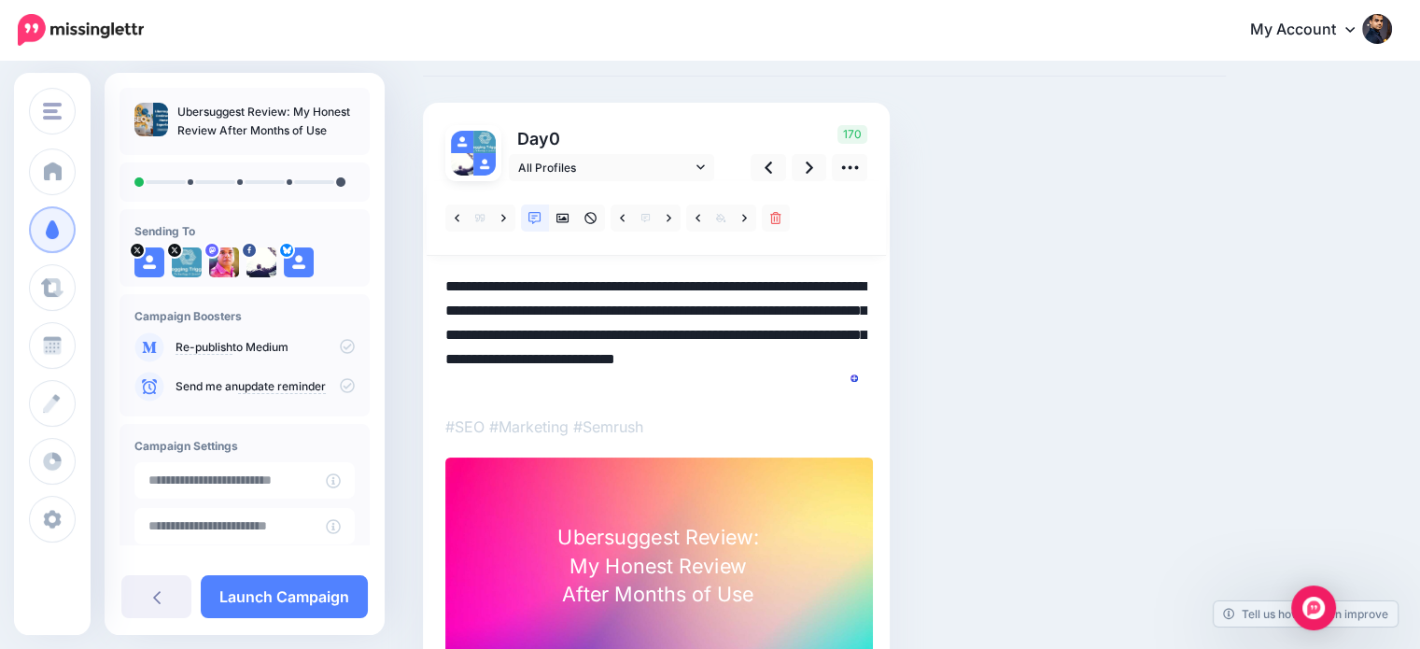
click at [759, 358] on textarea "**********" at bounding box center [656, 334] width 422 height 121
drag, startPoint x: 750, startPoint y: 329, endPoint x: 812, endPoint y: 331, distance: 62.6
click at [812, 331] on textarea "**********" at bounding box center [656, 334] width 422 height 121
click at [807, 160] on icon at bounding box center [809, 168] width 7 height 20
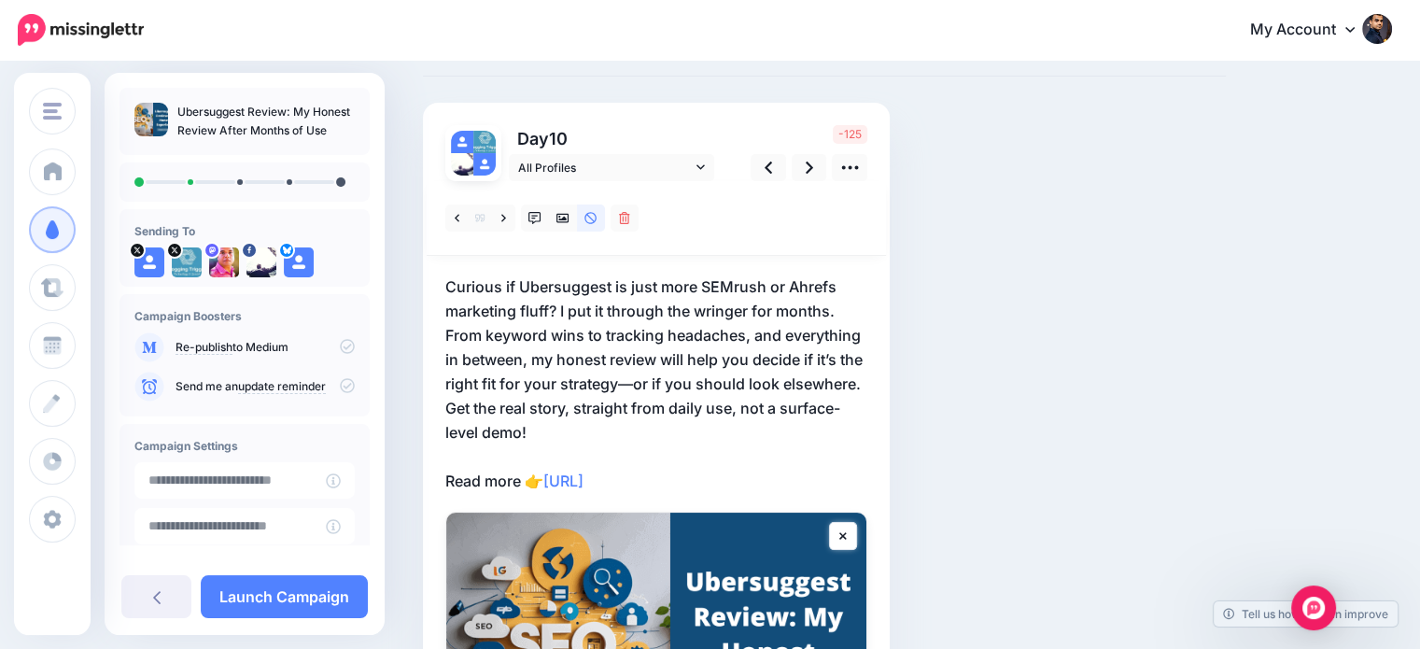
click at [589, 308] on p "Curious if Ubersuggest is just more SEMrush or Ahrefs marketing fluff? I put it…" at bounding box center [656, 383] width 422 height 218
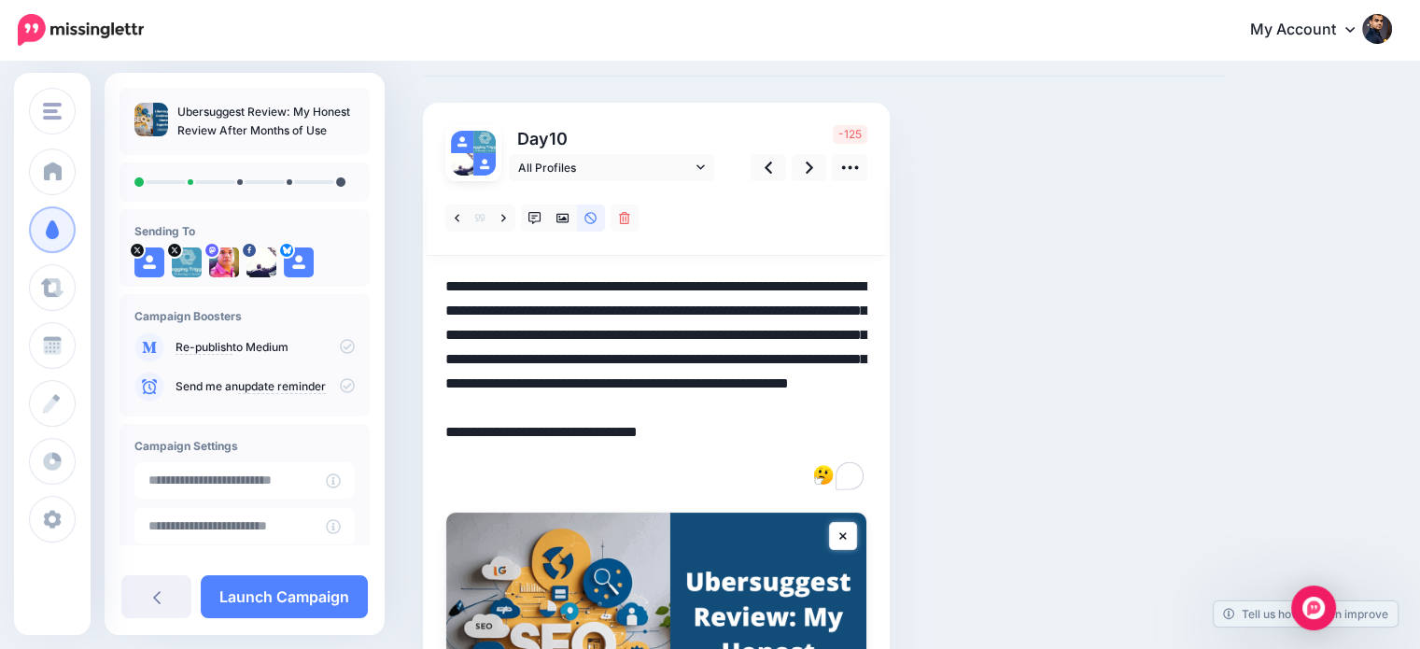
drag, startPoint x: 562, startPoint y: 308, endPoint x: 863, endPoint y: 320, distance: 300.8
click at [863, 320] on textarea "**********" at bounding box center [656, 383] width 422 height 218
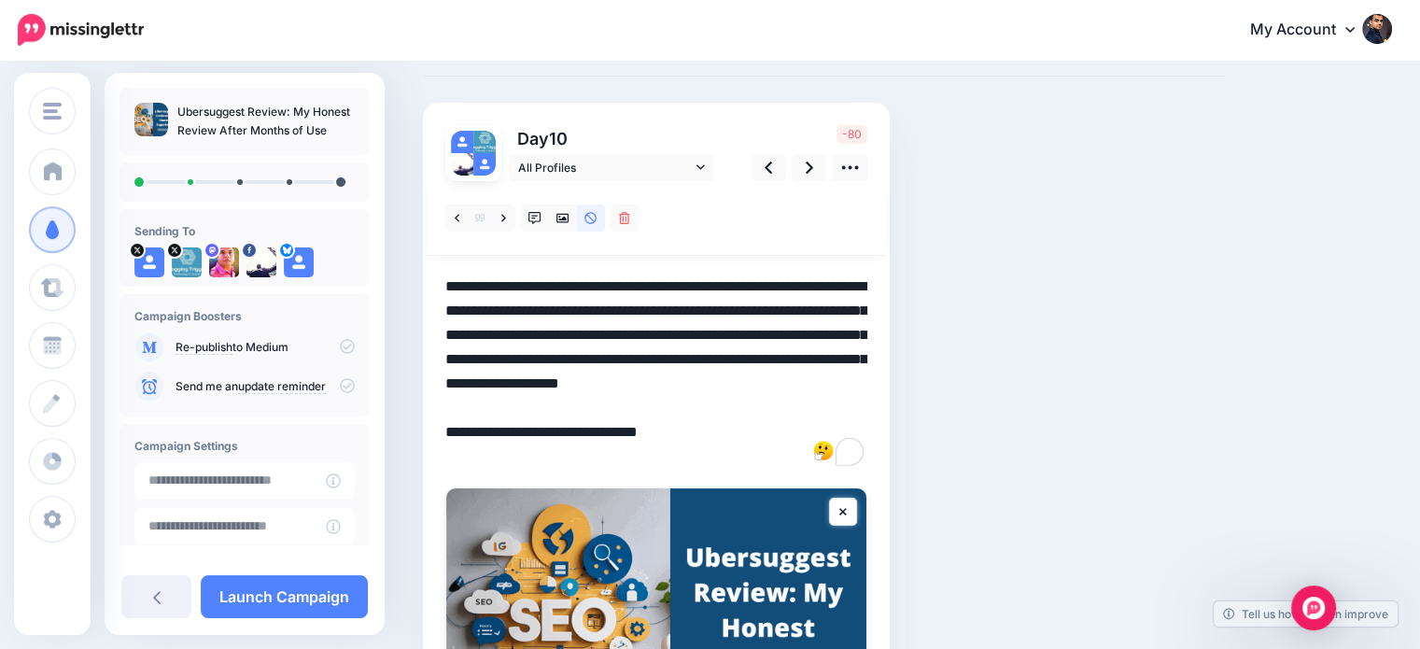
drag, startPoint x: 523, startPoint y: 333, endPoint x: 432, endPoint y: 329, distance: 90.7
click at [432, 329] on div "Day 10 All Profiles" at bounding box center [656, 476] width 467 height 747
drag, startPoint x: 537, startPoint y: 332, endPoint x: 734, endPoint y: 341, distance: 197.1
click at [734, 341] on textarea "**********" at bounding box center [656, 371] width 422 height 194
click at [549, 331] on textarea "**********" at bounding box center [656, 371] width 422 height 194
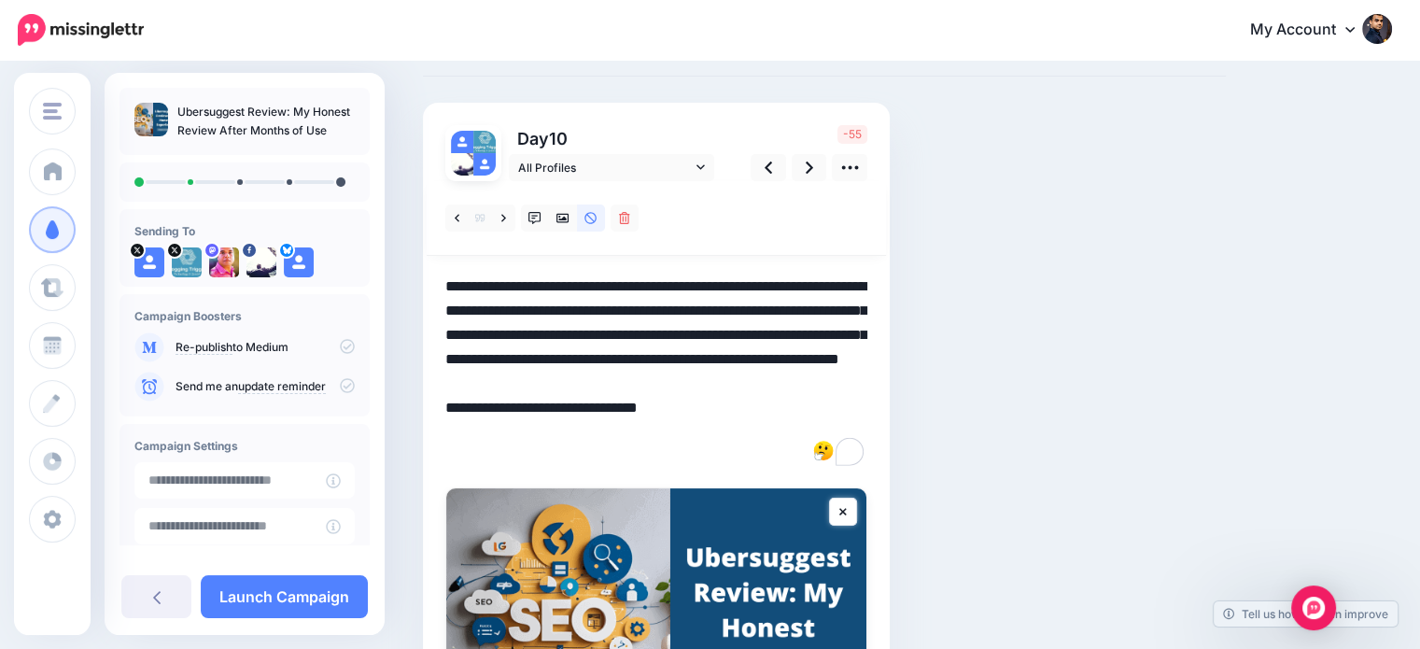
drag, startPoint x: 649, startPoint y: 352, endPoint x: 520, endPoint y: 381, distance: 132.0
click at [520, 381] on textarea "**********" at bounding box center [656, 371] width 422 height 194
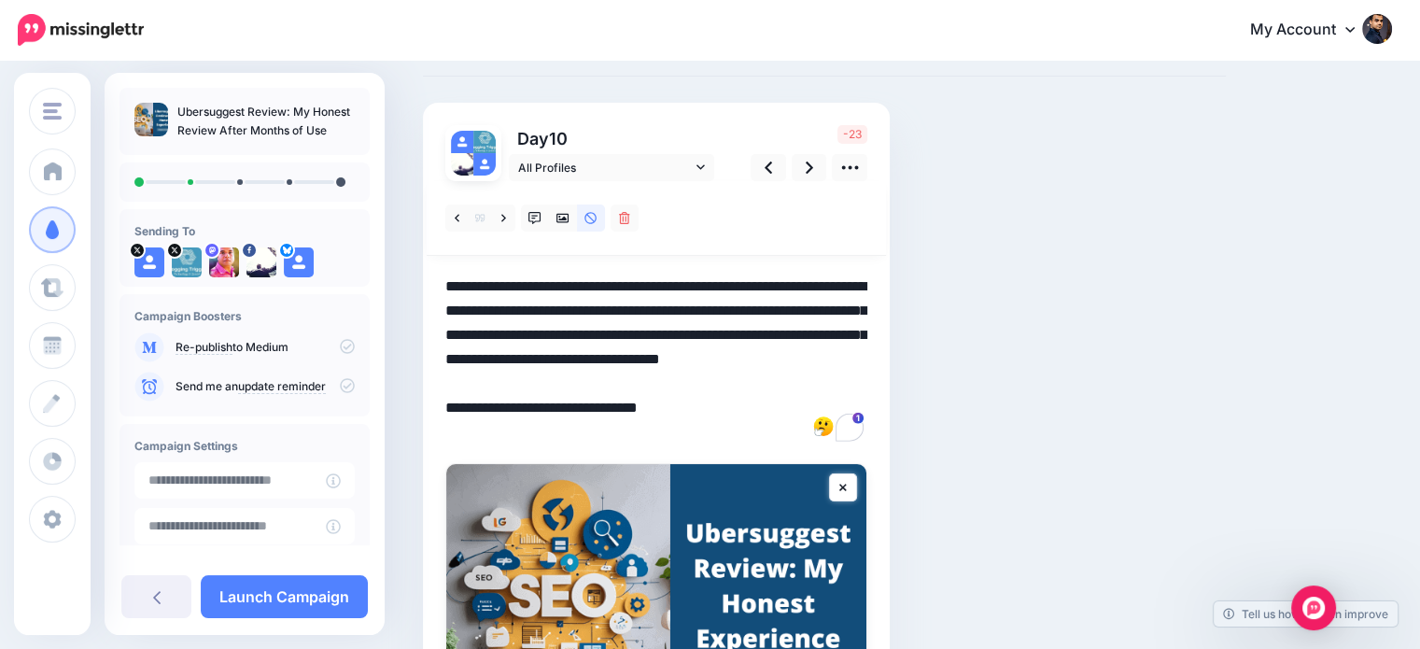
drag, startPoint x: 656, startPoint y: 354, endPoint x: 742, endPoint y: 384, distance: 90.9
click at [742, 384] on textarea "**********" at bounding box center [656, 359] width 422 height 170
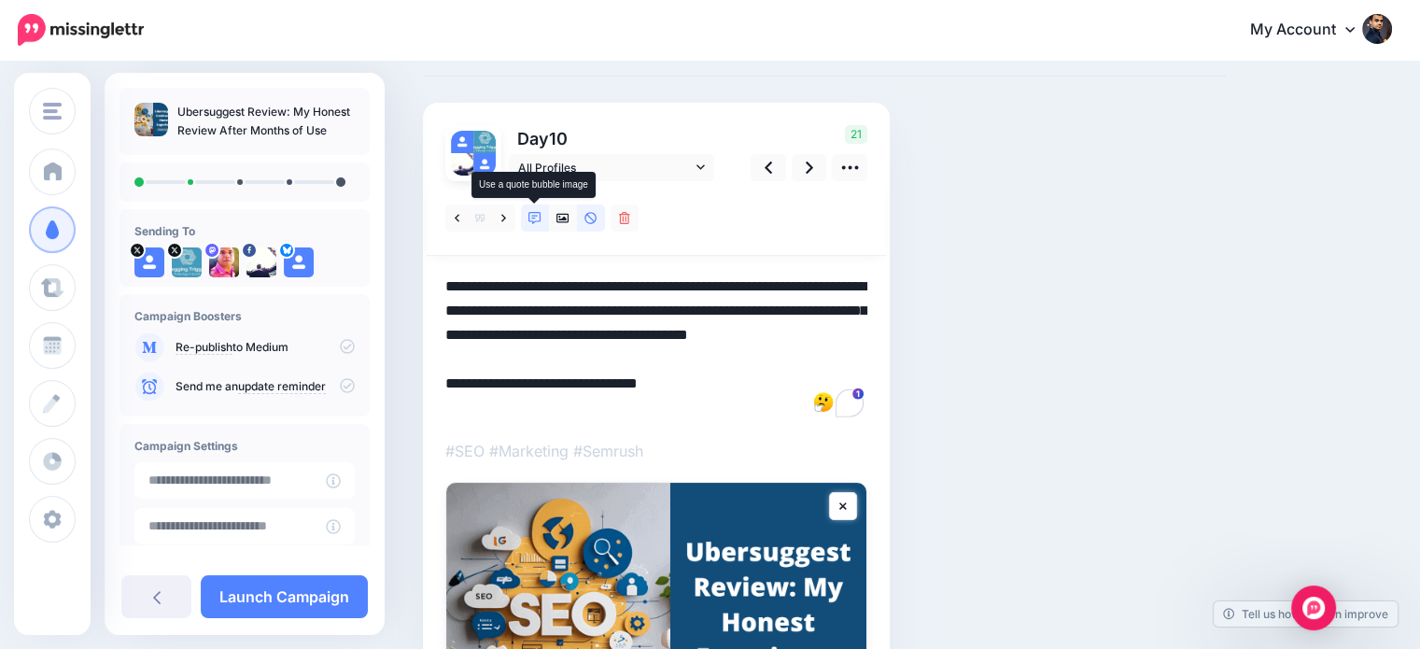
click at [531, 216] on icon at bounding box center [534, 218] width 13 height 13
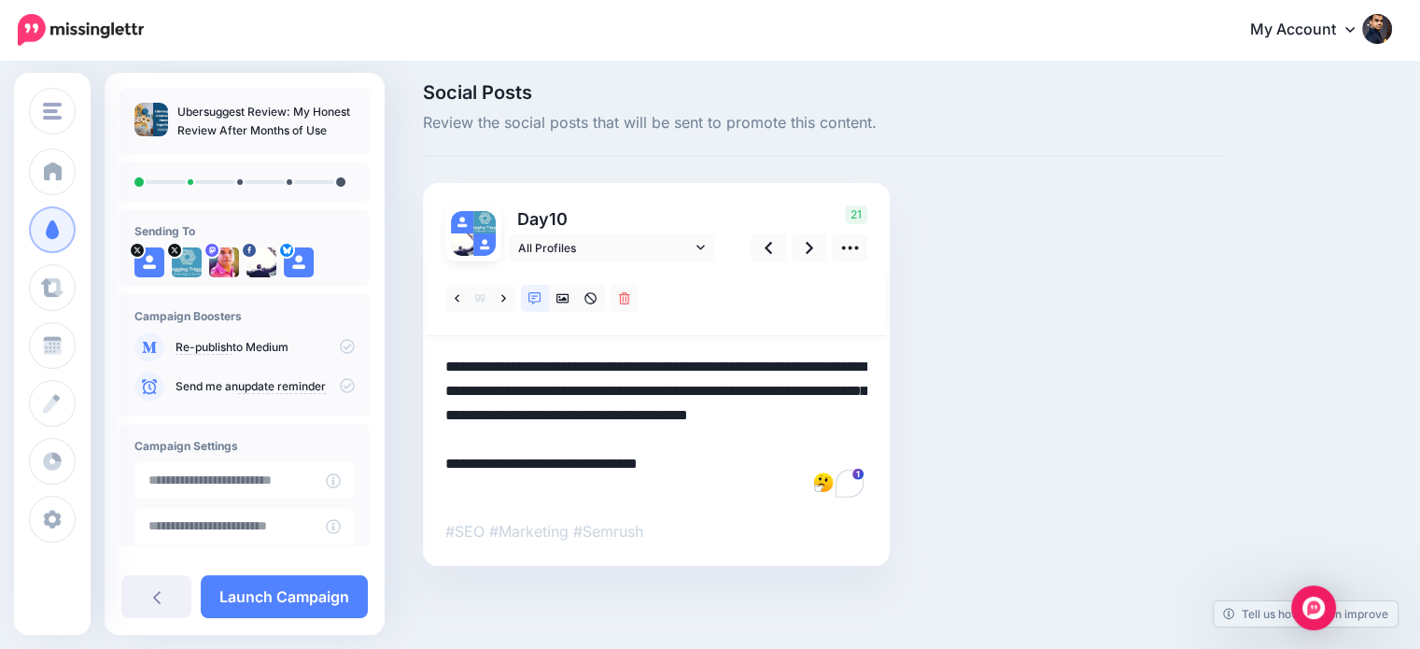
scroll to position [88, 0]
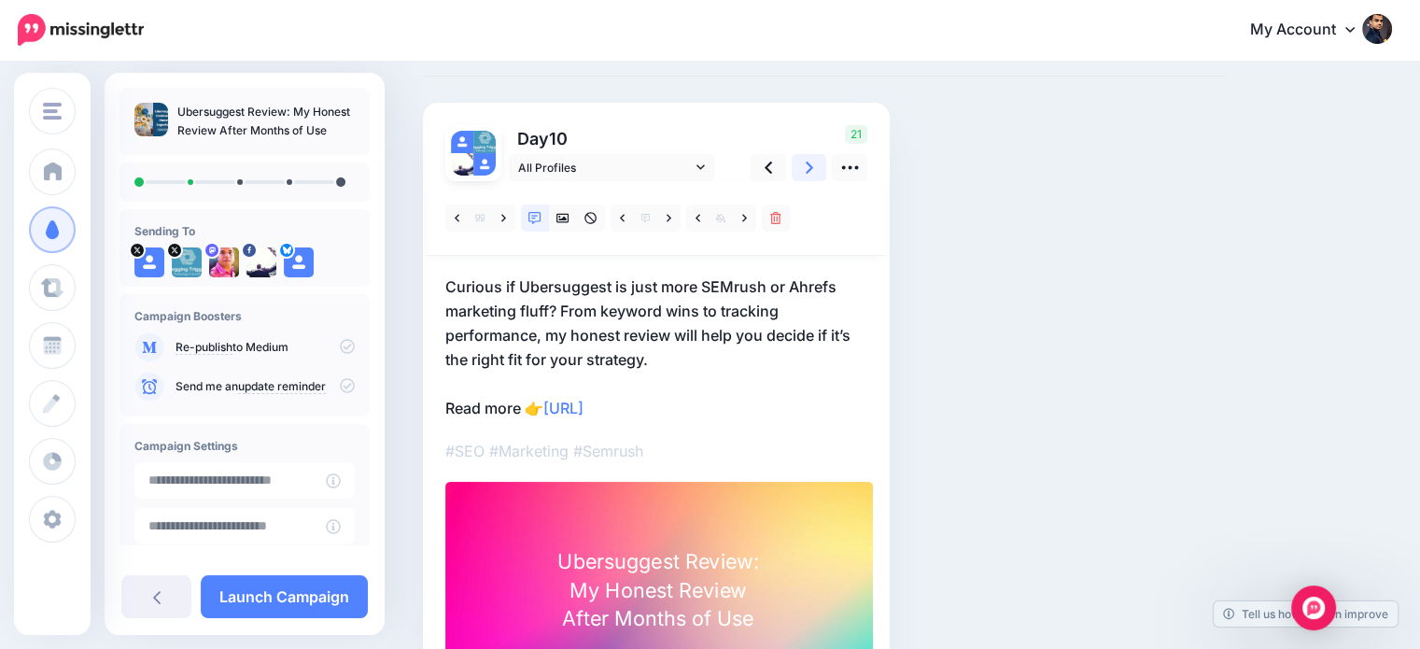
click at [811, 167] on icon at bounding box center [809, 167] width 7 height 12
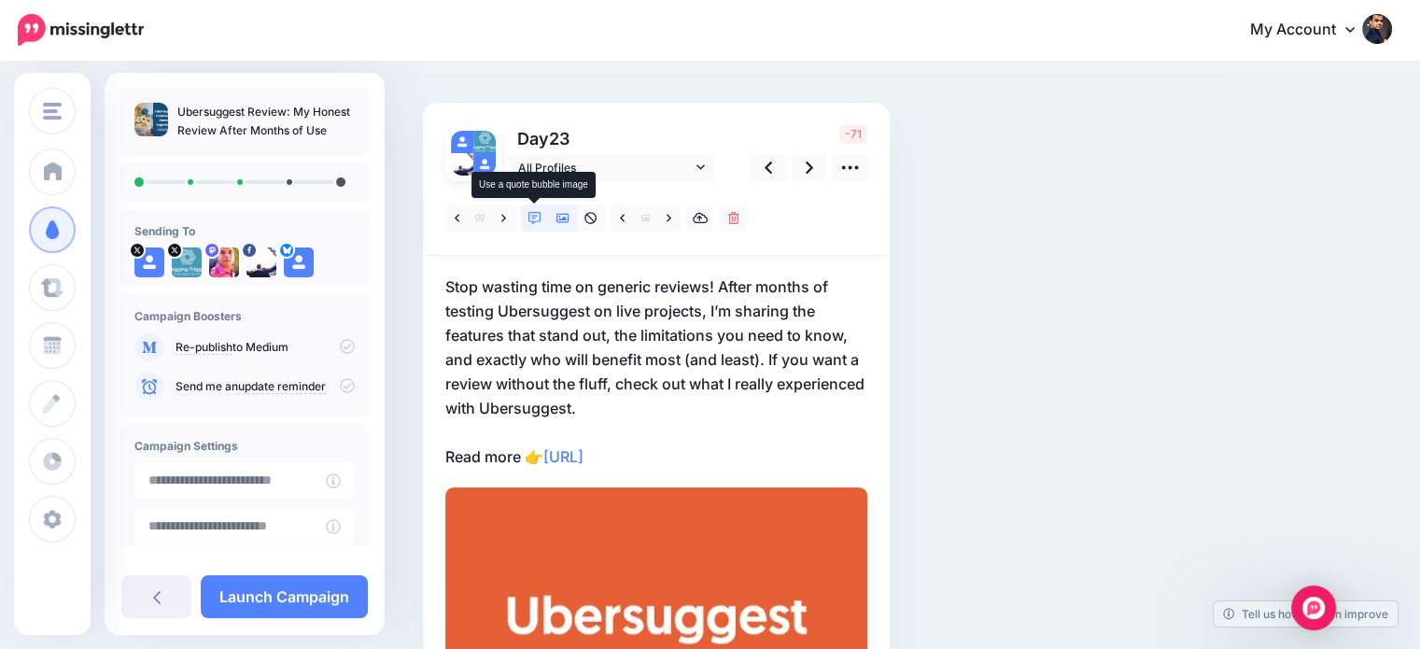
click at [528, 223] on icon at bounding box center [534, 218] width 13 height 13
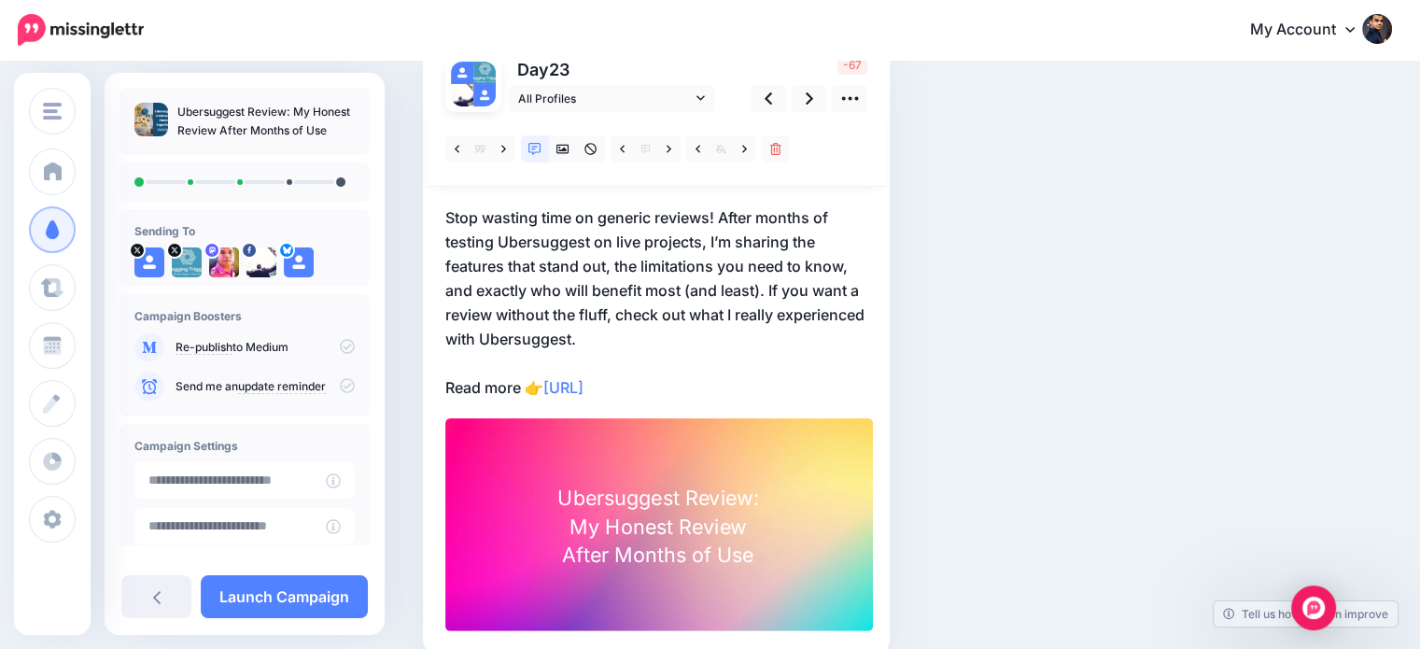
scroll to position [162, 0]
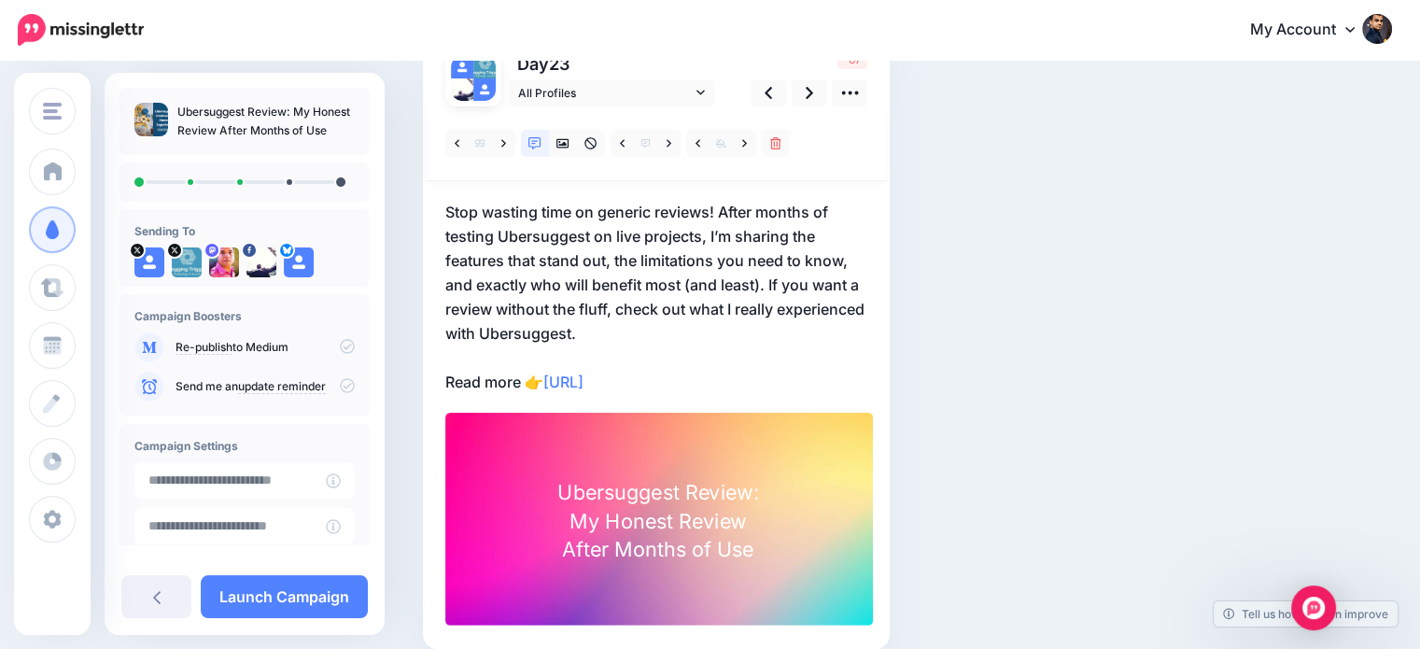
click at [801, 294] on p "Stop wasting time on generic reviews! After months of testing Ubersuggest on li…" at bounding box center [656, 297] width 422 height 194
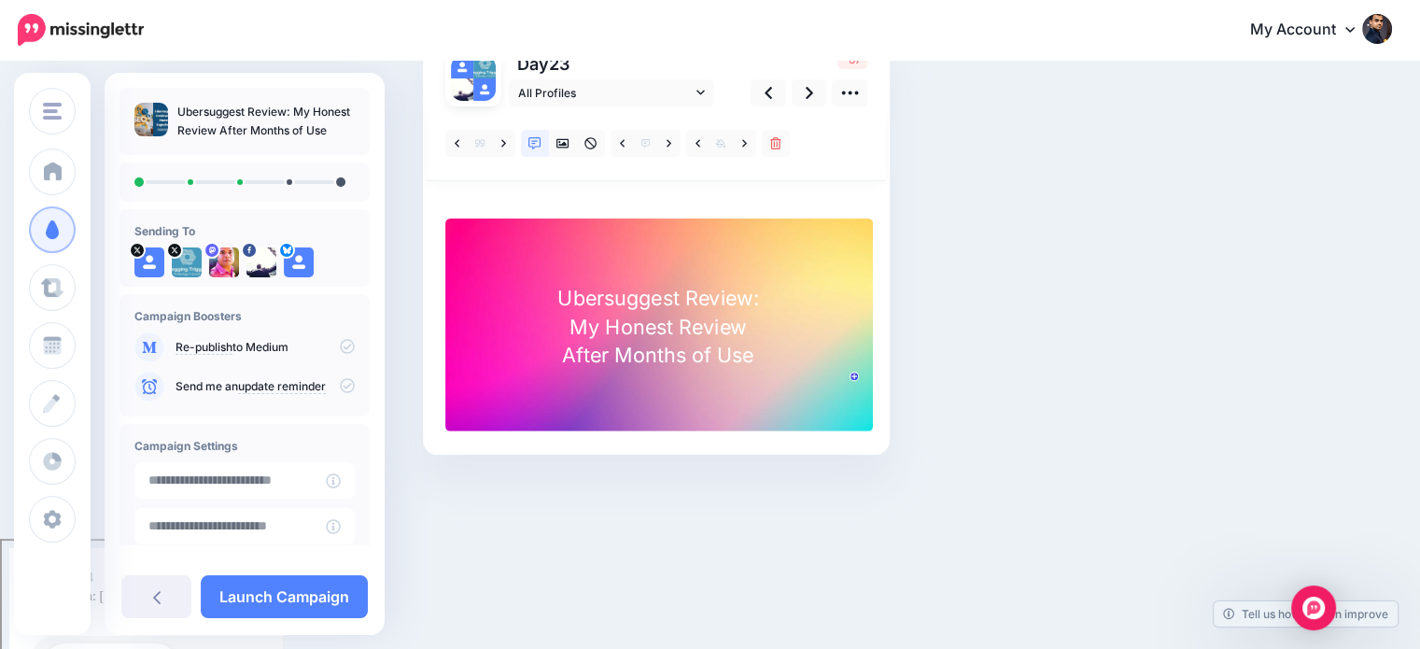
scroll to position [0, 0]
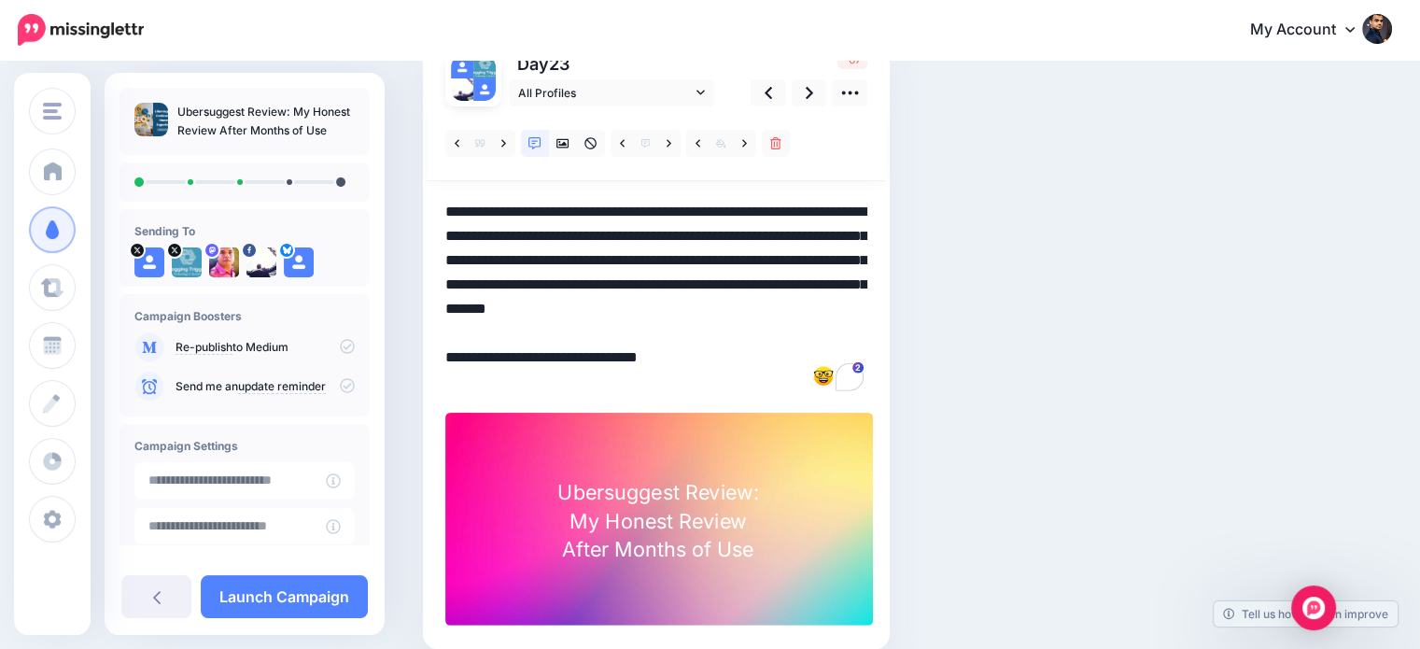
drag, startPoint x: 770, startPoint y: 279, endPoint x: 797, endPoint y: 328, distance: 55.6
click at [797, 328] on textarea "**********" at bounding box center [656, 297] width 422 height 194
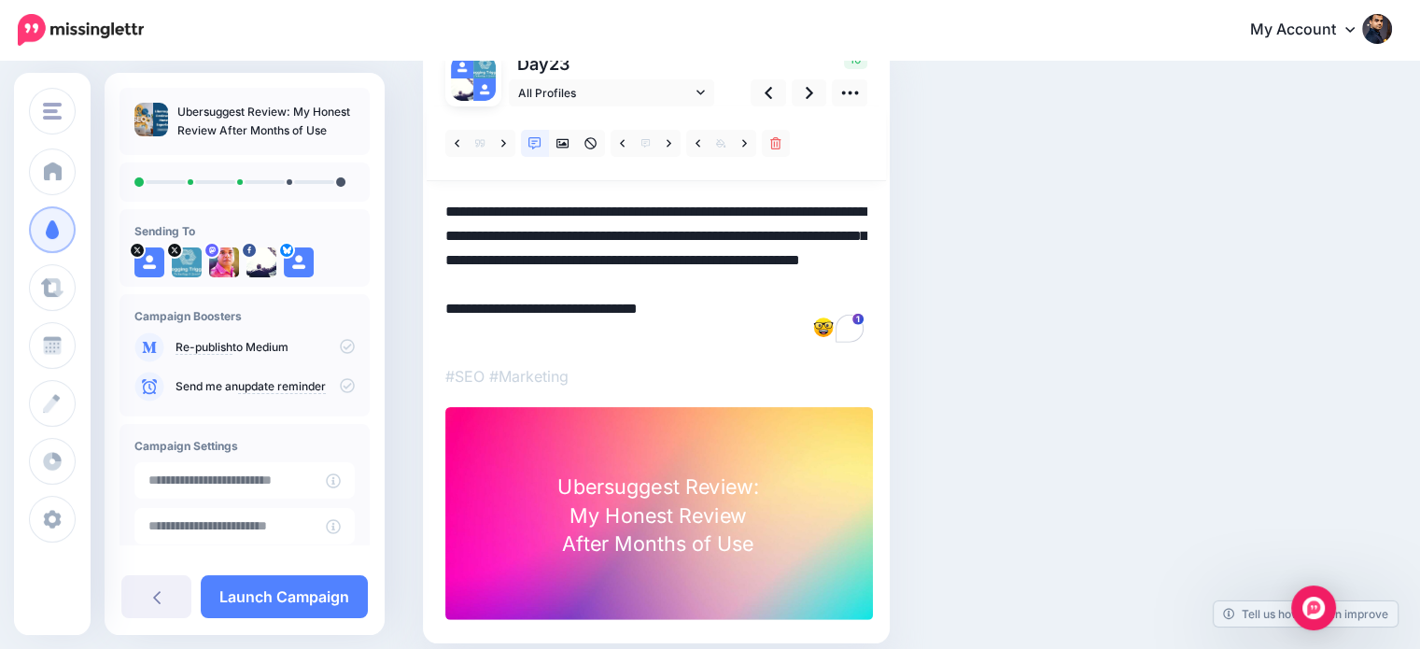
scroll to position [81, 0]
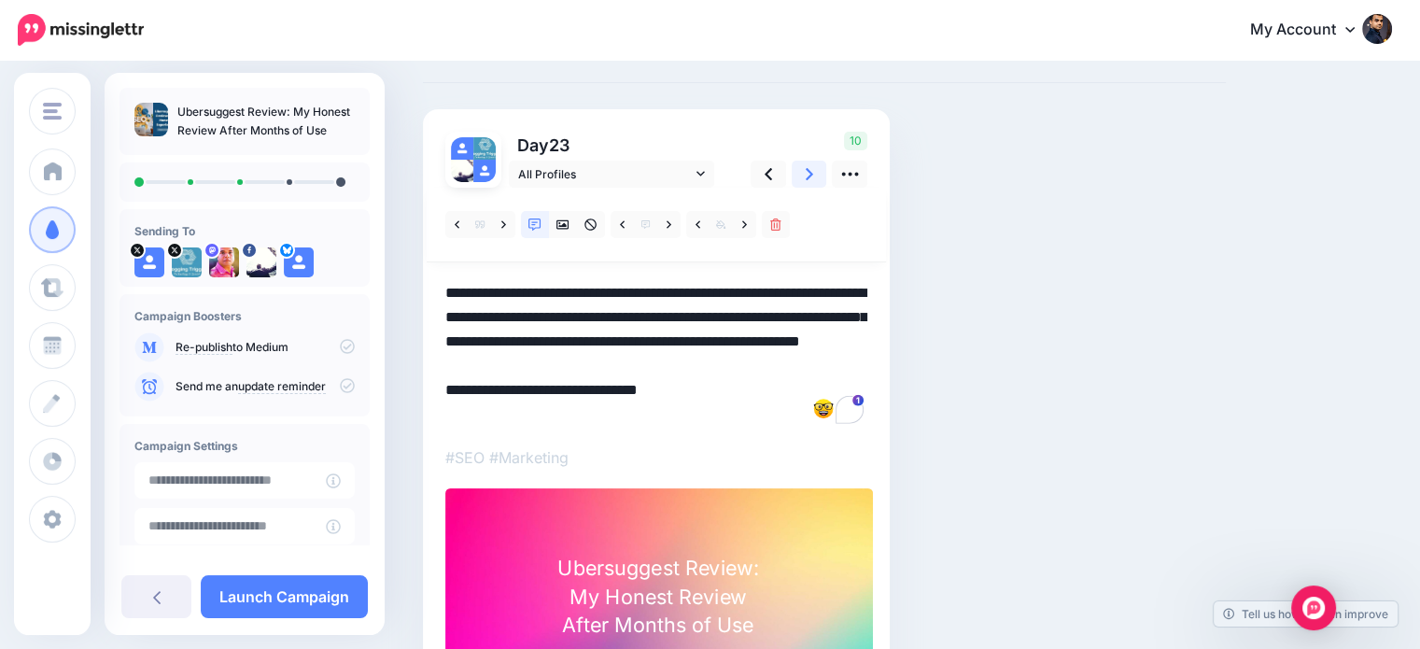
click at [808, 167] on icon at bounding box center [809, 174] width 7 height 20
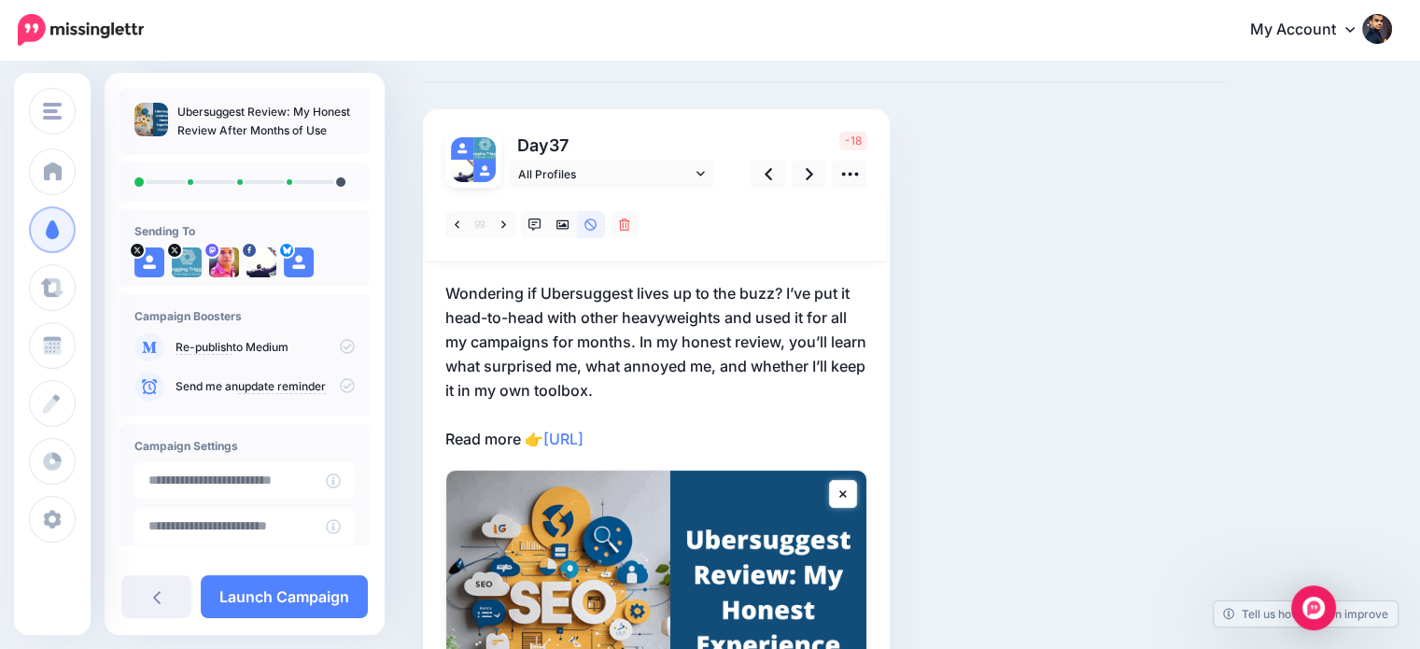
click at [560, 313] on p "Wondering if Ubersuggest lives up to the buzz? I’ve put it head-to-head with ot…" at bounding box center [656, 366] width 422 height 170
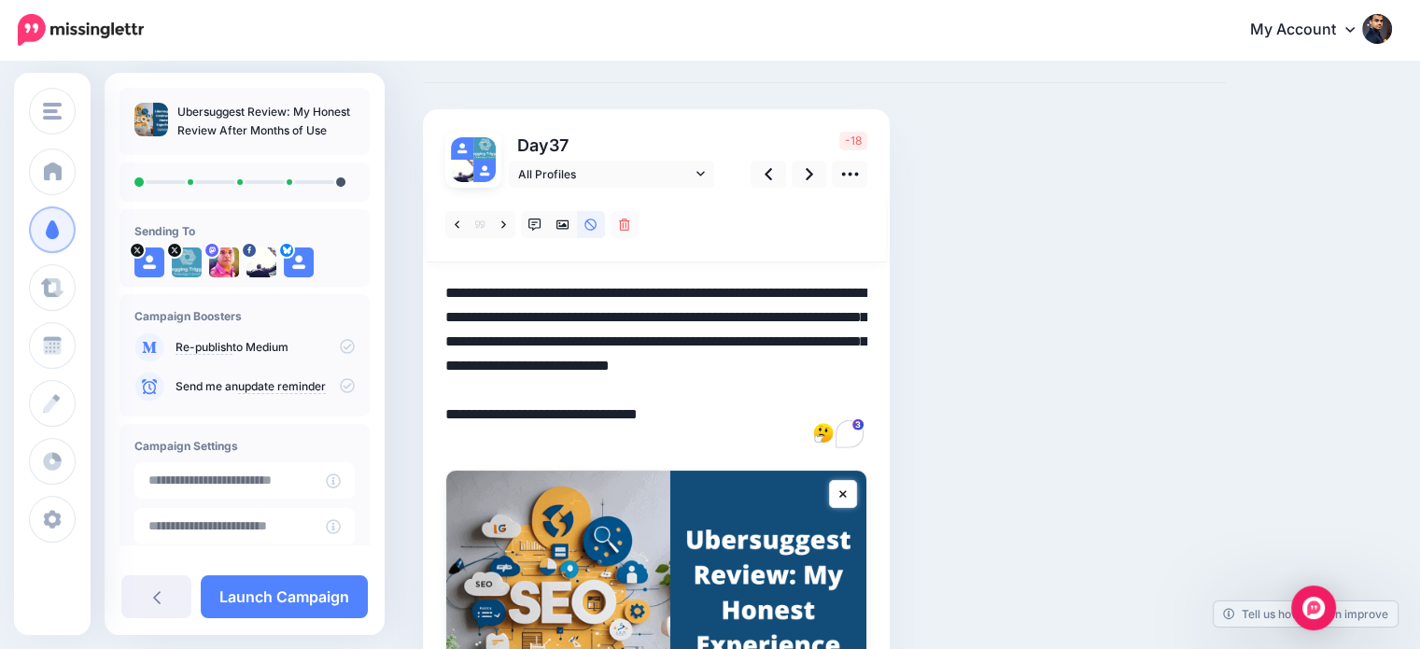
drag, startPoint x: 793, startPoint y: 284, endPoint x: 751, endPoint y: 314, distance: 51.5
click at [751, 314] on textarea "**********" at bounding box center [656, 366] width 422 height 170
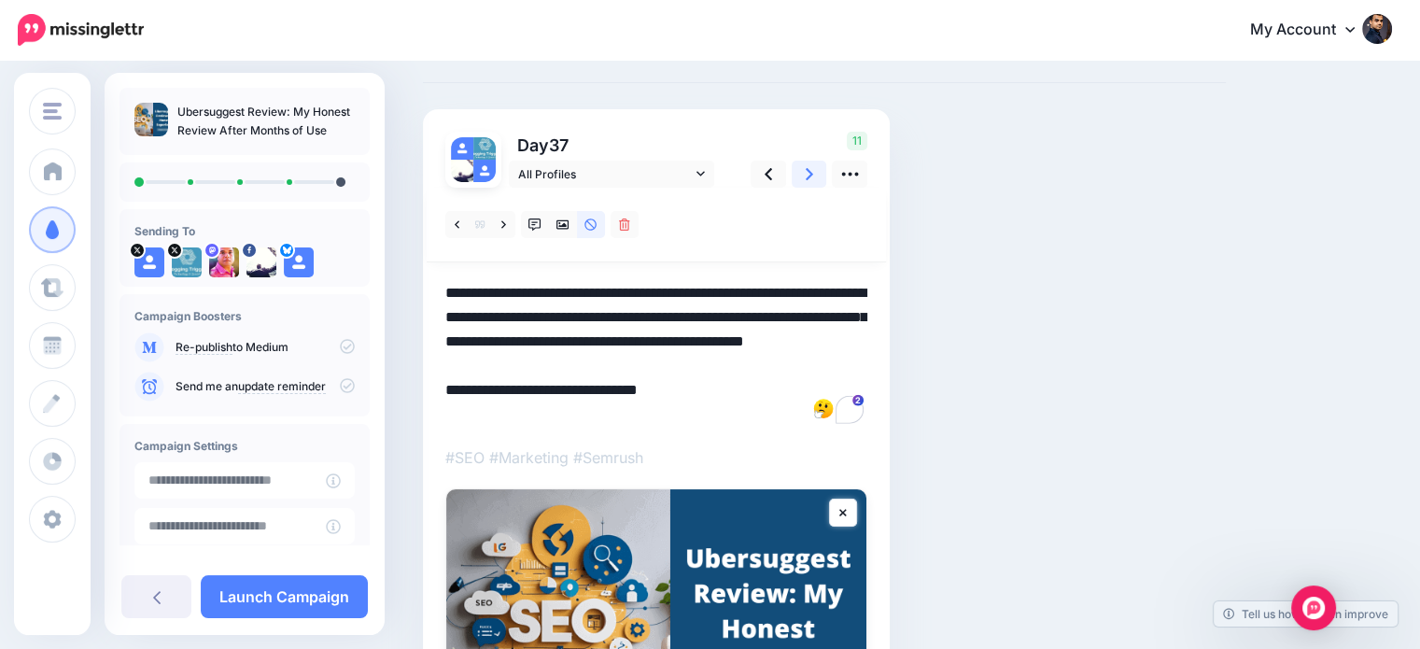
click at [800, 175] on link at bounding box center [809, 174] width 35 height 27
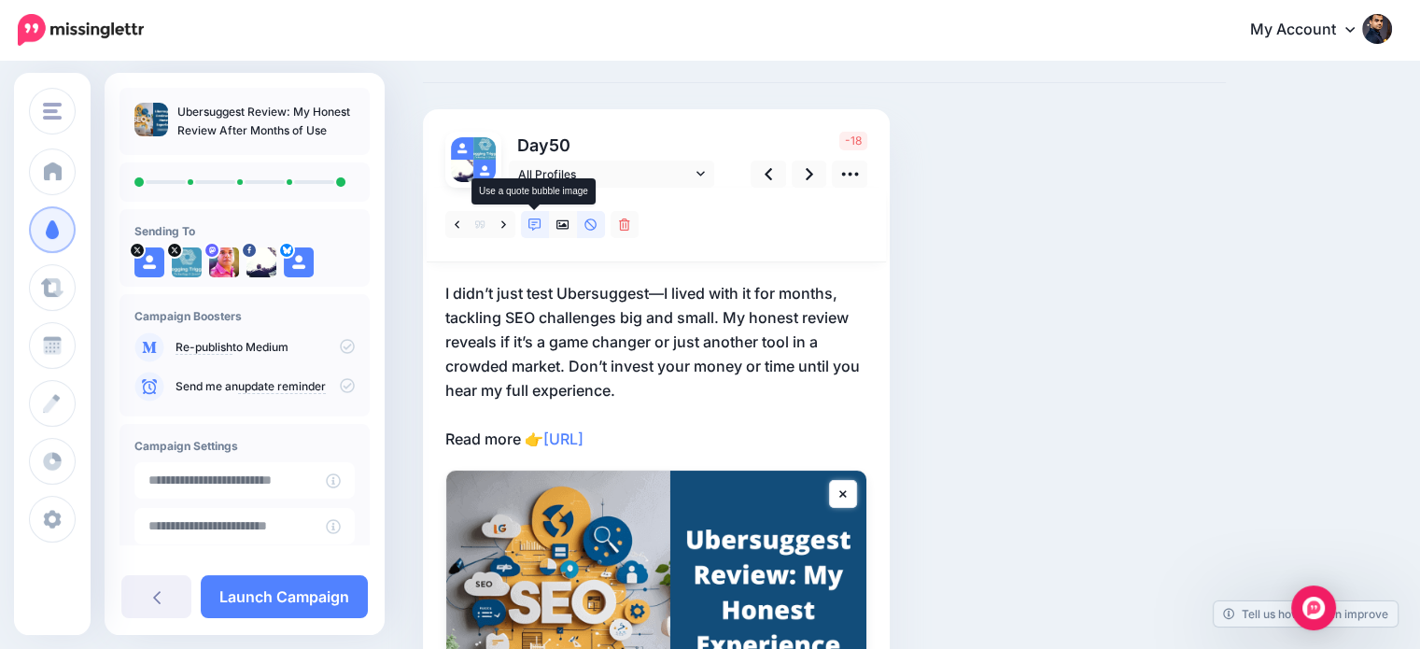
click at [535, 221] on icon at bounding box center [534, 224] width 13 height 13
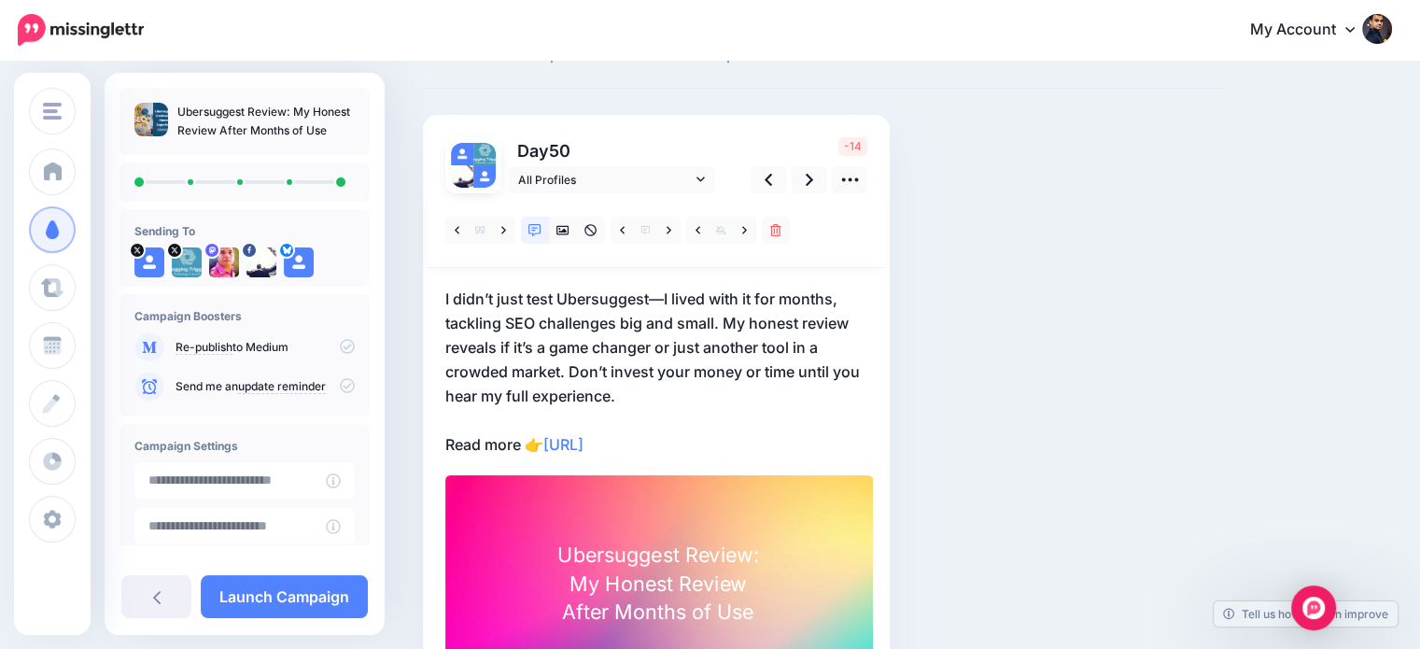
scroll to position [81, 0]
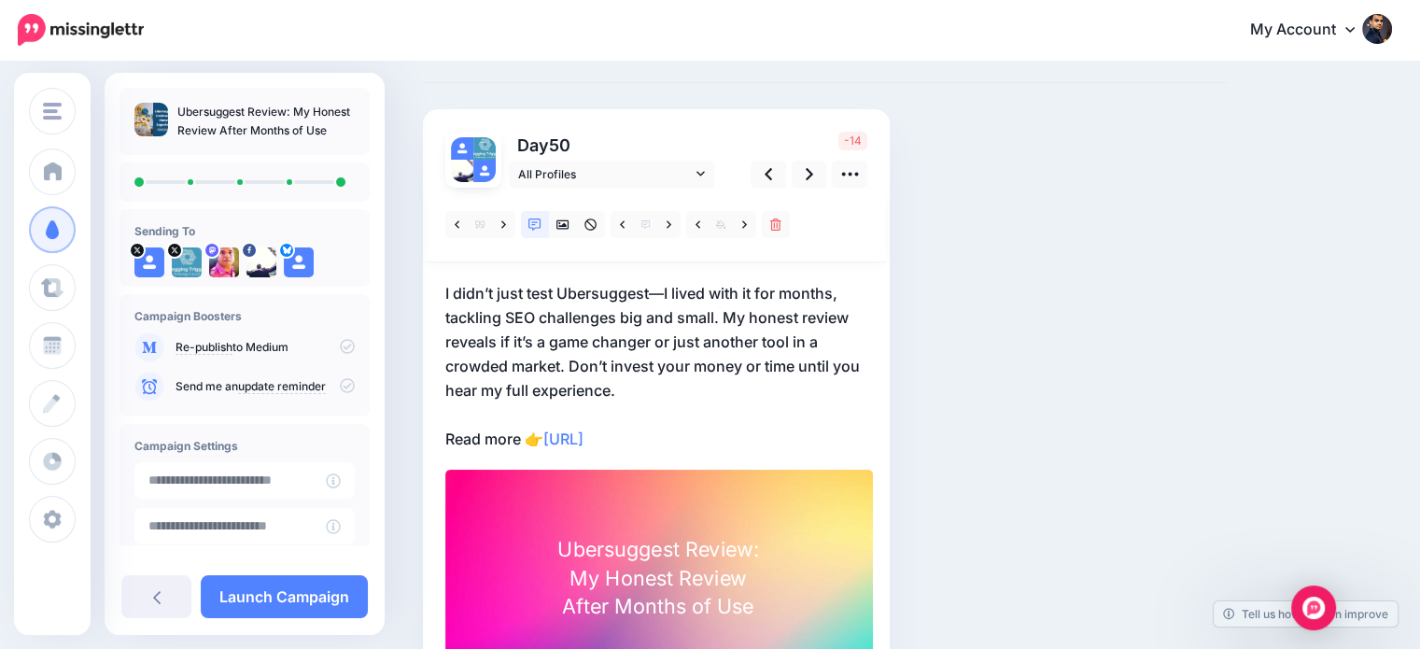
click at [616, 311] on p "I didn’t just test Ubersuggest—I lived with it for months, tackling SEO challen…" at bounding box center [656, 366] width 422 height 170
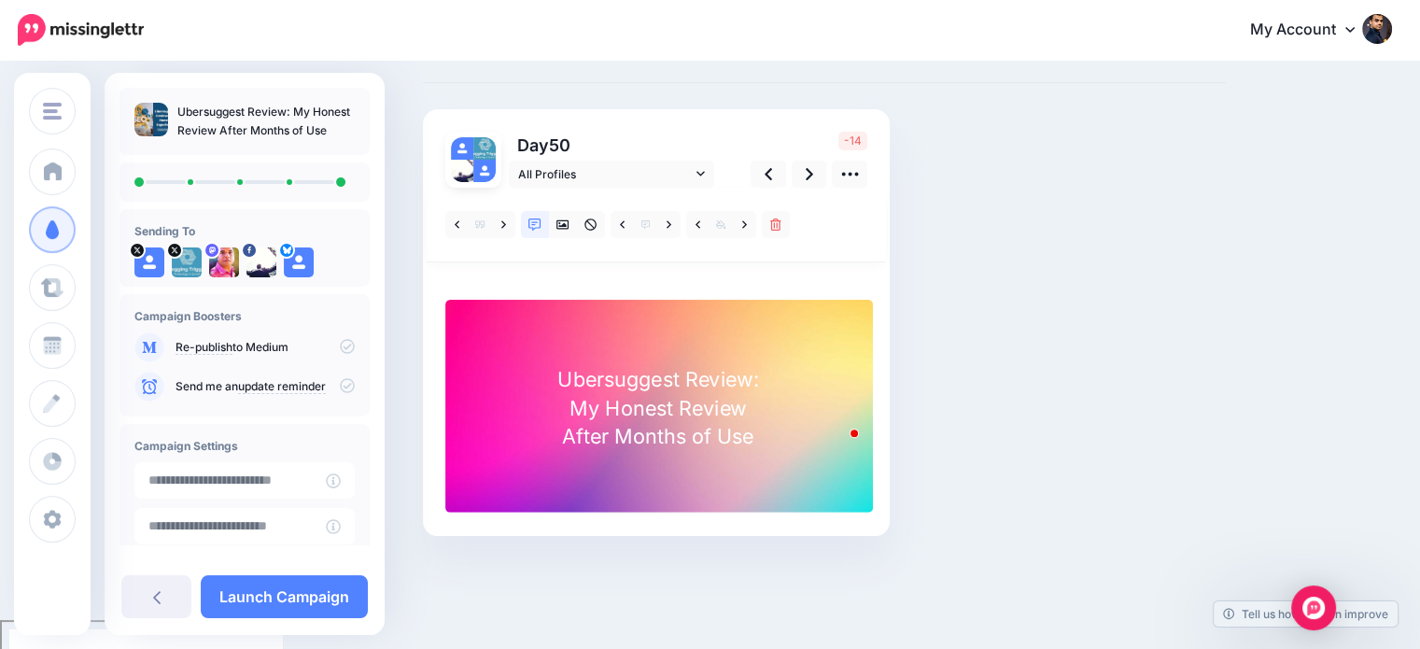
scroll to position [0, 0]
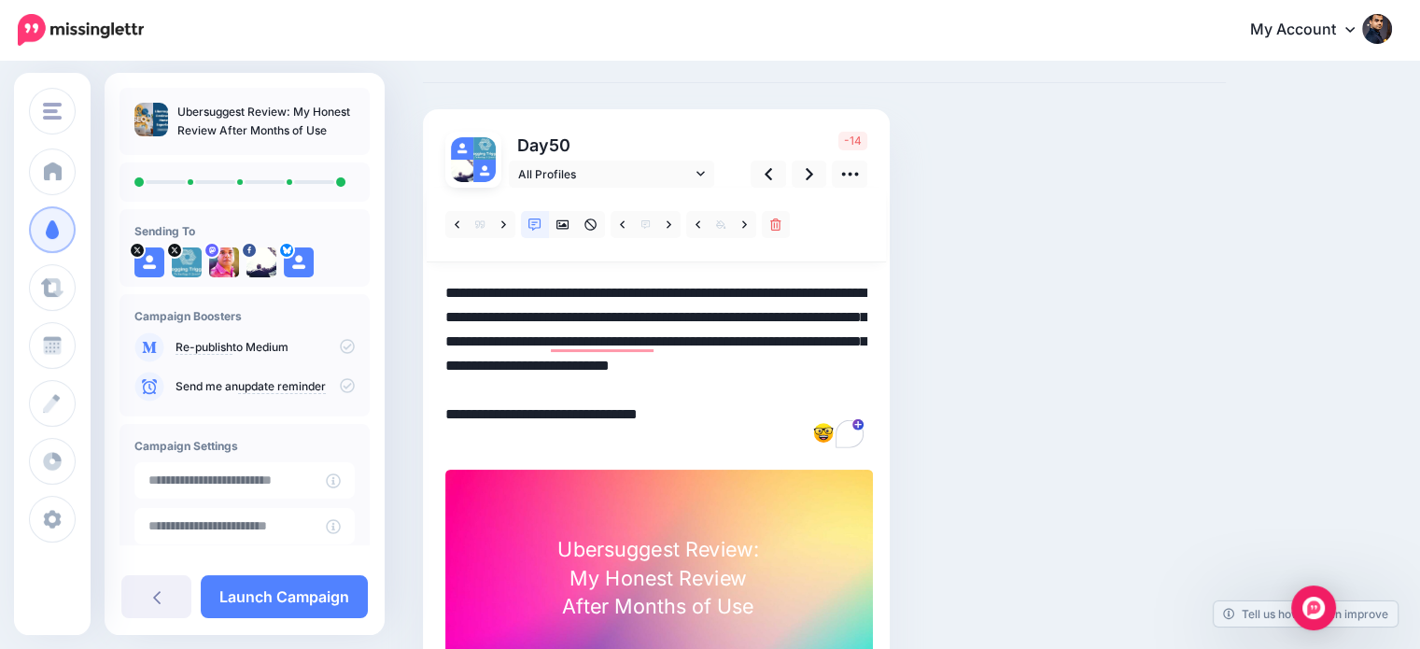
drag, startPoint x: 616, startPoint y: 318, endPoint x: 715, endPoint y: 309, distance: 99.4
click at [715, 309] on textarea "**********" at bounding box center [656, 366] width 422 height 170
drag, startPoint x: 848, startPoint y: 313, endPoint x: 548, endPoint y: 350, distance: 302.0
click at [548, 350] on textarea "**********" at bounding box center [656, 366] width 422 height 170
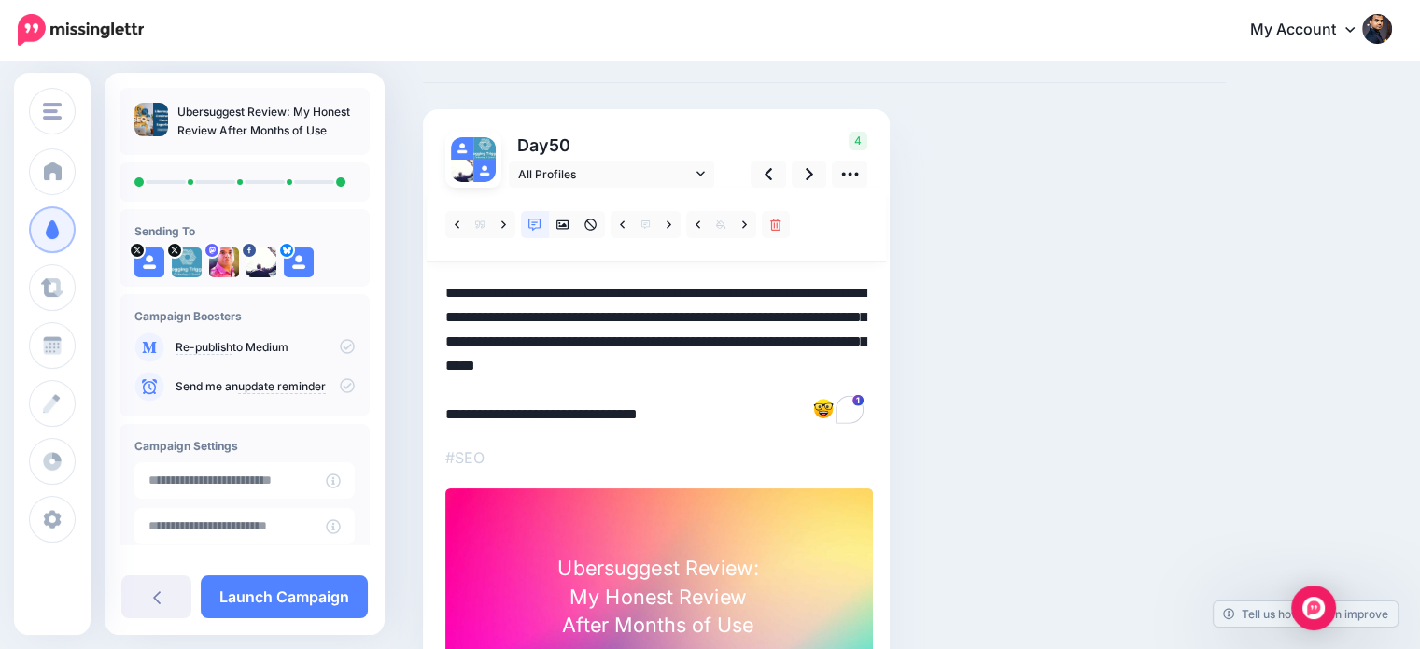
drag, startPoint x: 645, startPoint y: 339, endPoint x: 714, endPoint y: 334, distance: 69.2
click at [714, 334] on textarea "**********" at bounding box center [656, 354] width 422 height 146
drag, startPoint x: 538, startPoint y: 365, endPoint x: 588, endPoint y: 364, distance: 50.4
click at [588, 364] on textarea "**********" at bounding box center [656, 354] width 422 height 146
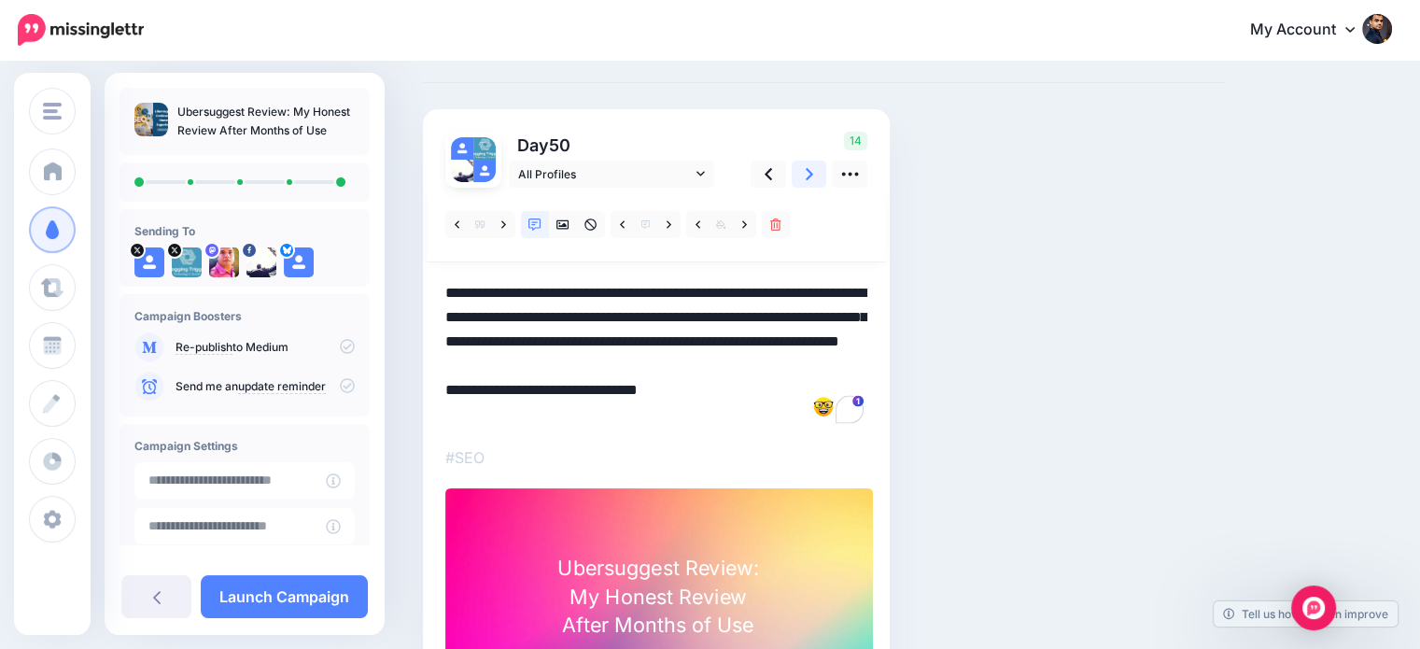
type textarea "**********"
click at [803, 175] on link at bounding box center [809, 174] width 35 height 27
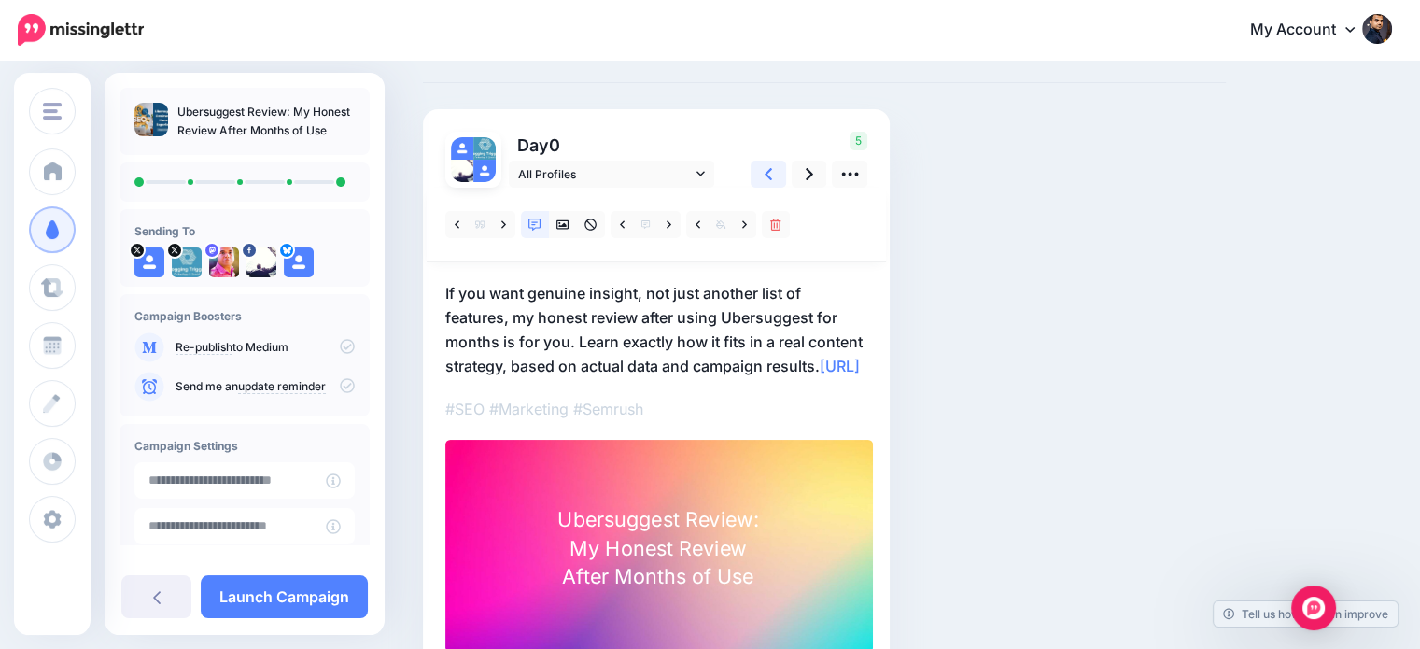
click at [773, 178] on link at bounding box center [768, 174] width 35 height 27
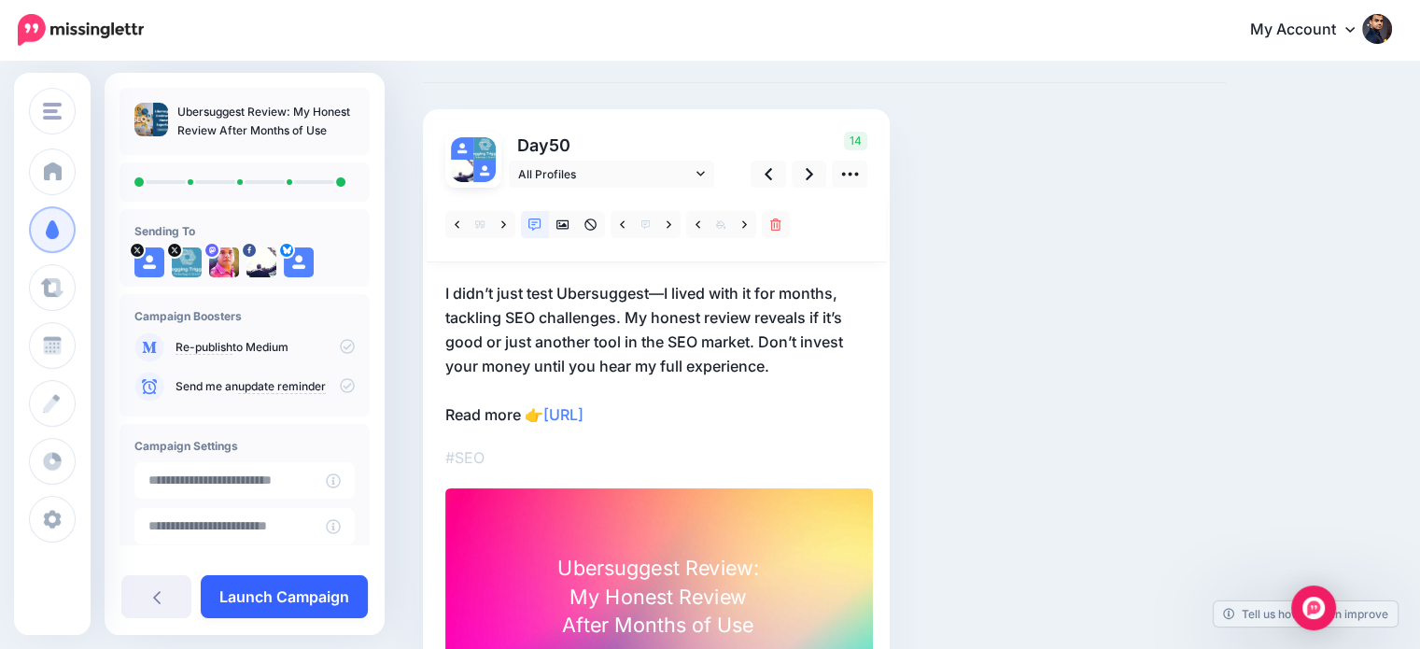
click at [308, 591] on link "Launch Campaign" at bounding box center [284, 596] width 167 height 43
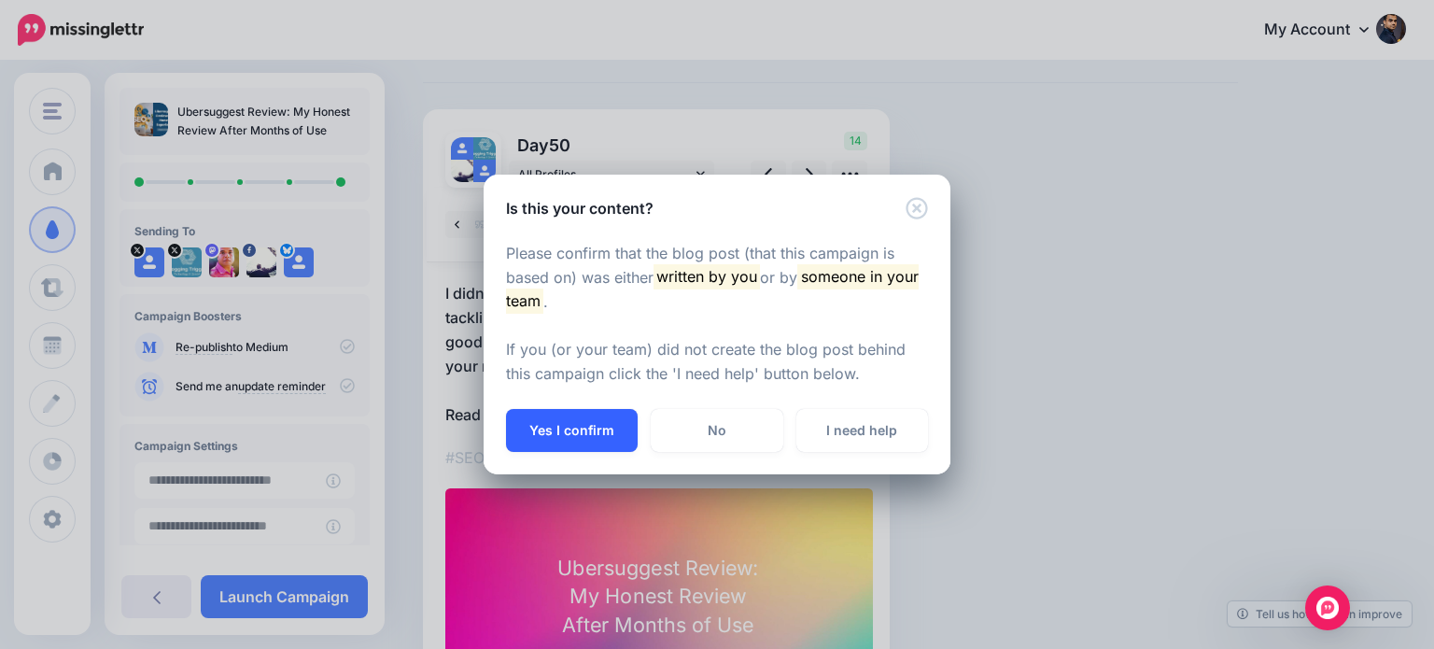
click at [615, 435] on button "Yes I confirm" at bounding box center [572, 430] width 132 height 43
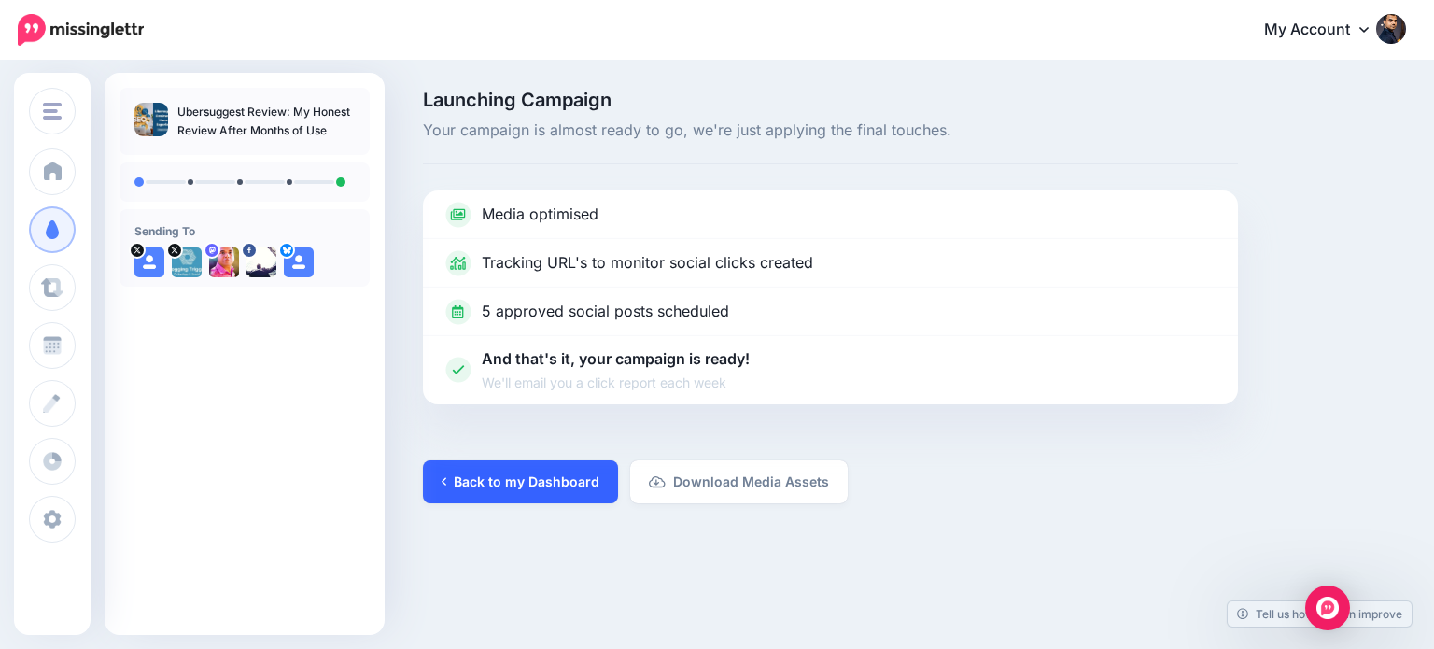
drag, startPoint x: 571, startPoint y: 487, endPoint x: 759, endPoint y: 340, distance: 238.7
click at [571, 486] on link "Back to my Dashboard" at bounding box center [520, 481] width 195 height 43
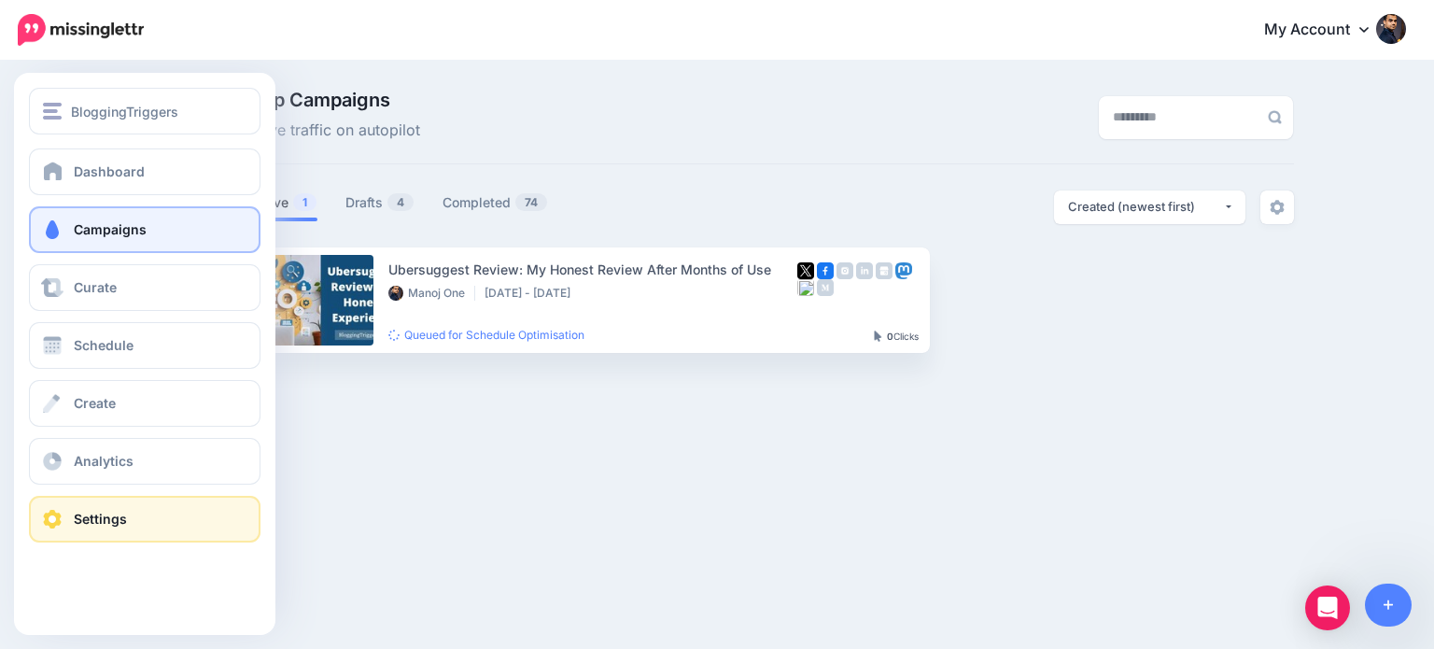
click at [60, 514] on span at bounding box center [52, 519] width 24 height 19
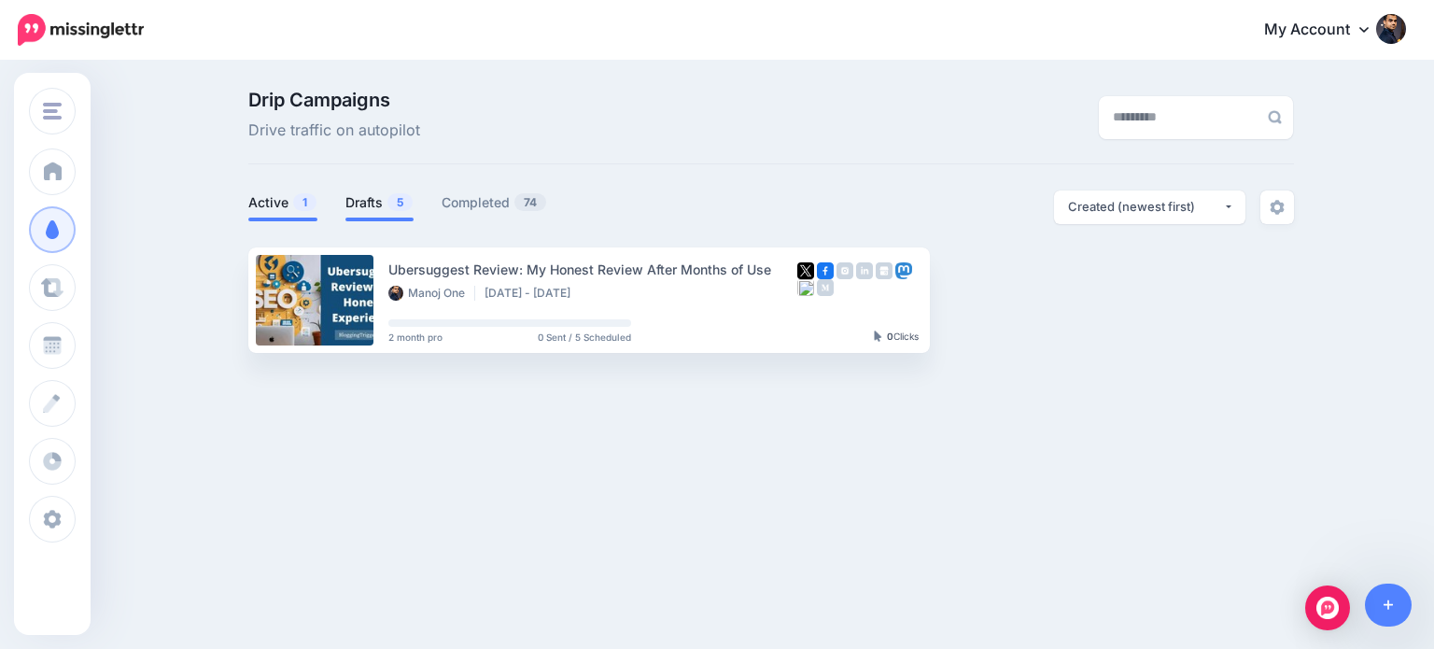
click at [372, 212] on link "Drafts 5" at bounding box center [379, 202] width 68 height 22
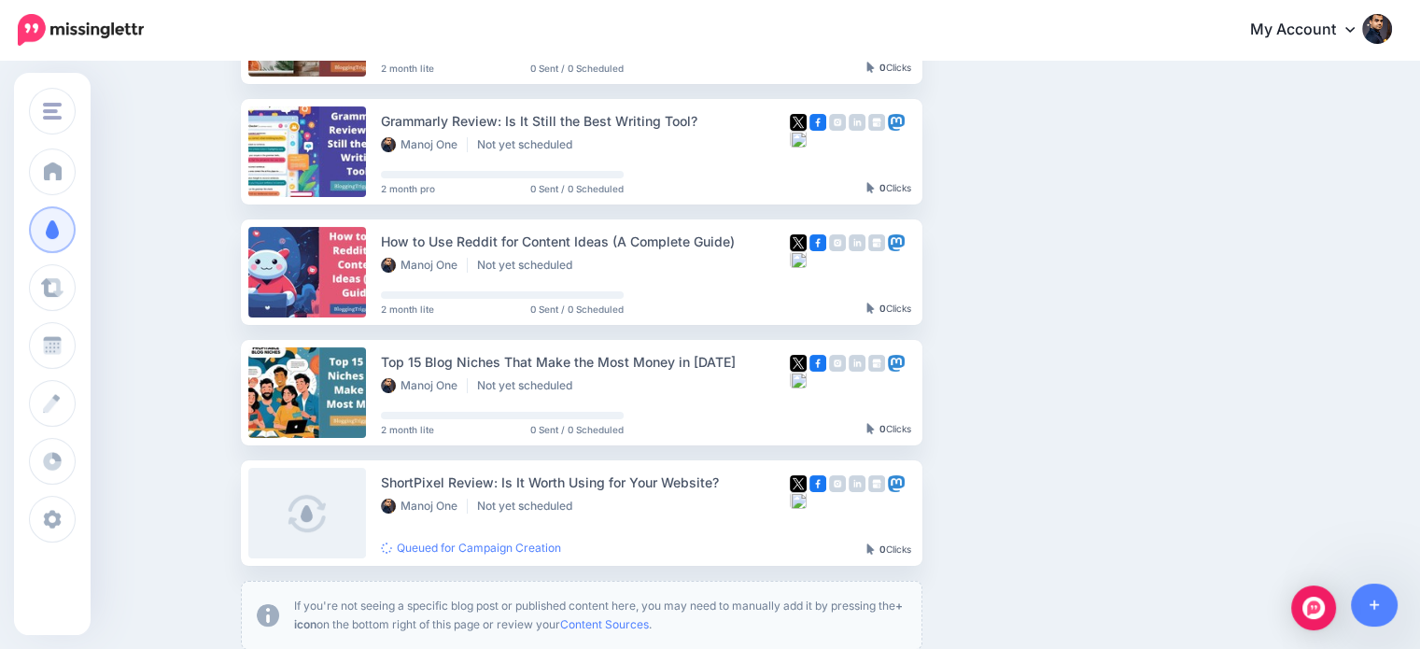
scroll to position [291, 0]
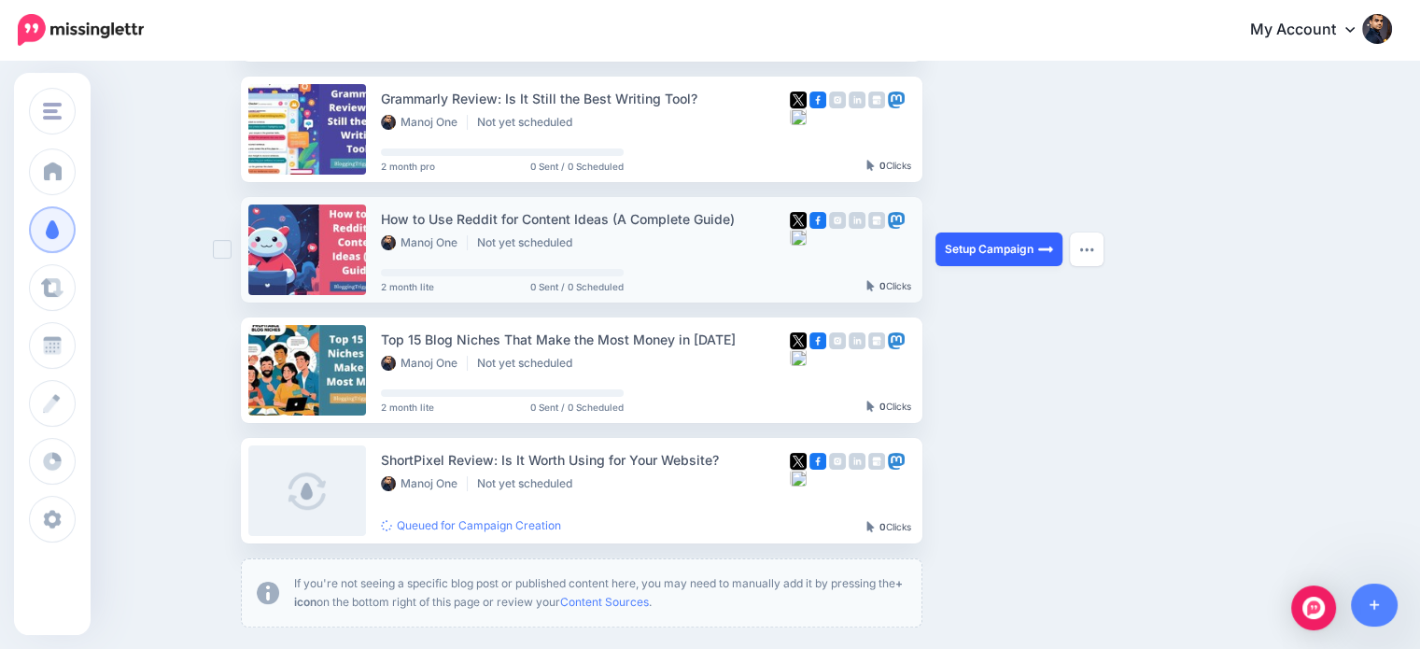
click at [1023, 246] on link "Setup Campaign" at bounding box center [998, 249] width 127 height 34
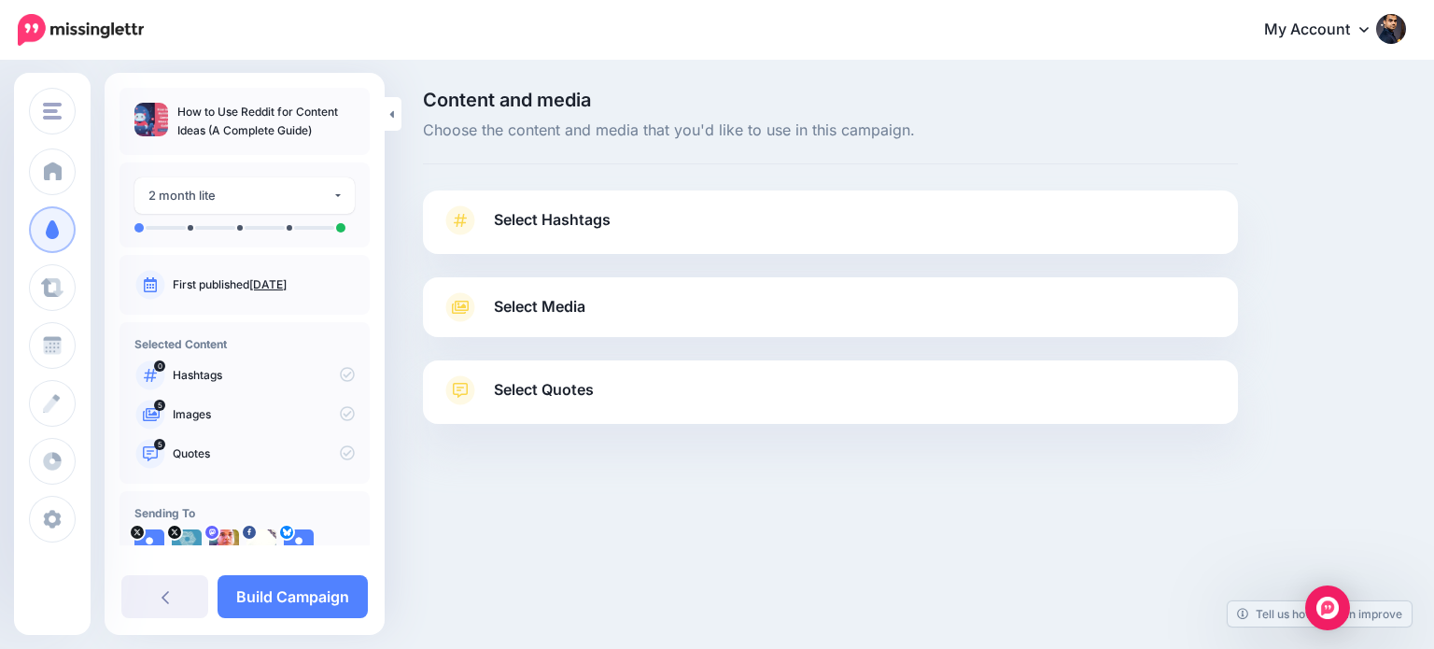
click at [597, 222] on span "Select Hashtags" at bounding box center [552, 219] width 117 height 25
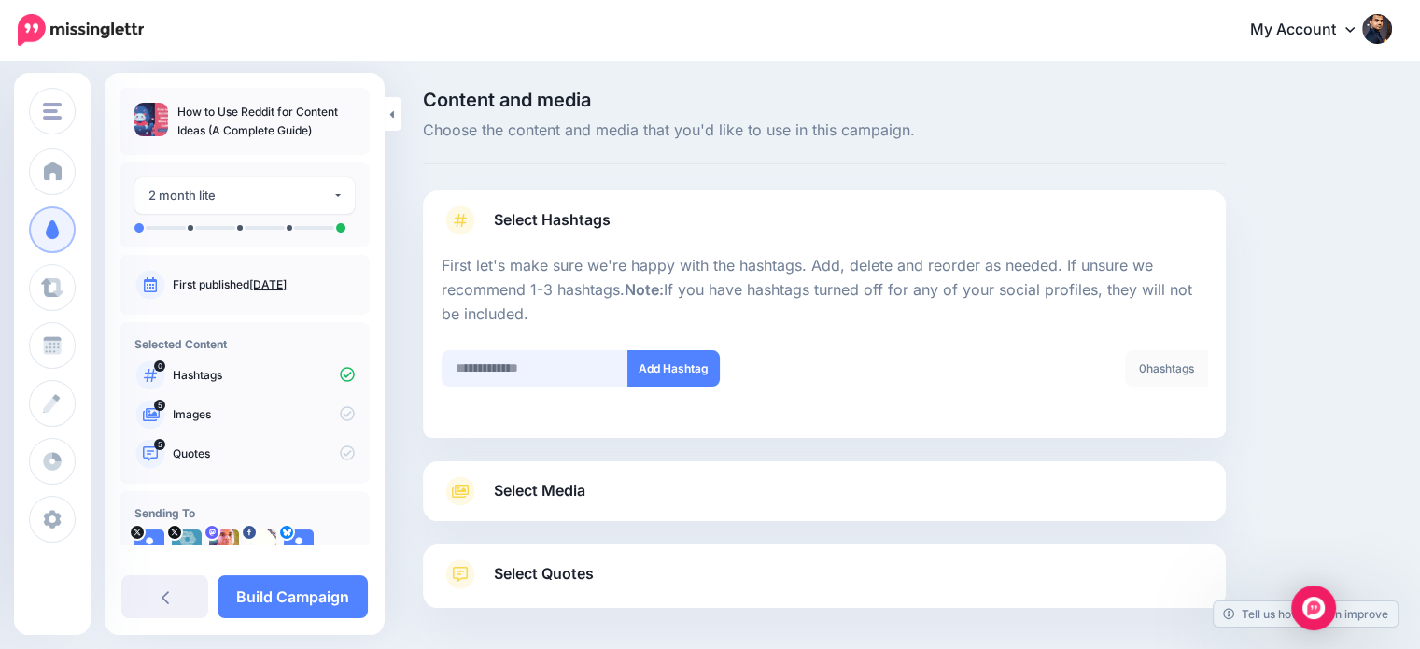
click at [530, 356] on input "text" at bounding box center [535, 368] width 187 height 36
click at [472, 364] on input "*******" at bounding box center [535, 368] width 187 height 36
type input "******"
click at [703, 361] on button "Add Hashtag" at bounding box center [673, 368] width 92 height 36
click at [597, 374] on input "text" at bounding box center [535, 368] width 187 height 36
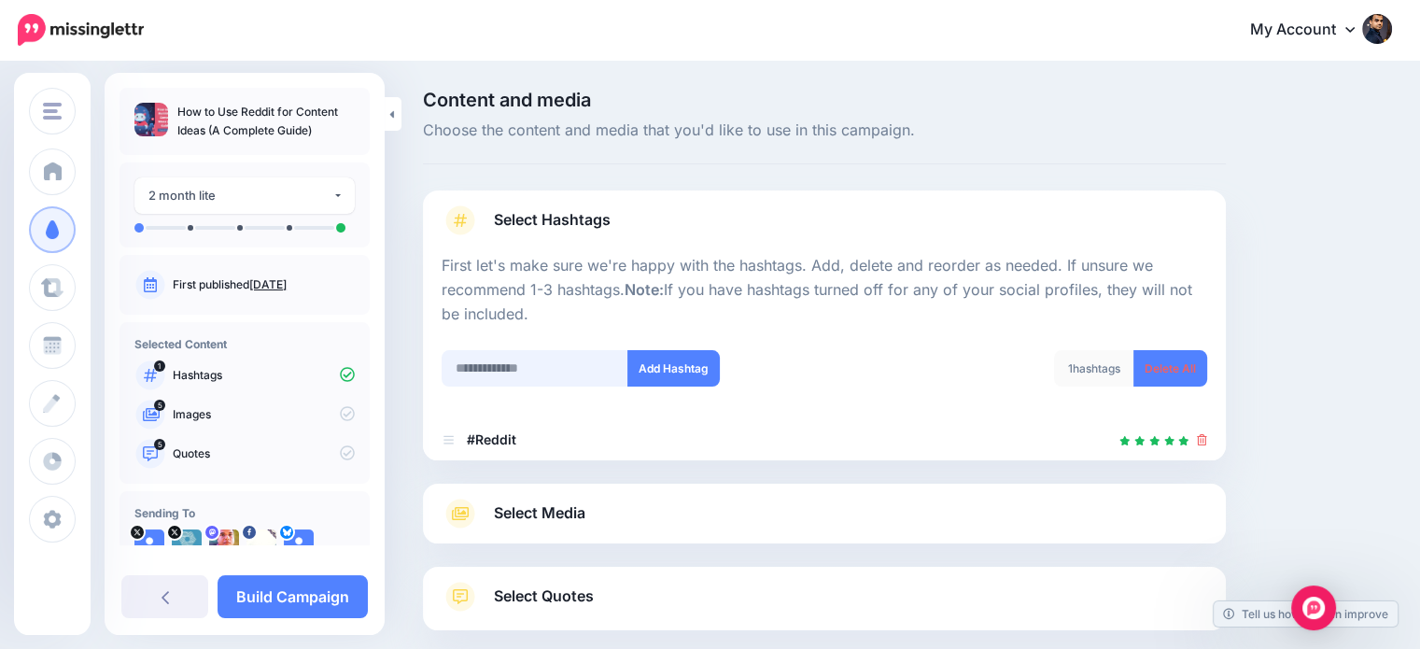
scroll to position [102, 0]
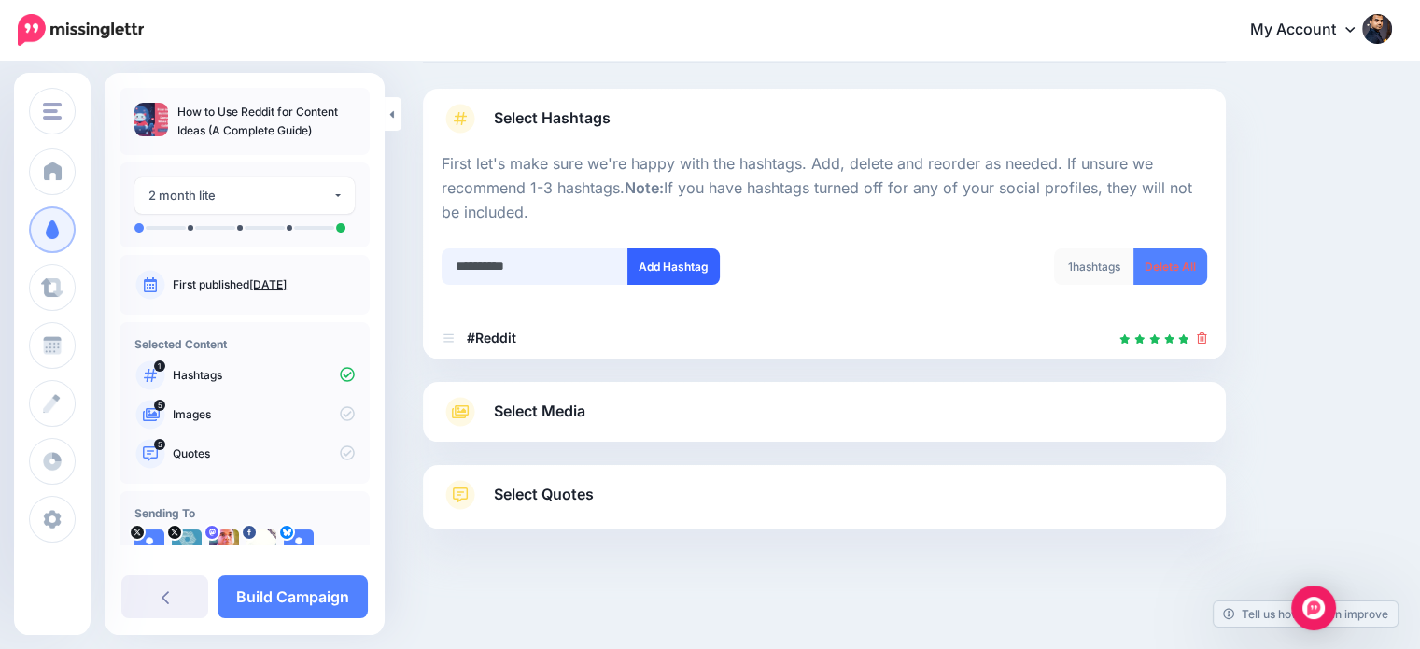
type input "**********"
click at [691, 272] on button "Add Hashtag" at bounding box center [673, 266] width 92 height 36
click at [581, 258] on input "text" at bounding box center [535, 266] width 187 height 36
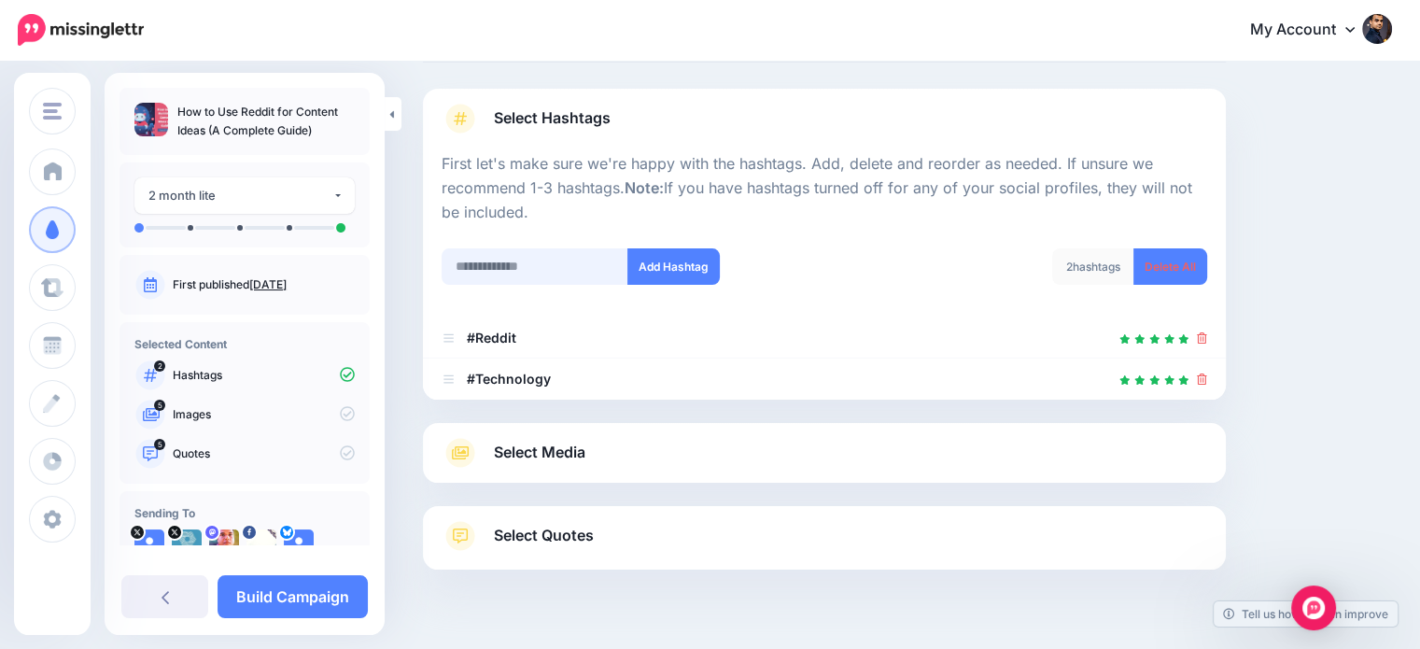
scroll to position [143, 0]
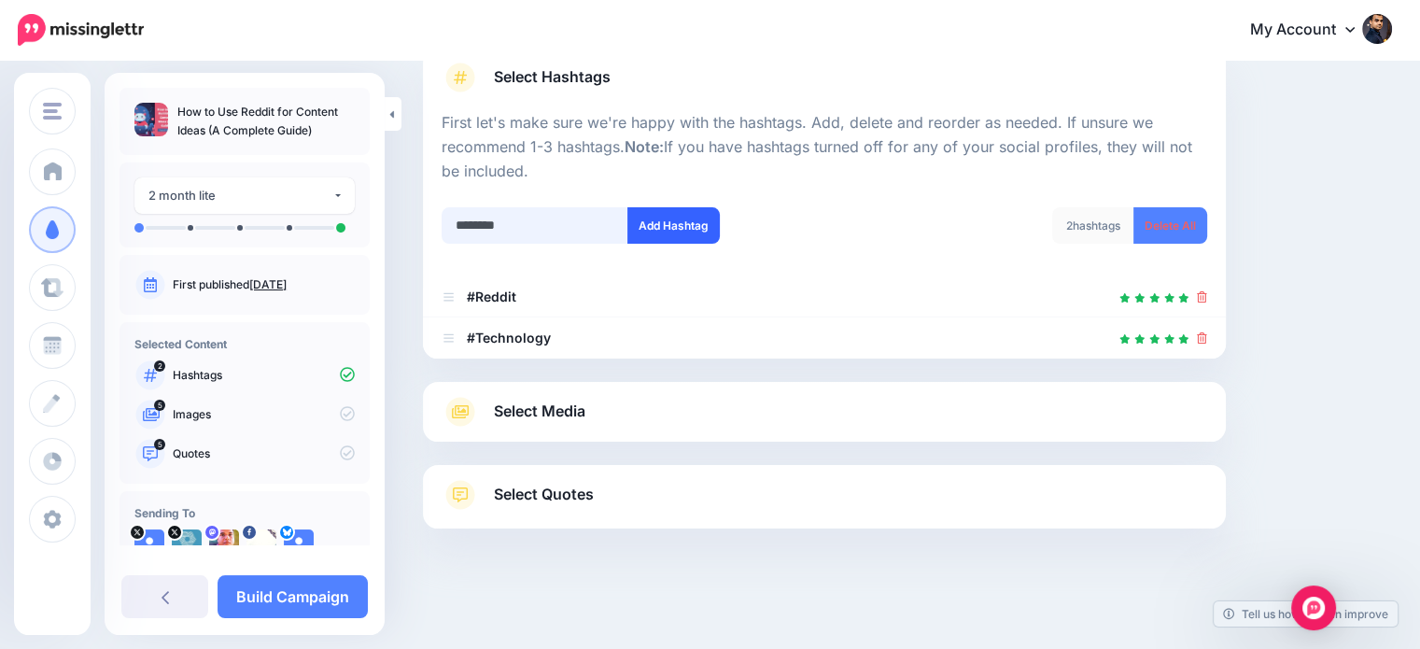
type input "********"
click at [706, 232] on button "Add Hashtag" at bounding box center [673, 225] width 92 height 36
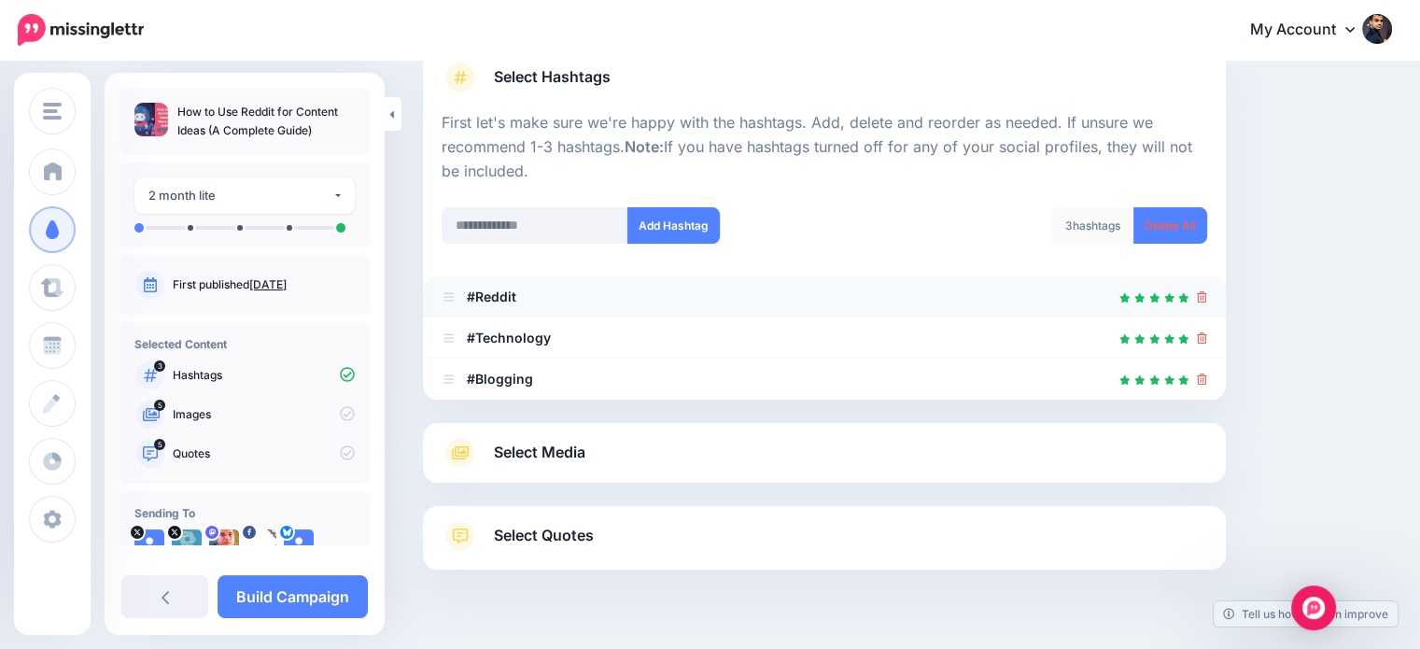
scroll to position [184, 0]
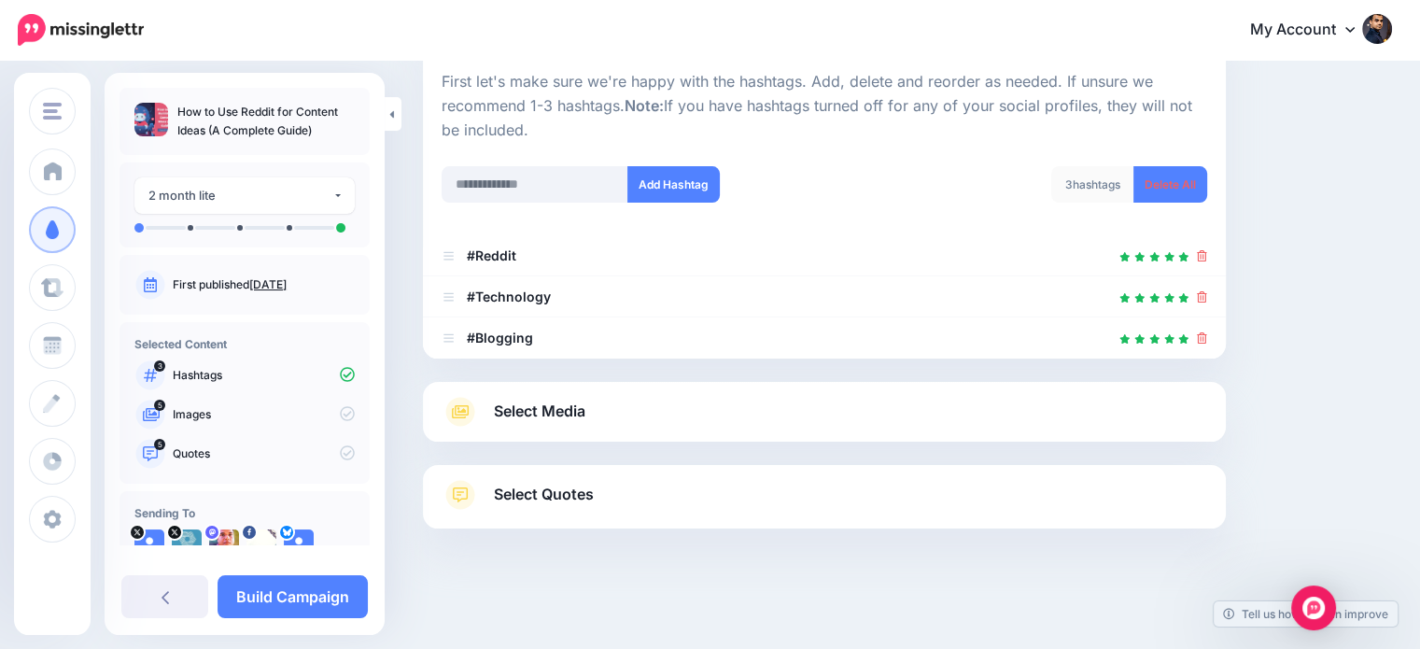
click at [528, 416] on span "Select Media" at bounding box center [539, 411] width 91 height 25
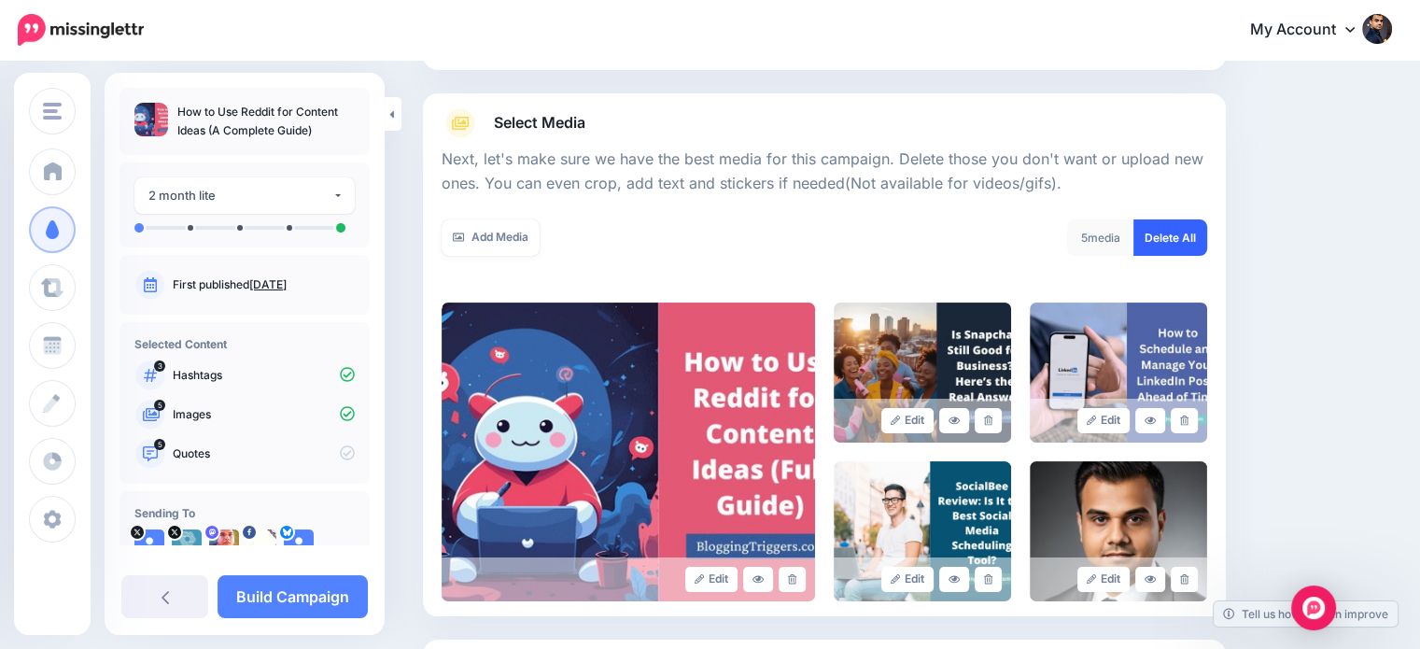
click at [1195, 241] on link "Delete All" at bounding box center [1170, 237] width 74 height 36
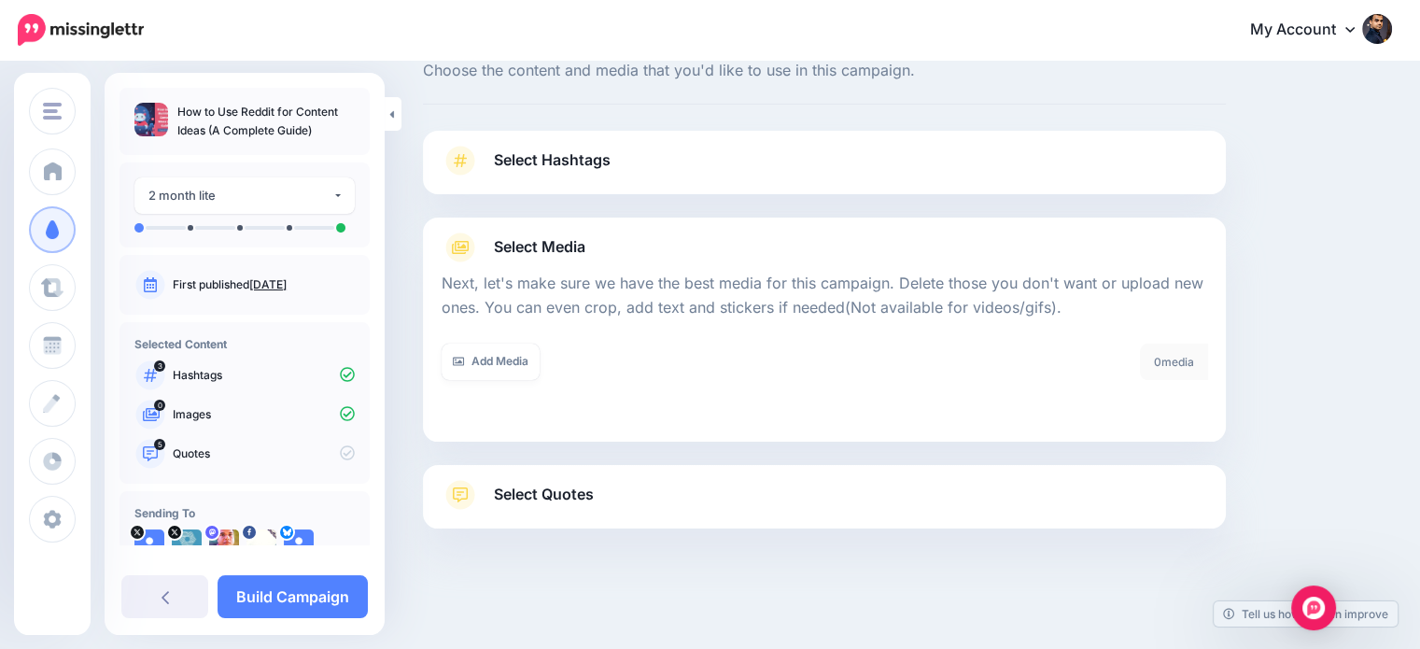
click at [560, 495] on span "Select Quotes" at bounding box center [544, 494] width 100 height 25
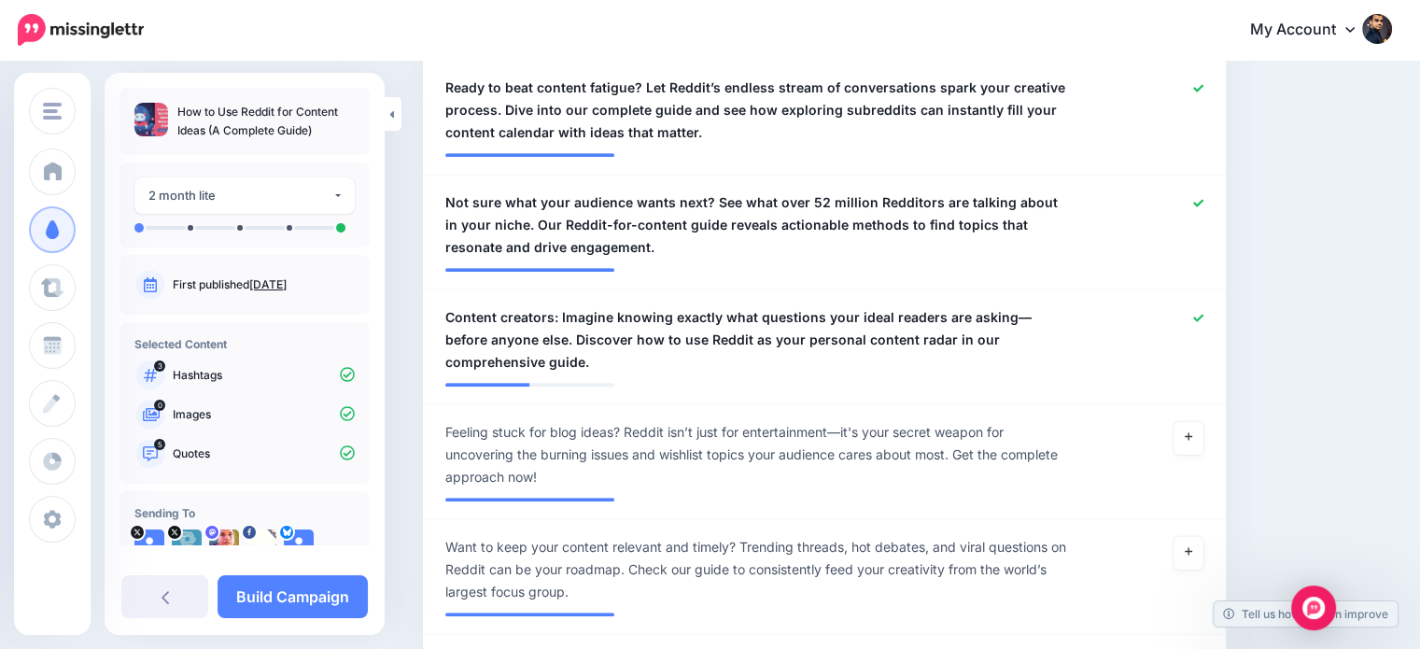
scroll to position [825, 0]
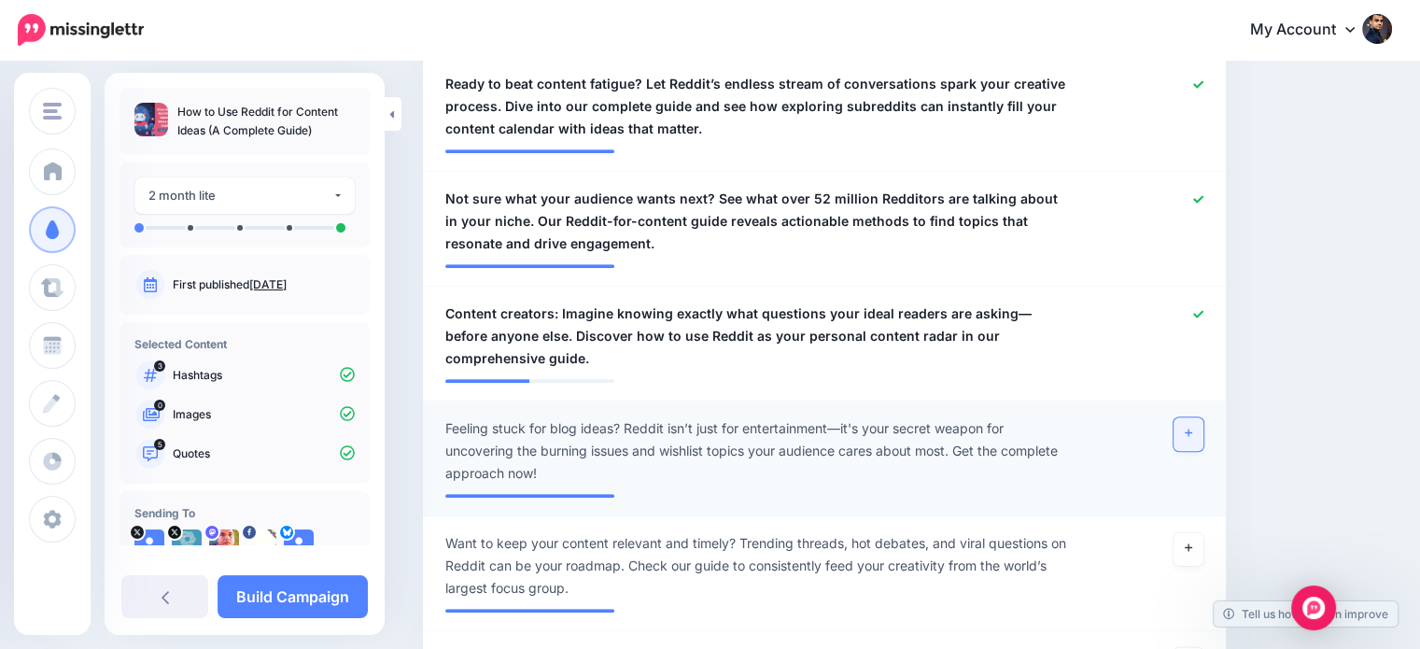
click at [1192, 428] on icon at bounding box center [1188, 433] width 7 height 10
click at [1203, 314] on icon at bounding box center [1198, 314] width 10 height 10
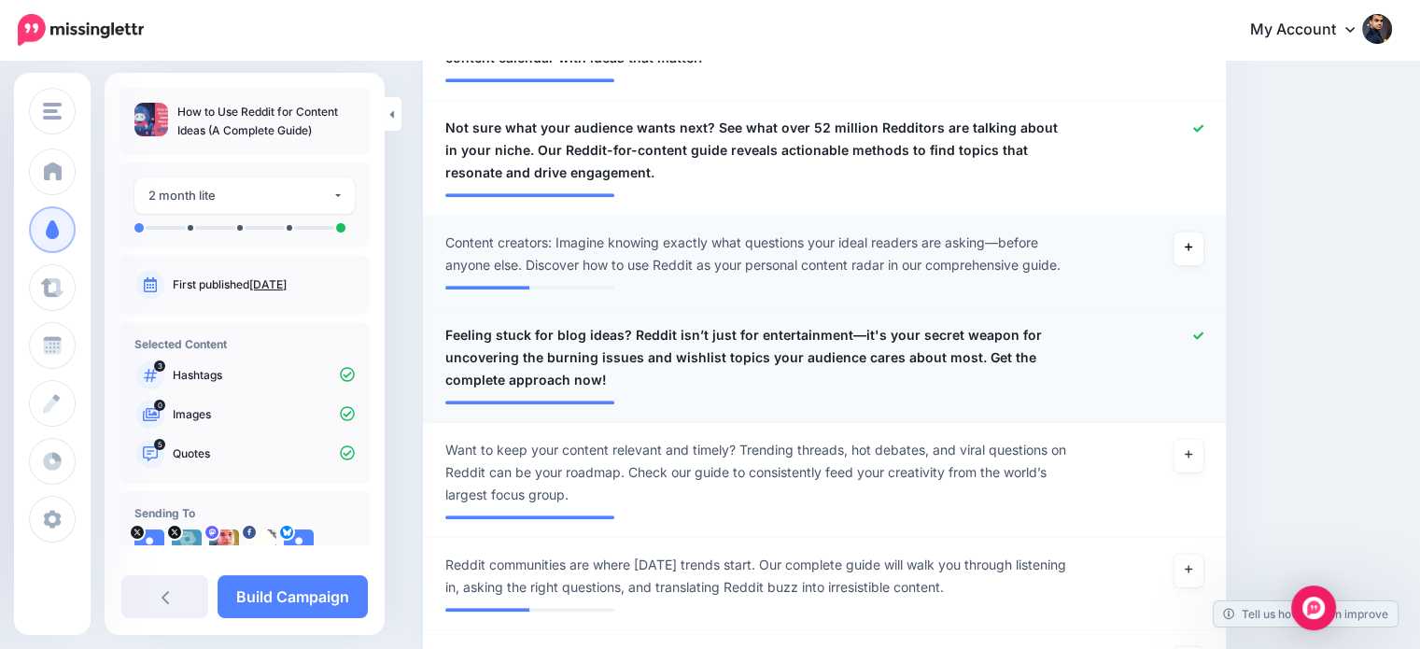
scroll to position [905, 0]
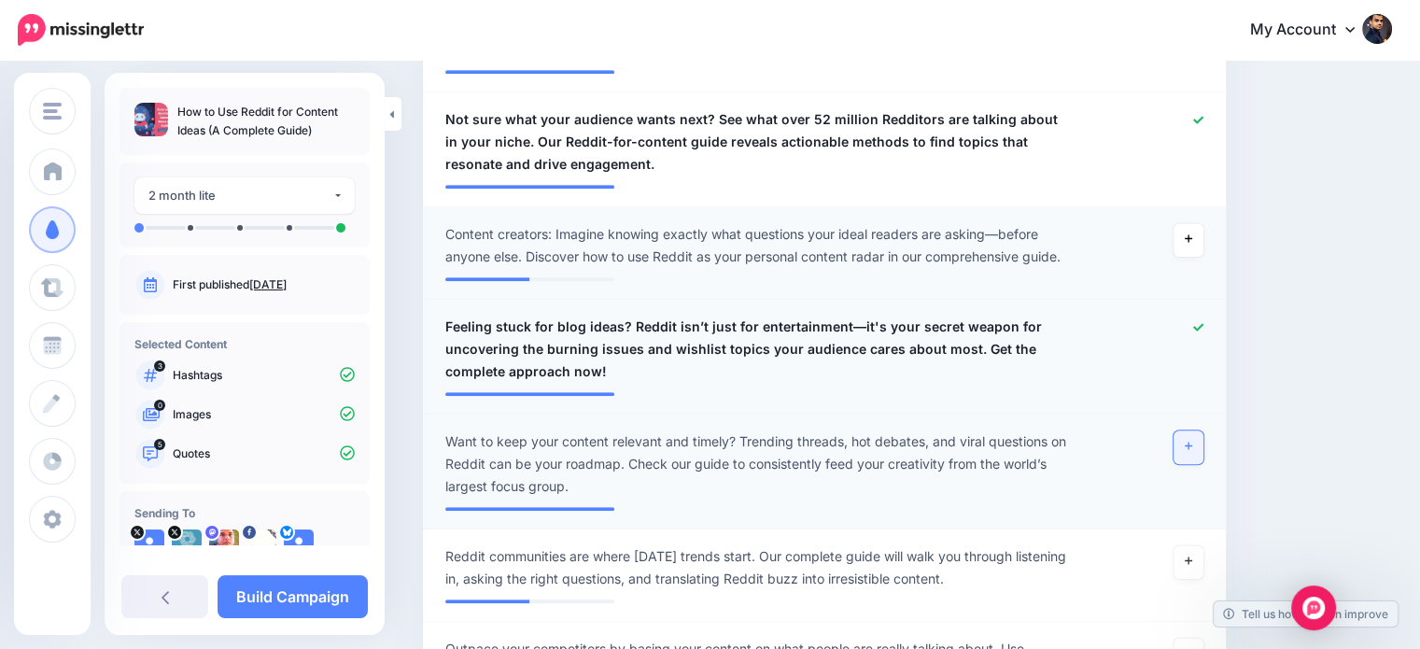
click at [1203, 439] on link at bounding box center [1188, 447] width 30 height 34
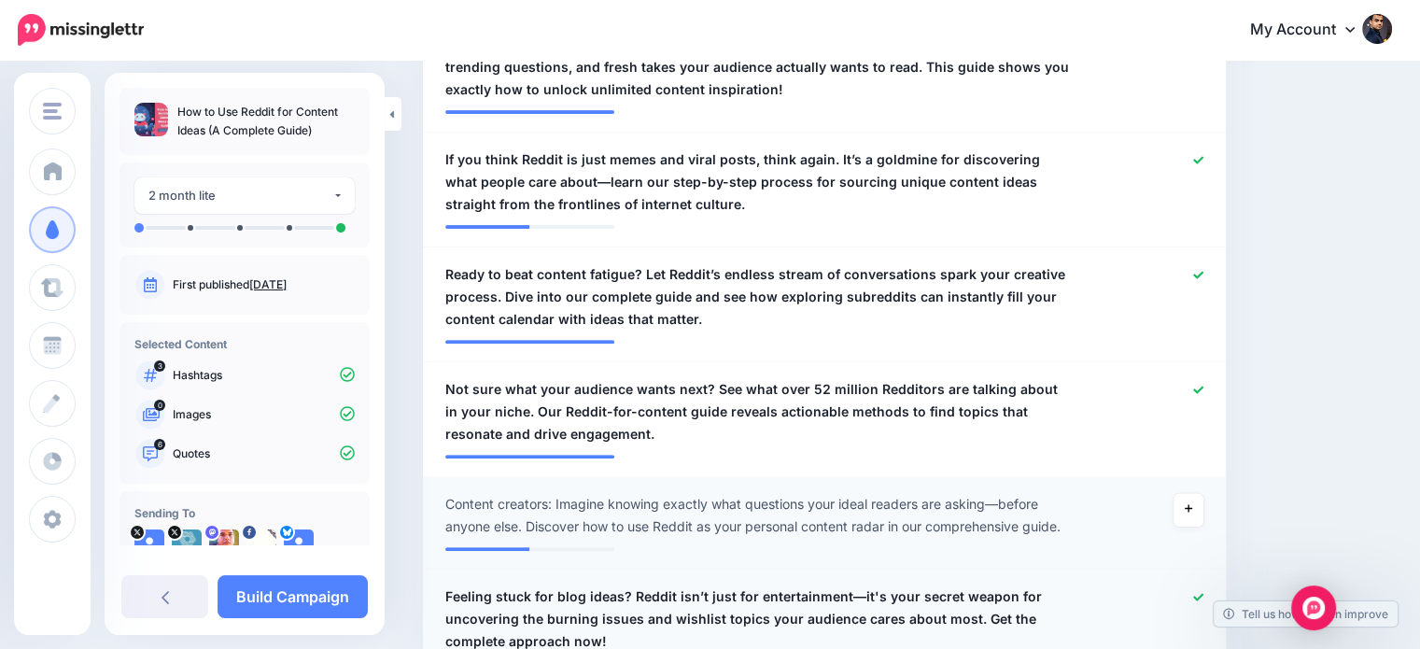
scroll to position [632, 0]
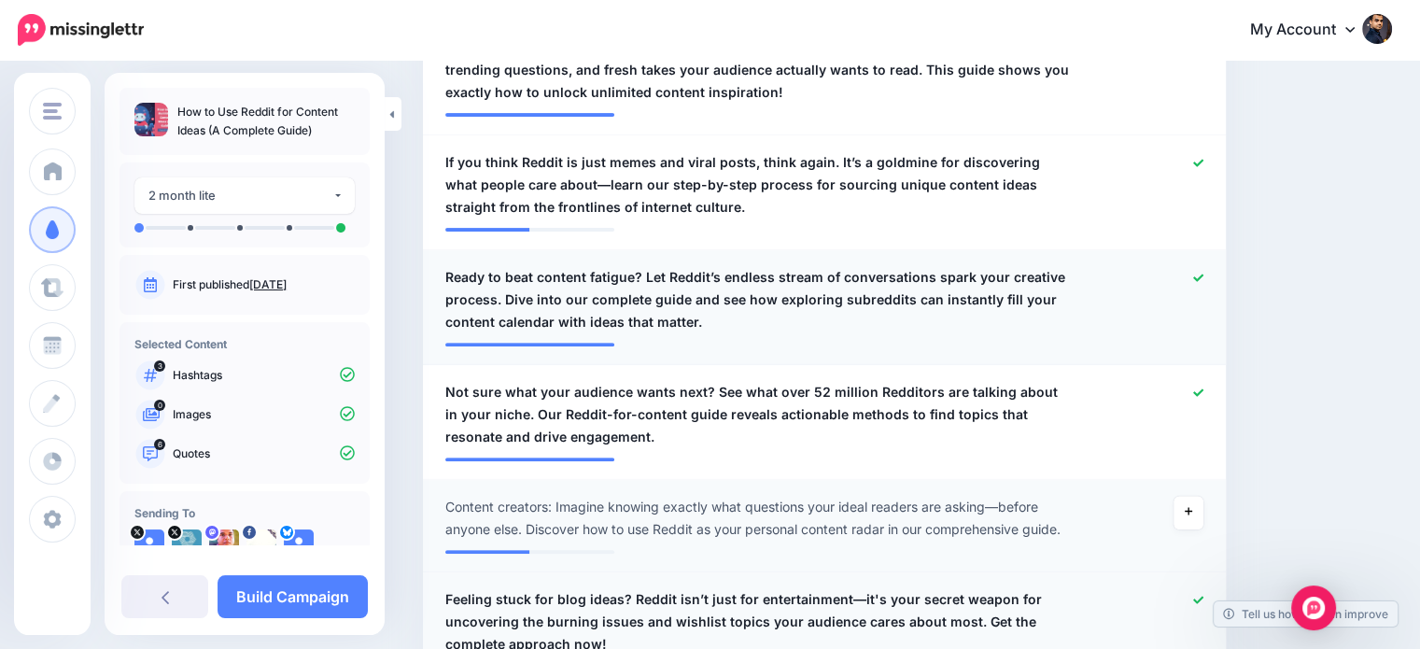
click at [1217, 275] on div at bounding box center [1152, 299] width 131 height 67
click at [1203, 273] on icon at bounding box center [1198, 278] width 10 height 10
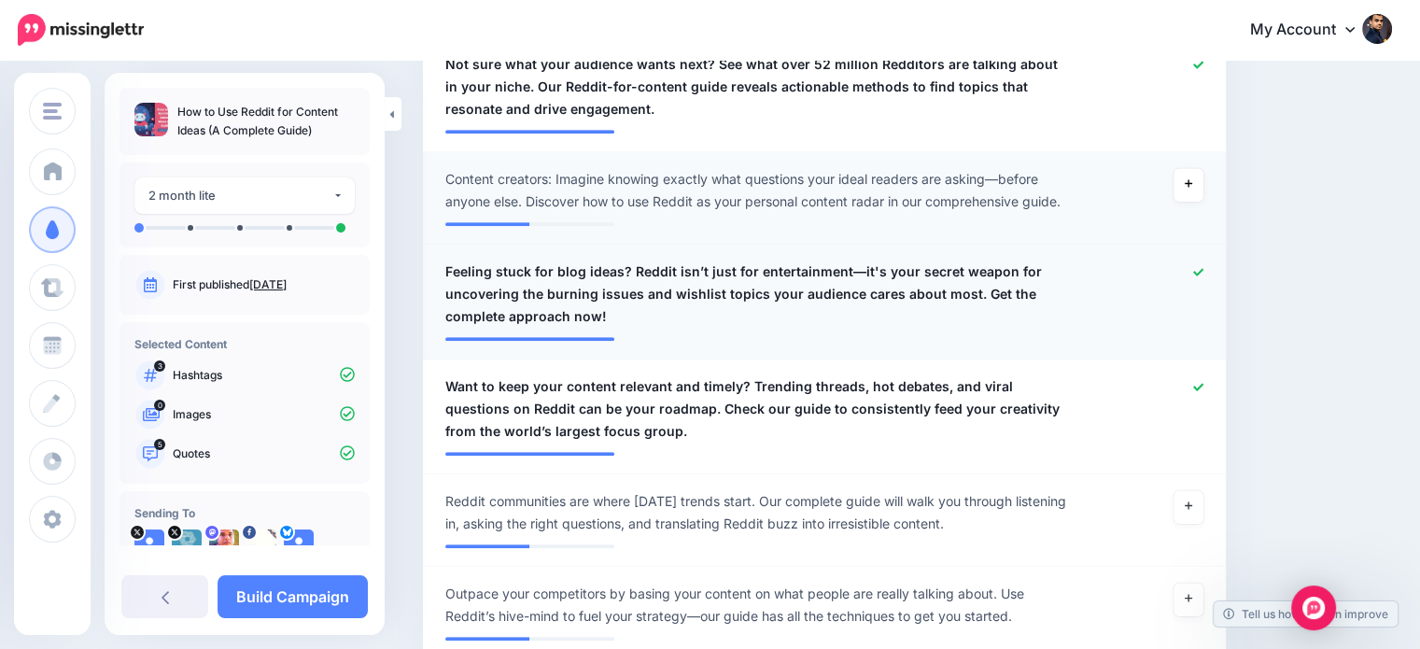
scroll to position [966, 0]
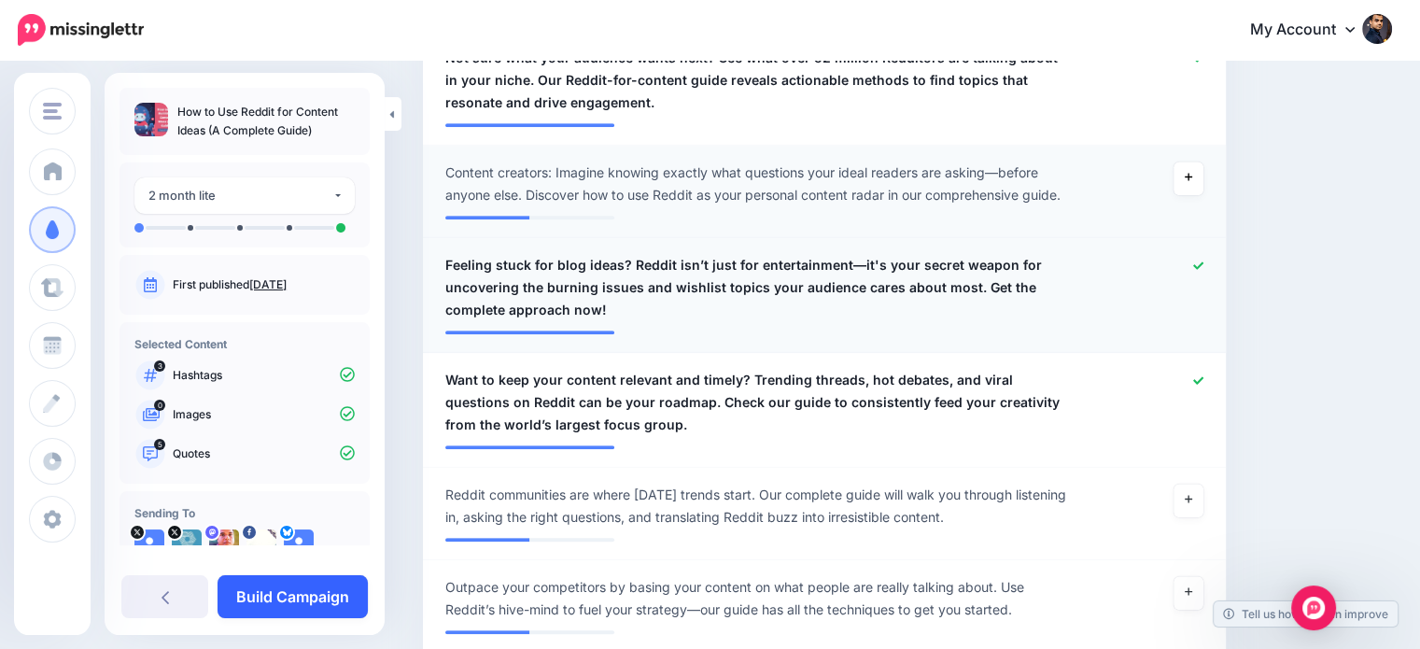
click at [306, 591] on link "Build Campaign" at bounding box center [293, 596] width 150 height 43
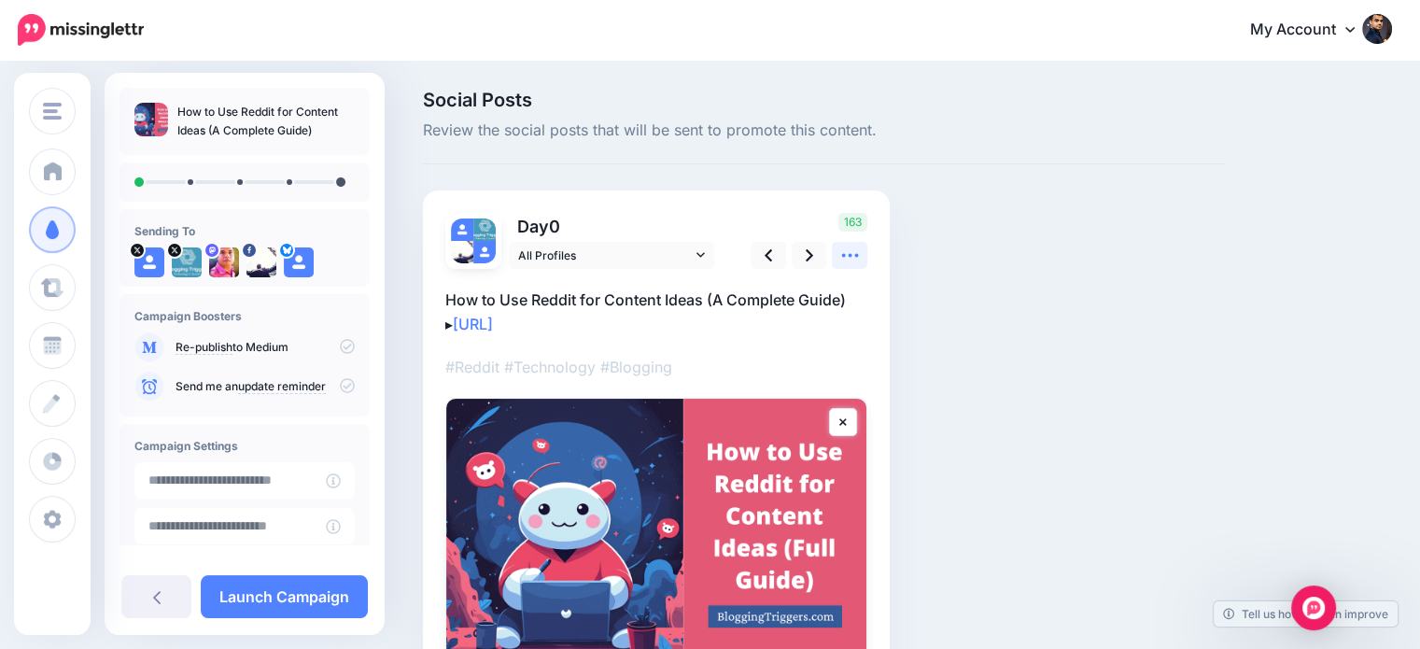
click at [848, 246] on icon at bounding box center [850, 256] width 20 height 20
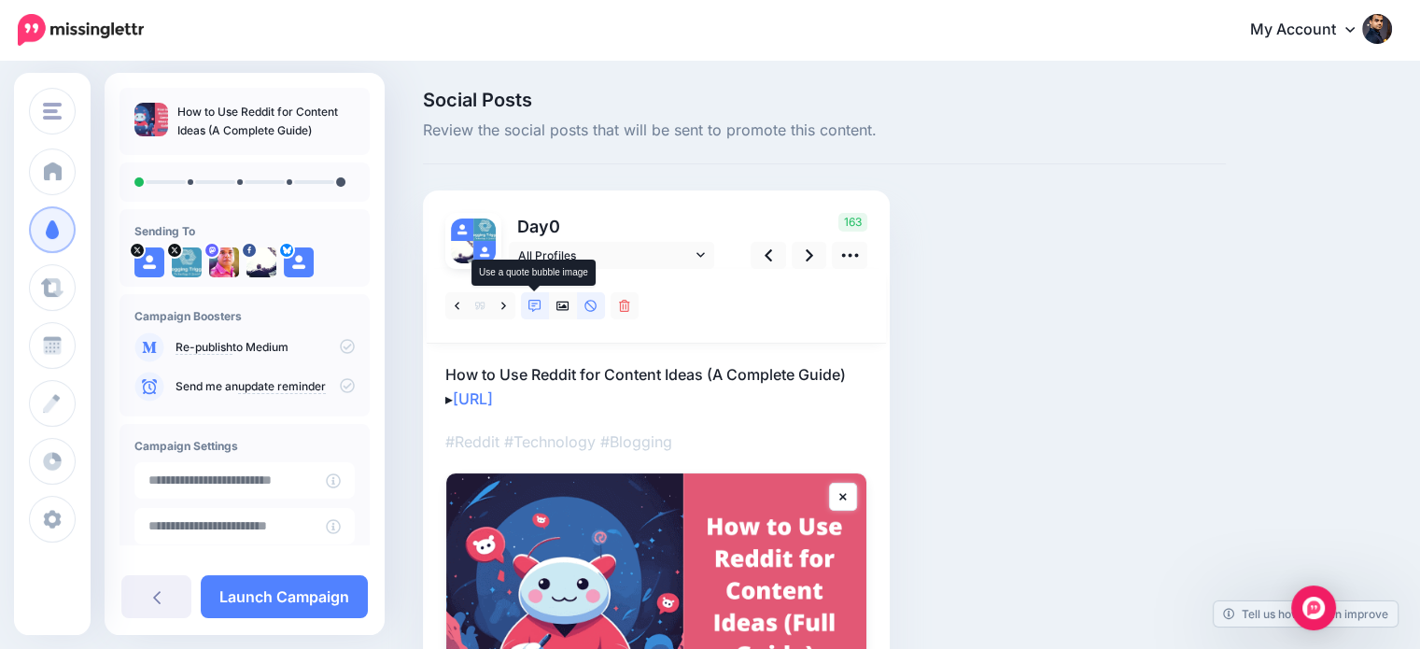
click at [526, 309] on link at bounding box center [535, 305] width 28 height 27
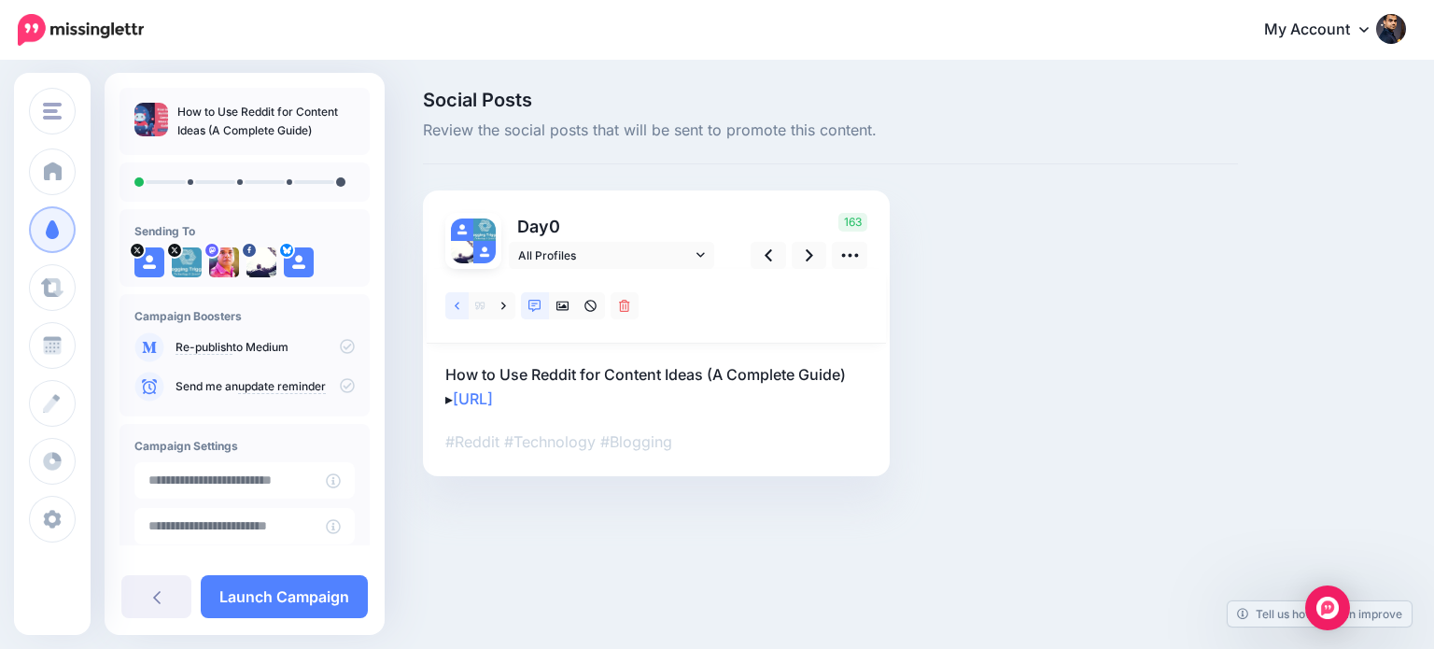
click at [450, 305] on link at bounding box center [456, 305] width 23 height 27
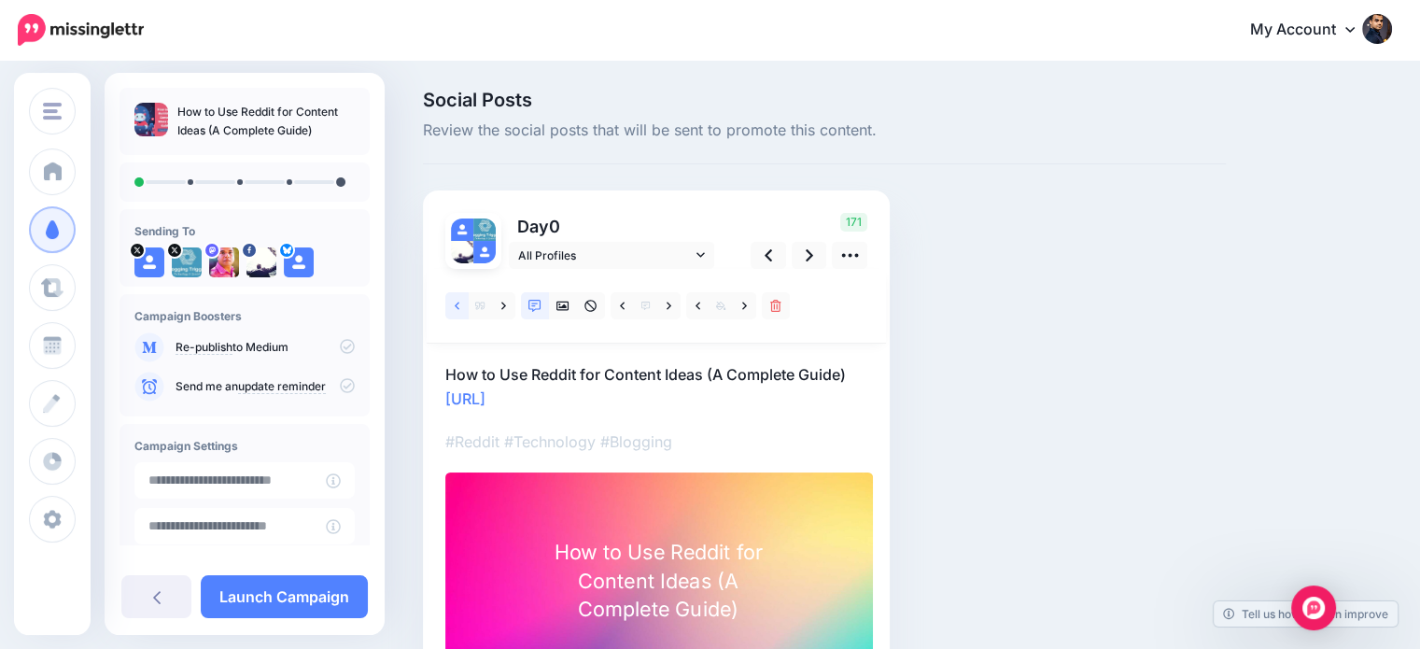
click at [455, 307] on icon at bounding box center [457, 306] width 5 height 13
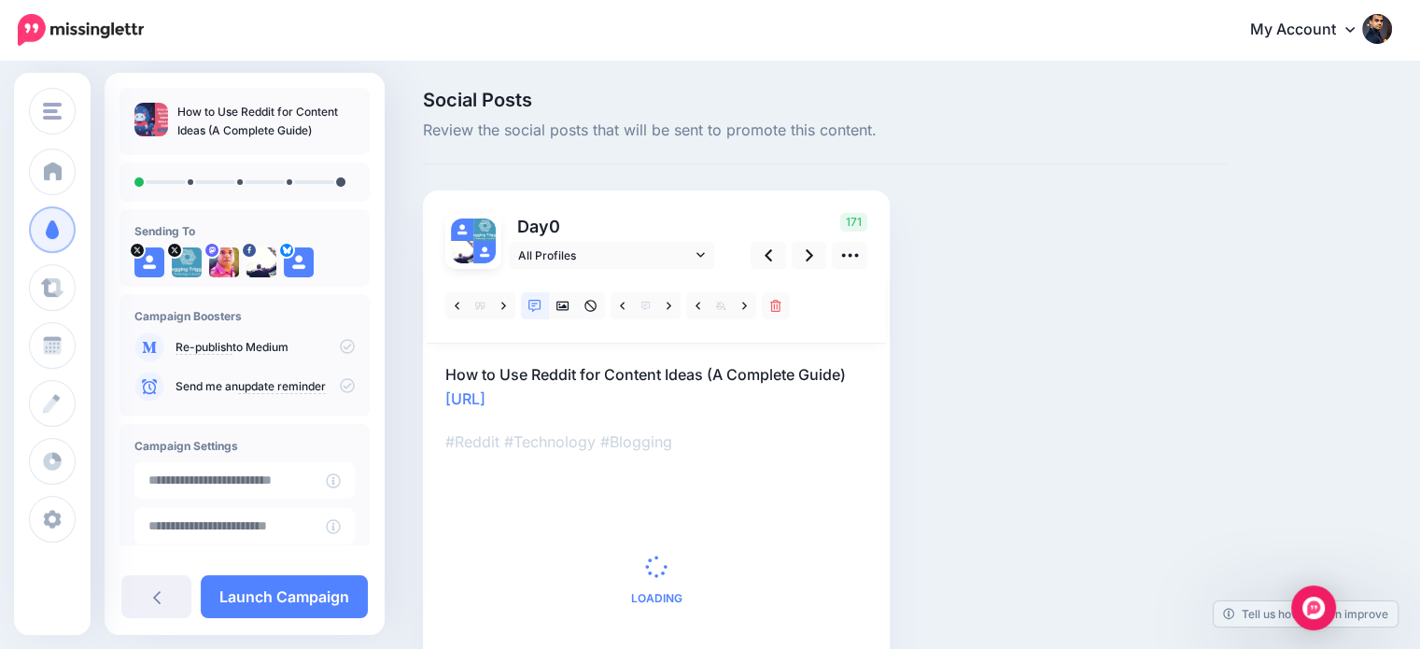
click at [624, 408] on p "How to Use Reddit for Content Ideas (A Complete Guide) [URL]" at bounding box center [656, 386] width 422 height 49
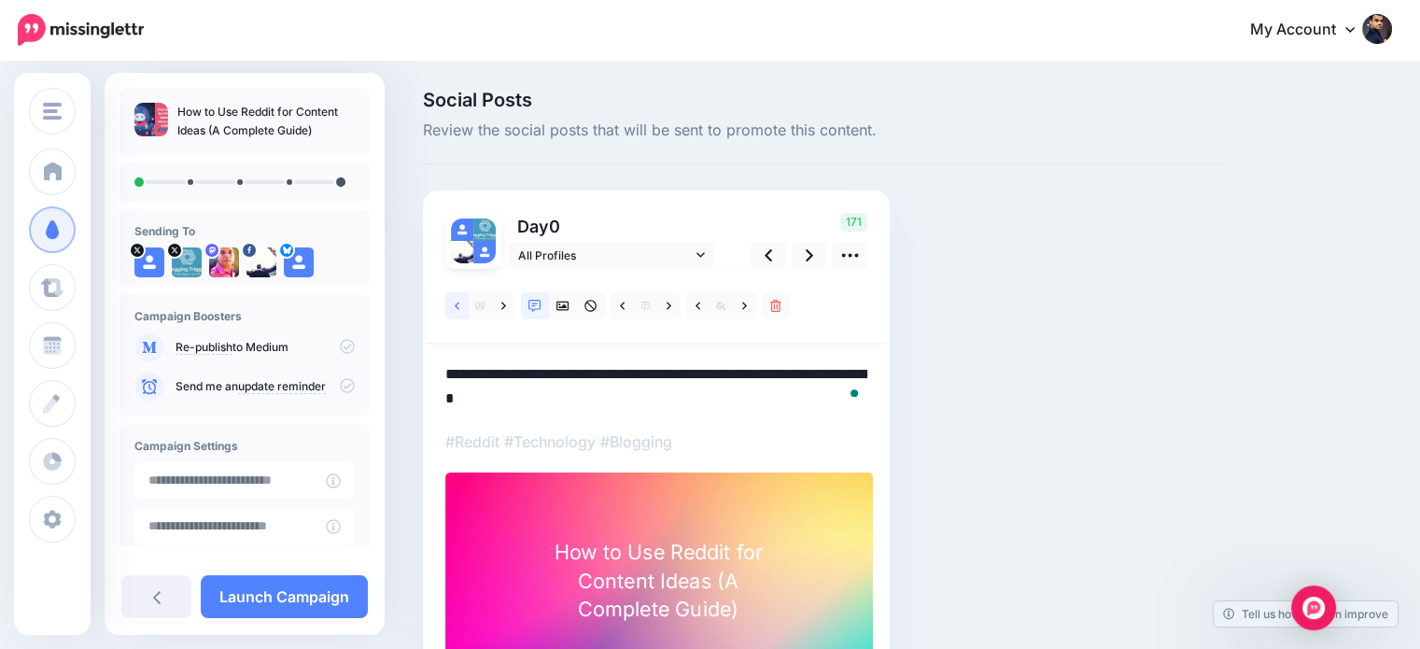
click at [451, 303] on link at bounding box center [456, 305] width 23 height 27
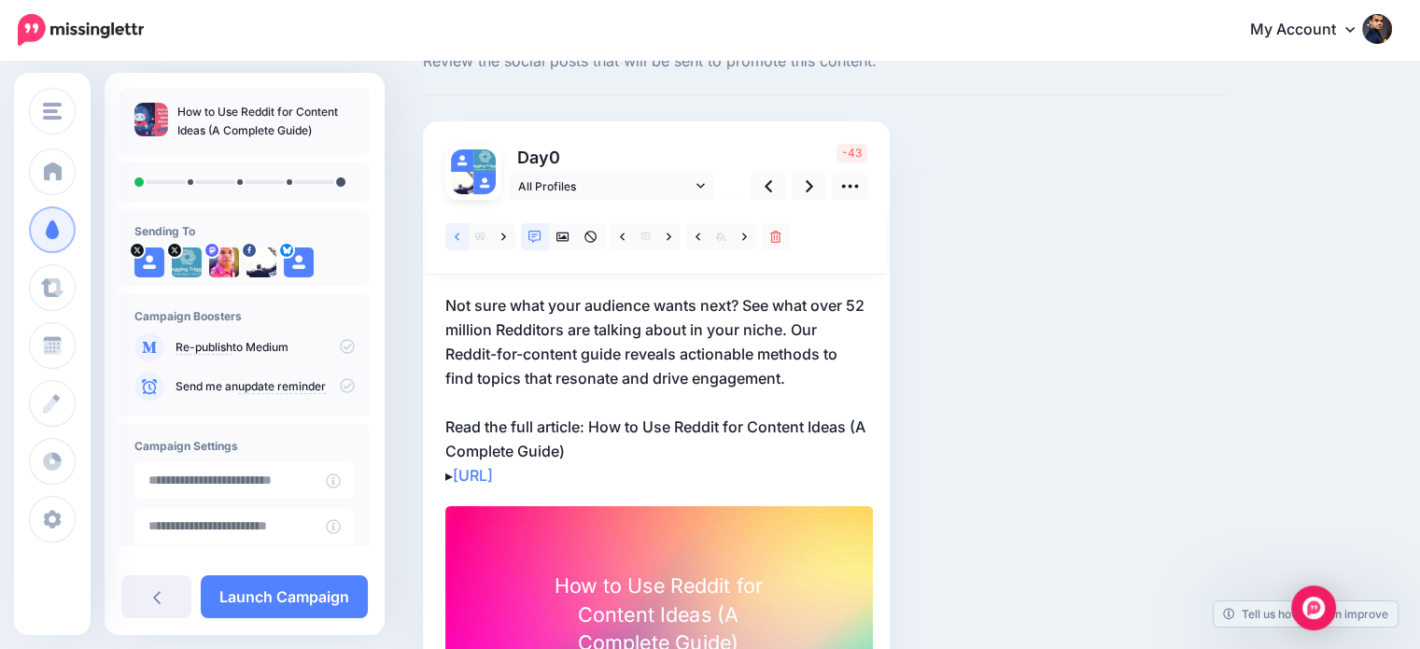
scroll to position [105, 0]
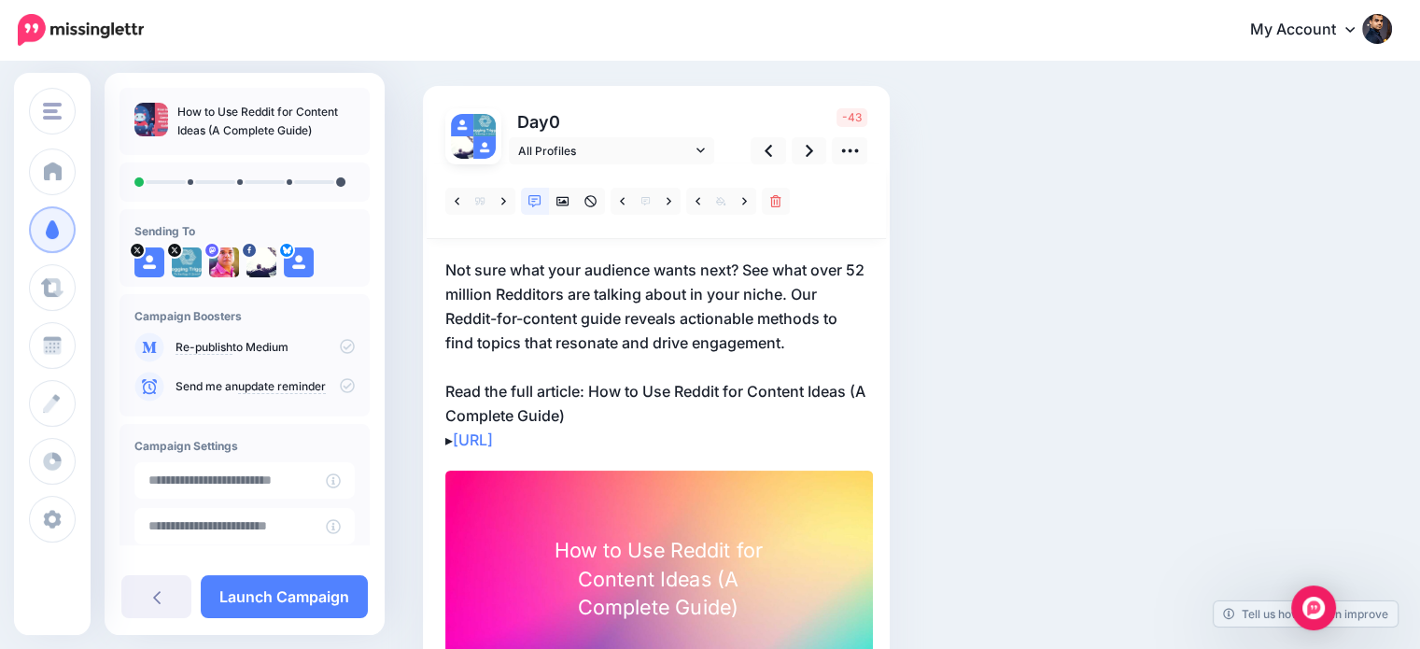
click at [589, 387] on p "Not sure what your audience wants next? See what over 52 million Redditors are …" at bounding box center [656, 355] width 422 height 194
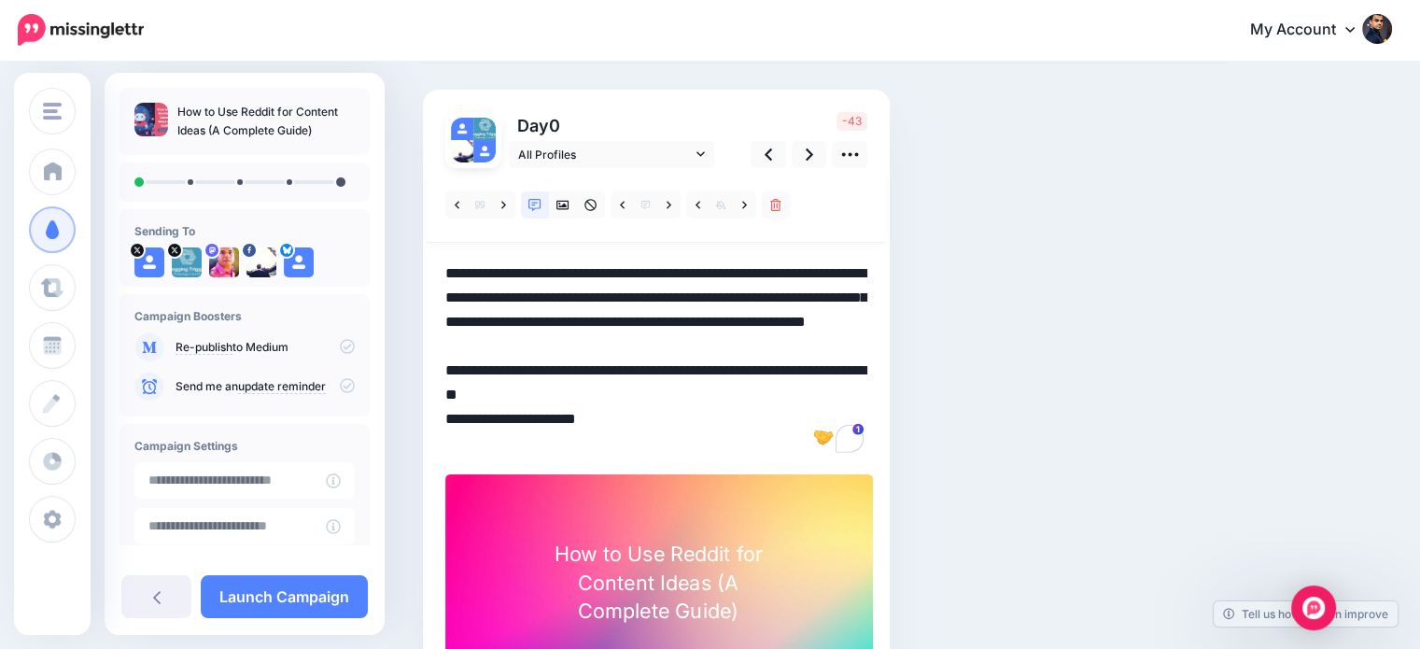
drag, startPoint x: 592, startPoint y: 391, endPoint x: 627, endPoint y: 422, distance: 47.0
click at [627, 422] on textarea "**********" at bounding box center [656, 358] width 422 height 194
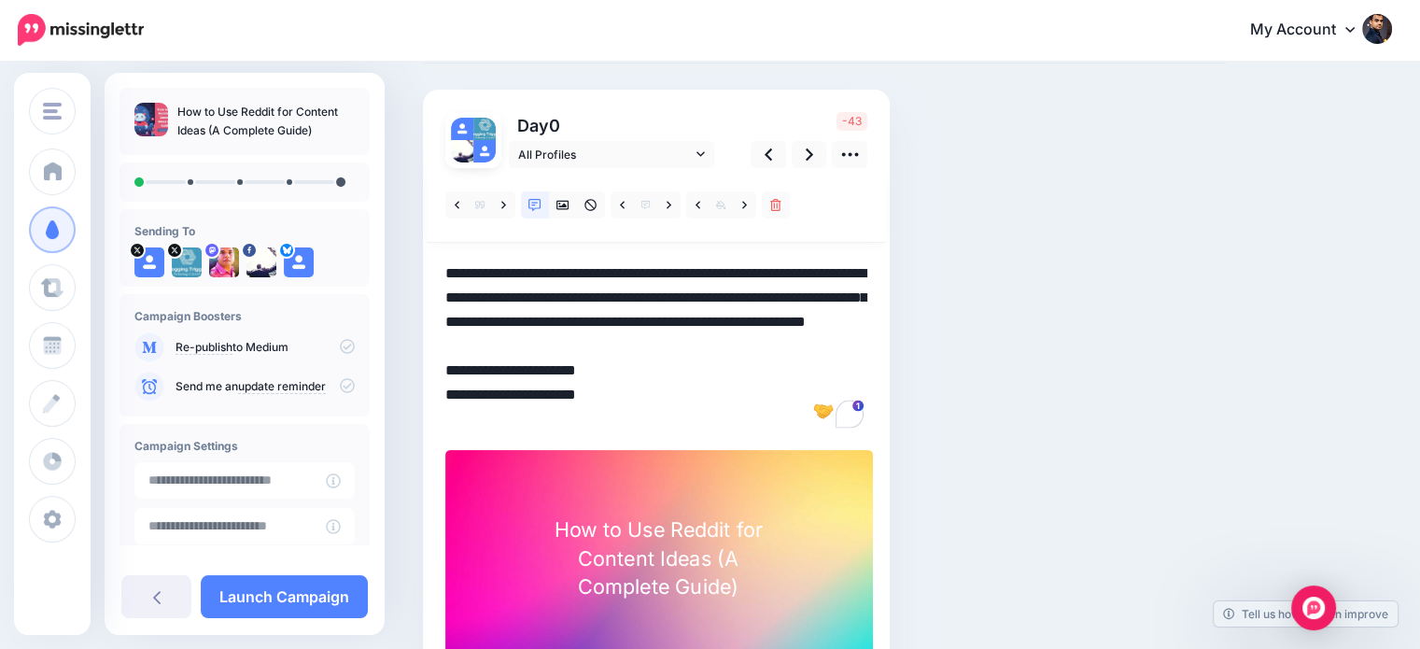
click at [448, 415] on textarea "**********" at bounding box center [656, 346] width 422 height 170
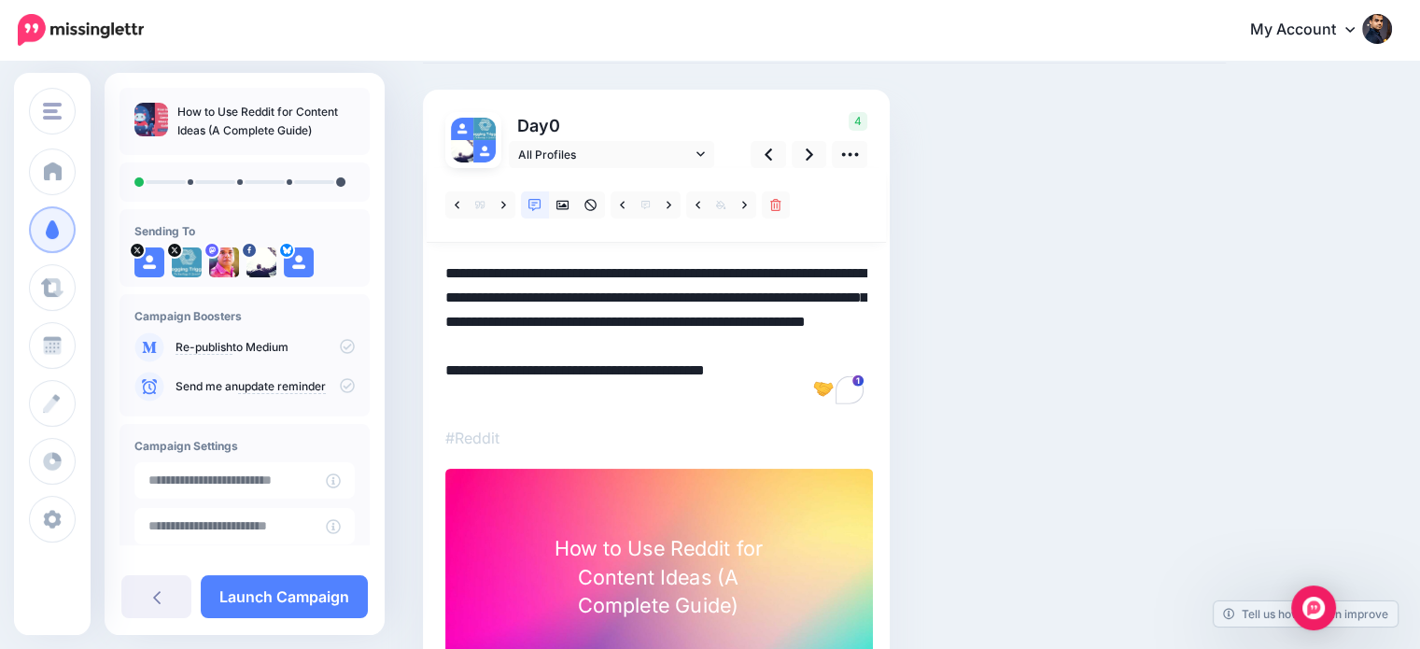
click at [606, 392] on textarea "**********" at bounding box center [656, 334] width 422 height 146
drag, startPoint x: 485, startPoint y: 392, endPoint x: 581, endPoint y: 384, distance: 95.6
click at [581, 384] on textarea "**********" at bounding box center [656, 334] width 422 height 146
click at [816, 152] on link at bounding box center [809, 154] width 35 height 27
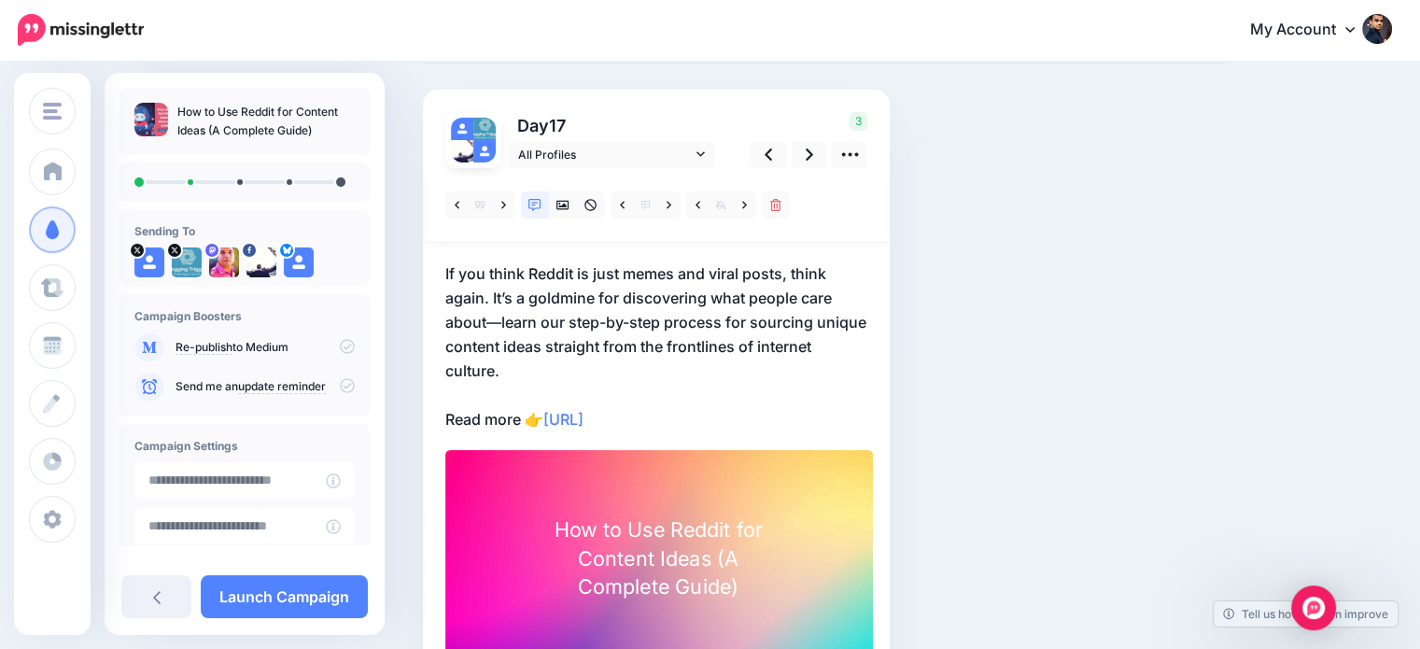
click at [551, 343] on p "If you think Reddit is just memes and viral posts, think again. It’s a goldmine…" at bounding box center [656, 346] width 422 height 170
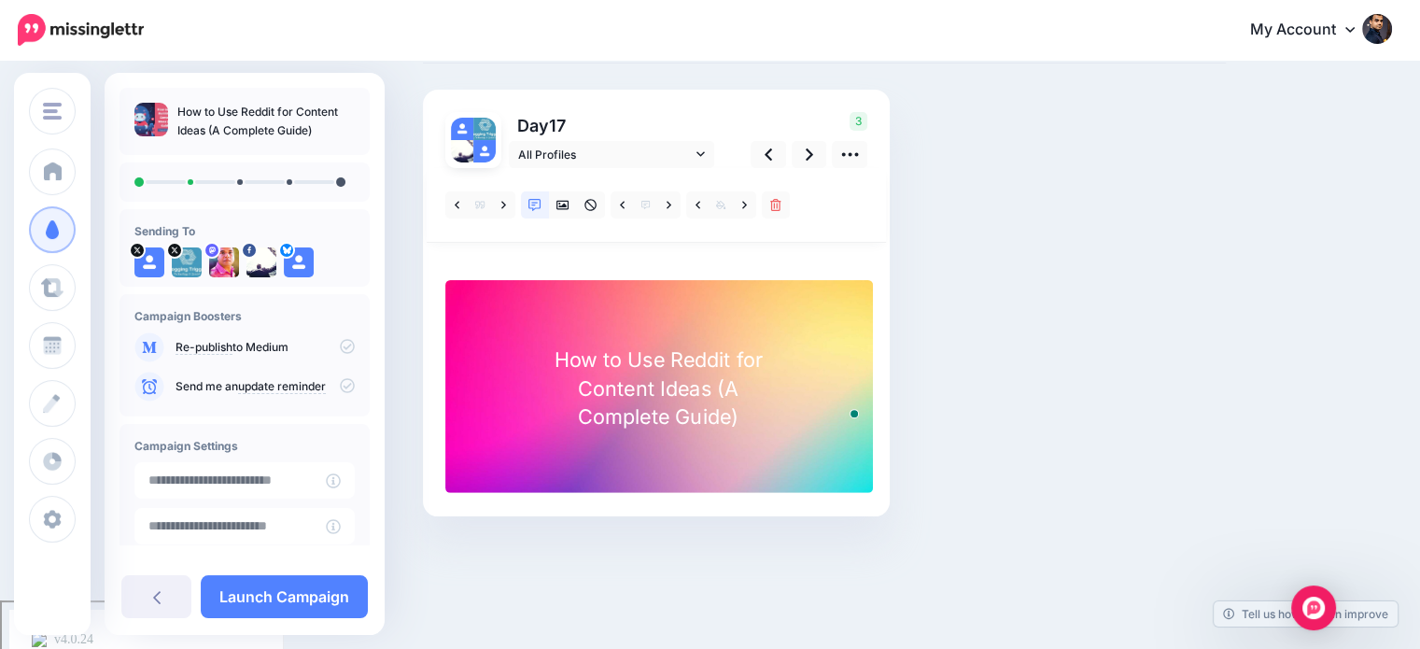
scroll to position [0, 0]
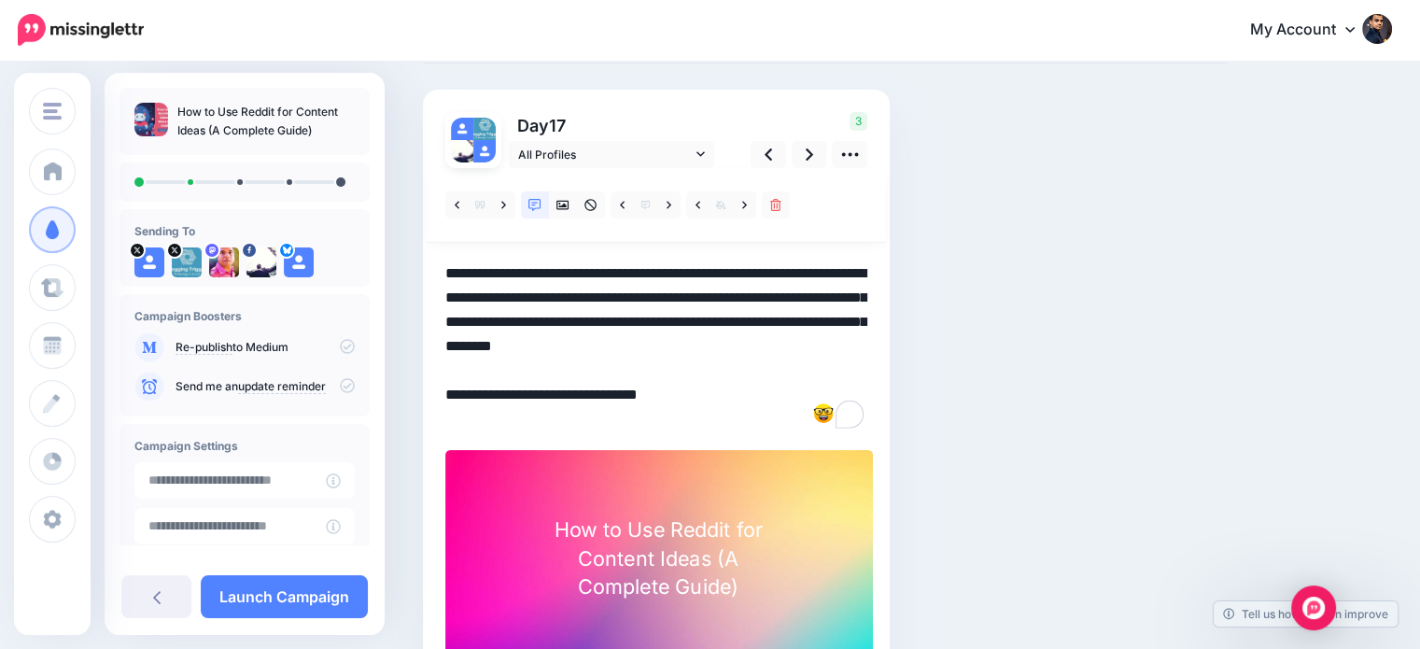
drag, startPoint x: 546, startPoint y: 344, endPoint x: 605, endPoint y: 340, distance: 58.9
click at [605, 340] on textarea "**********" at bounding box center [656, 346] width 422 height 170
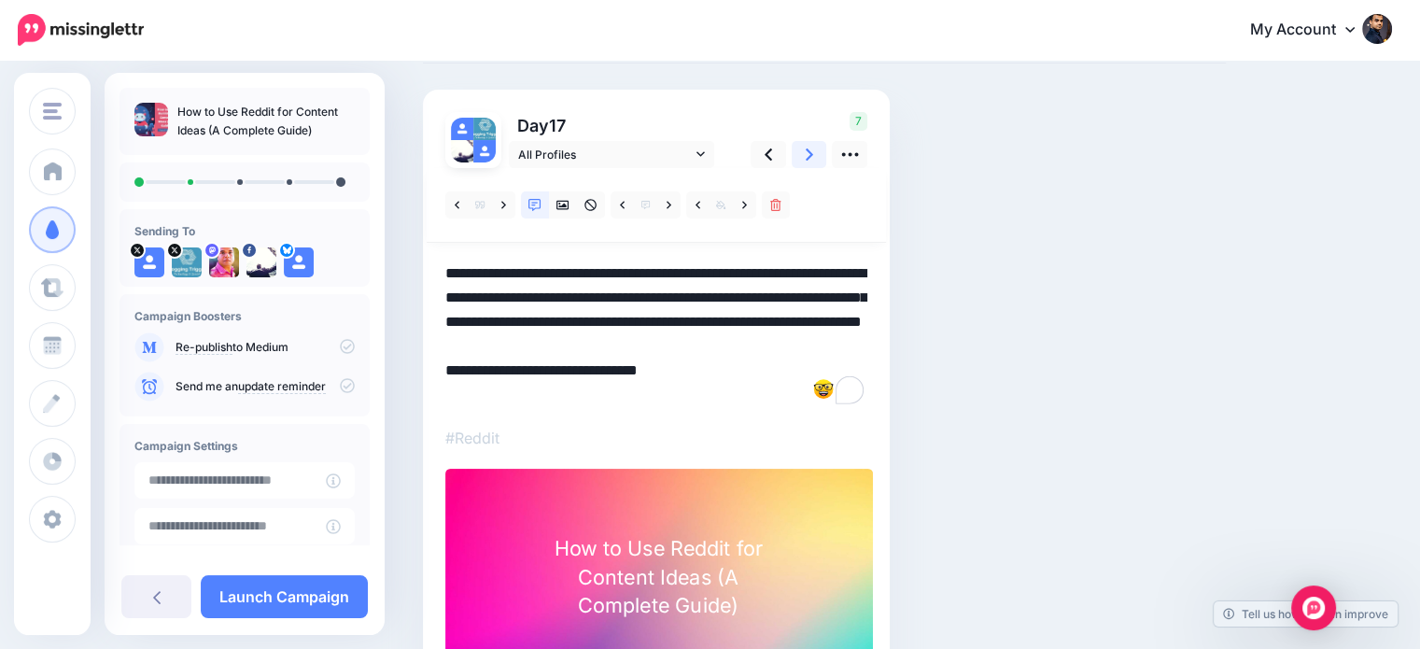
click at [807, 161] on icon at bounding box center [809, 155] width 7 height 20
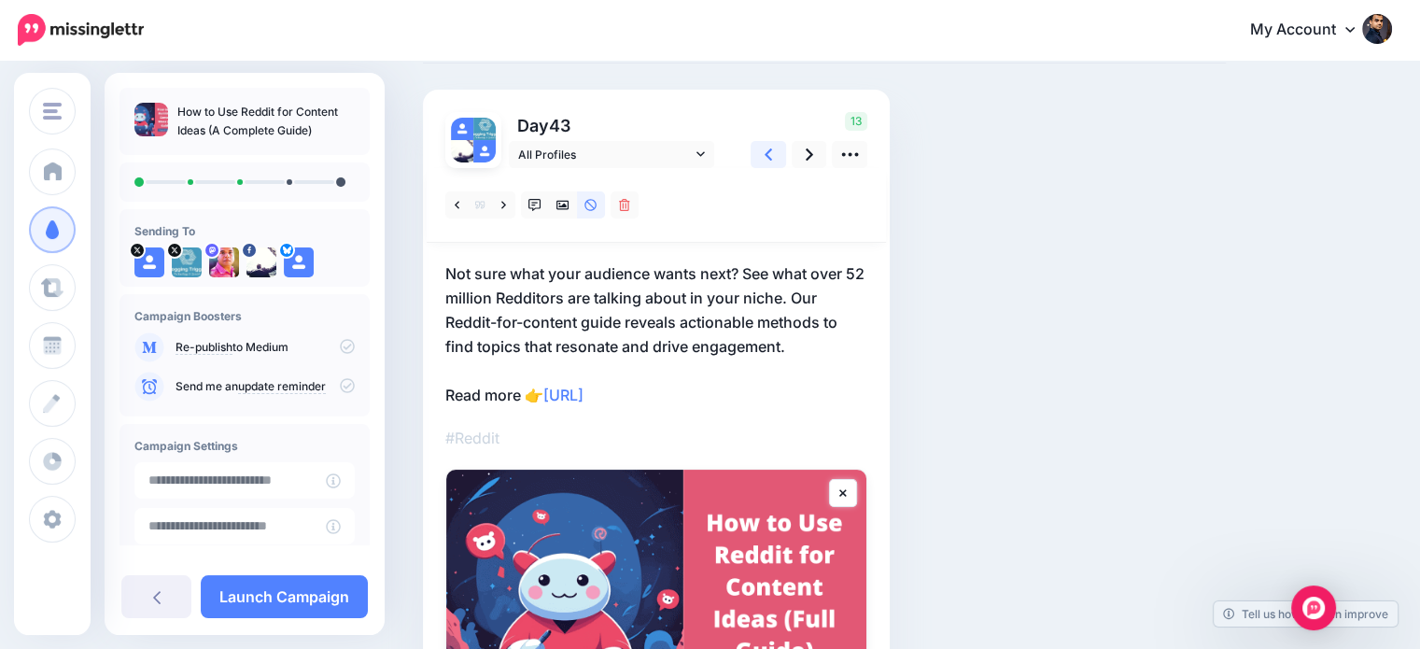
click at [769, 158] on icon at bounding box center [768, 154] width 7 height 12
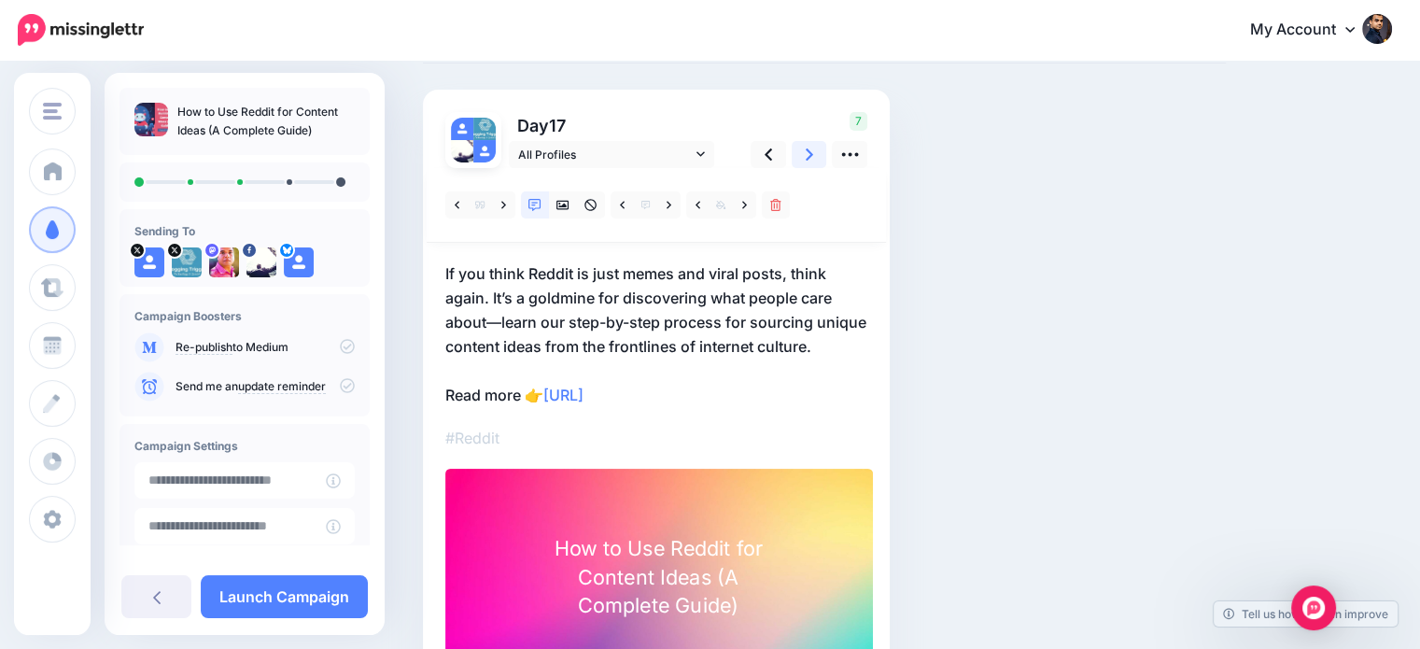
click at [799, 160] on link at bounding box center [809, 154] width 35 height 27
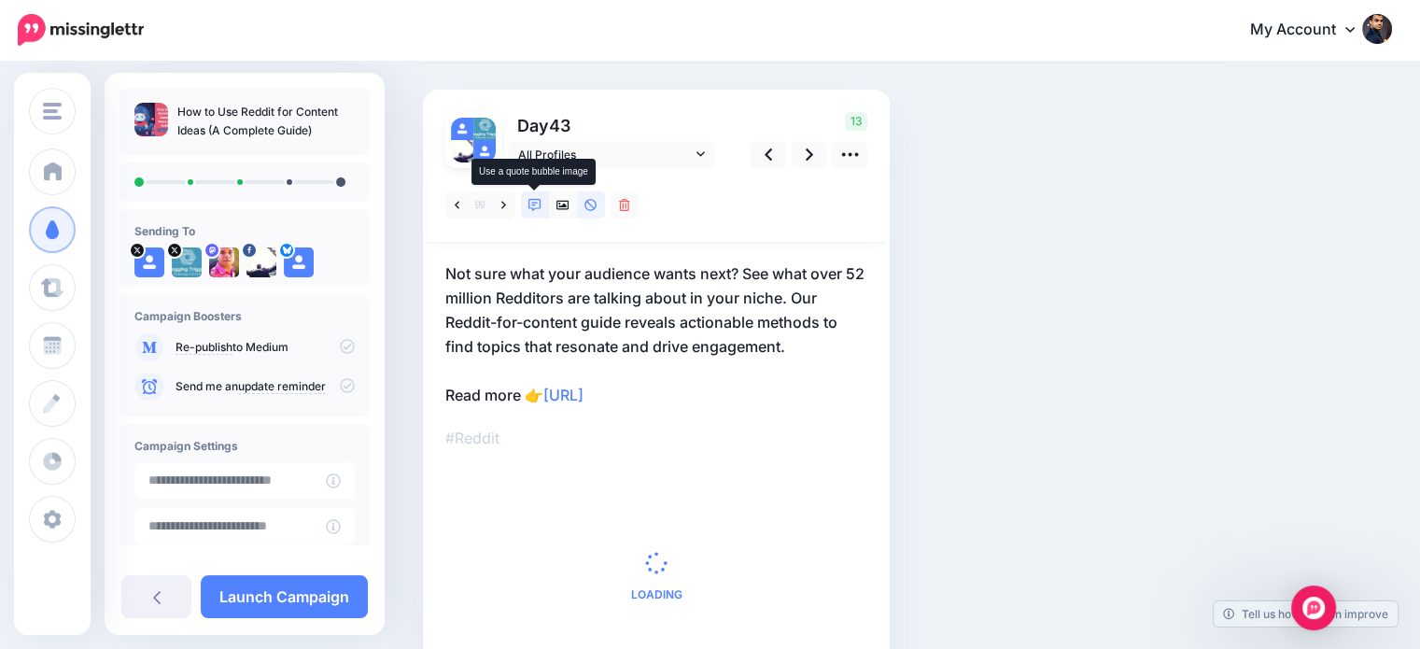
click at [526, 204] on link at bounding box center [535, 204] width 28 height 27
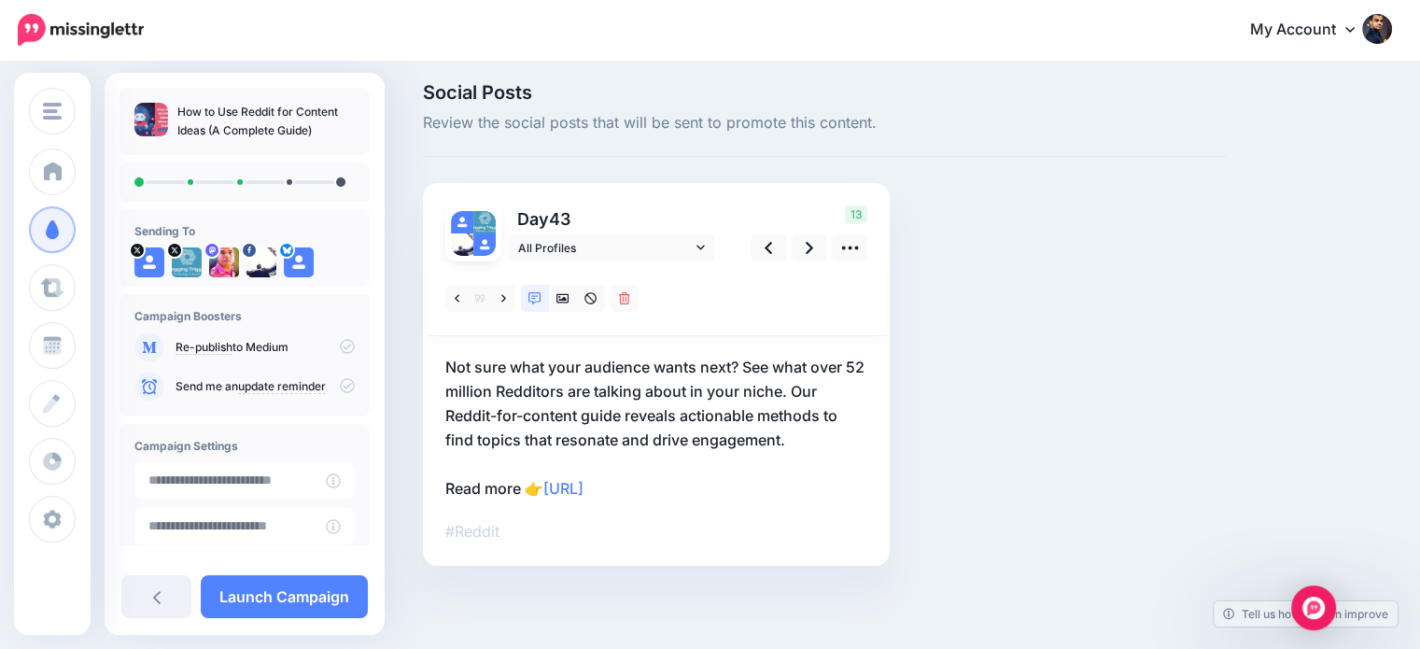
scroll to position [101, 0]
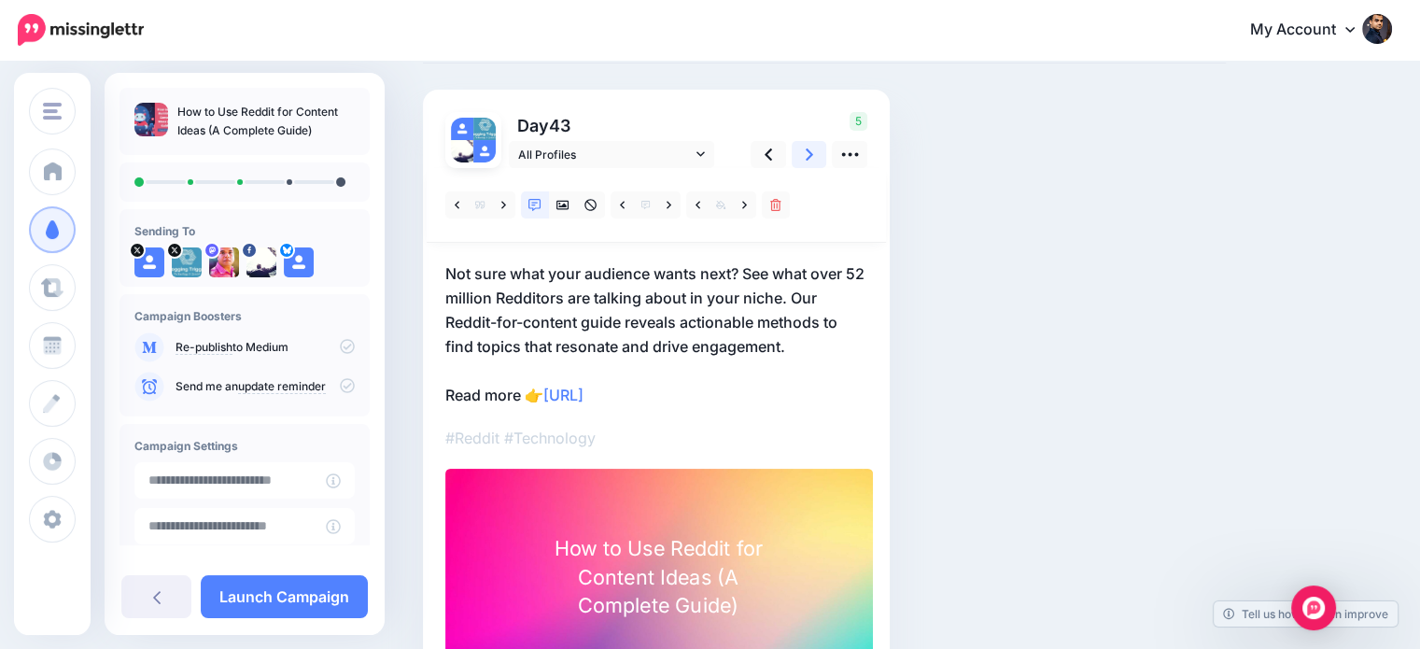
click at [807, 160] on icon at bounding box center [809, 155] width 7 height 20
click at [537, 344] on p "Feeling stuck for blog ideas? Reddit isn’t just for entertainment—it's your sec…" at bounding box center [656, 334] width 422 height 146
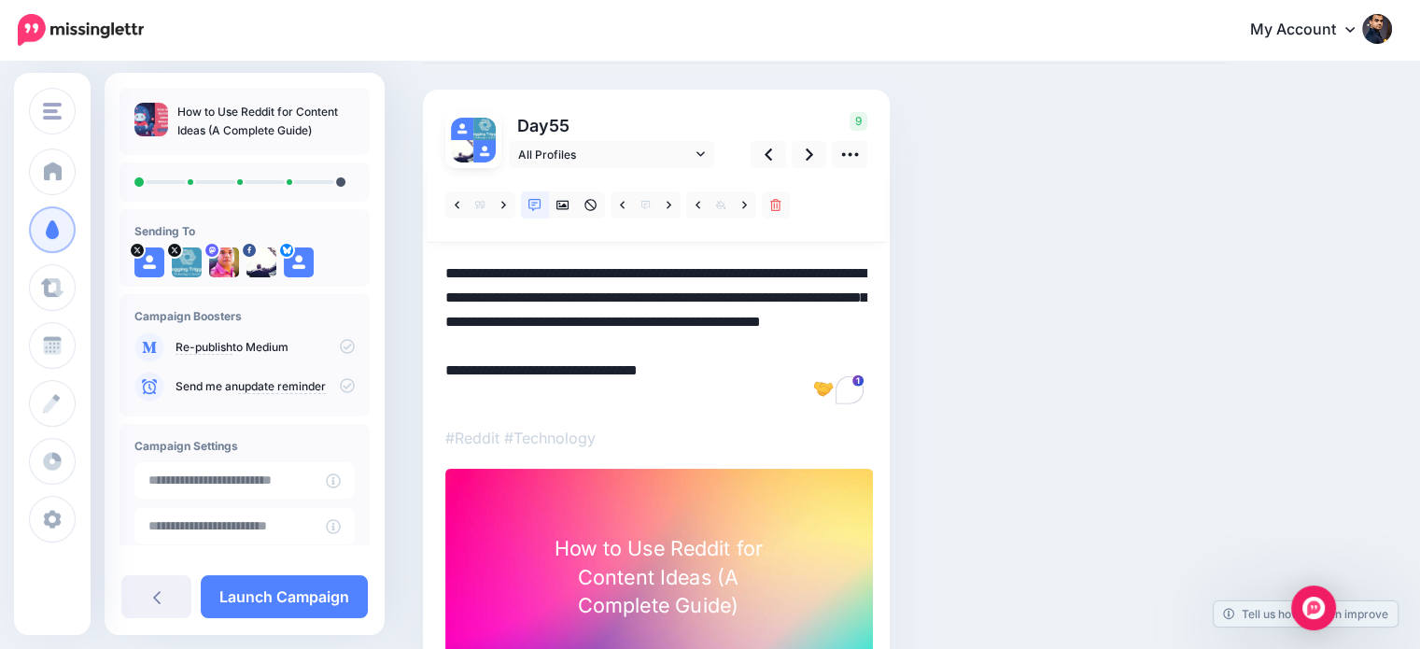
drag, startPoint x: 534, startPoint y: 348, endPoint x: 793, endPoint y: 354, distance: 259.6
click at [793, 354] on textarea "**********" at bounding box center [656, 334] width 422 height 146
click at [807, 153] on icon at bounding box center [809, 155] width 7 height 20
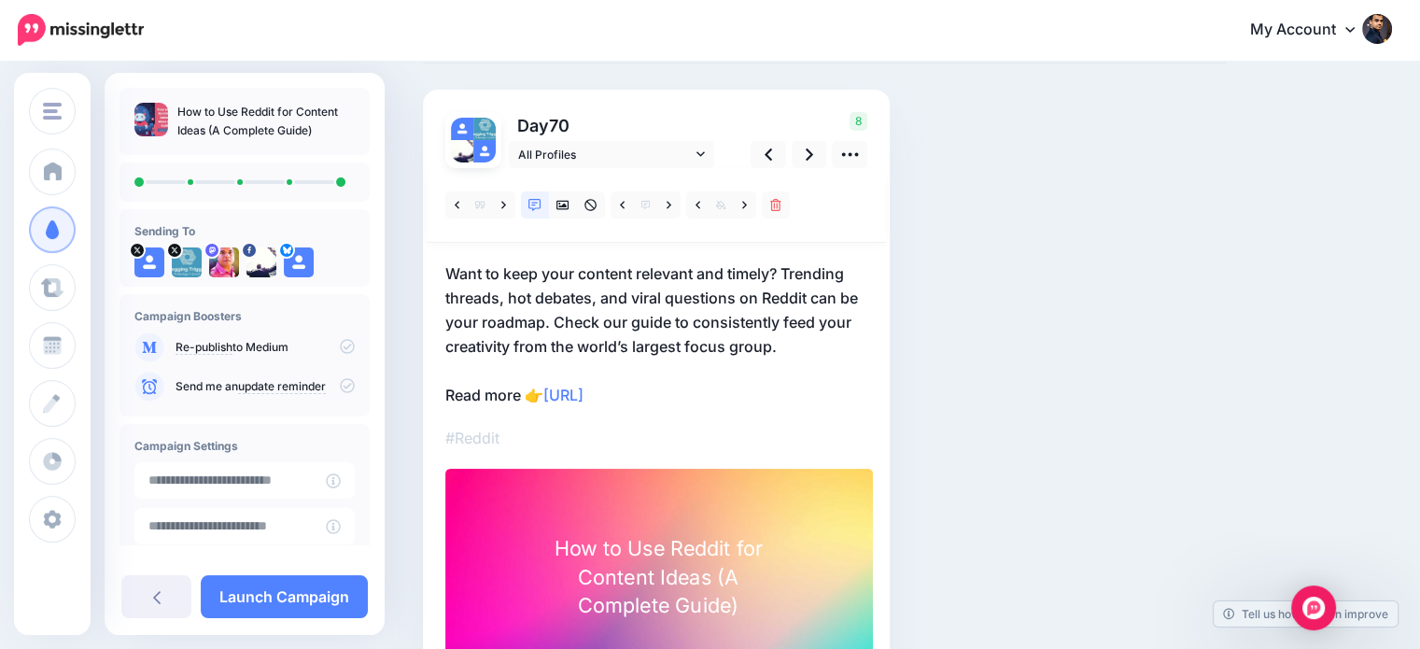
click at [693, 317] on p "Want to keep your content relevant and timely? Trending threads, hot debates, a…" at bounding box center [656, 334] width 422 height 146
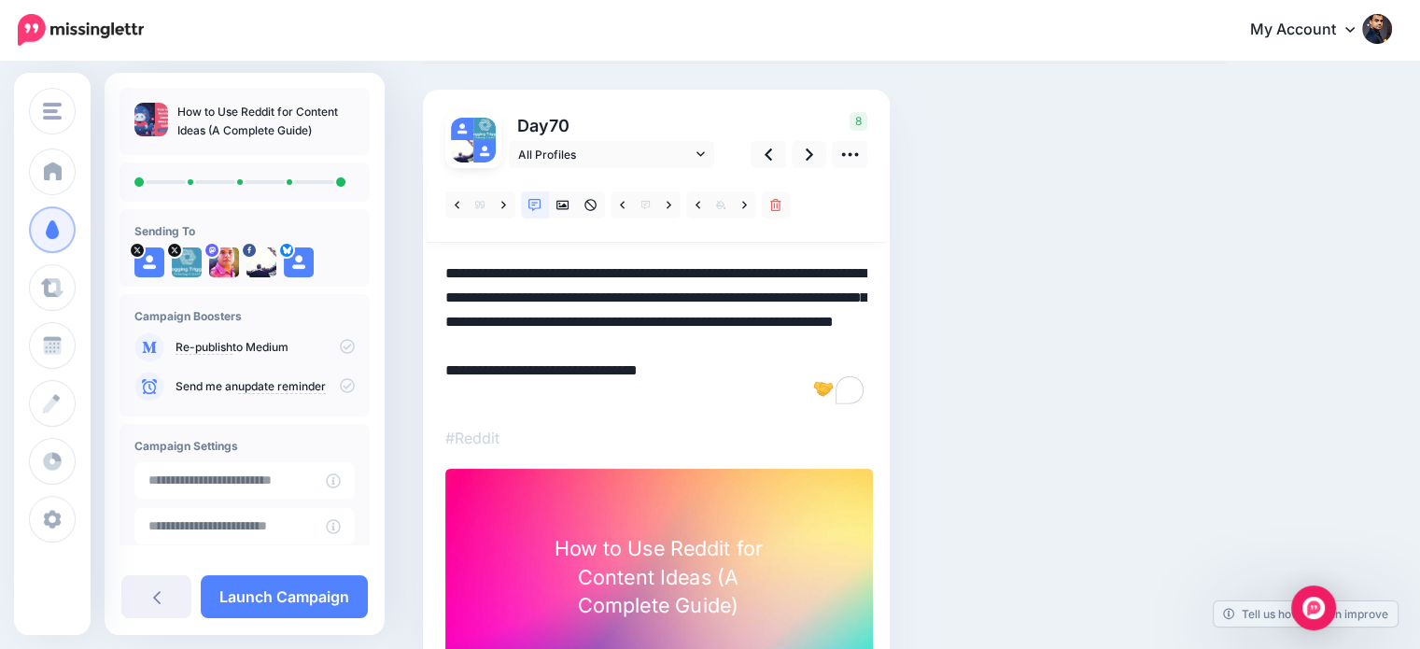
drag, startPoint x: 693, startPoint y: 318, endPoint x: 782, endPoint y: 316, distance: 89.7
click at [782, 316] on textarea "**********" at bounding box center [656, 334] width 422 height 146
type textarea "**********"
click at [803, 161] on link at bounding box center [809, 154] width 35 height 27
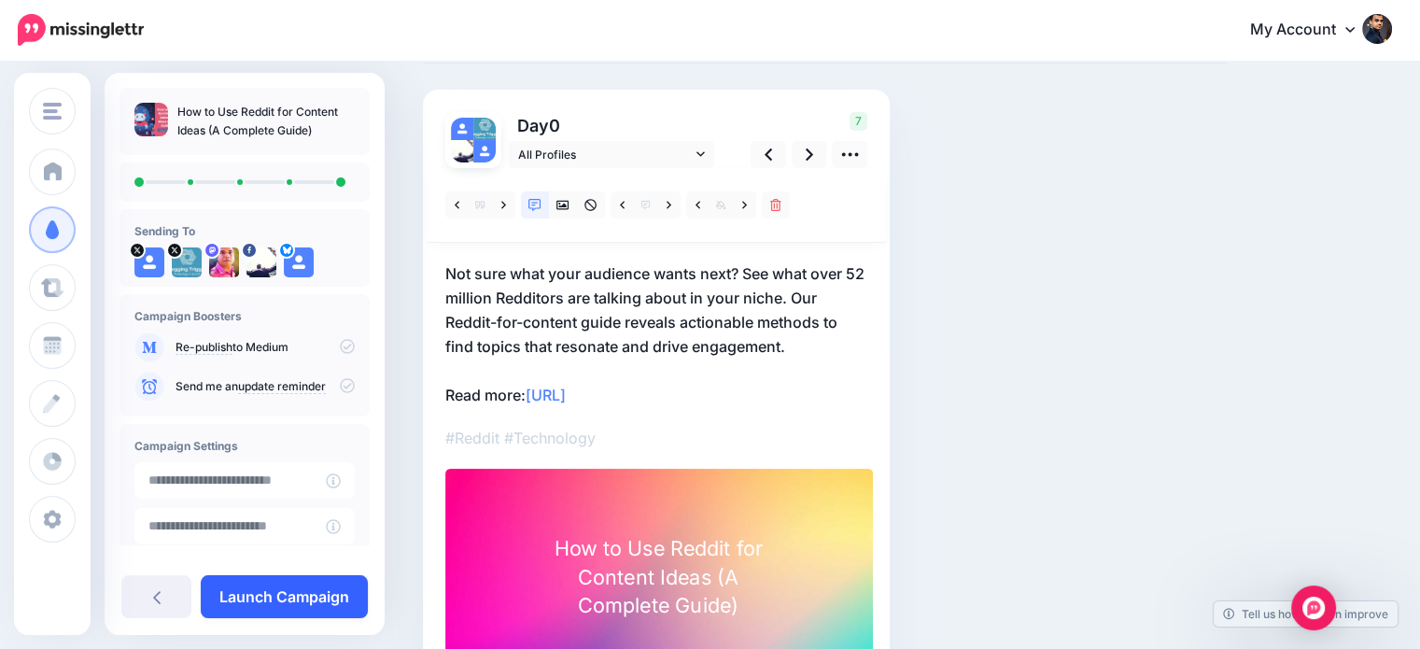
click at [340, 594] on link "Launch Campaign" at bounding box center [284, 596] width 167 height 43
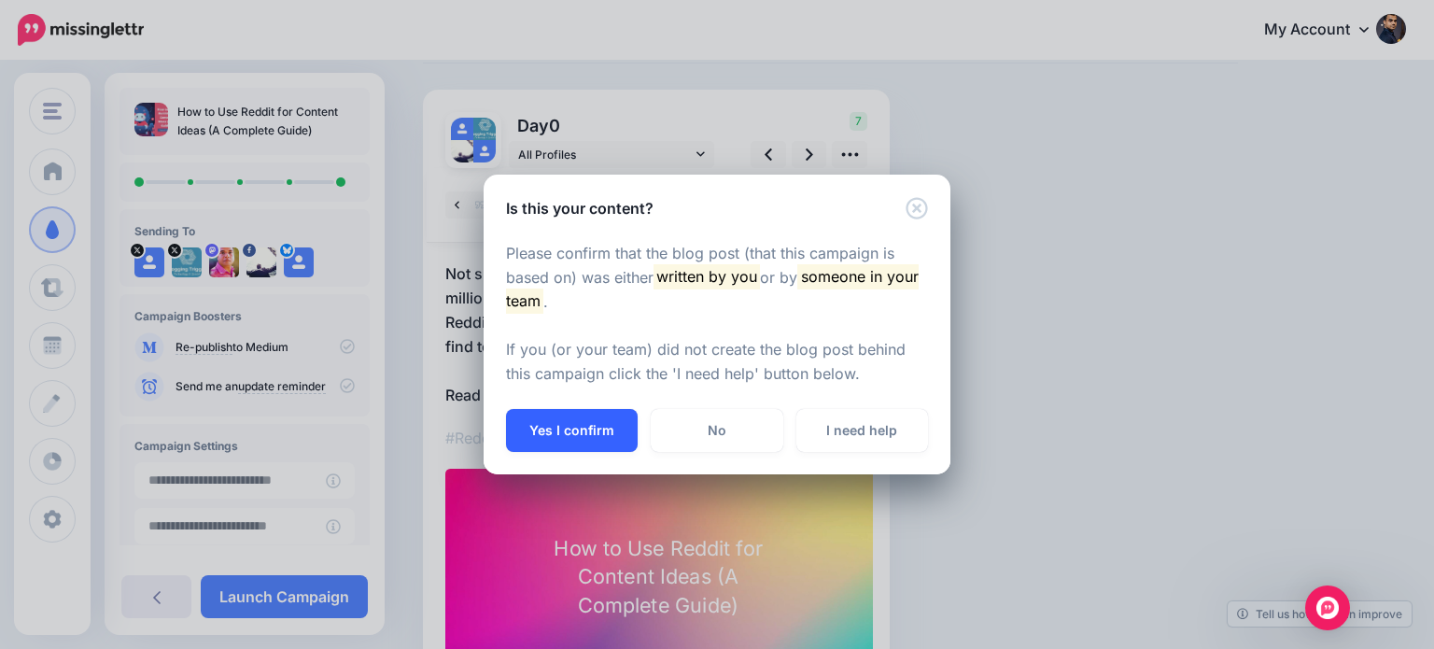
click at [601, 431] on button "Yes I confirm" at bounding box center [572, 430] width 132 height 43
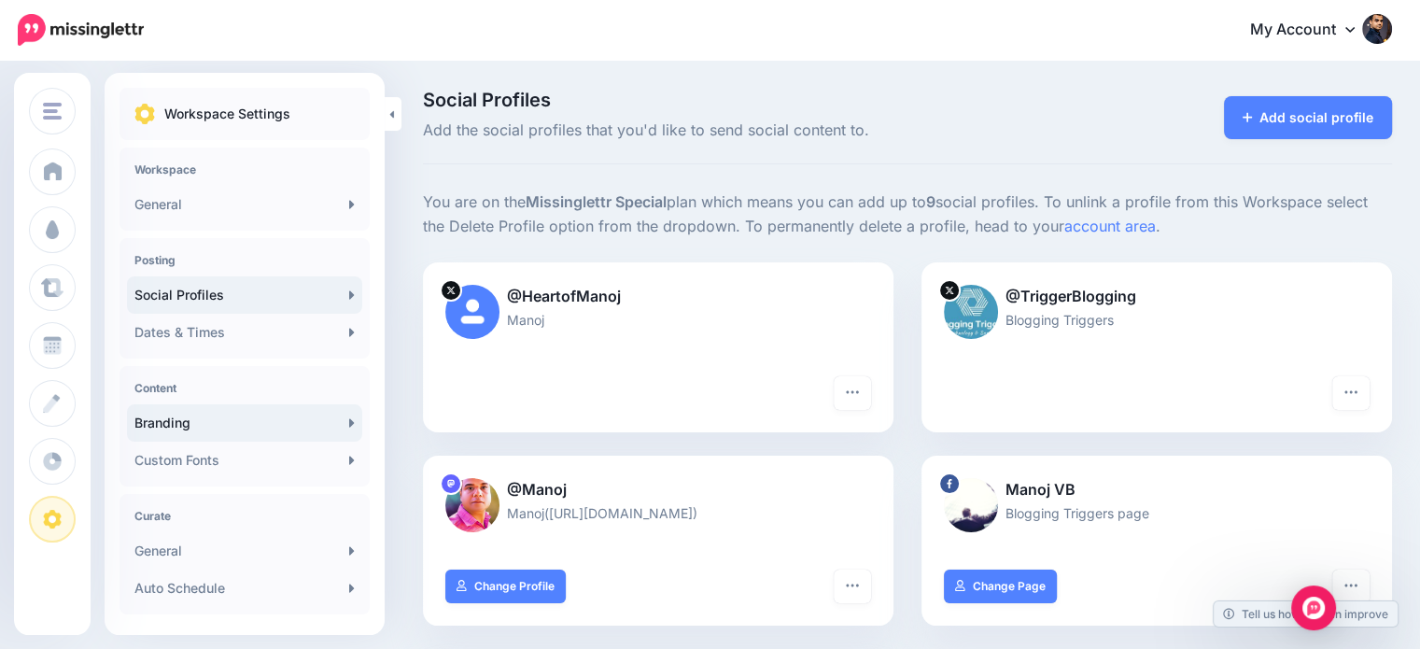
click at [175, 421] on link "Branding" at bounding box center [244, 422] width 235 height 37
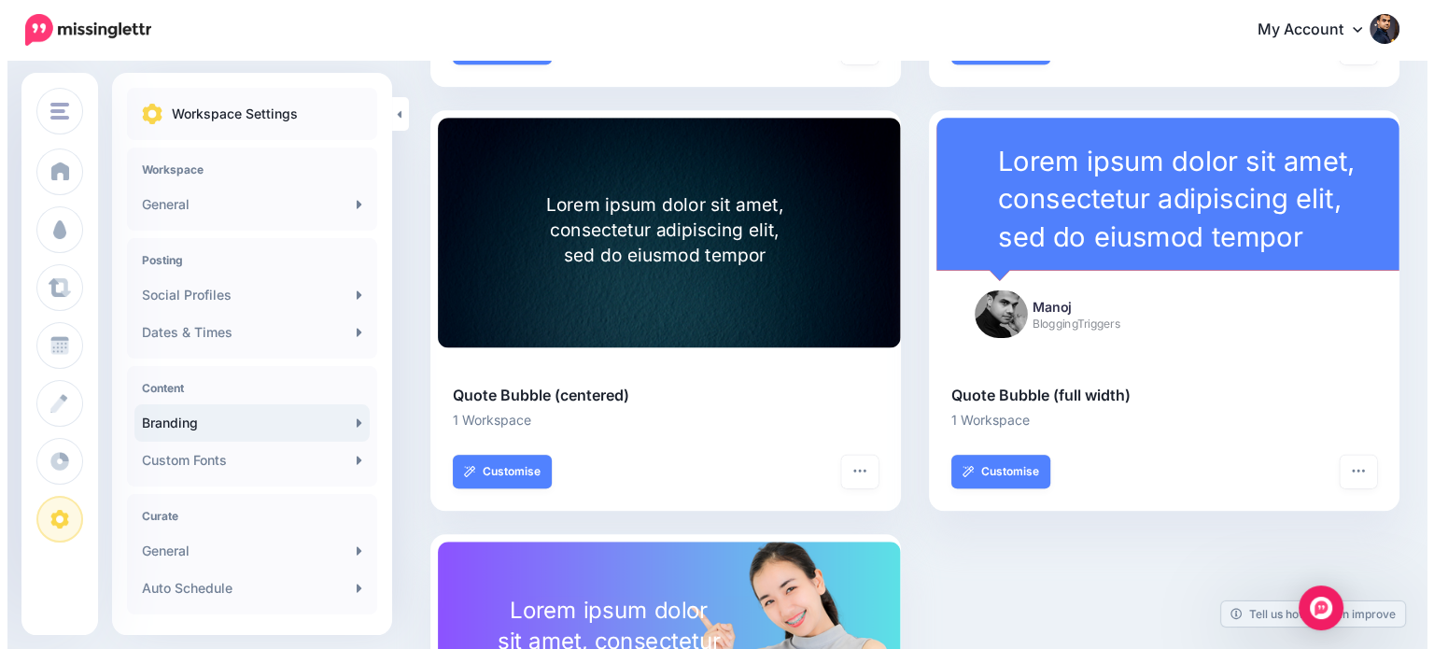
scroll to position [911, 0]
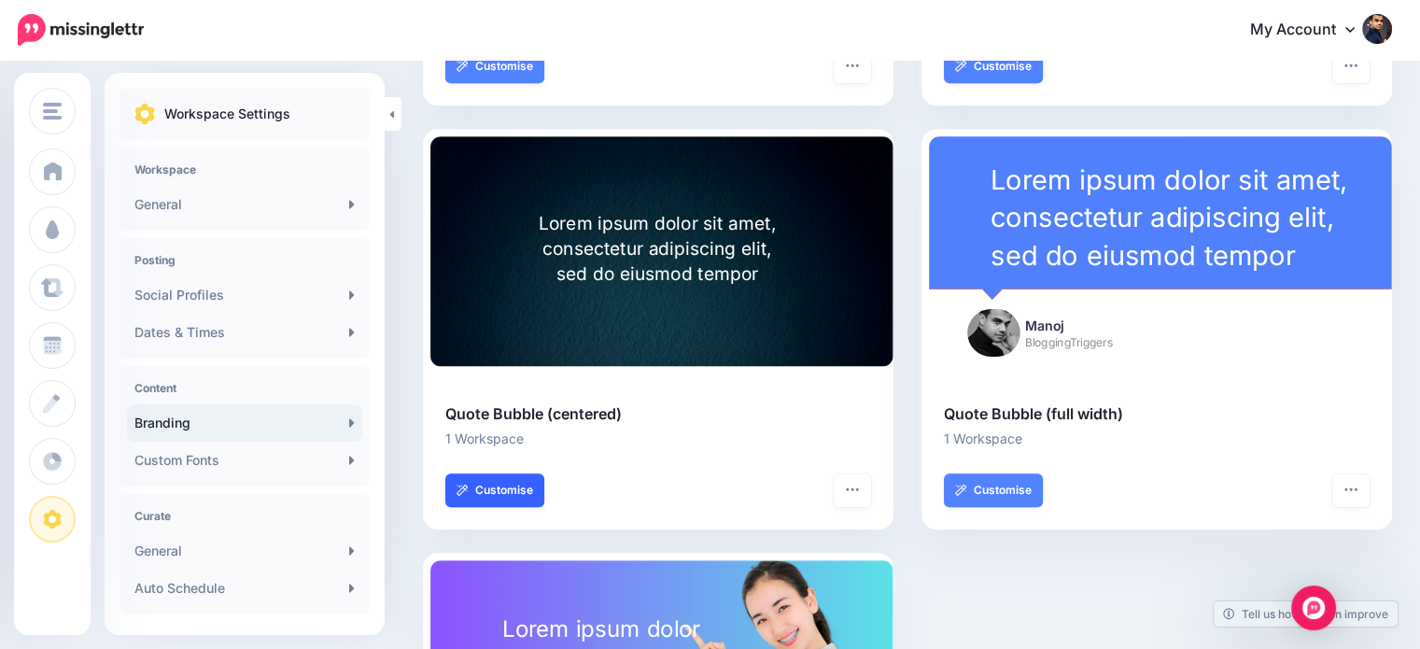
click at [489, 493] on link "Customise" at bounding box center [494, 490] width 99 height 34
type input "***"
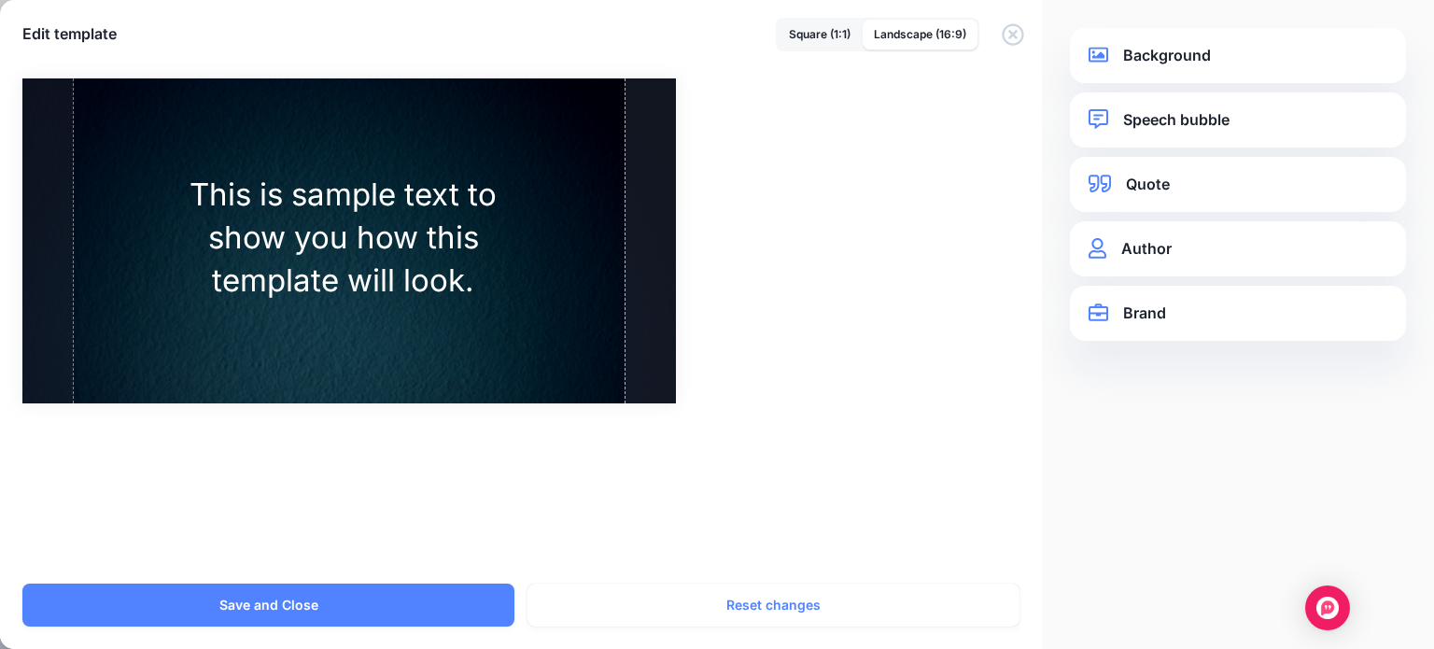
click at [1148, 53] on link "Background" at bounding box center [1237, 55] width 299 height 25
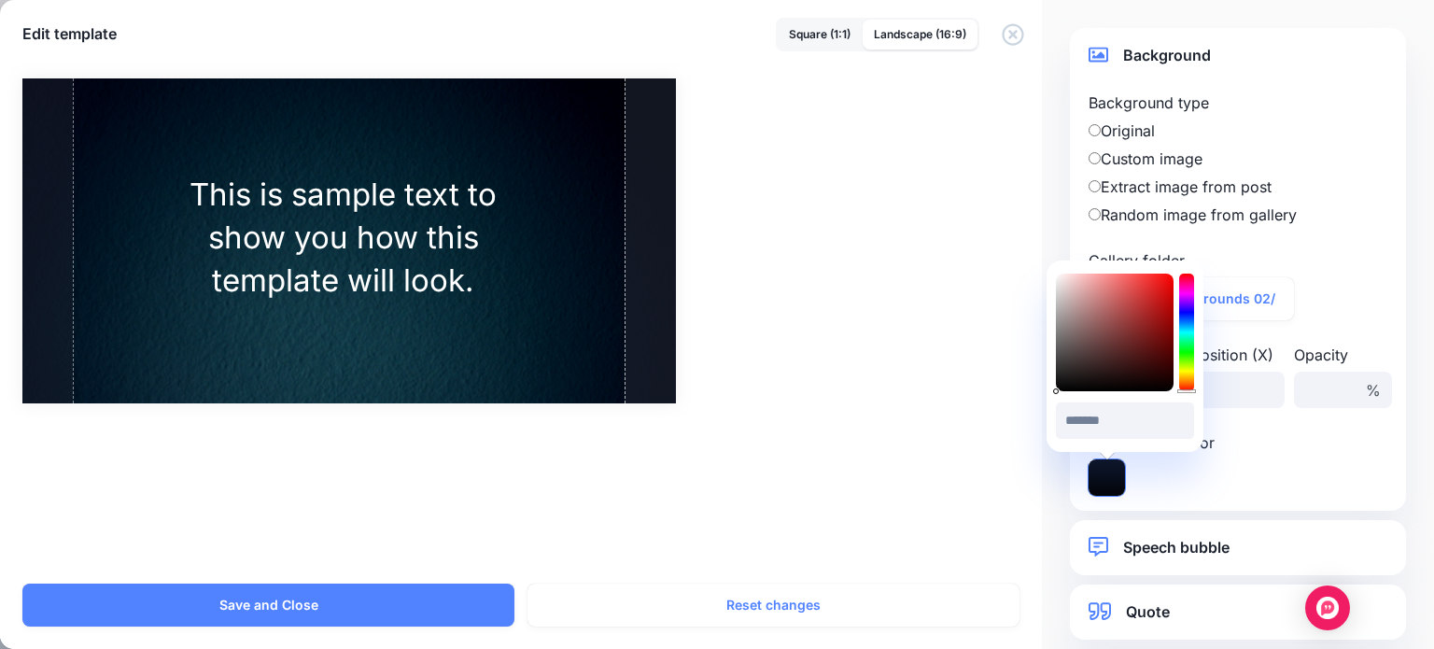
click at [1098, 481] on icon at bounding box center [1106, 477] width 36 height 36
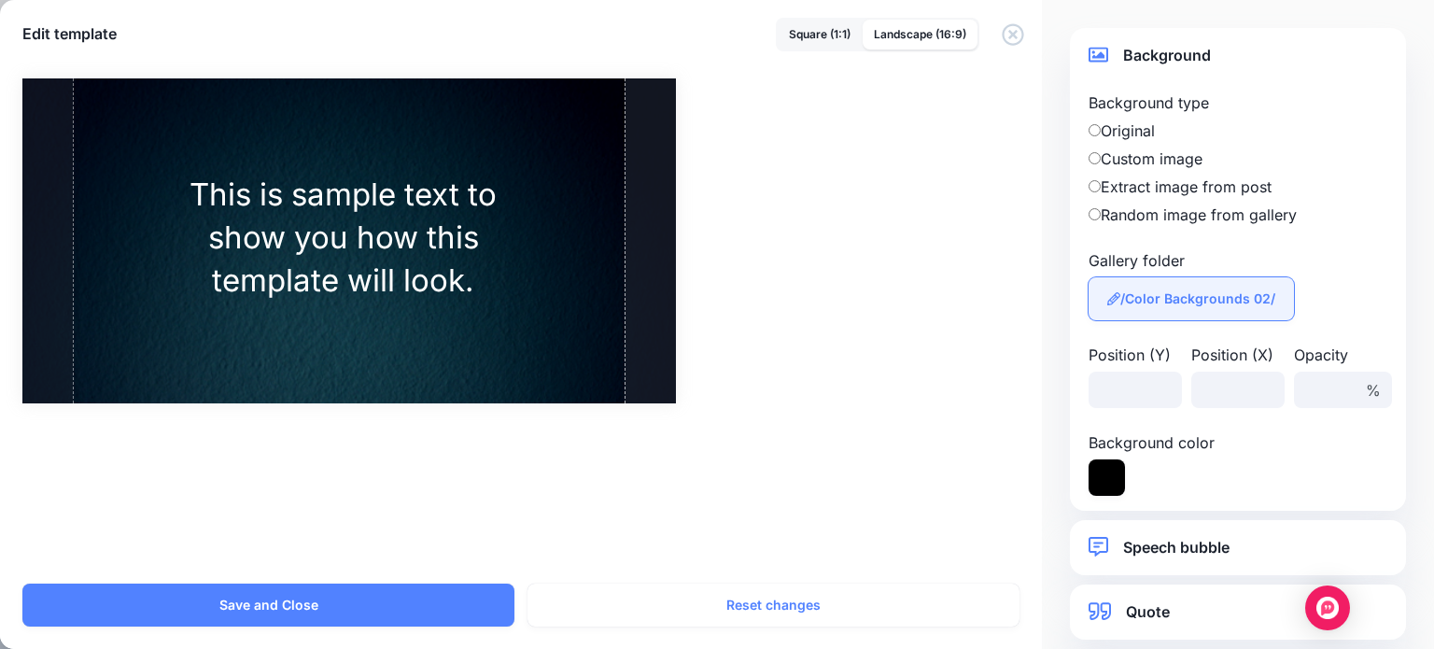
click at [1261, 288] on link "/Color Backgrounds 02/" at bounding box center [1190, 298] width 205 height 43
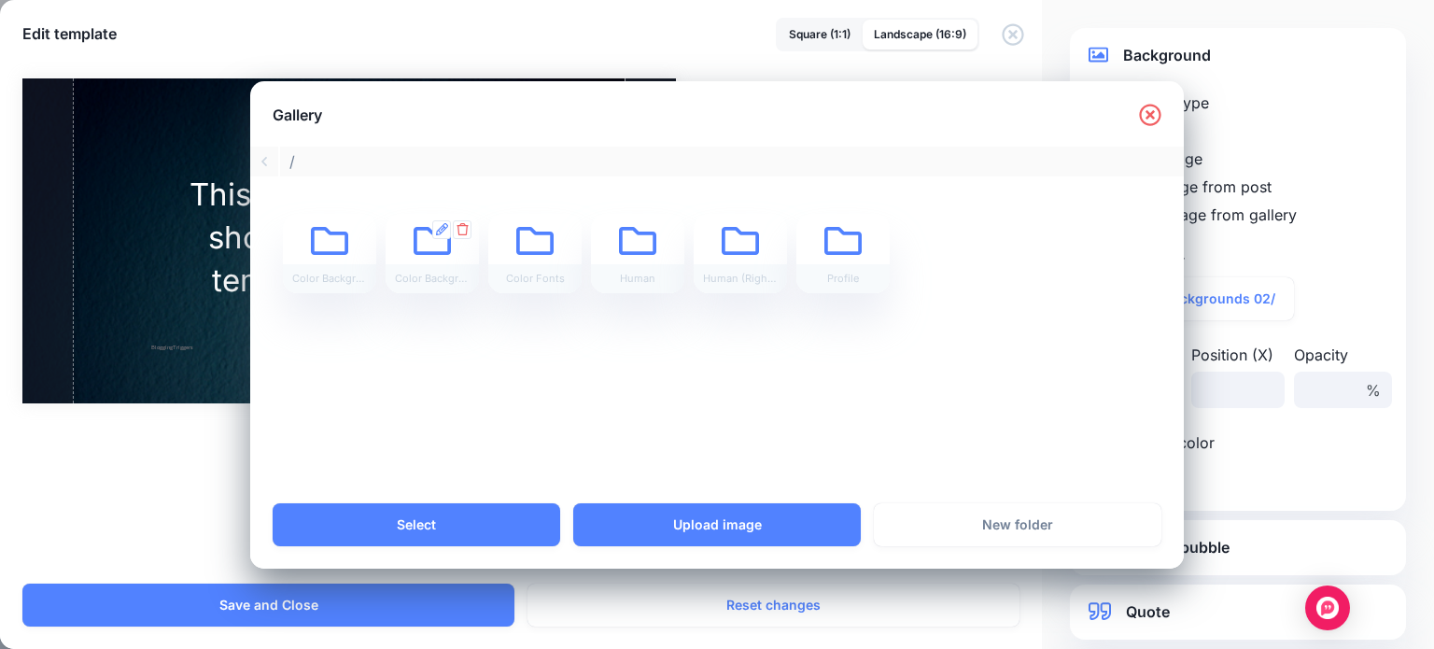
click at [440, 252] on icon at bounding box center [432, 241] width 37 height 28
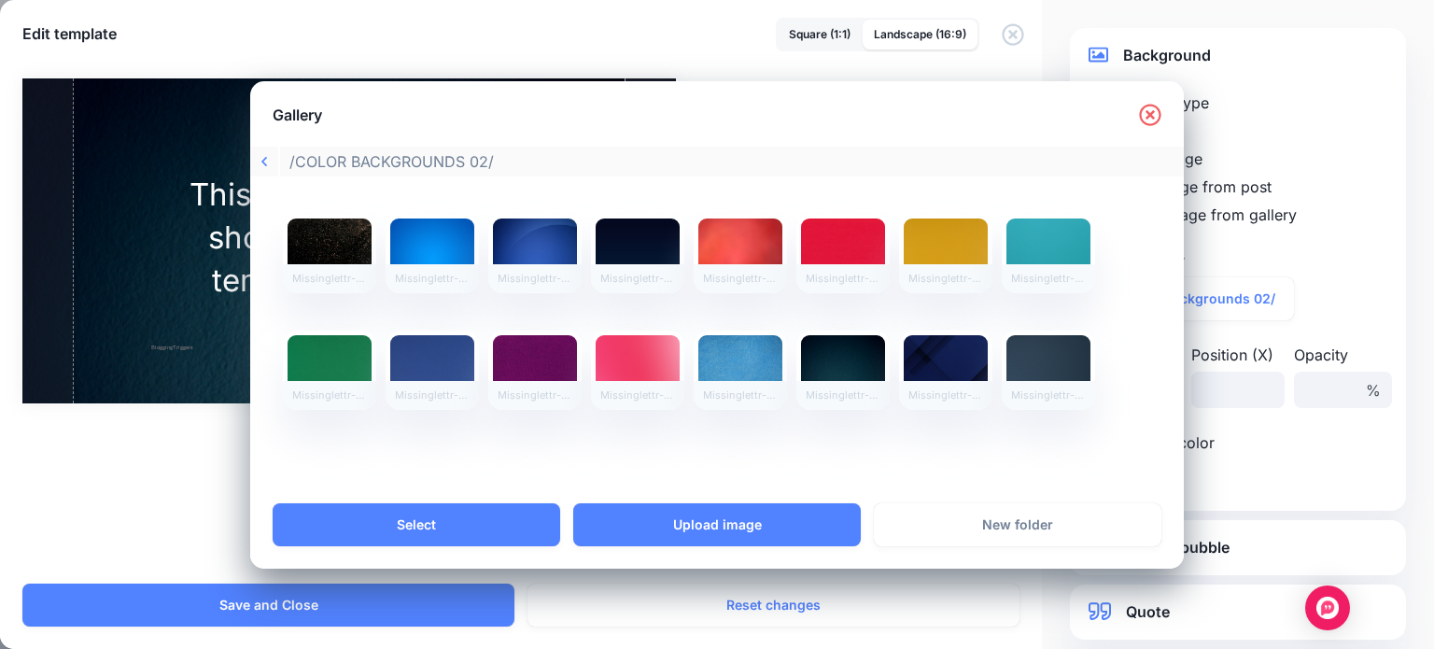
click at [1165, 197] on div "Missinglettr-background Missinglettr-background (1) Missinglettr-background (10…" at bounding box center [717, 339] width 934 height 327
click at [478, 523] on link "Select" at bounding box center [417, 524] width 288 height 43
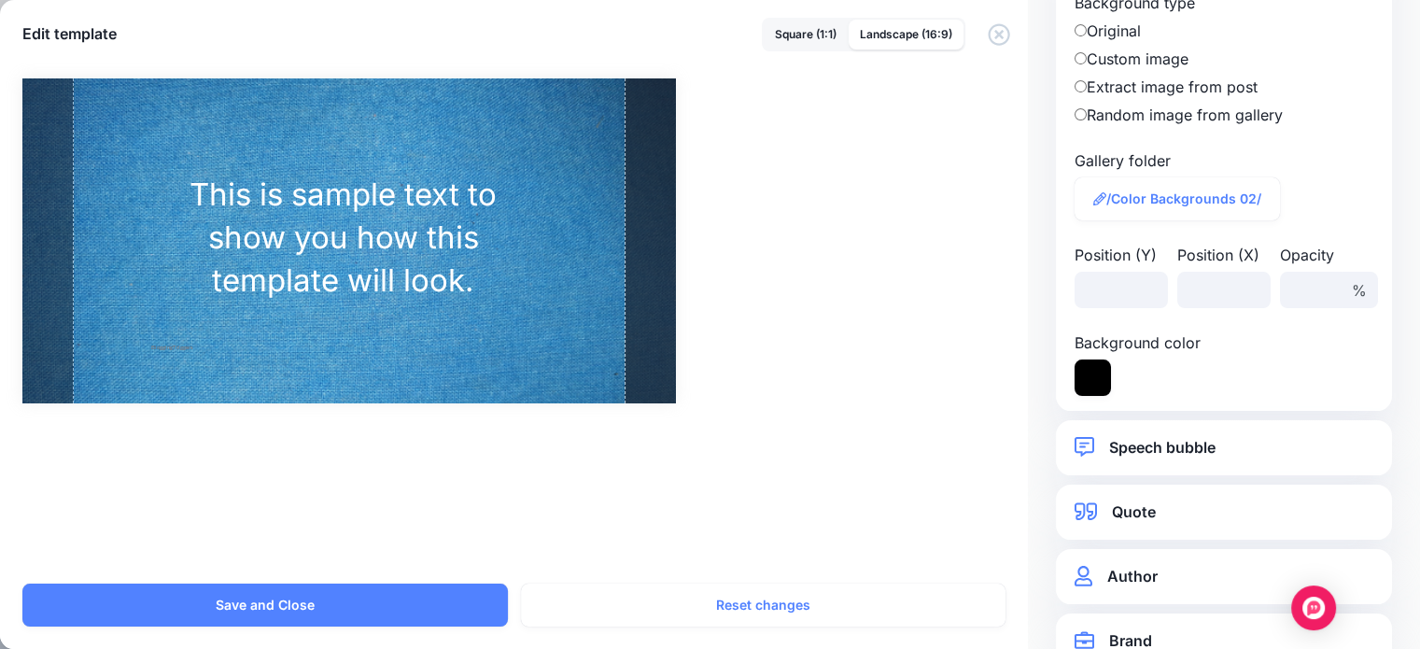
scroll to position [147, 0]
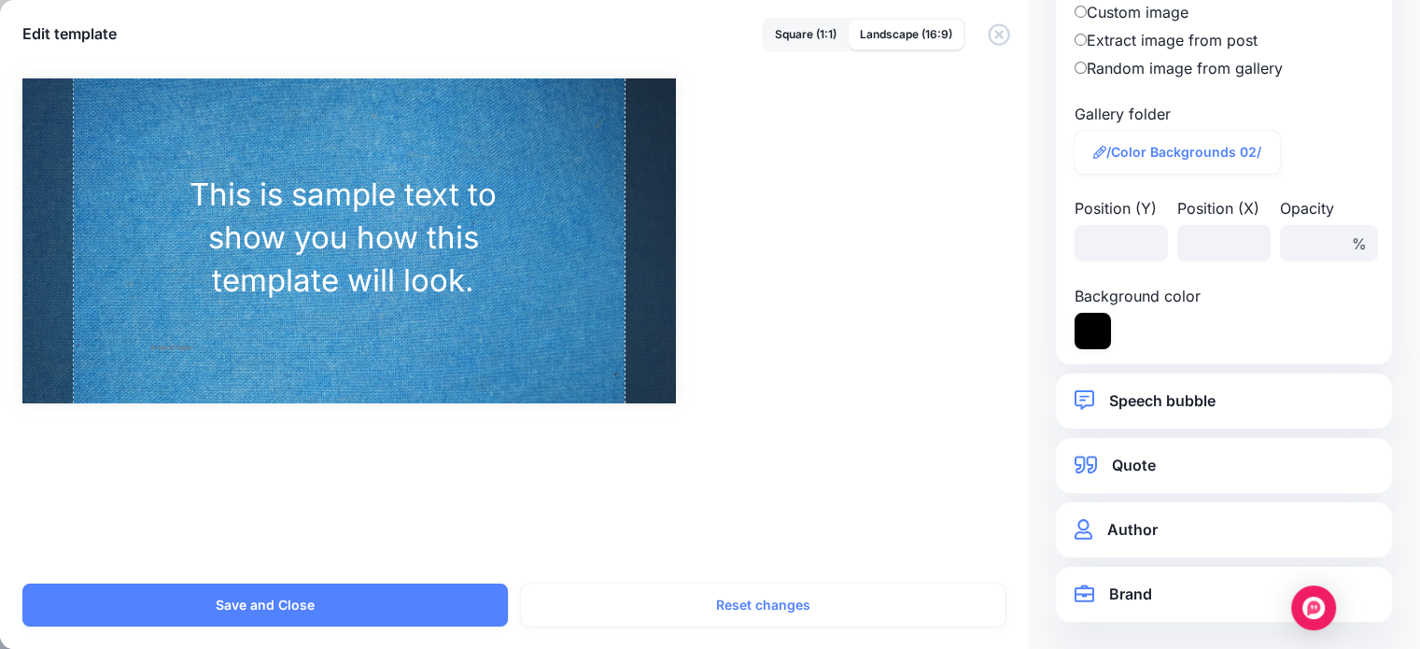
click at [1131, 604] on link "Brand" at bounding box center [1223, 594] width 299 height 25
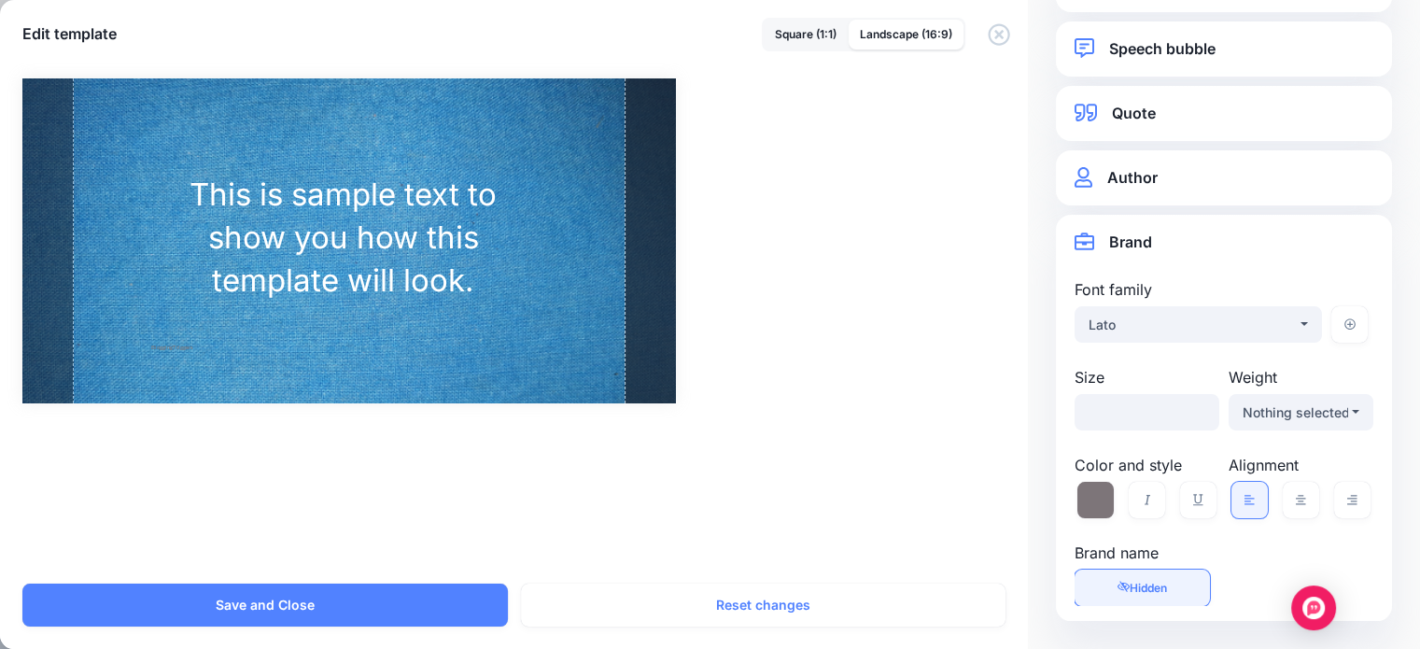
scroll to position [71, 0]
click at [1169, 590] on link "Visible Hidden" at bounding box center [1141, 587] width 135 height 36
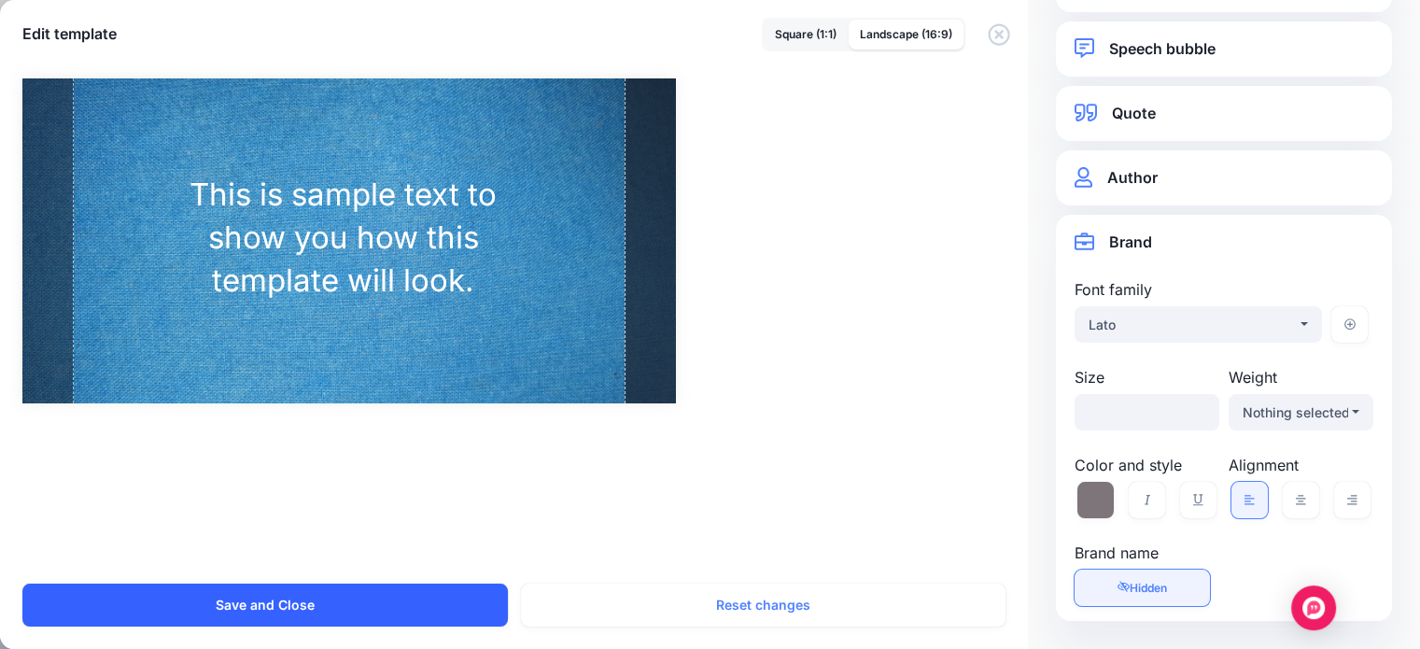
click at [429, 609] on button "Save and Close" at bounding box center [264, 604] width 485 height 43
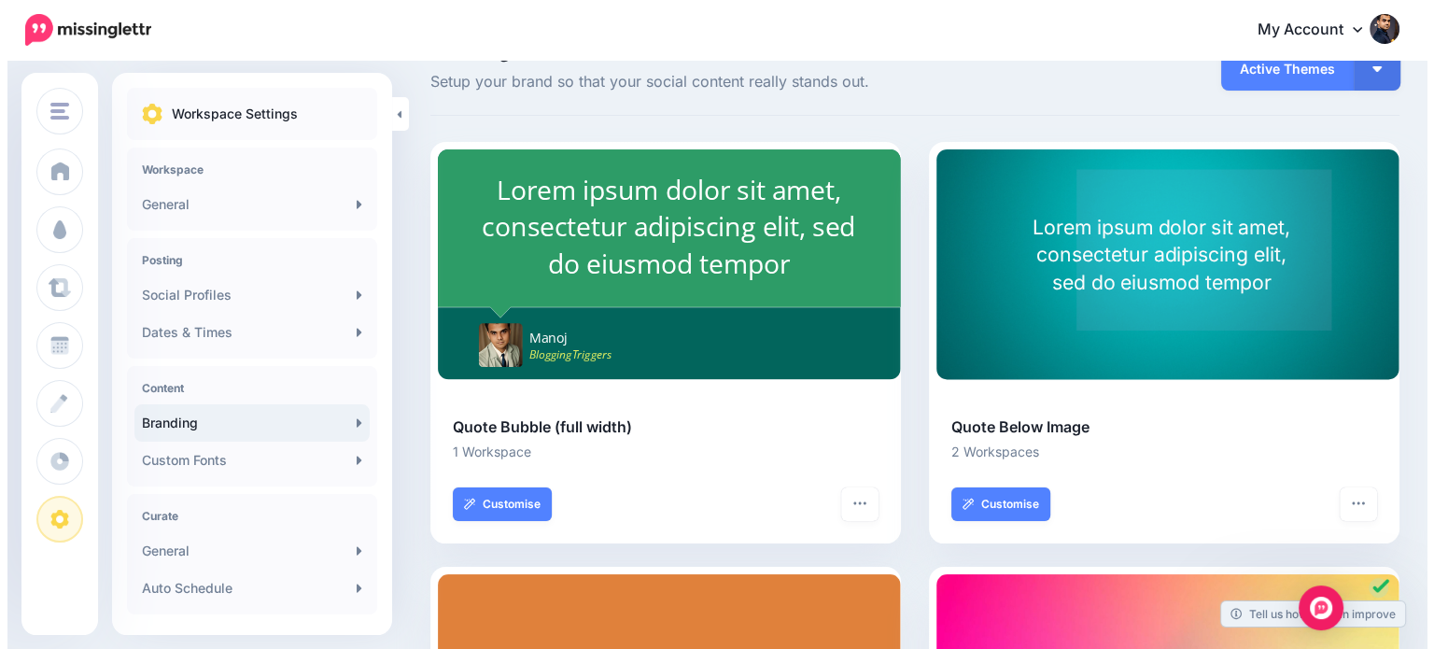
scroll to position [51, 0]
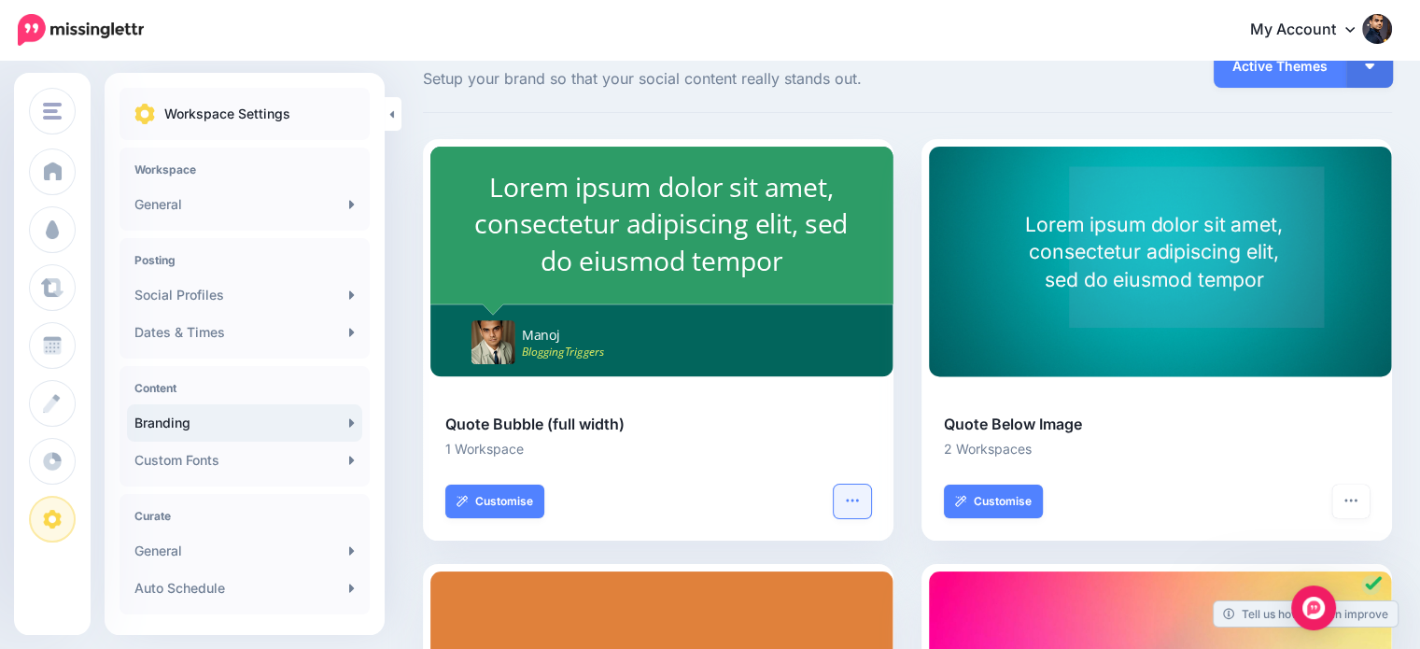
click at [860, 500] on icon "button" at bounding box center [852, 500] width 15 height 15
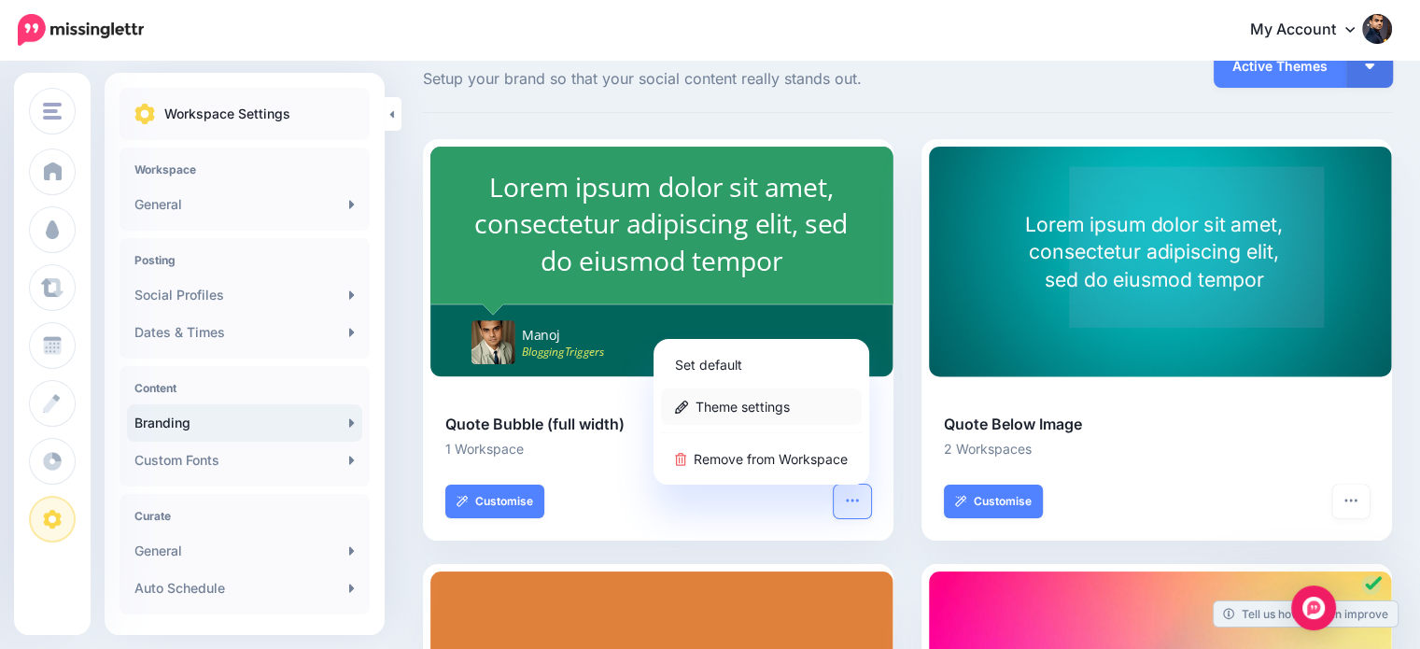
click at [774, 412] on link "Theme settings" at bounding box center [761, 406] width 201 height 36
type input "**********"
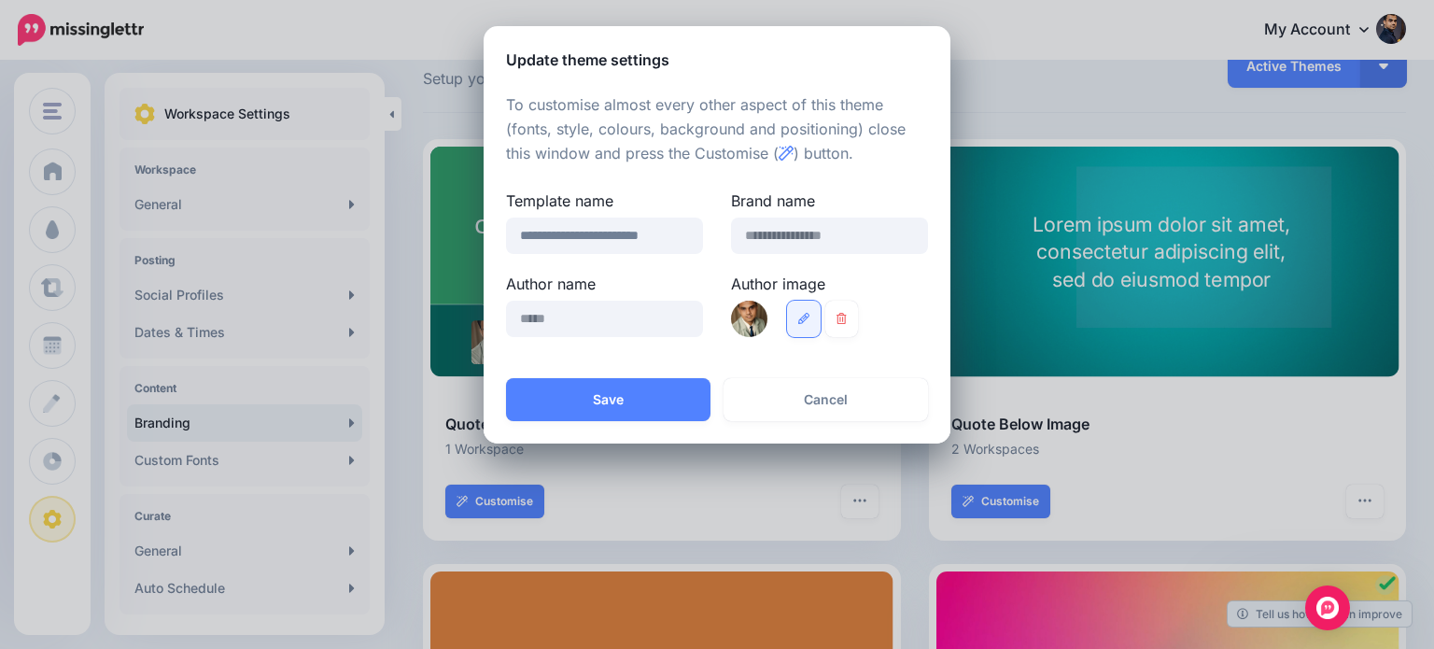
click at [795, 320] on link at bounding box center [804, 319] width 34 height 36
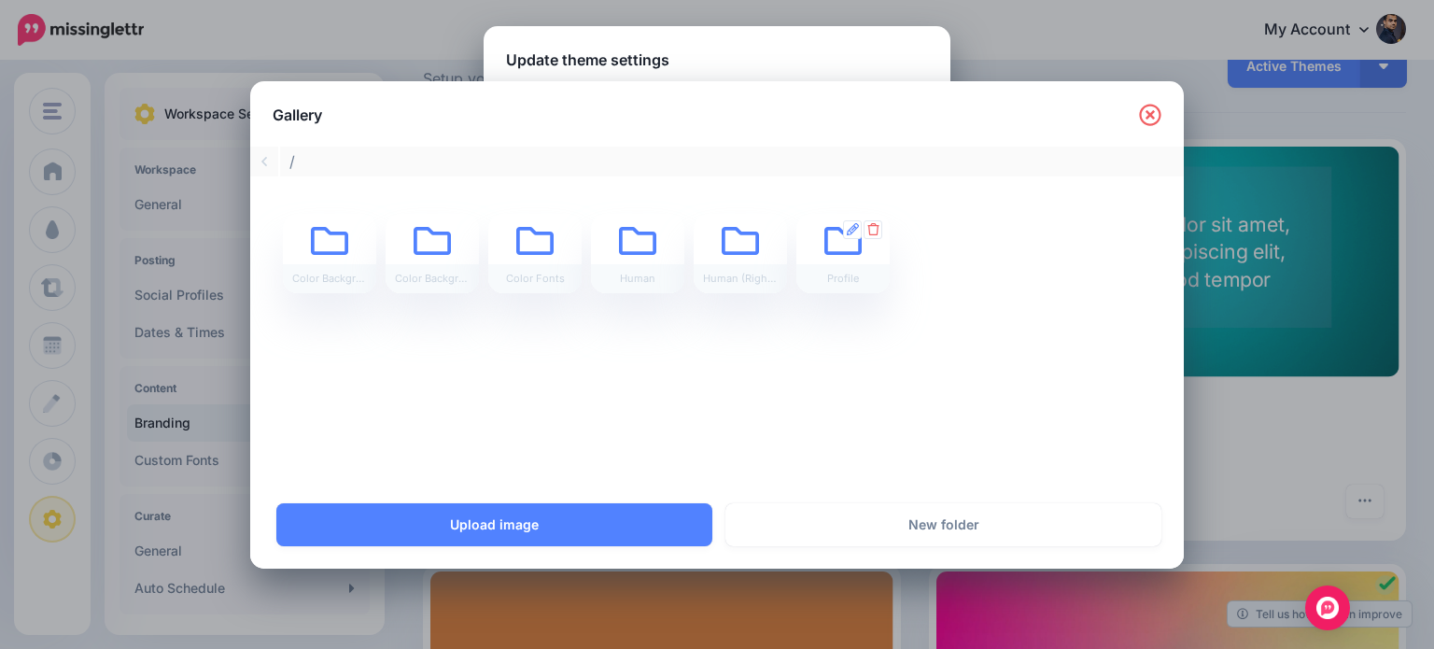
click at [836, 253] on icon at bounding box center [842, 241] width 37 height 28
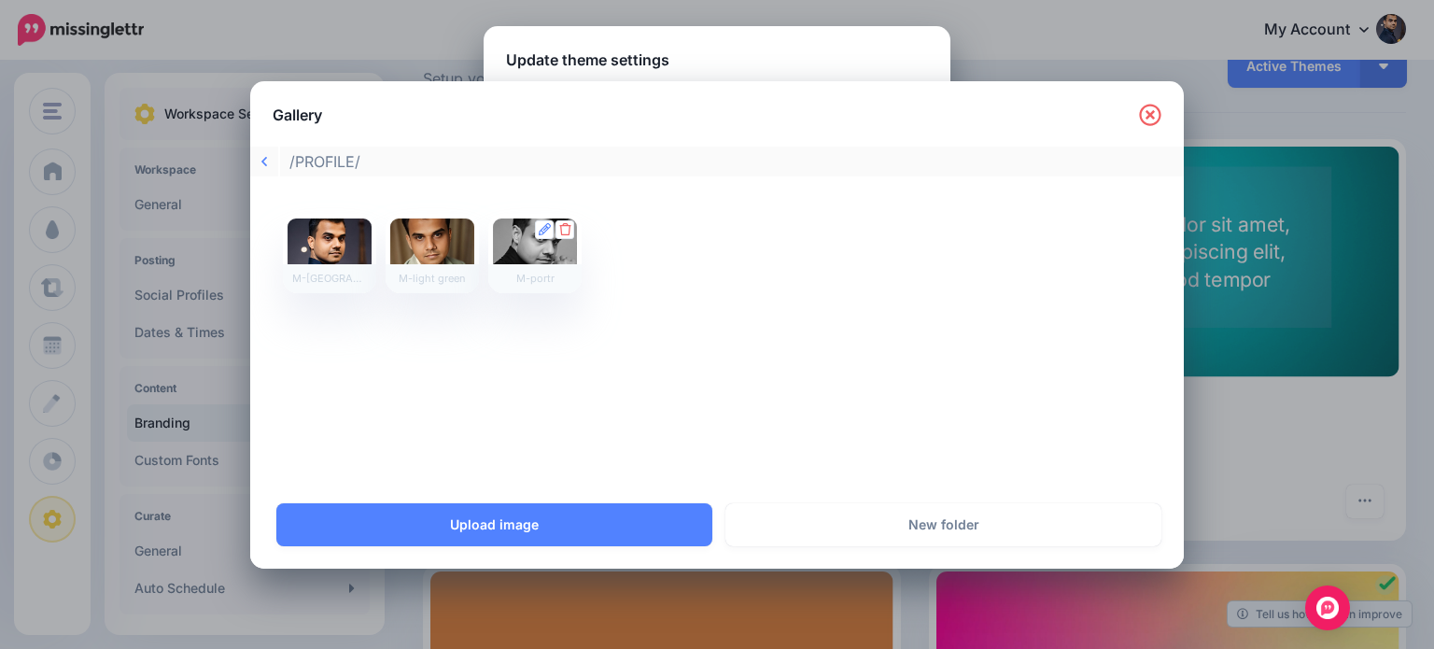
click at [515, 261] on div at bounding box center [535, 253] width 84 height 70
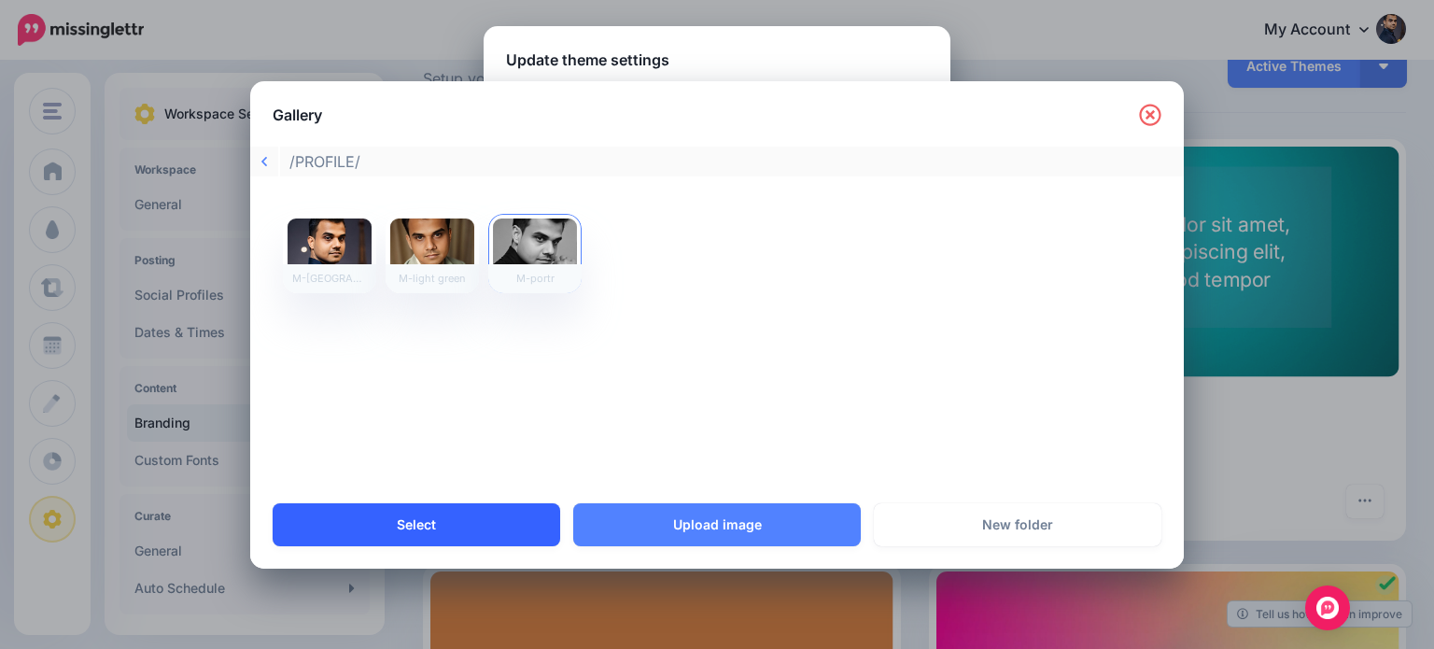
click at [497, 535] on link "Select" at bounding box center [417, 524] width 288 height 43
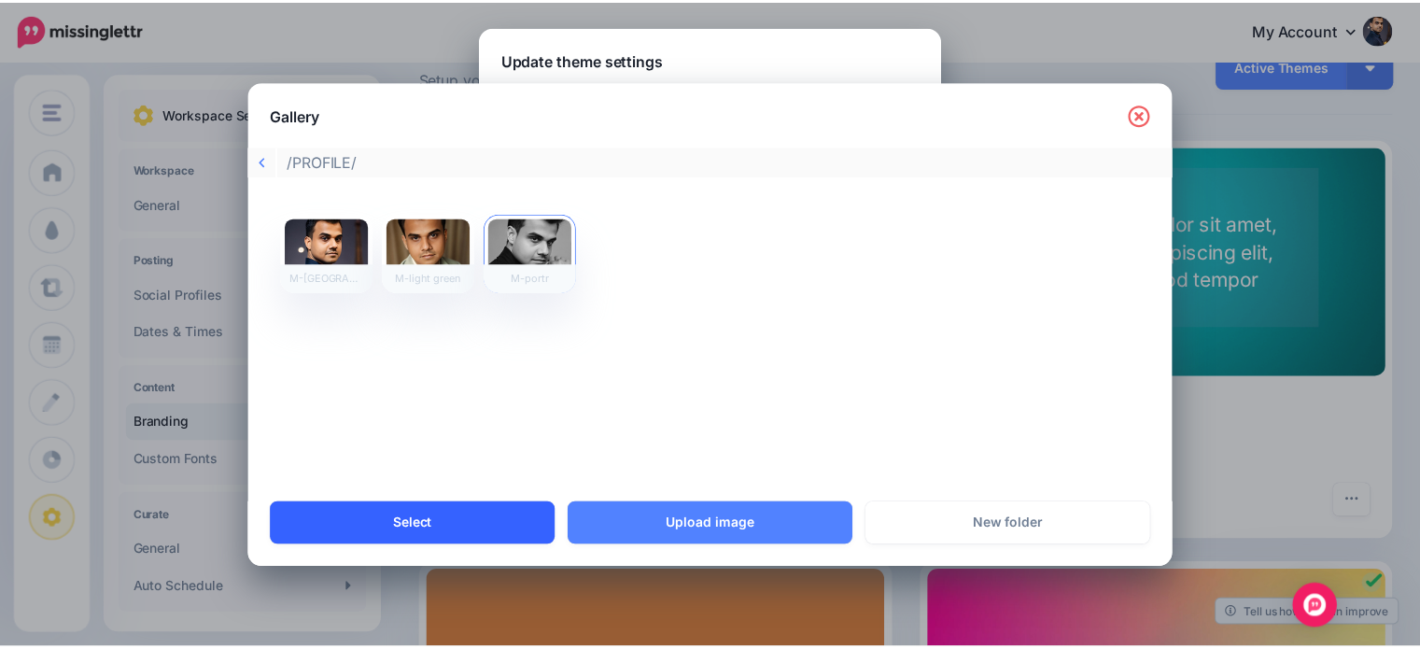
scroll to position [0, 0]
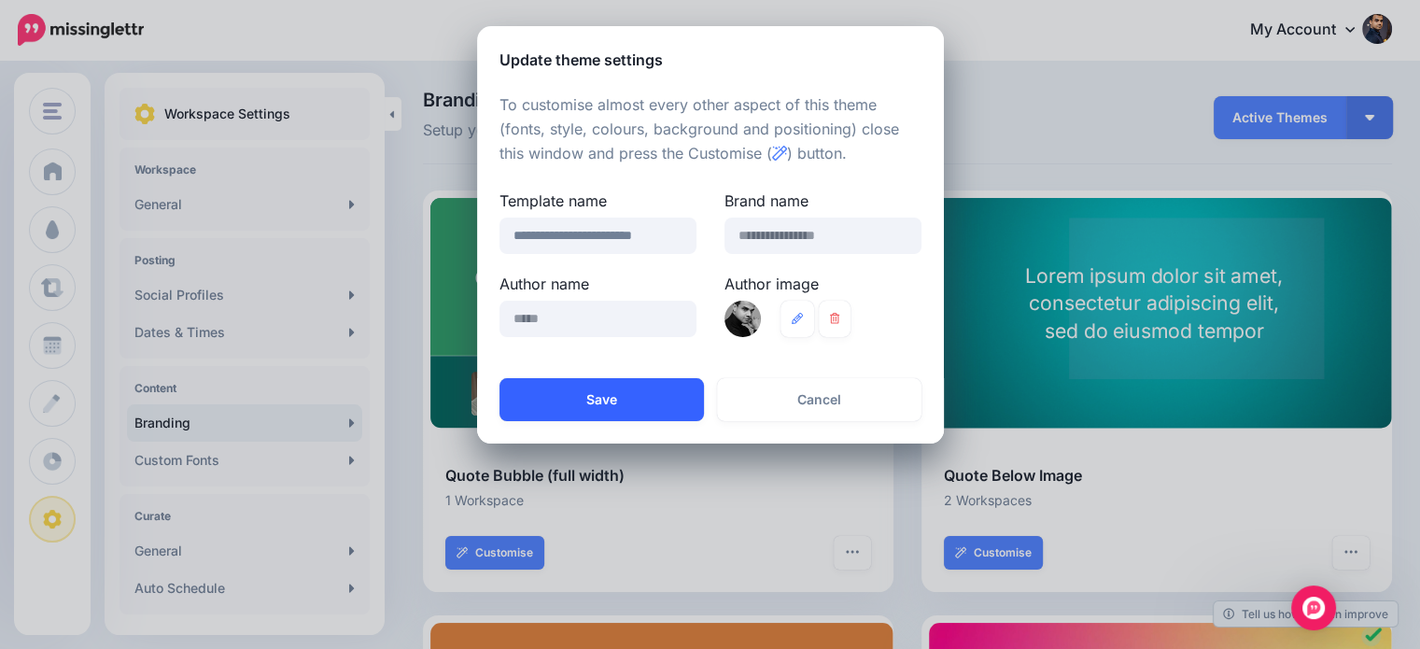
click at [646, 400] on button "Save" at bounding box center [601, 399] width 204 height 43
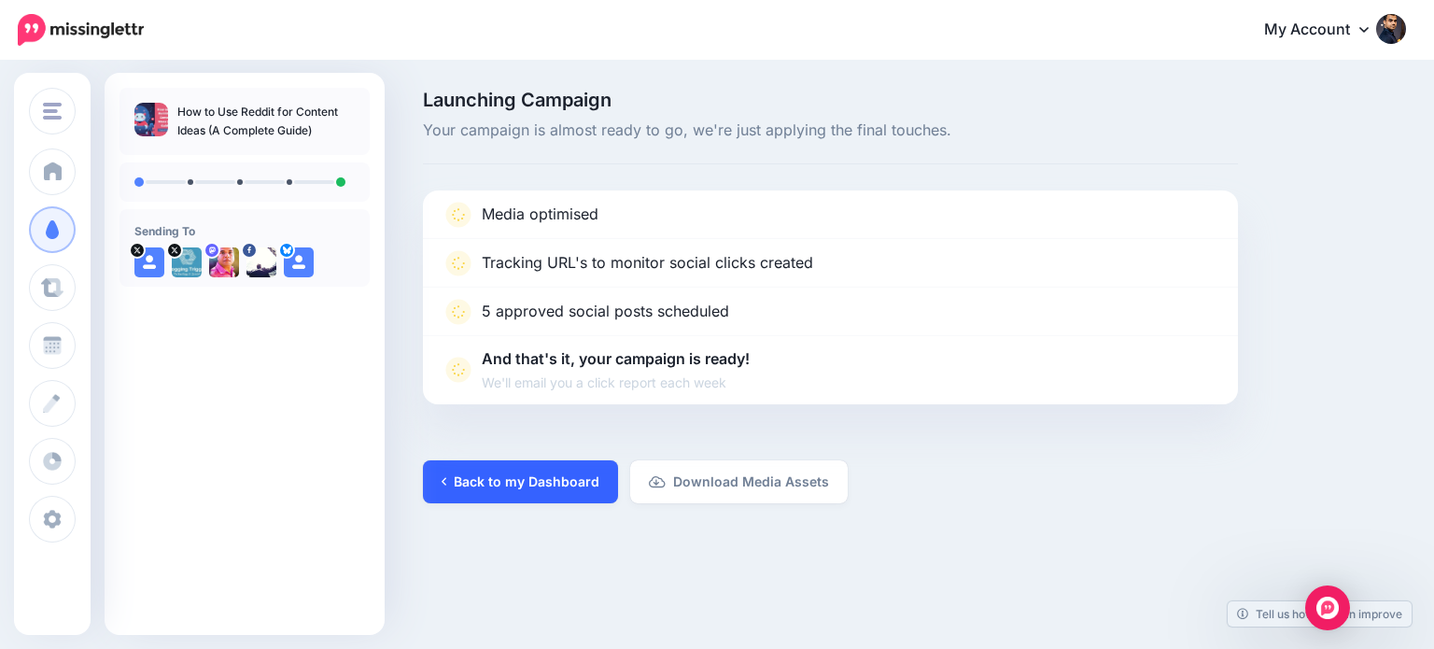
click at [594, 477] on link "Back to my Dashboard" at bounding box center [520, 481] width 195 height 43
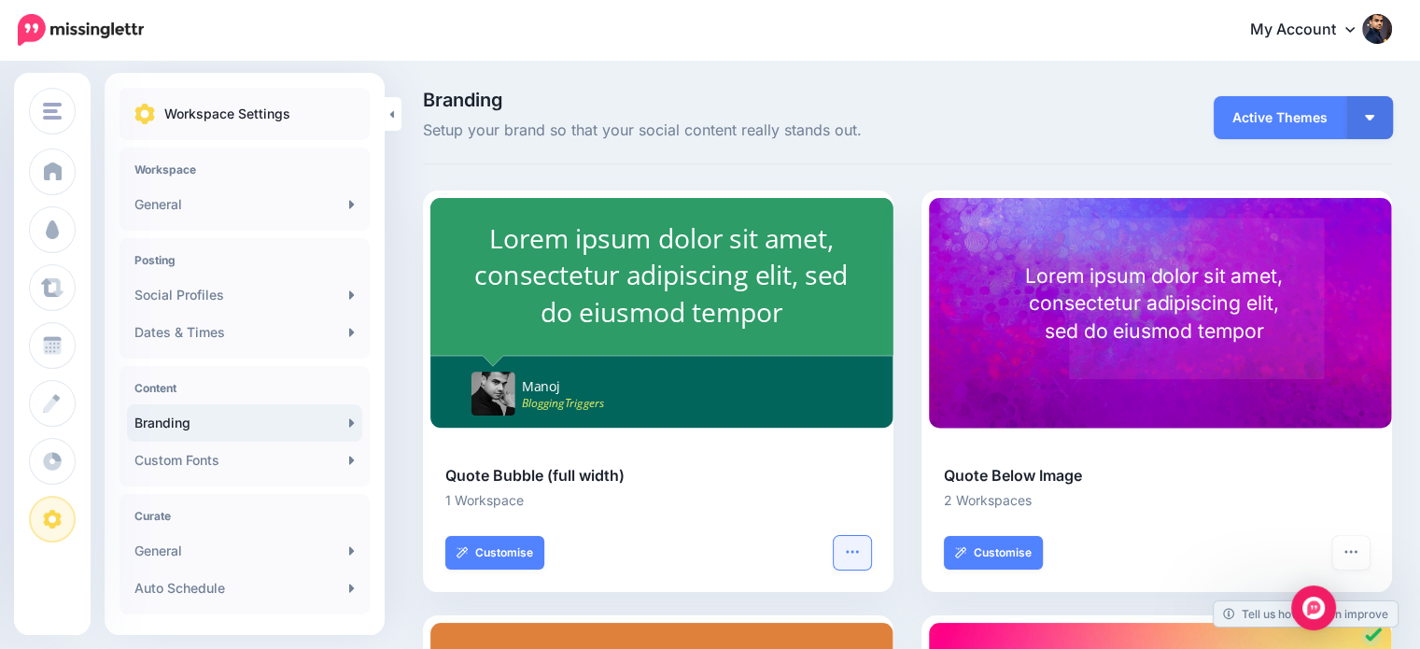
click at [869, 540] on button "button" at bounding box center [852, 553] width 37 height 34
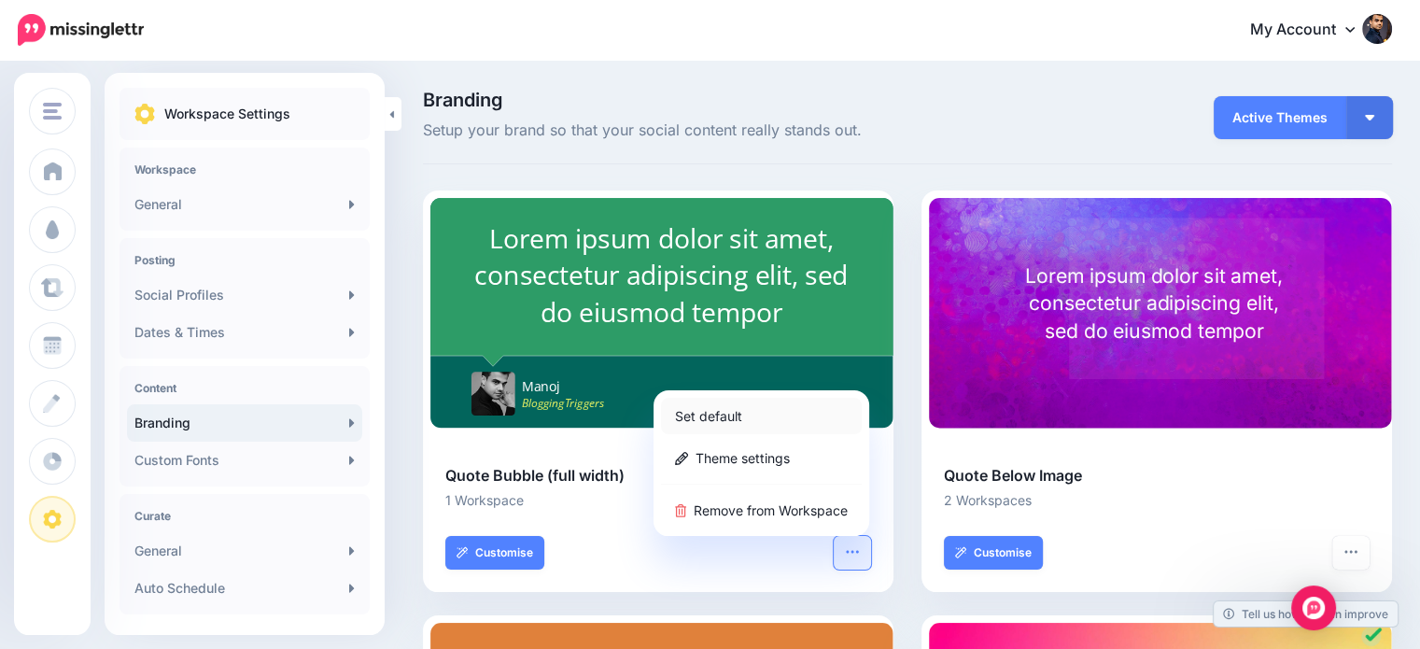
click at [731, 416] on link "Set default" at bounding box center [761, 416] width 201 height 36
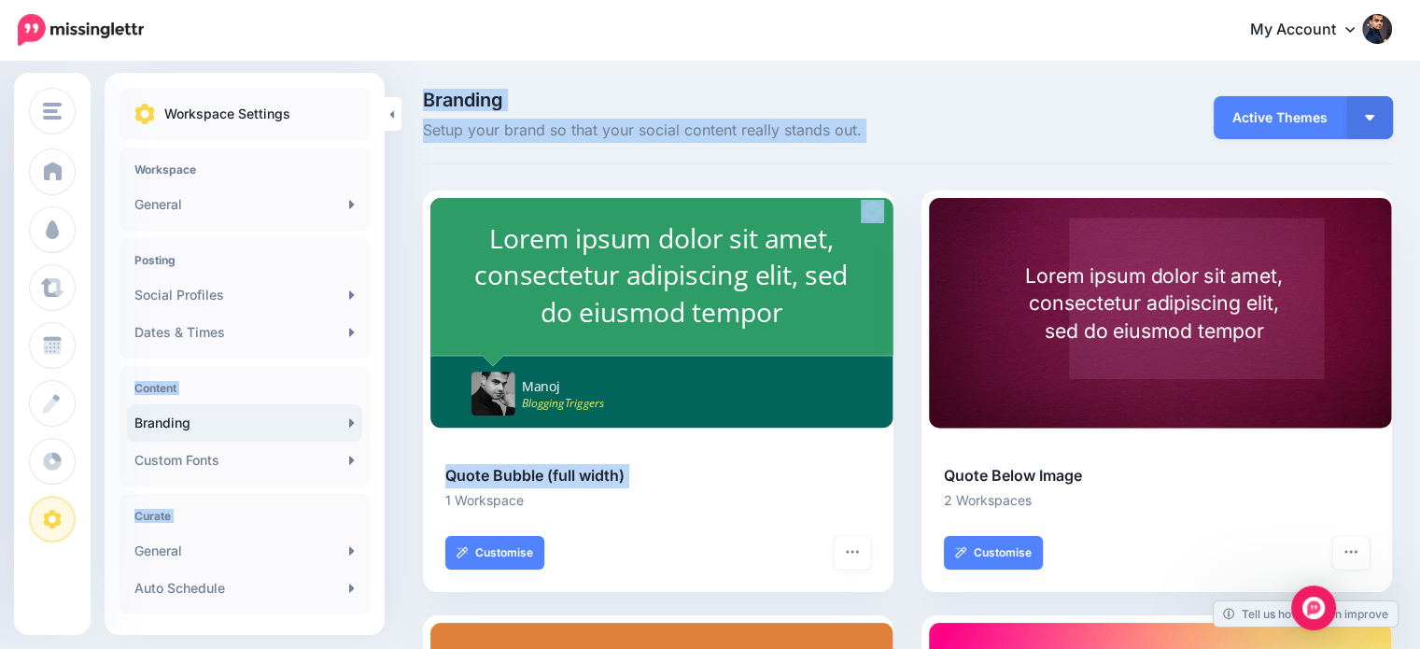
drag, startPoint x: 375, startPoint y: 355, endPoint x: 396, endPoint y: 484, distance: 130.5
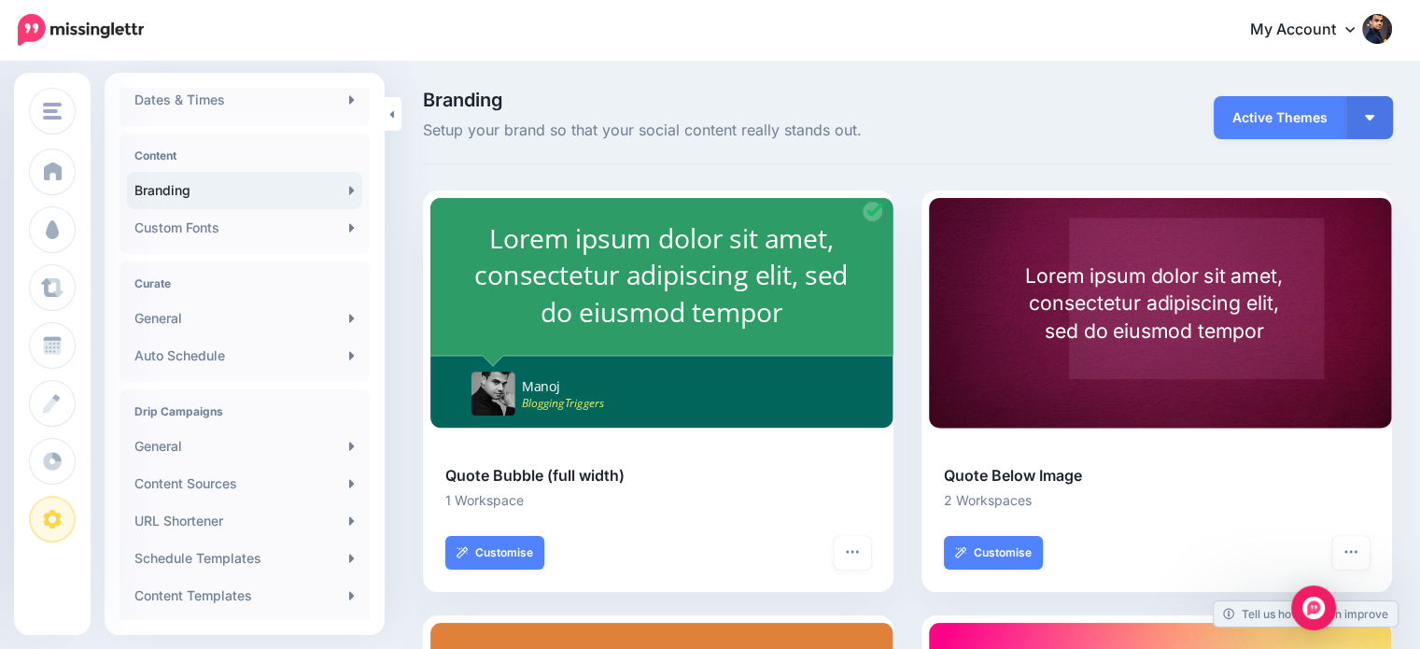
scroll to position [377, 0]
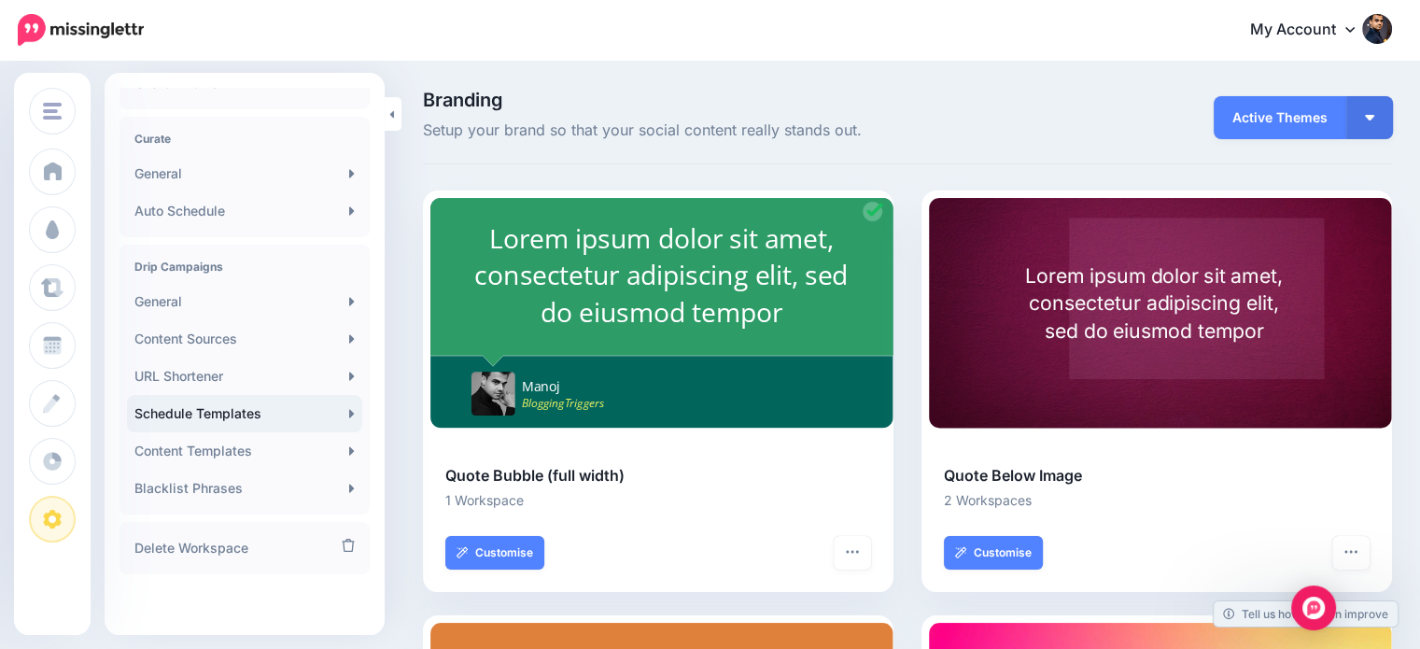
click at [231, 421] on link "Schedule Templates" at bounding box center [244, 413] width 235 height 37
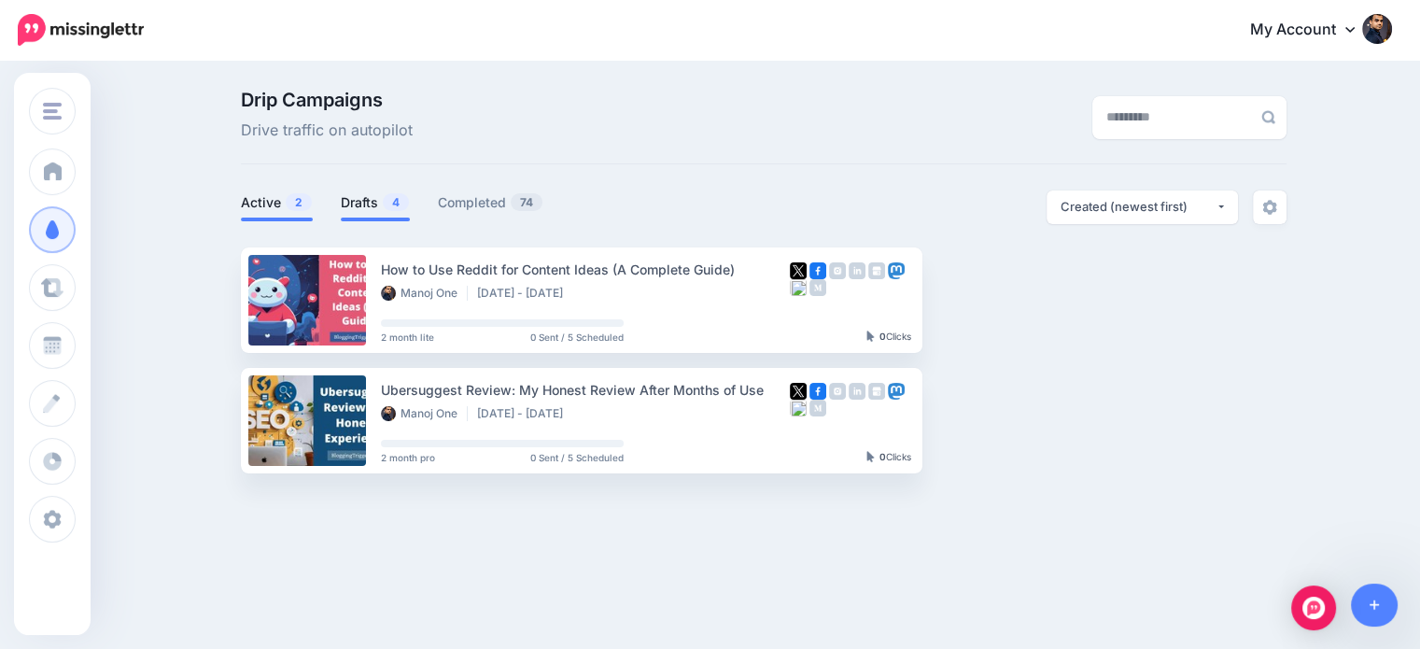
click at [378, 199] on link "Drafts 4" at bounding box center [375, 202] width 69 height 22
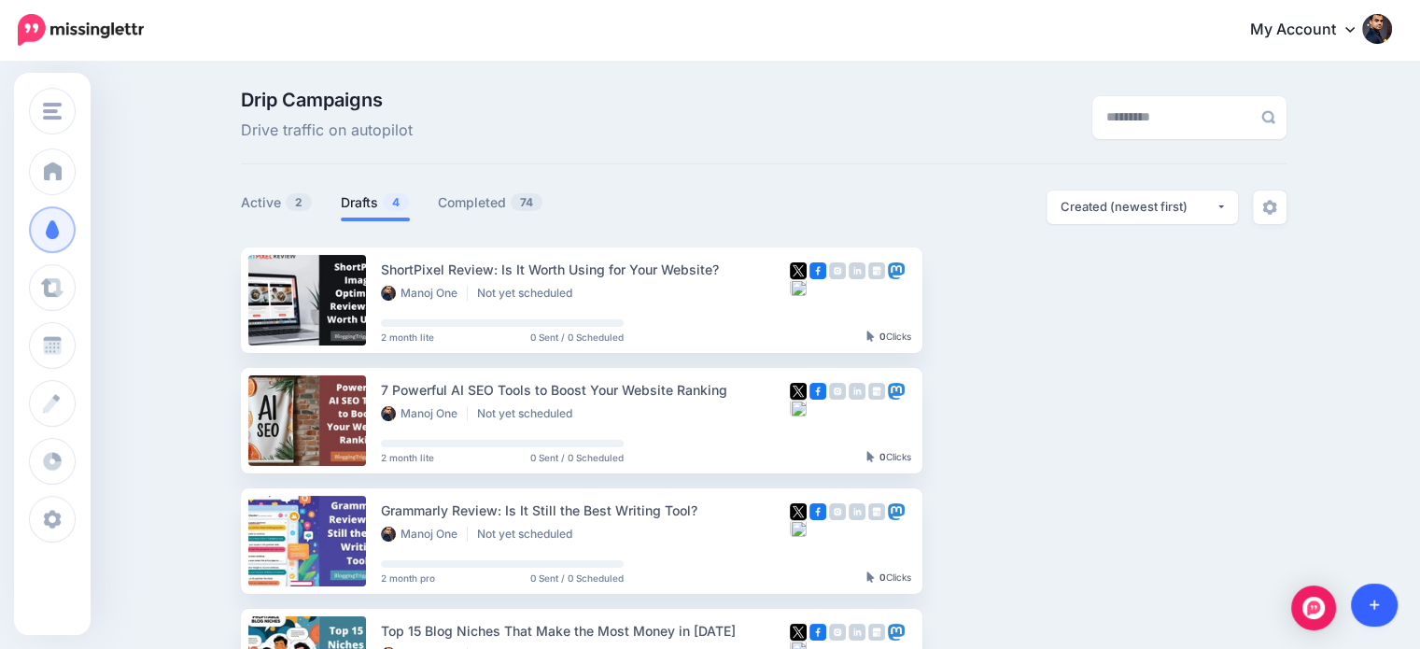
click at [1380, 589] on link at bounding box center [1375, 604] width 48 height 43
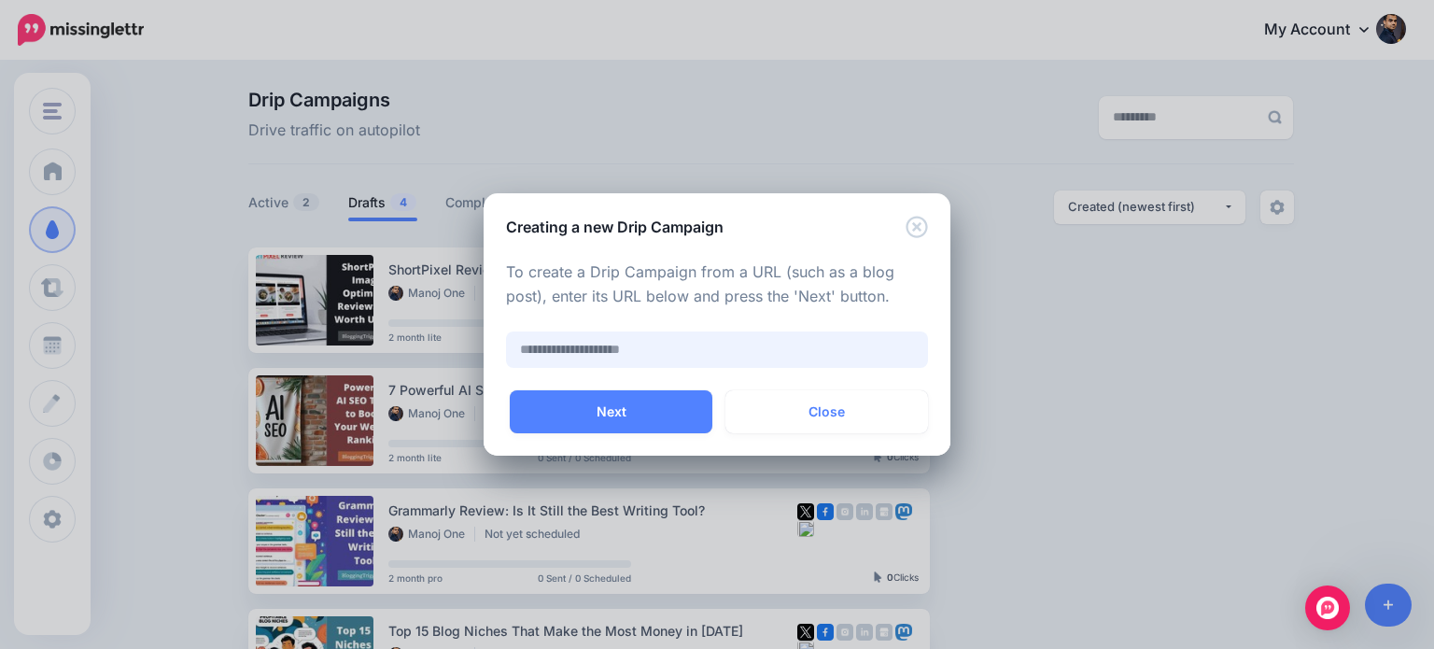
paste input "**********"
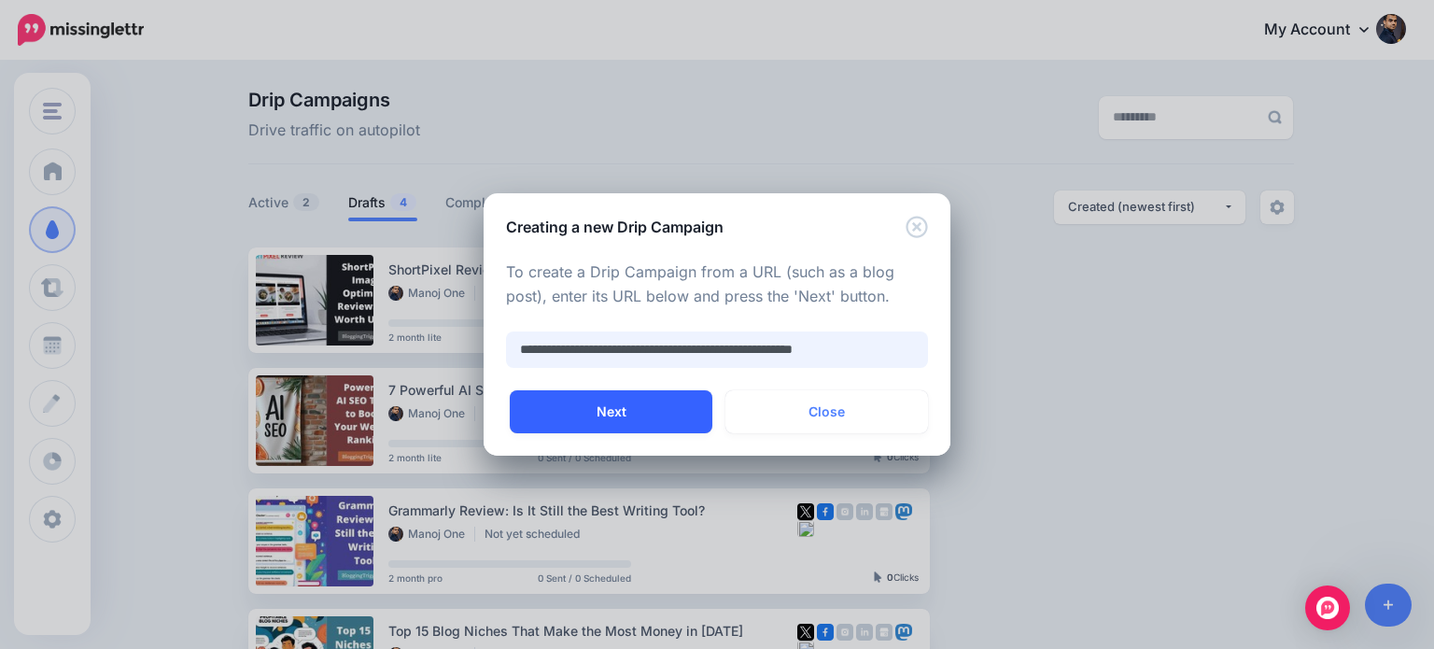
type input "**********"
click at [673, 409] on button "Next" at bounding box center [611, 411] width 203 height 43
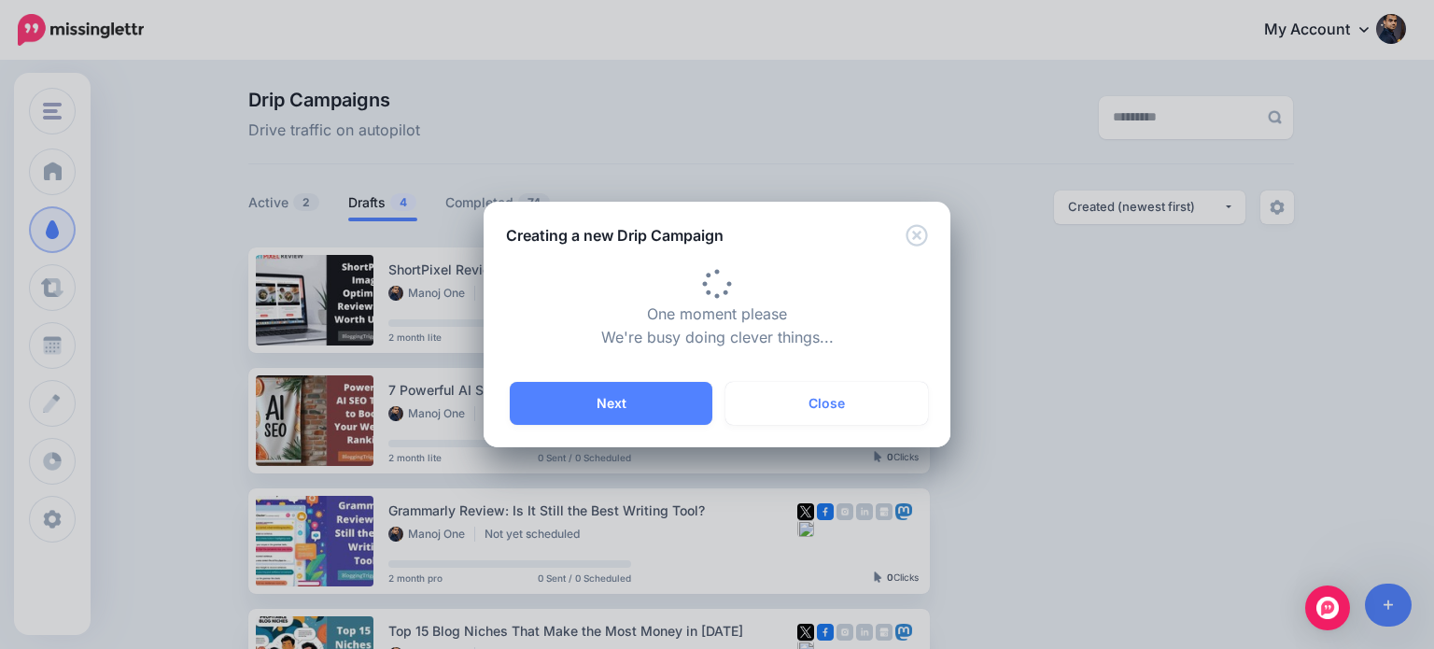
type input "**********"
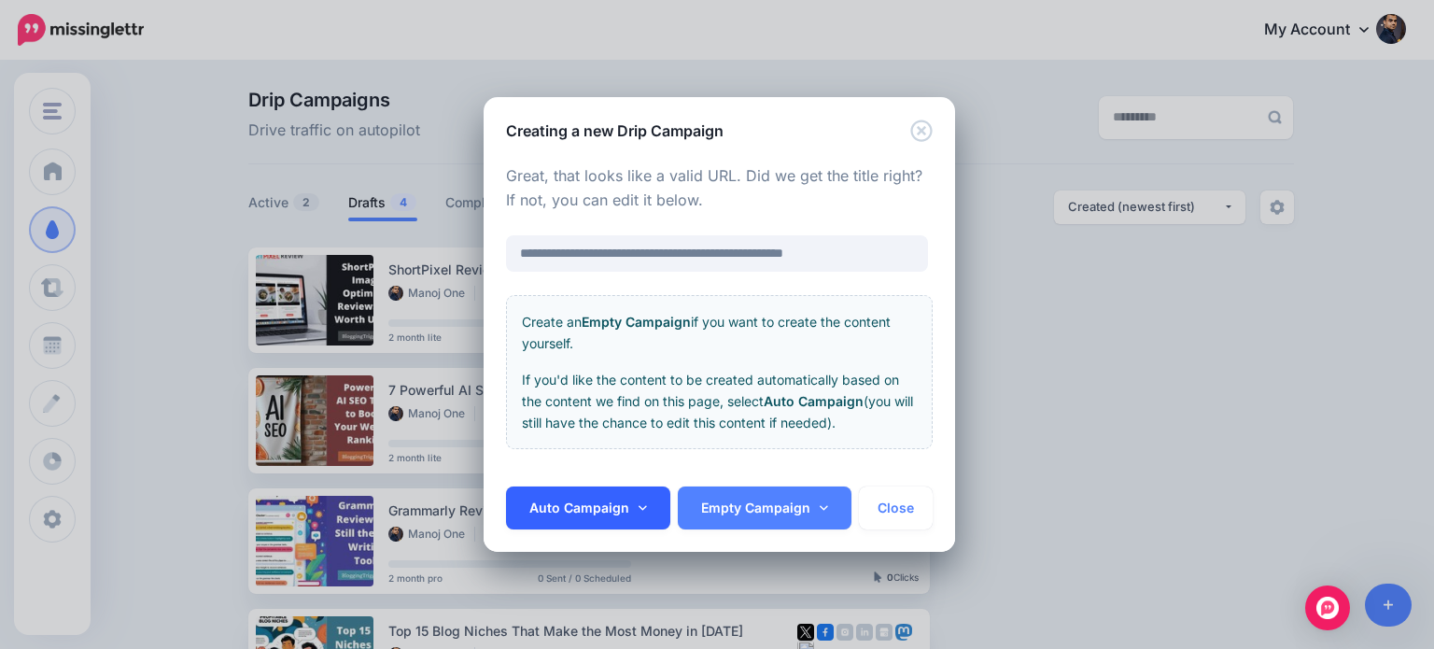
click at [639, 505] on icon at bounding box center [643, 507] width 8 height 13
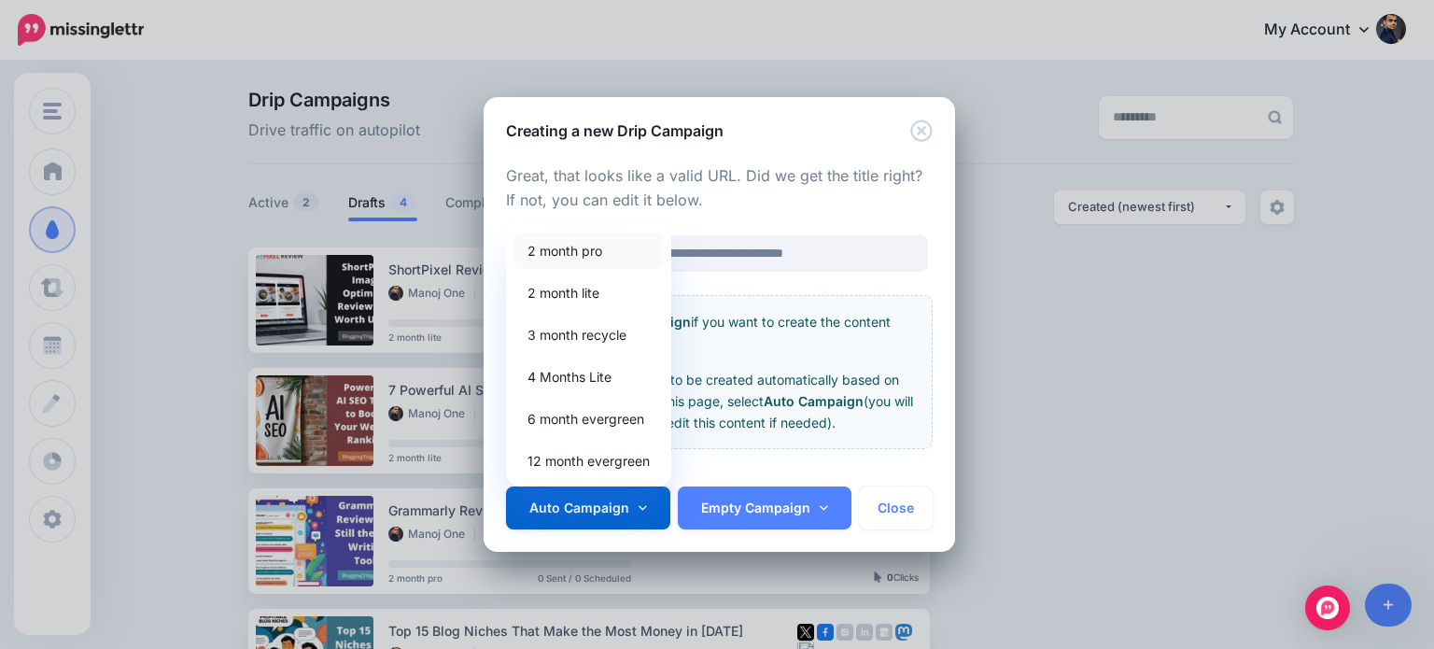
click at [582, 253] on link "2 month pro" at bounding box center [588, 250] width 150 height 36
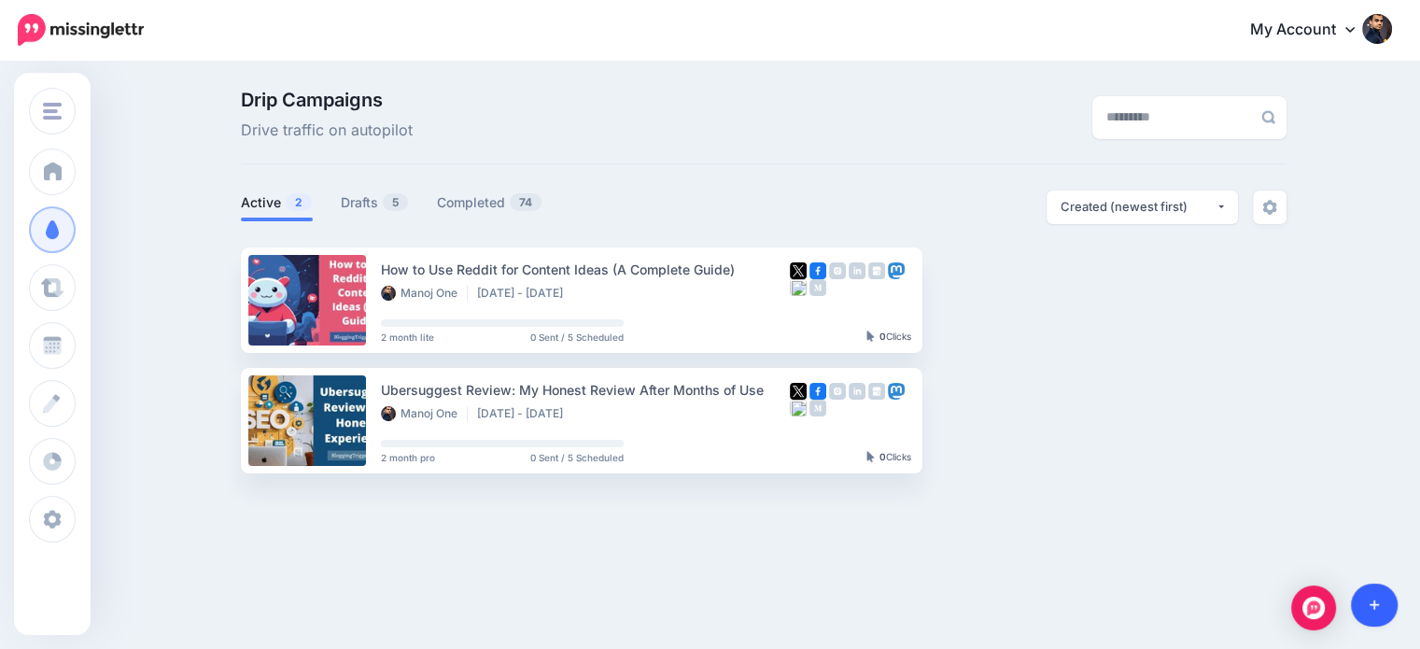
click at [1379, 602] on link at bounding box center [1375, 604] width 48 height 43
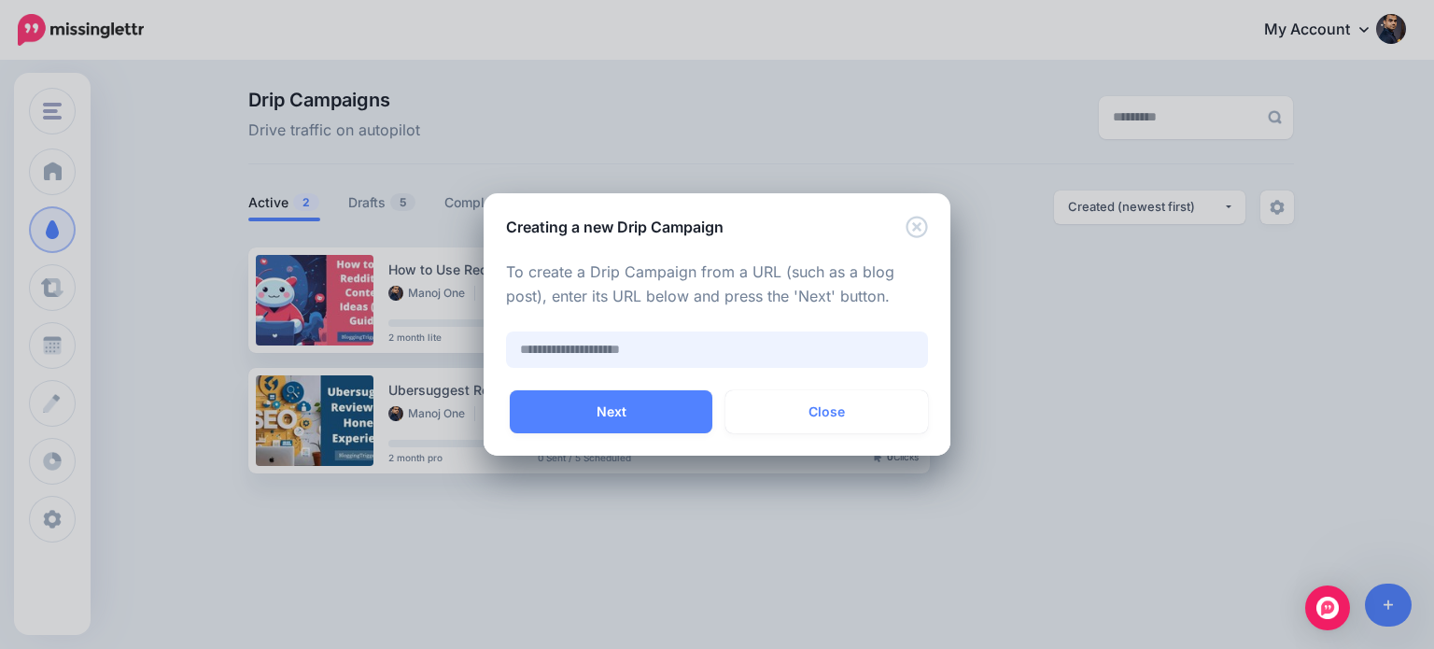
paste input "**********"
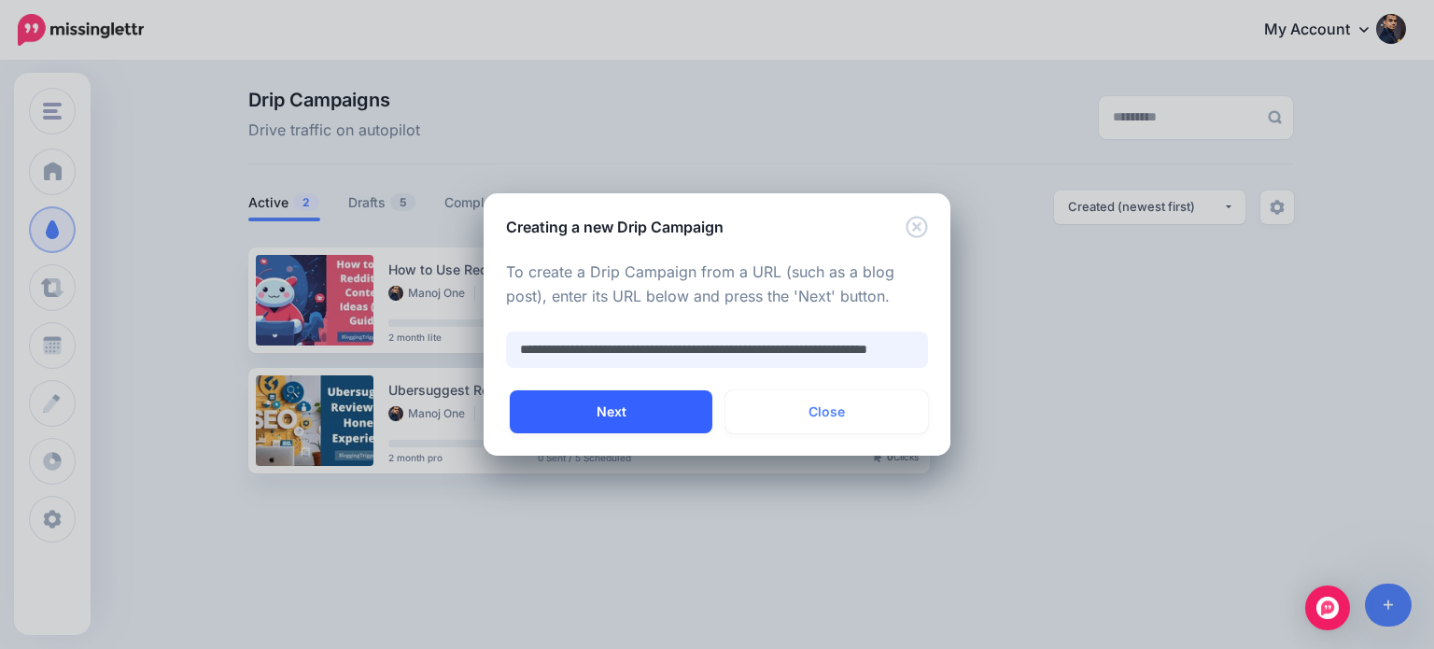
type input "**********"
click at [639, 410] on button "Next" at bounding box center [611, 411] width 203 height 43
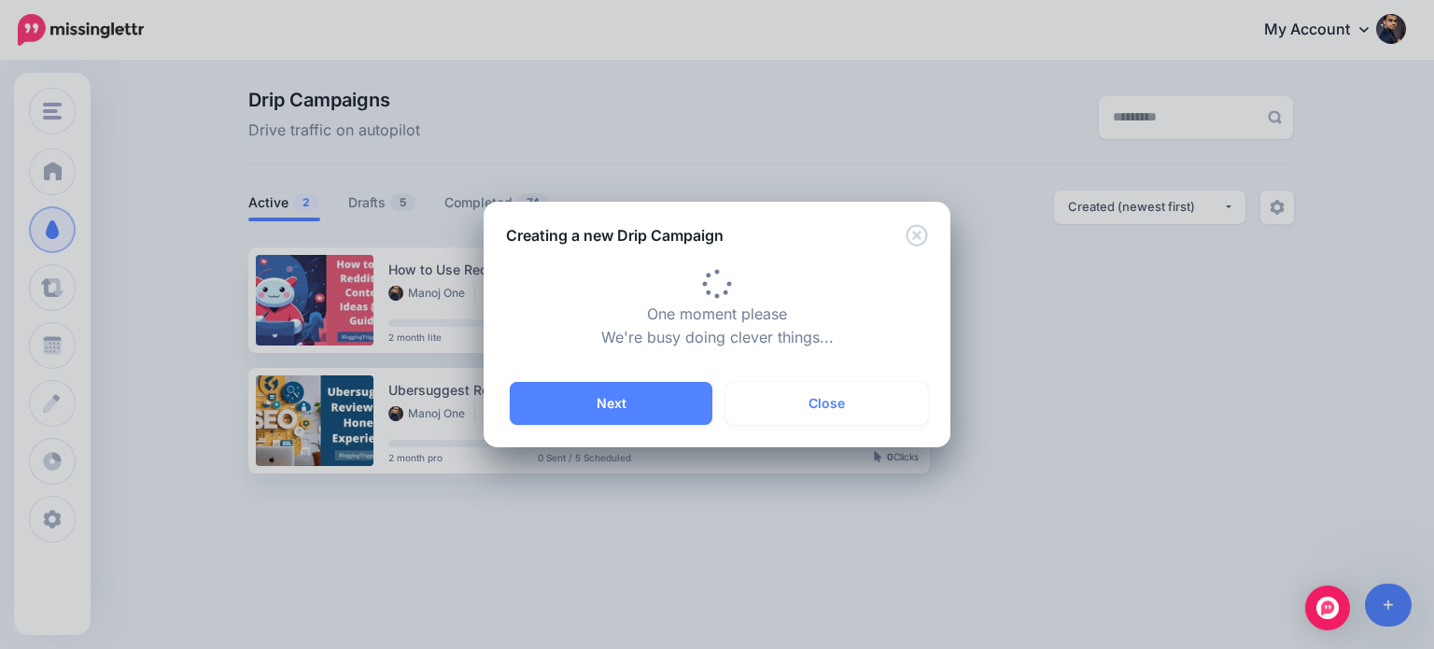
type input "**********"
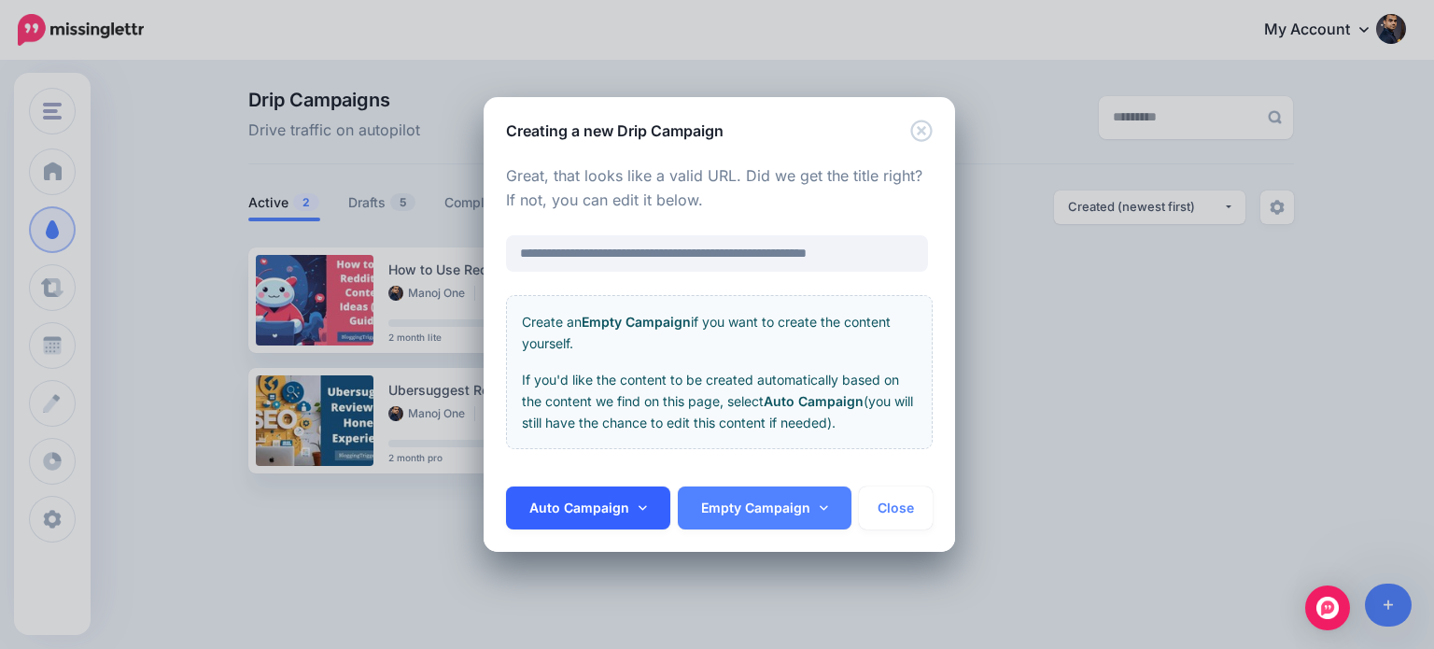
click at [649, 498] on link "Auto Campaign" at bounding box center [588, 507] width 164 height 43
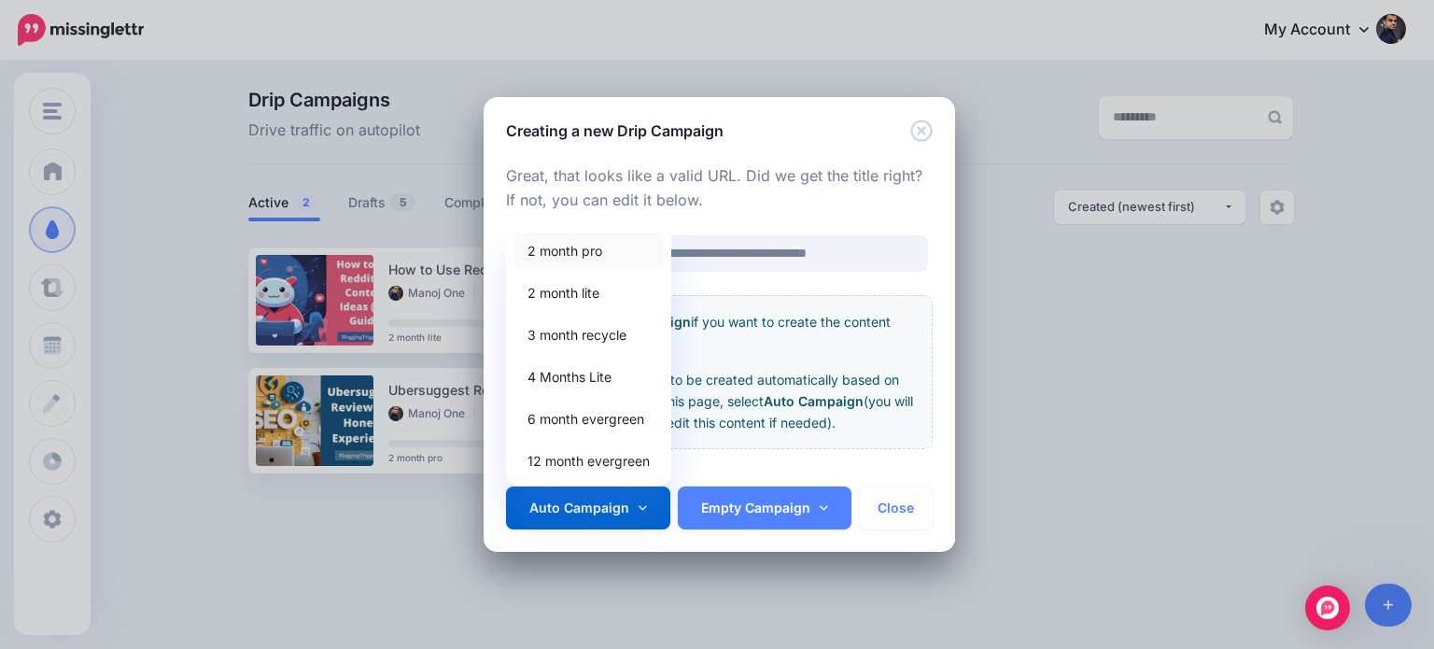
click at [569, 252] on link "2 month pro" at bounding box center [588, 250] width 150 height 36
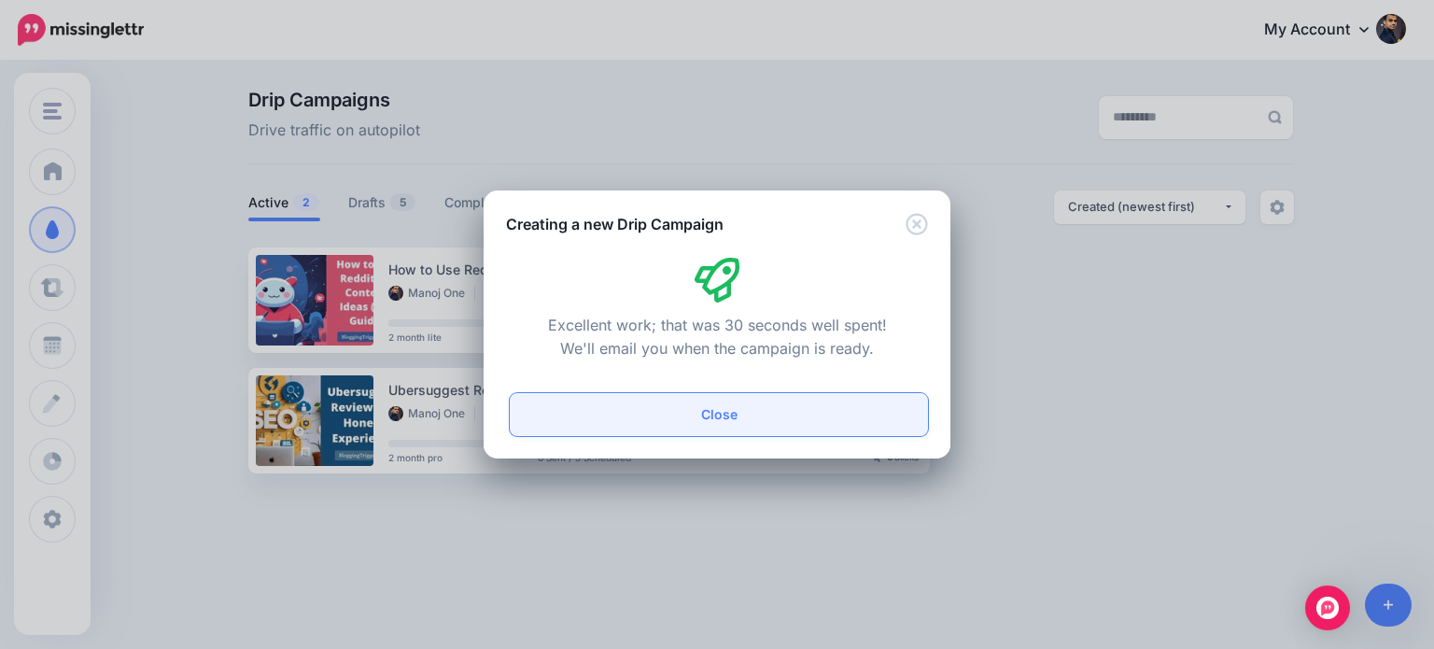
click at [737, 407] on button "Close" at bounding box center [719, 414] width 418 height 43
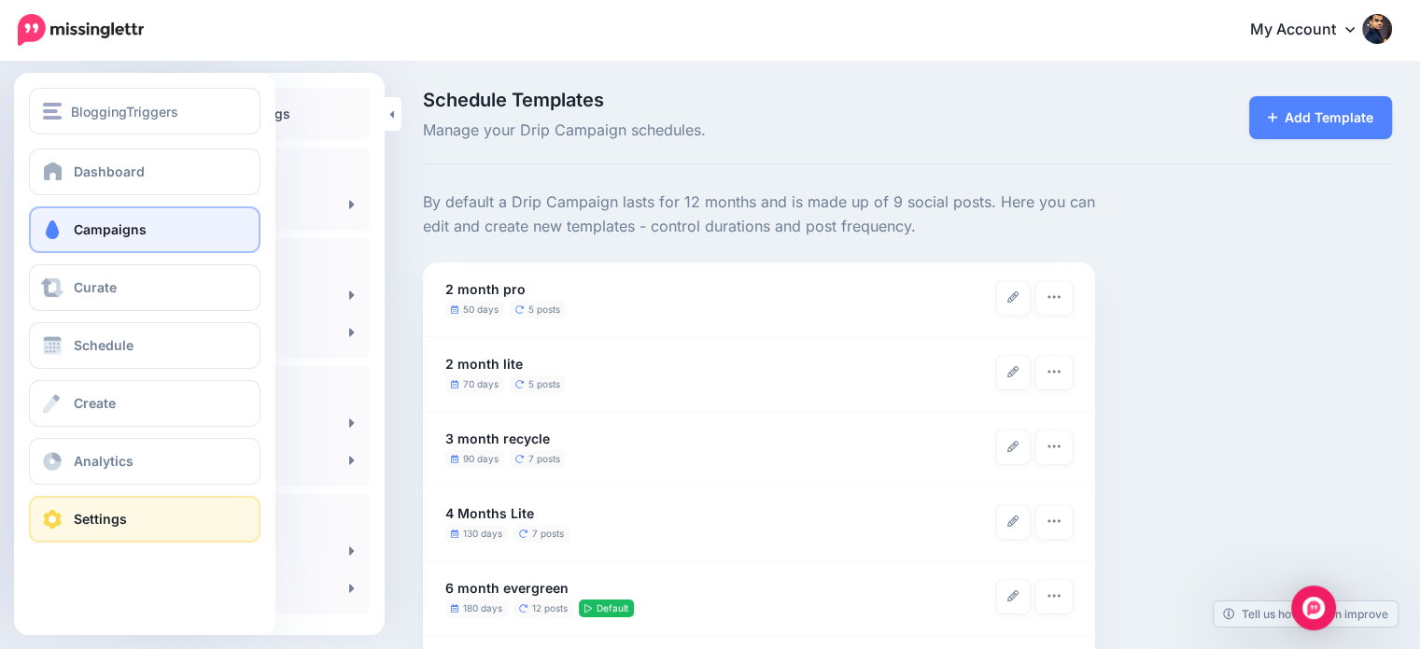
click at [109, 226] on span "Campaigns" at bounding box center [110, 229] width 73 height 16
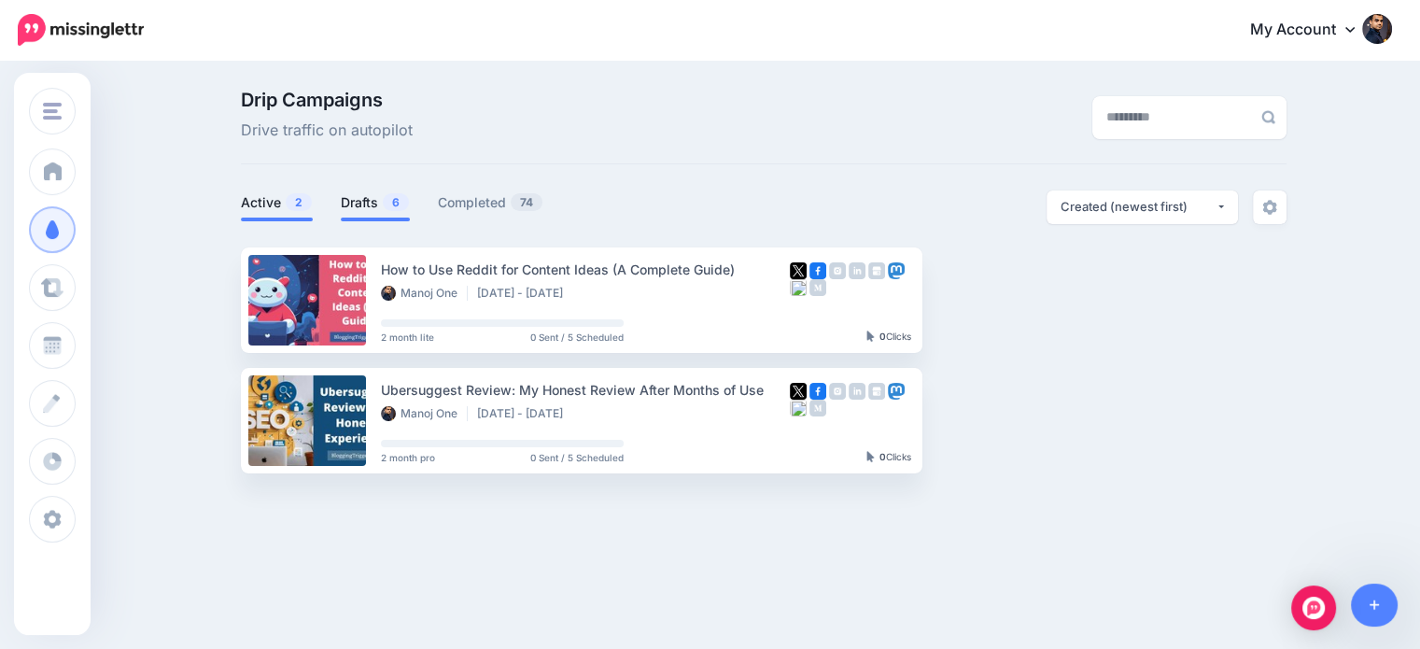
click at [378, 199] on link "Drafts 6" at bounding box center [375, 202] width 69 height 22
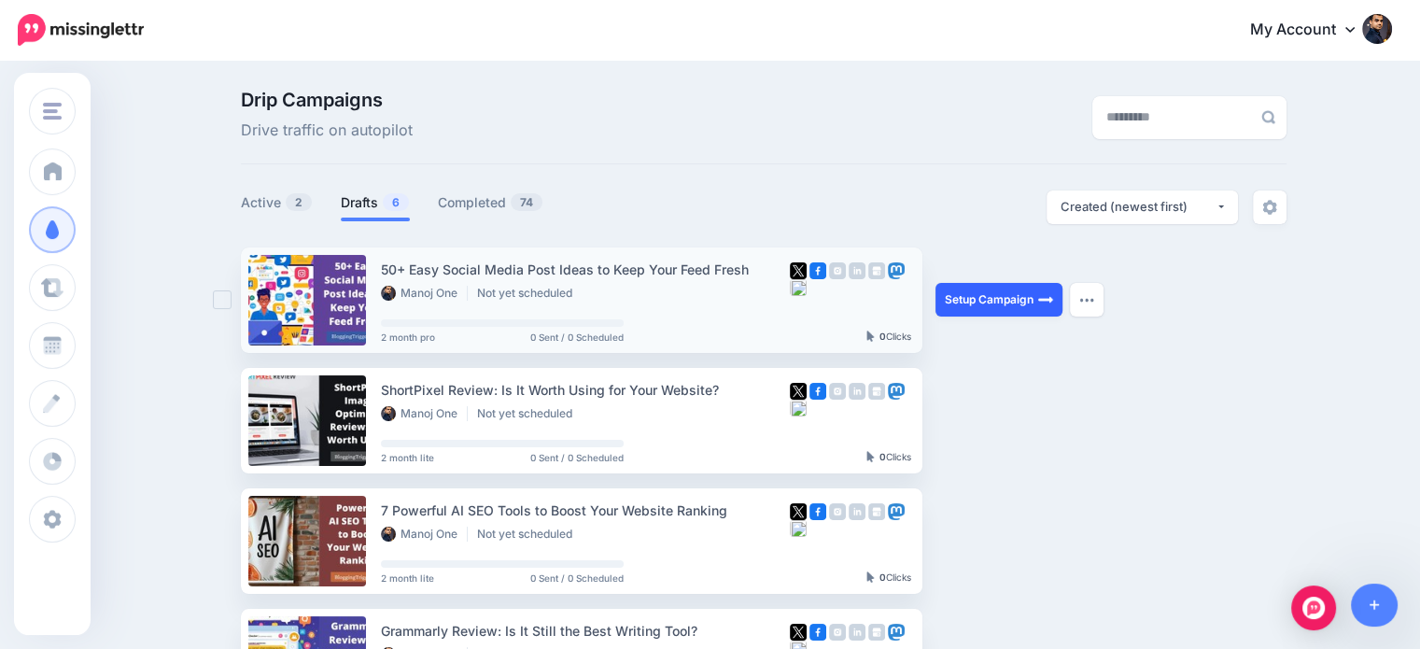
click at [1010, 305] on link "Setup Campaign" at bounding box center [998, 300] width 127 height 34
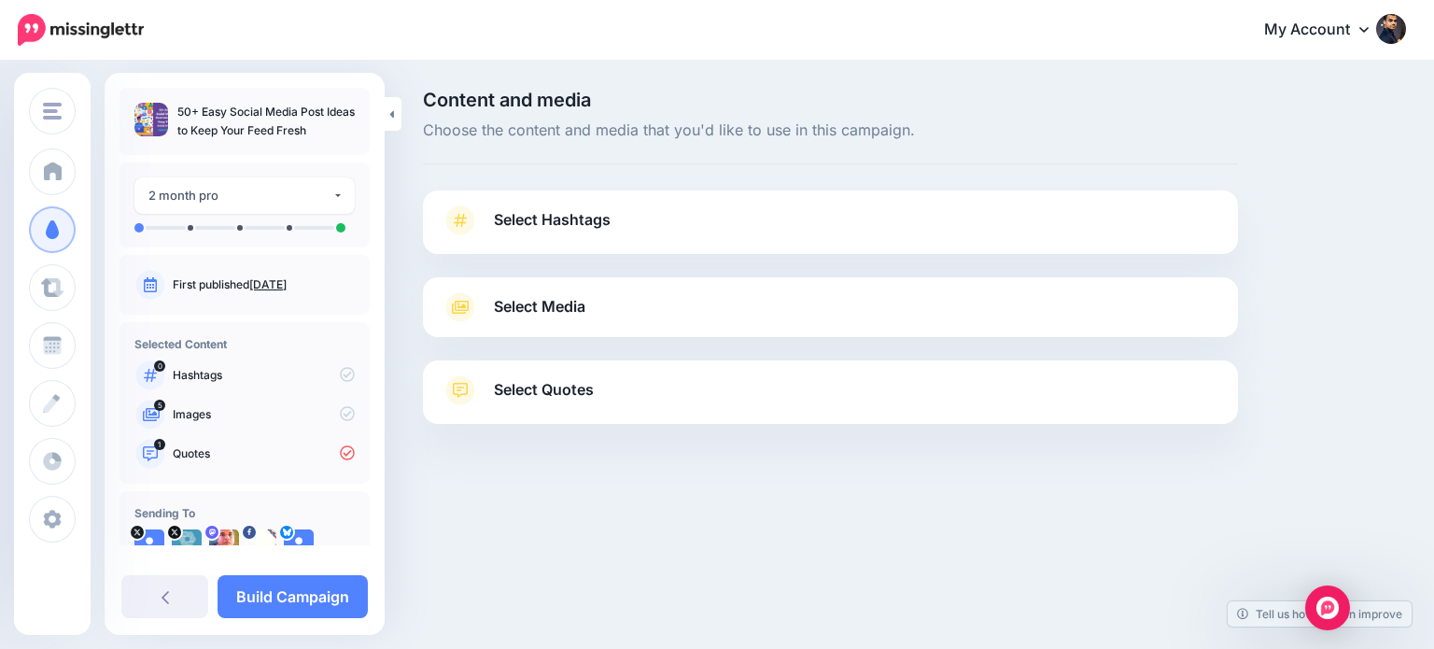
click at [567, 220] on span "Select Hashtags" at bounding box center [552, 219] width 117 height 25
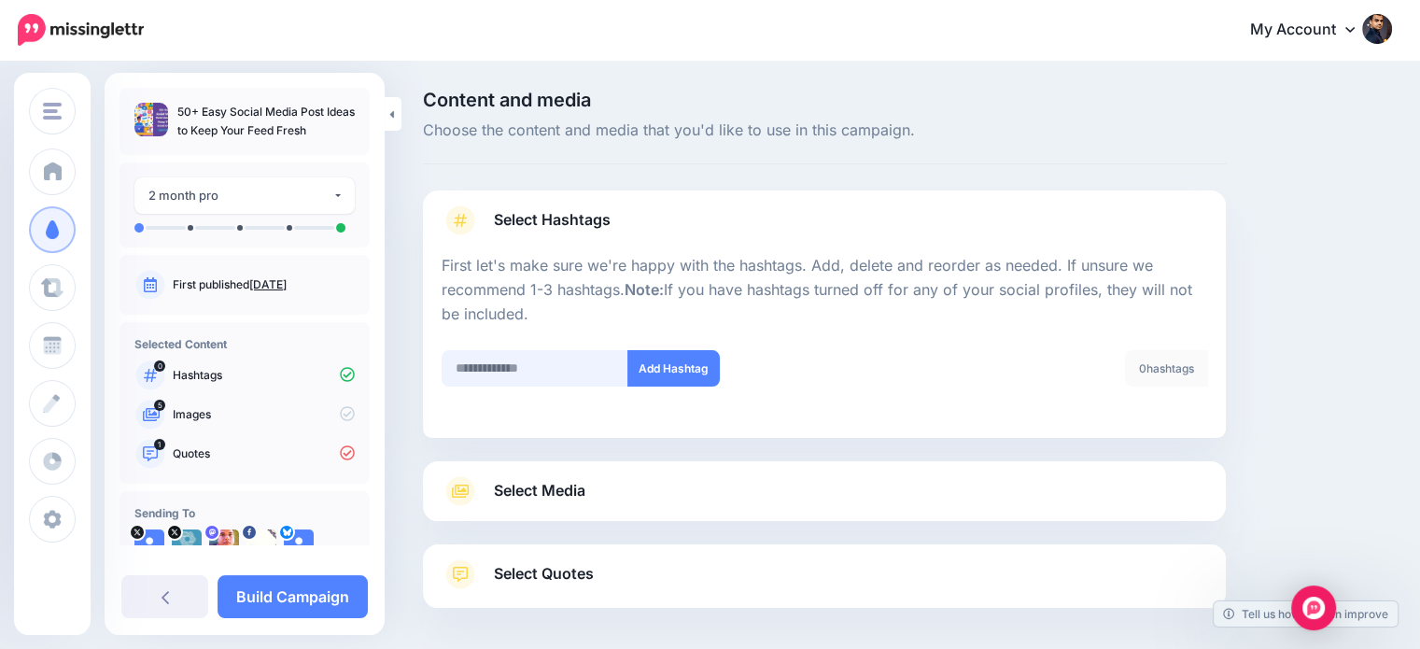
click at [500, 370] on input "text" at bounding box center [535, 368] width 187 height 36
type input "**********"
click at [644, 371] on button "Add Hashtag" at bounding box center [673, 368] width 92 height 36
click at [523, 361] on input "text" at bounding box center [535, 368] width 187 height 36
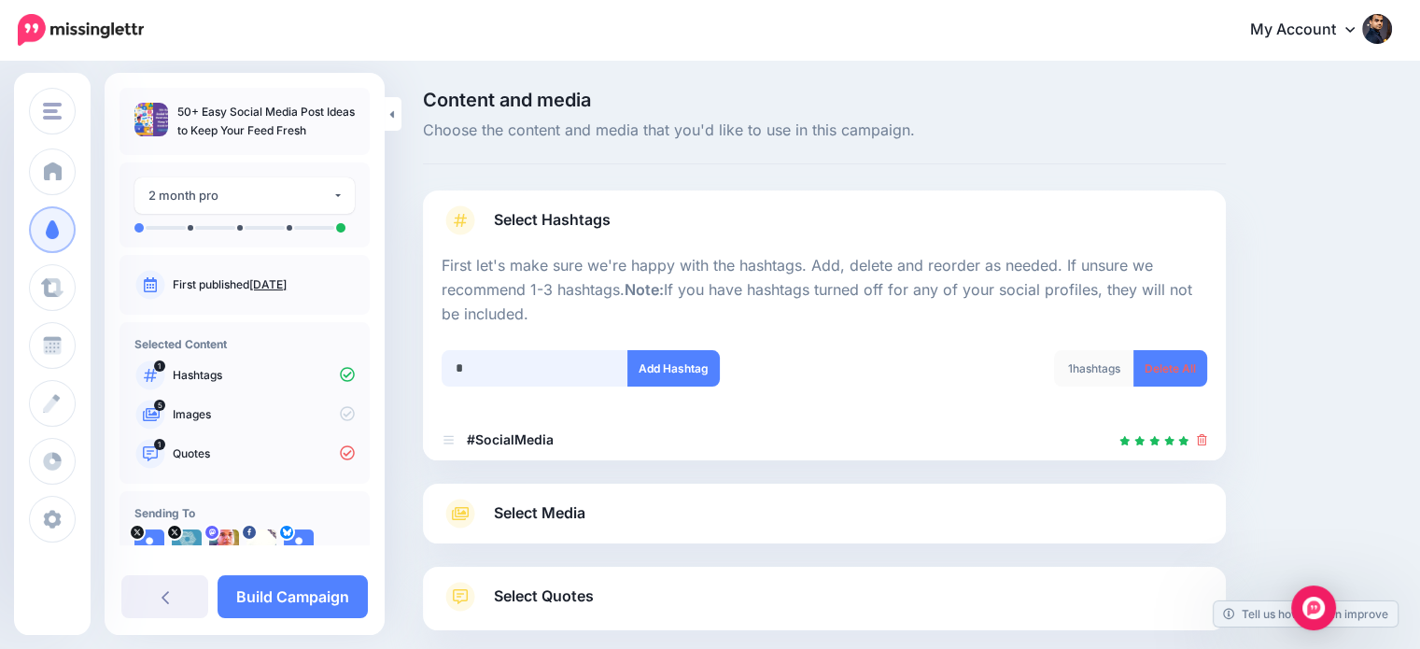
scroll to position [102, 0]
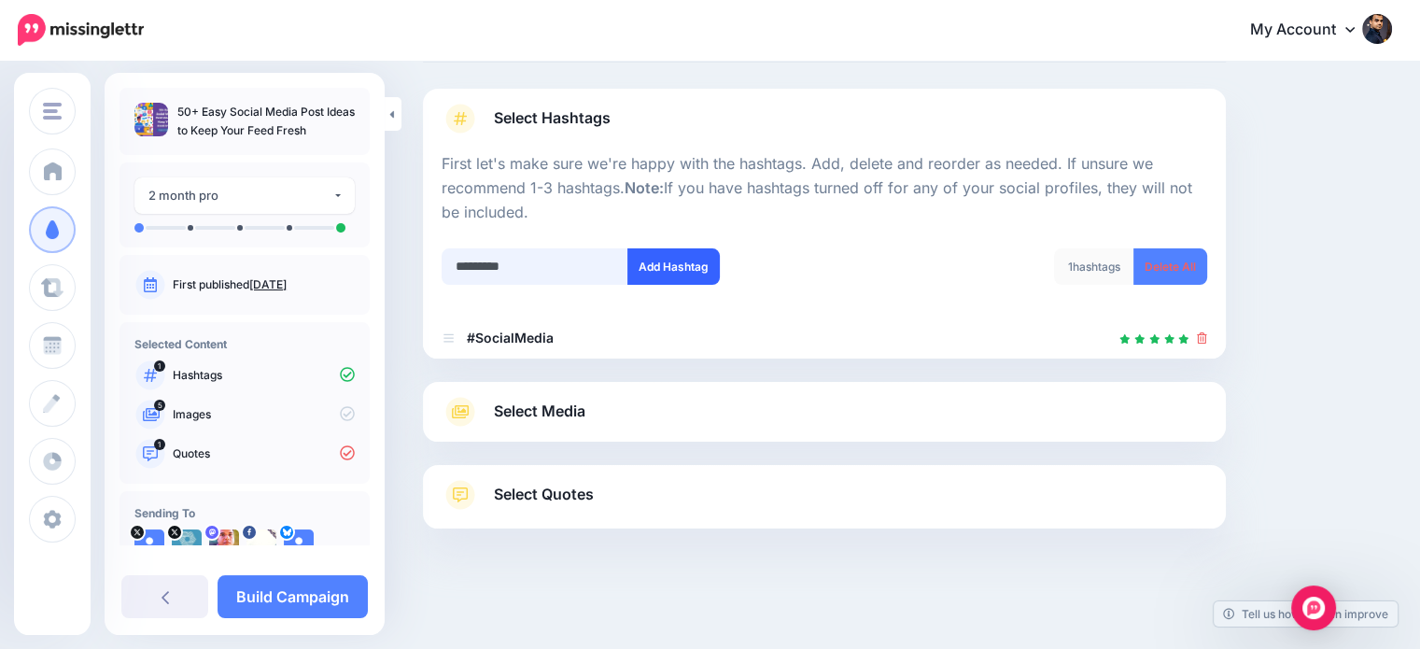
type input "*********"
click at [672, 276] on button "Add Hashtag" at bounding box center [673, 266] width 92 height 36
click at [567, 260] on input "text" at bounding box center [535, 266] width 187 height 36
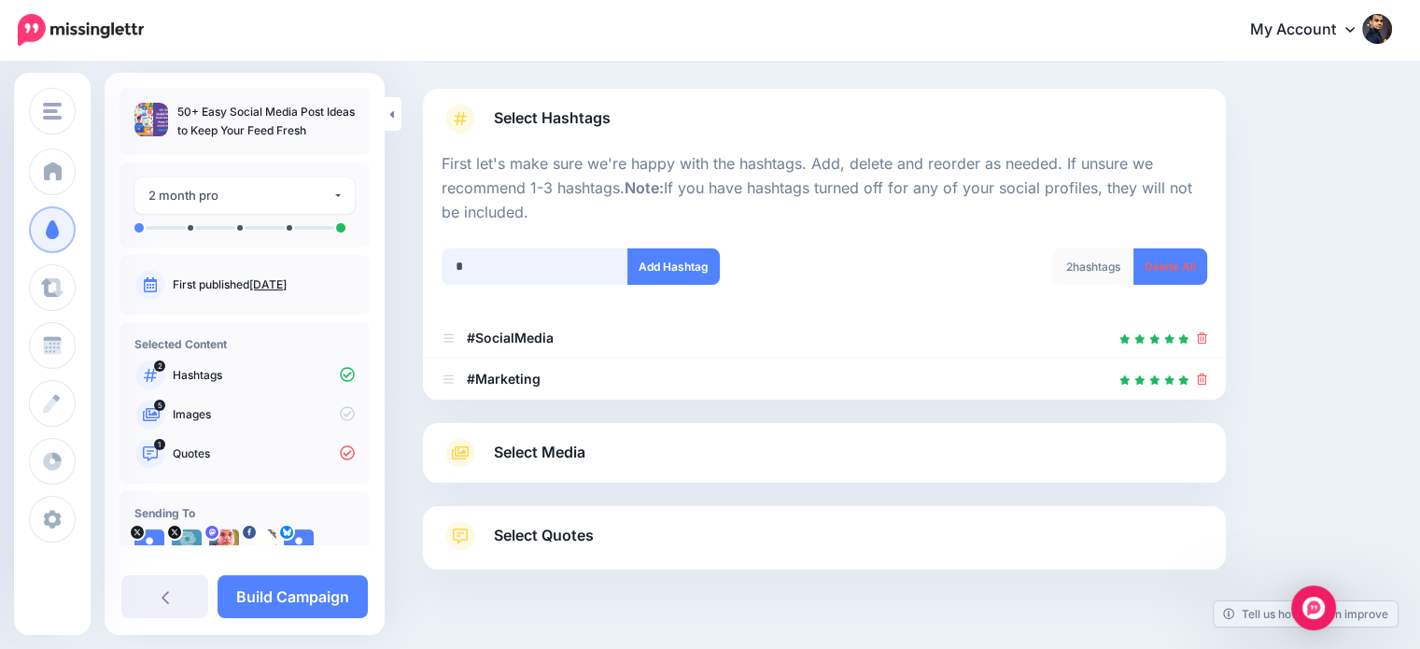
scroll to position [143, 0]
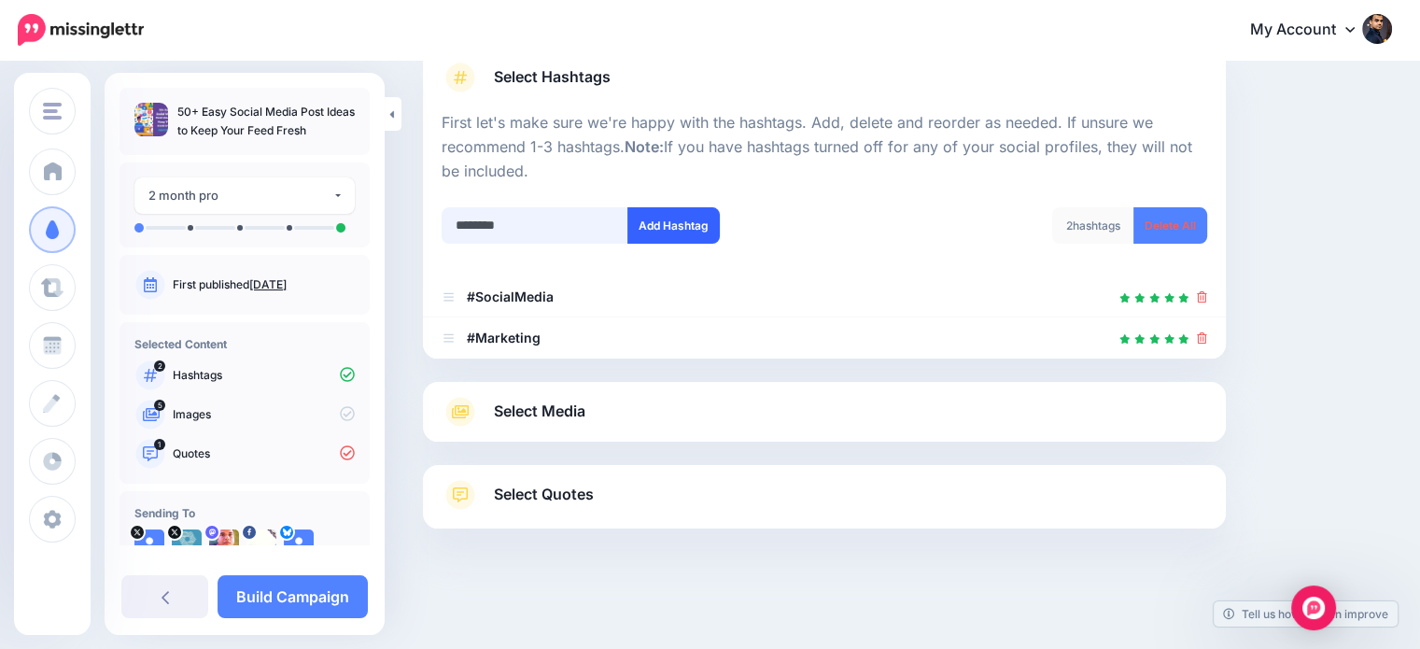
type input "********"
click at [639, 218] on button "Add Hashtag" at bounding box center [673, 225] width 92 height 36
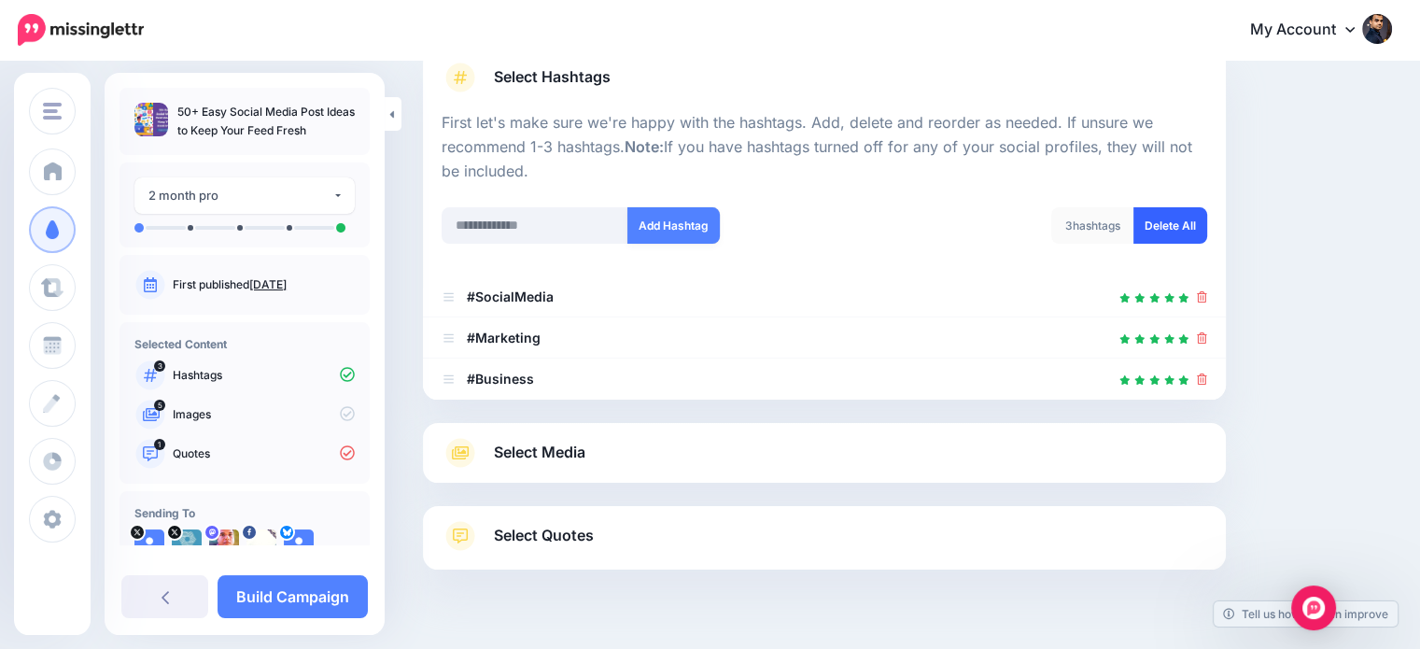
scroll to position [184, 0]
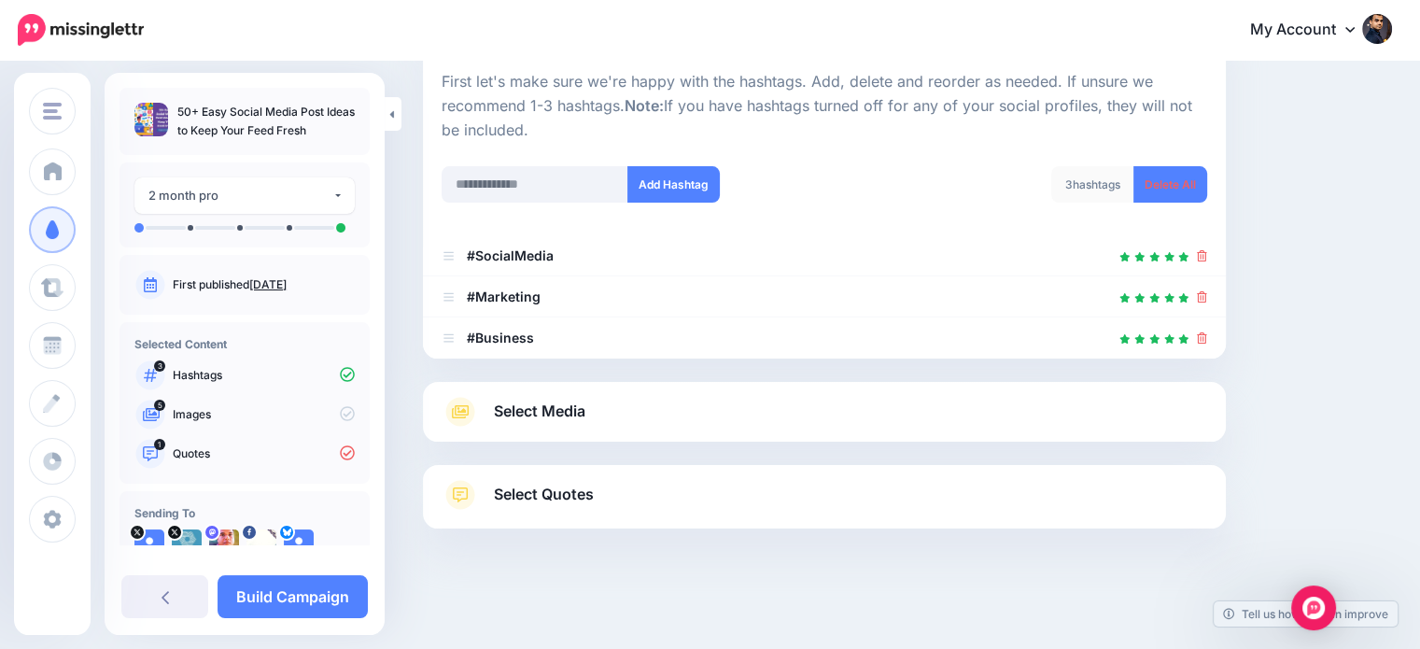
click at [585, 415] on span "Select Media" at bounding box center [539, 411] width 91 height 25
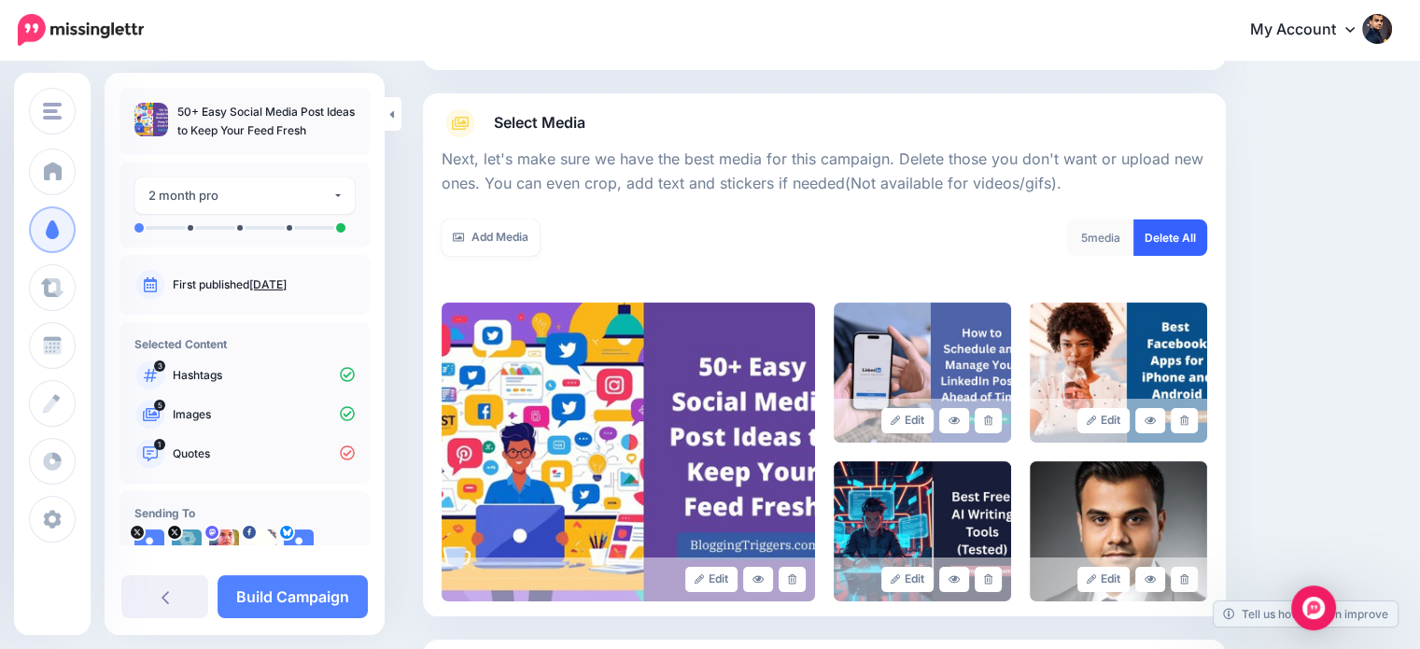
click at [1200, 238] on link "Delete All" at bounding box center [1170, 237] width 74 height 36
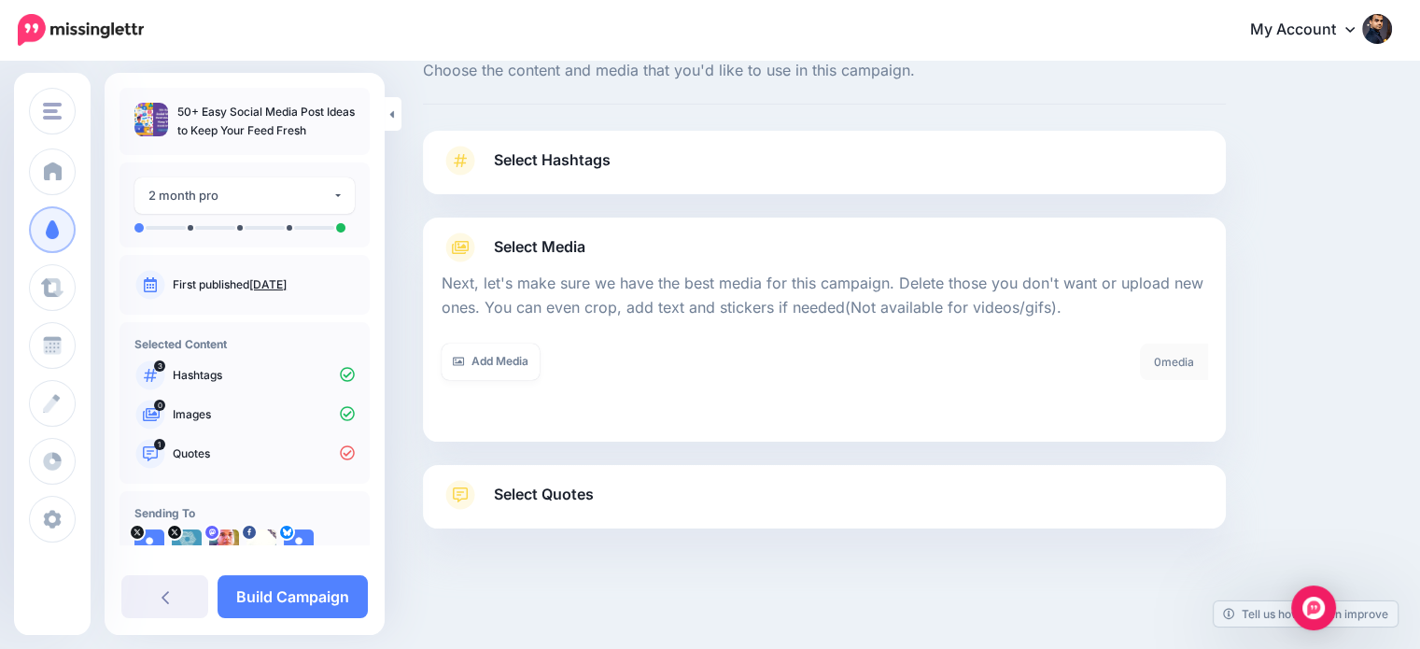
click at [568, 487] on span "Select Quotes" at bounding box center [544, 494] width 100 height 25
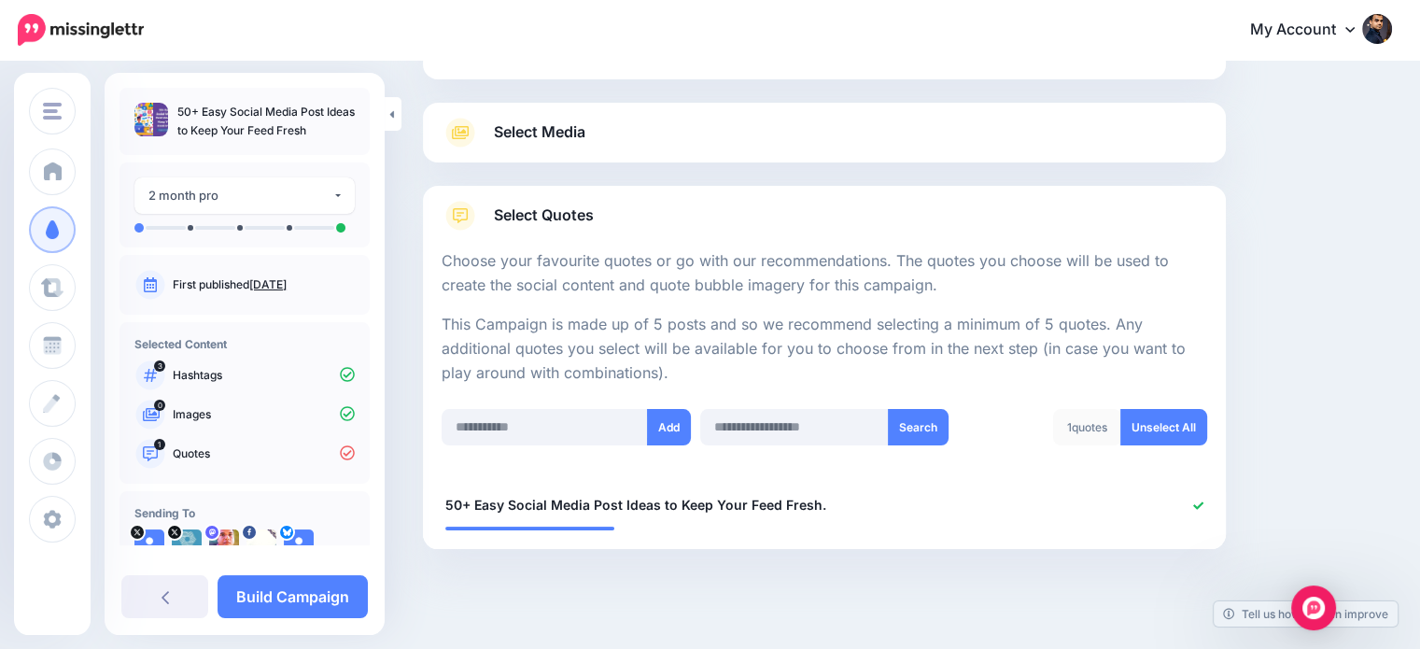
scroll to position [194, 0]
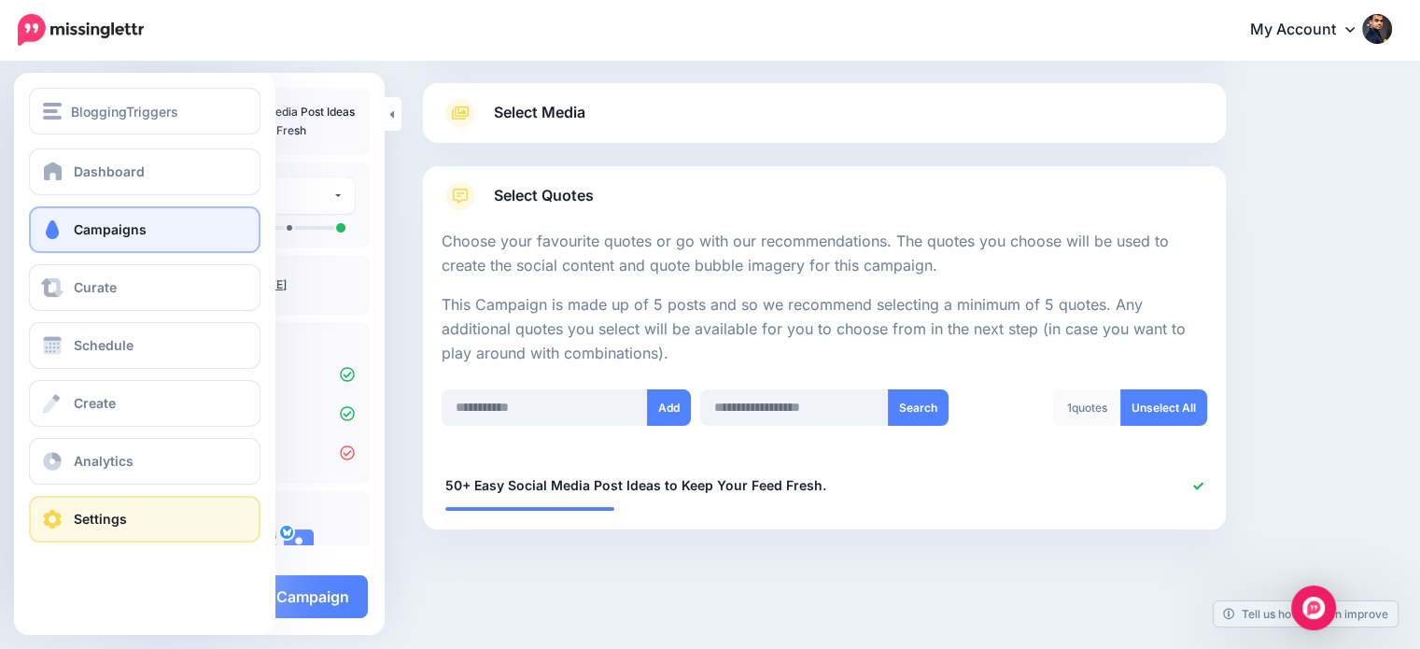
click at [52, 515] on span at bounding box center [52, 519] width 24 height 19
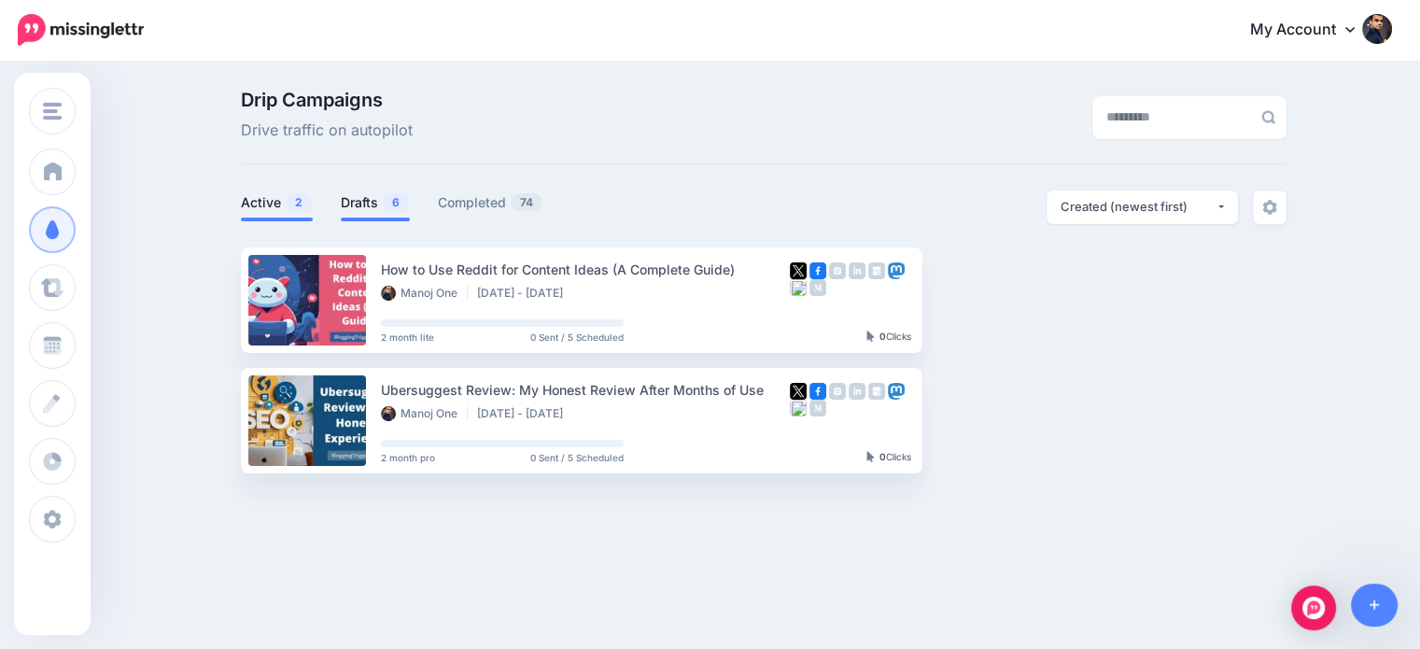
click at [351, 194] on link "Drafts 6" at bounding box center [375, 202] width 69 height 22
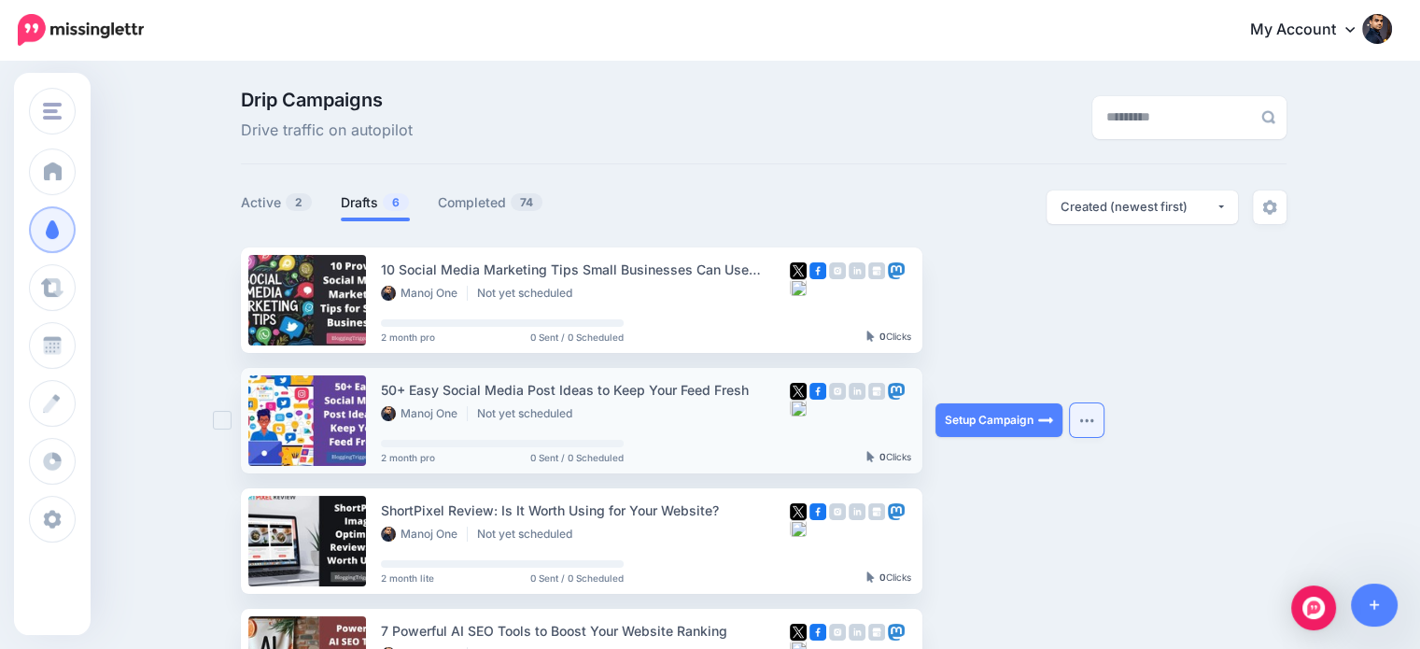
click at [1082, 427] on button "button" at bounding box center [1087, 420] width 34 height 34
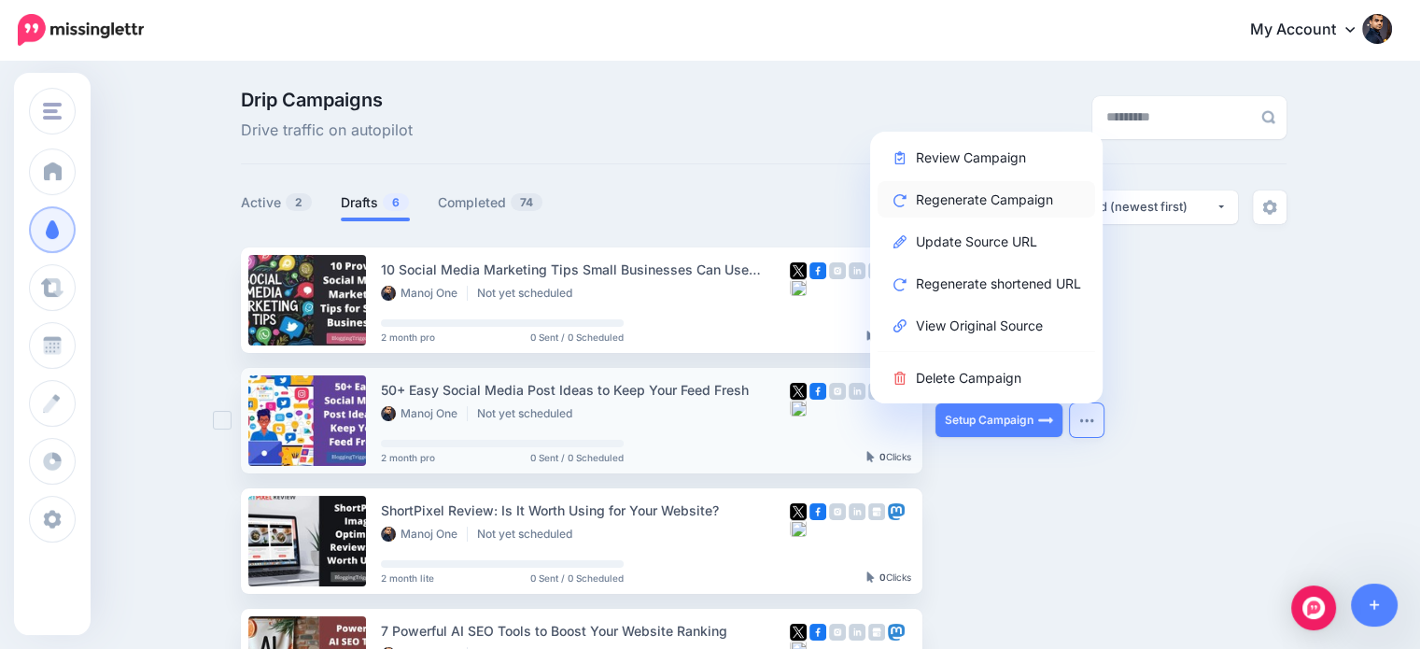
click at [1016, 201] on link "Regenerate Campaign" at bounding box center [986, 199] width 218 height 36
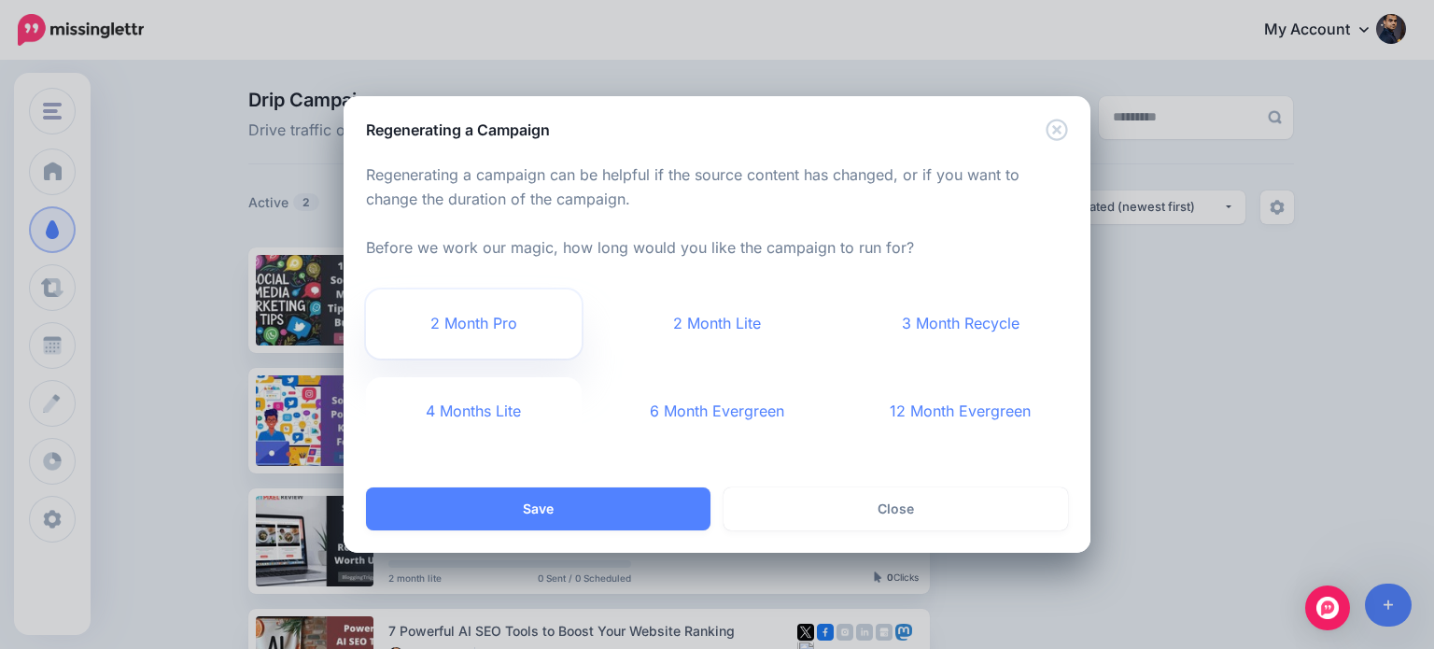
click at [521, 329] on link "2 Month Pro" at bounding box center [474, 323] width 216 height 69
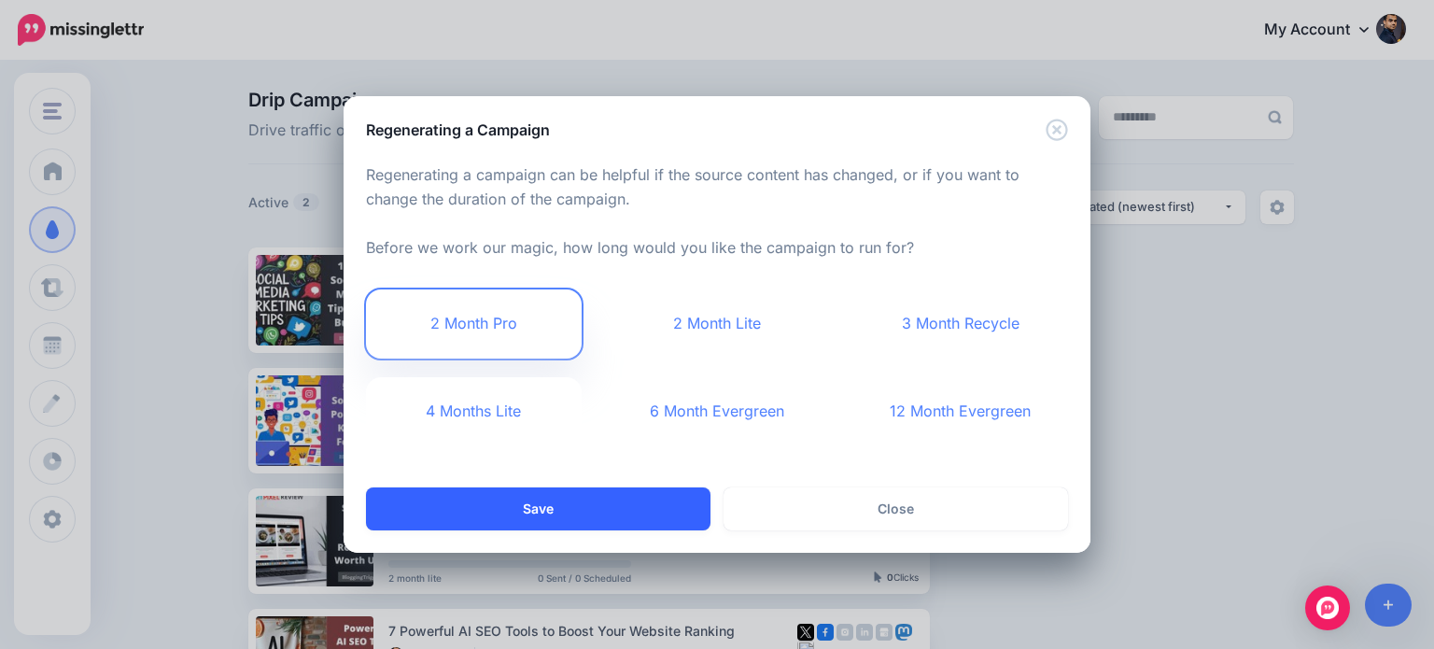
click at [639, 512] on button "Save" at bounding box center [538, 508] width 344 height 43
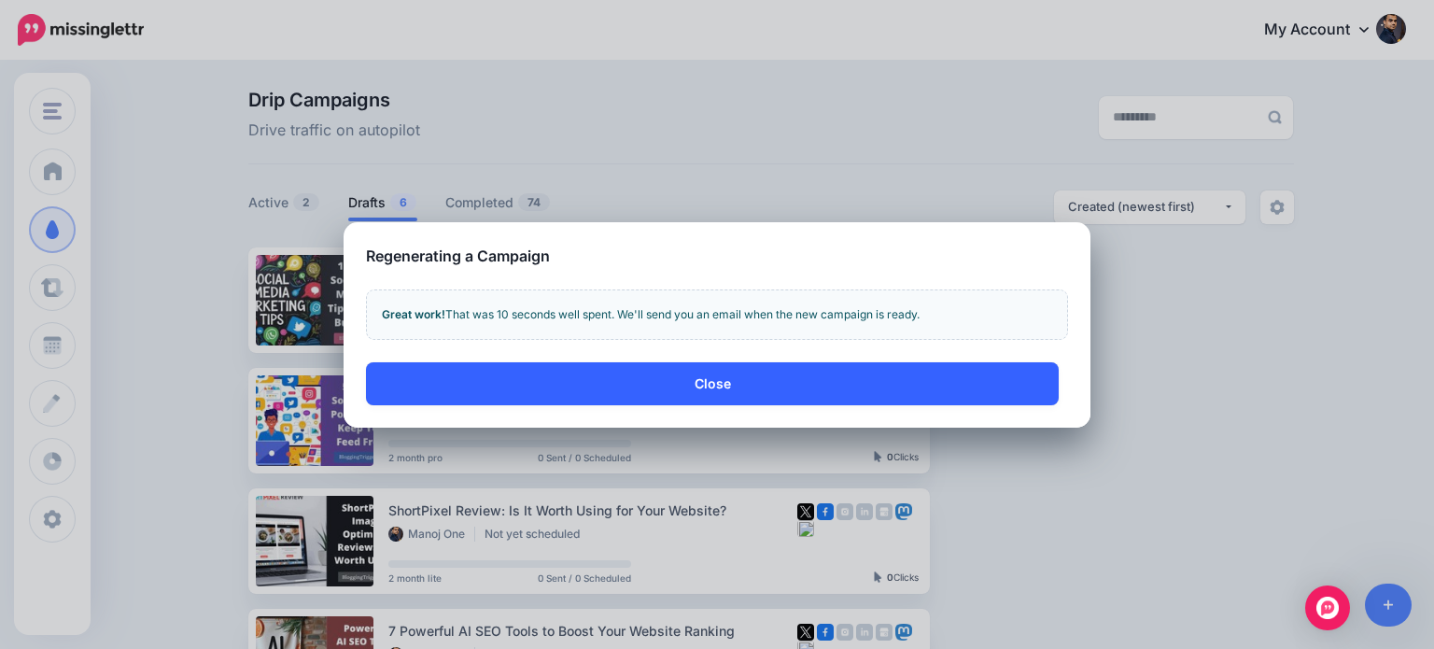
click at [879, 380] on button "Close" at bounding box center [712, 383] width 693 height 43
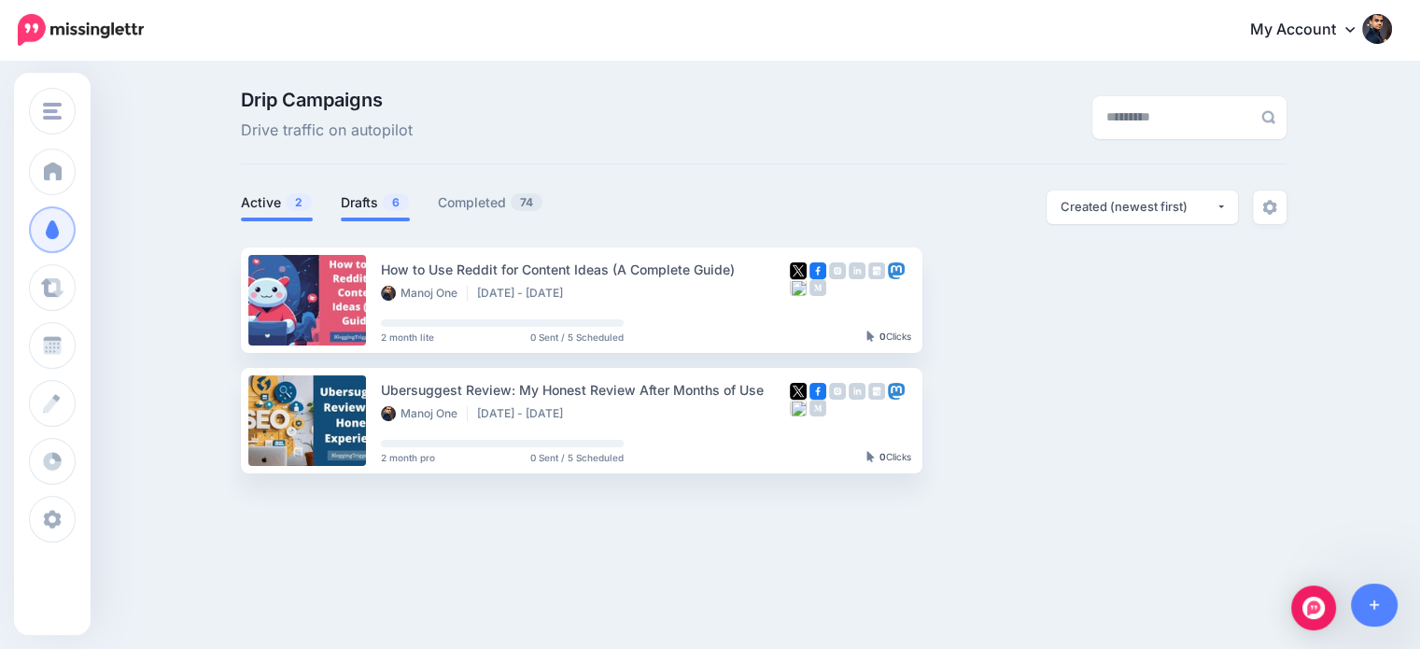
click at [396, 204] on span "6" at bounding box center [396, 202] width 26 height 18
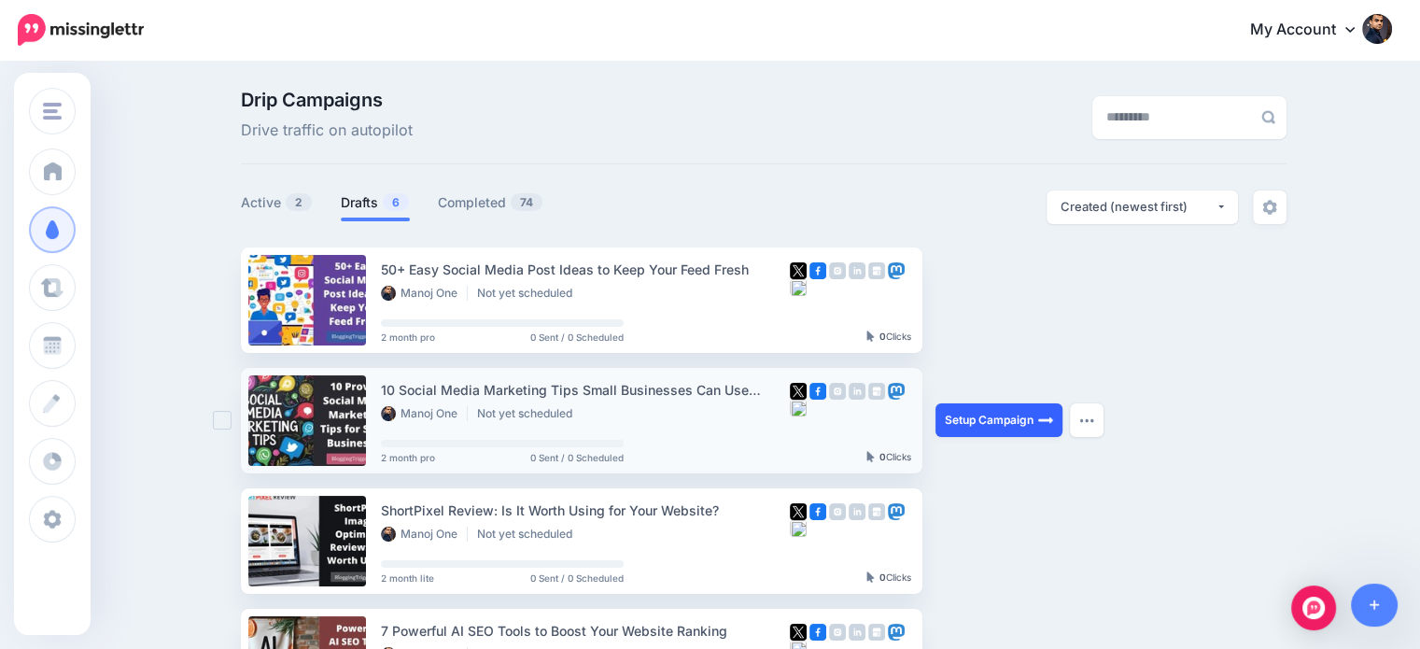
click at [977, 415] on link "Setup Campaign" at bounding box center [998, 420] width 127 height 34
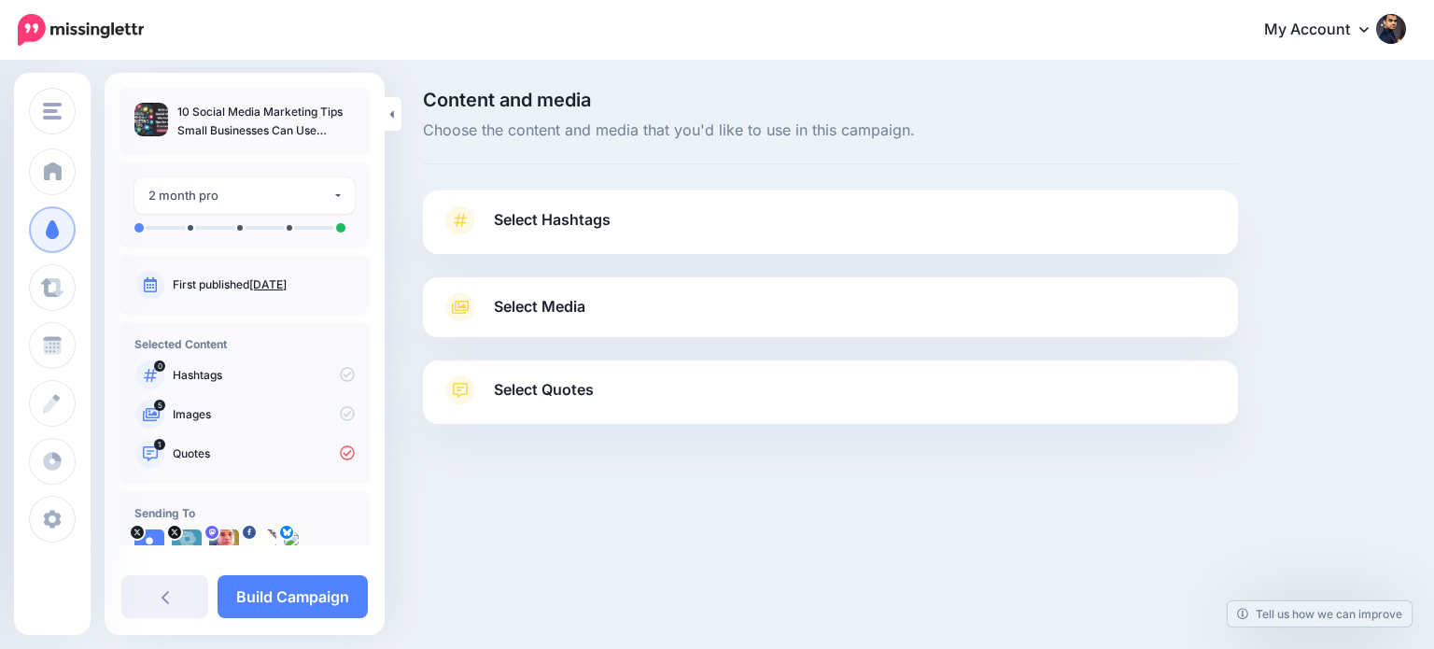
click at [585, 386] on span "Select Quotes" at bounding box center [544, 389] width 100 height 25
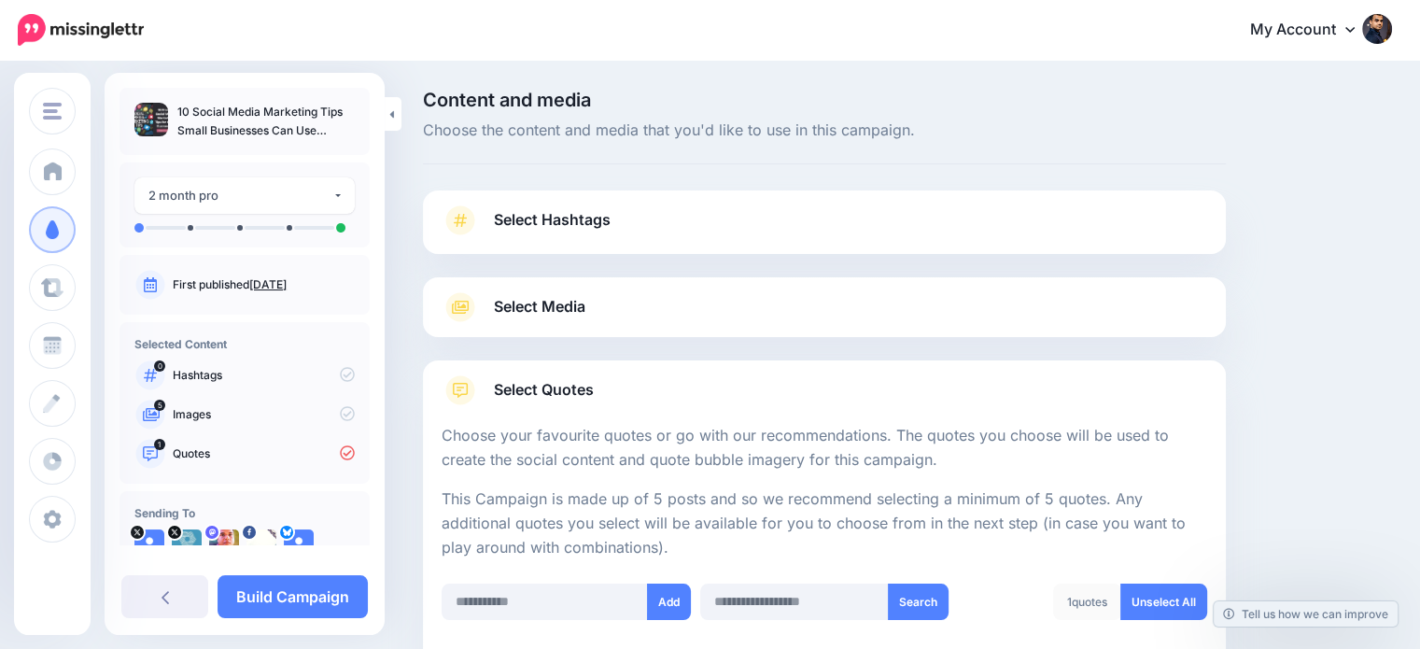
scroll to position [194, 0]
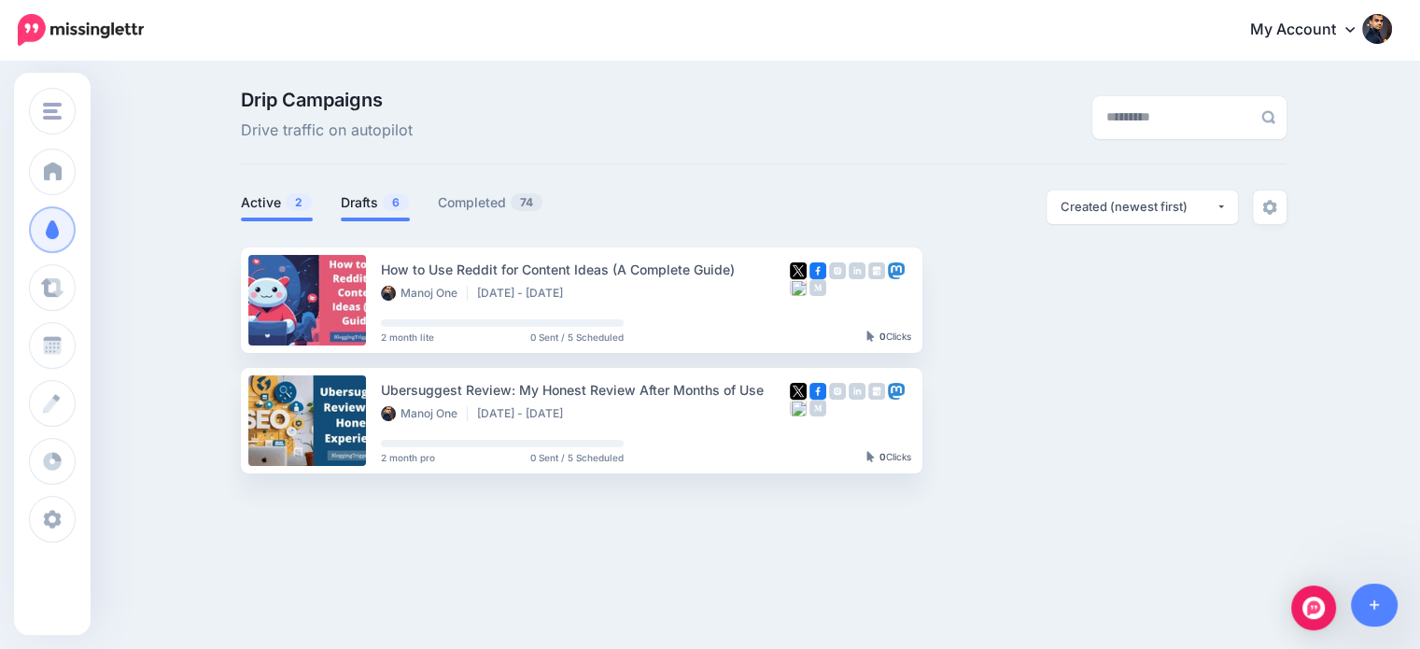
click at [397, 192] on link "Drafts 6" at bounding box center [375, 202] width 69 height 22
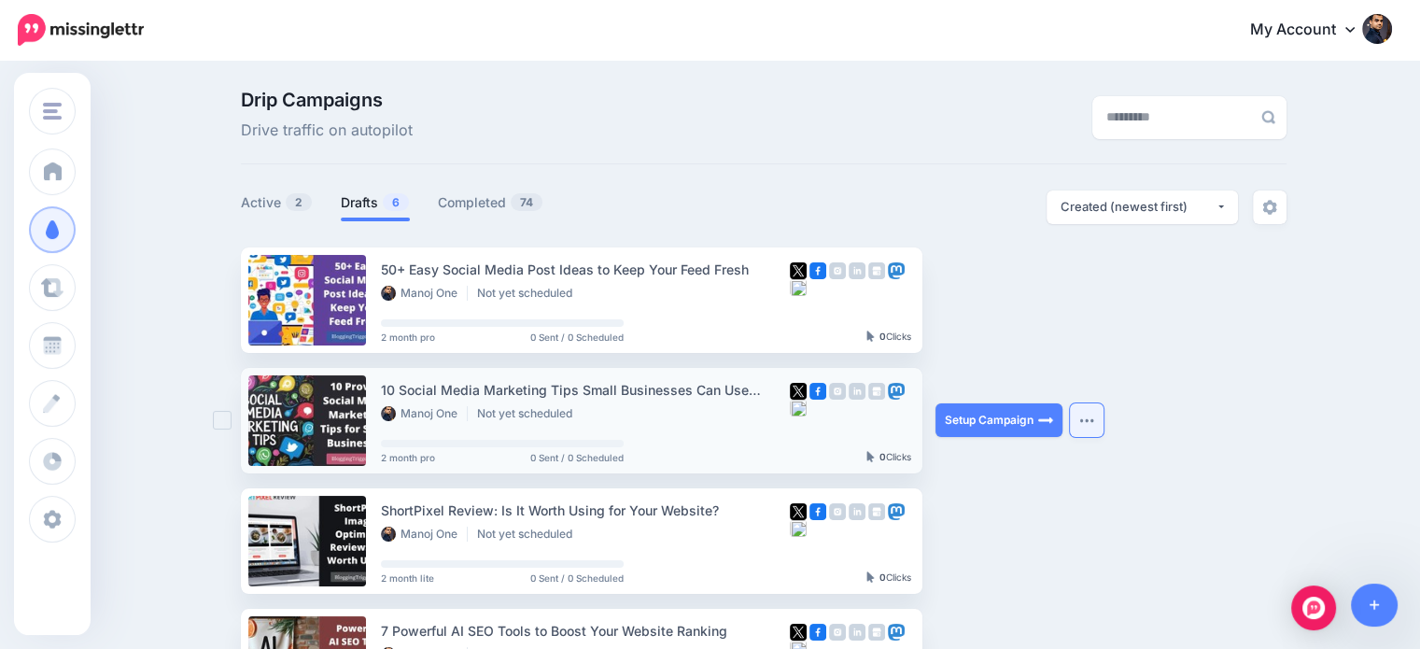
click at [1093, 421] on img "button" at bounding box center [1086, 420] width 15 height 6
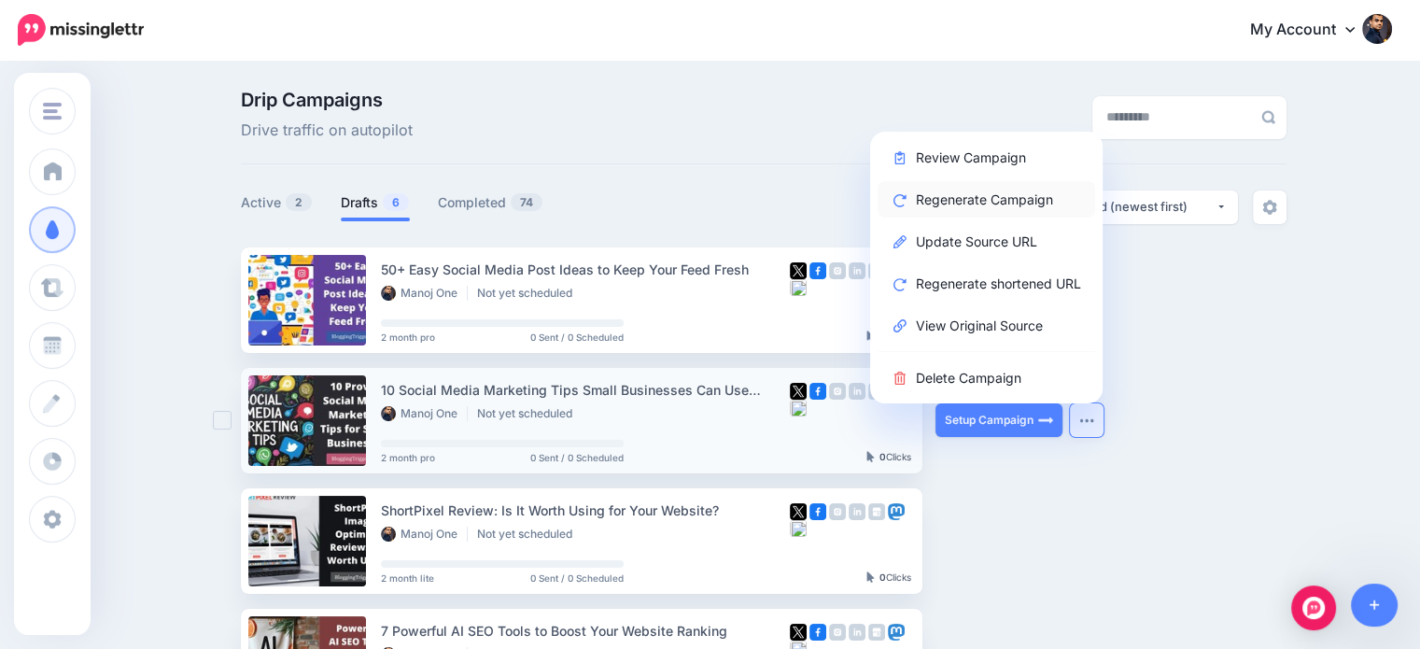
click at [996, 196] on link "Regenerate Campaign" at bounding box center [986, 199] width 218 height 36
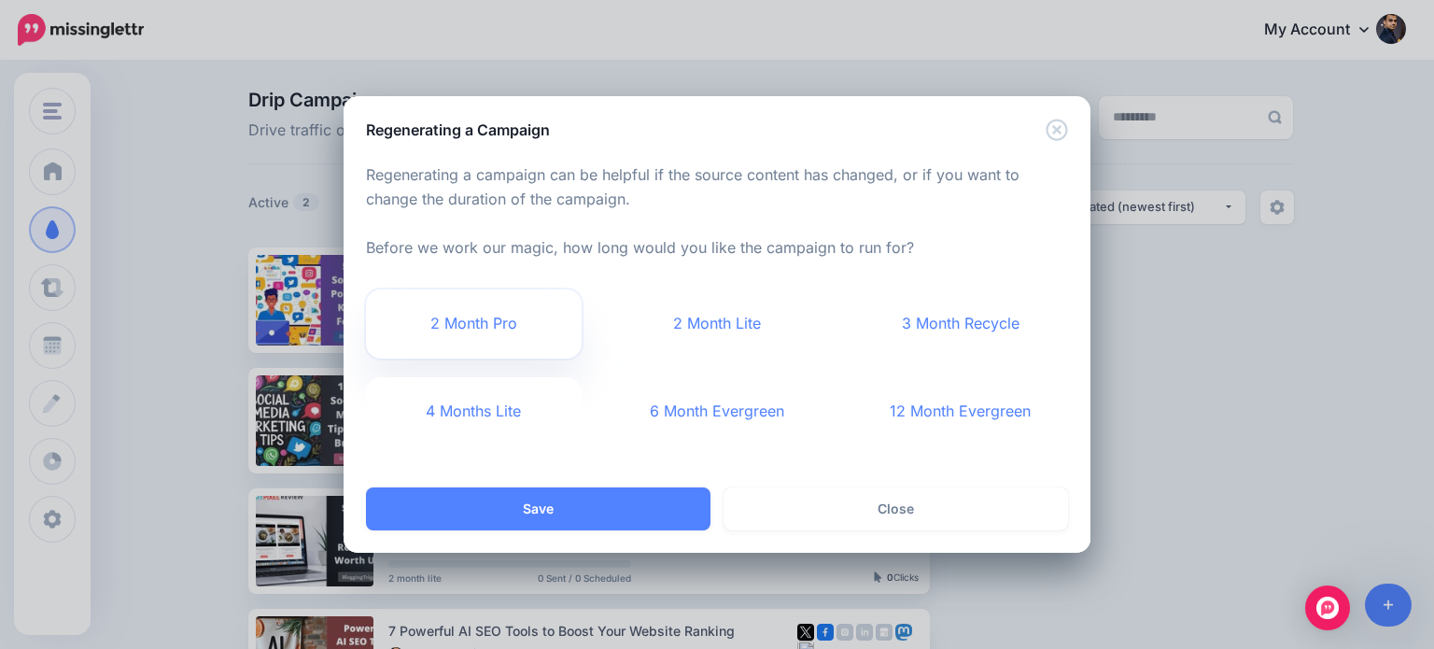
click at [467, 330] on link "2 Month Pro" at bounding box center [474, 323] width 216 height 69
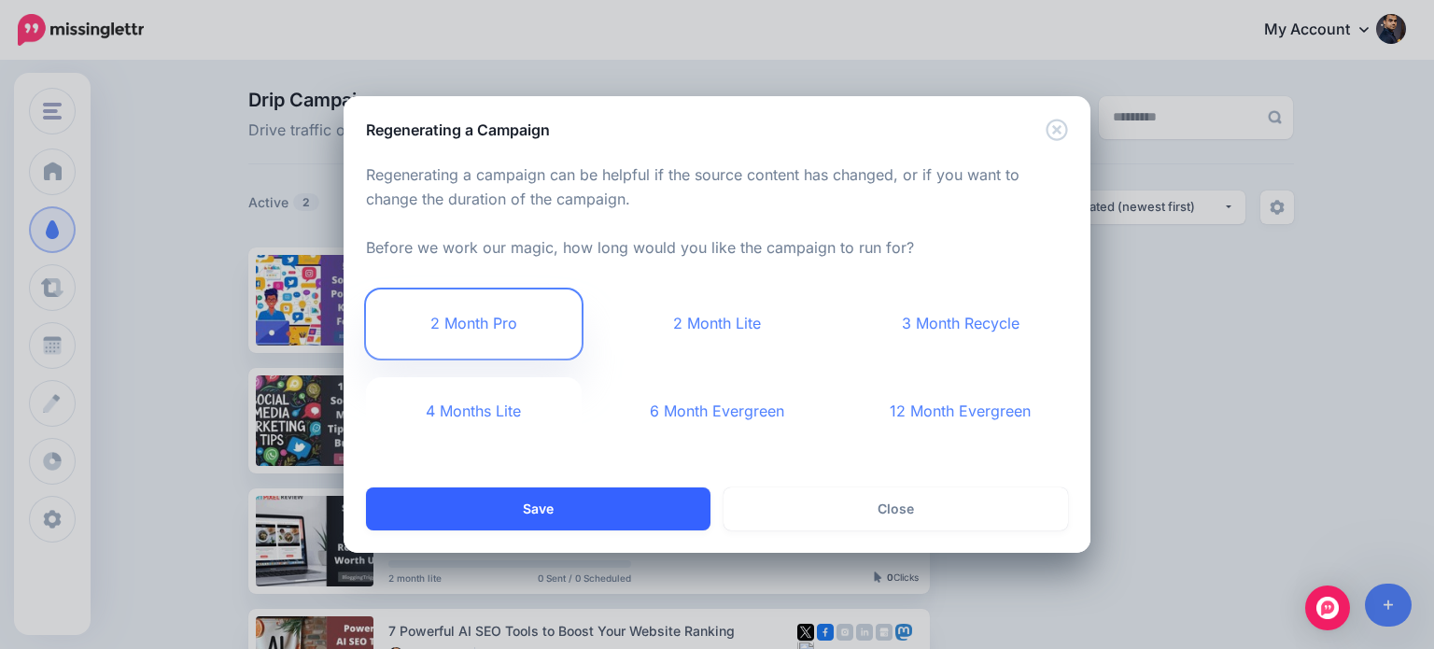
click at [580, 508] on button "Save" at bounding box center [538, 508] width 344 height 43
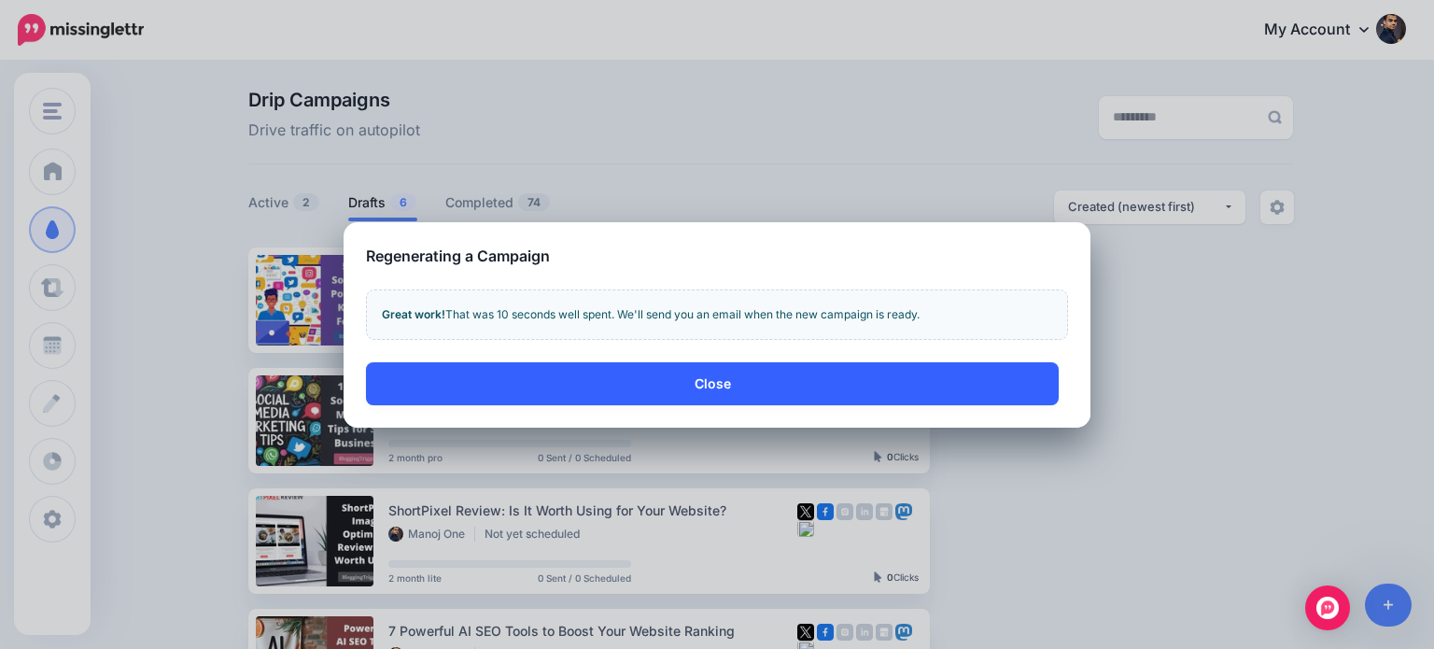
click at [761, 373] on button "Close" at bounding box center [712, 383] width 693 height 43
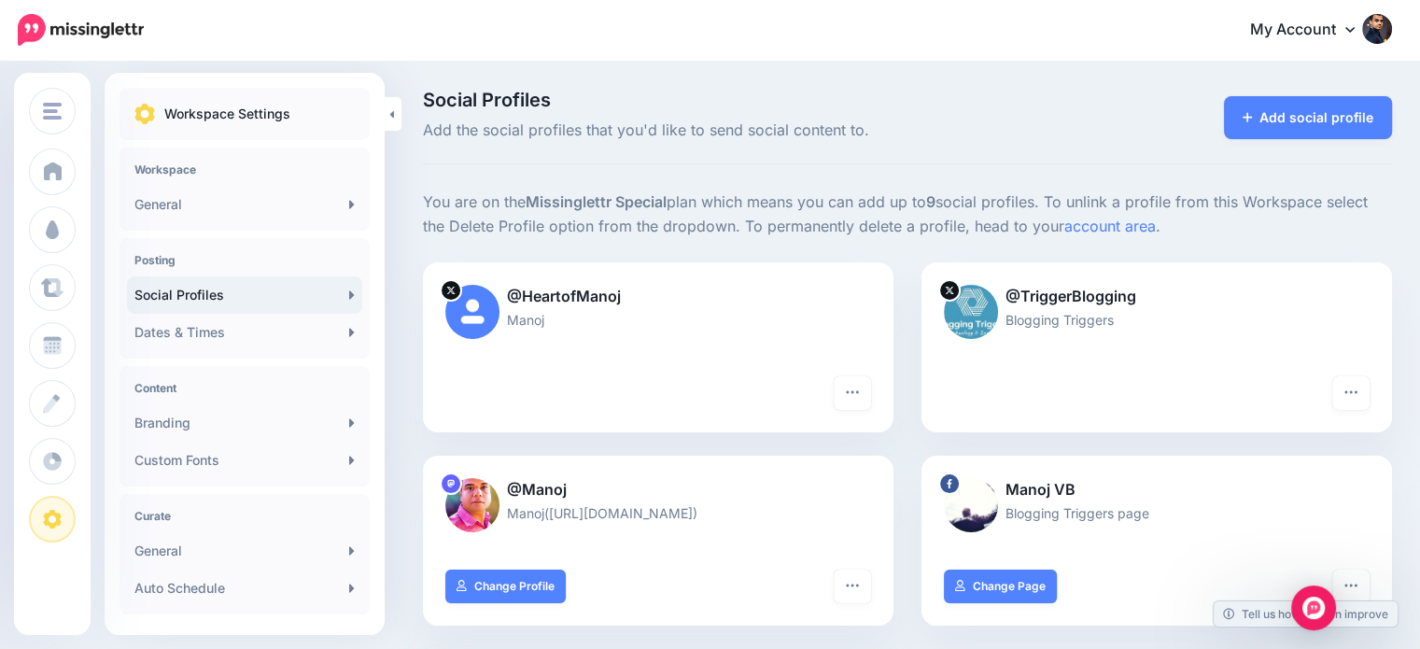
click at [1392, 25] on img at bounding box center [1377, 29] width 30 height 30
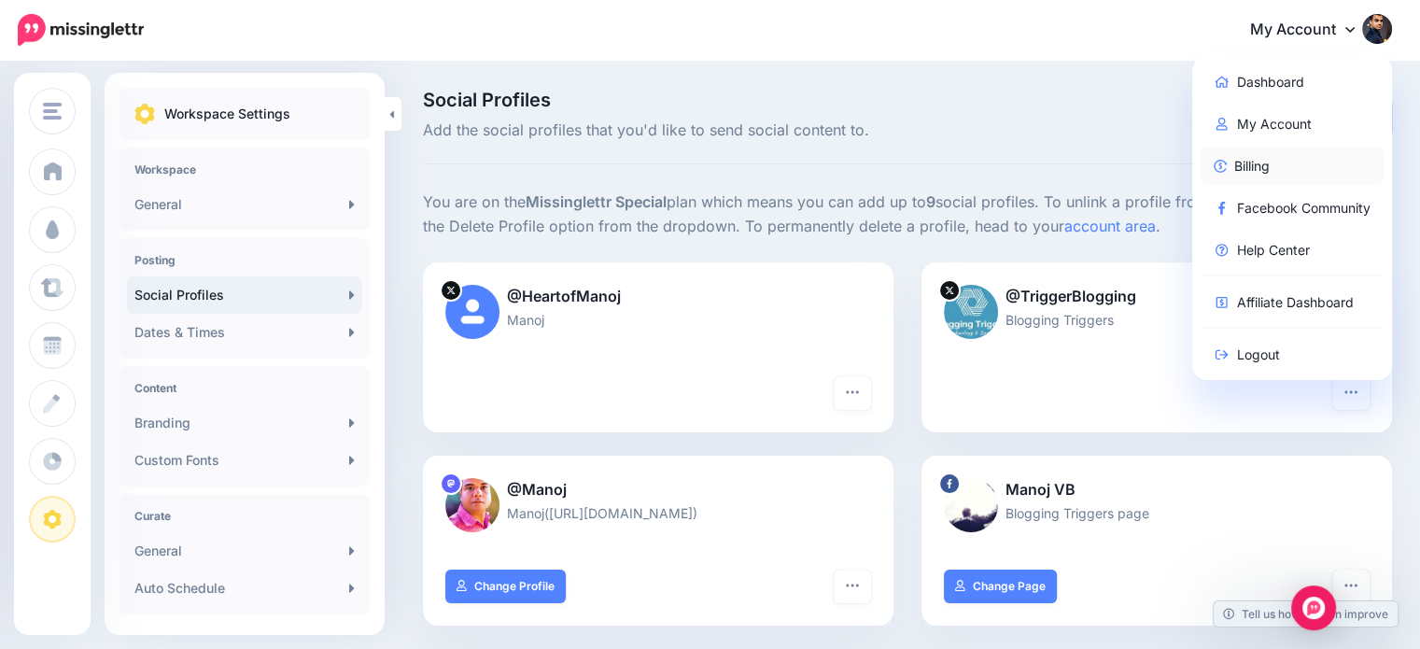
click at [1277, 162] on link "Billing" at bounding box center [1293, 165] width 186 height 36
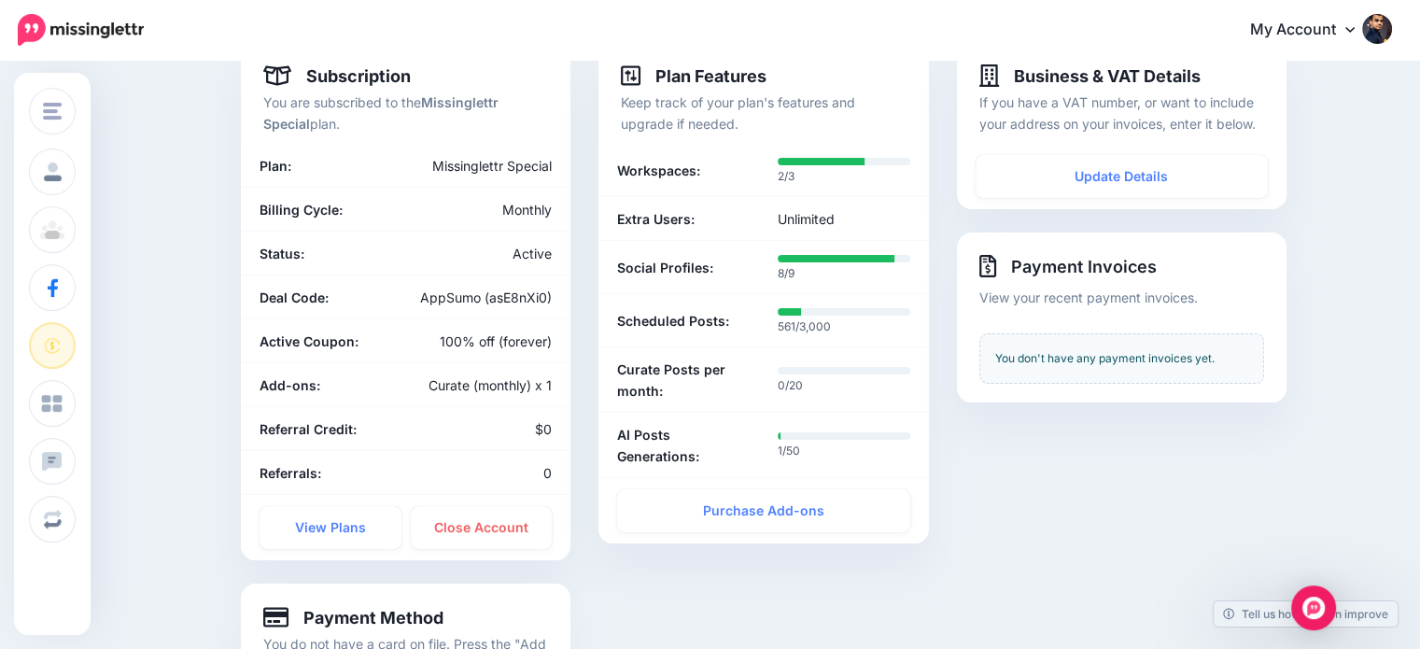
scroll to position [164, 0]
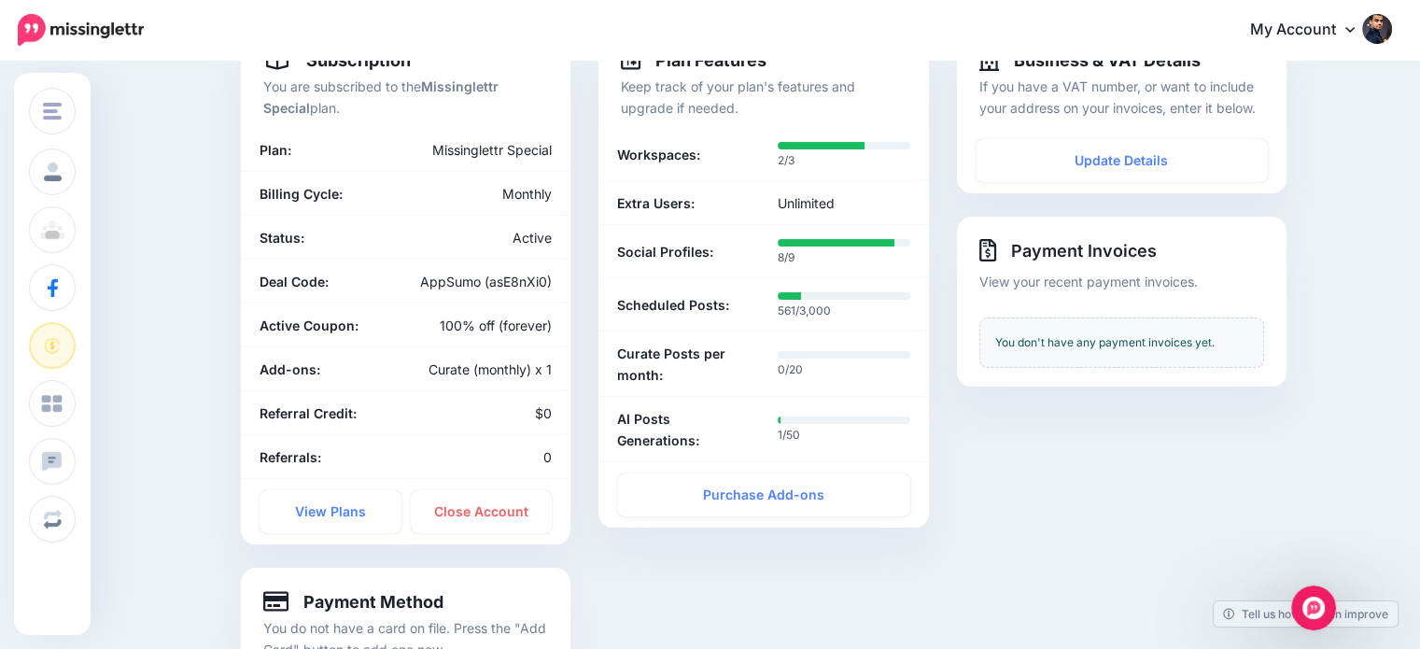
click at [93, 23] on img at bounding box center [81, 30] width 126 height 32
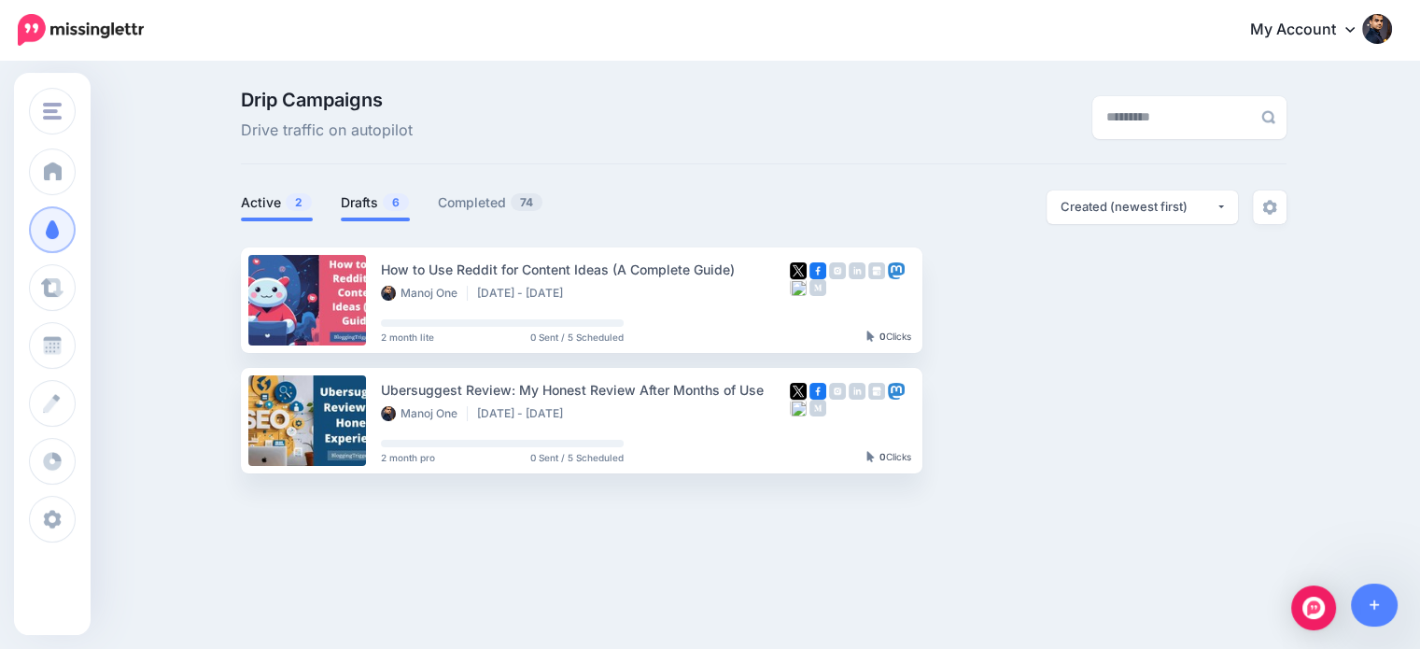
click at [371, 199] on link "Drafts 6" at bounding box center [375, 202] width 69 height 22
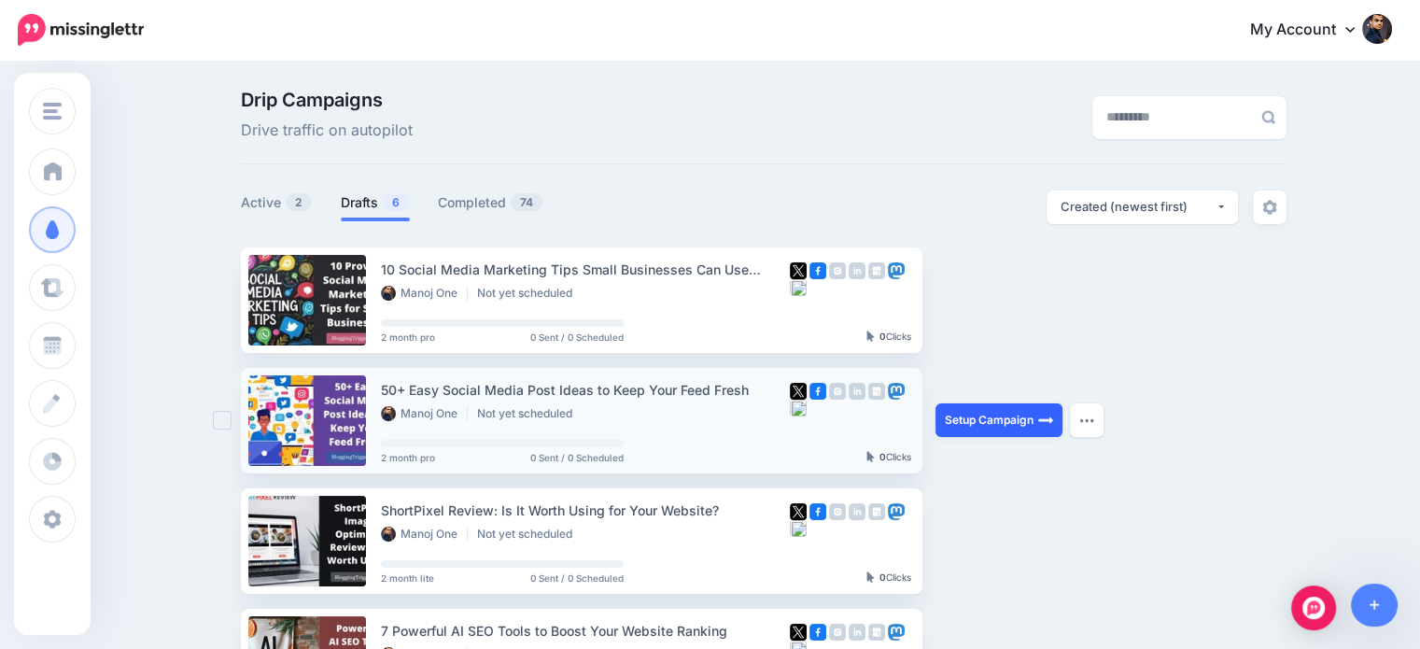
click at [1041, 418] on link "Setup Campaign" at bounding box center [998, 420] width 127 height 34
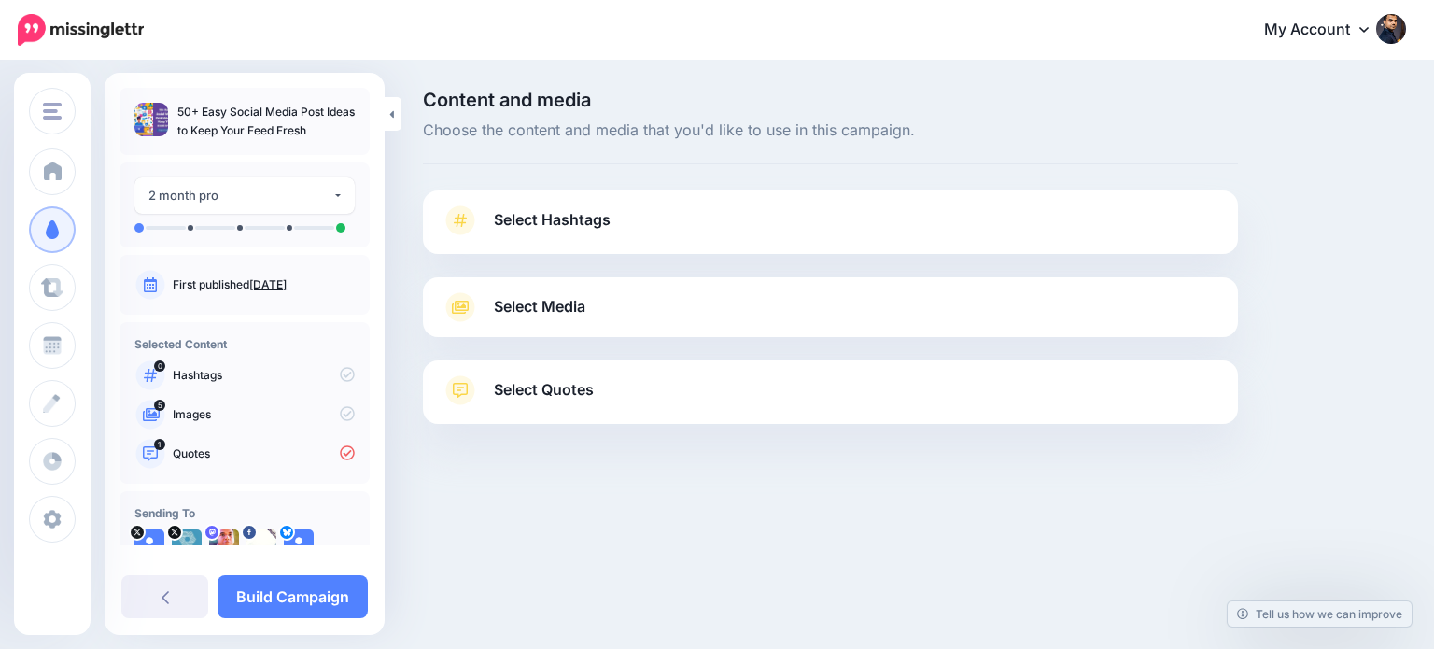
click at [534, 387] on span "Select Quotes" at bounding box center [544, 389] width 100 height 25
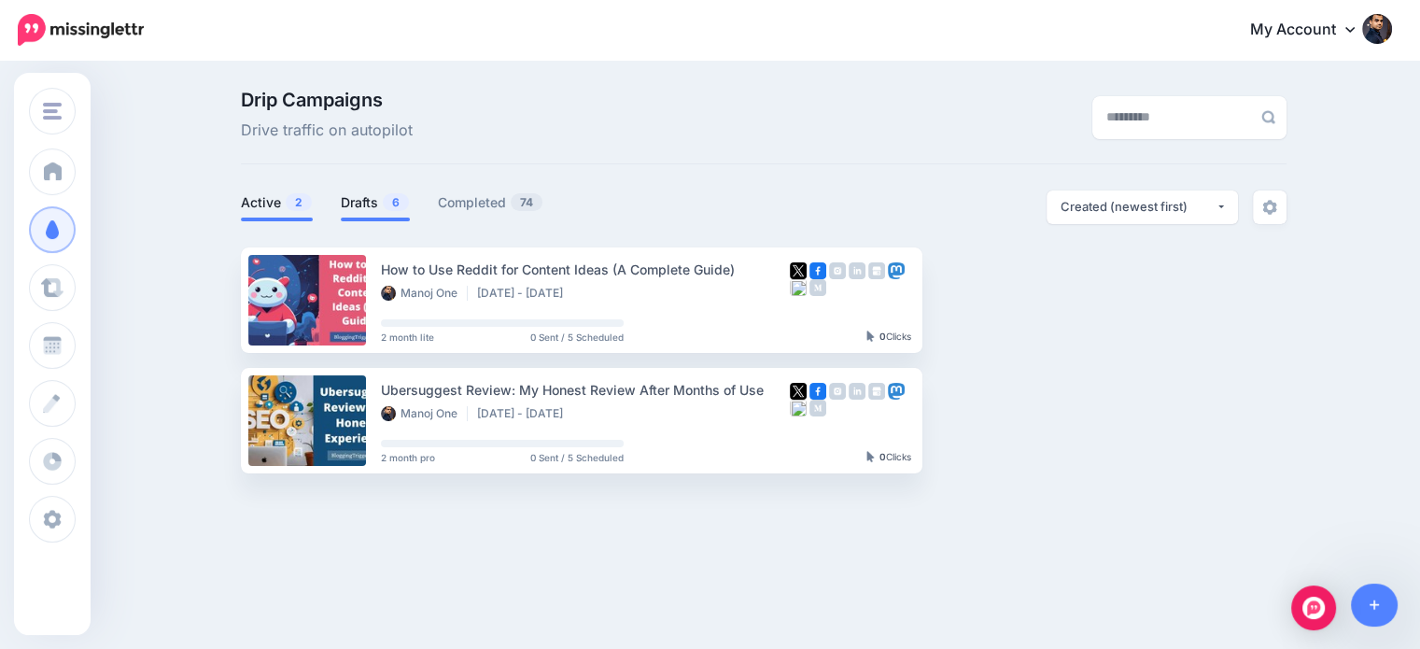
click at [376, 205] on link "Drafts 6" at bounding box center [375, 202] width 69 height 22
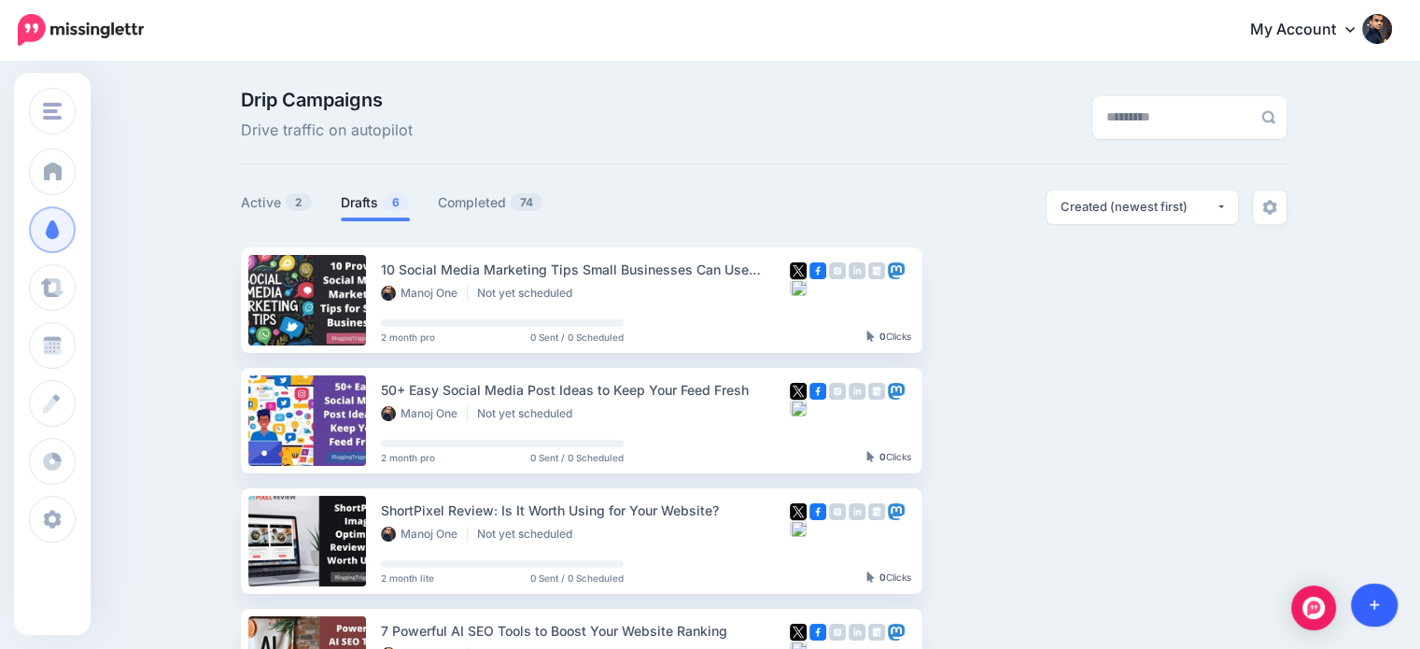
click at [1386, 611] on link at bounding box center [1375, 604] width 48 height 43
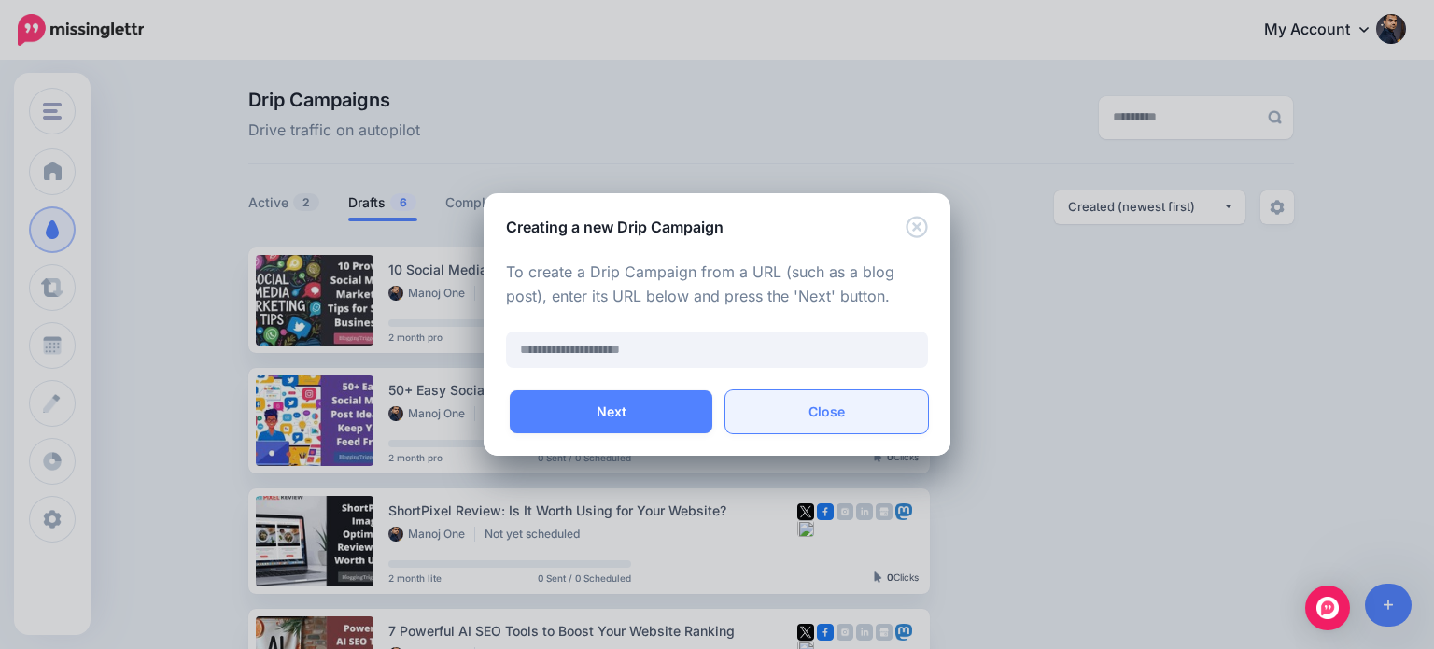
click at [811, 405] on button "Close" at bounding box center [826, 411] width 203 height 43
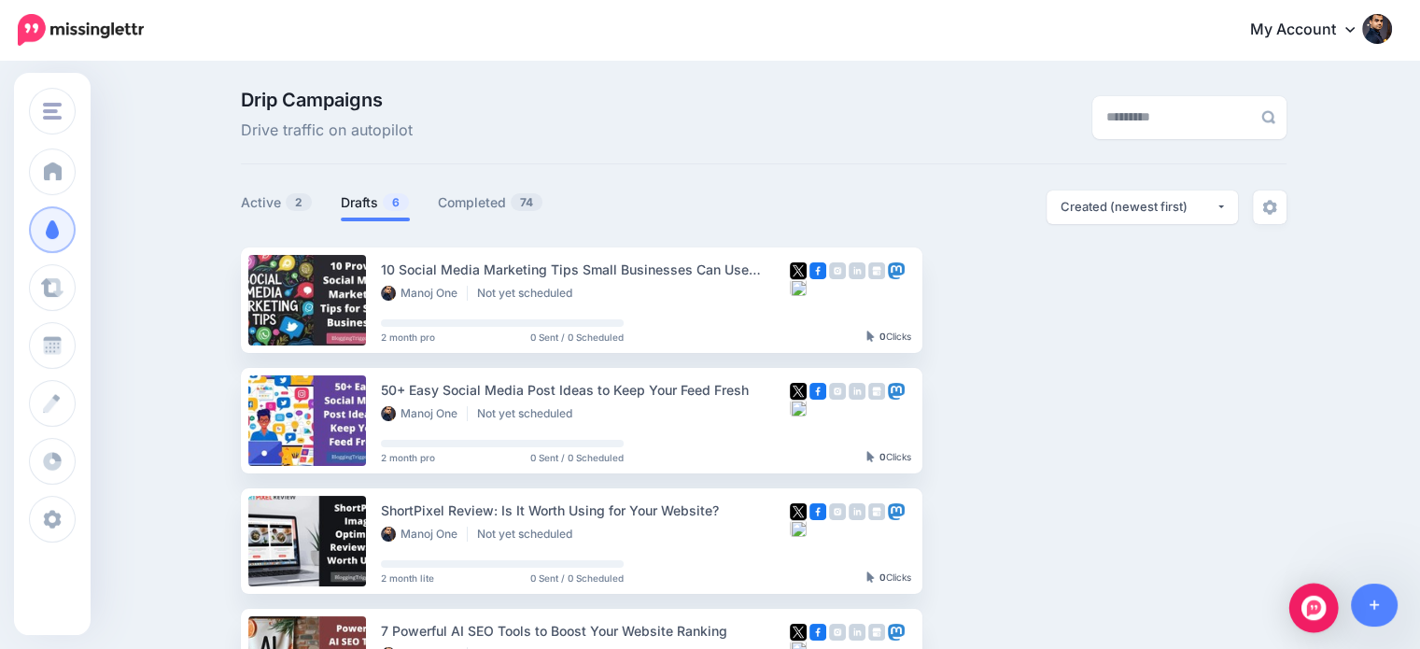
click at [1299, 611] on div "Open Intercom Messenger" at bounding box center [1313, 607] width 49 height 49
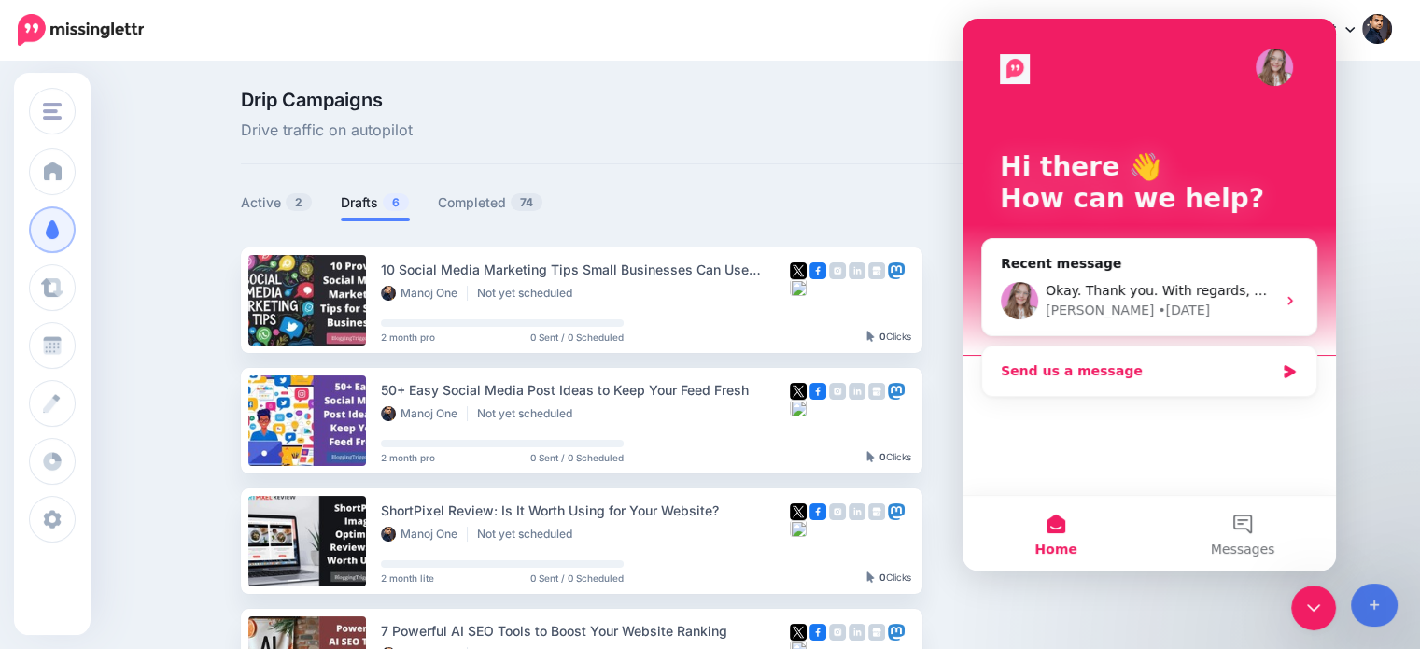
click at [1114, 362] on div "Send us a message" at bounding box center [1138, 371] width 274 height 20
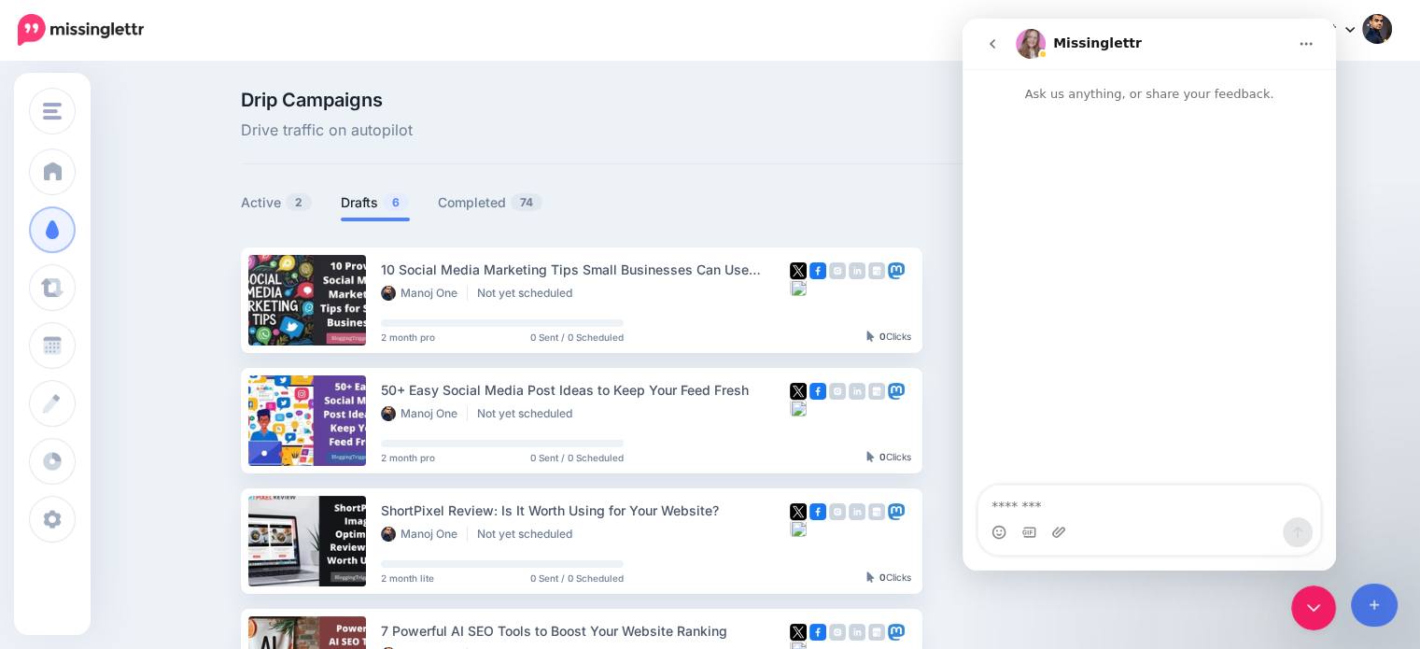
type textarea "**********"
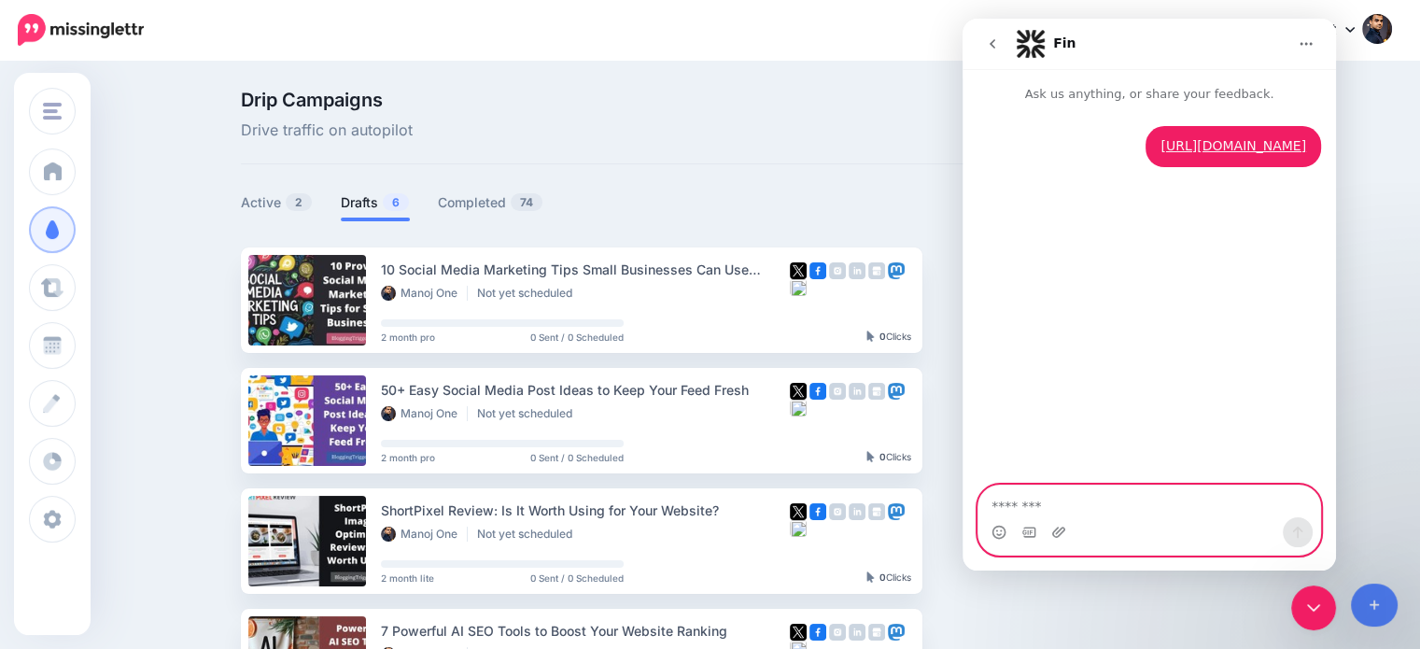
click at [1110, 507] on textarea "Message…" at bounding box center [1149, 501] width 342 height 32
type textarea "**********"
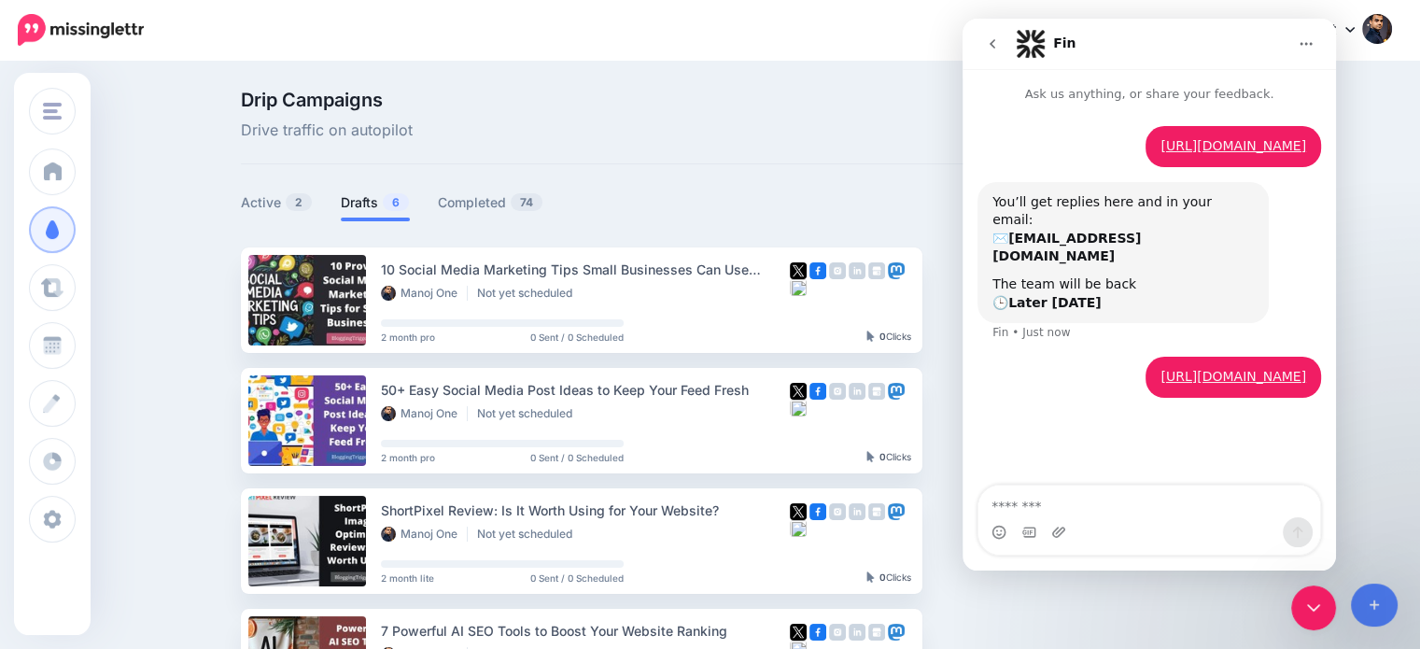
click at [1321, 344] on div "https://missinglettr.com/site/bloggingtriggers/campaigns/16191122/review/ • Jus…" at bounding box center [1148, 262] width 373 height 316
click at [1016, 366] on div "https://missinglettr.com/site/bloggingtriggers/campaigns/16191122/review/ • Jus…" at bounding box center [1149, 388] width 344 height 63
click at [1261, 396] on div "https://missinglettr.com/site/bloggingtriggers/campaigns/16191122/review/ • Jus…" at bounding box center [1232, 377] width 175 height 41
click at [1318, 372] on div "https://missinglettr.com/site/bloggingtriggers/campaigns/16191122/review/ • Jus…" at bounding box center [1232, 377] width 175 height 41
drag, startPoint x: 1005, startPoint y: 345, endPoint x: 1164, endPoint y: 411, distance: 171.6
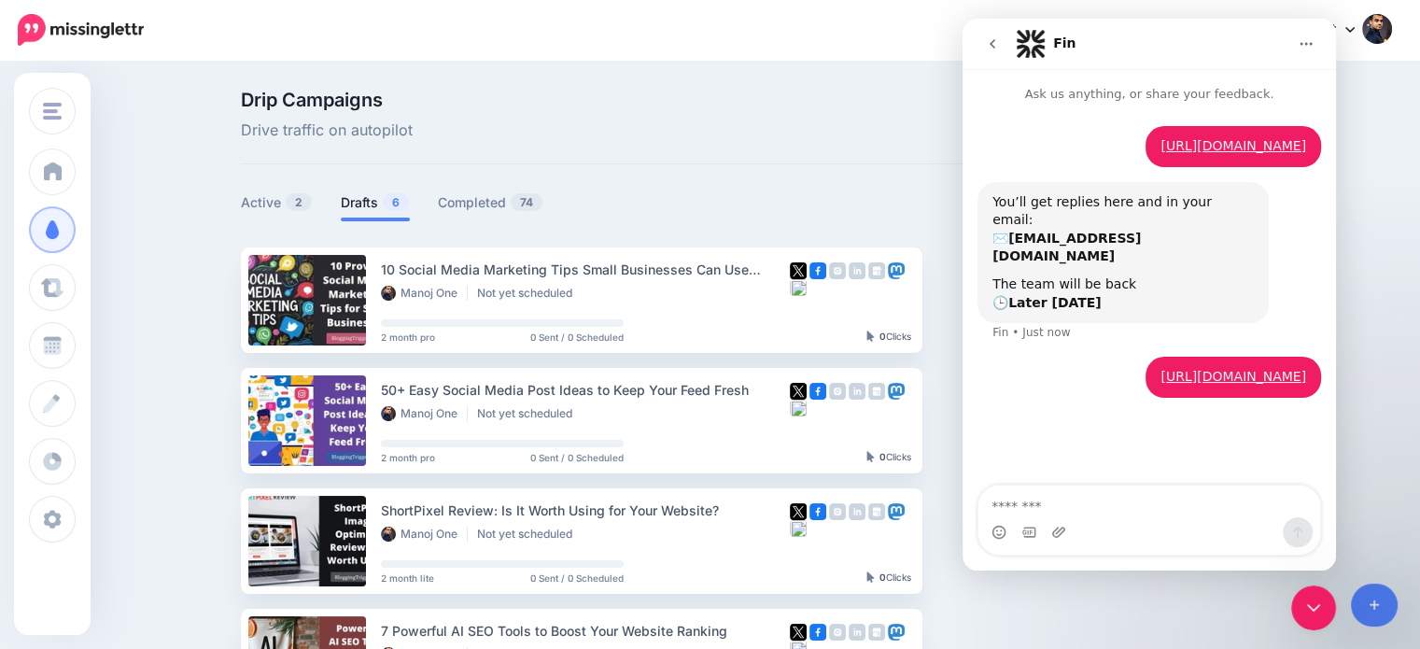
click at [1164, 411] on div "https://missinglettr.com/site/bloggingtriggers/campaigns/16191122/review/ • Jus…" at bounding box center [1149, 388] width 344 height 63
drag, startPoint x: 1323, startPoint y: 392, endPoint x: 1223, endPoint y: 347, distance: 109.5
click at [1223, 347] on div "https://missinglettr.com/site/bloggingtriggers/campaigns/16191122/review/ • Jus…" at bounding box center [1148, 262] width 373 height 316
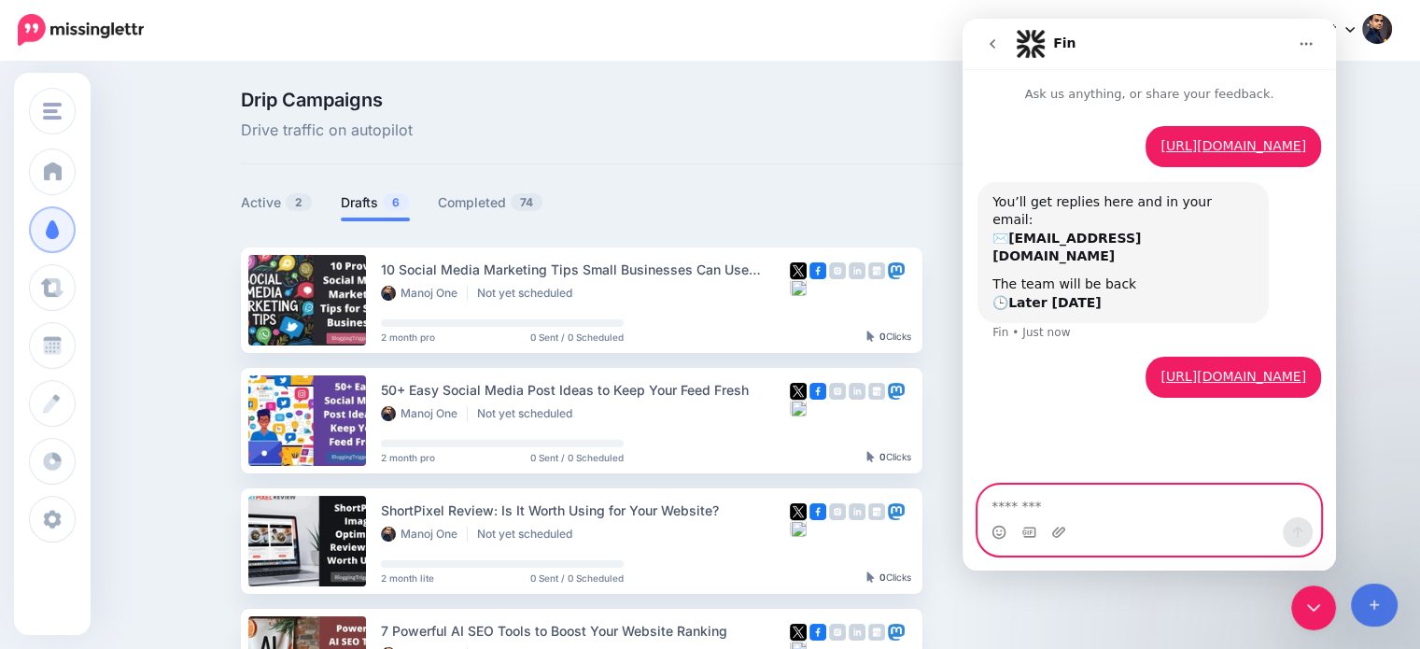
click at [1118, 514] on textarea "Message…" at bounding box center [1149, 501] width 342 height 32
paste textarea "**********"
type textarea "**********"
click at [1285, 524] on button "Send a message…" at bounding box center [1298, 532] width 30 height 30
click at [1178, 507] on textarea "Message…" at bounding box center [1149, 501] width 342 height 32
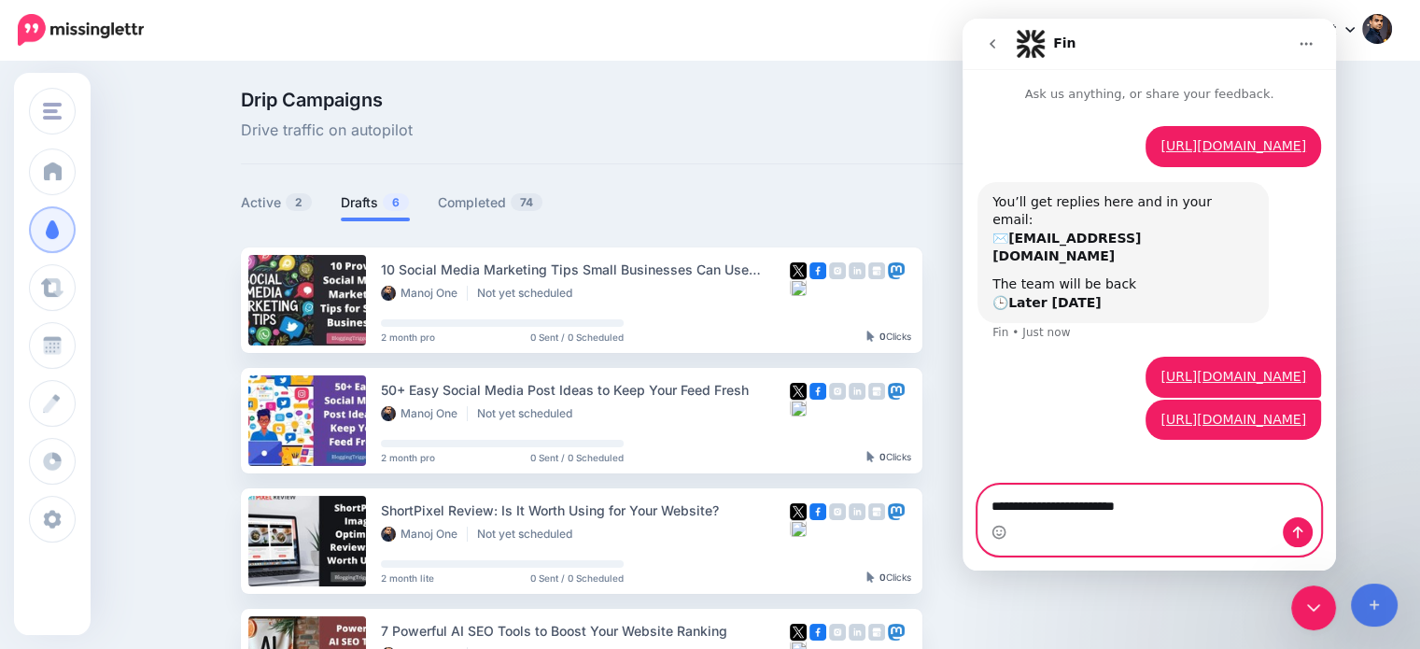
type textarea "**********"
click at [1289, 533] on button "Send a message…" at bounding box center [1298, 532] width 30 height 30
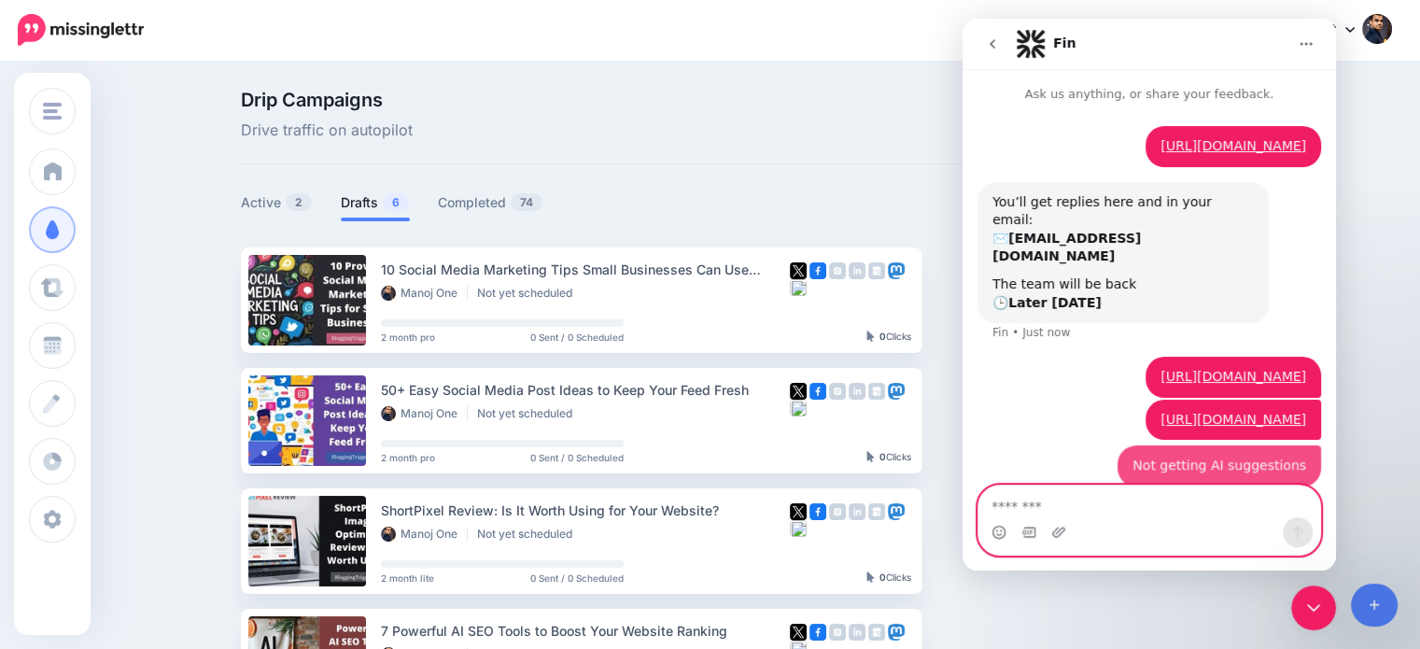
scroll to position [35, 0]
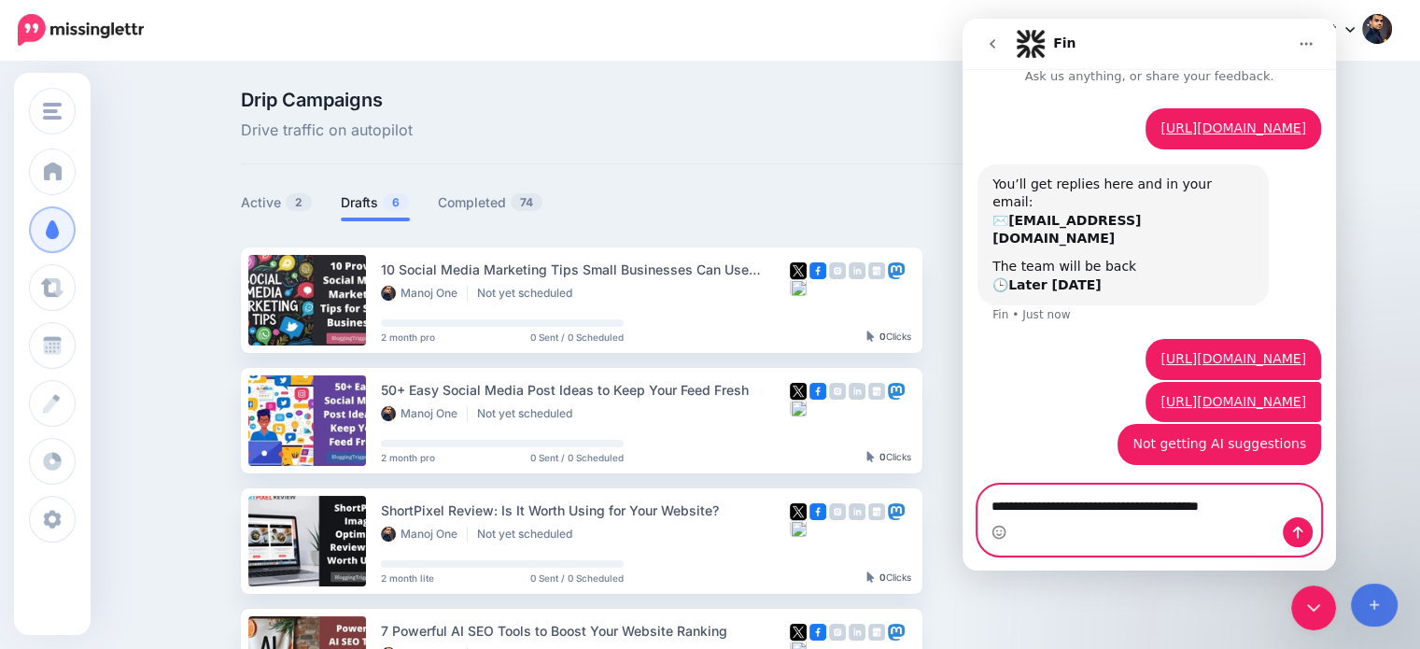
type textarea "**********"
click at [1300, 533] on icon "Send a message…" at bounding box center [1297, 532] width 15 height 15
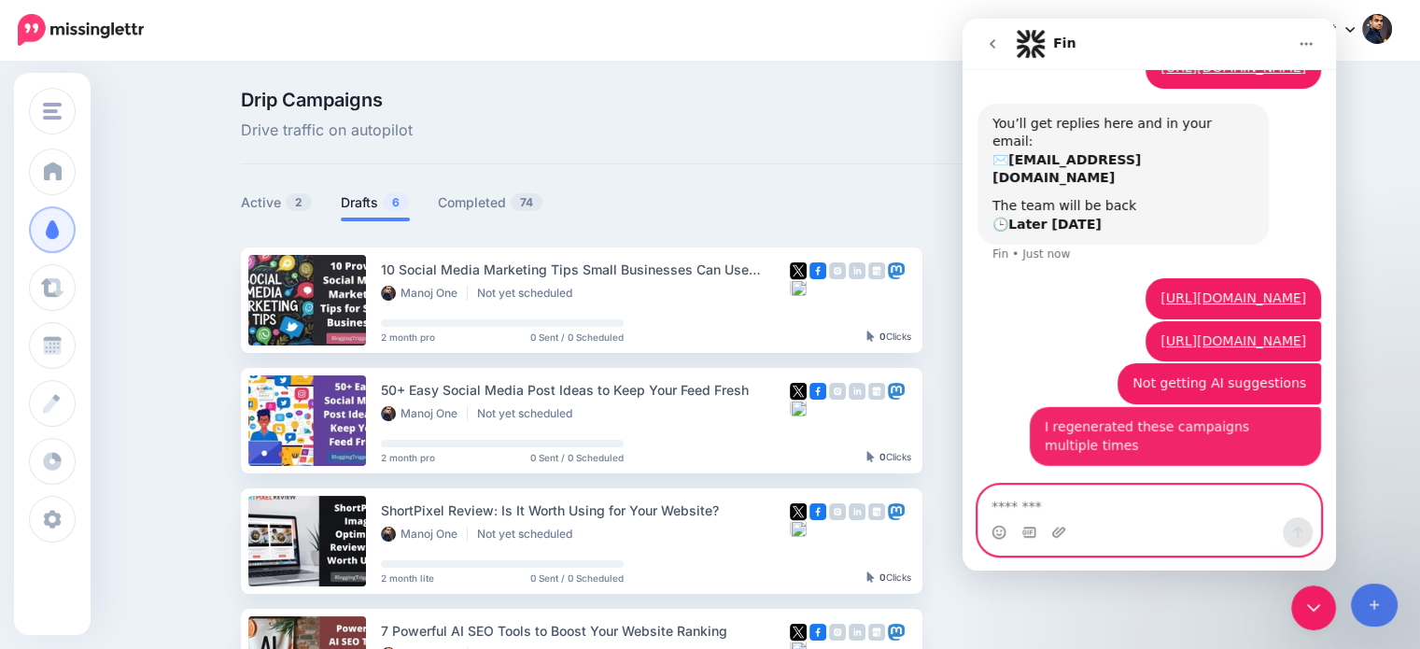
scroll to position [96, 0]
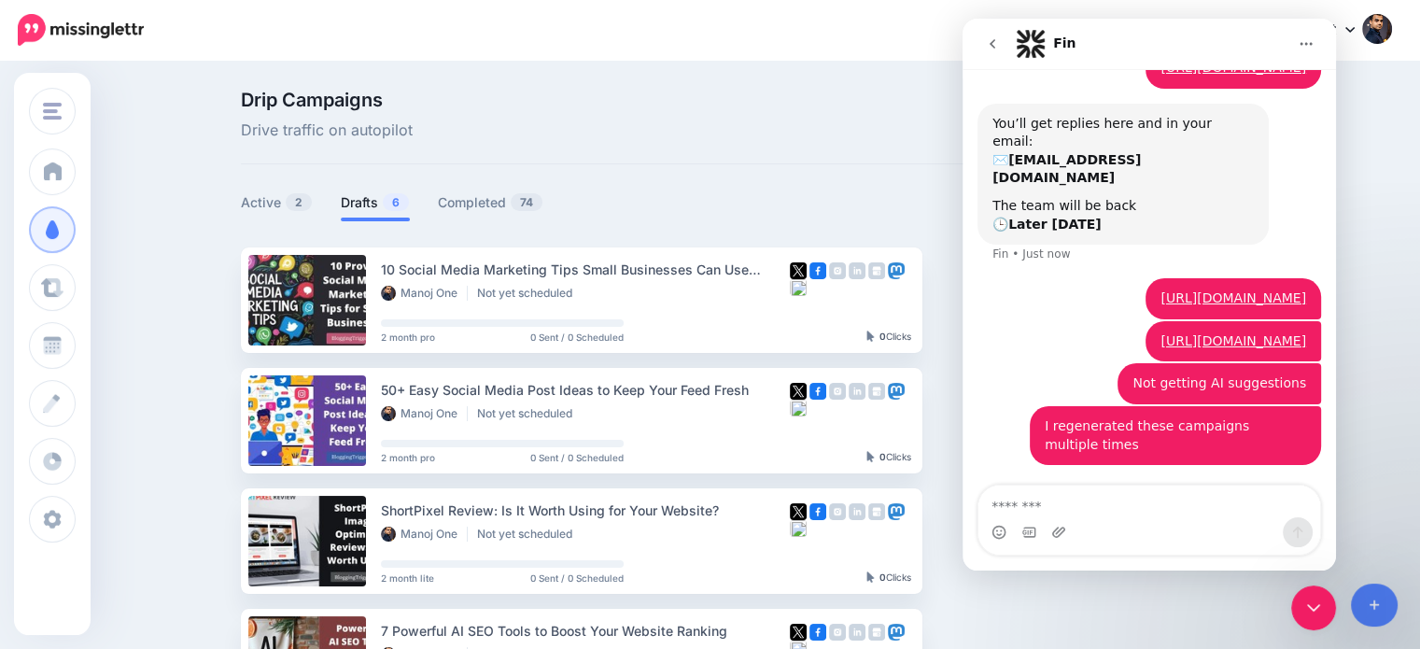
click at [1309, 607] on icon "Close Intercom Messenger" at bounding box center [1313, 607] width 13 height 7
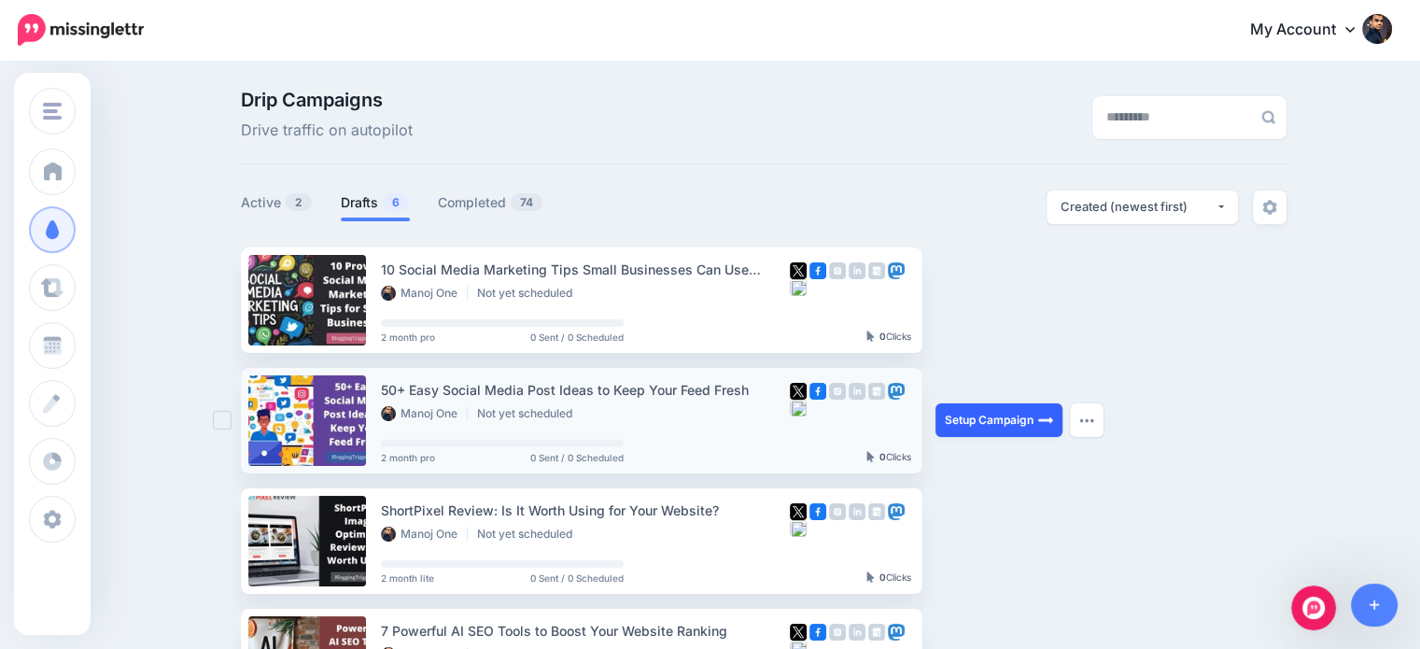
click at [973, 413] on link "Setup Campaign" at bounding box center [998, 420] width 127 height 34
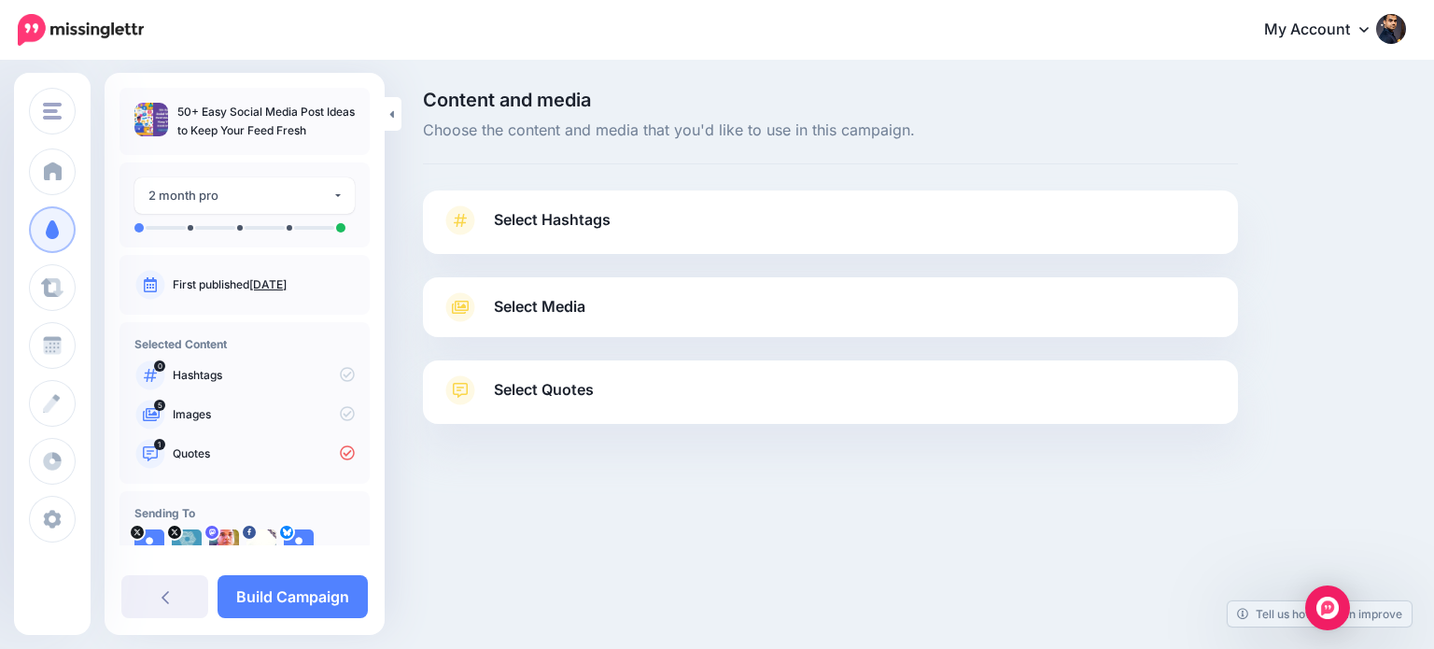
click at [554, 393] on span "Select Quotes" at bounding box center [544, 389] width 100 height 25
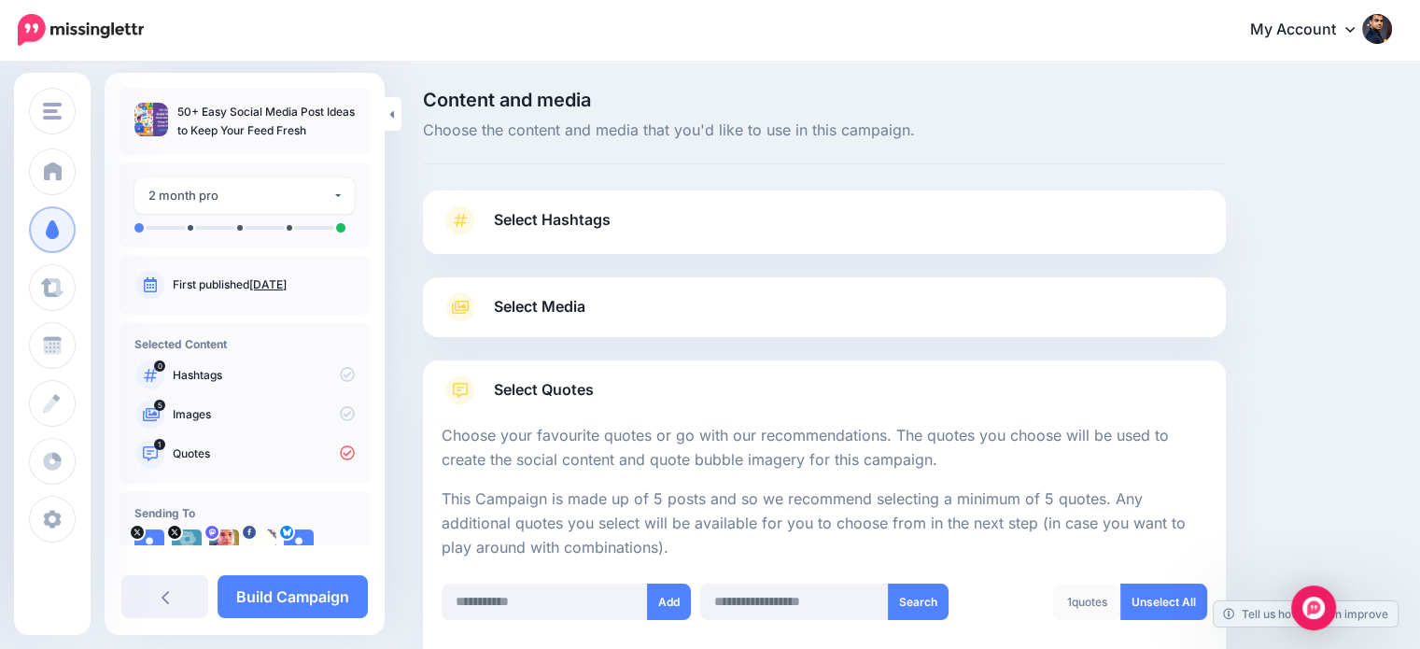
scroll to position [194, 0]
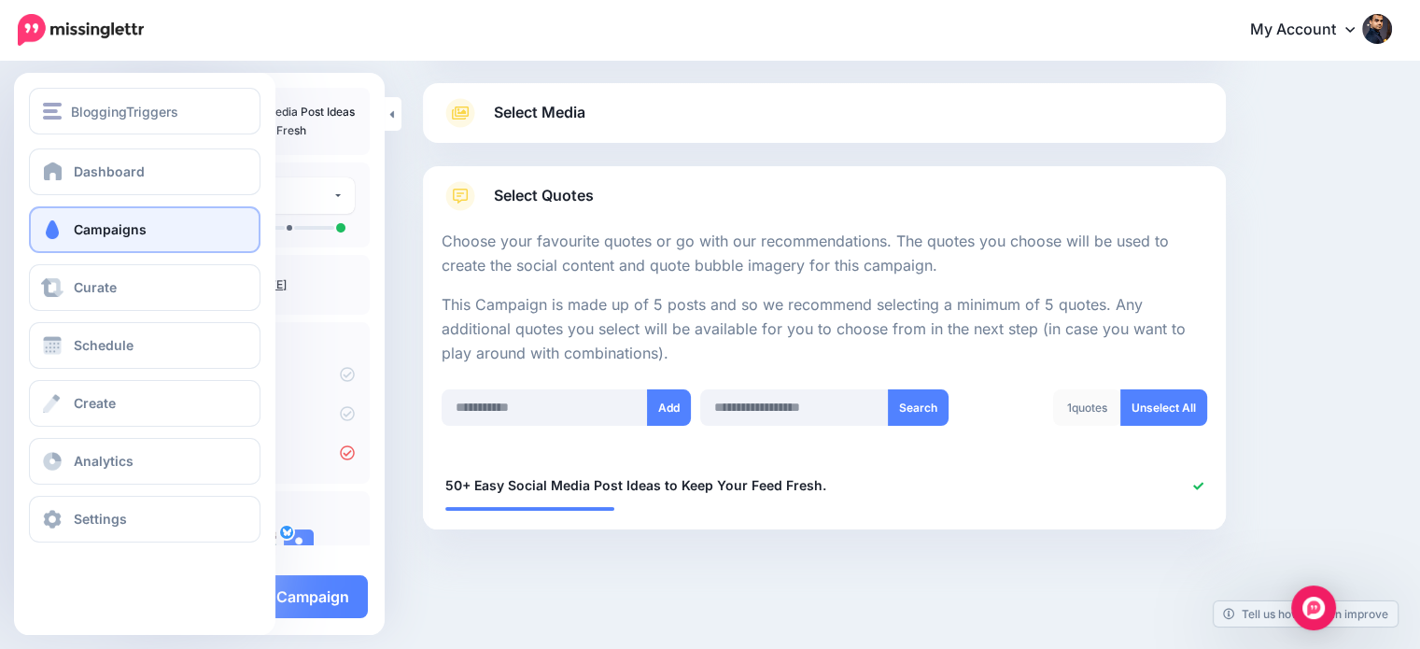
click at [81, 238] on link "Campaigns" at bounding box center [145, 229] width 232 height 47
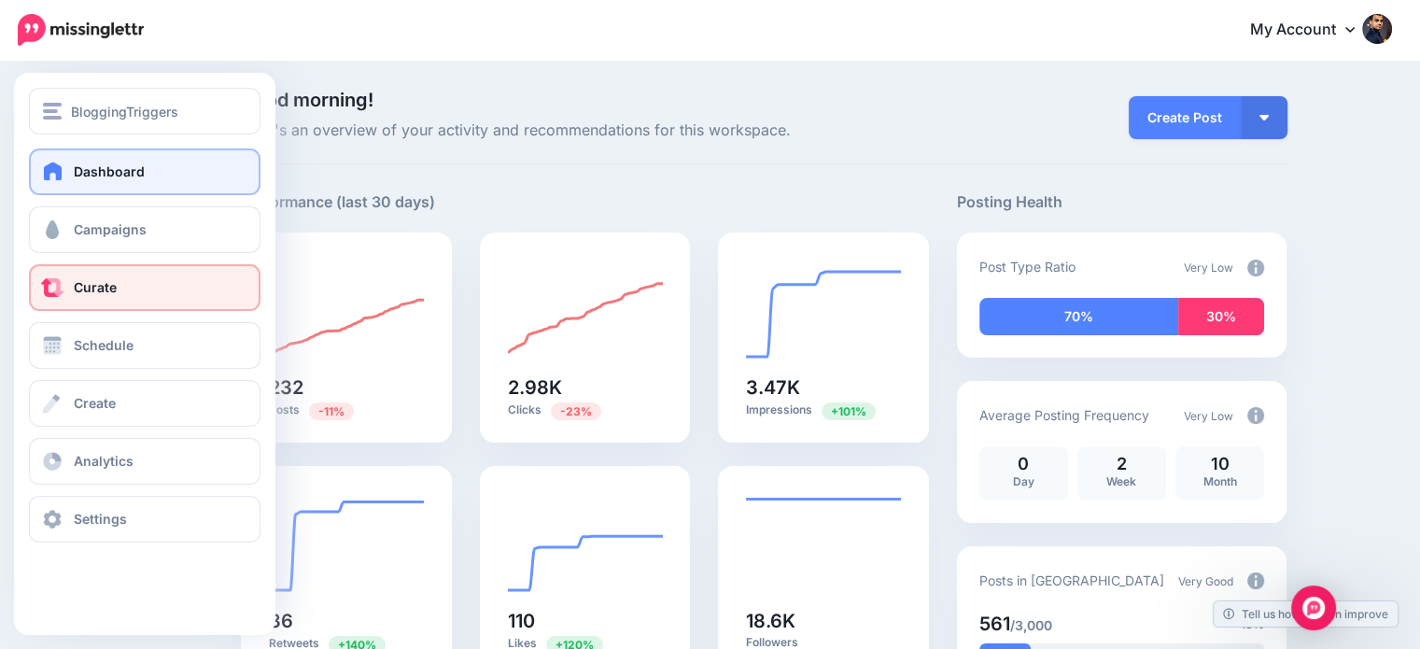
click at [82, 295] on link "Curate" at bounding box center [145, 287] width 232 height 47
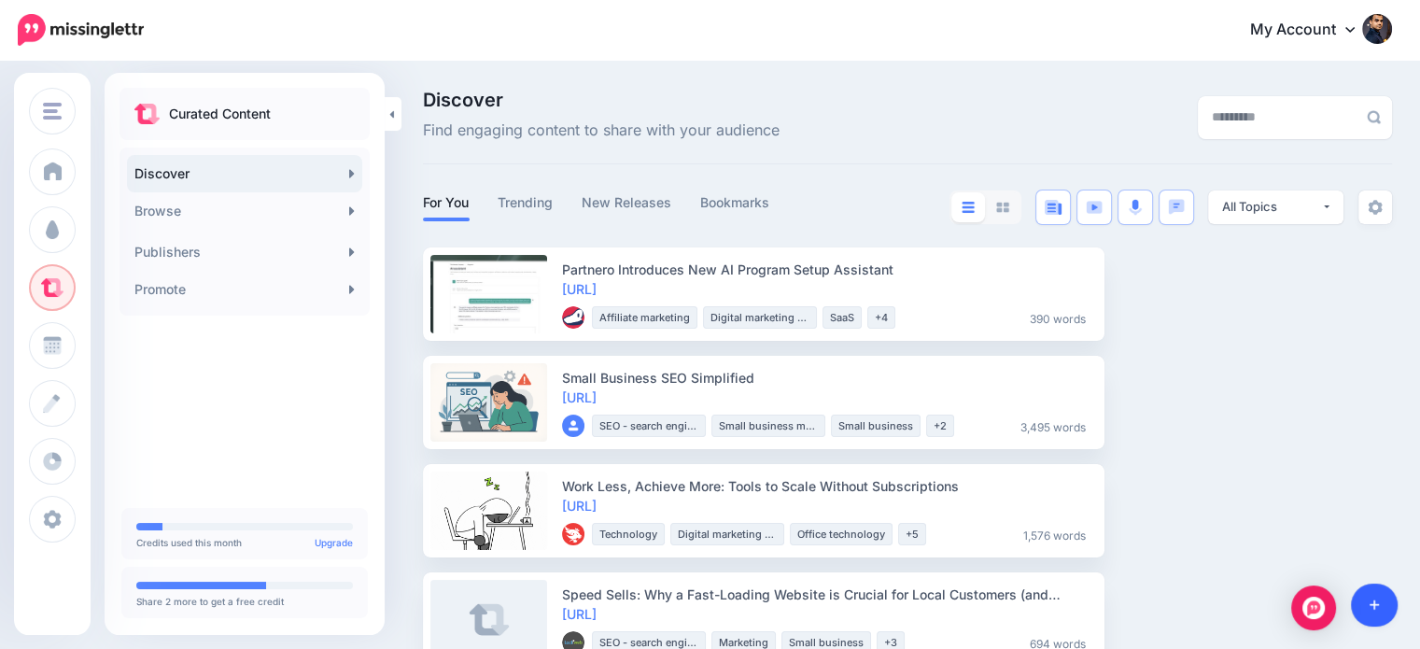
click at [1385, 589] on link at bounding box center [1375, 604] width 48 height 43
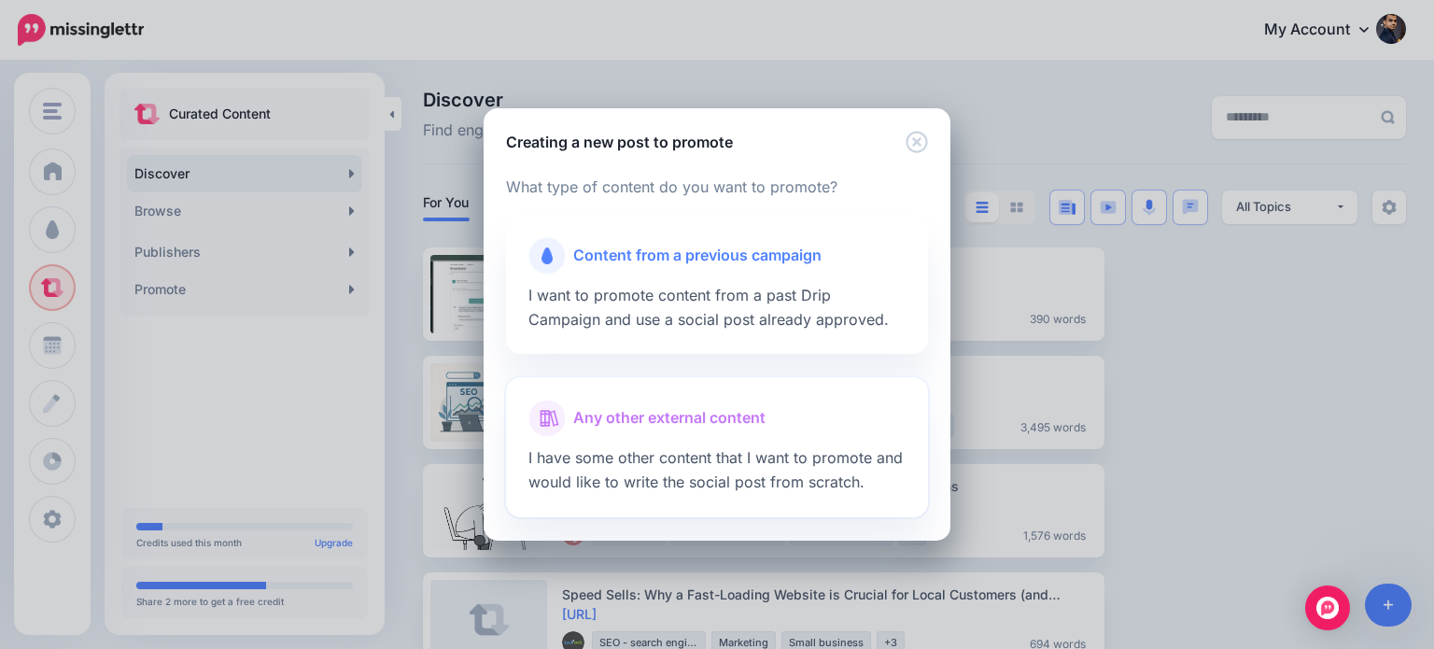
click at [751, 413] on span "Any other external content" at bounding box center [669, 418] width 192 height 24
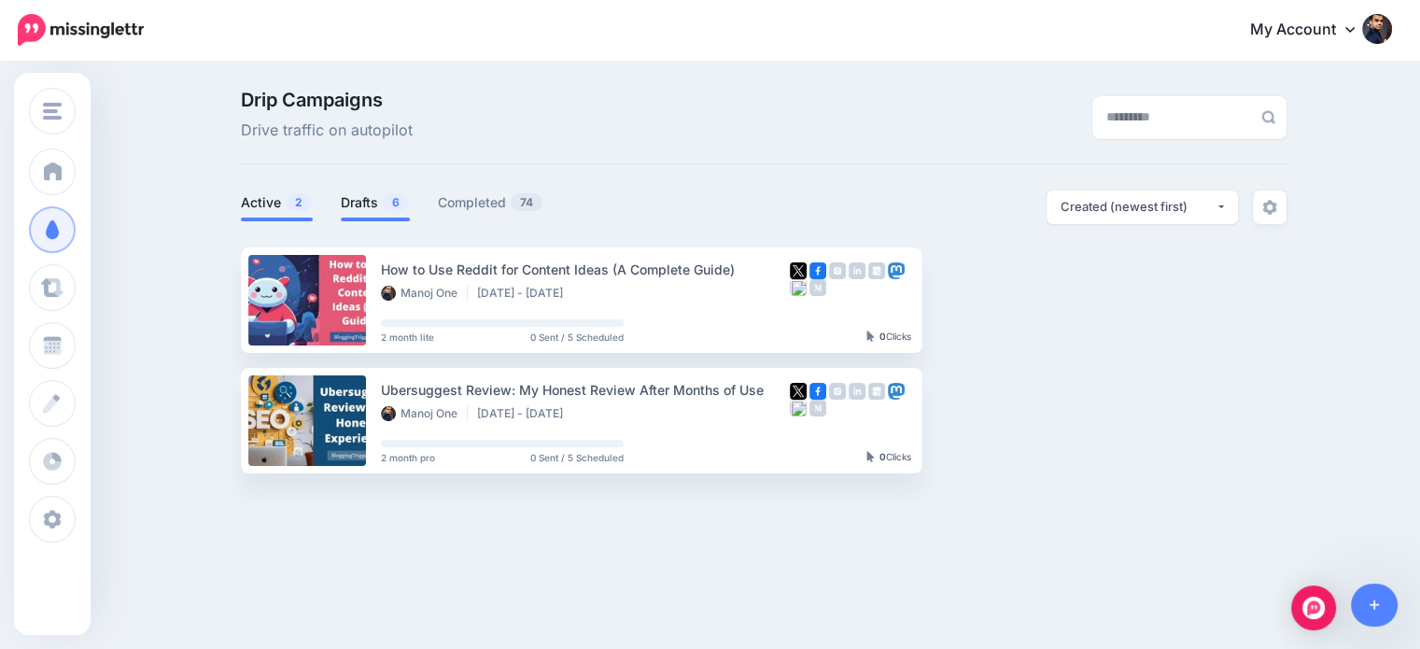
click at [368, 202] on link "Drafts 6" at bounding box center [375, 202] width 69 height 22
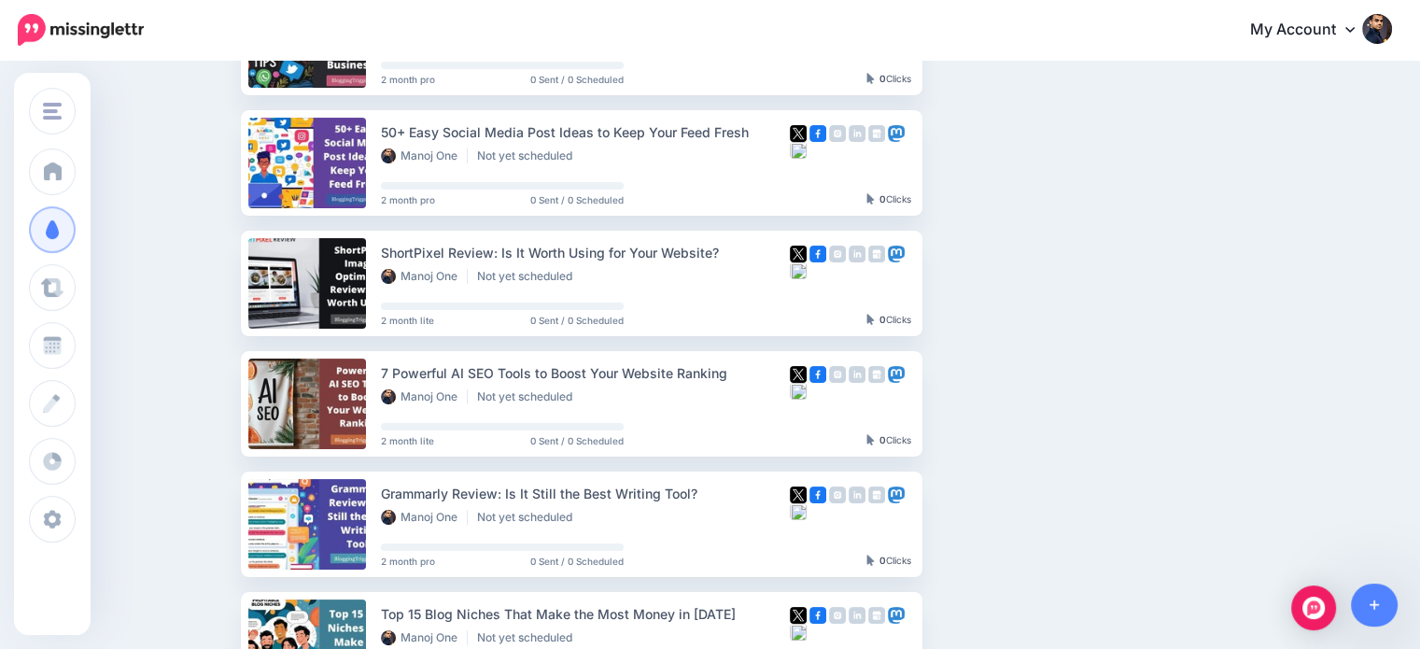
scroll to position [249, 0]
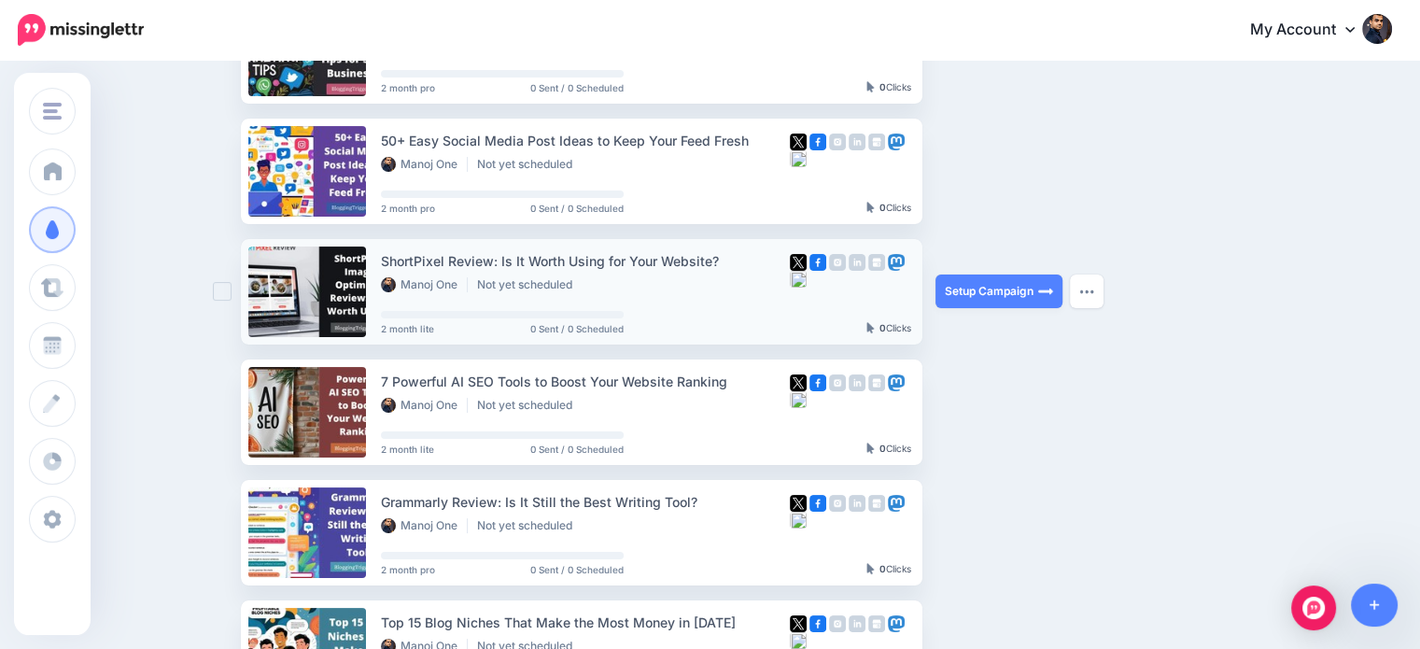
drag, startPoint x: 1012, startPoint y: 300, endPoint x: 1018, endPoint y: 310, distance: 11.7
click at [1012, 299] on link "Setup Campaign" at bounding box center [998, 291] width 127 height 34
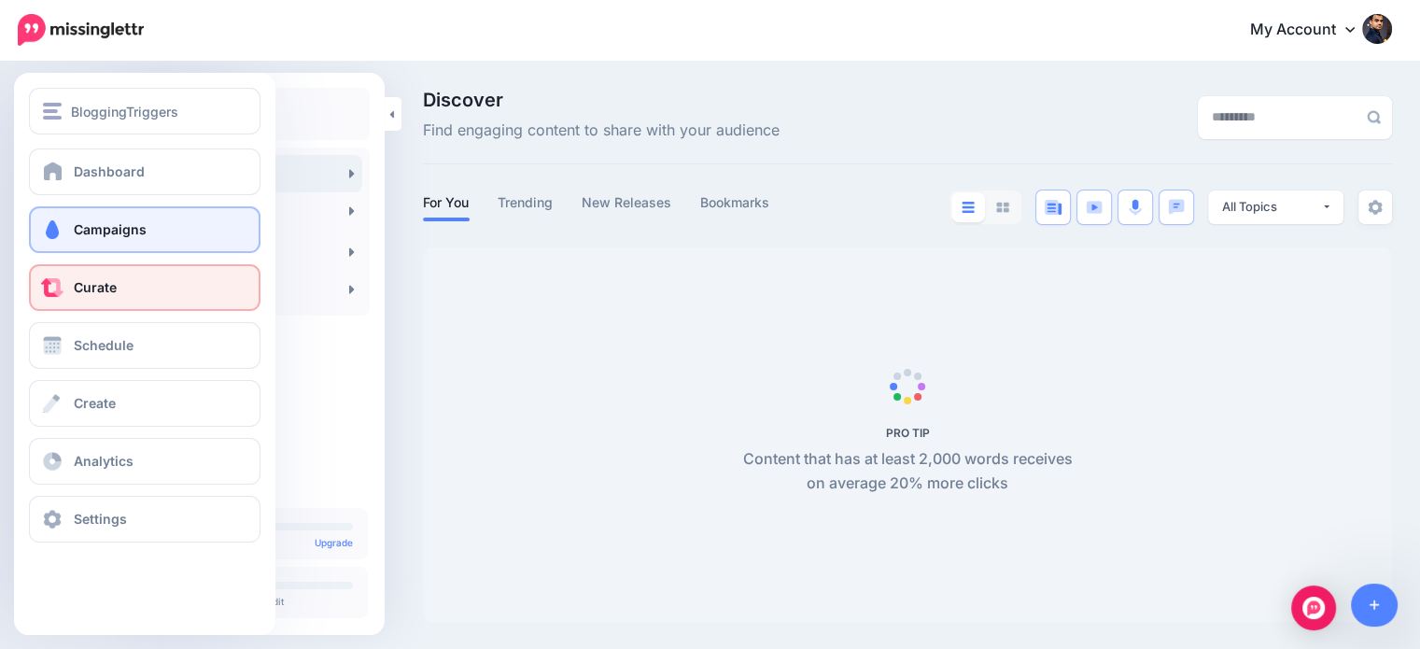
click at [93, 235] on span "Campaigns" at bounding box center [110, 229] width 73 height 16
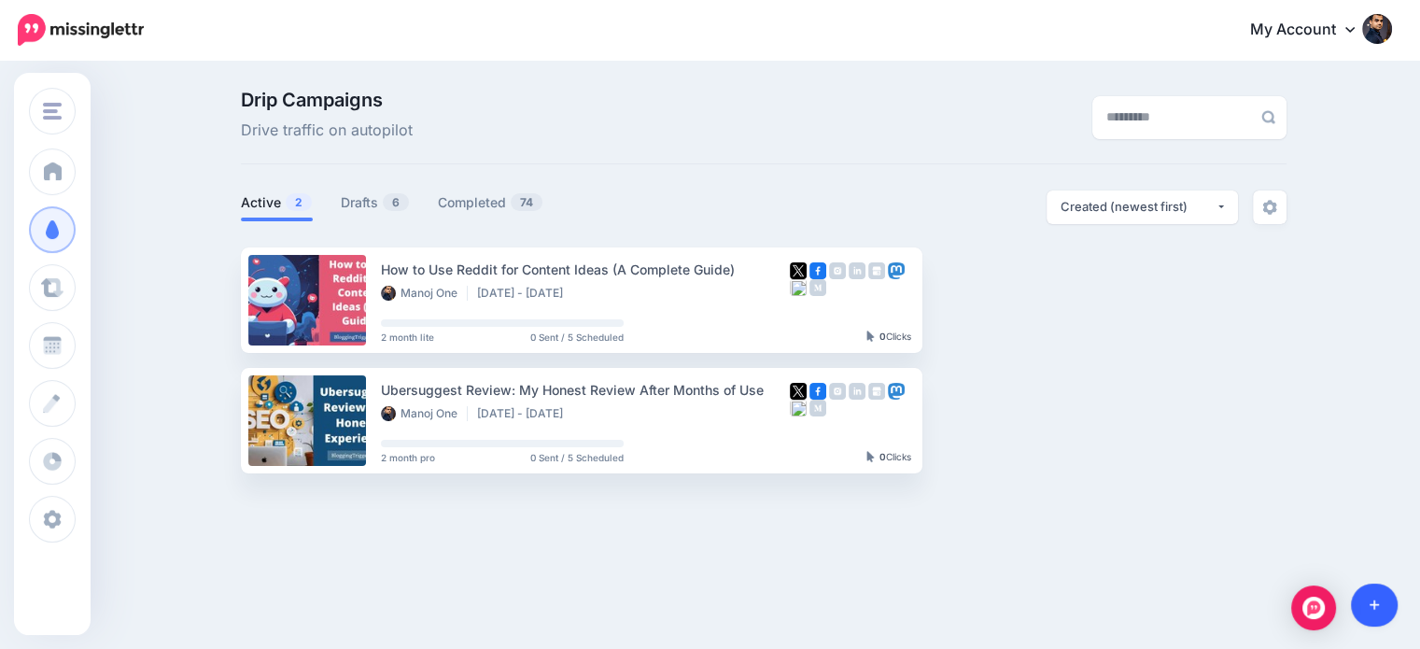
click at [1376, 610] on icon at bounding box center [1374, 604] width 10 height 13
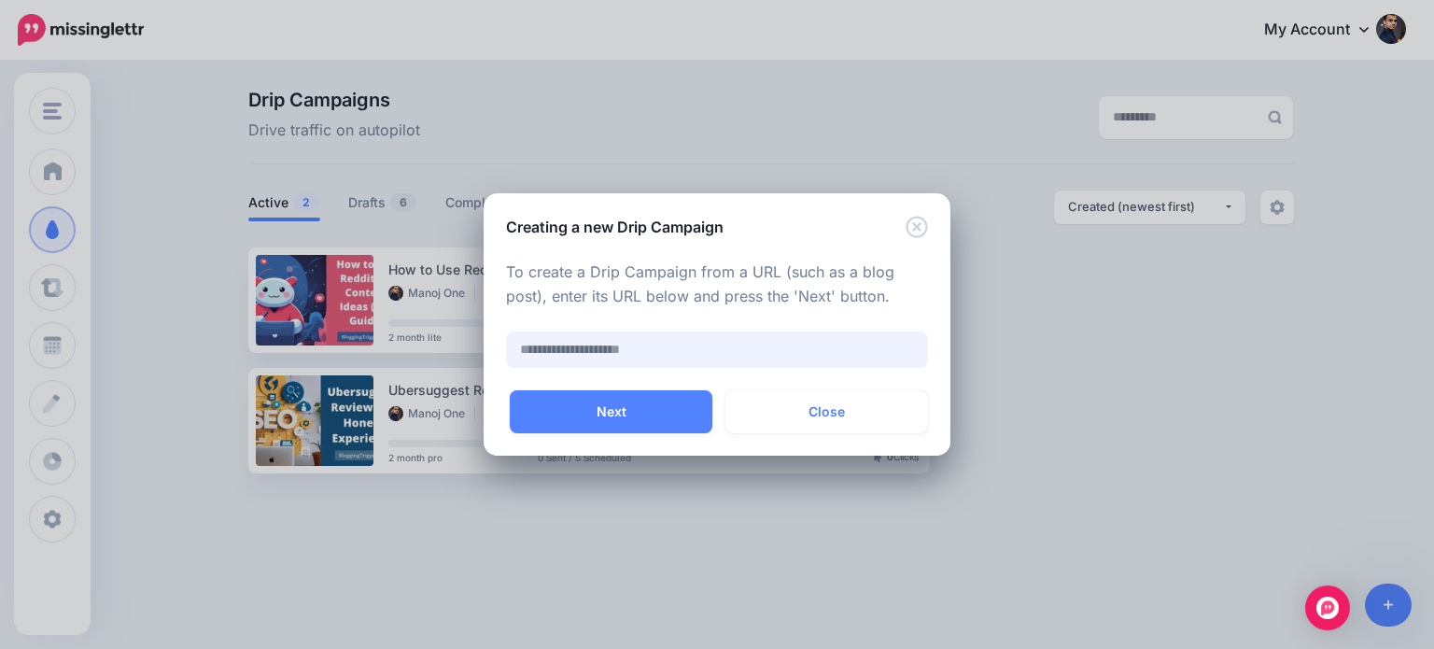
paste input "**********"
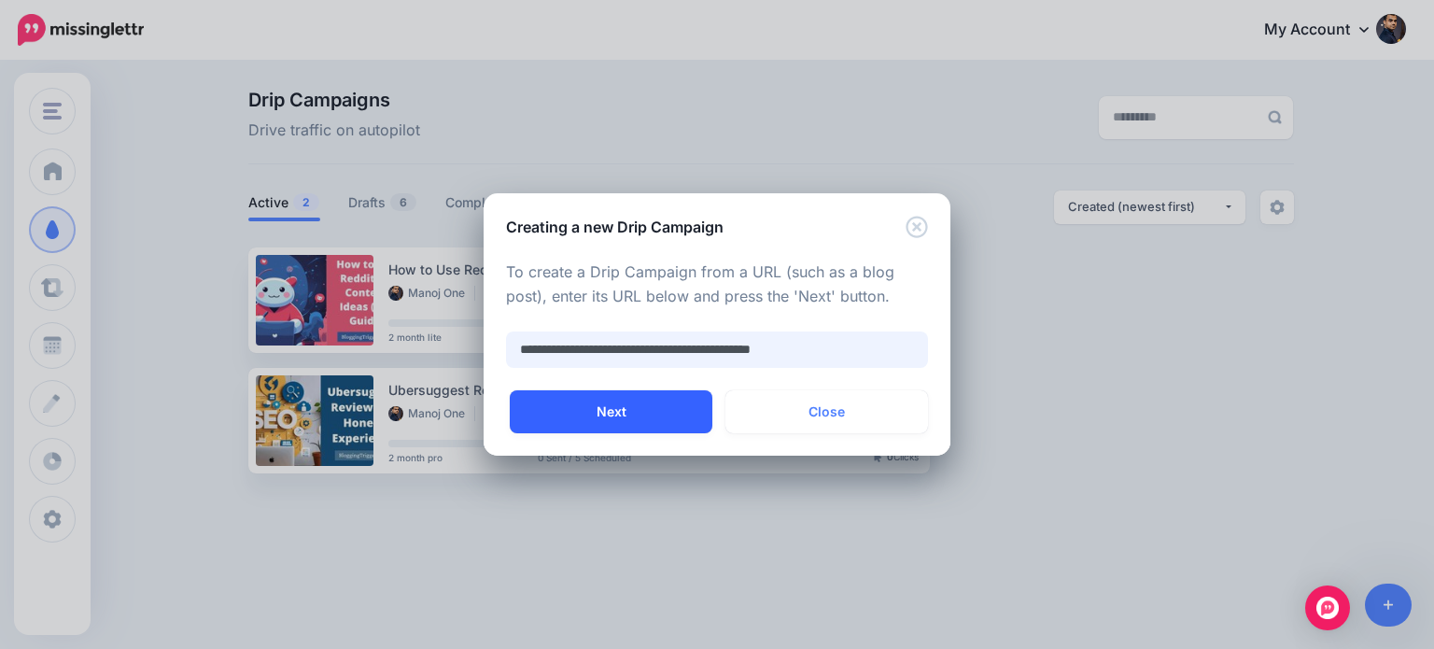
type input "**********"
click at [639, 410] on button "Next" at bounding box center [611, 411] width 203 height 43
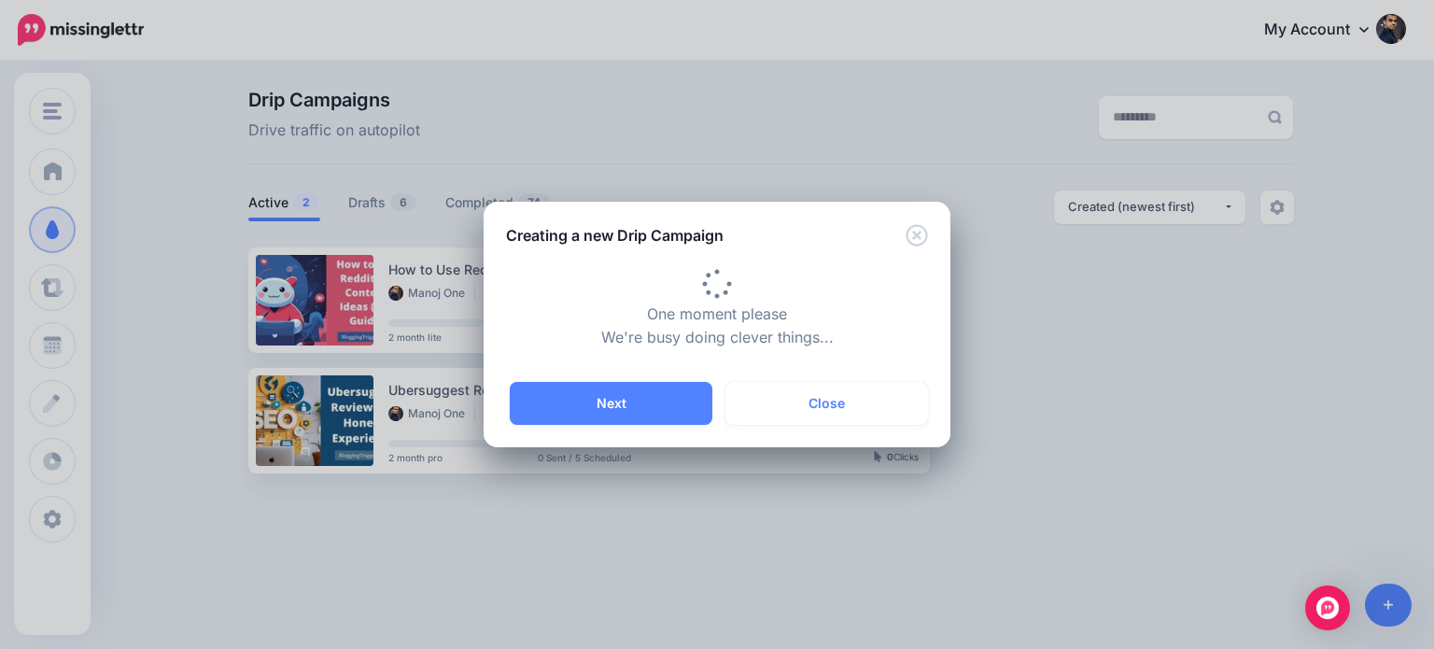
type input "**********"
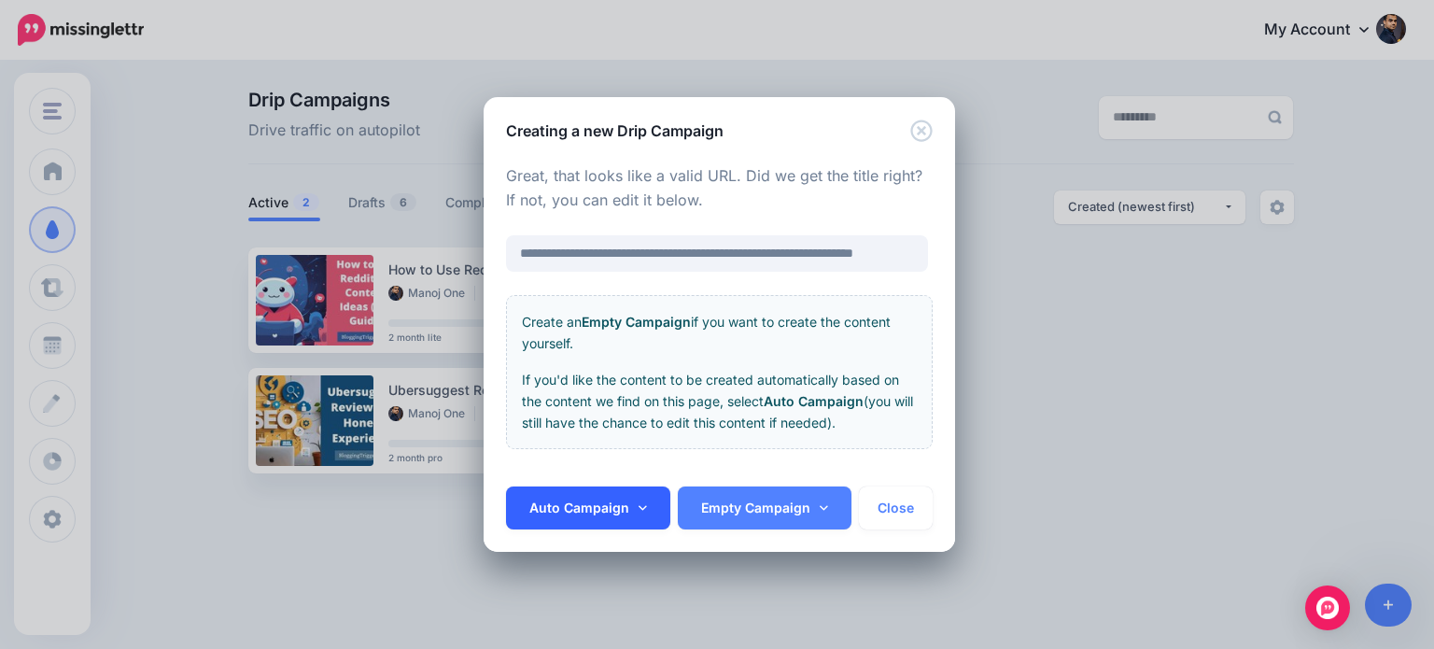
click at [648, 511] on link "Auto Campaign" at bounding box center [588, 507] width 164 height 43
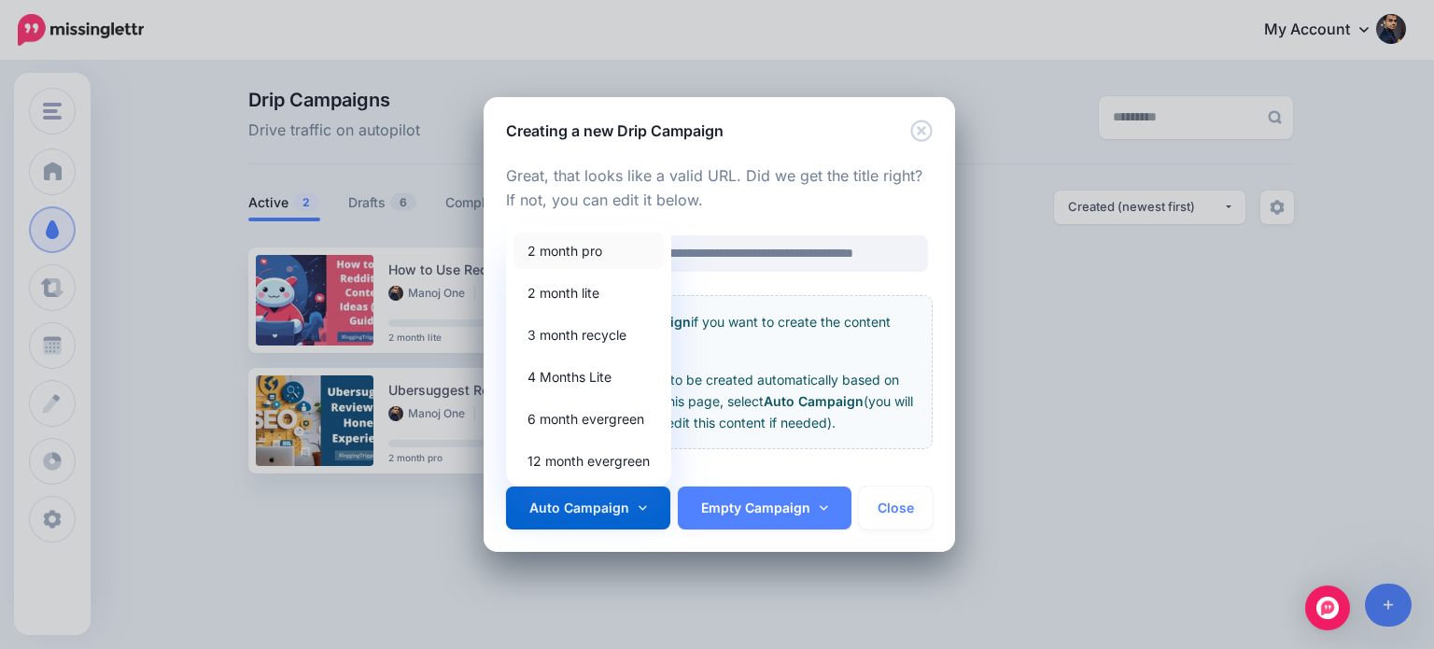
click at [568, 246] on link "2 month pro" at bounding box center [588, 250] width 150 height 36
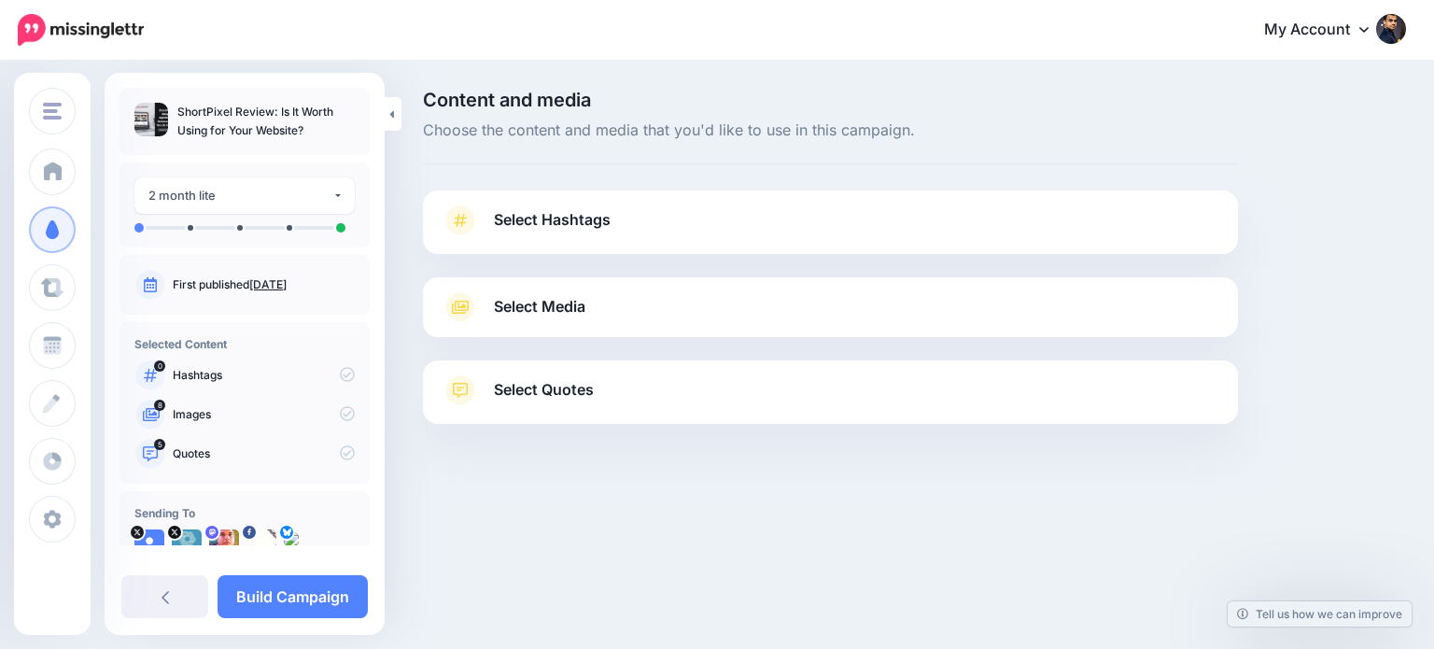
click at [624, 386] on link "Select Quotes" at bounding box center [831, 399] width 778 height 49
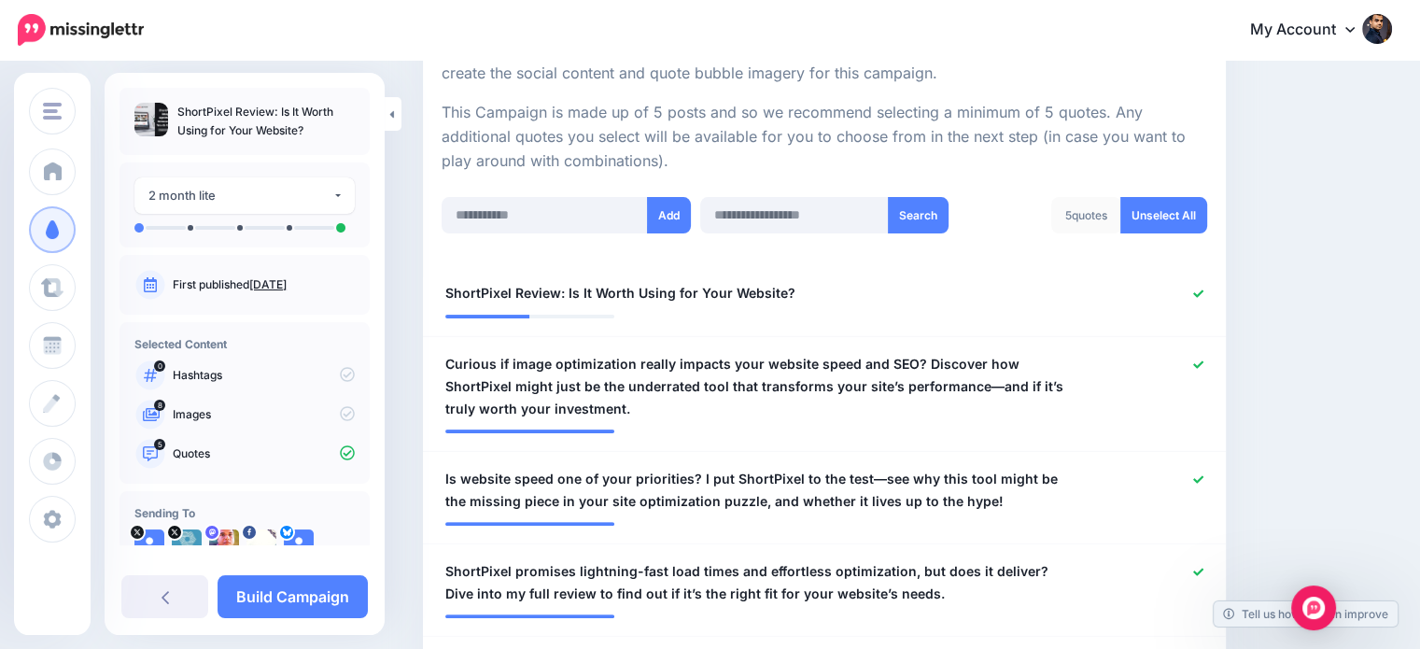
scroll to position [402, 0]
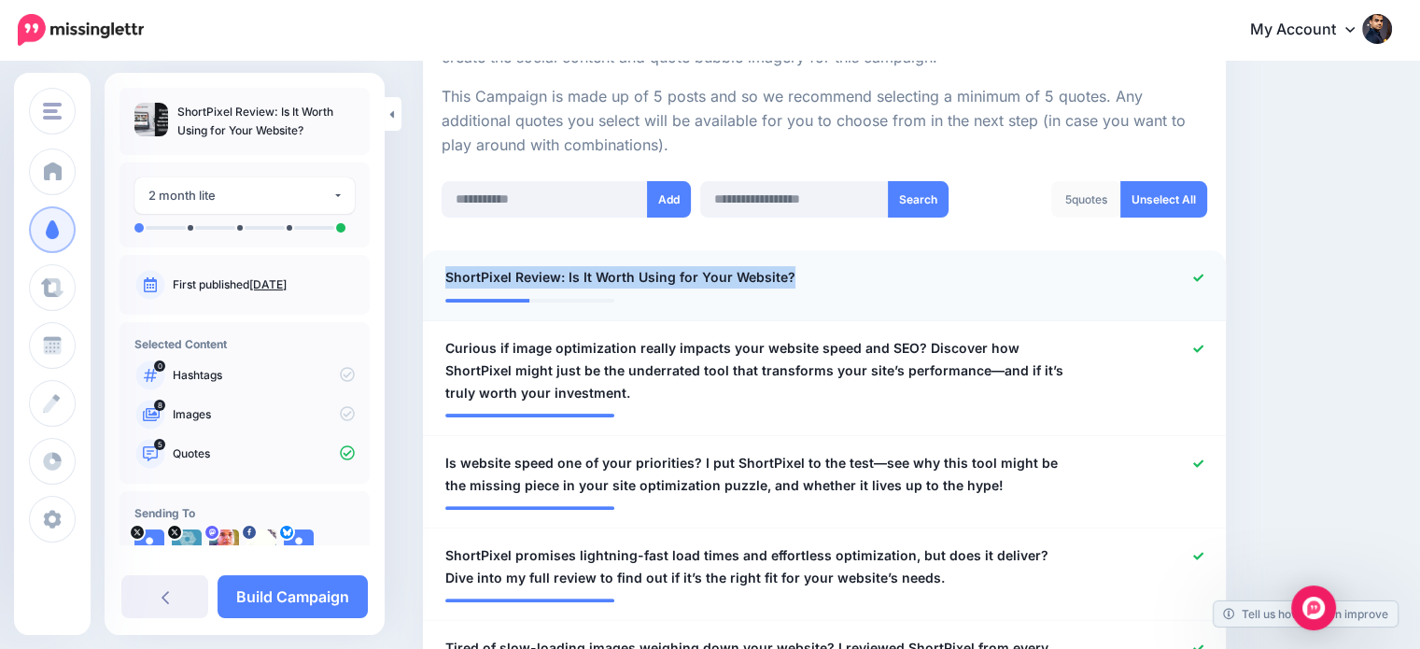
drag, startPoint x: 798, startPoint y: 270, endPoint x: 422, endPoint y: 265, distance: 376.2
click at [423, 265] on li "**********" at bounding box center [824, 285] width 803 height 71
copy span "ShortPixel Review: Is It Worth Using for Your Website?"
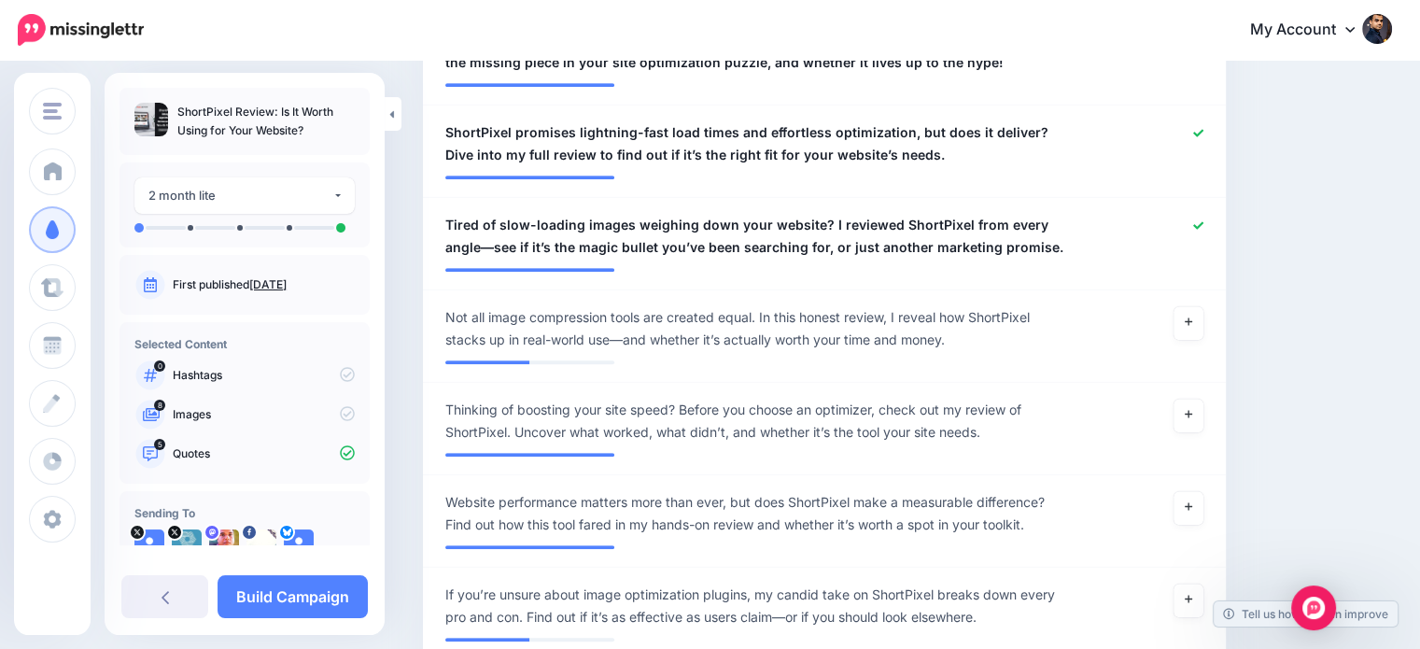
scroll to position [885, 0]
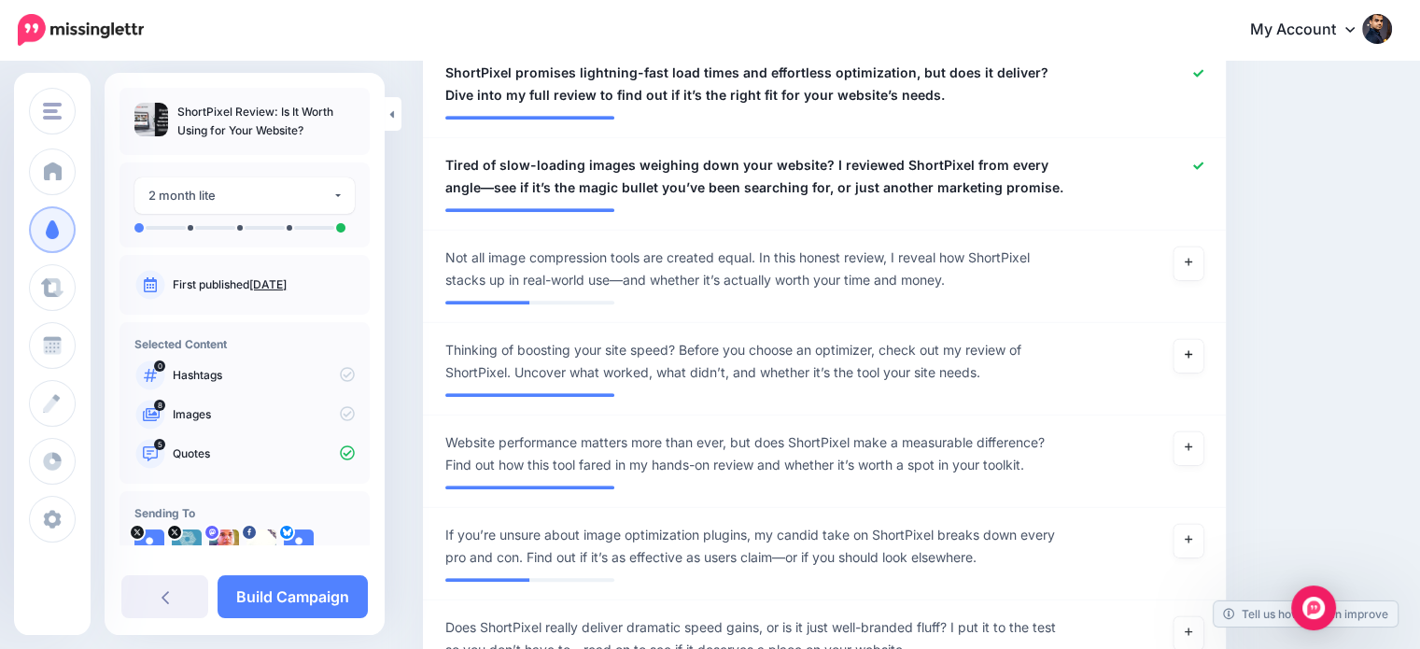
drag, startPoint x: 1202, startPoint y: 346, endPoint x: 1262, endPoint y: 346, distance: 59.7
click at [1201, 346] on link at bounding box center [1188, 356] width 30 height 34
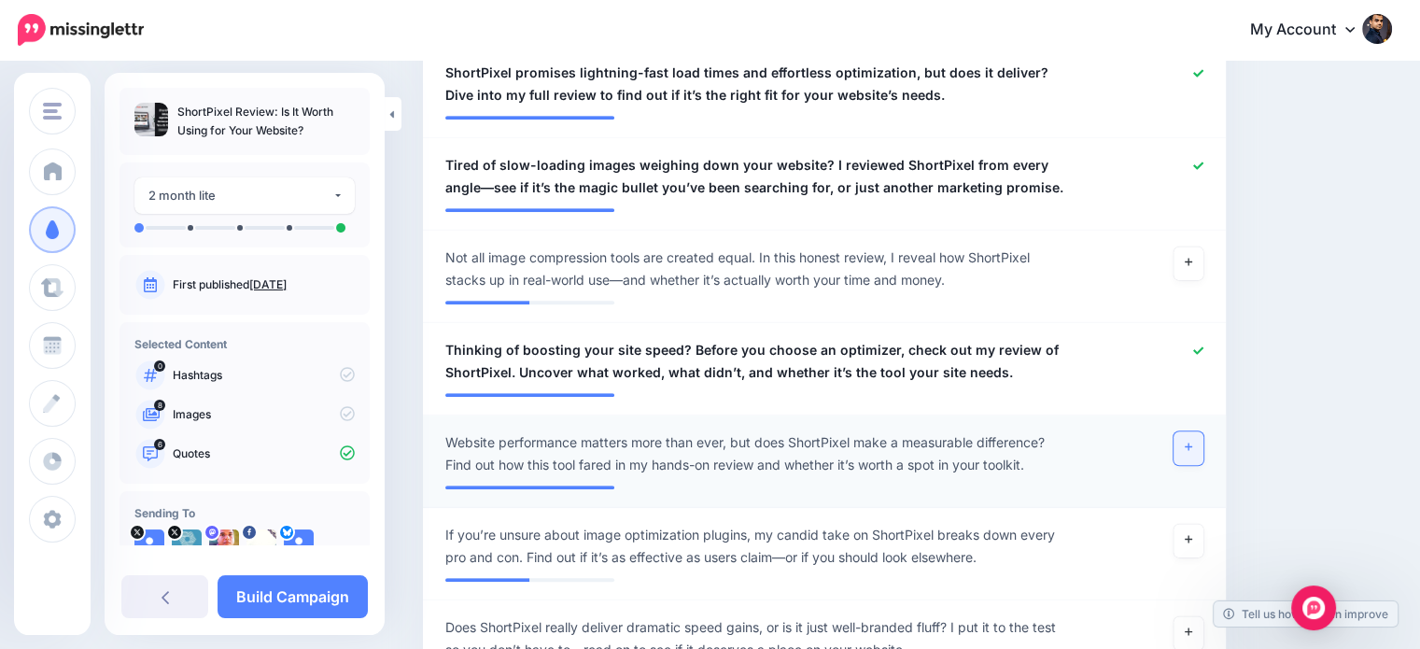
click at [1203, 446] on link at bounding box center [1188, 448] width 30 height 34
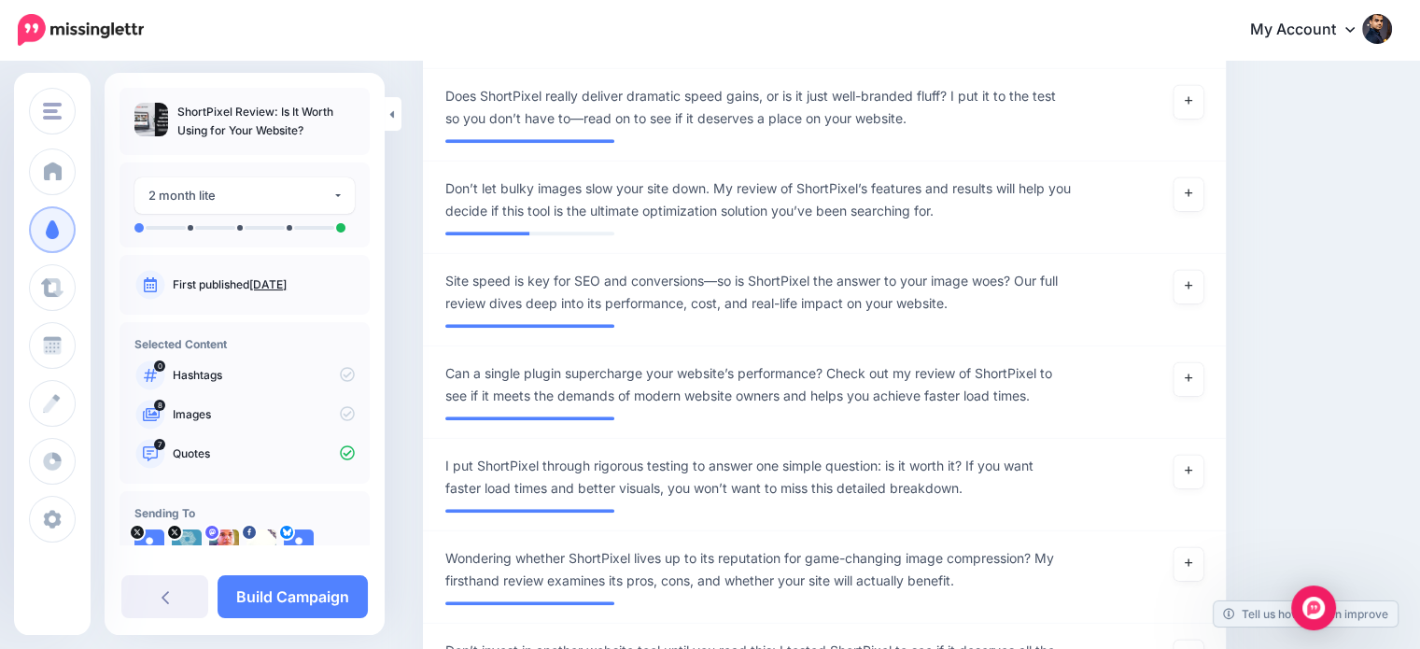
scroll to position [1447, 0]
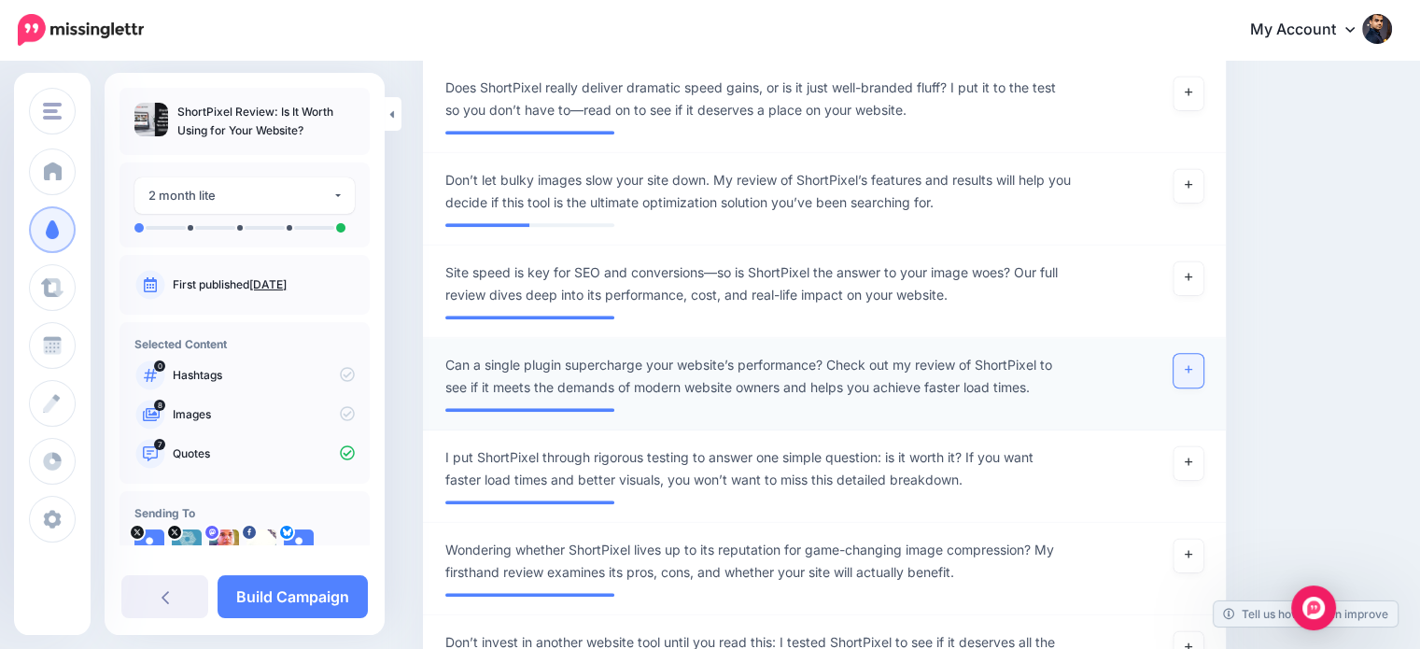
click at [1192, 354] on link at bounding box center [1188, 371] width 30 height 34
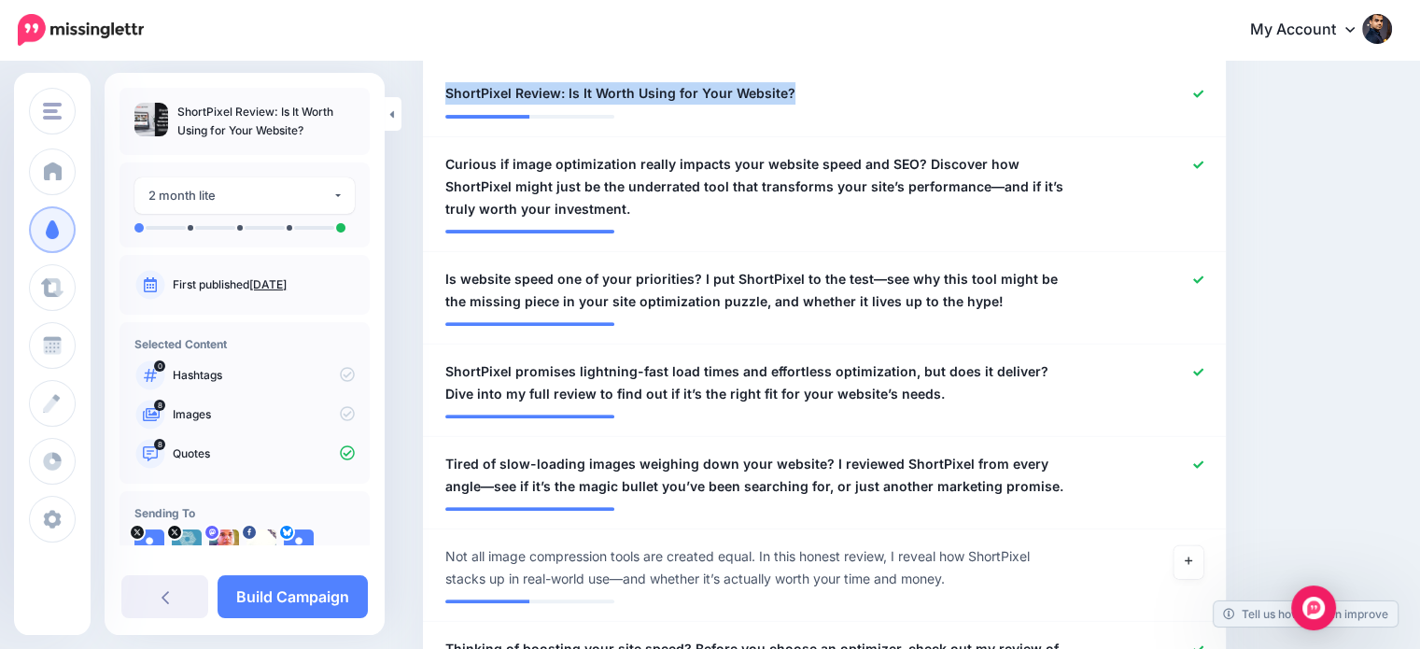
scroll to position [590, 0]
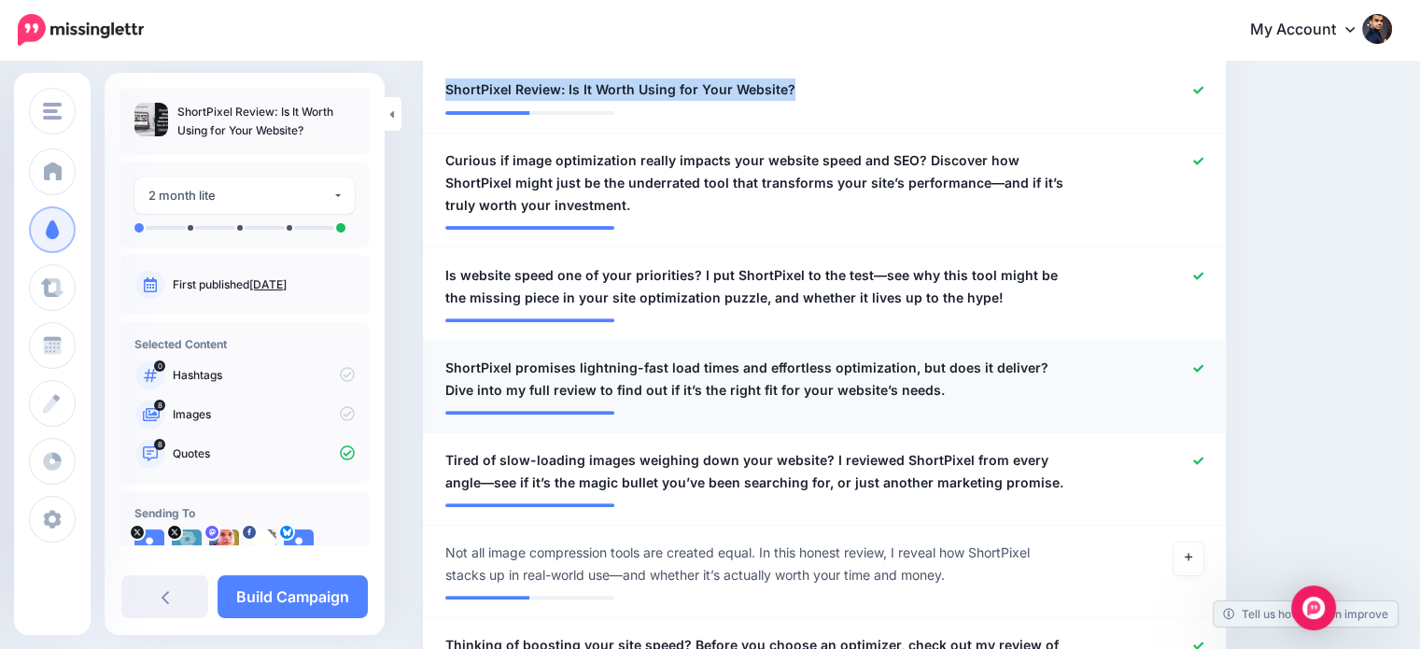
click at [1203, 362] on link at bounding box center [1198, 368] width 10 height 13
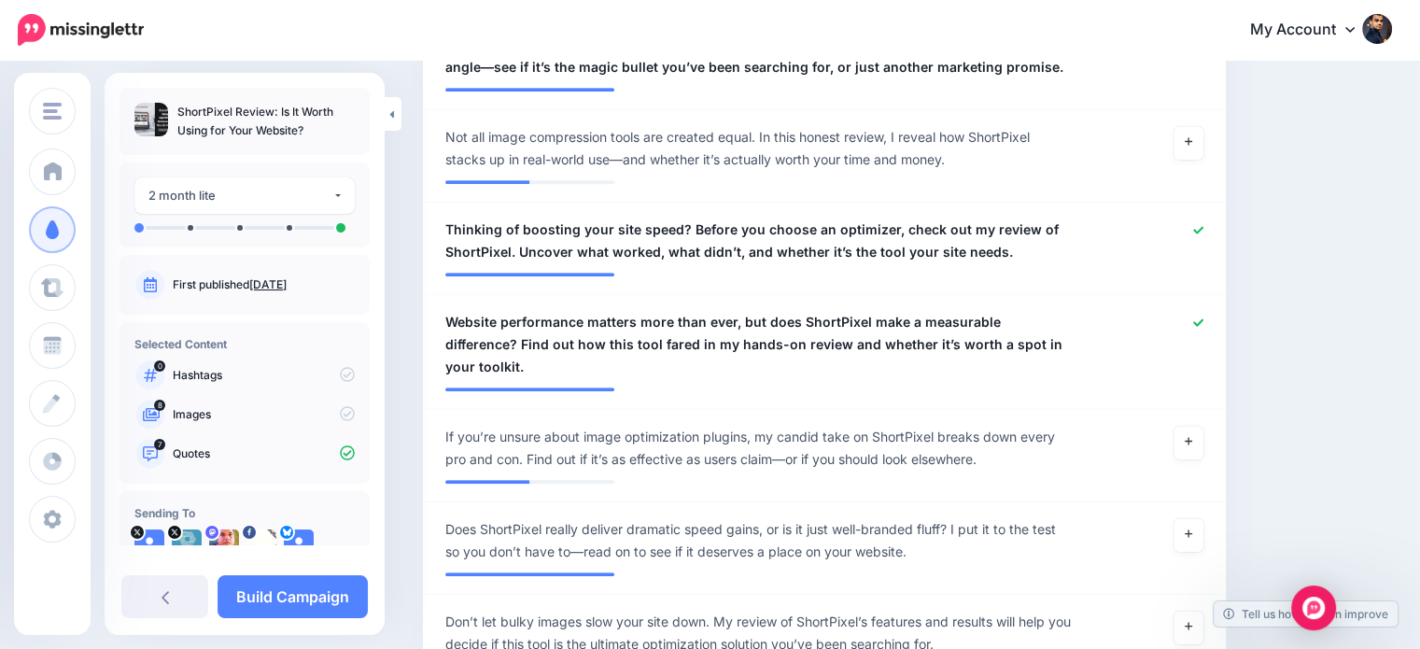
scroll to position [1014, 0]
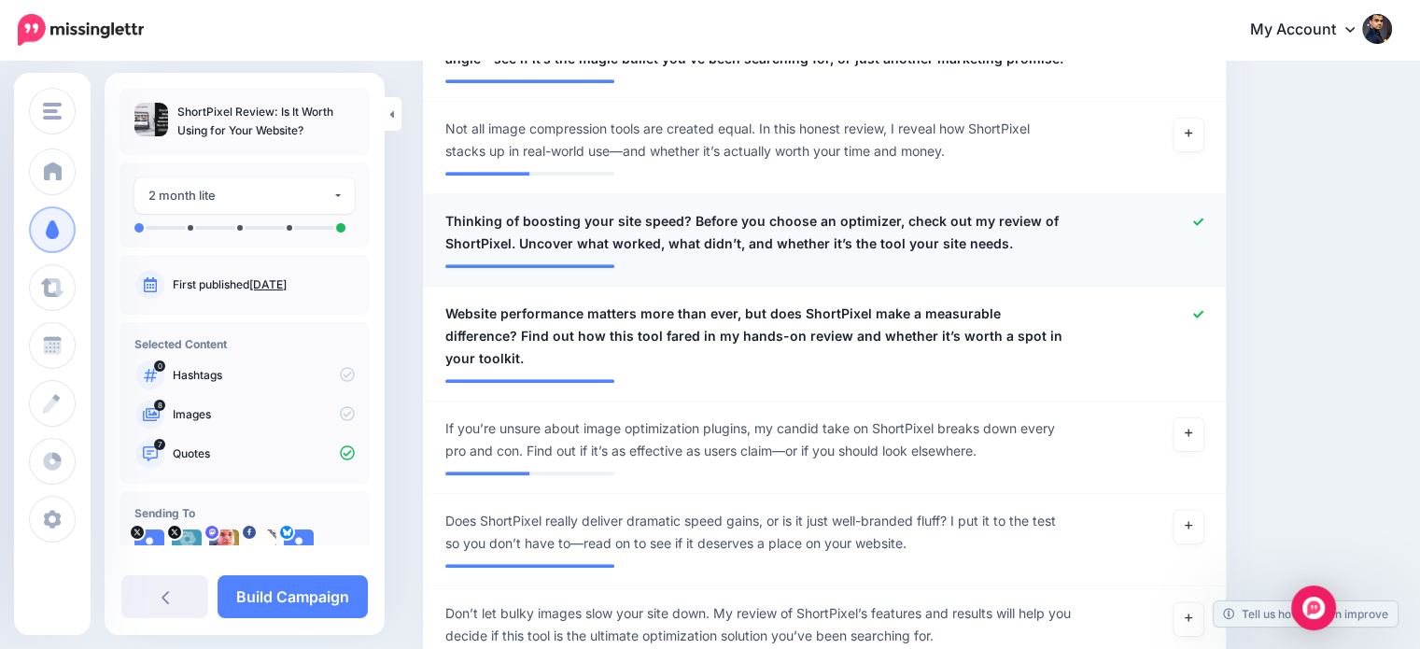
click at [1203, 225] on icon at bounding box center [1198, 222] width 10 height 10
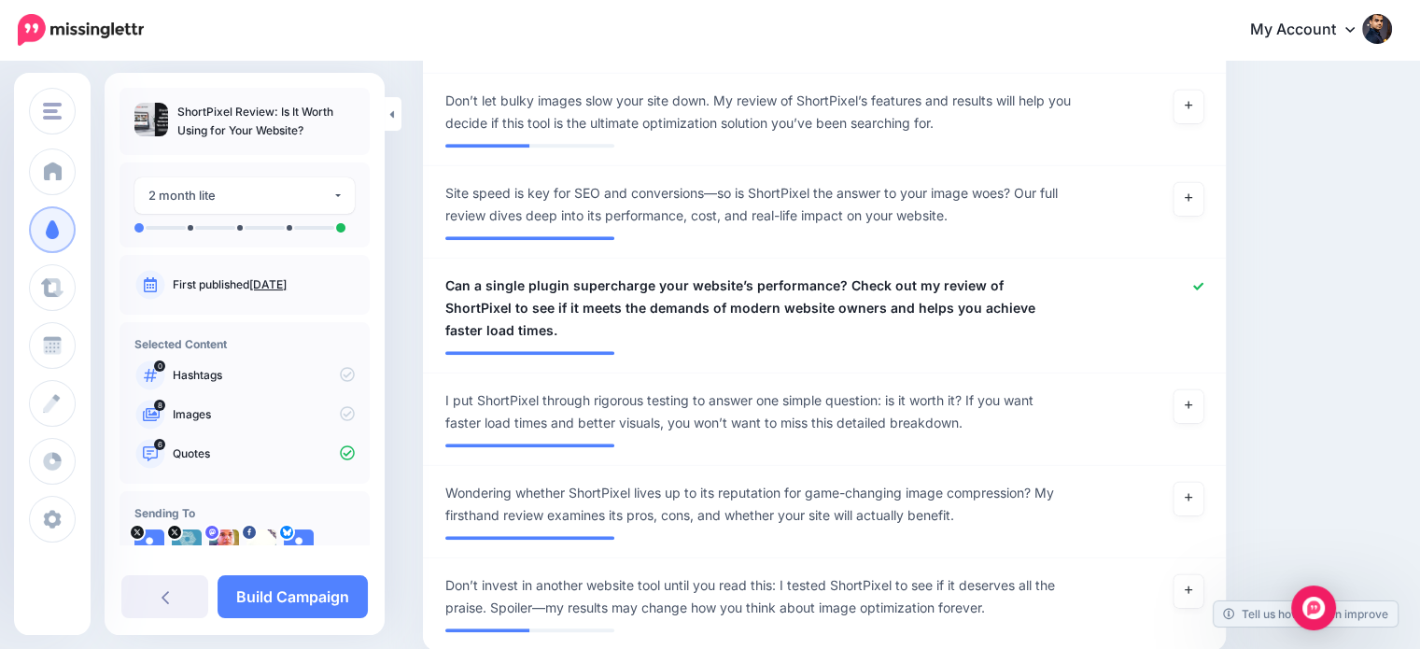
scroll to position [1603, 0]
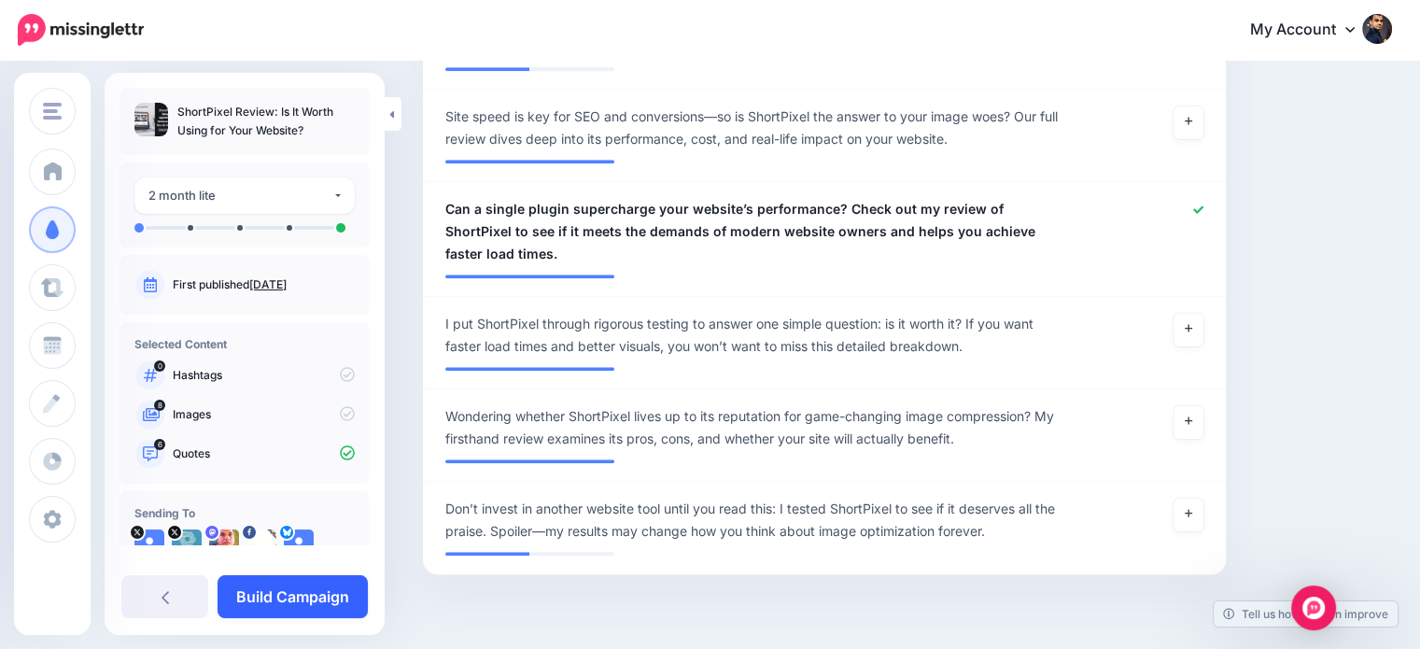
click at [333, 586] on link "Build Campaign" at bounding box center [293, 596] width 150 height 43
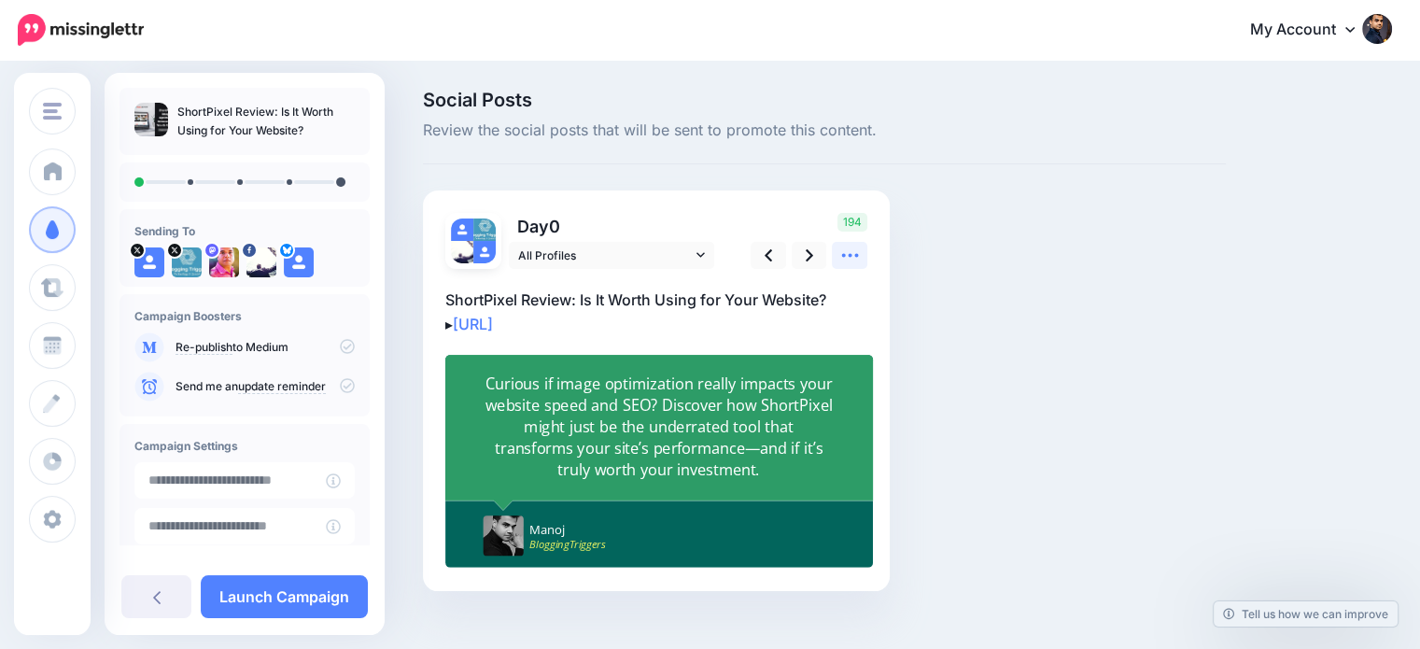
click at [844, 258] on icon at bounding box center [850, 256] width 20 height 20
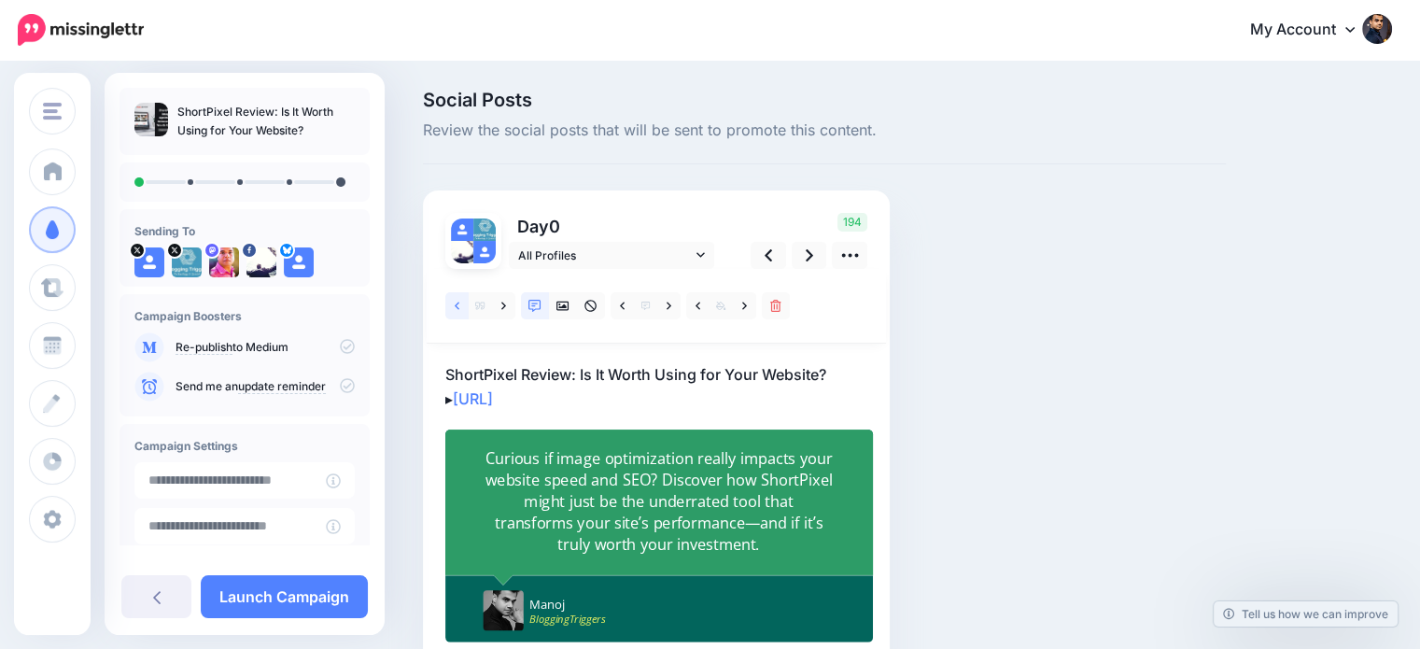
click at [456, 300] on icon at bounding box center [457, 306] width 5 height 13
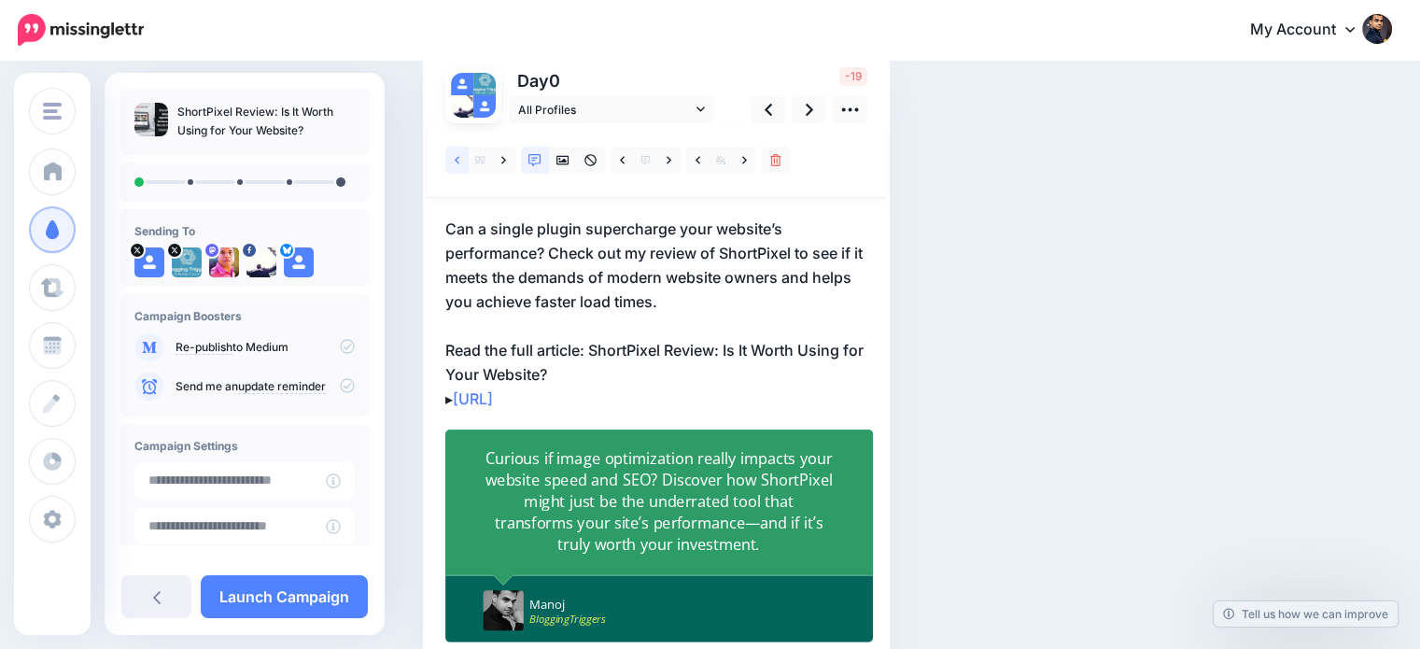
scroll to position [207, 0]
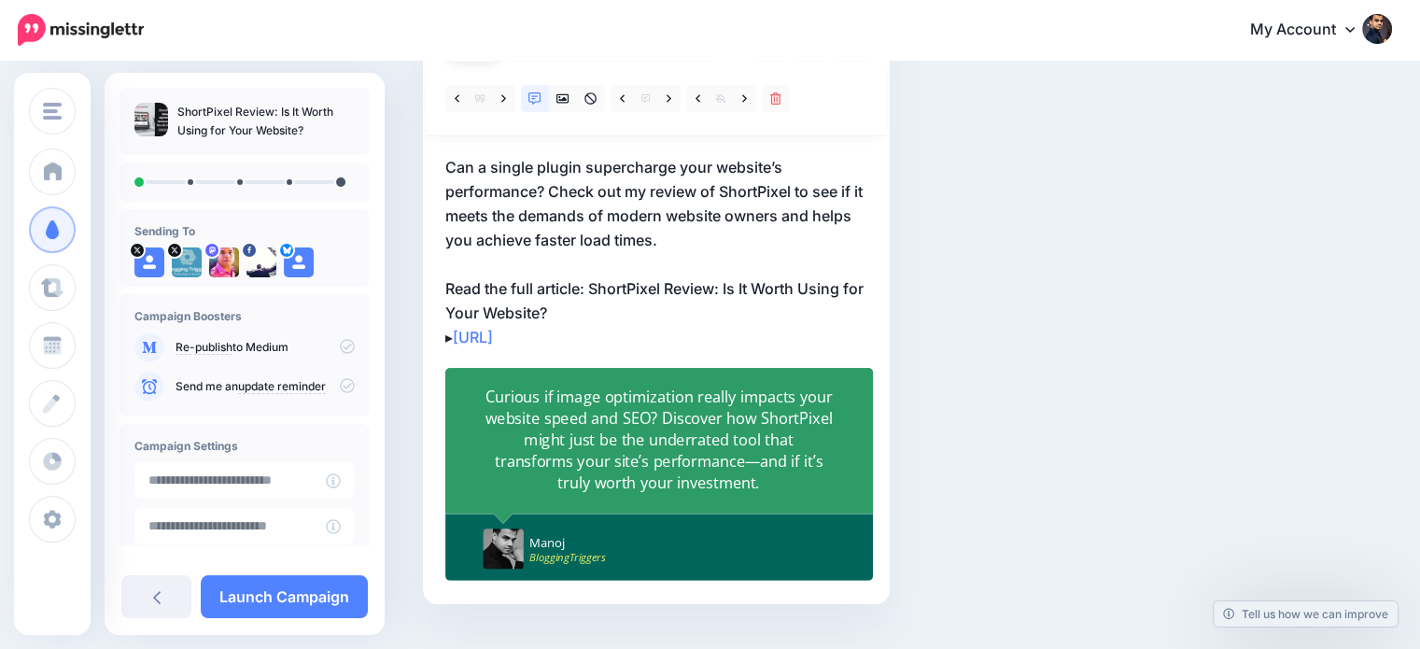
click at [731, 442] on div "Curious if image optimization really impacts your website speed and SEO? Discov…" at bounding box center [658, 439] width 349 height 107
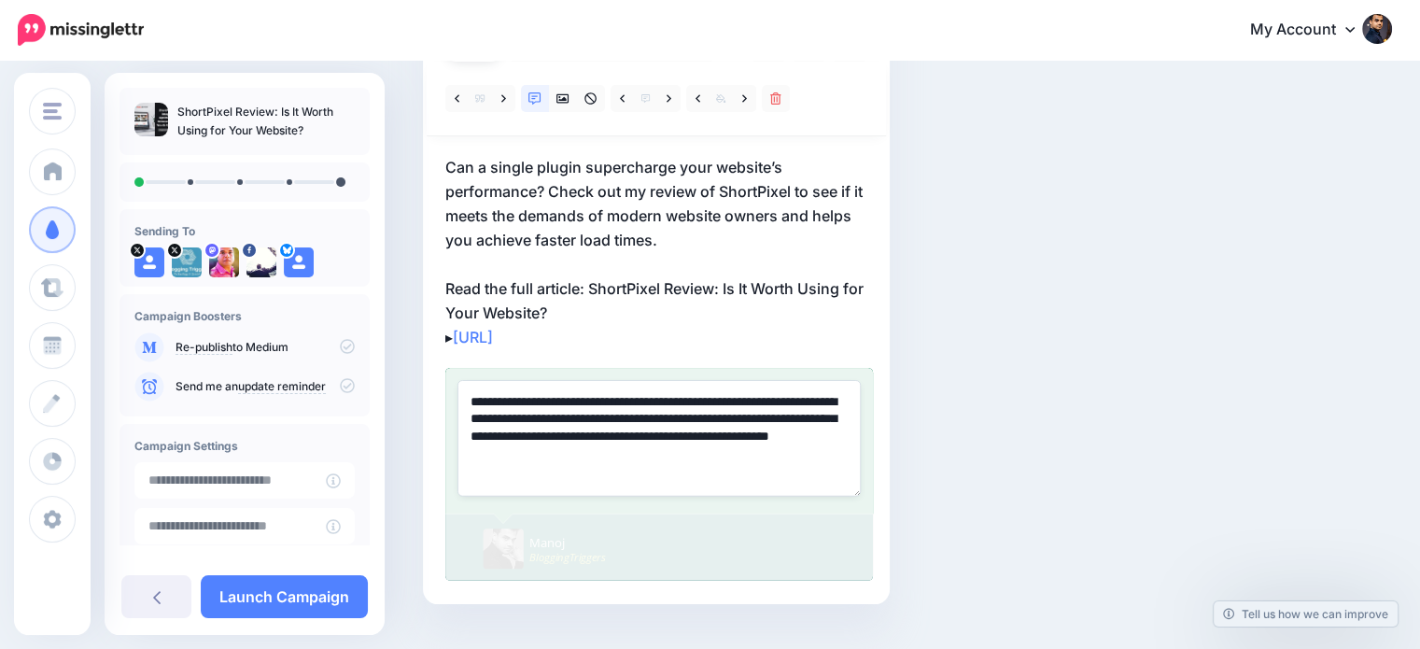
paste textarea
type textarea "**********"
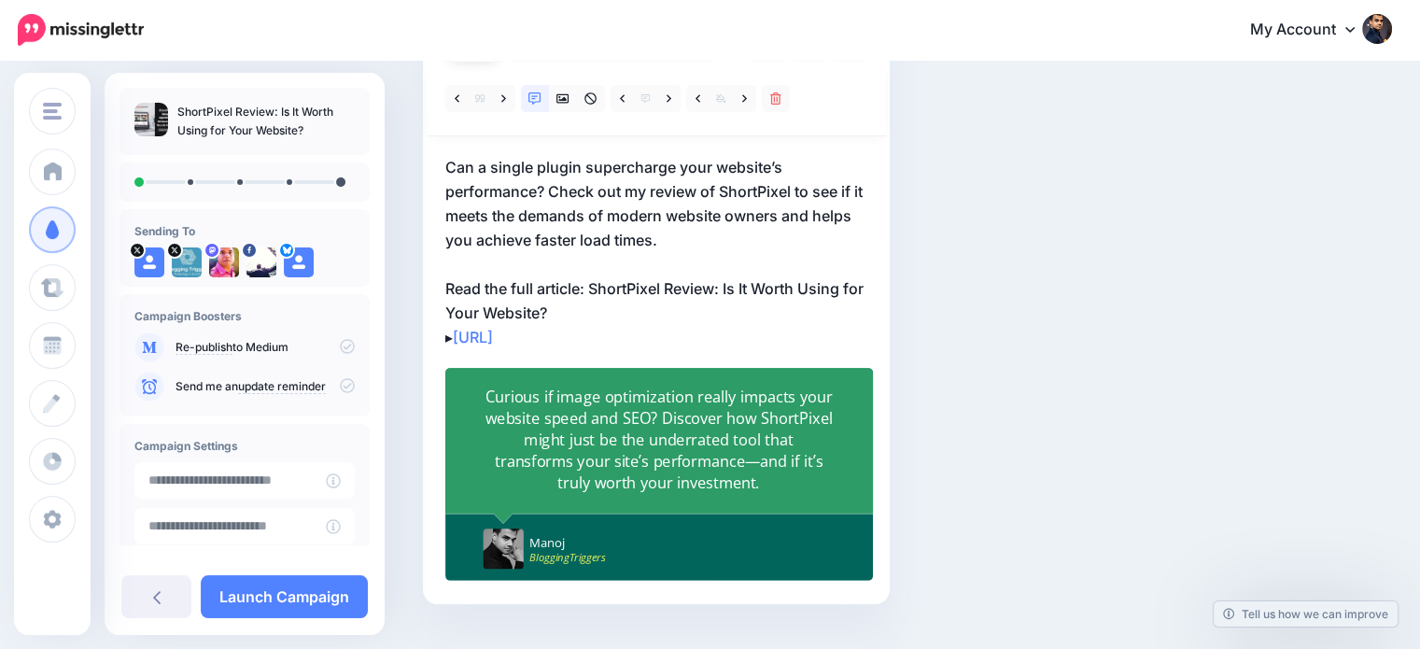
click at [1100, 353] on div "Social Posts Review the social posts that will be sent to promote this content.…" at bounding box center [824, 271] width 831 height 777
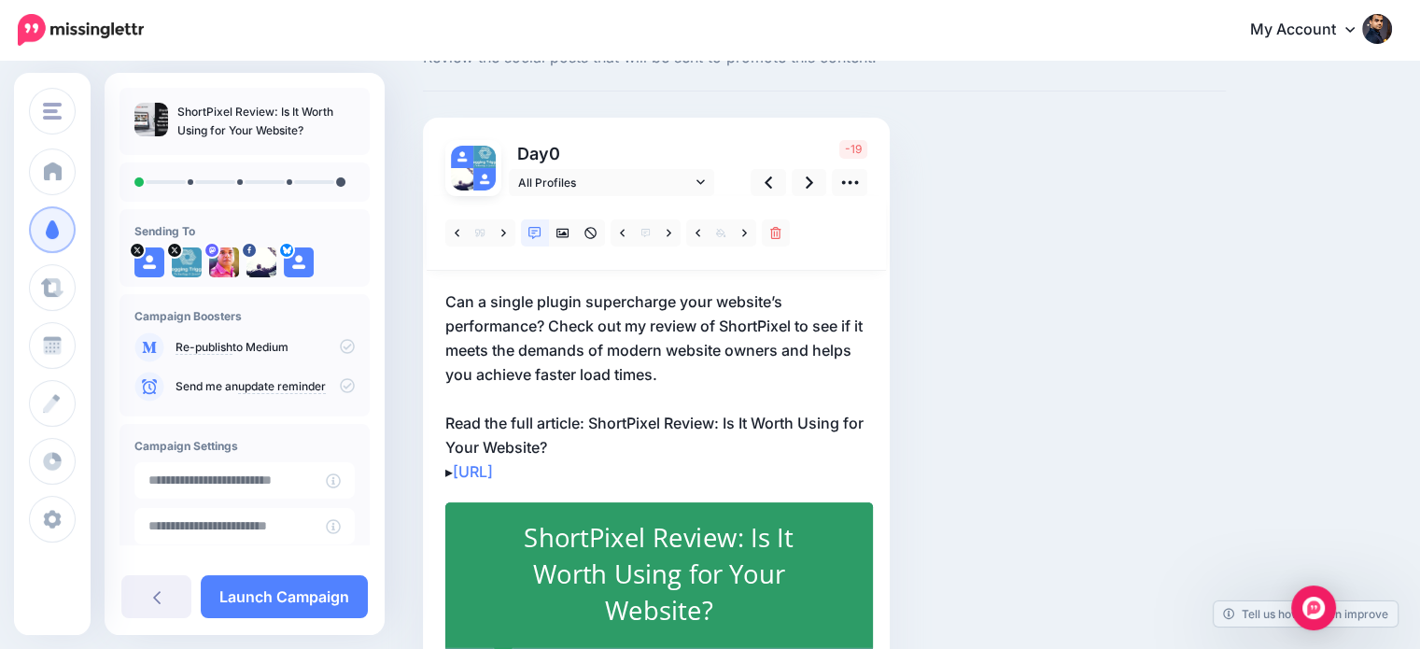
scroll to position [72, 0]
click at [487, 417] on p "Can a single plugin supercharge your website’s performance? Check out my review…" at bounding box center [656, 387] width 422 height 194
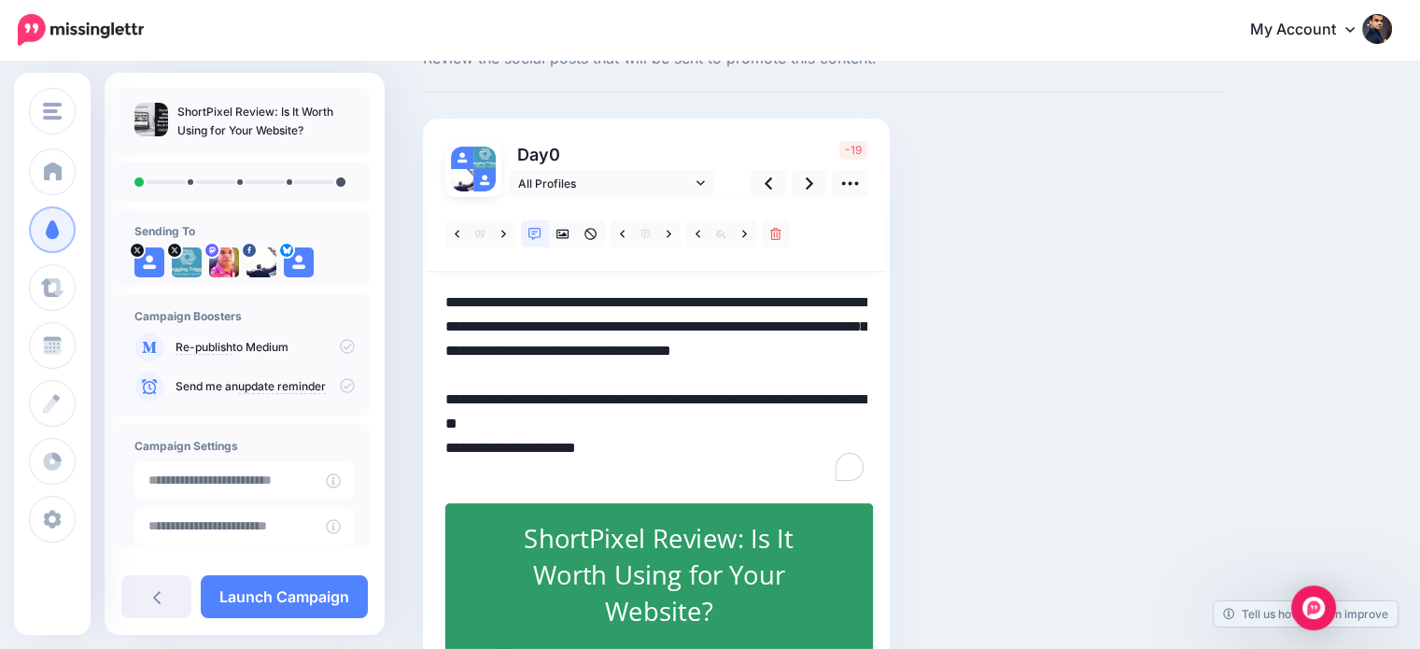
scroll to position [0, 0]
drag, startPoint x: 485, startPoint y: 418, endPoint x: 583, endPoint y: 417, distance: 97.1
click at [583, 417] on textarea "**********" at bounding box center [656, 387] width 422 height 194
drag, startPoint x: 659, startPoint y: 419, endPoint x: 684, endPoint y: 446, distance: 37.0
click at [684, 446] on textarea "**********" at bounding box center [656, 387] width 422 height 194
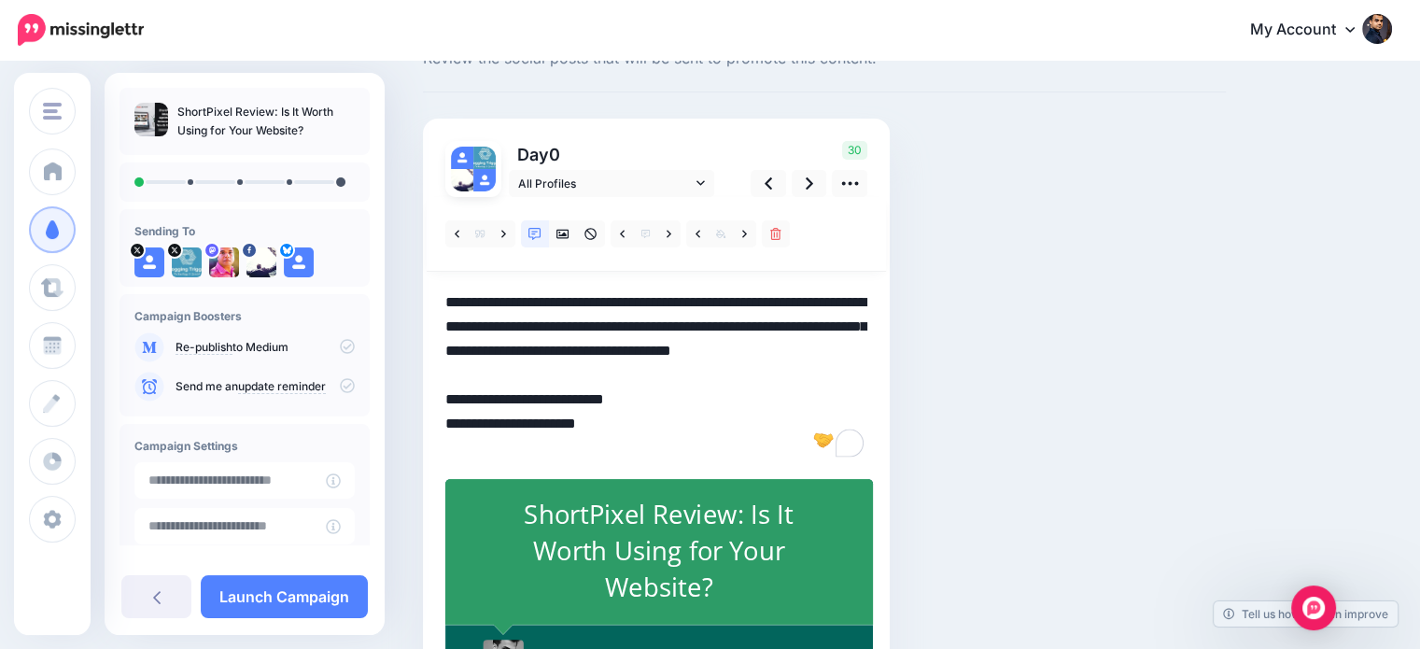
drag, startPoint x: 463, startPoint y: 447, endPoint x: 441, endPoint y: 456, distance: 23.9
click at [441, 456] on div "Day 0 All Profiles 30" at bounding box center [656, 417] width 467 height 597
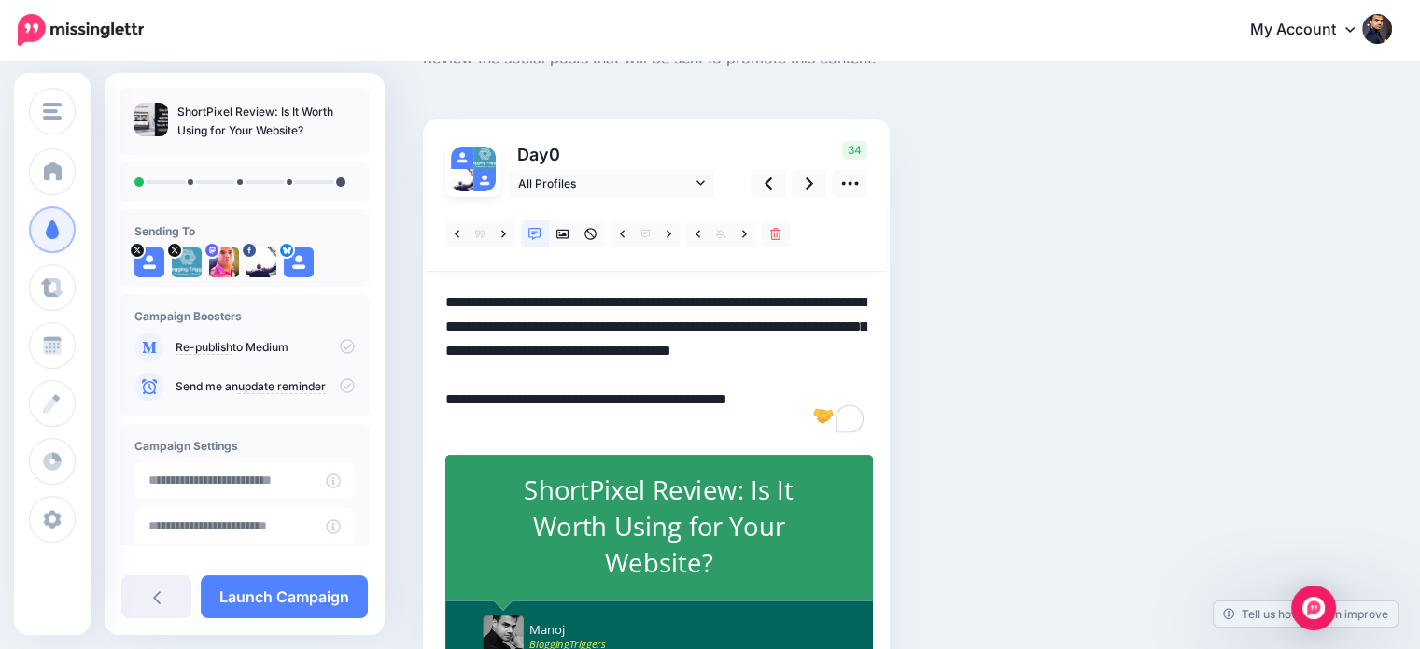
click at [737, 372] on textarea "**********" at bounding box center [656, 363] width 422 height 146
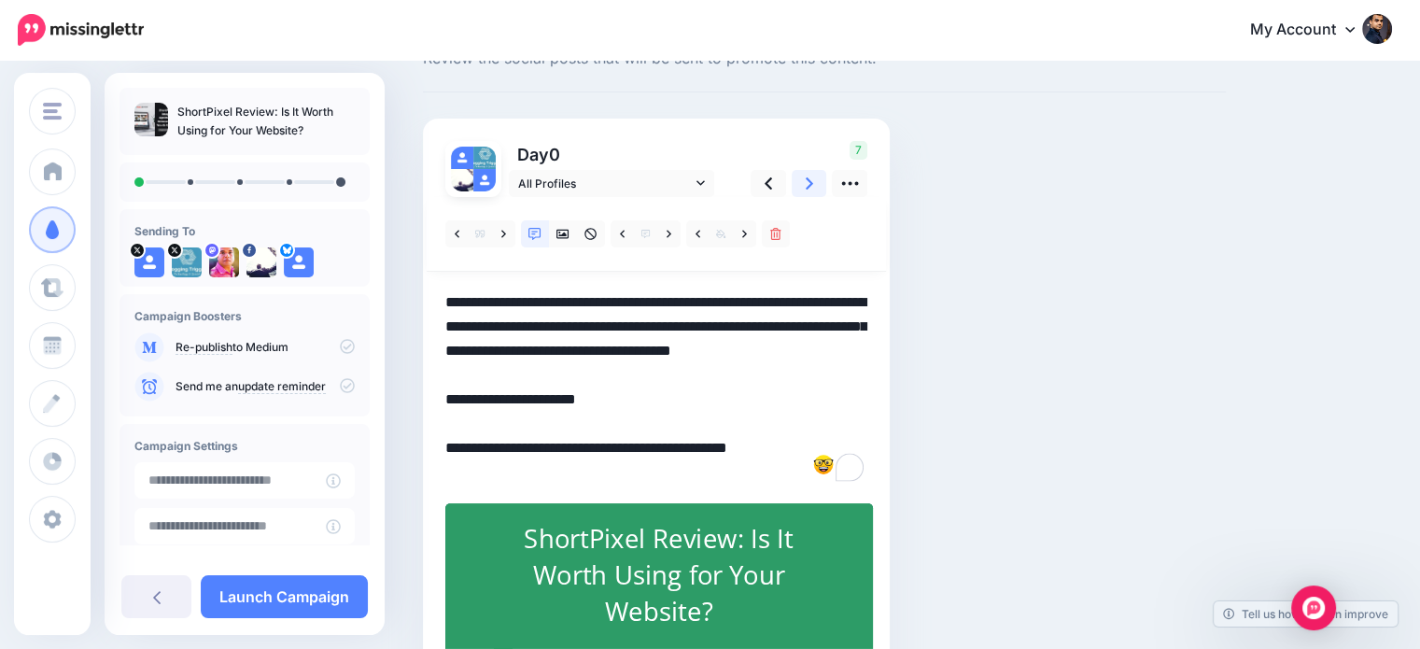
click at [800, 184] on link at bounding box center [809, 183] width 35 height 27
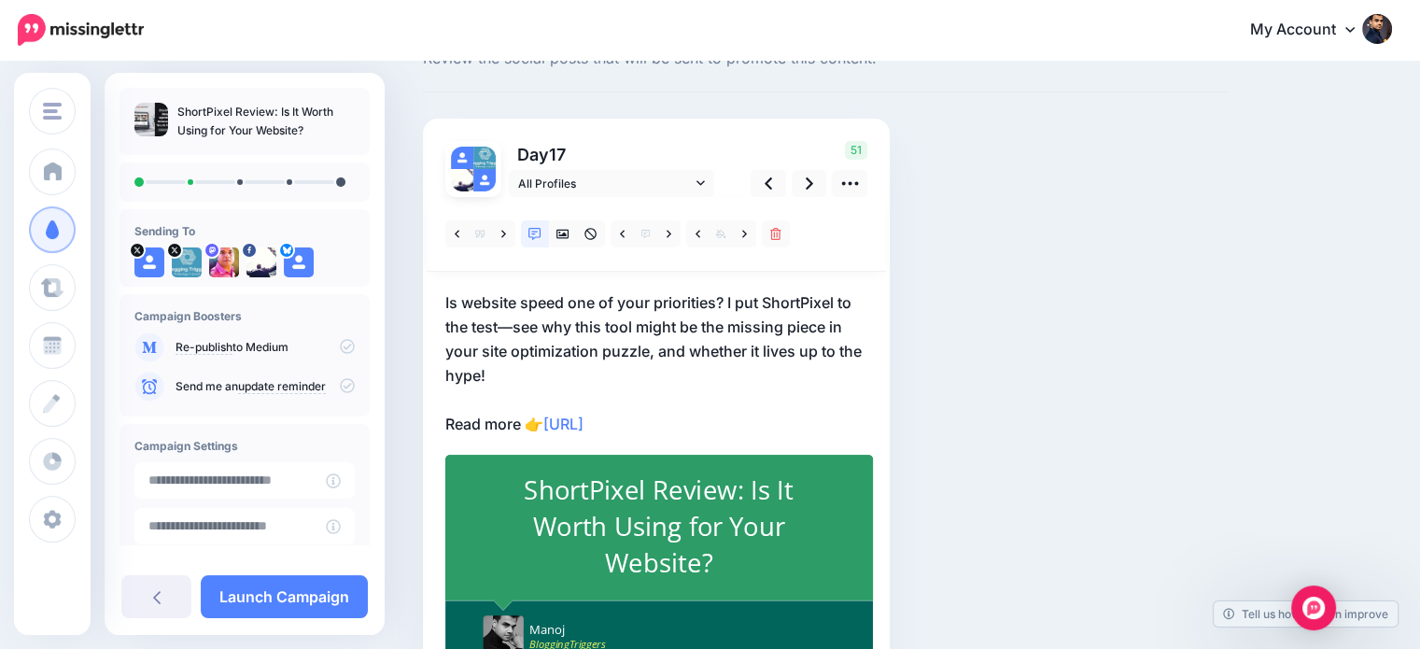
click at [665, 375] on p "Is website speed one of your priorities? I put ShortPixel to the test—see why t…" at bounding box center [656, 363] width 422 height 146
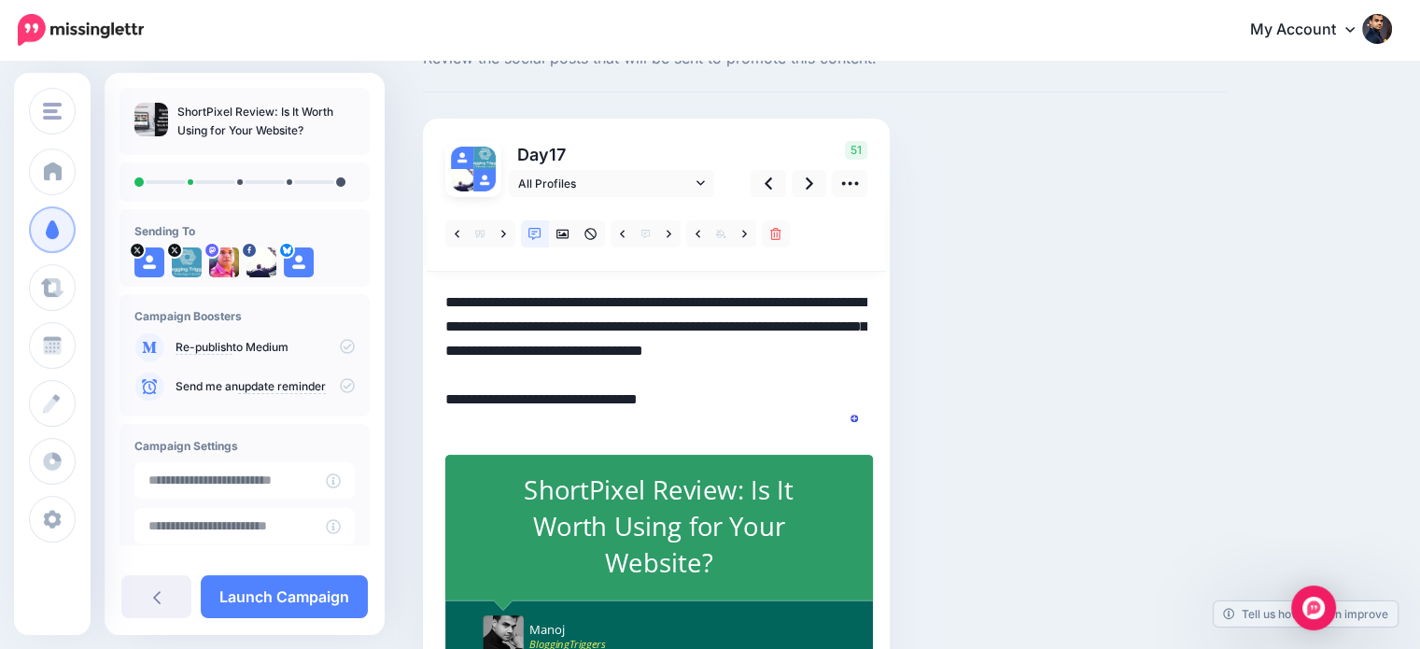
click at [654, 377] on textarea "**********" at bounding box center [656, 363] width 422 height 146
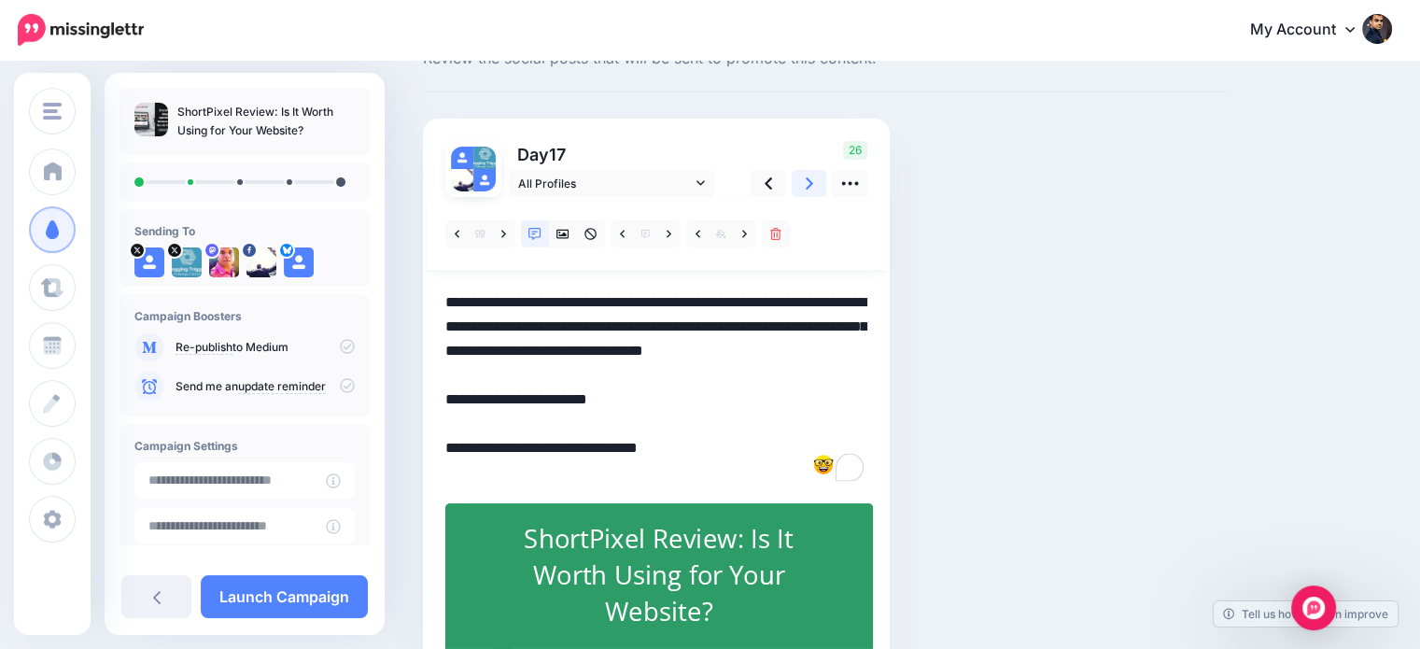
click at [814, 178] on link at bounding box center [809, 183] width 35 height 27
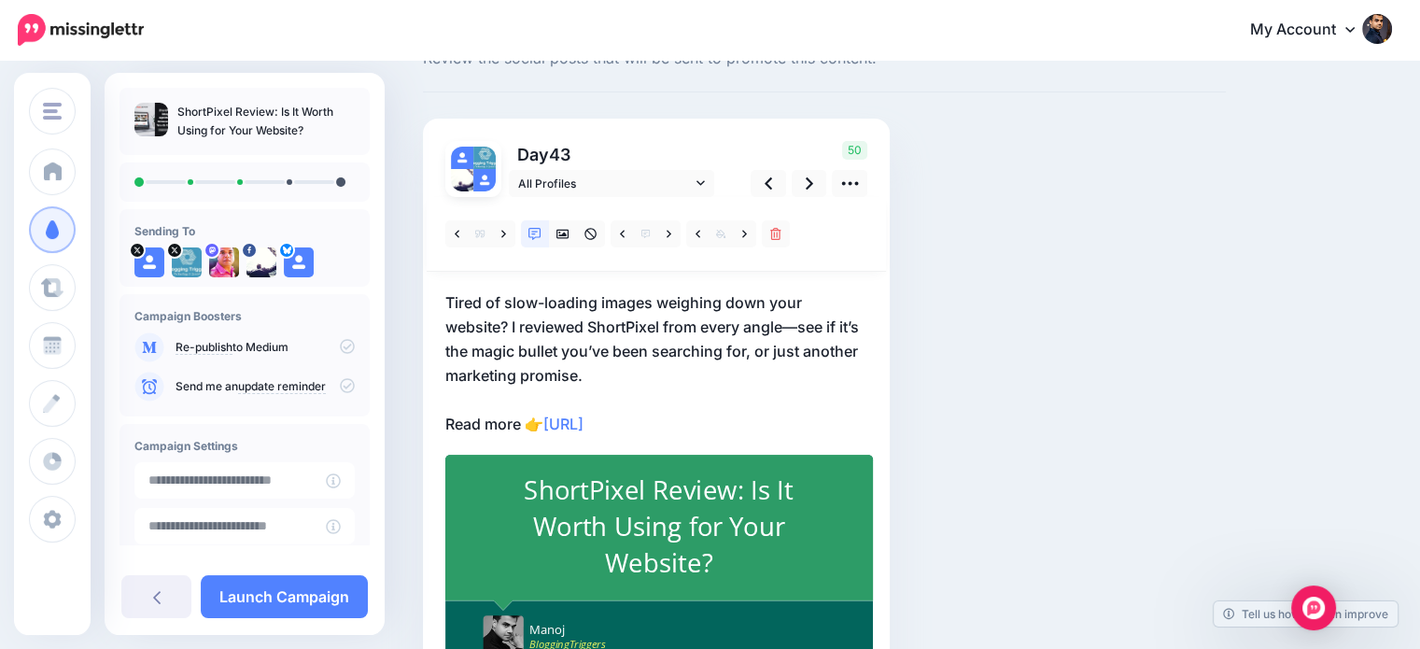
click at [627, 372] on p "Tired of slow-loading images weighing down your website? I reviewed ShortPixel …" at bounding box center [656, 363] width 422 height 146
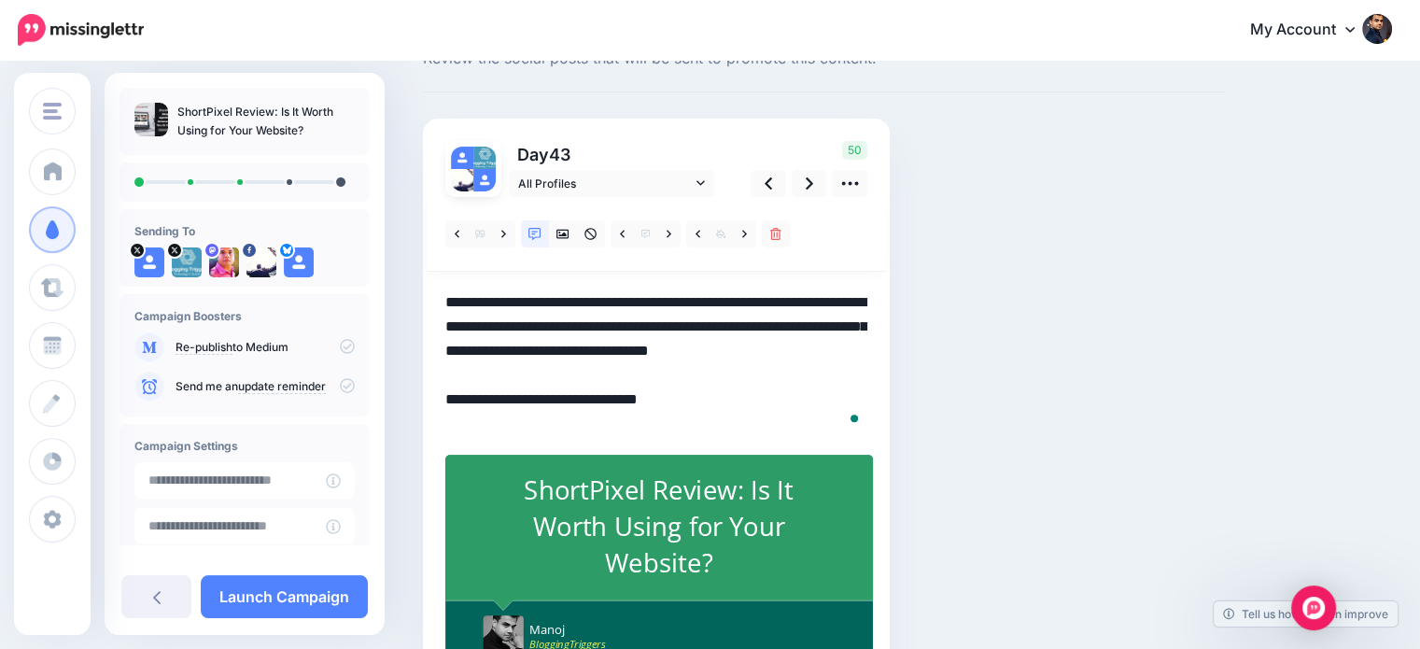
click at [627, 372] on textarea "**********" at bounding box center [656, 363] width 422 height 146
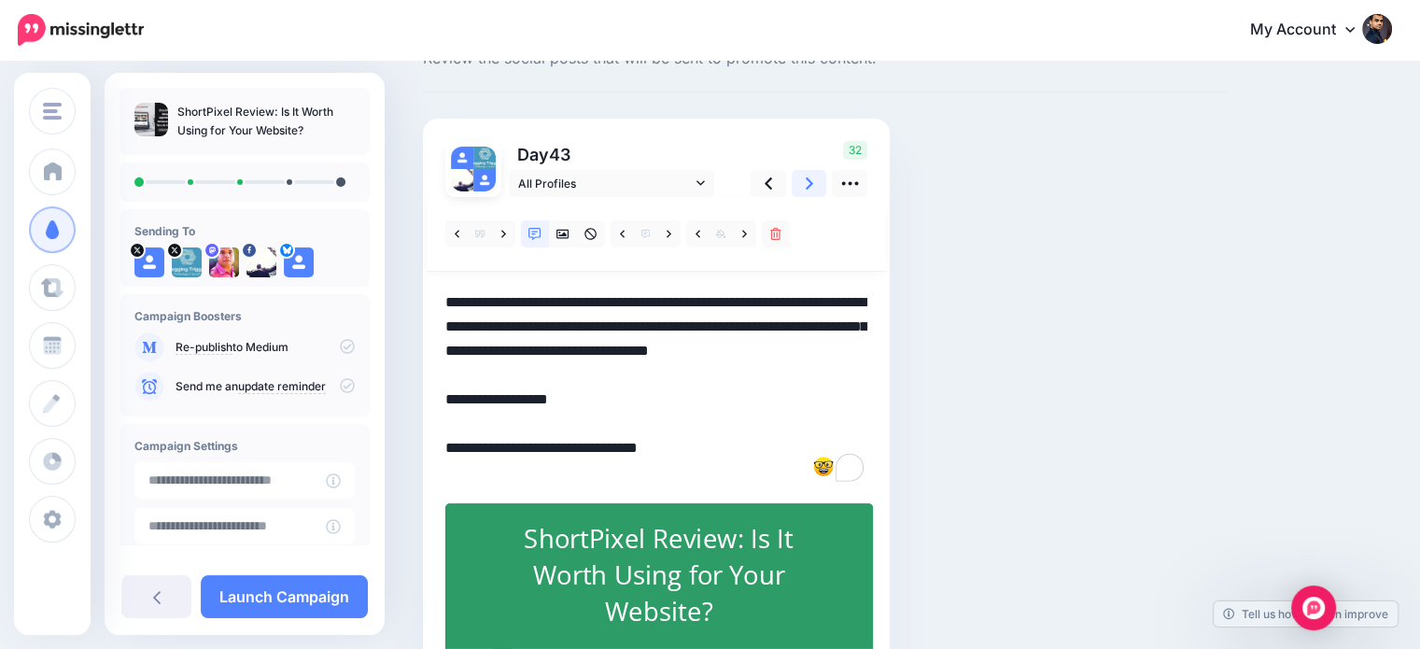
click at [807, 186] on icon at bounding box center [809, 183] width 7 height 12
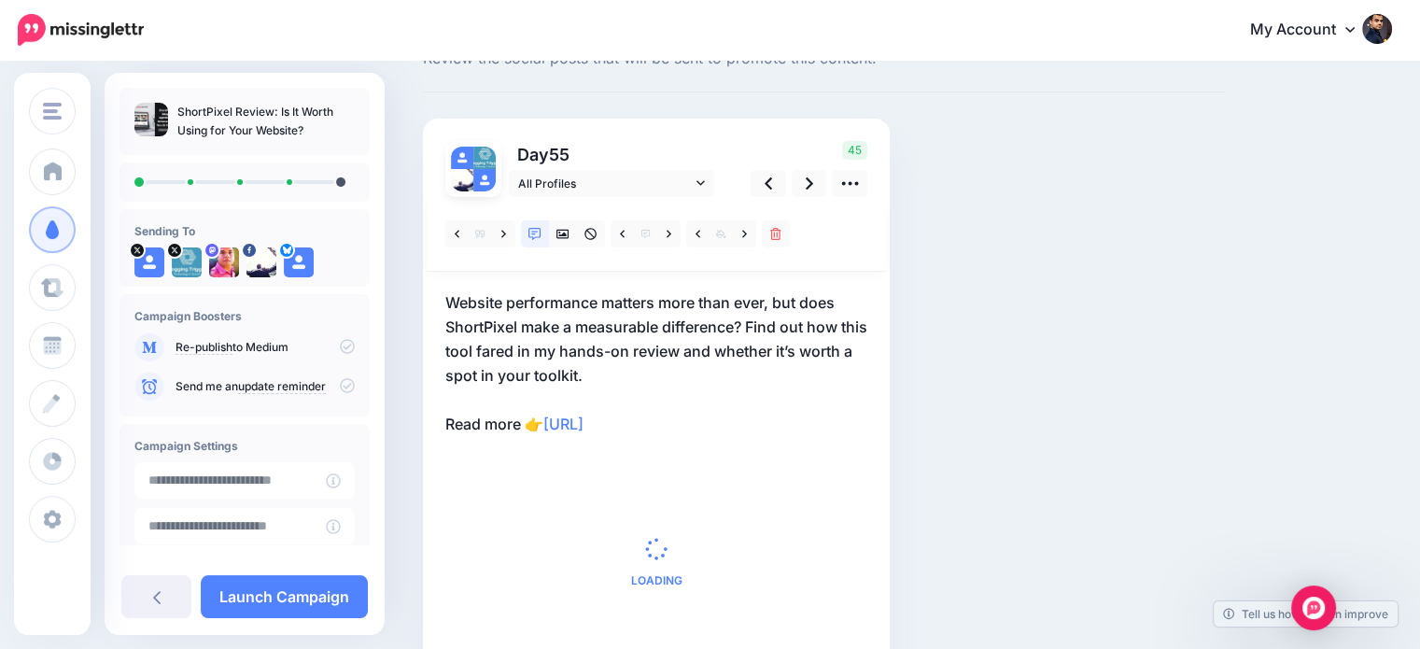
click at [657, 369] on p "Website performance matters more than ever, but does ShortPixel make a measurab…" at bounding box center [656, 363] width 422 height 146
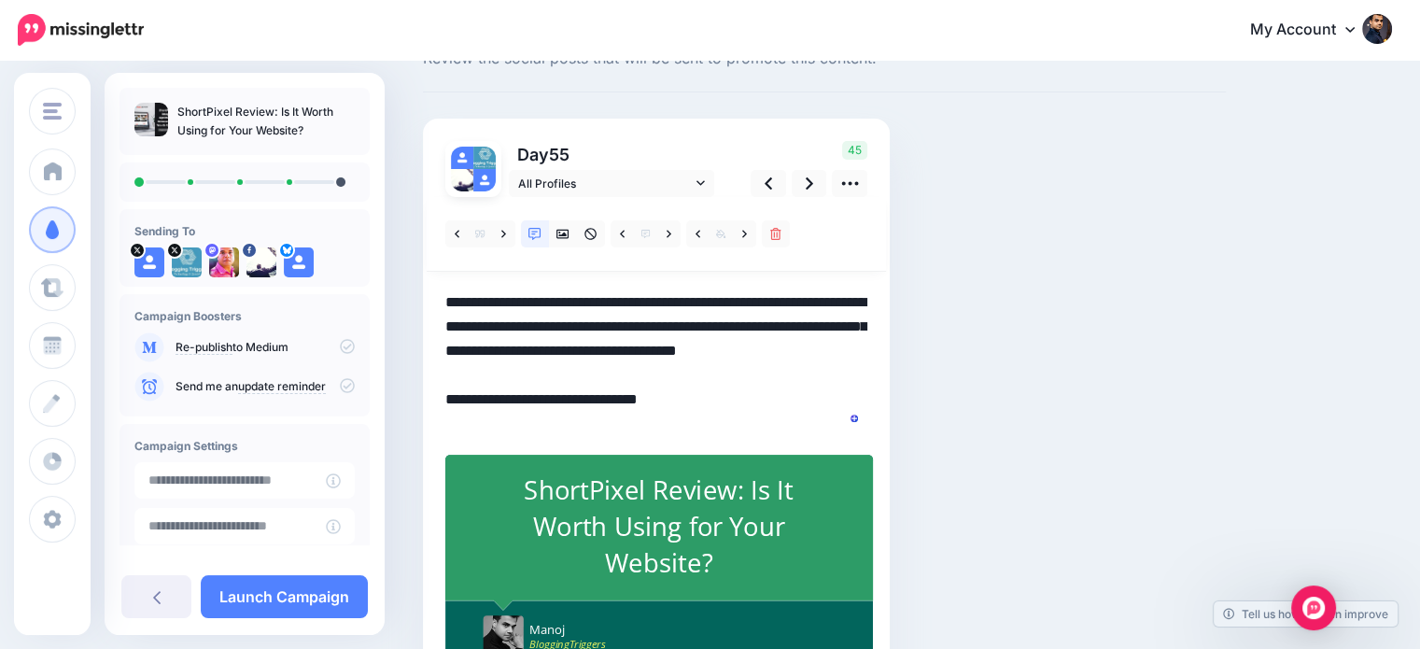
click at [663, 370] on textarea "**********" at bounding box center [656, 363] width 422 height 146
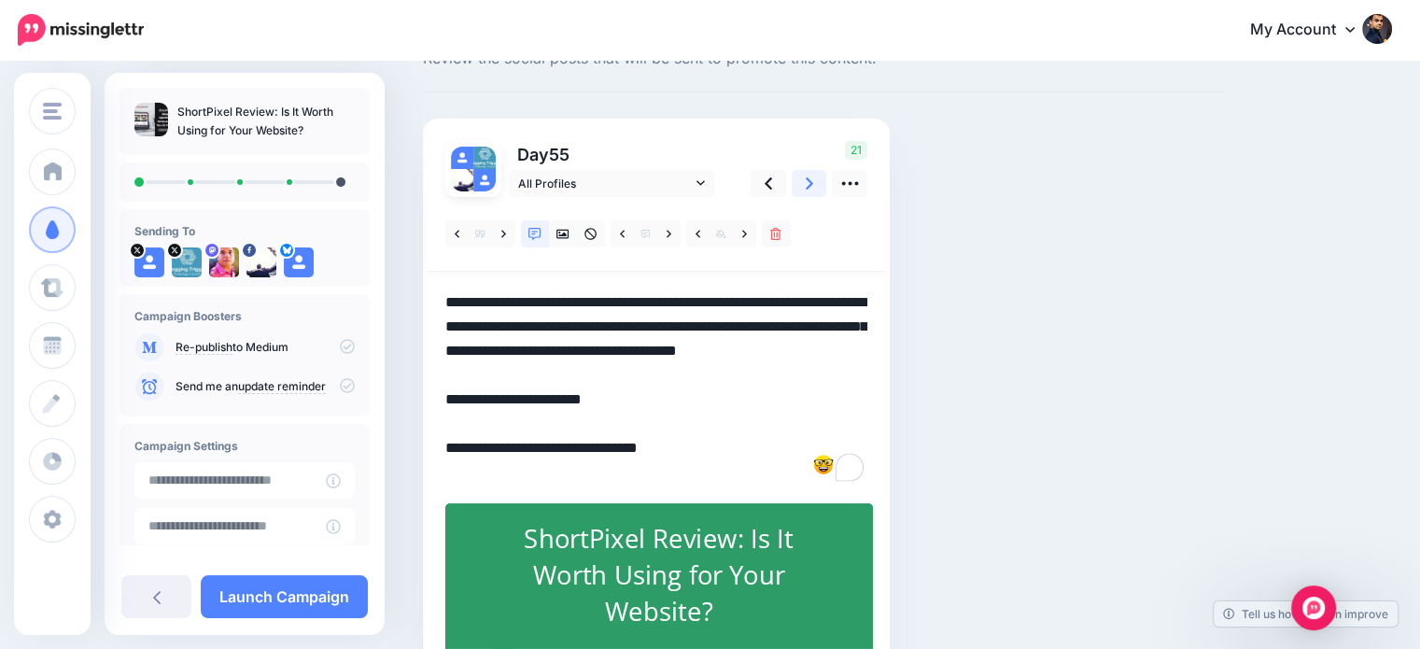
click at [809, 182] on icon at bounding box center [809, 183] width 7 height 12
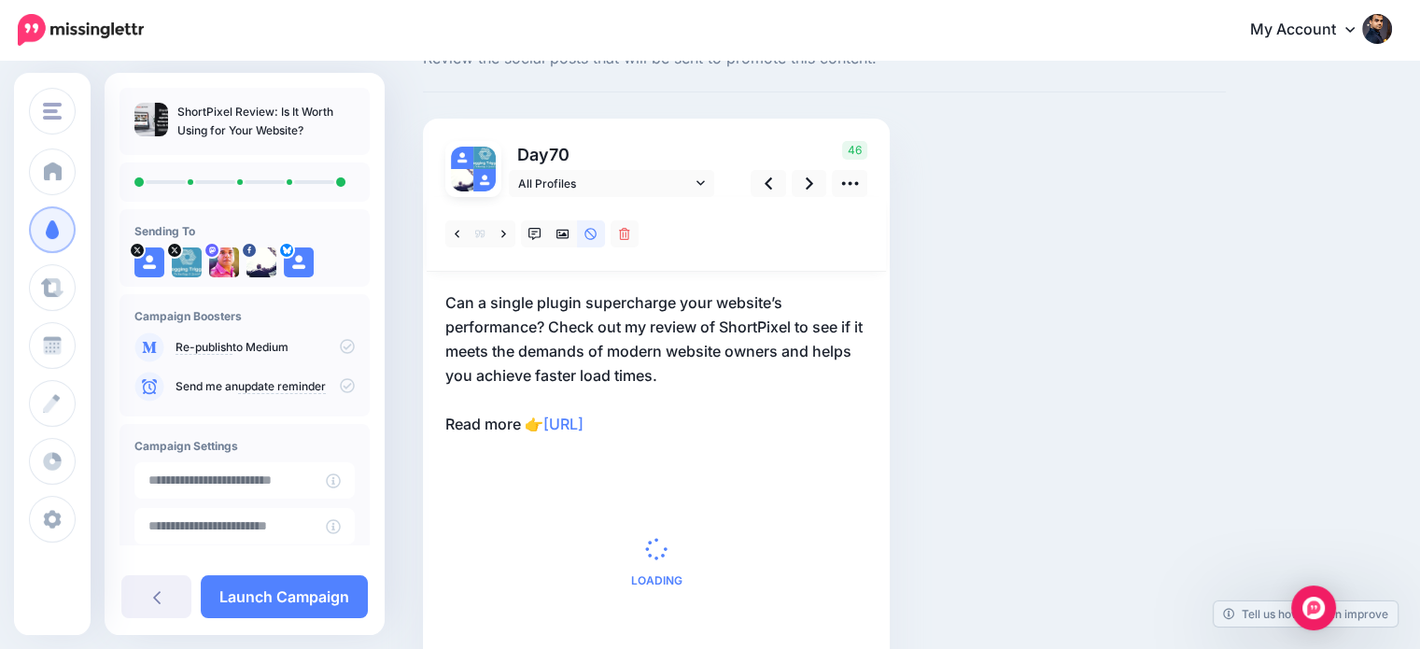
click at [699, 368] on p "Can a single plugin supercharge your website’s performance? Check out my review…" at bounding box center [656, 363] width 422 height 146
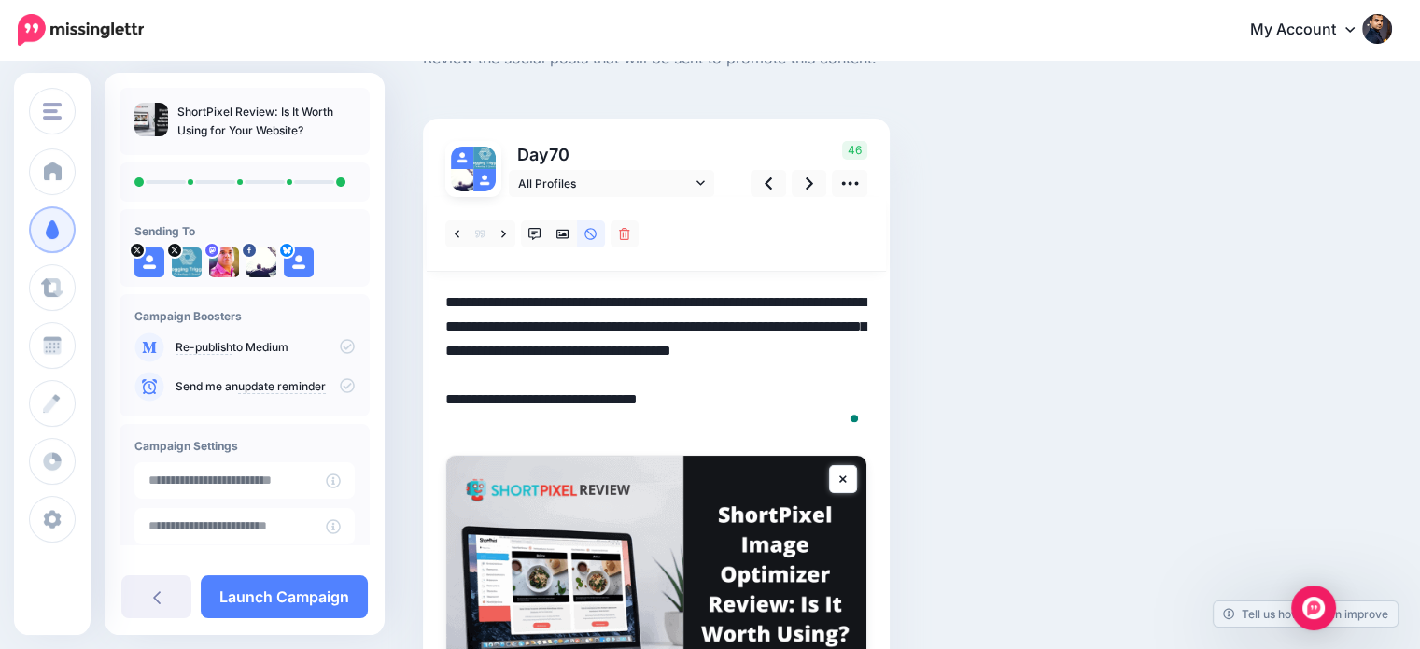
scroll to position [37, 0]
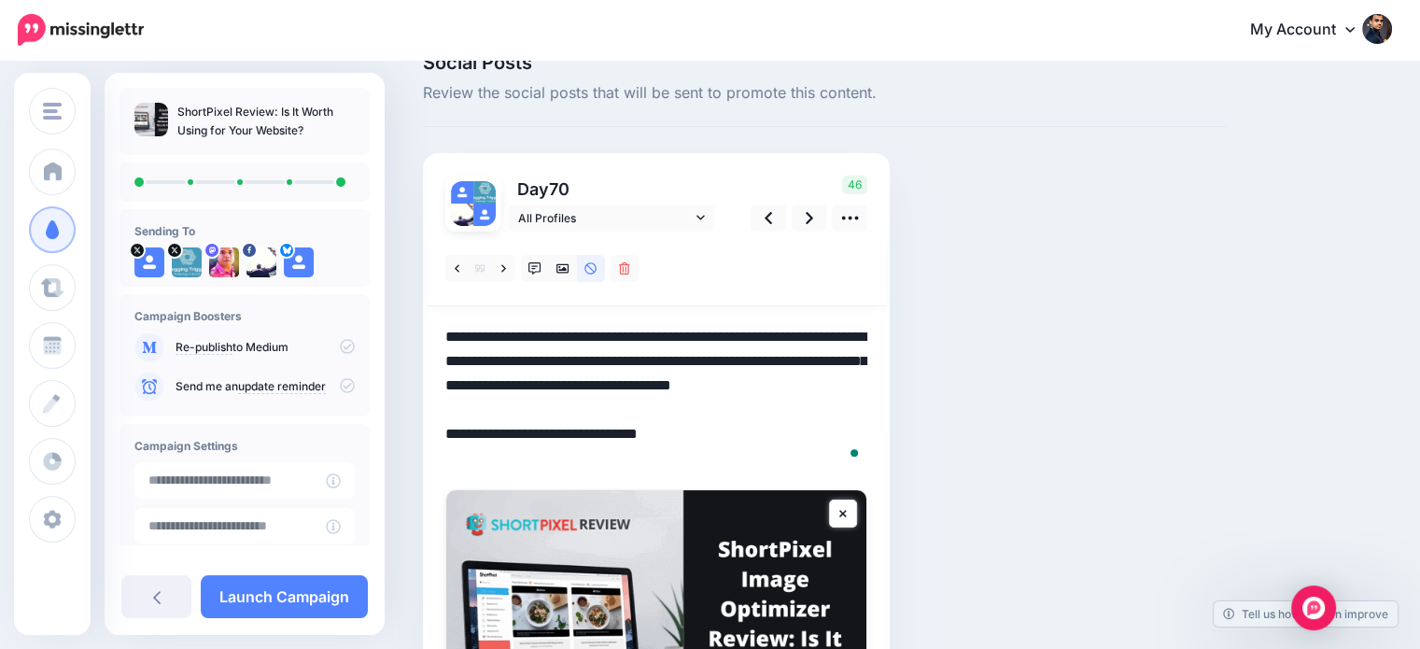
click at [699, 368] on textarea "**********" at bounding box center [656, 398] width 422 height 146
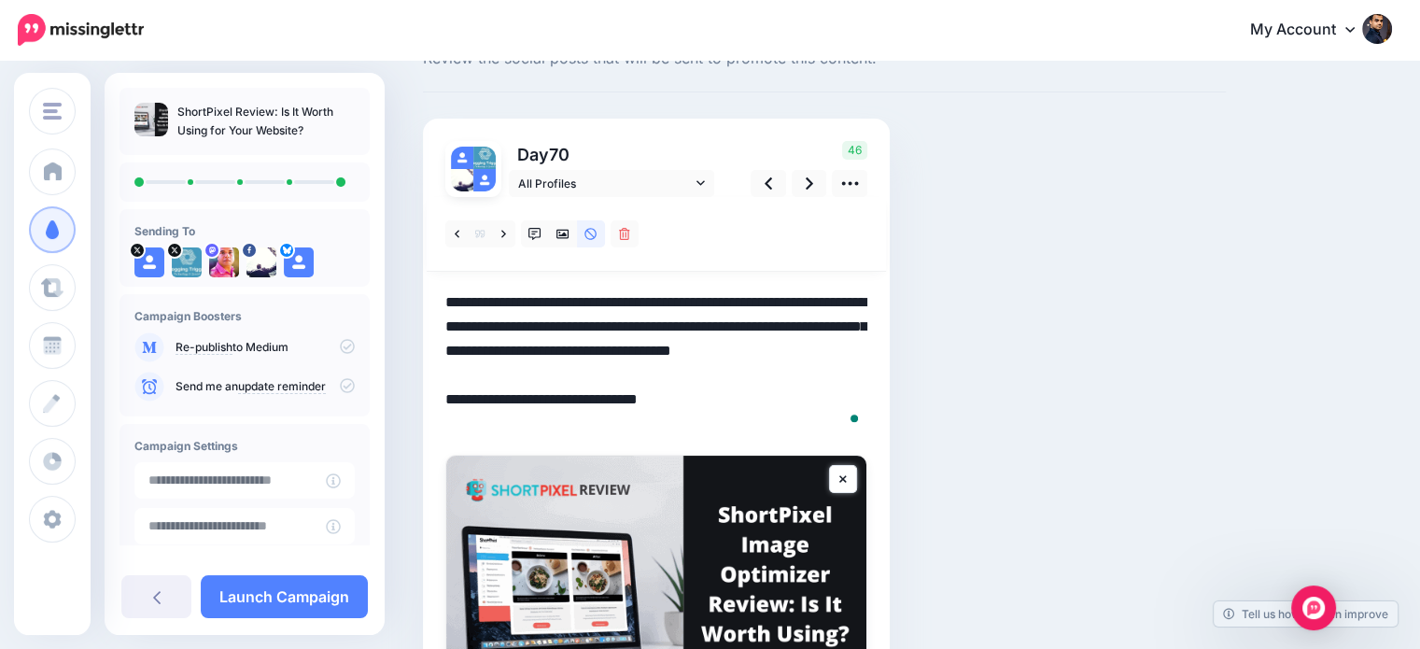
click at [687, 408] on textarea "**********" at bounding box center [656, 363] width 422 height 146
click at [538, 233] on icon at bounding box center [534, 234] width 13 height 13
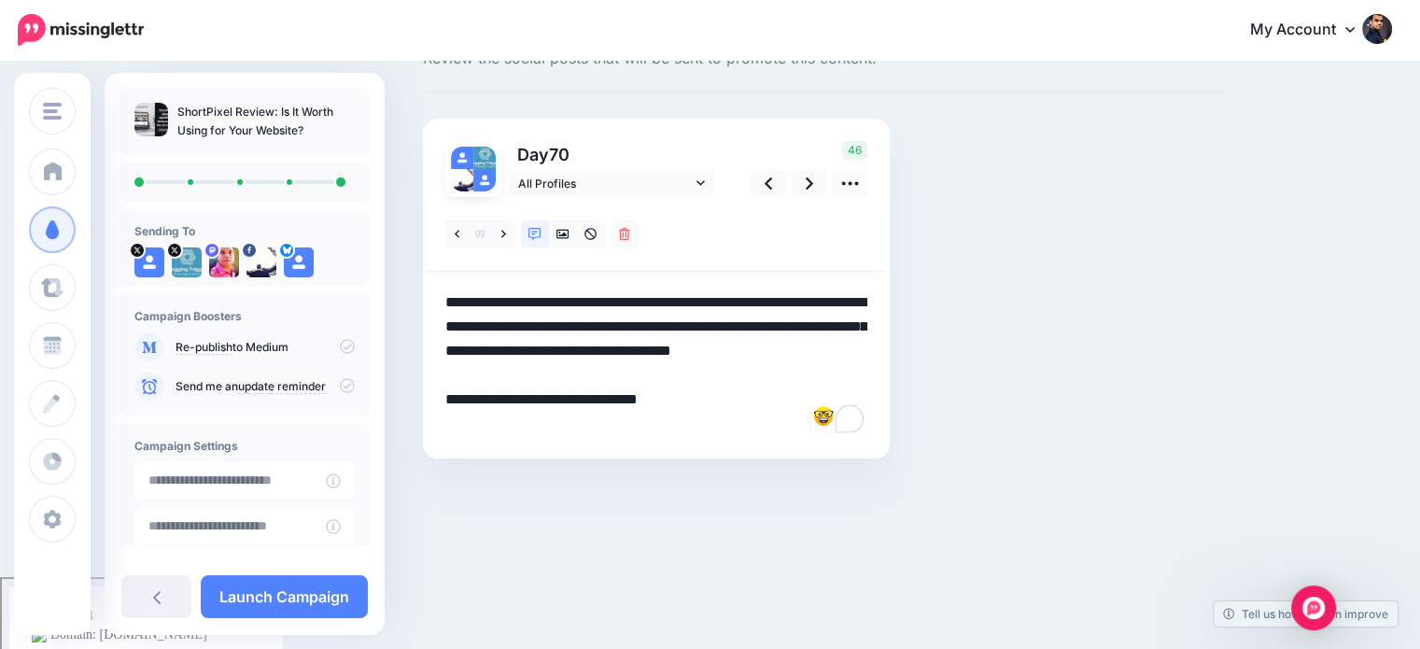
scroll to position [0, 0]
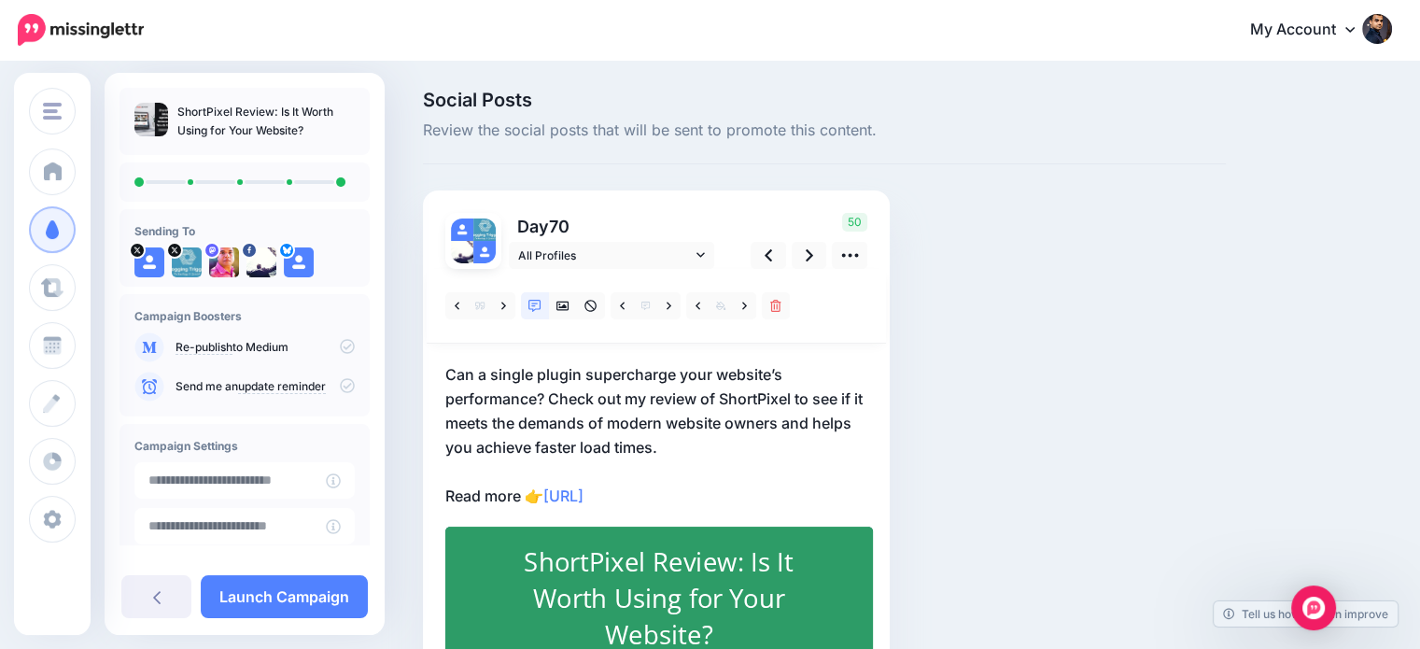
click at [705, 446] on p "Can a single plugin supercharge your website’s performance? Check out my review…" at bounding box center [656, 435] width 422 height 146
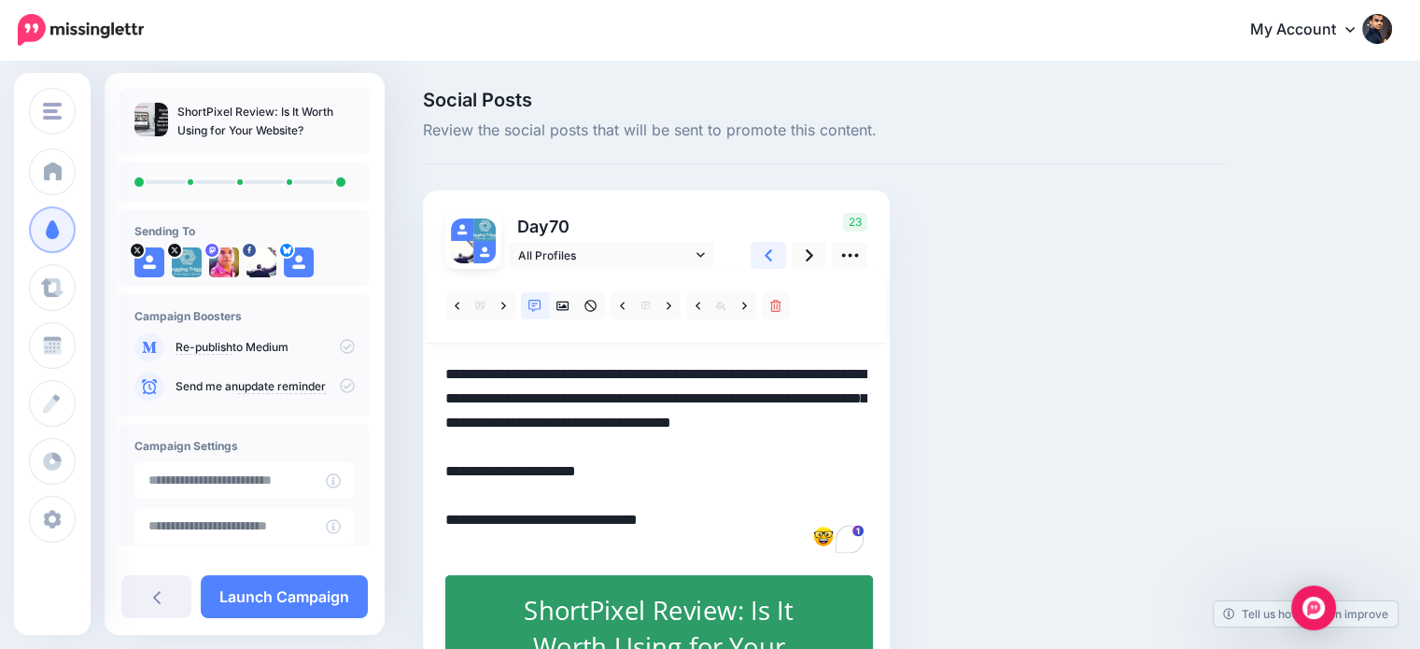
type textarea "**********"
click at [769, 247] on icon at bounding box center [768, 256] width 7 height 20
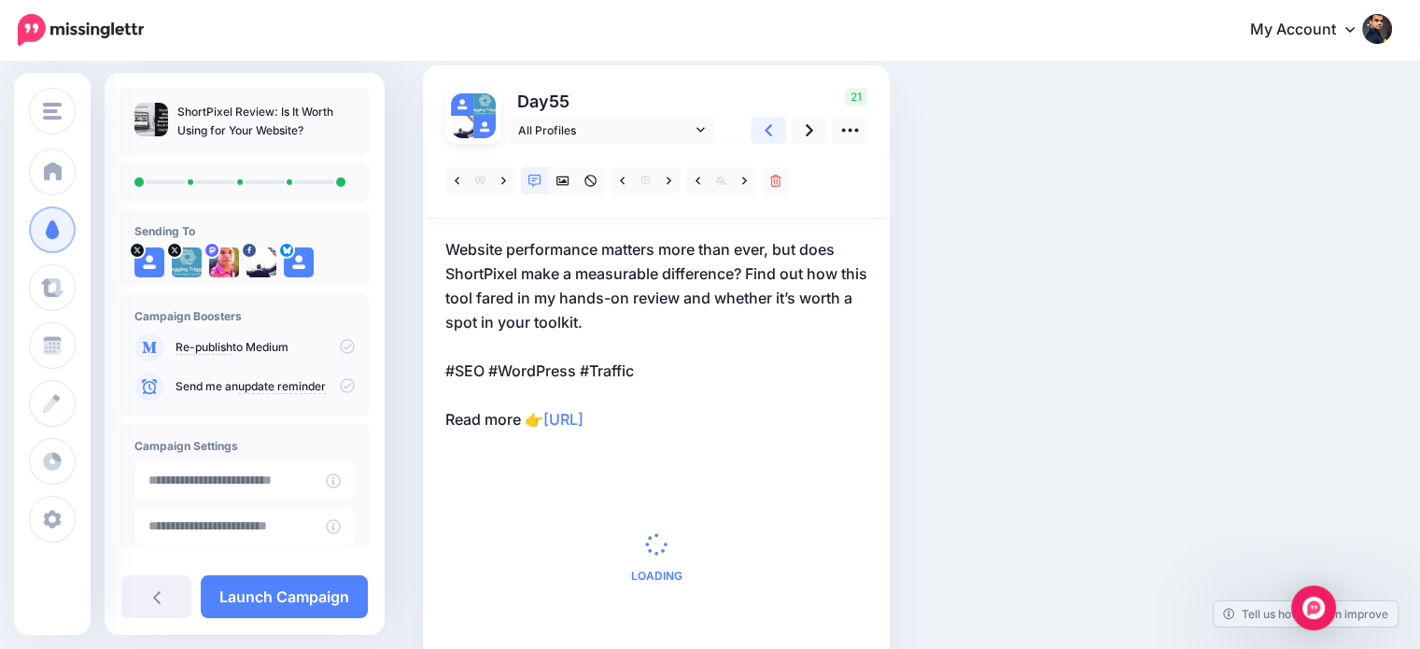
scroll to position [133, 0]
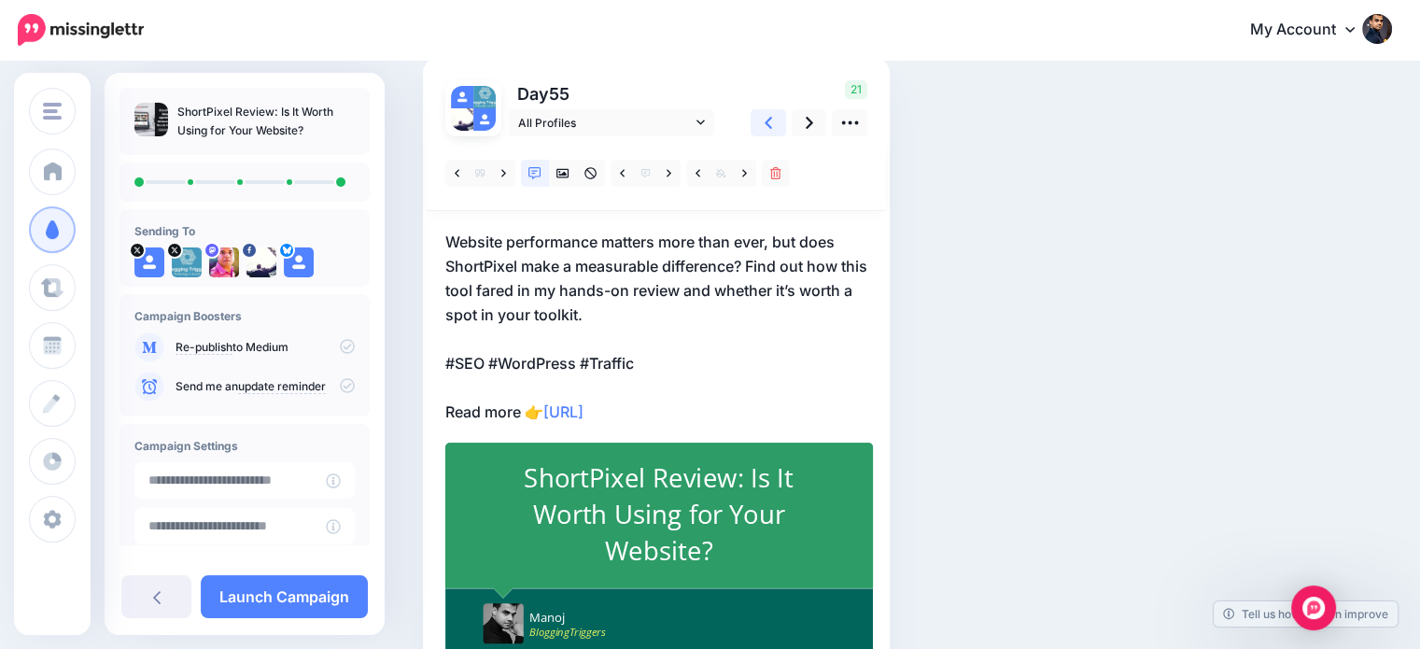
click at [777, 119] on link at bounding box center [768, 122] width 35 height 27
click at [765, 119] on icon at bounding box center [768, 123] width 7 height 20
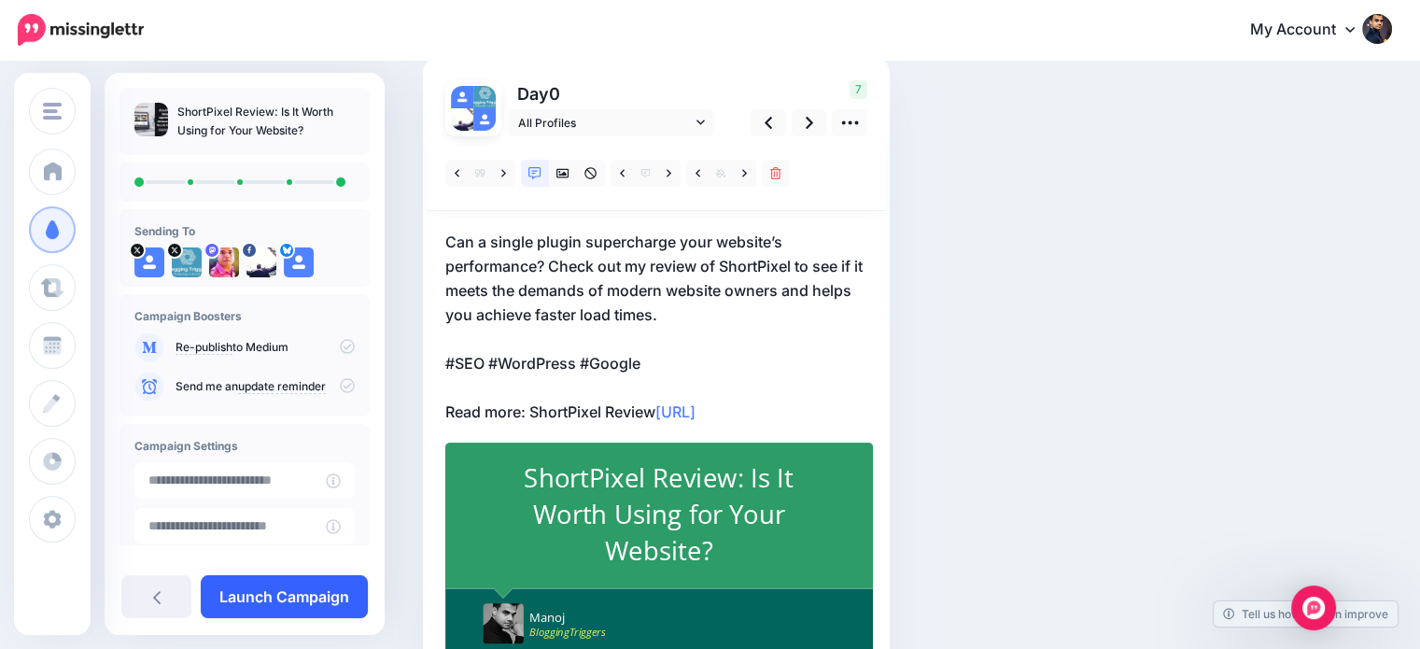
click at [319, 599] on link "Launch Campaign" at bounding box center [284, 596] width 167 height 43
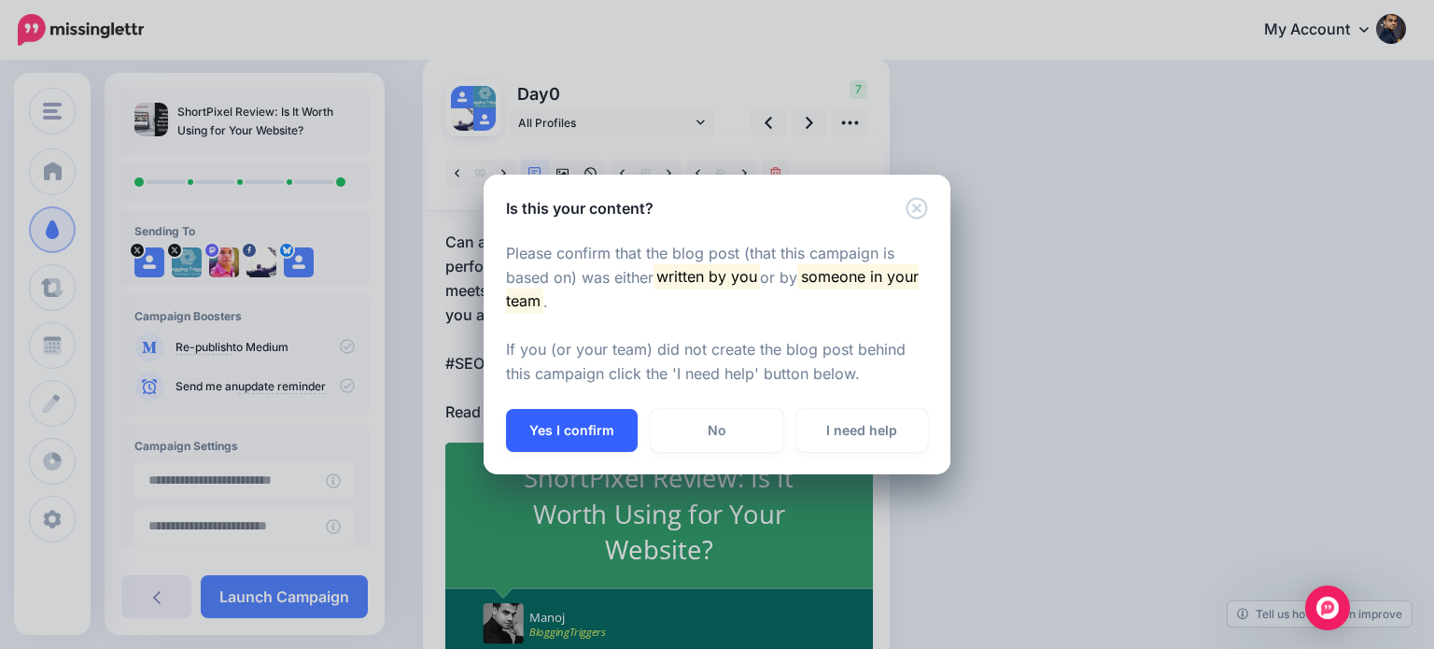
click at [586, 428] on button "Yes I confirm" at bounding box center [572, 430] width 132 height 43
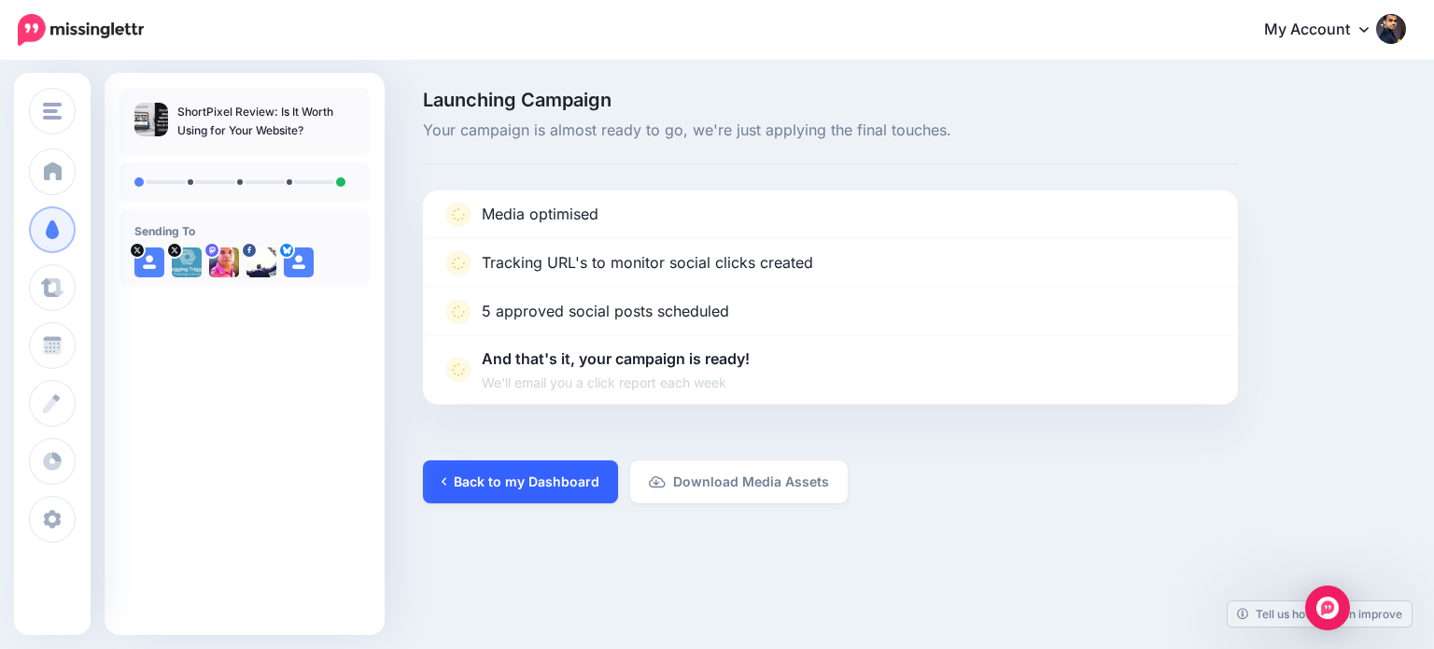
click at [545, 487] on link "Back to my Dashboard" at bounding box center [520, 481] width 195 height 43
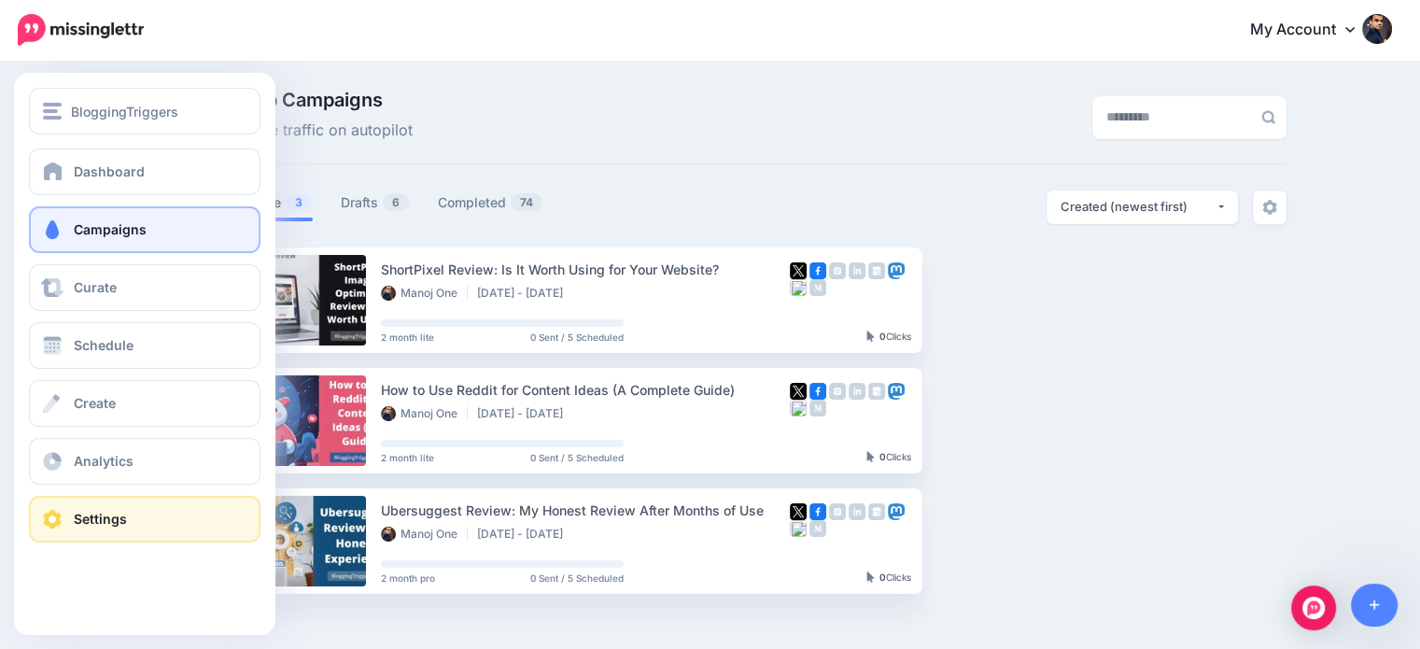
click at [52, 522] on span at bounding box center [52, 519] width 24 height 19
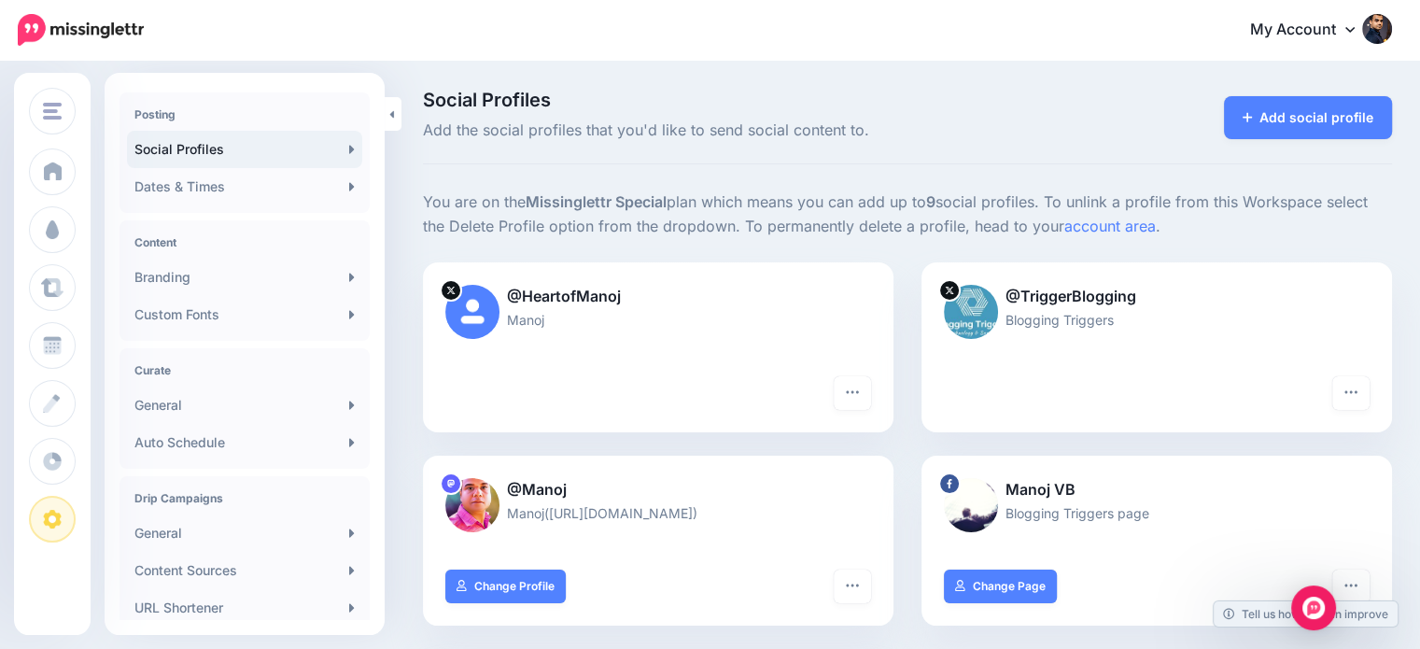
scroll to position [140, 0]
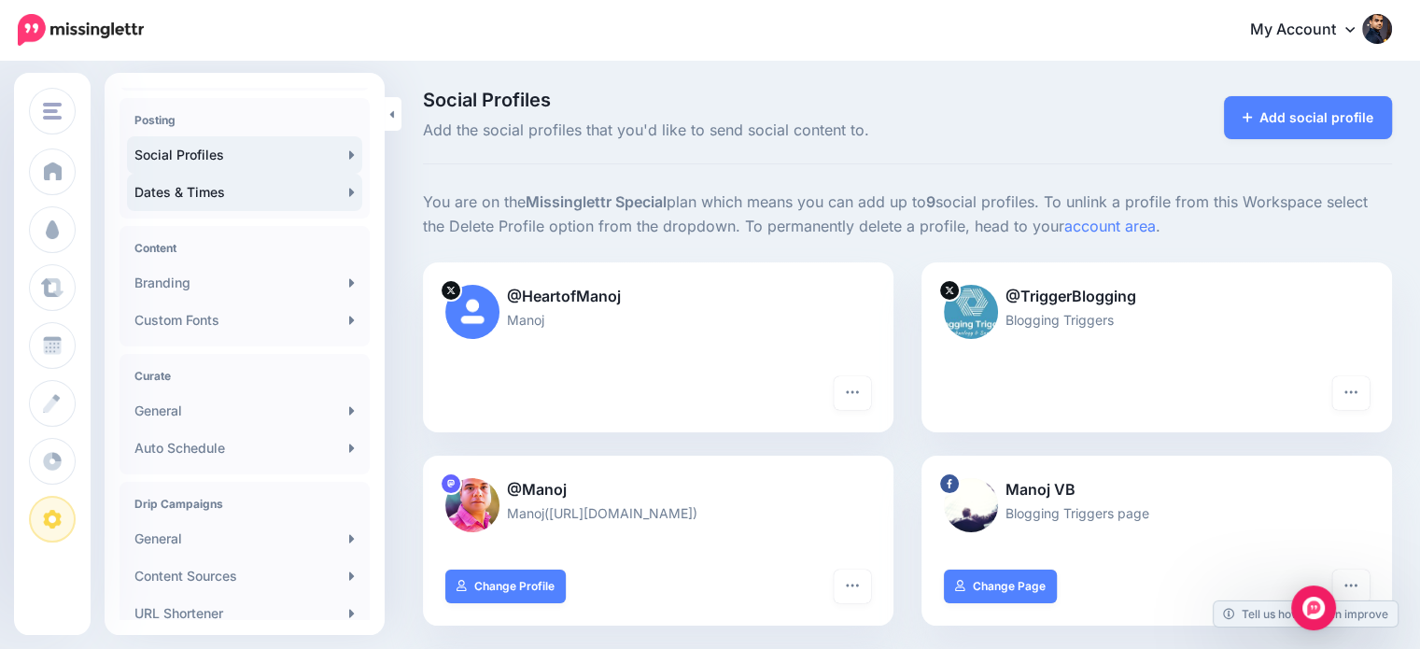
click at [232, 201] on link "Dates & Times" at bounding box center [244, 192] width 235 height 37
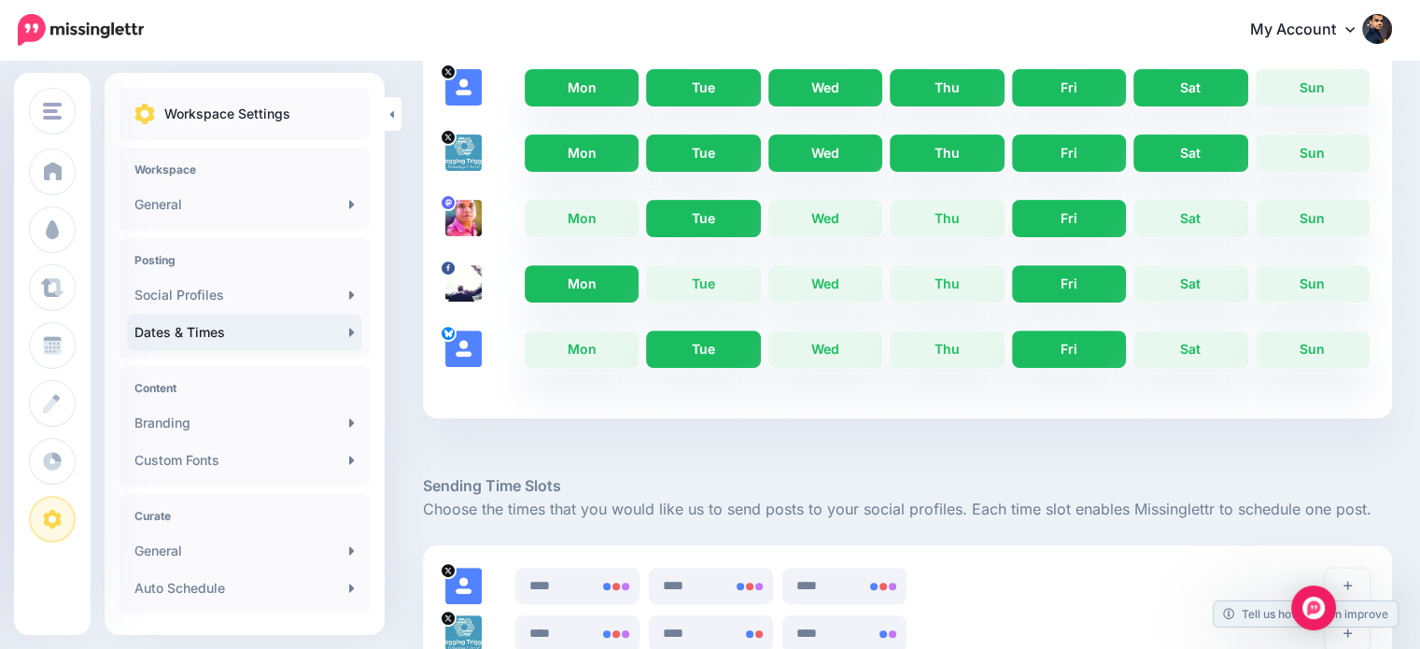
scroll to position [650, 0]
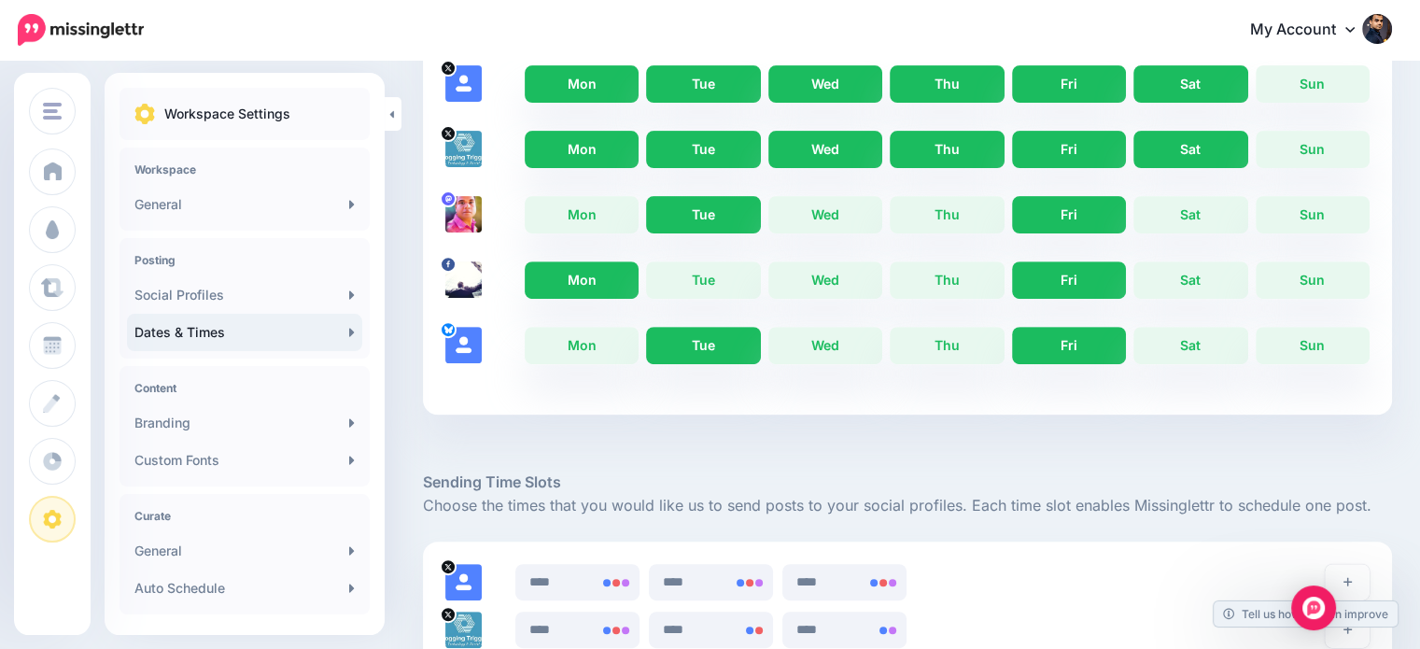
drag, startPoint x: 1433, startPoint y: 232, endPoint x: 1433, endPoint y: 408, distance: 176.4
click at [844, 283] on link "Wed" at bounding box center [825, 279] width 114 height 37
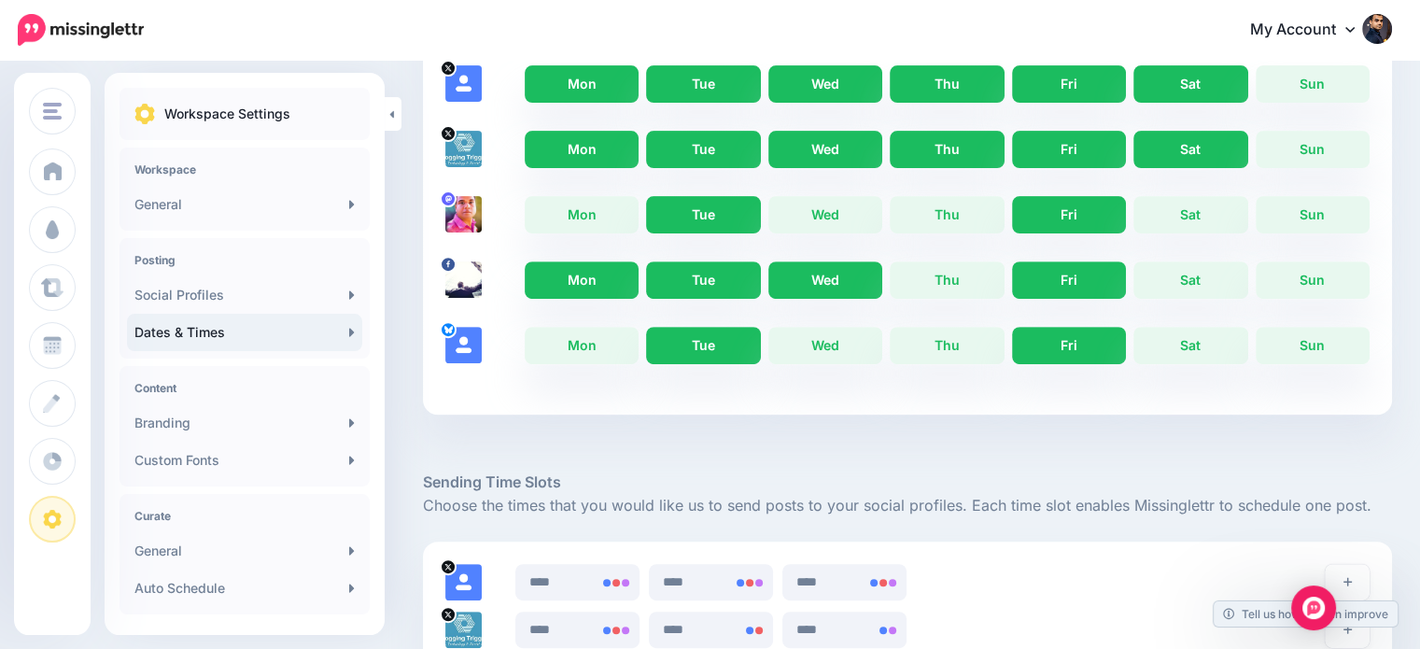
click at [741, 272] on link "Tue" at bounding box center [703, 279] width 114 height 37
click at [949, 284] on link "Thu" at bounding box center [947, 279] width 114 height 37
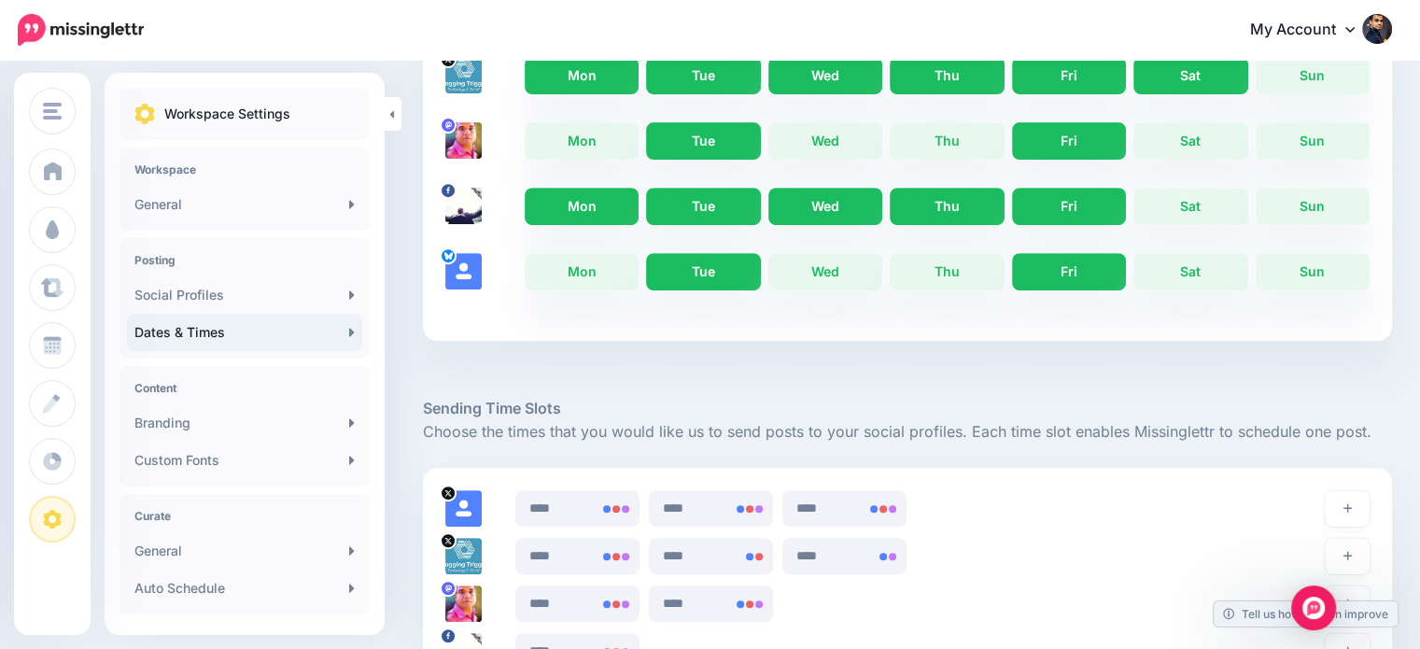
scroll to position [749, 0]
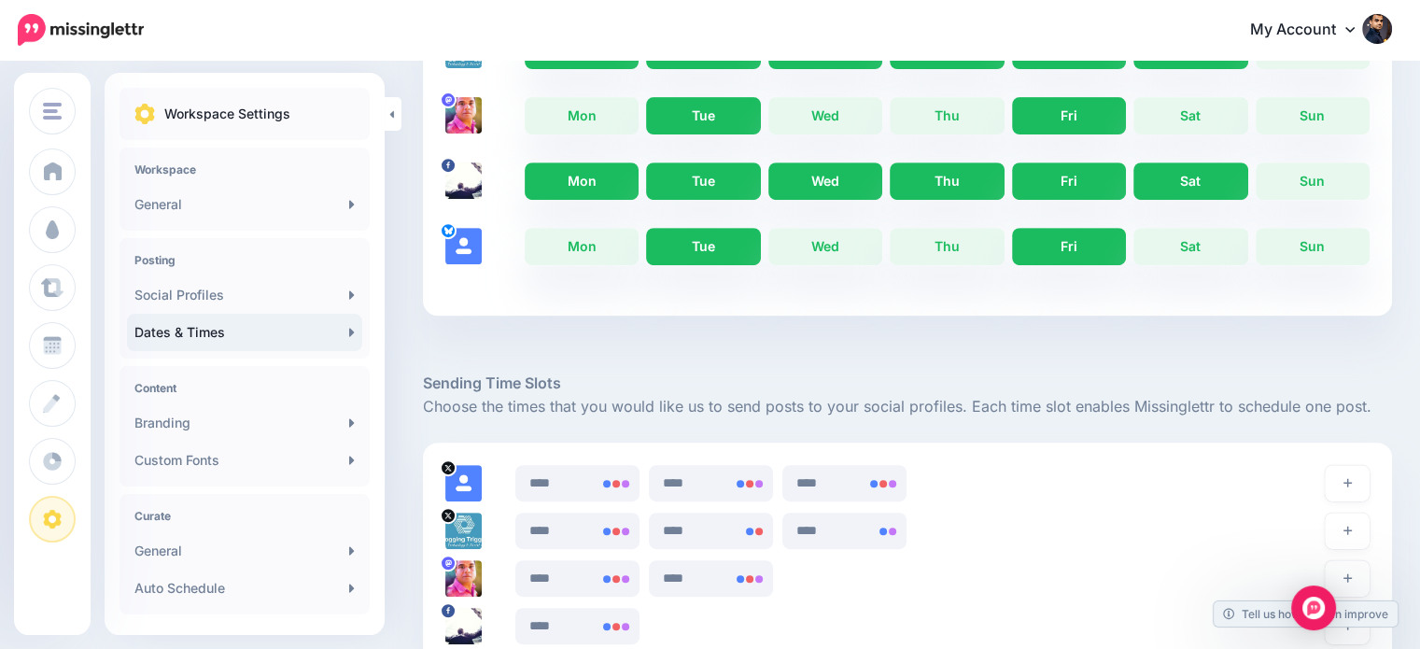
click at [1180, 192] on link "Sat" at bounding box center [1190, 180] width 114 height 37
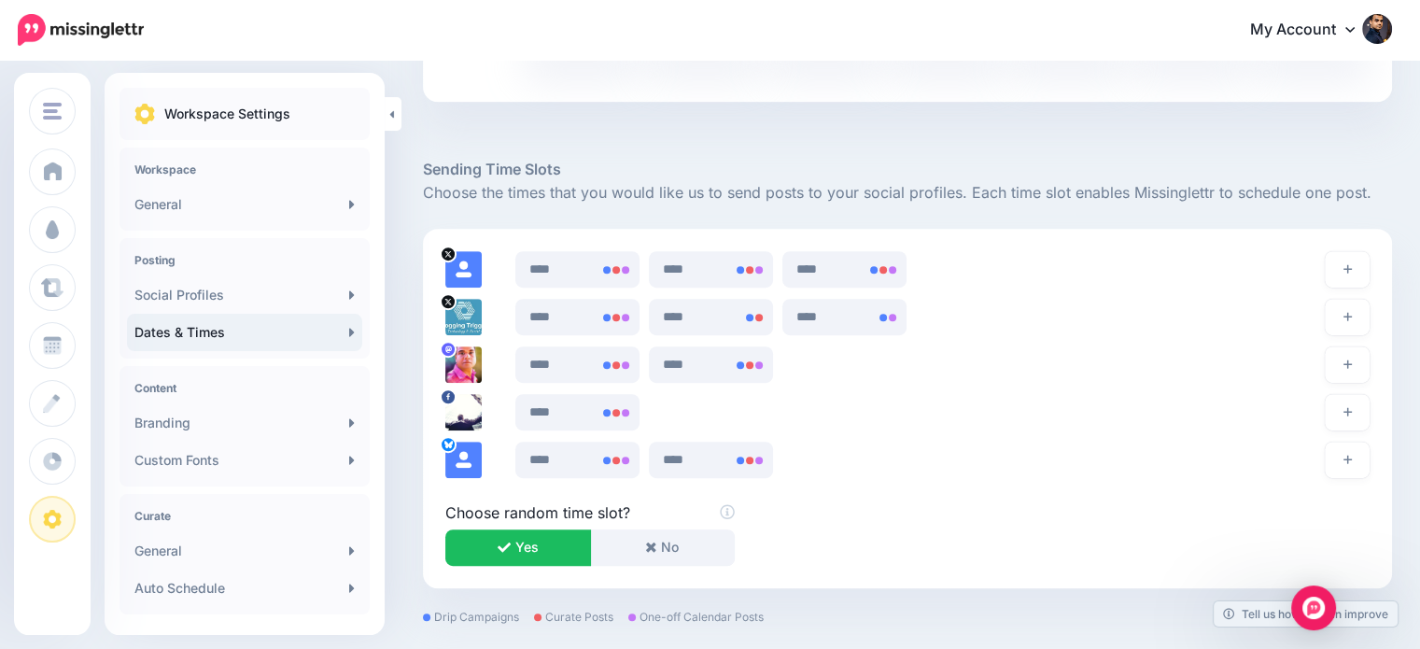
scroll to position [964, 0]
click at [616, 406] on icon at bounding box center [619, 410] width 15 height 15
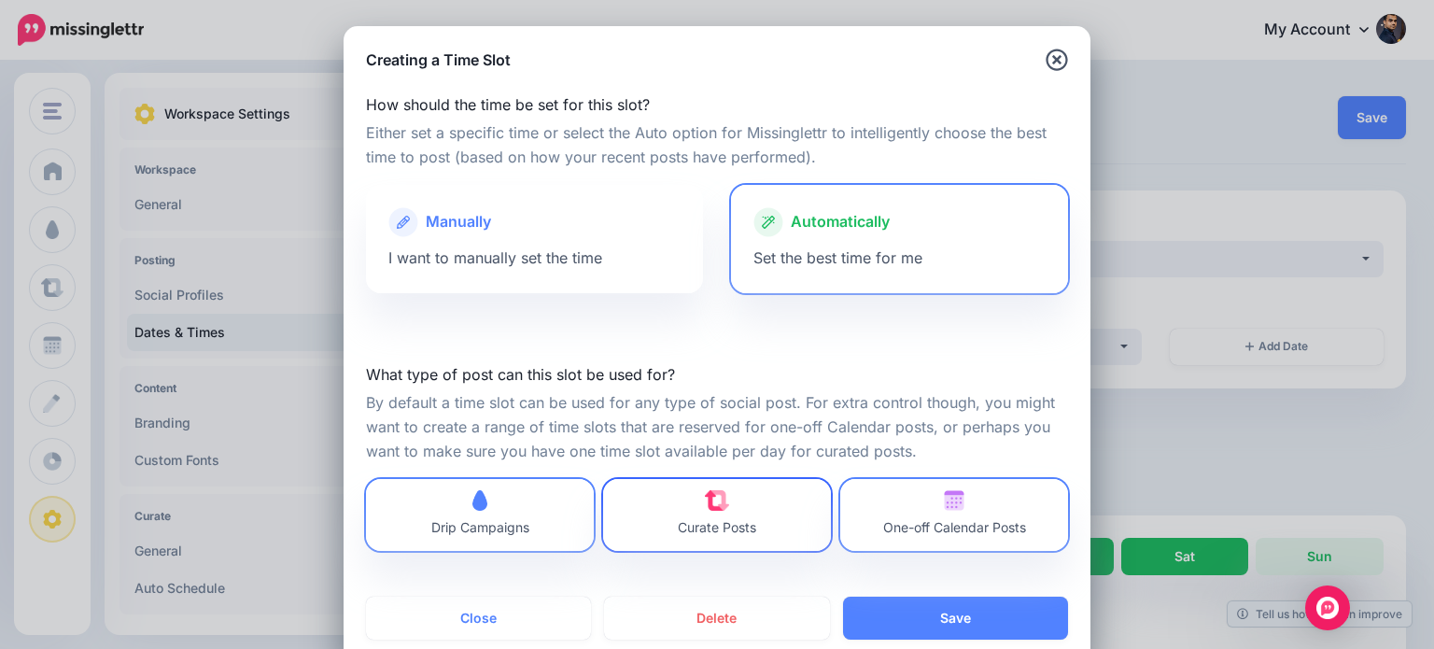
click at [745, 507] on span "Curate Posts" at bounding box center [717, 514] width 78 height 49
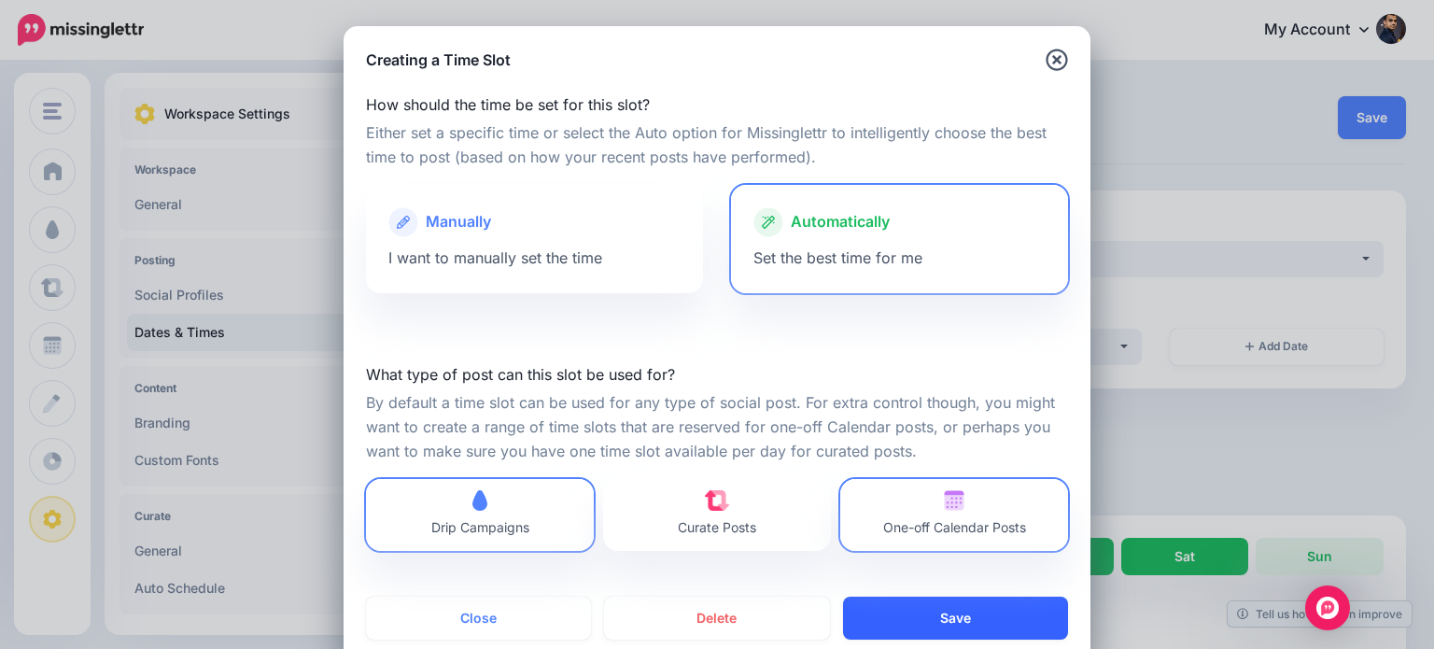
click at [986, 615] on button "Save" at bounding box center [955, 618] width 225 height 43
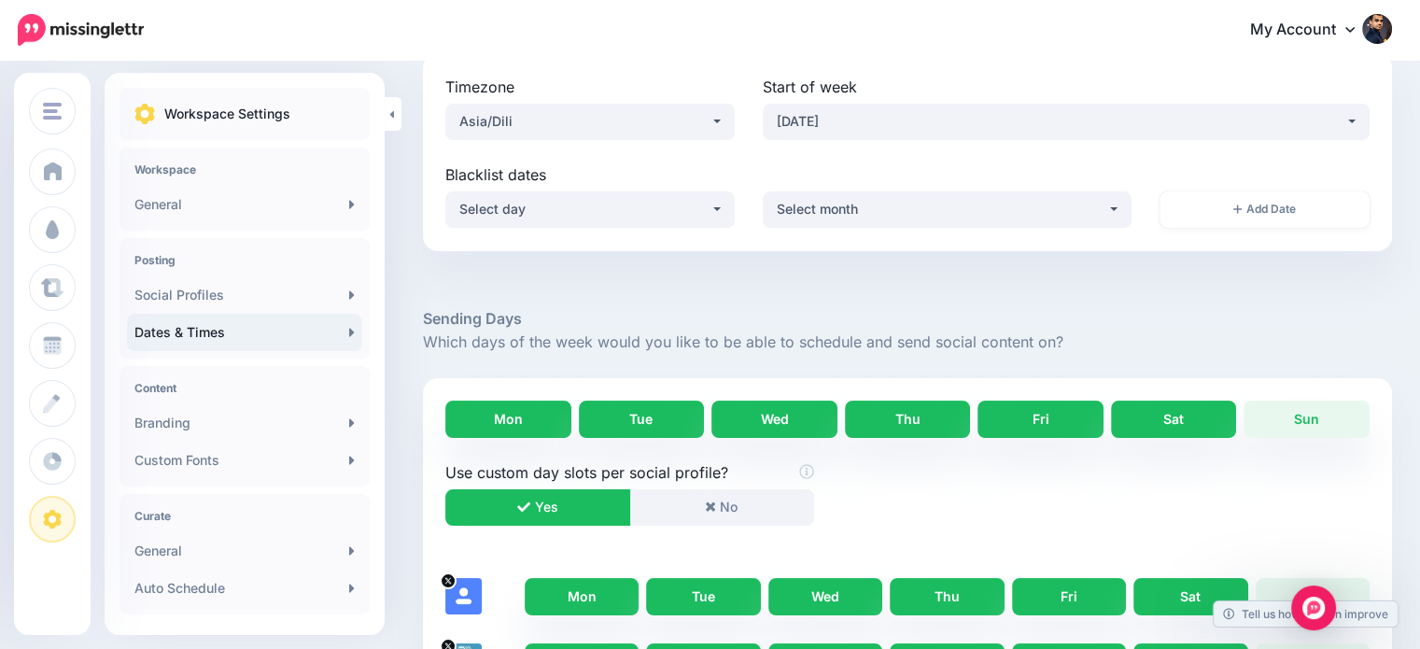
scroll to position [94, 0]
